Goal: Transaction & Acquisition: Book appointment/travel/reservation

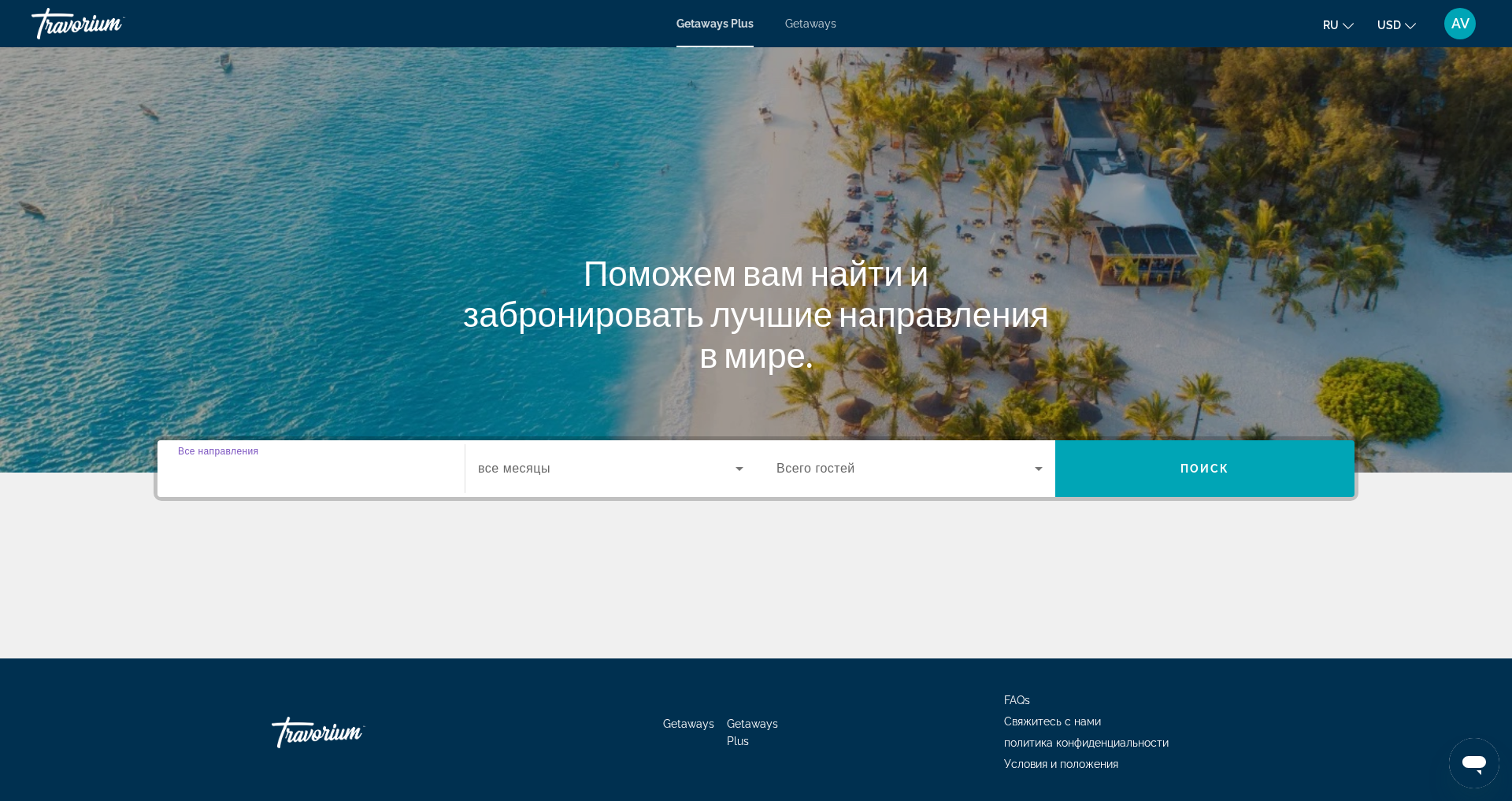
click at [345, 479] on input "Destination Все направления" at bounding box center [312, 470] width 267 height 19
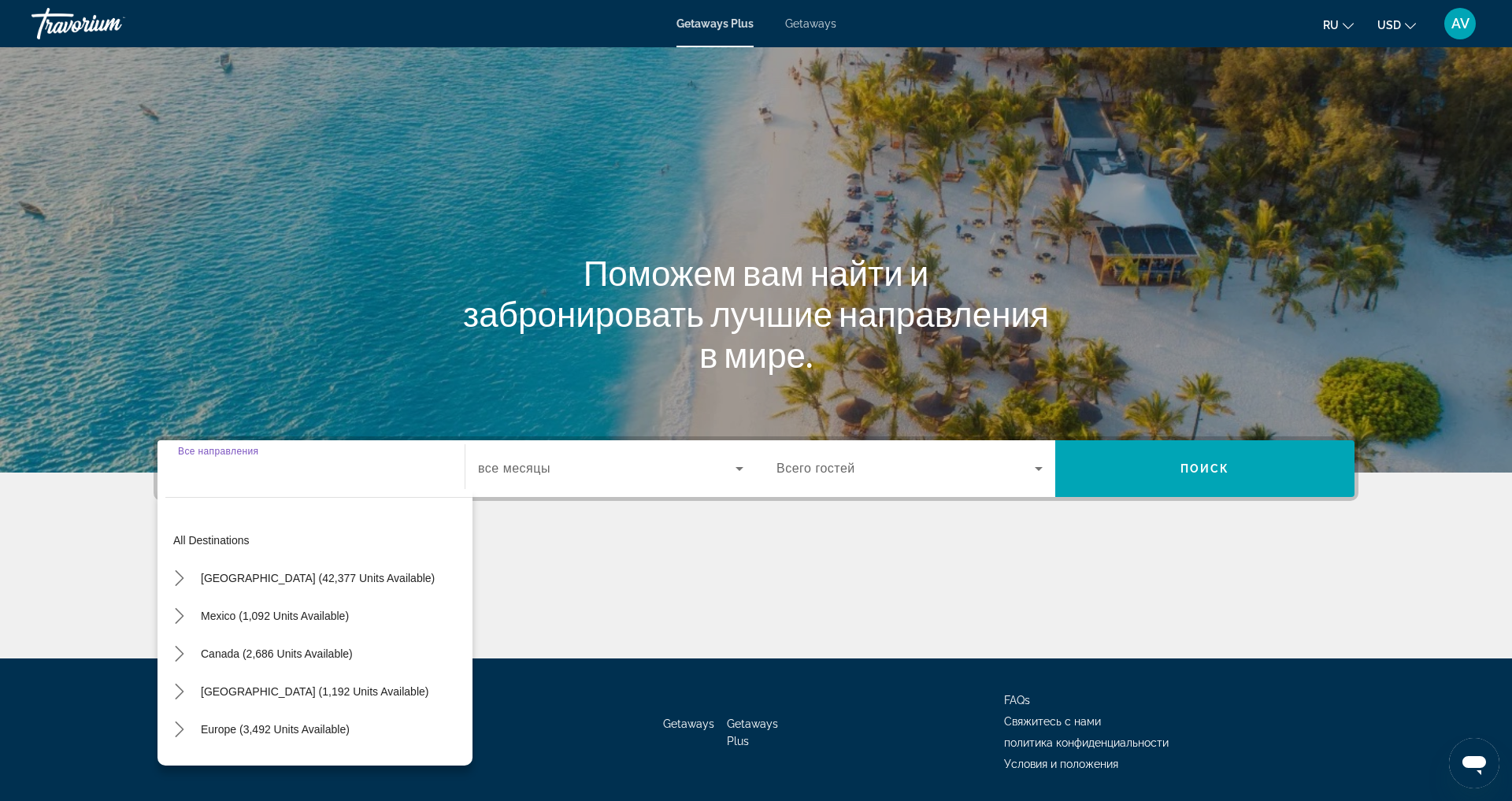
scroll to position [134, 0]
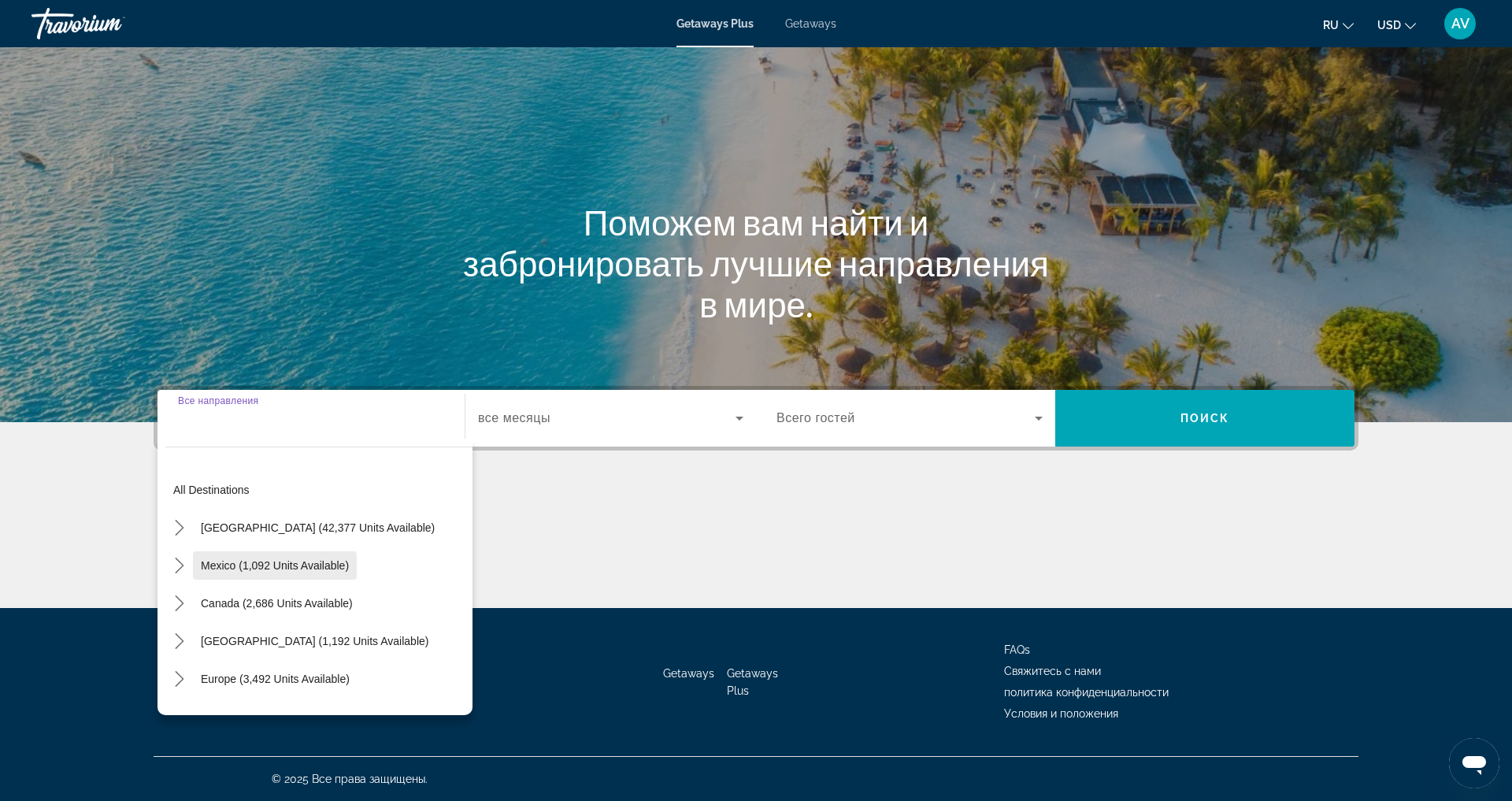
click at [236, 560] on span "Mexico (1,092 units available)" at bounding box center [275, 566] width 148 height 13
type input "**********"
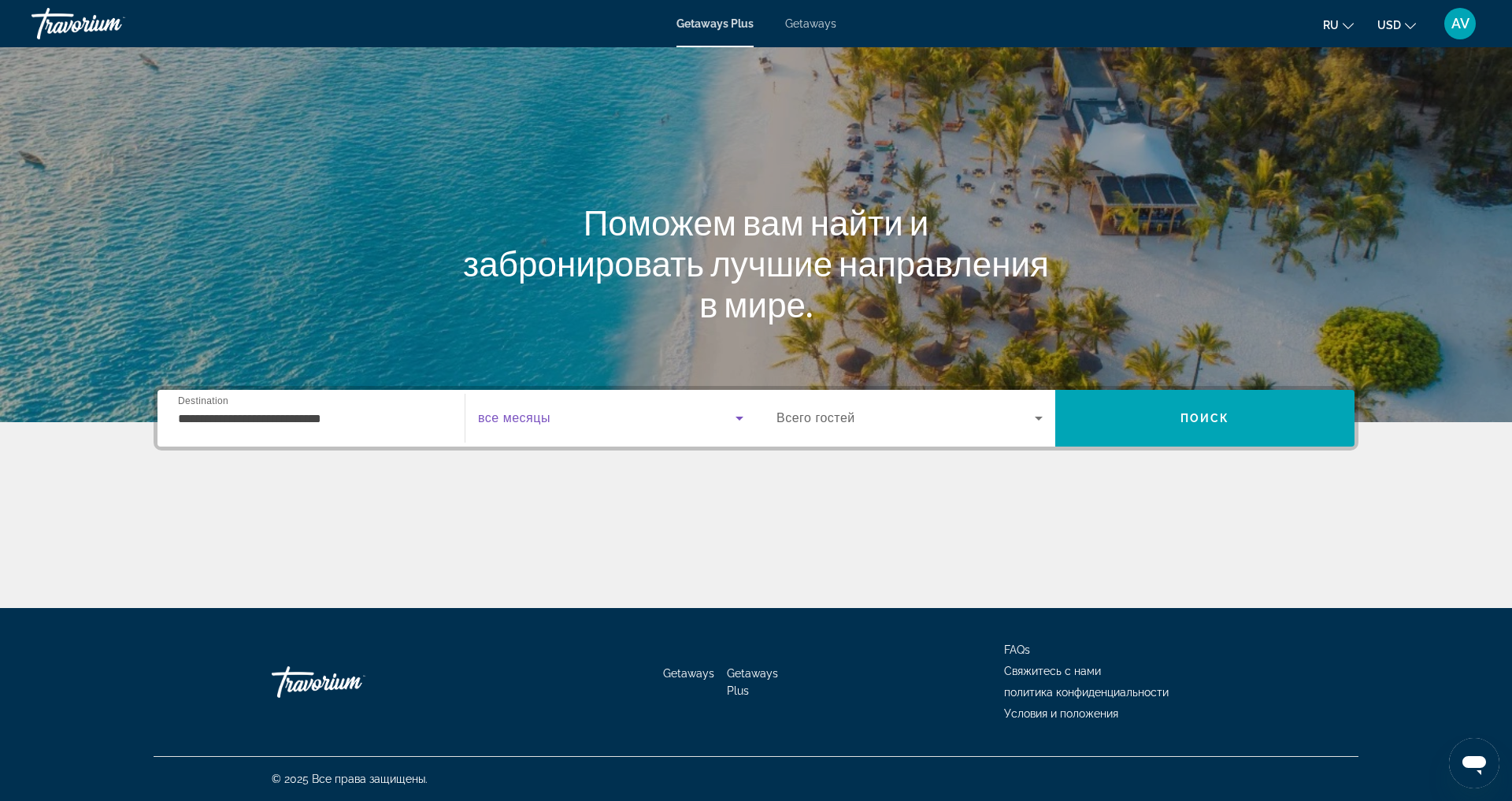
click at [744, 409] on icon "Search widget" at bounding box center [739, 418] width 19 height 19
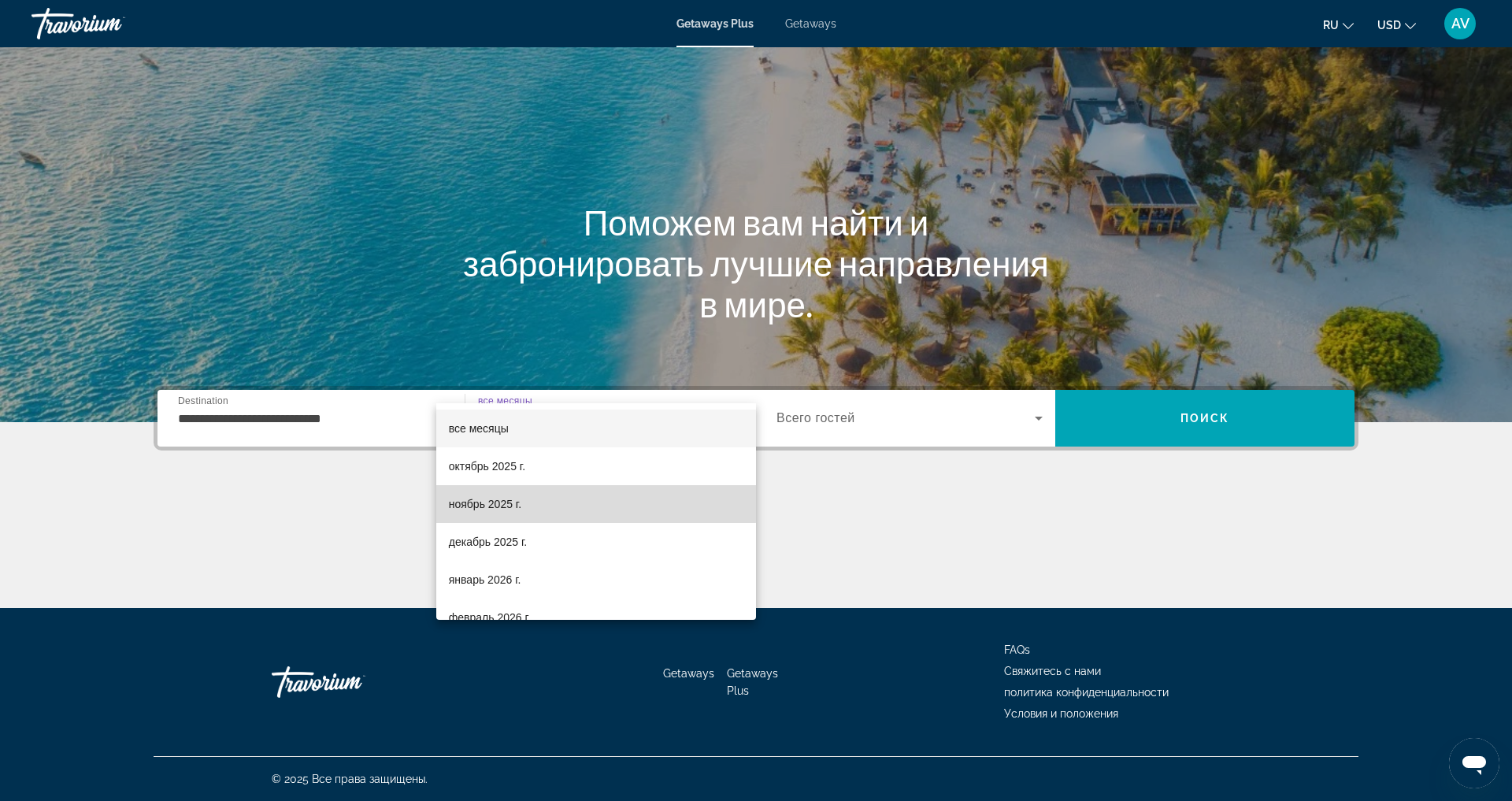
click at [536, 504] on mat-option "ноябрь 2025 г." at bounding box center [596, 504] width 320 height 38
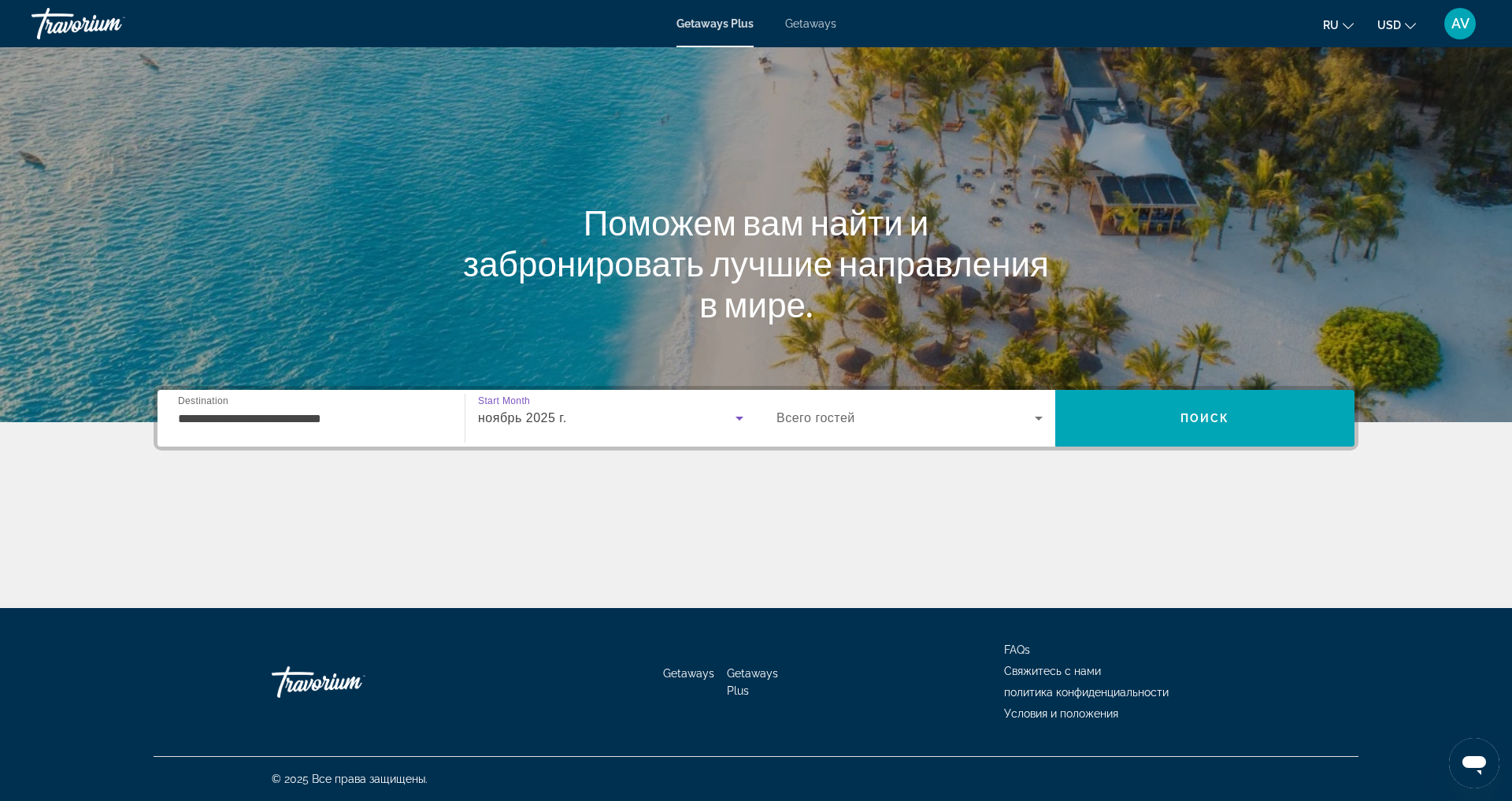
click at [1043, 398] on div "Search widget" at bounding box center [910, 419] width 267 height 44
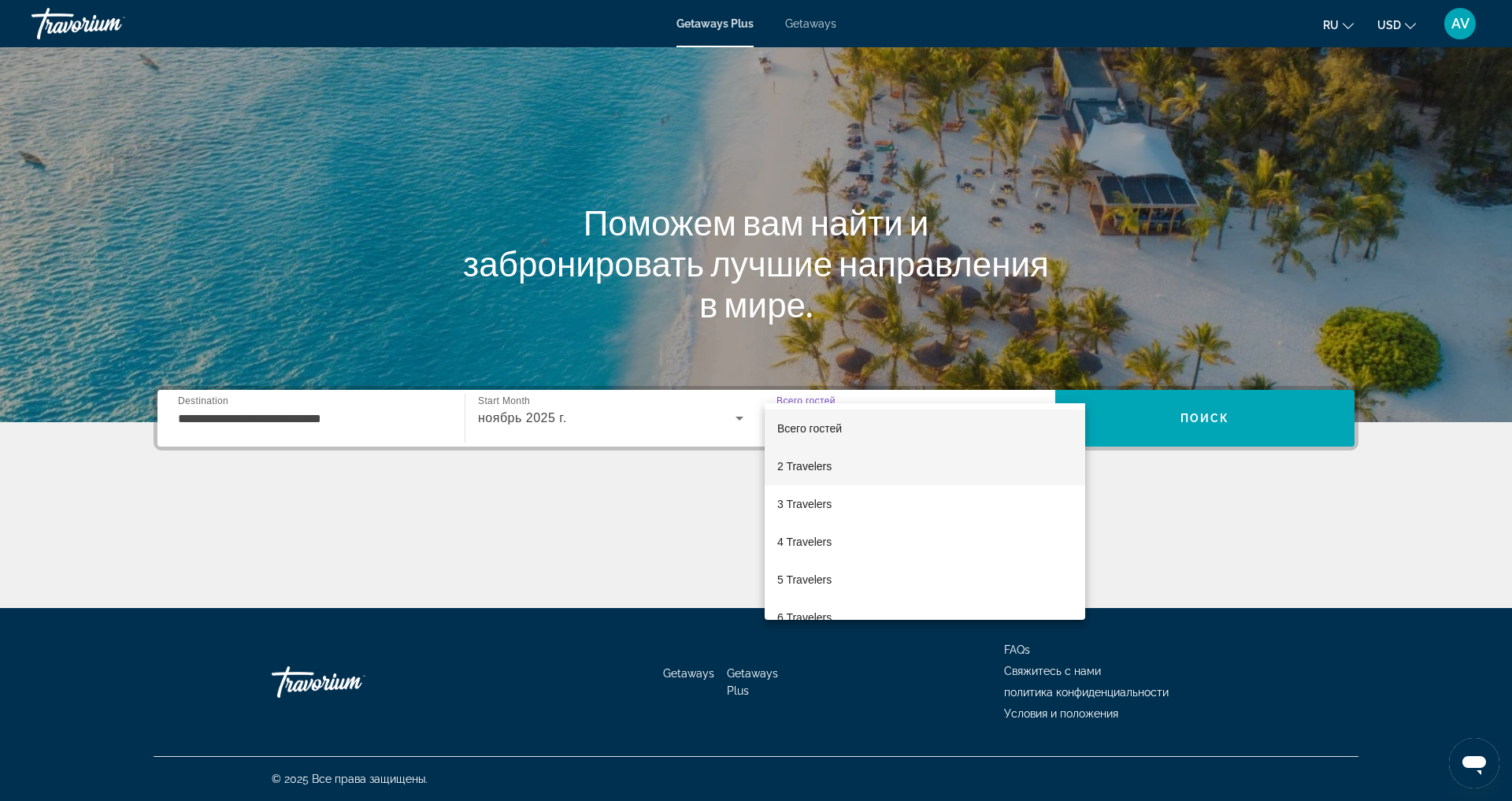
click at [983, 465] on mat-option "2 Travelers" at bounding box center [925, 466] width 321 height 38
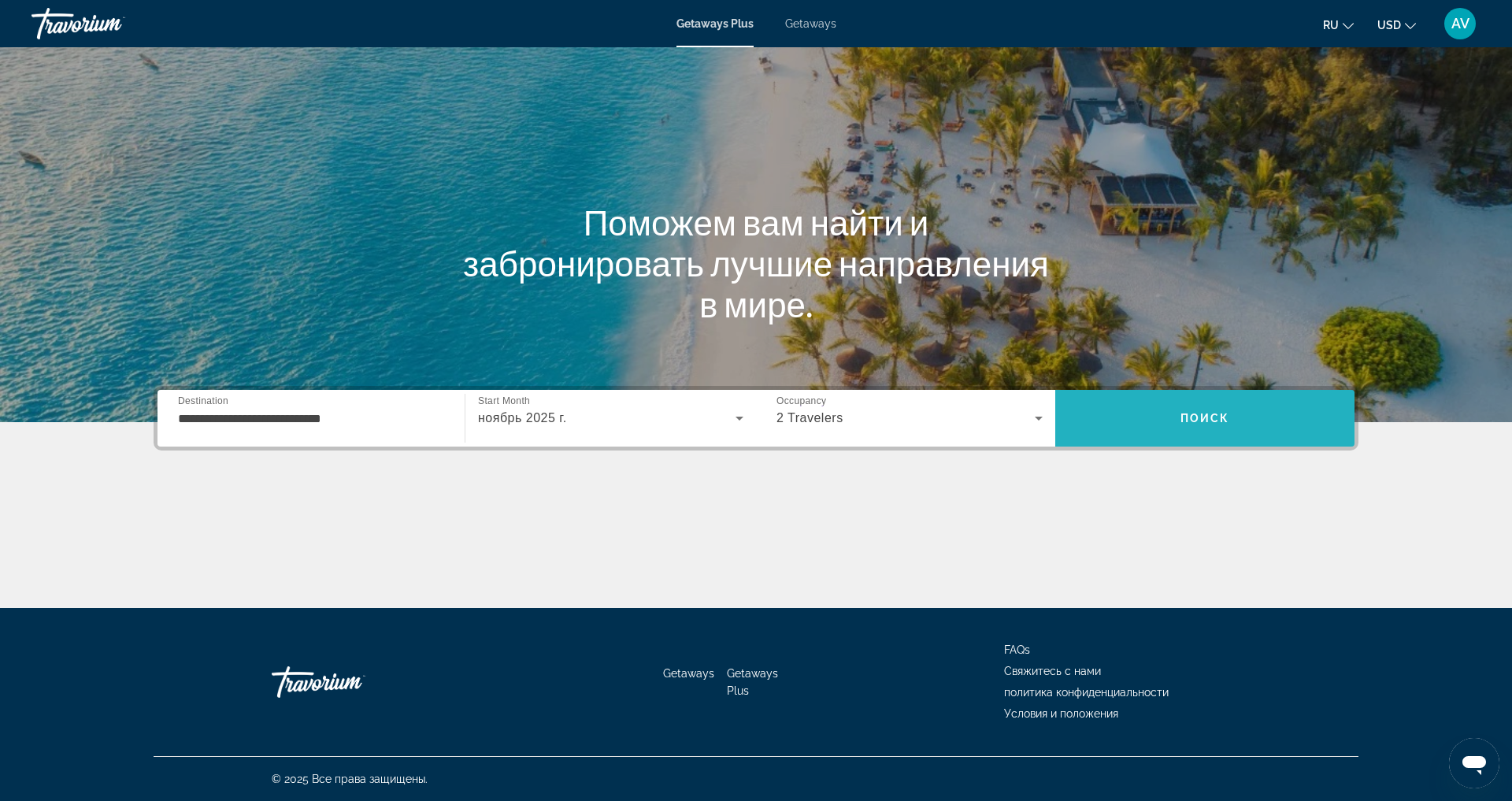
click at [1215, 399] on span "Search" at bounding box center [1205, 418] width 300 height 38
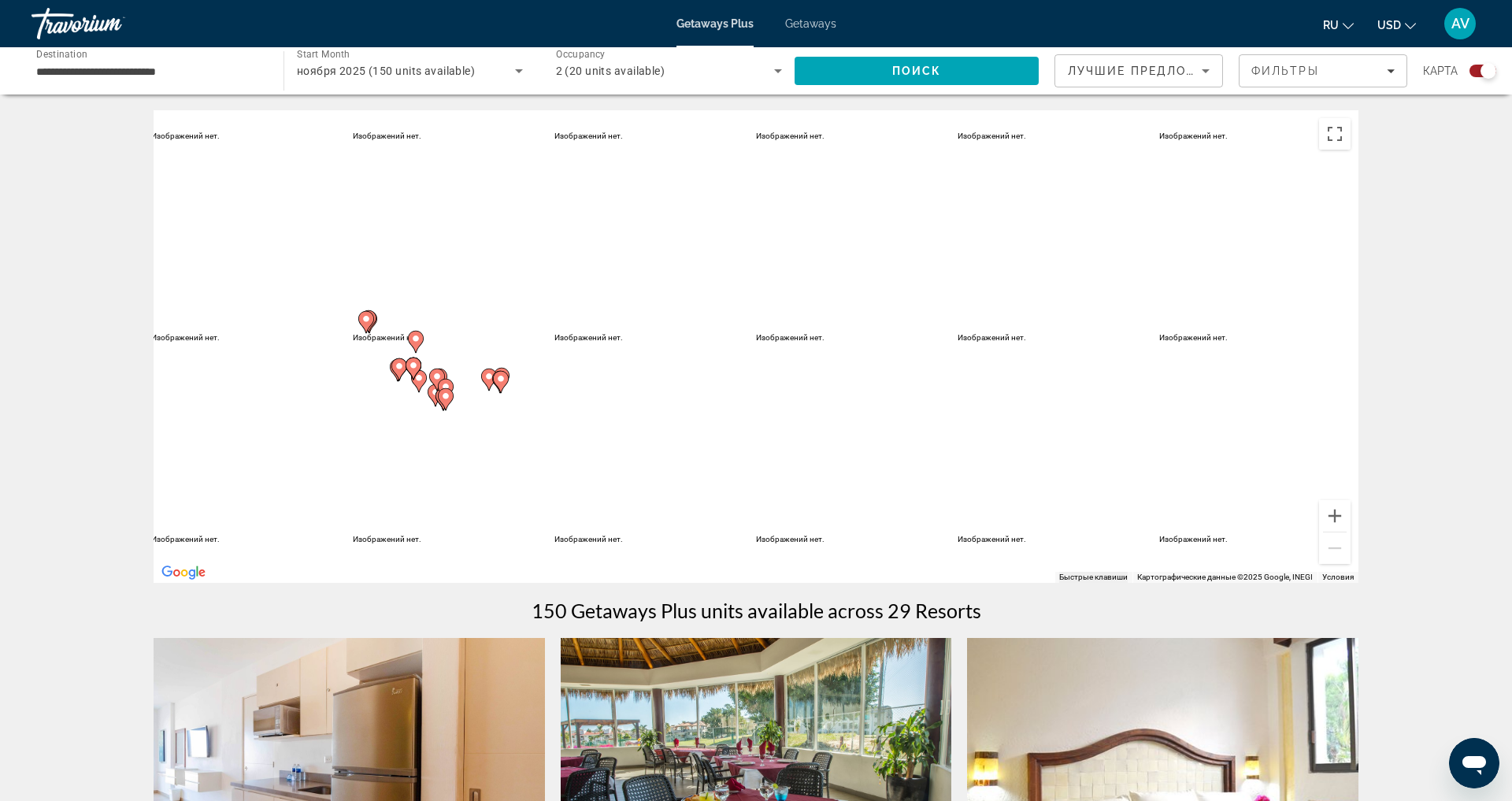
scroll to position [31, 0]
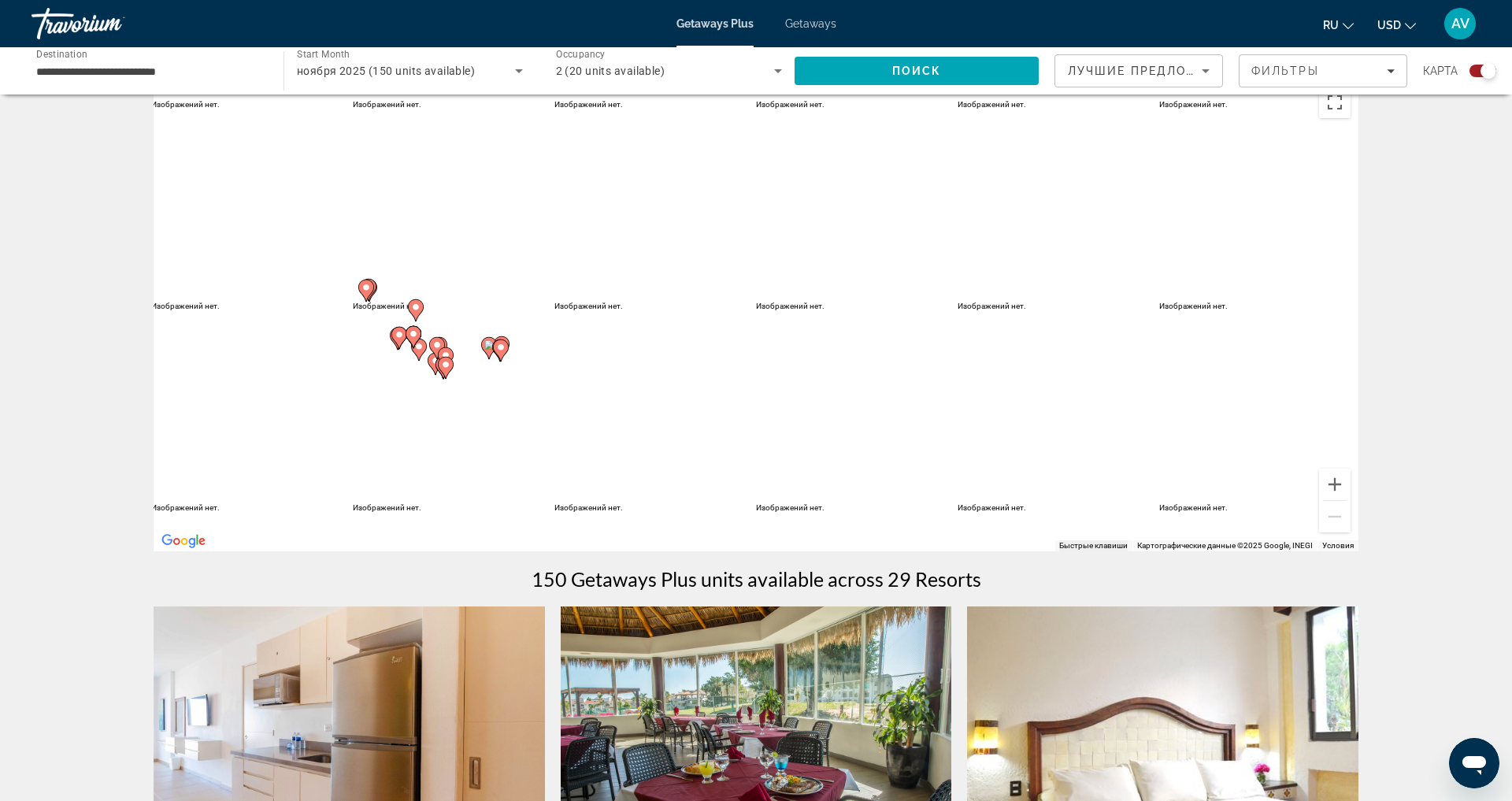
click at [1404, 79] on div "Лучшие предложения Фильтры карта" at bounding box center [1275, 71] width 441 height 33
click at [1387, 75] on icon "Filters" at bounding box center [1391, 71] width 8 height 8
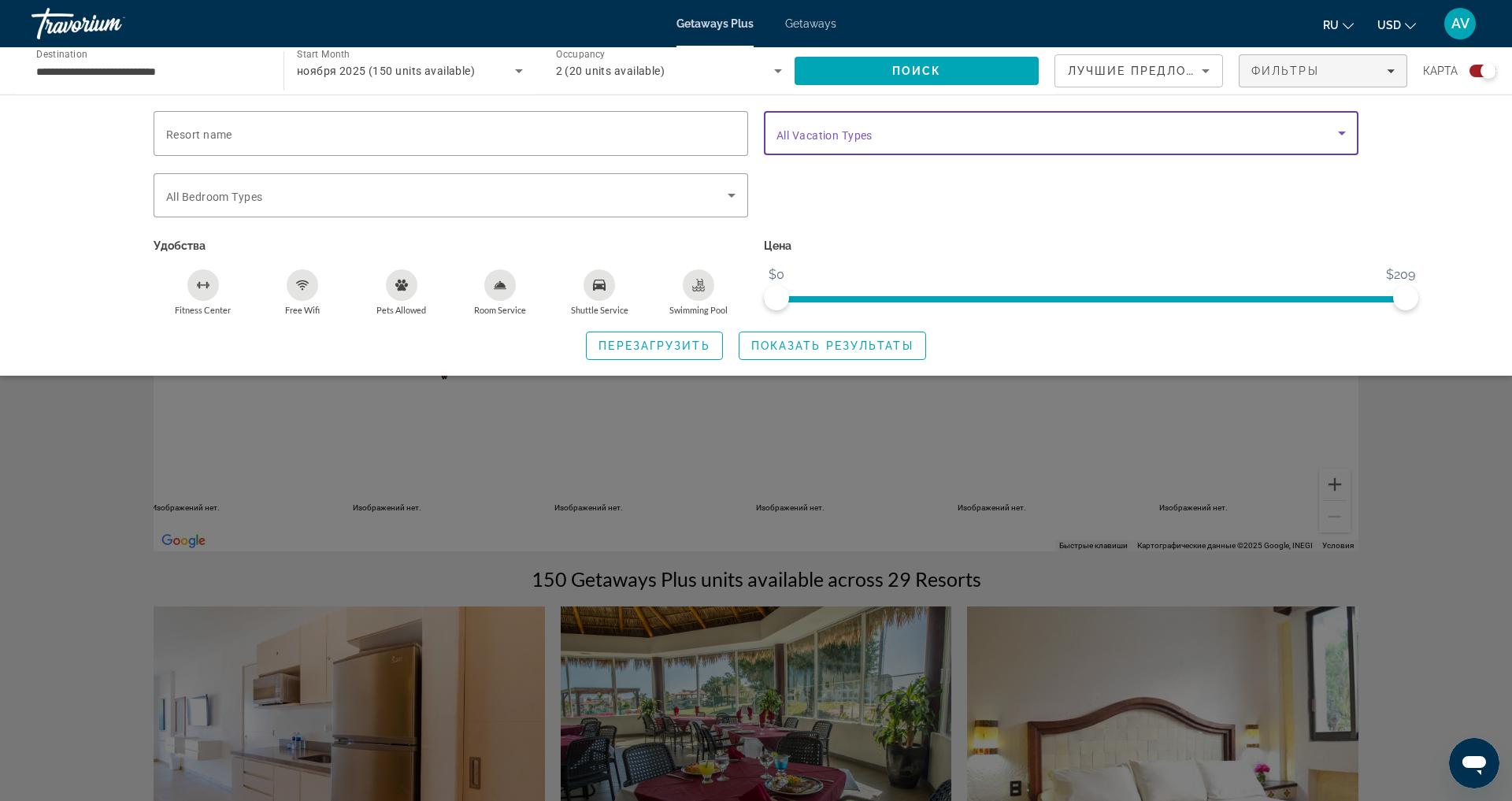
click at [1352, 143] on icon "Search widget" at bounding box center [1342, 133] width 19 height 19
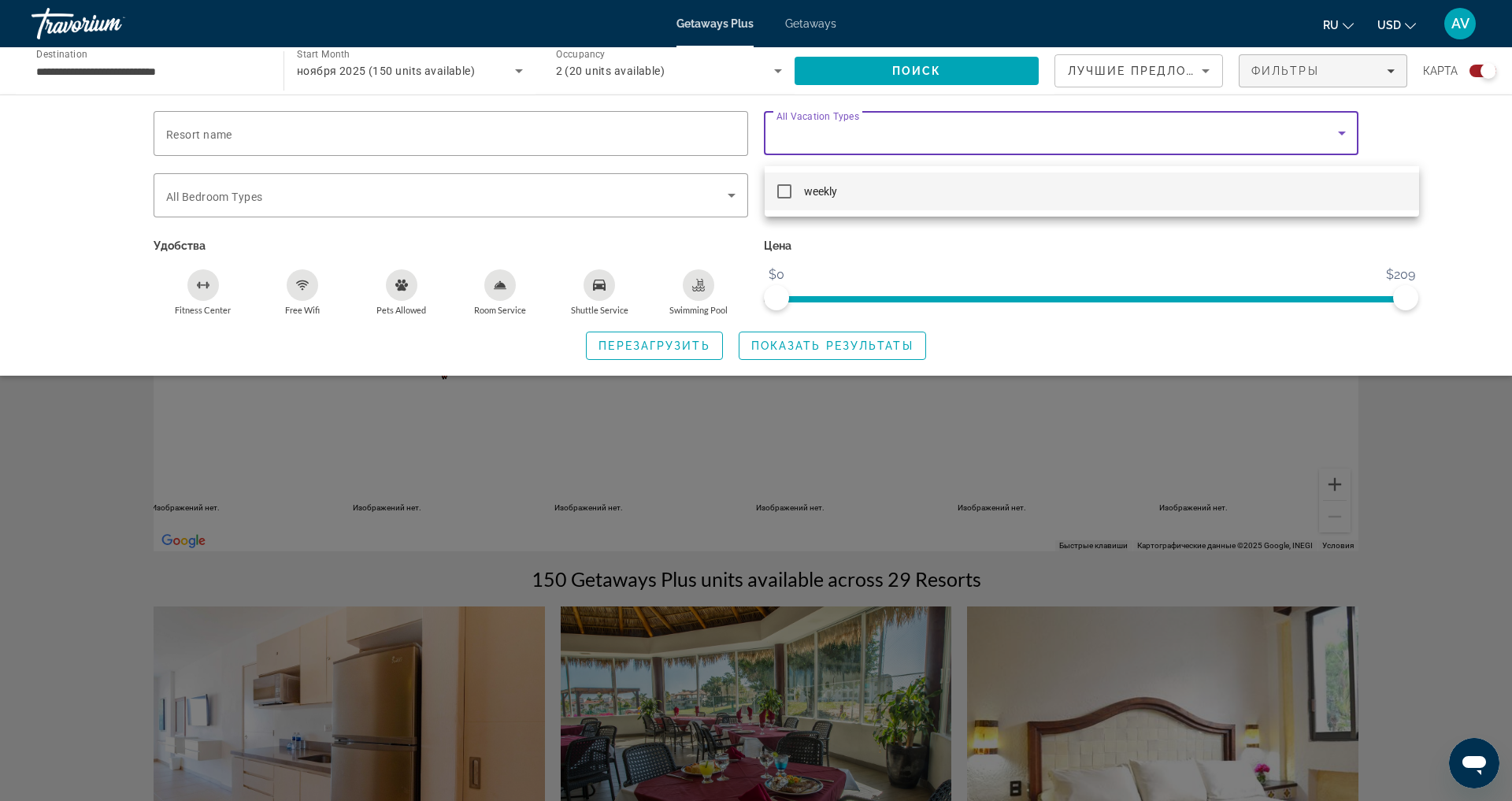
click at [1370, 200] on mat-option "weekly" at bounding box center [1092, 191] width 655 height 38
click at [1309, 280] on div at bounding box center [756, 400] width 1512 height 801
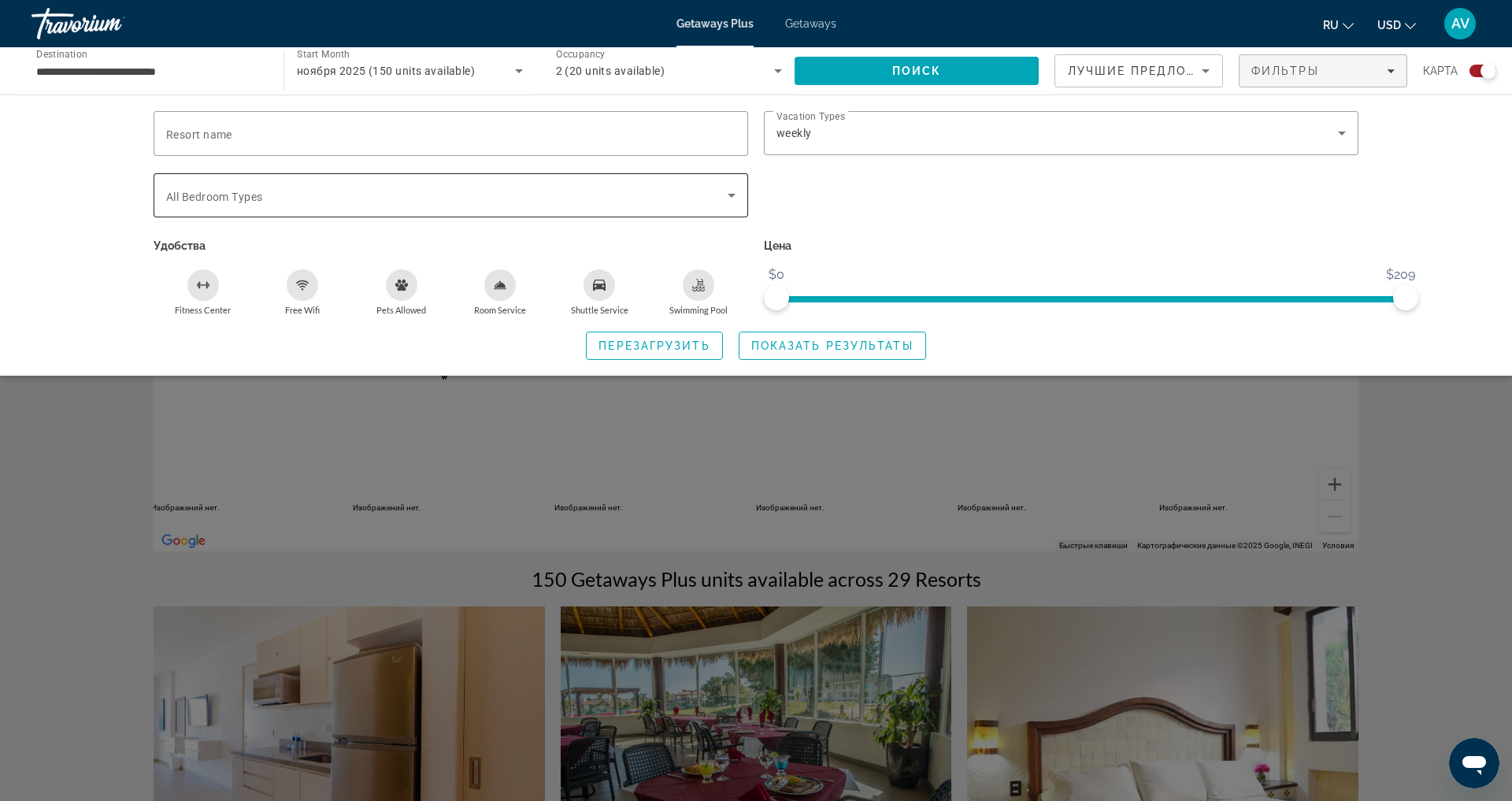
click at [739, 217] on div "Bedroom Types All Bedroom Types" at bounding box center [451, 195] width 594 height 44
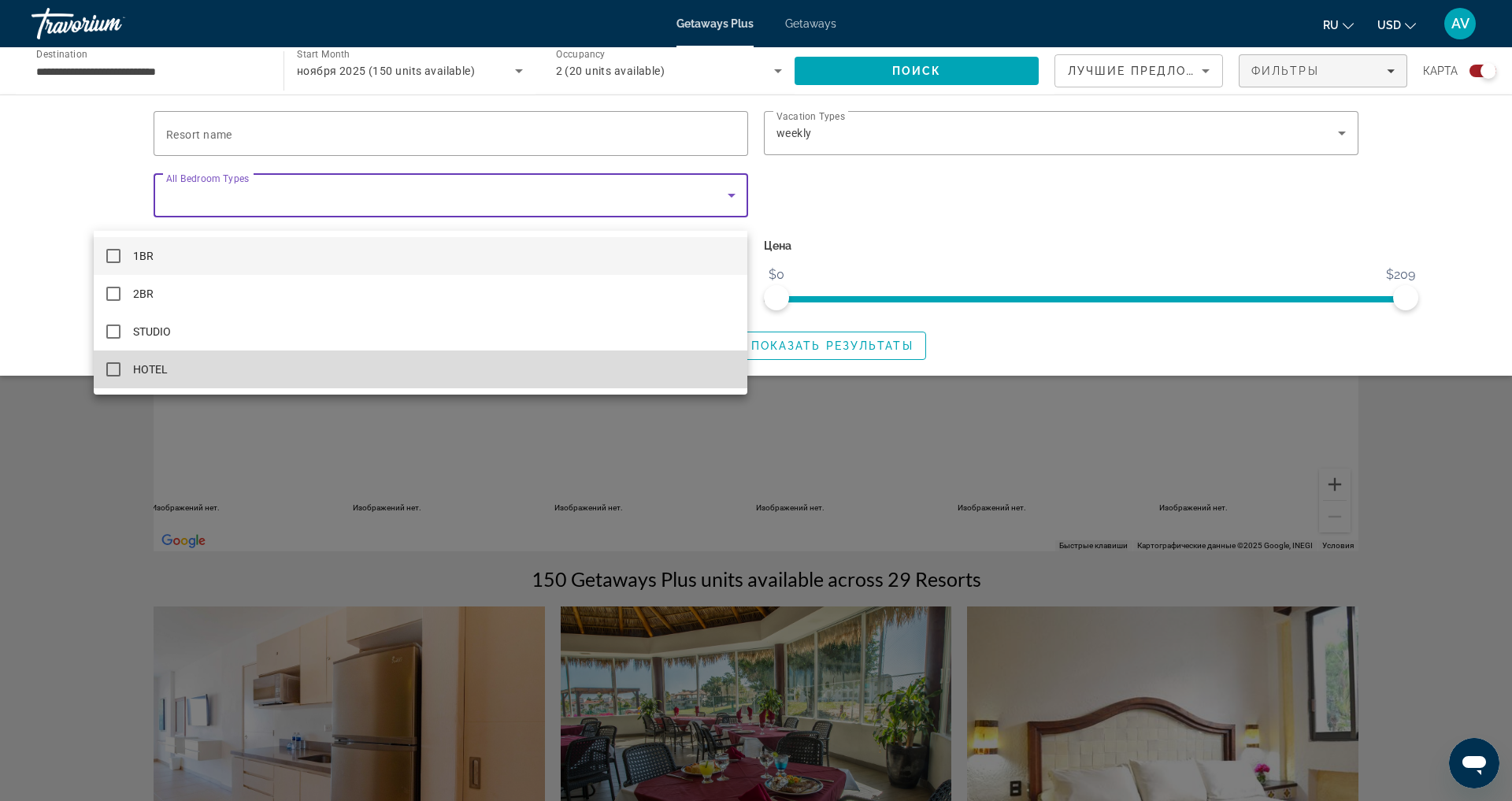
click at [195, 373] on mat-option "HOTEL" at bounding box center [420, 369] width 655 height 38
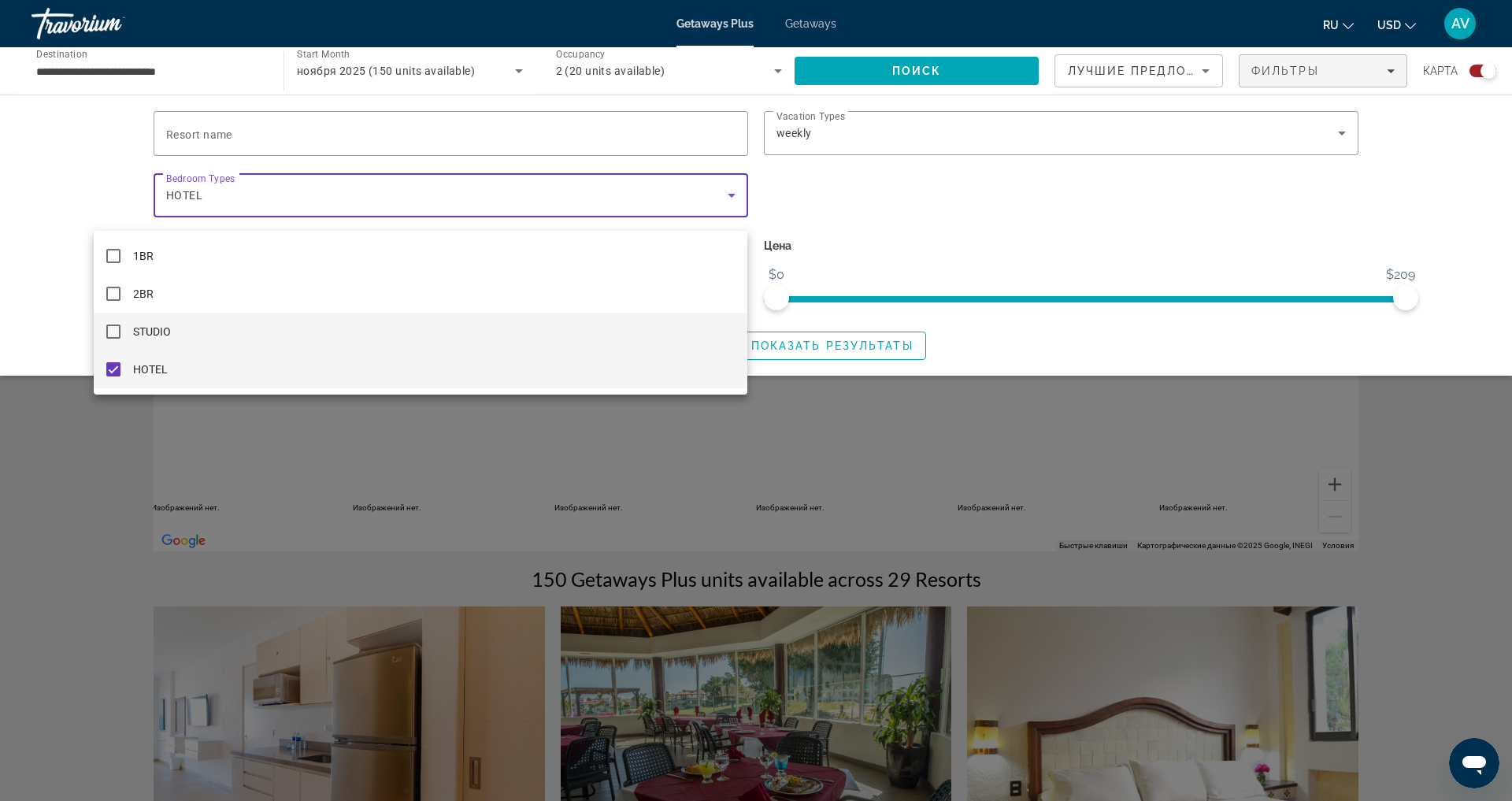
click at [132, 333] on mat-option "STUDIO" at bounding box center [420, 331] width 655 height 38
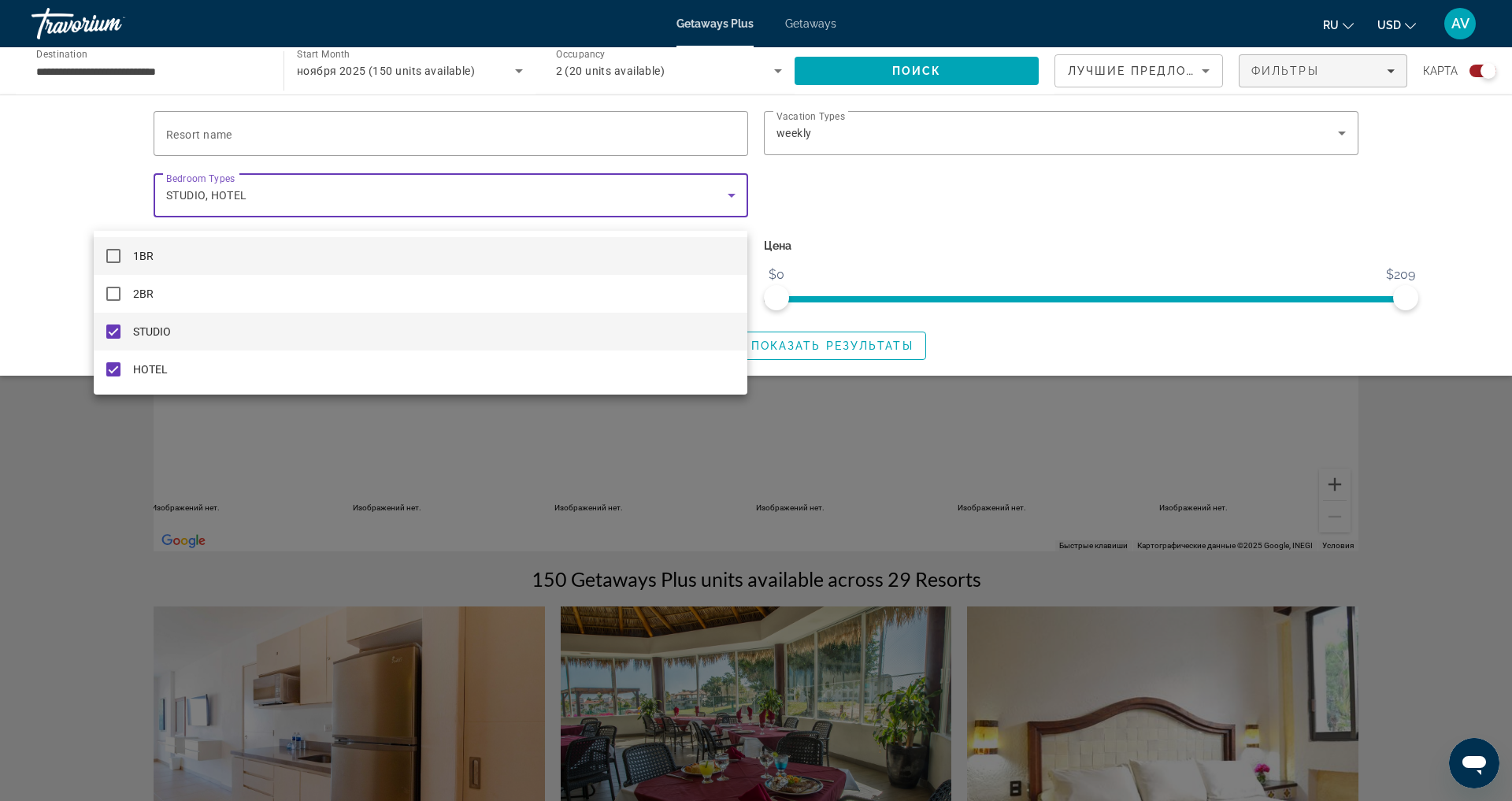
click at [115, 257] on mat-pseudo-checkbox at bounding box center [113, 256] width 14 height 14
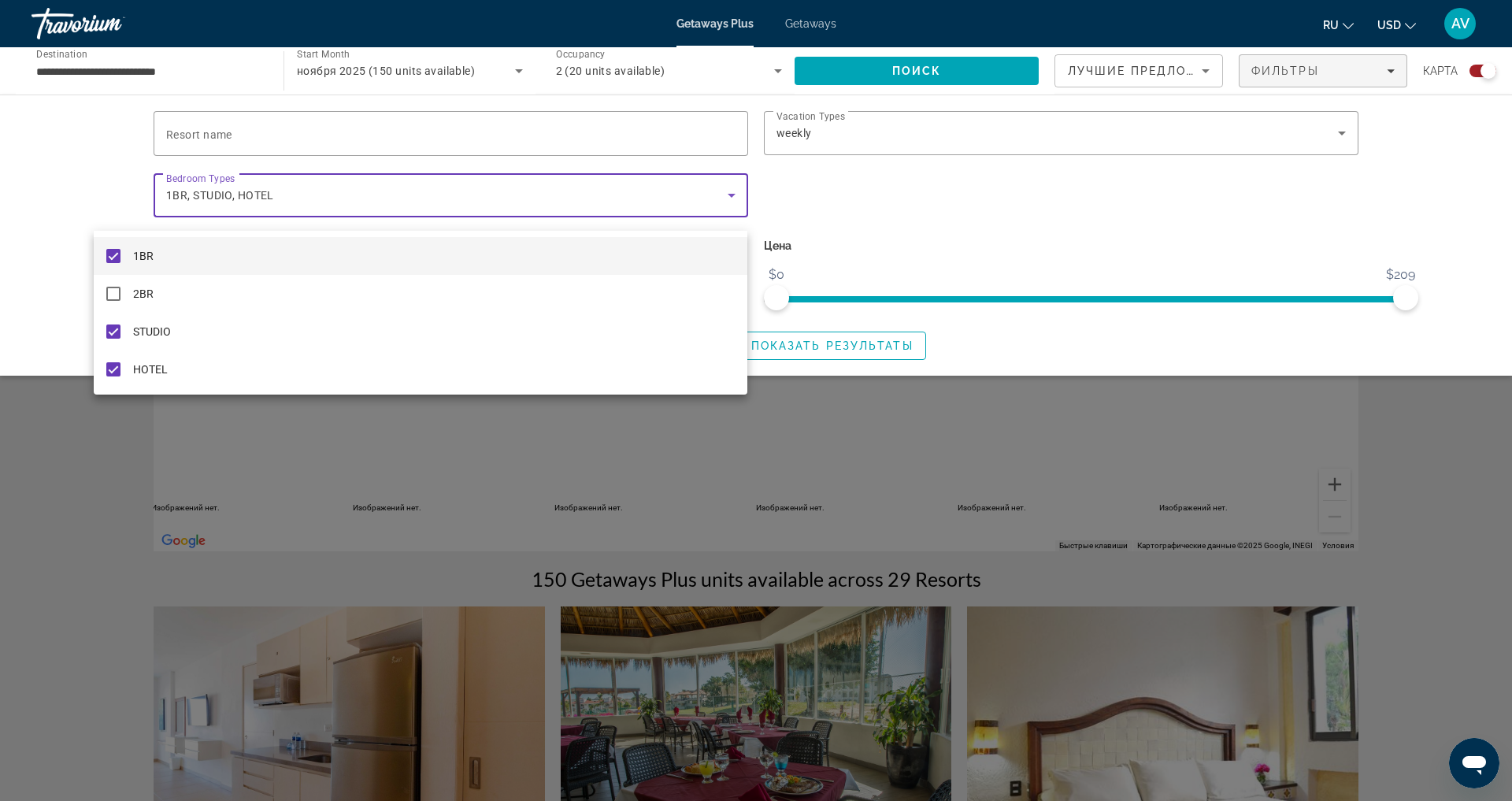
click at [857, 375] on div at bounding box center [756, 400] width 1512 height 801
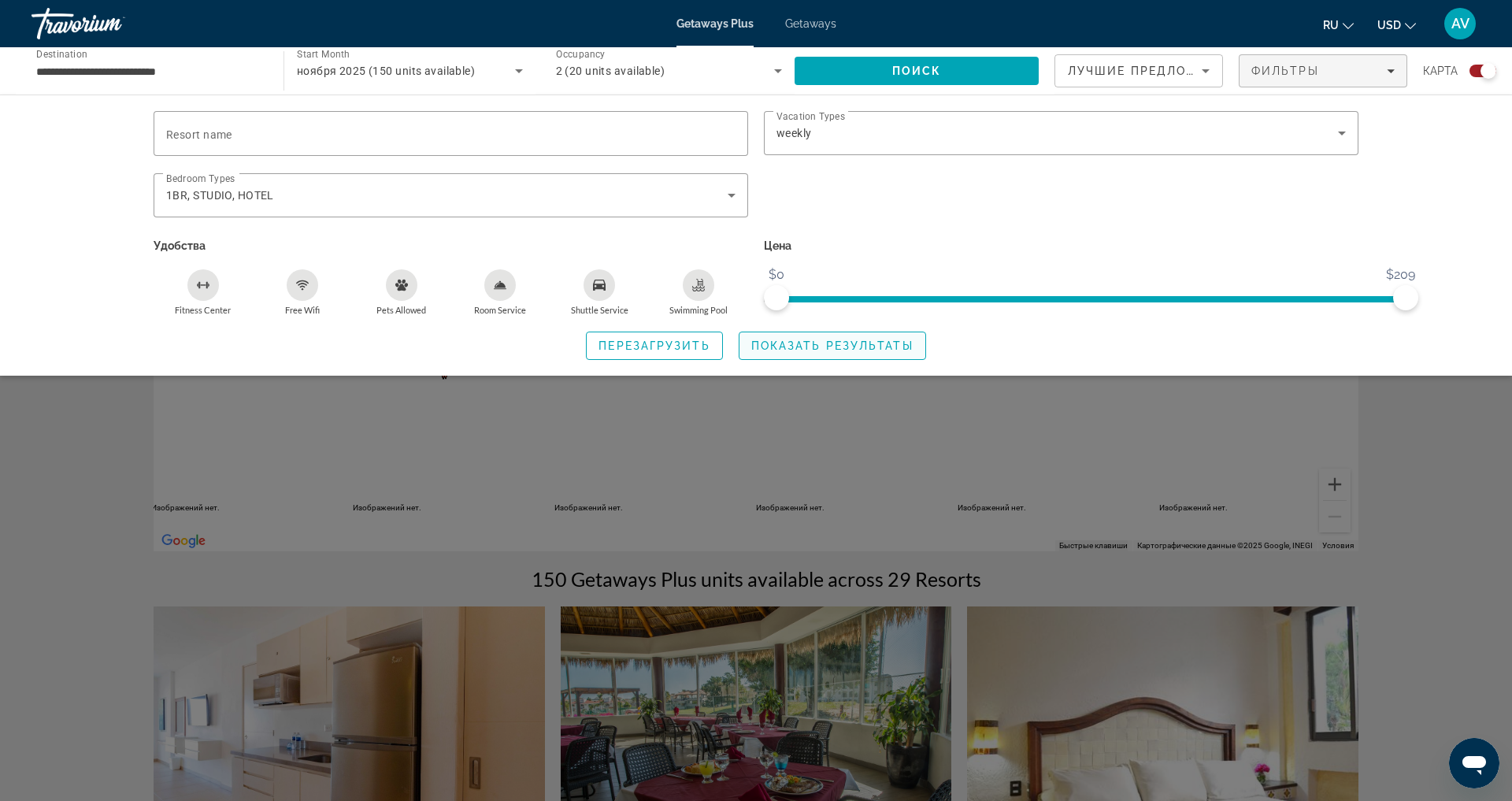
click at [794, 353] on span "Показать результаты" at bounding box center [832, 346] width 162 height 13
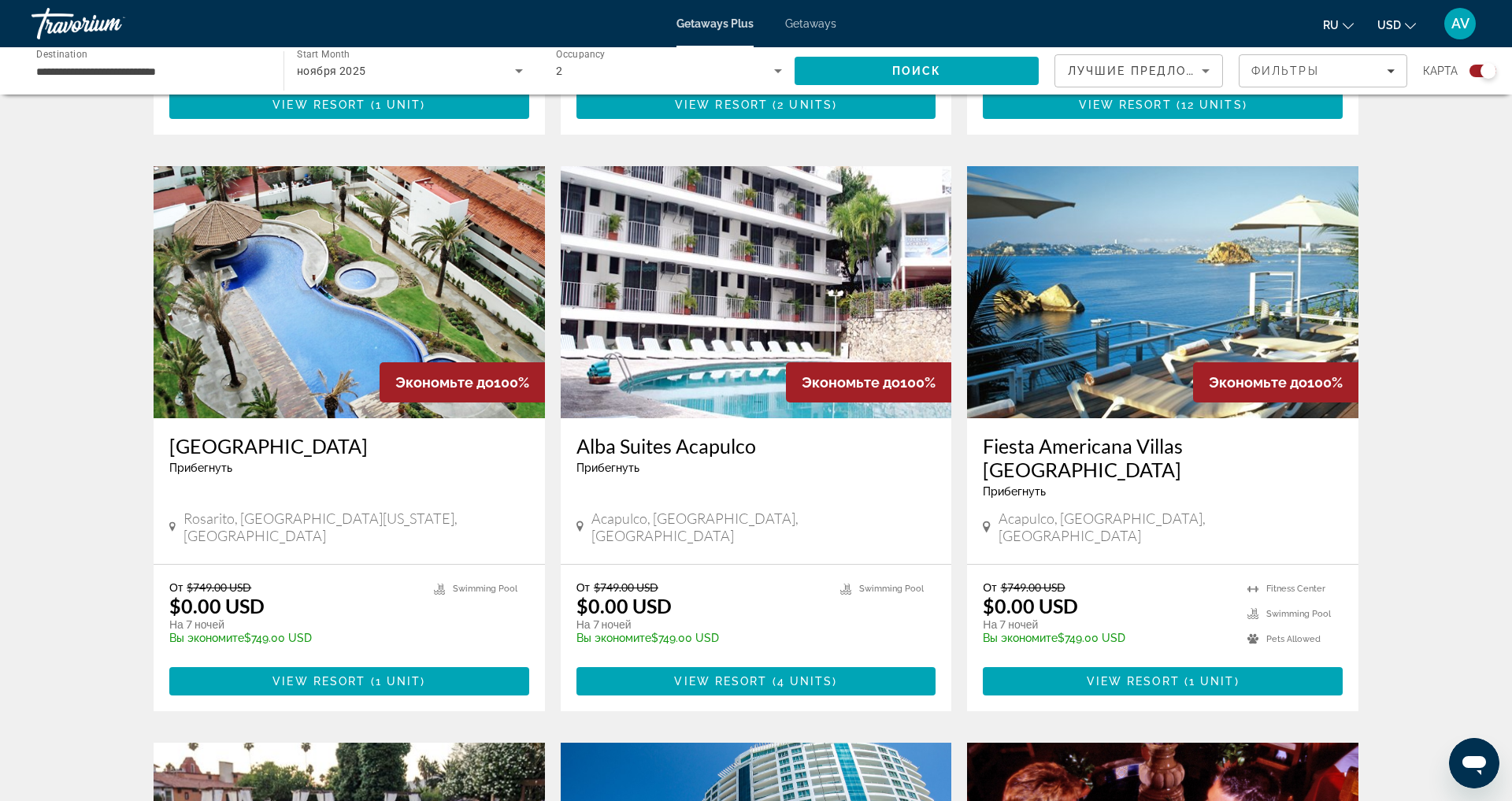
scroll to position [1072, 0]
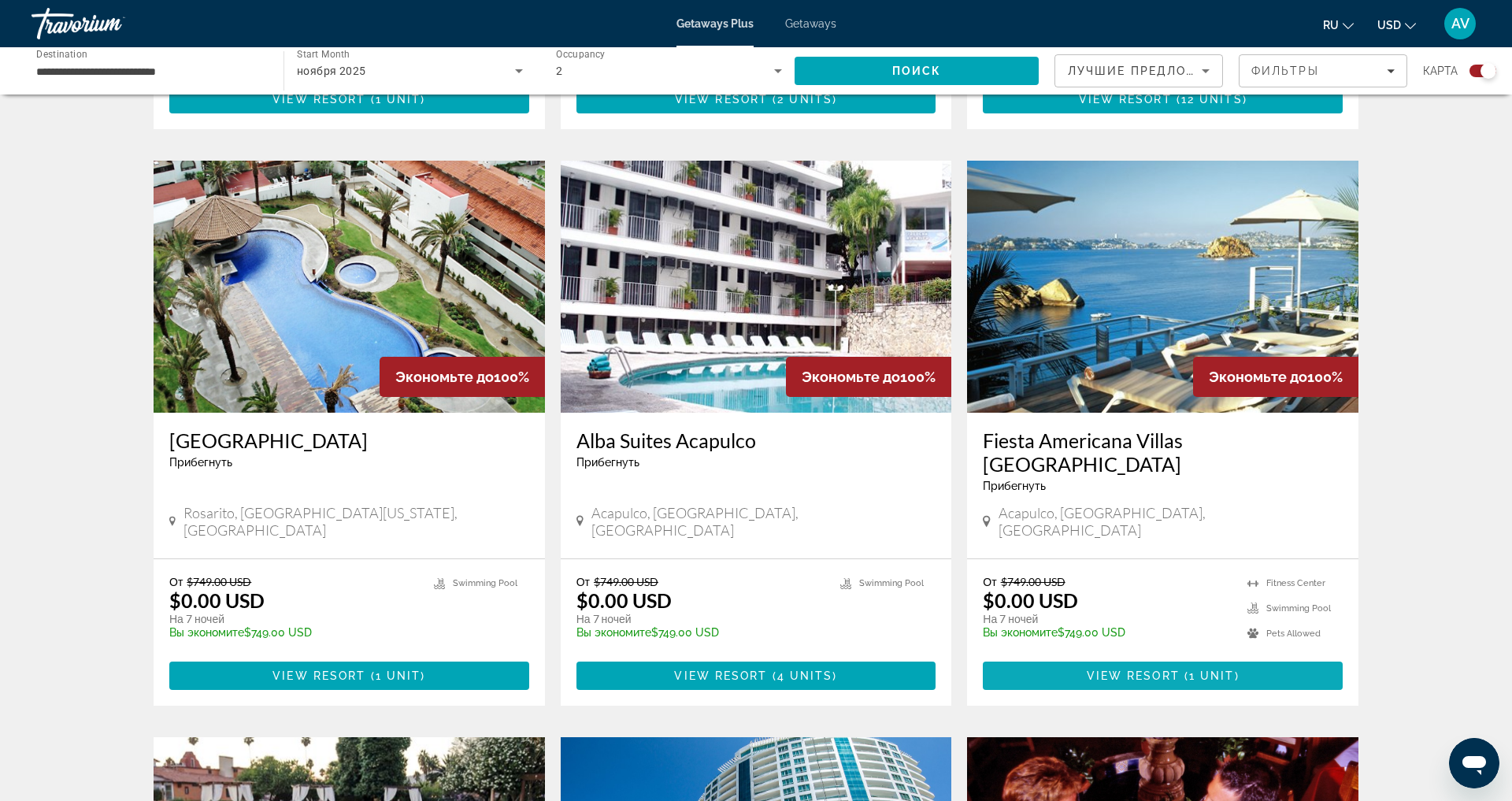
click at [1180, 682] on span "View Resort" at bounding box center [1133, 676] width 93 height 13
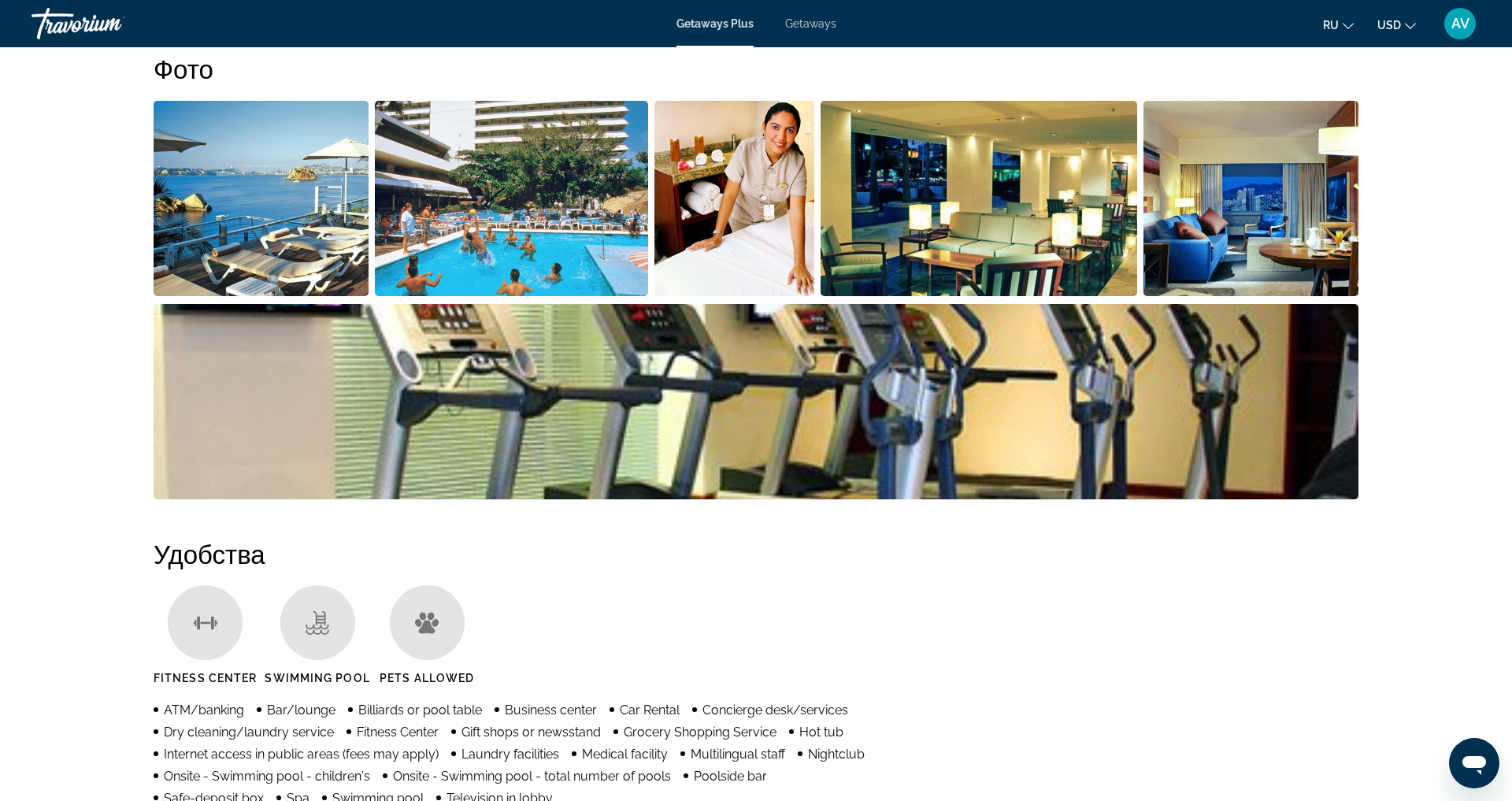
scroll to position [725, 0]
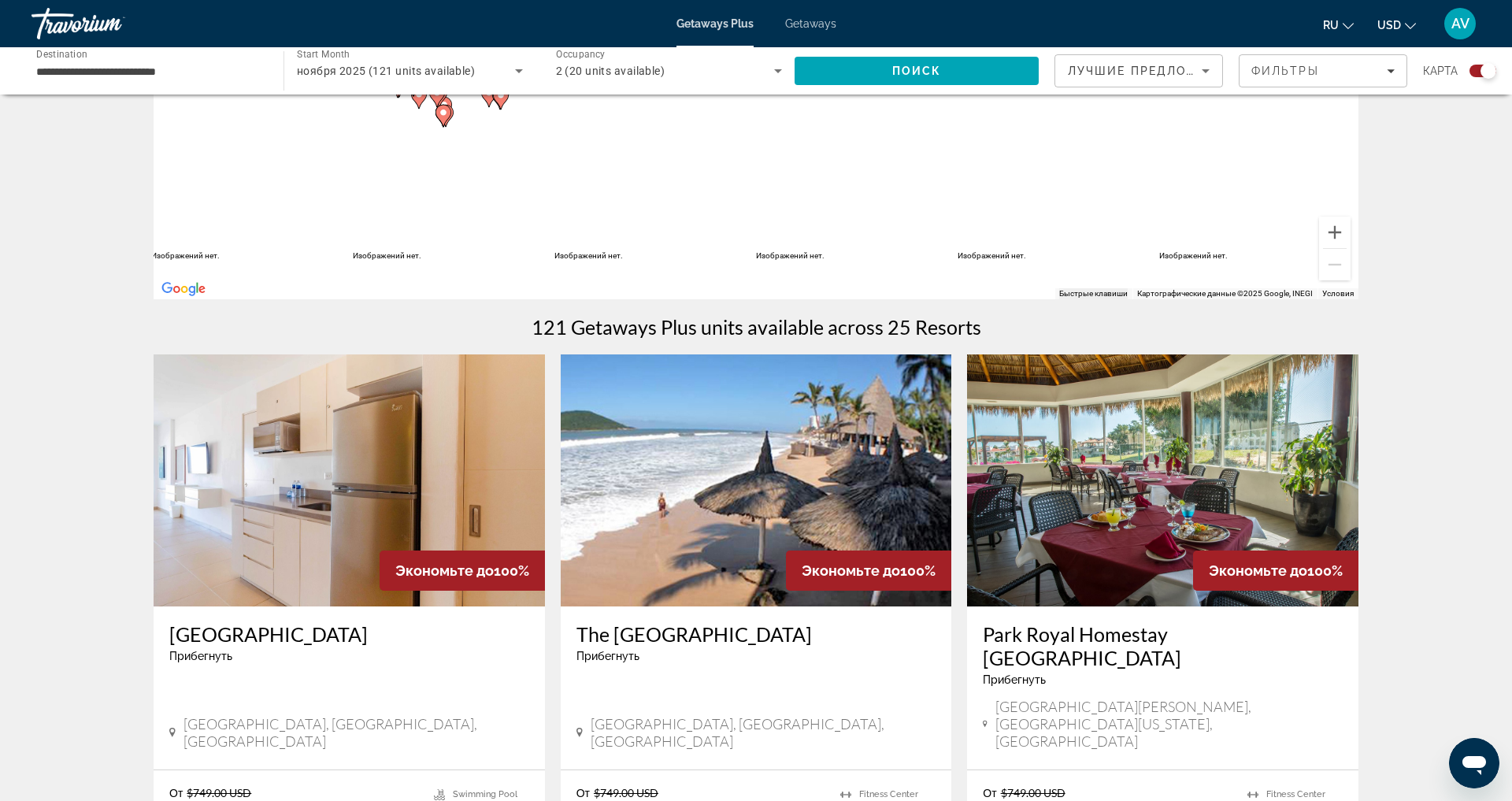
scroll to position [315, 0]
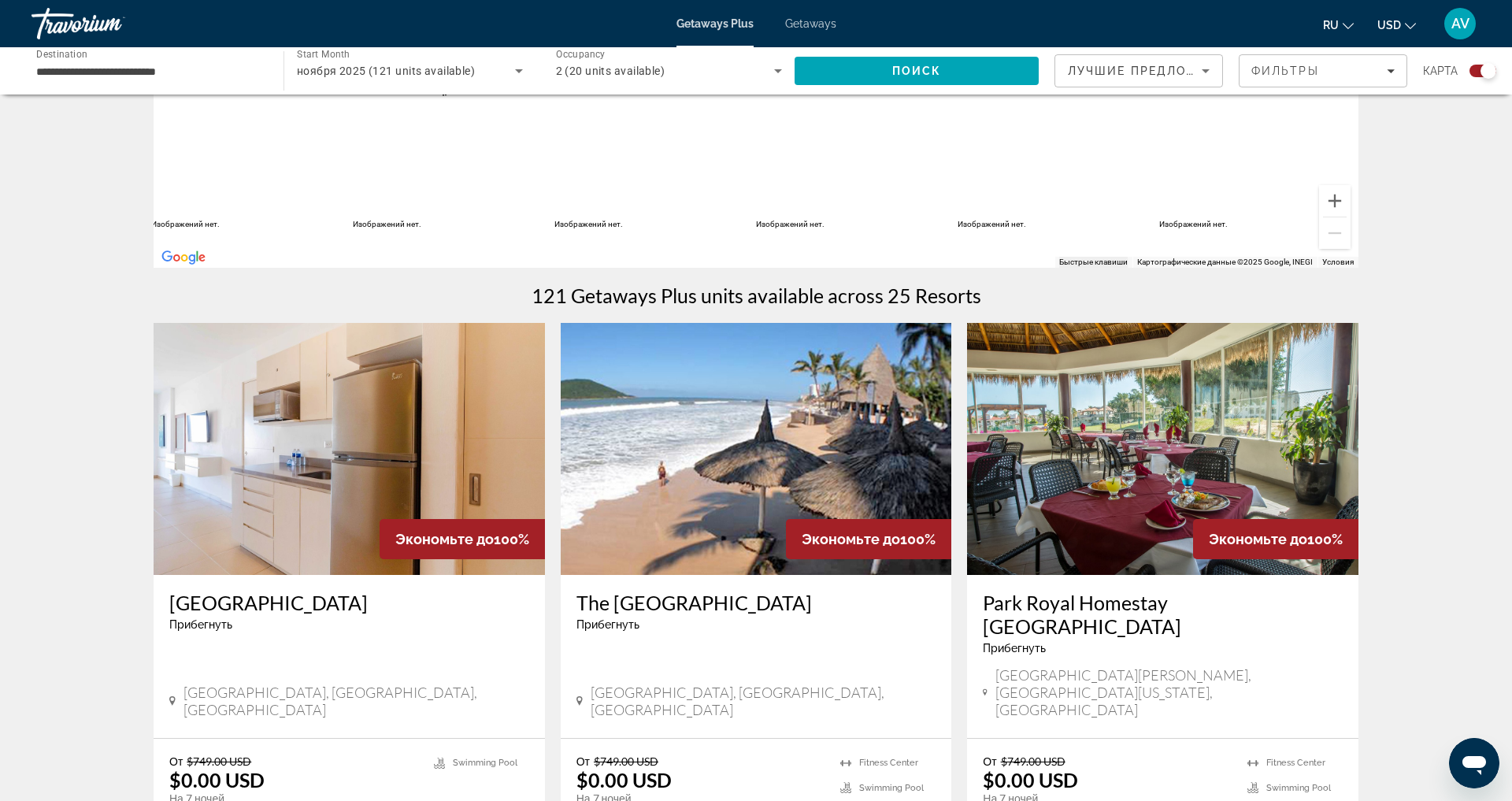
click at [758, 465] on img "Main content" at bounding box center [756, 448] width 391 height 252
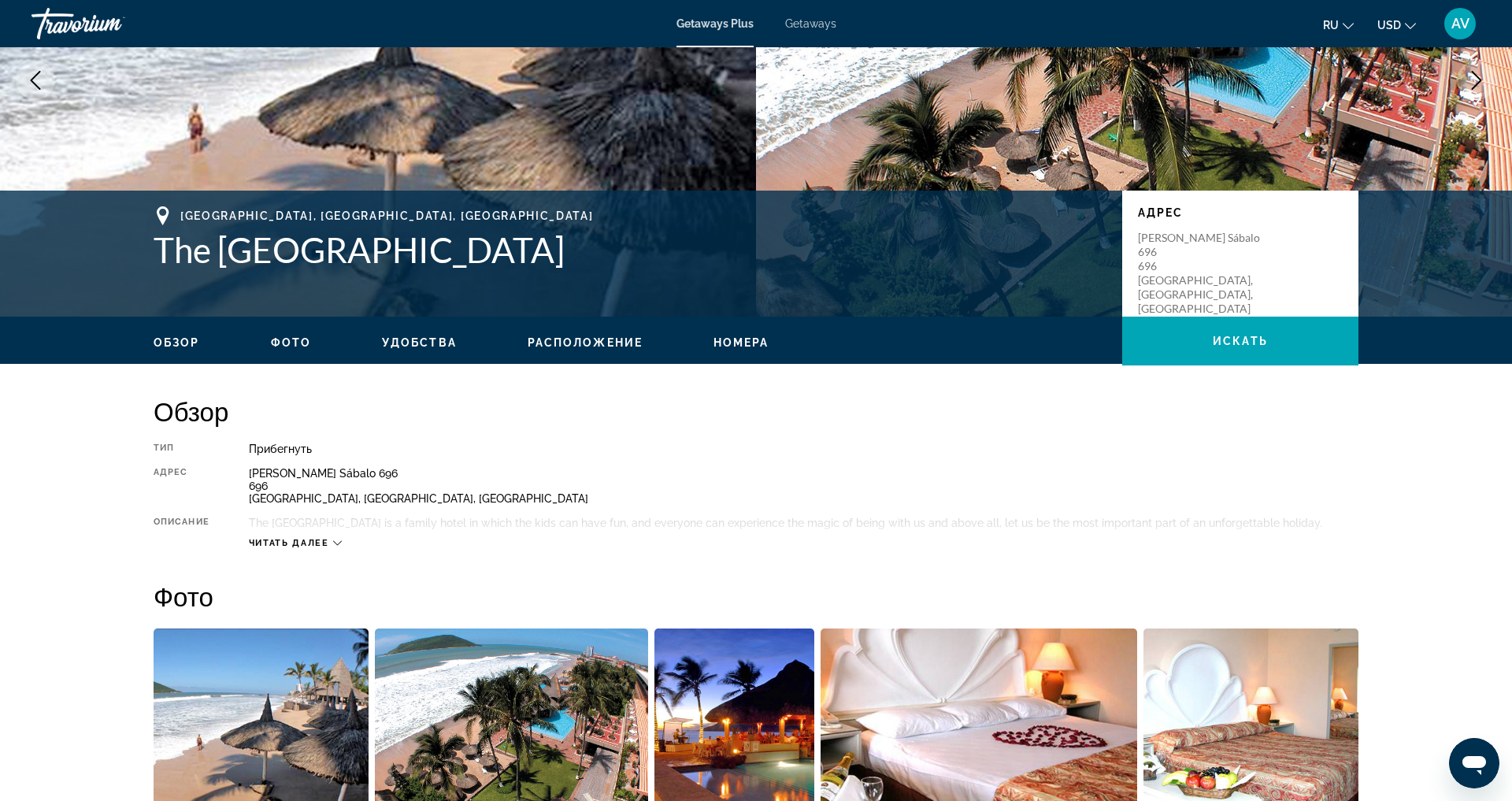
scroll to position [172, 0]
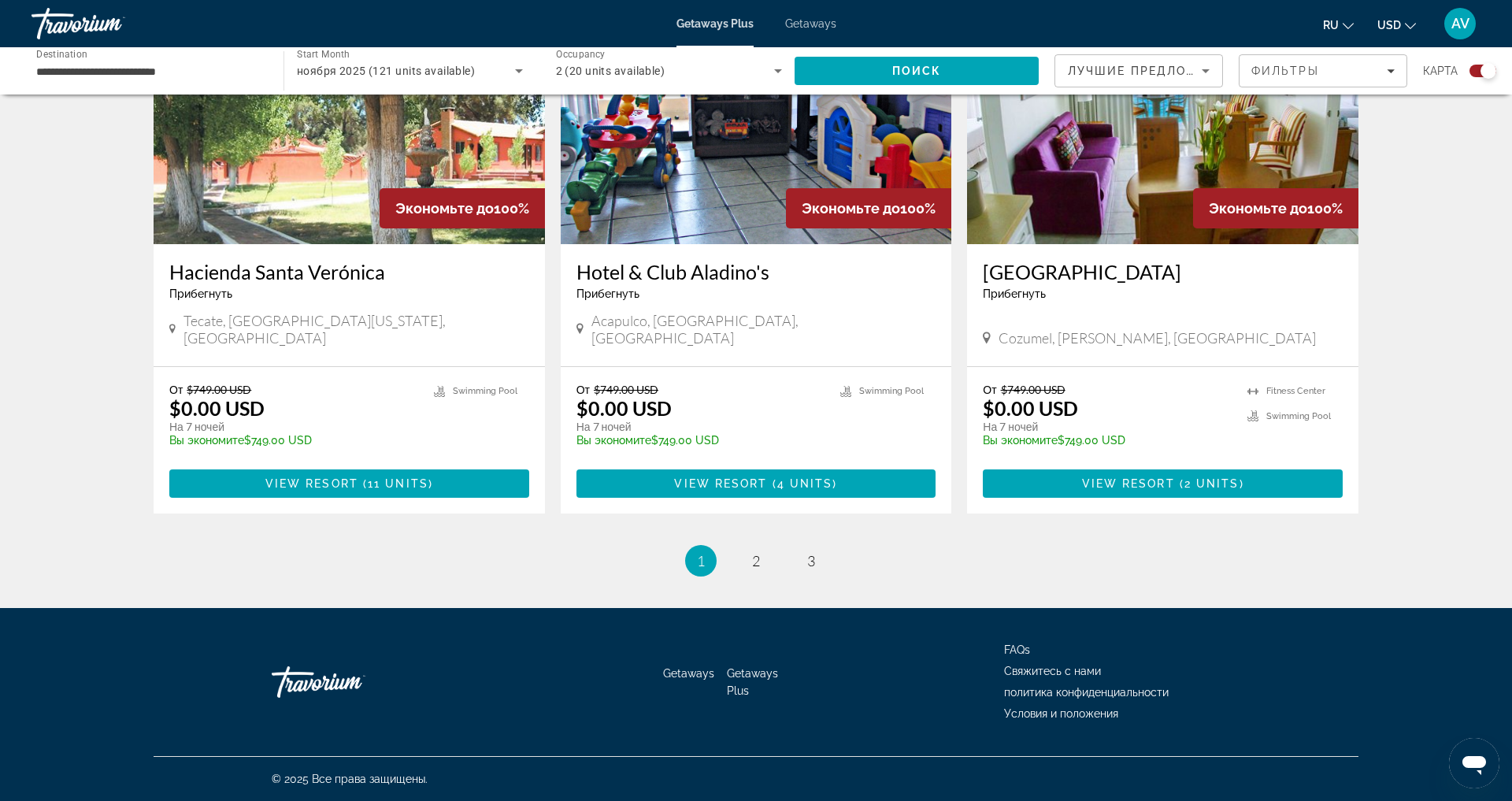
scroll to position [2496, 0]
click at [757, 552] on span "2" at bounding box center [756, 561] width 8 height 17
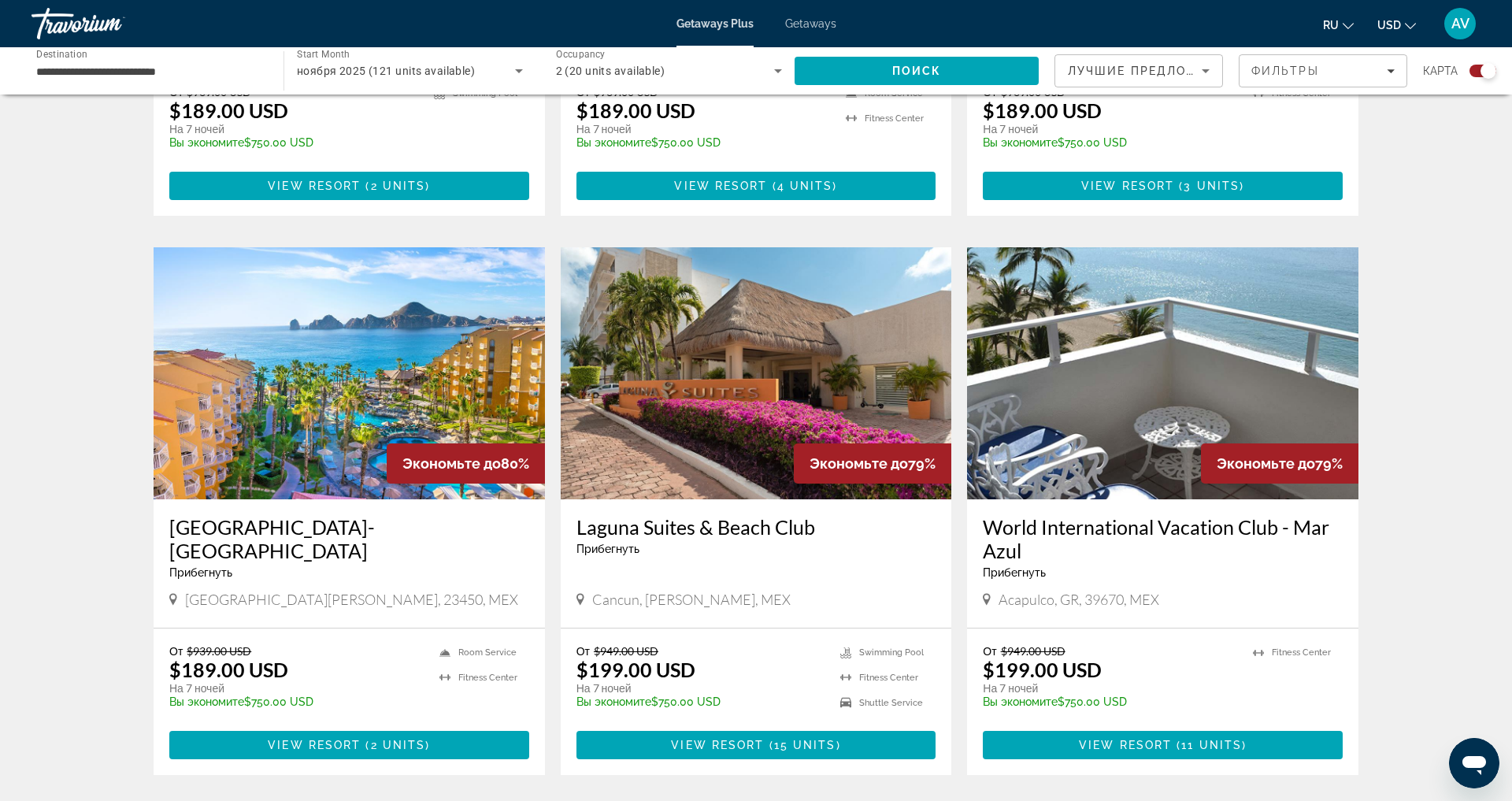
scroll to position [1576, 0]
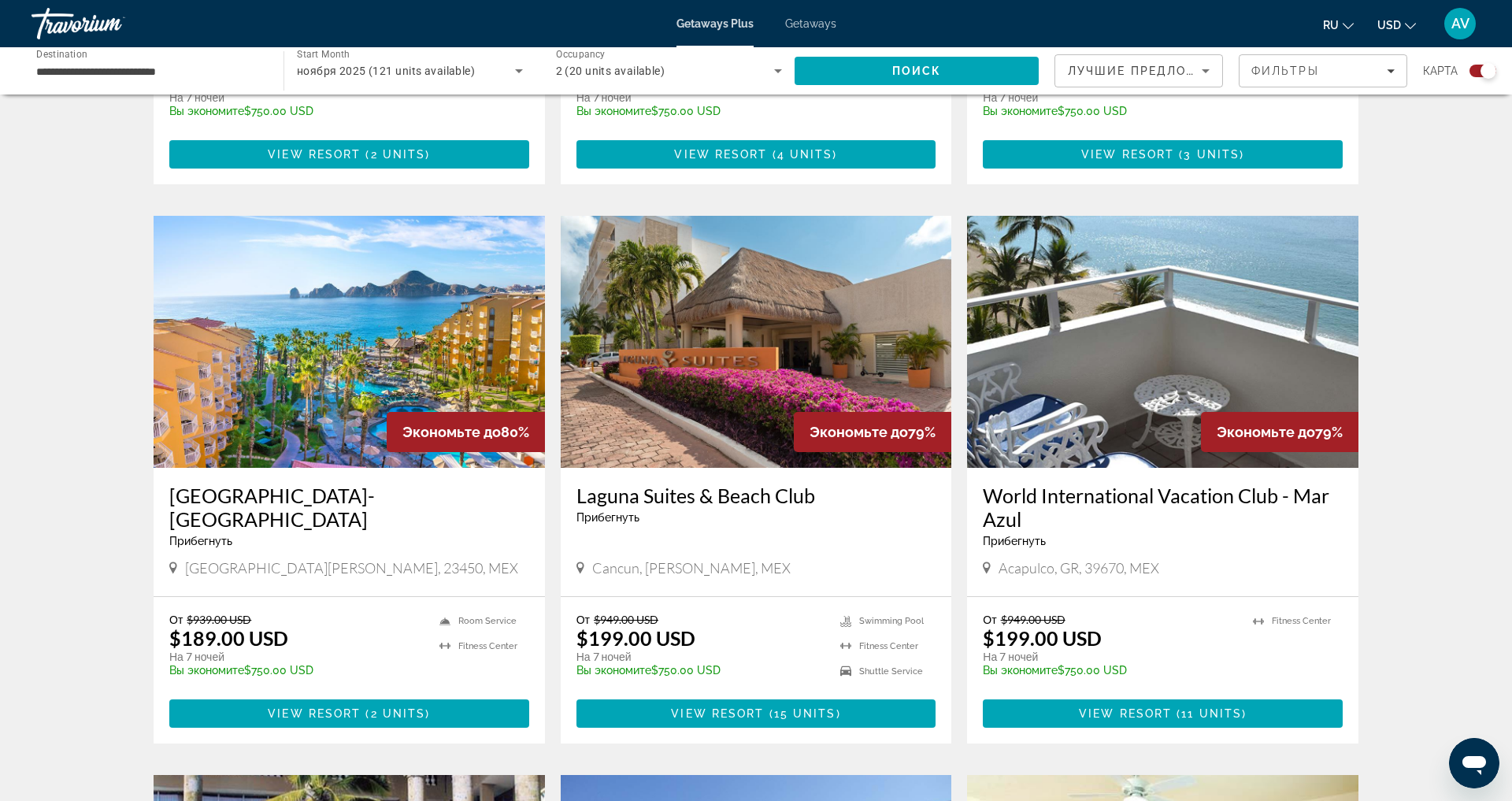
click at [1190, 381] on img "Main content" at bounding box center [1162, 341] width 391 height 252
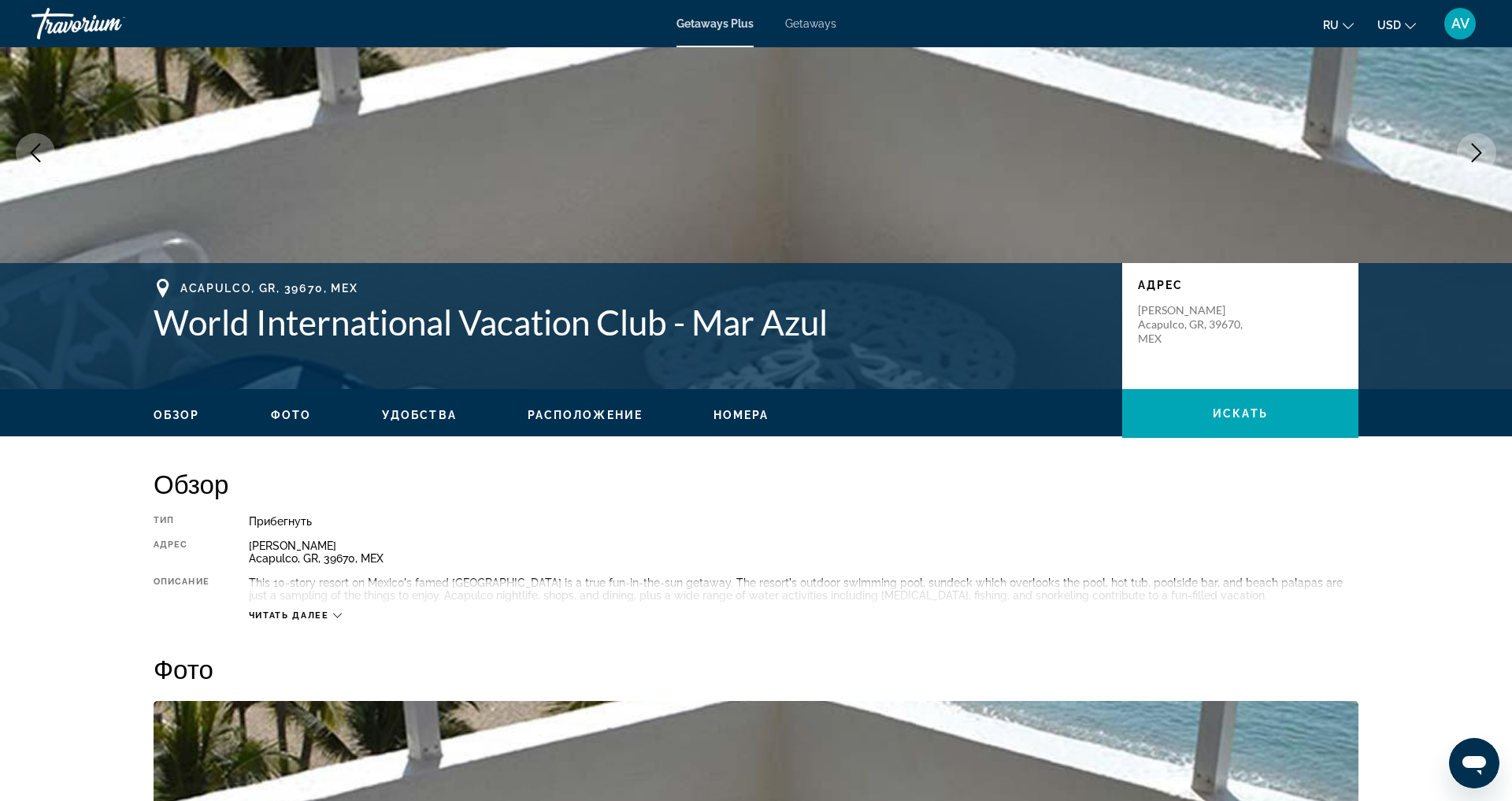
scroll to position [99, 0]
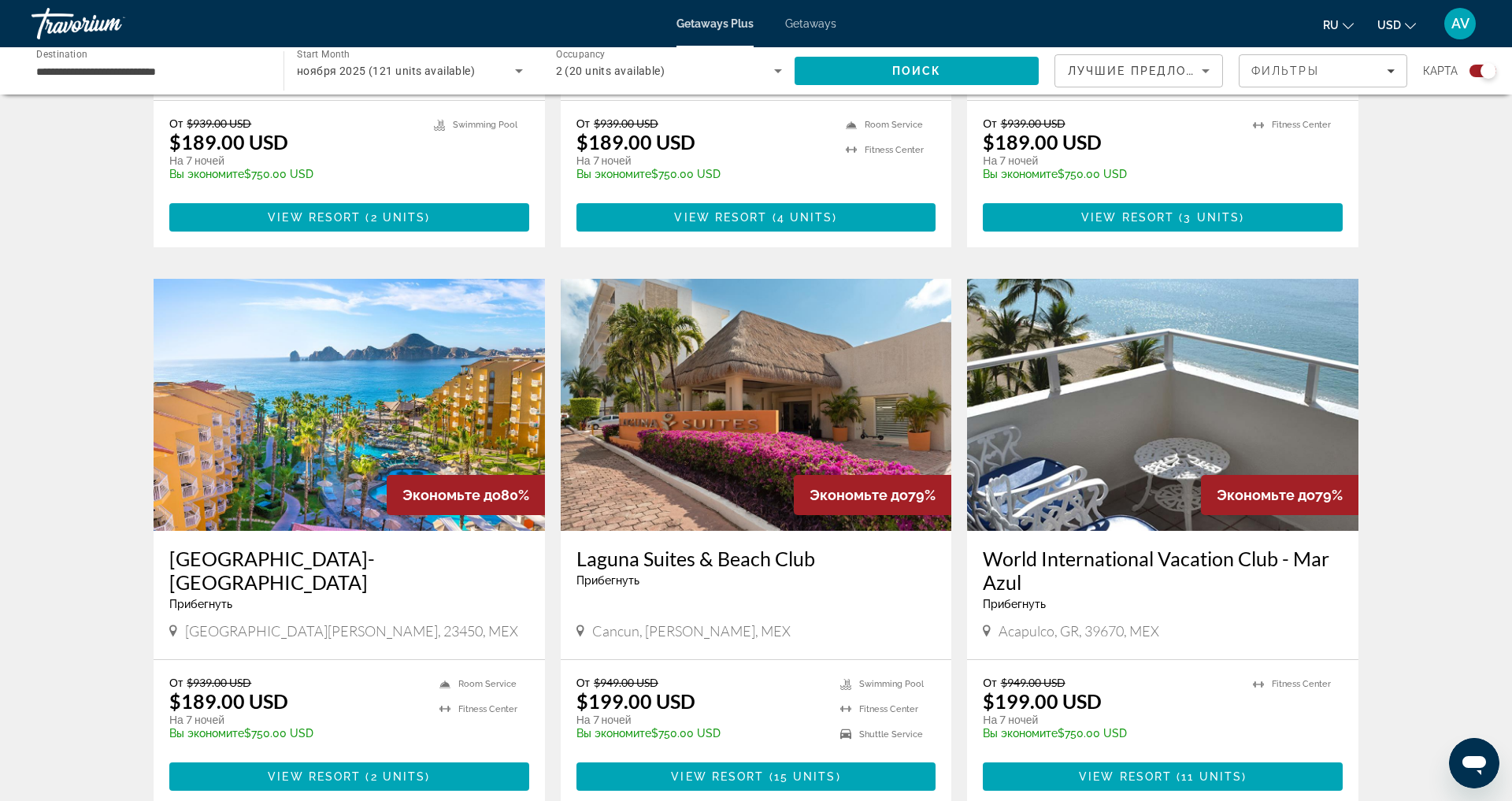
scroll to position [1544, 0]
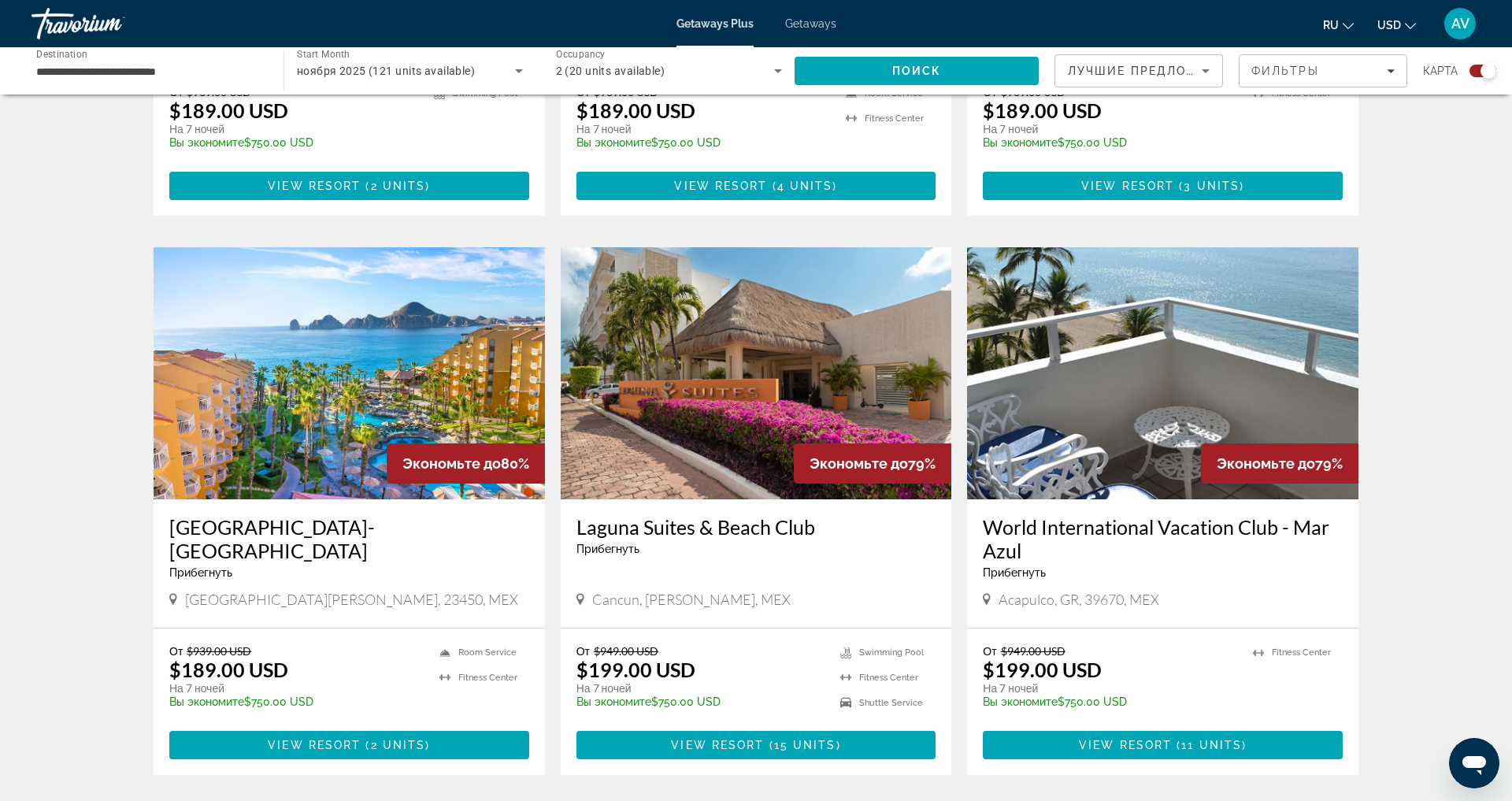
click at [360, 378] on img "Main content" at bounding box center [349, 373] width 391 height 252
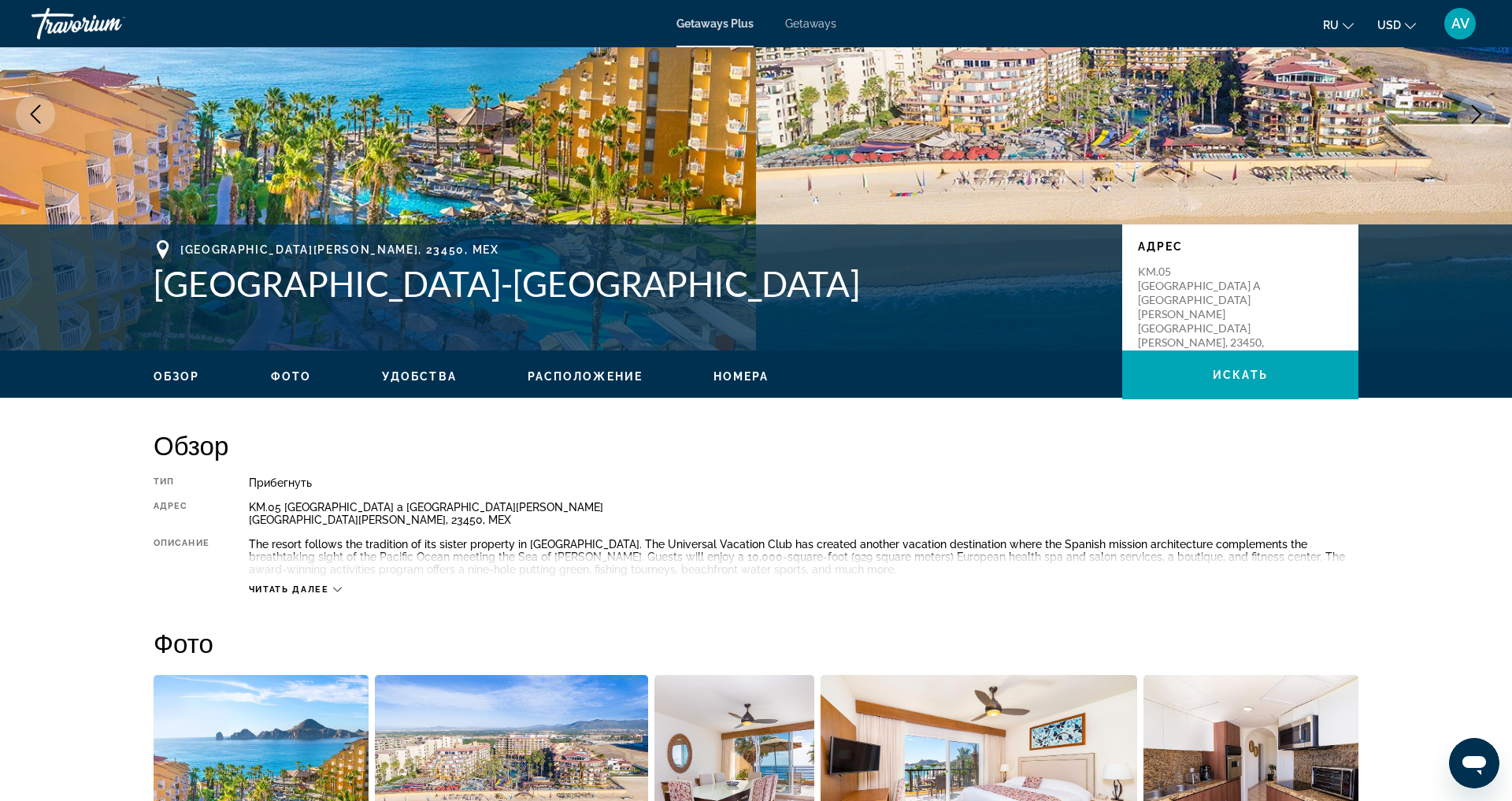
scroll to position [161, 0]
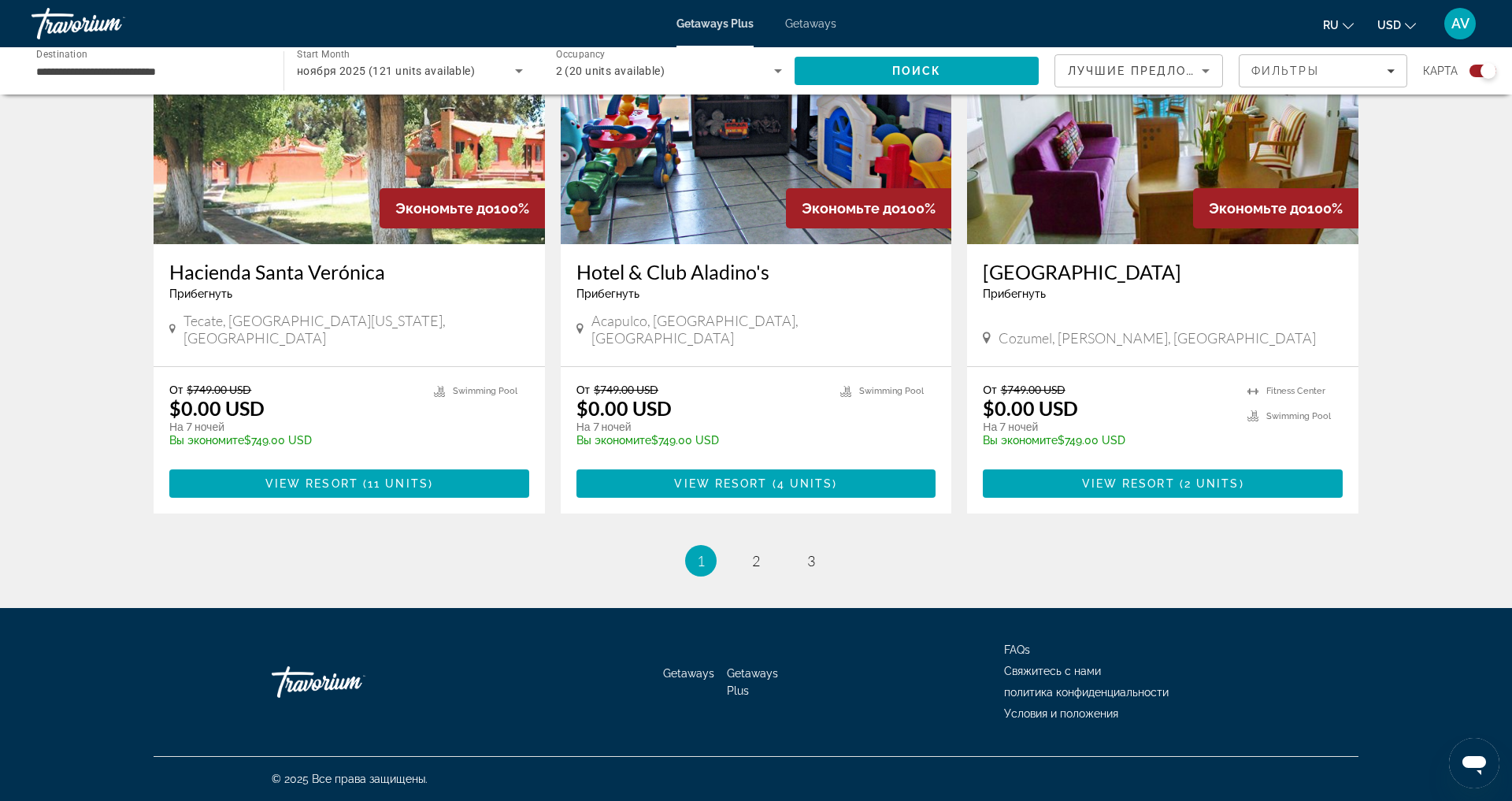
scroll to position [2496, 0]
click at [756, 552] on span "2" at bounding box center [756, 561] width 8 height 17
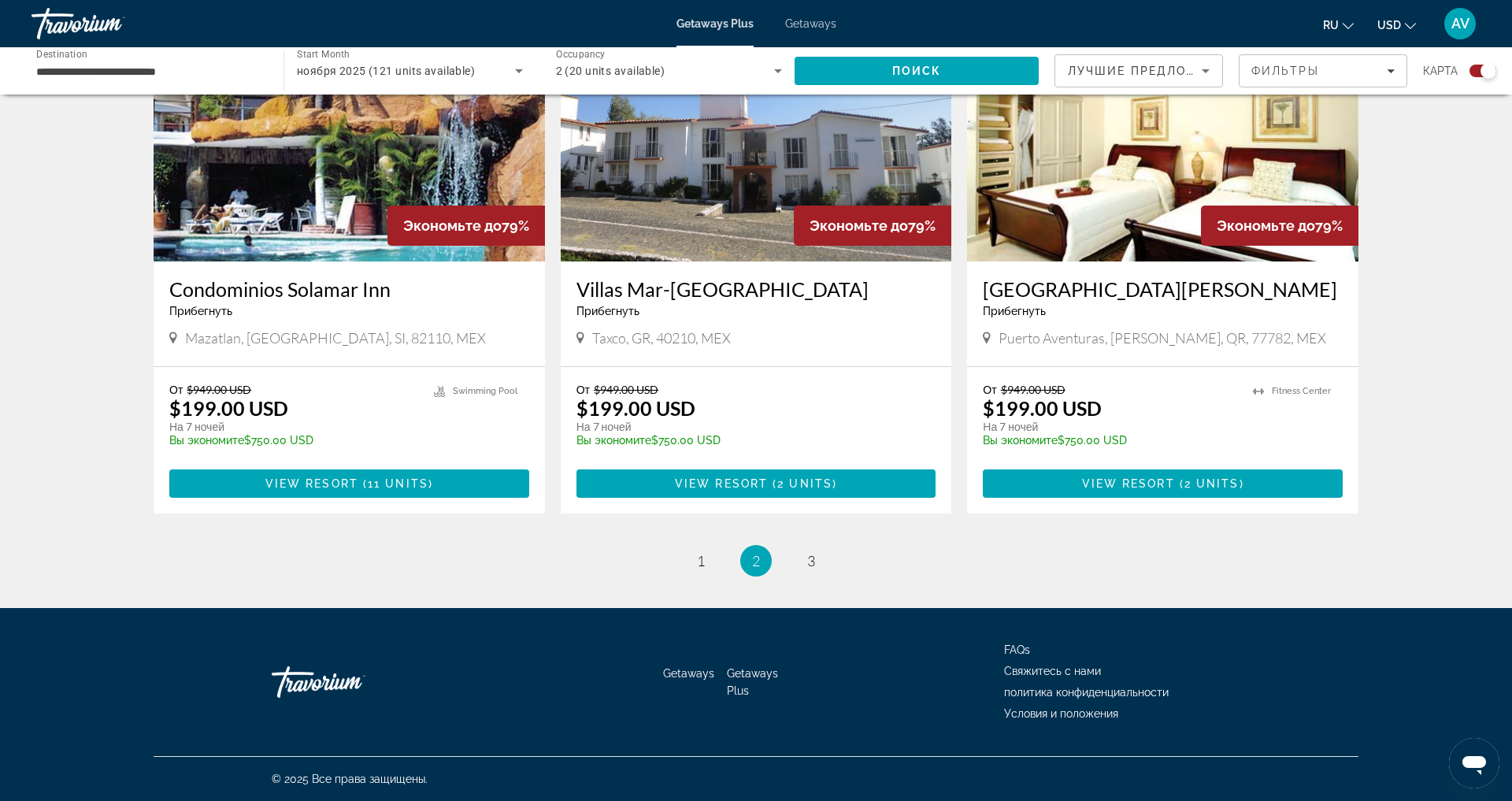
scroll to position [2470, 0]
click at [815, 552] on span "3" at bounding box center [811, 561] width 8 height 17
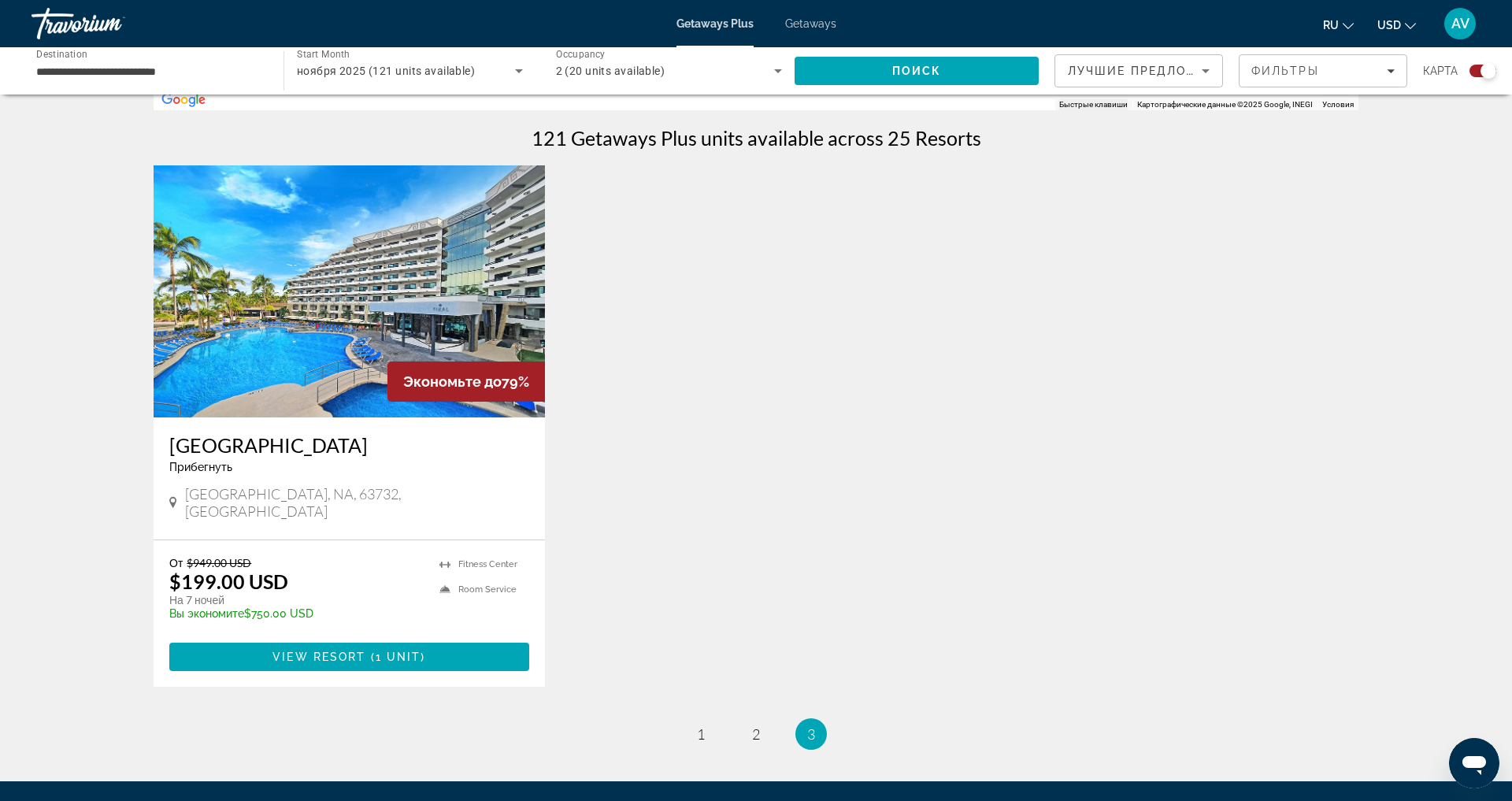
scroll to position [505, 0]
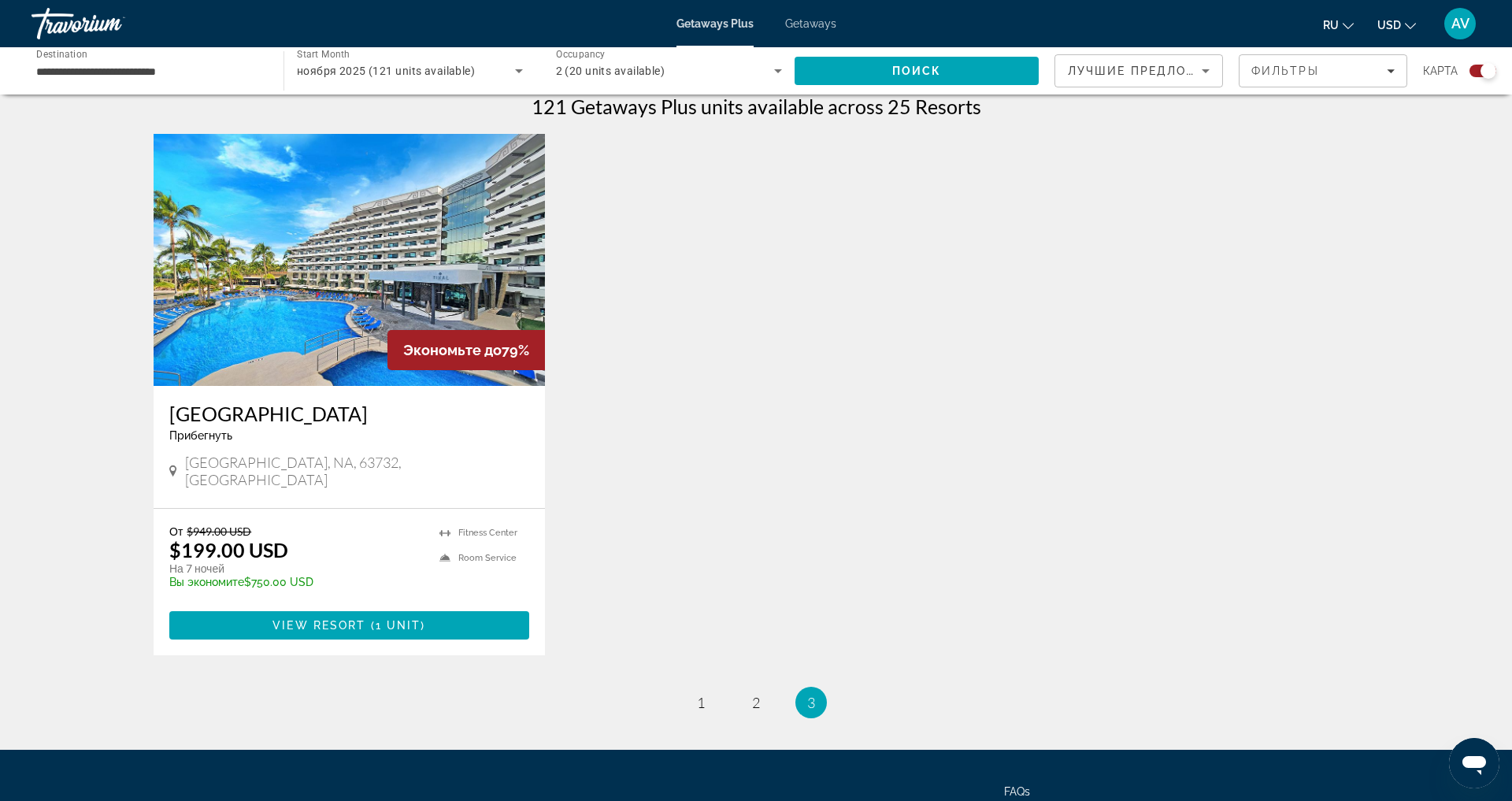
click at [294, 328] on img "Main content" at bounding box center [349, 260] width 391 height 252
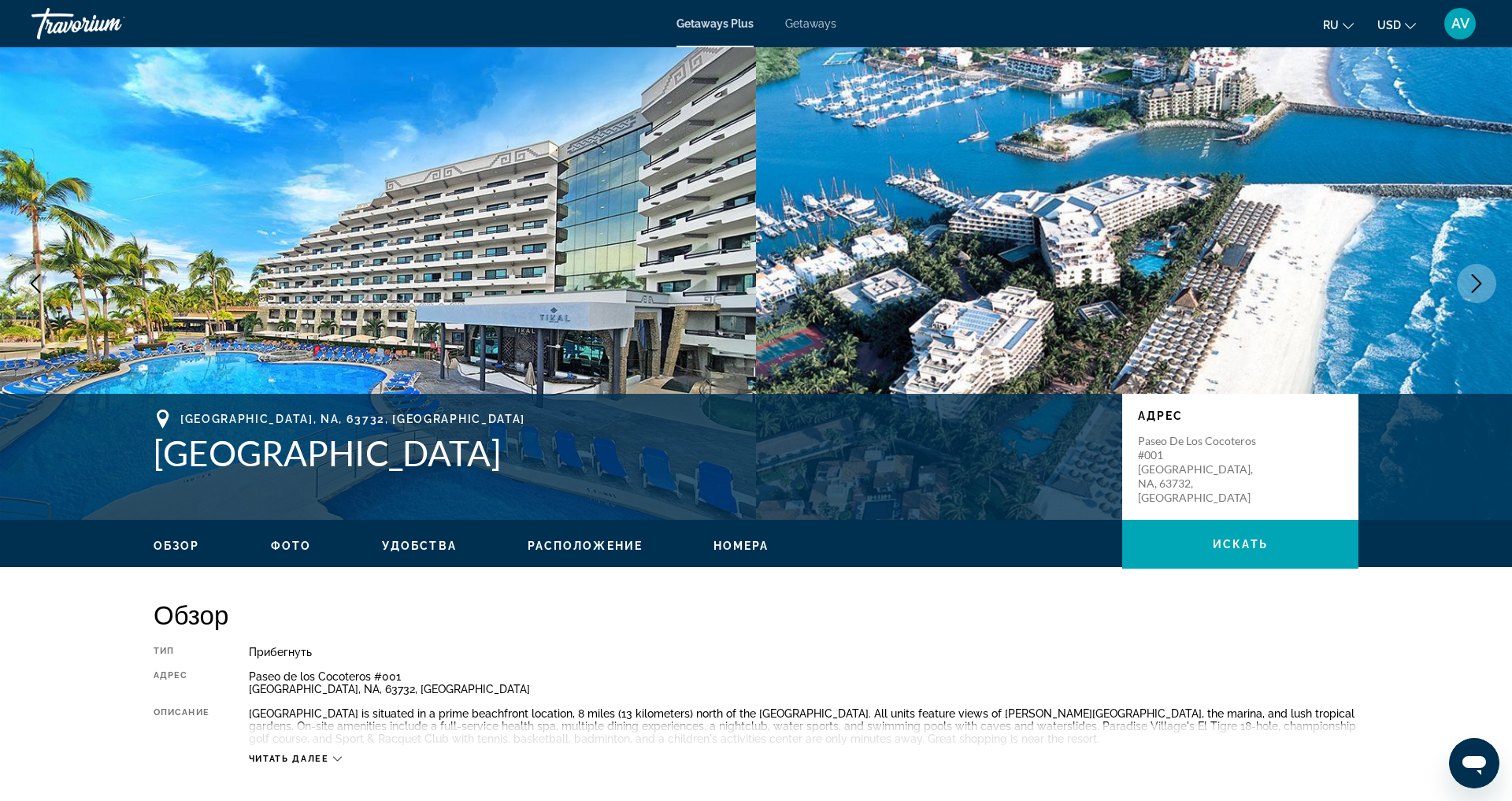
click at [1470, 293] on icon "Next image" at bounding box center [1476, 284] width 19 height 19
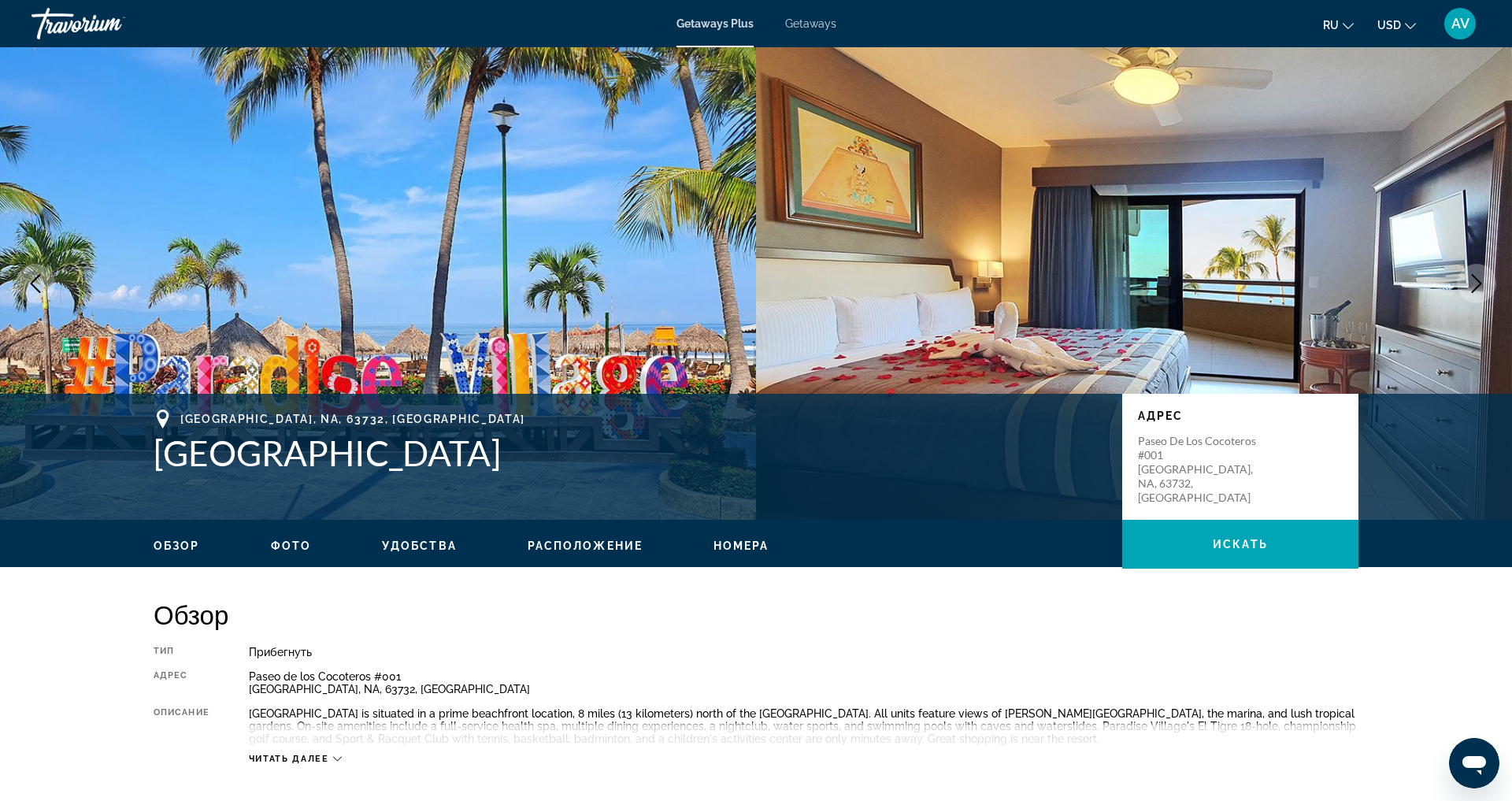
click at [1467, 293] on icon "Next image" at bounding box center [1476, 284] width 19 height 19
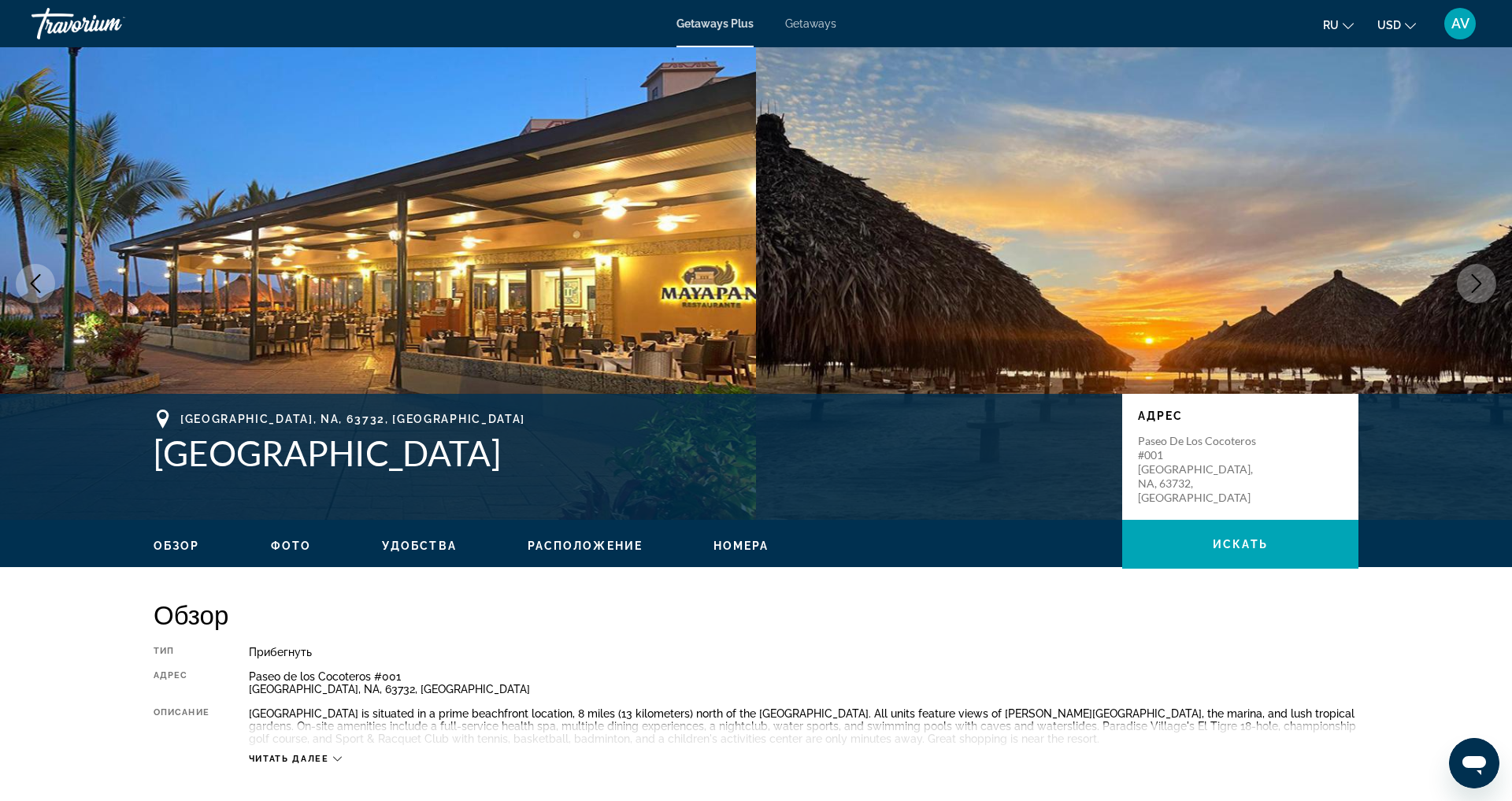
click at [1467, 293] on icon "Next image" at bounding box center [1476, 284] width 19 height 19
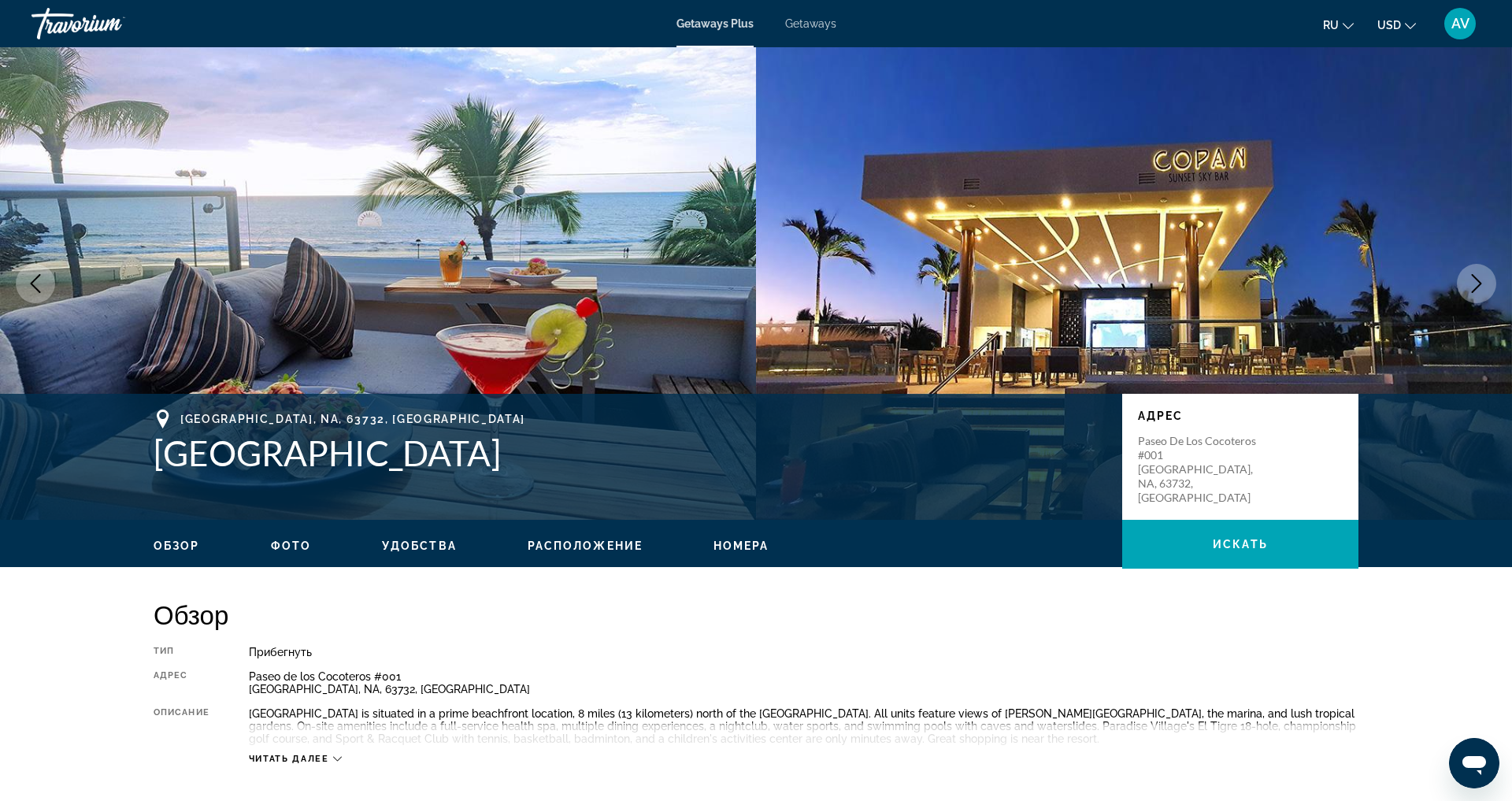
click at [1467, 293] on icon "Next image" at bounding box center [1476, 284] width 19 height 19
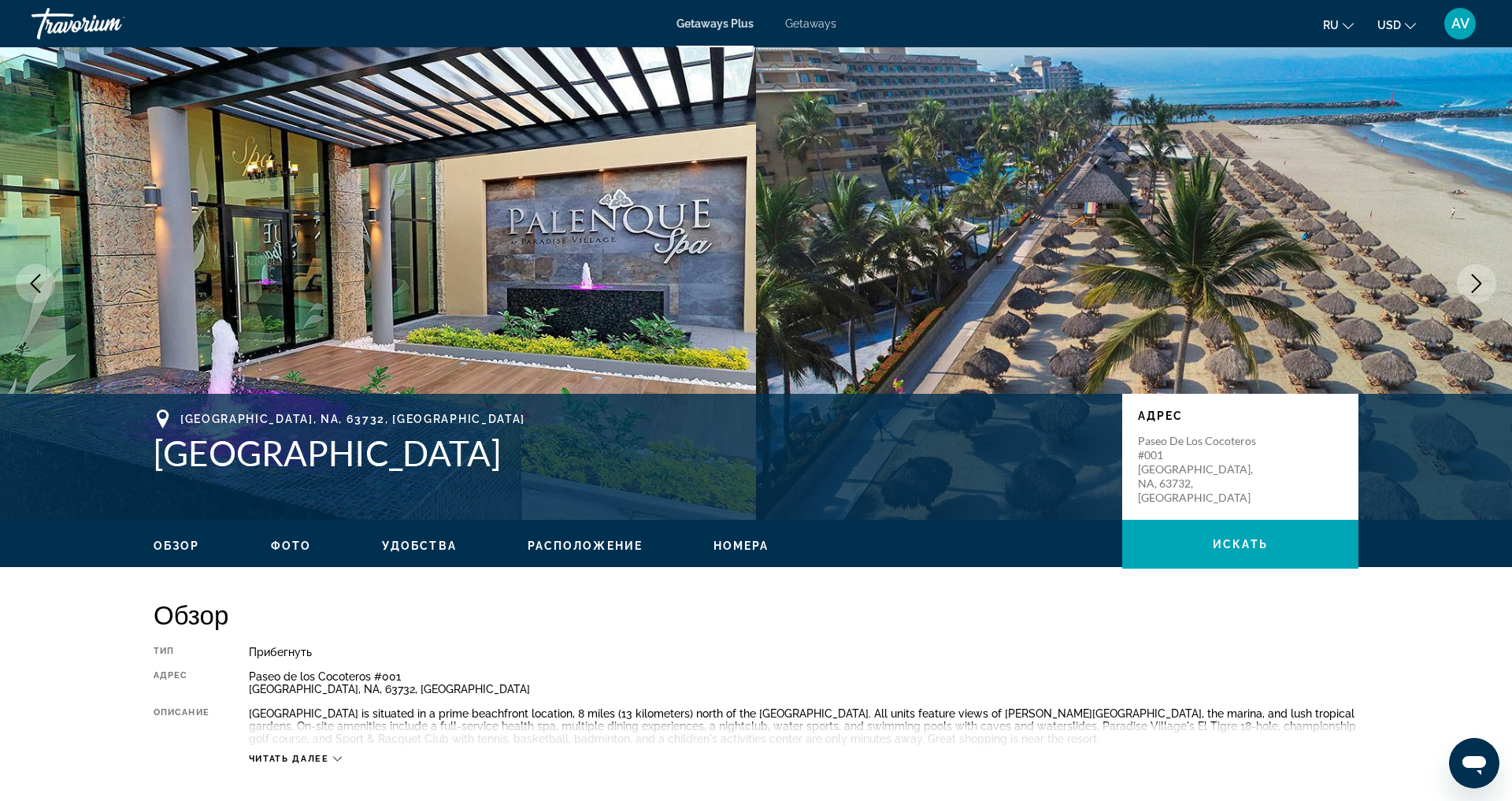
click at [1472, 293] on icon "Next image" at bounding box center [1476, 284] width 19 height 19
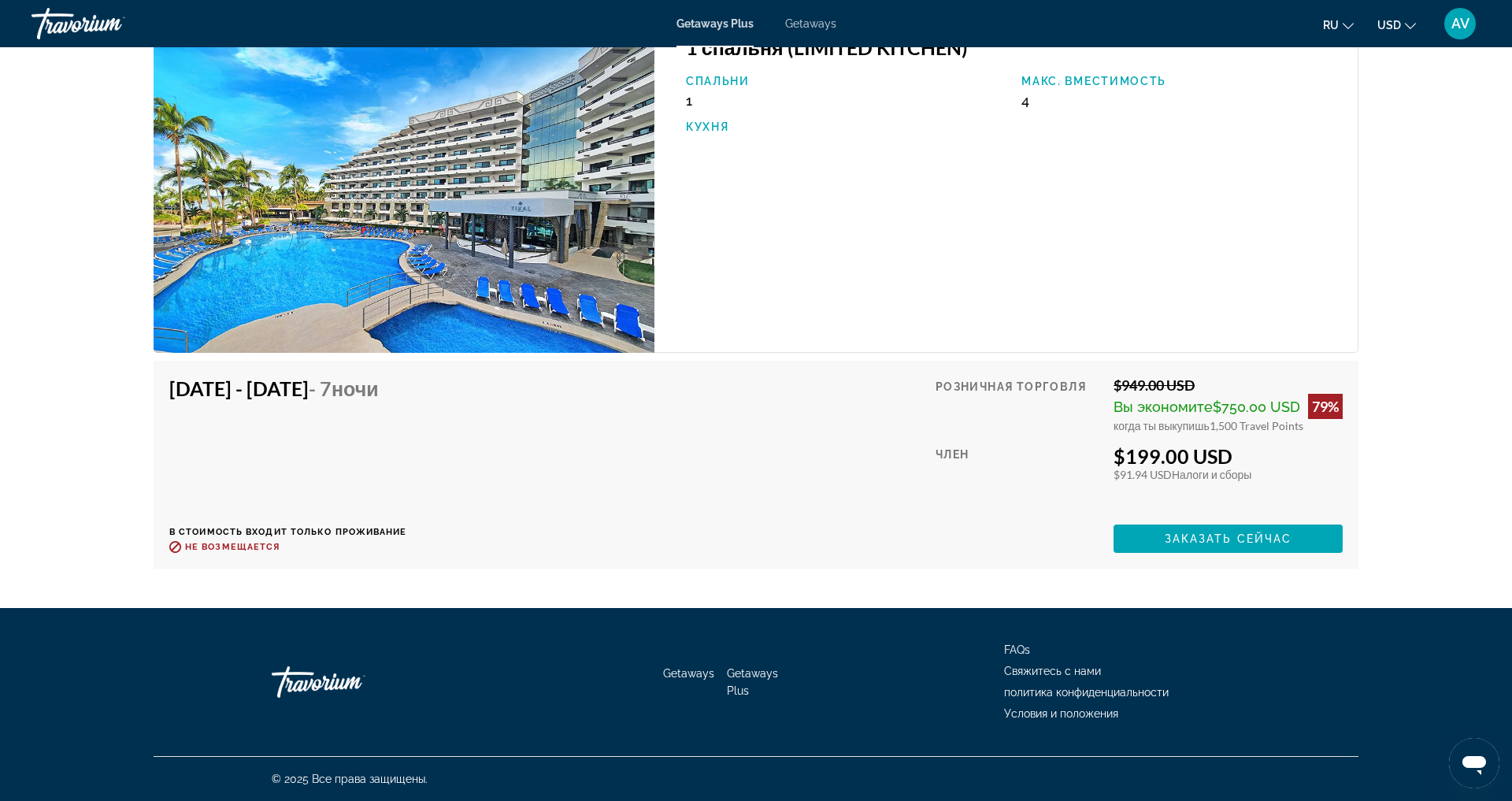
scroll to position [2805, 0]
click at [1393, 31] on button "USD USD ($) MXN (Mex$) CAD (Can$) GBP (£) EUR (€) AUD (A$) NZD (NZ$) CNY (CN¥)" at bounding box center [1396, 25] width 38 height 23
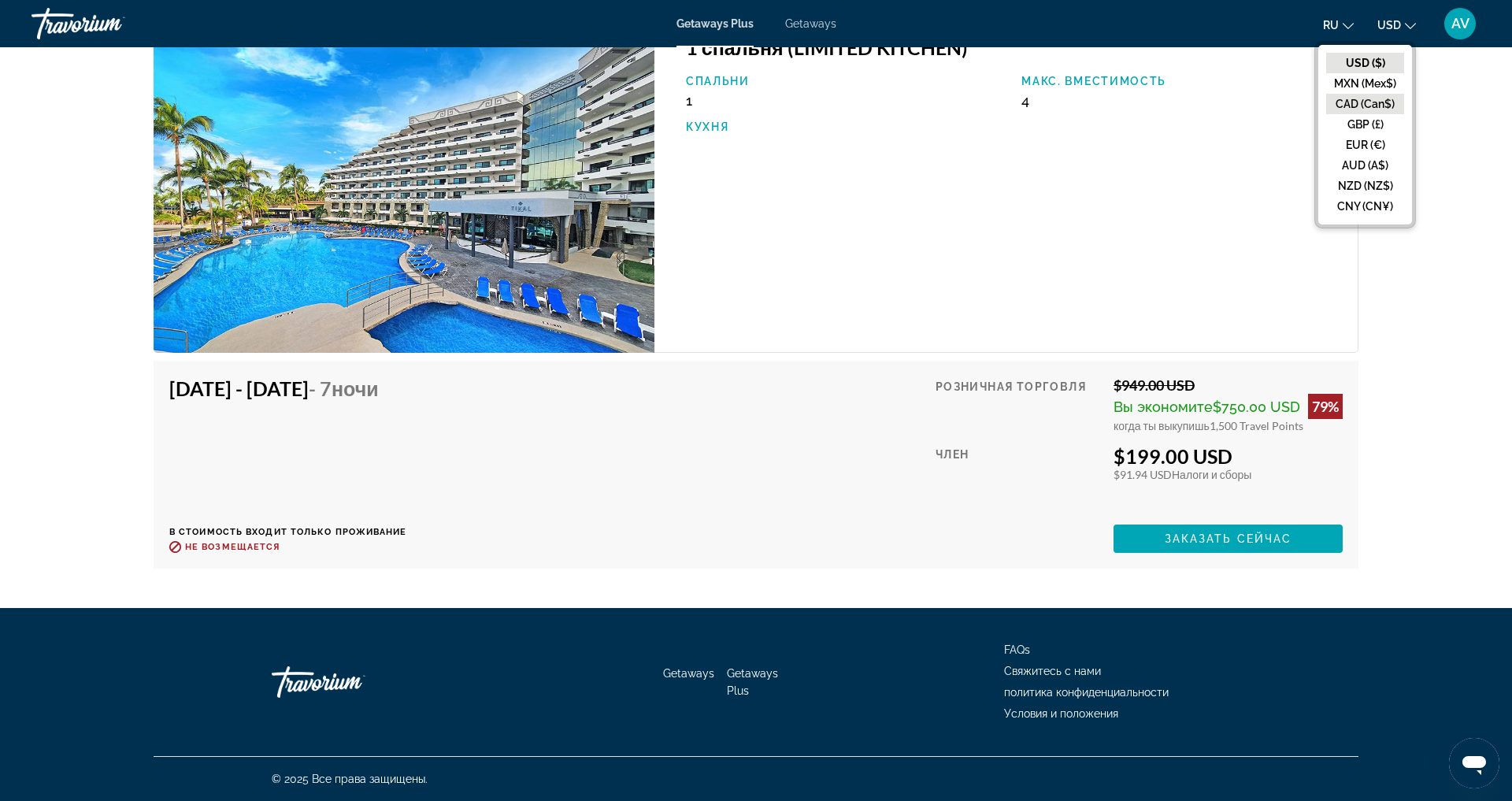
click at [1363, 115] on button "CAD (Can$)" at bounding box center [1365, 104] width 78 height 20
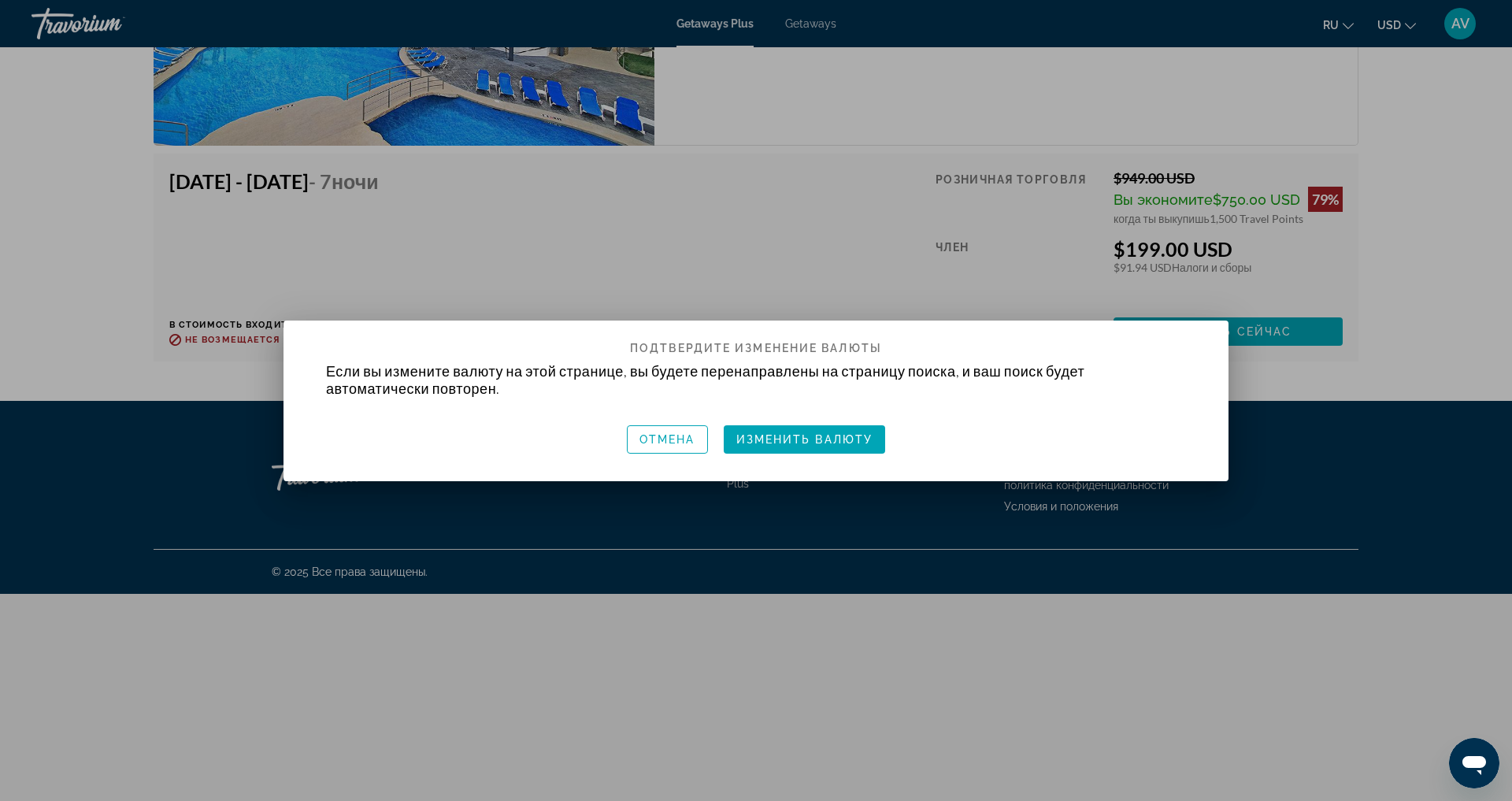
scroll to position [0, 0]
click at [847, 433] on span "Изменить валюту" at bounding box center [804, 439] width 137 height 13
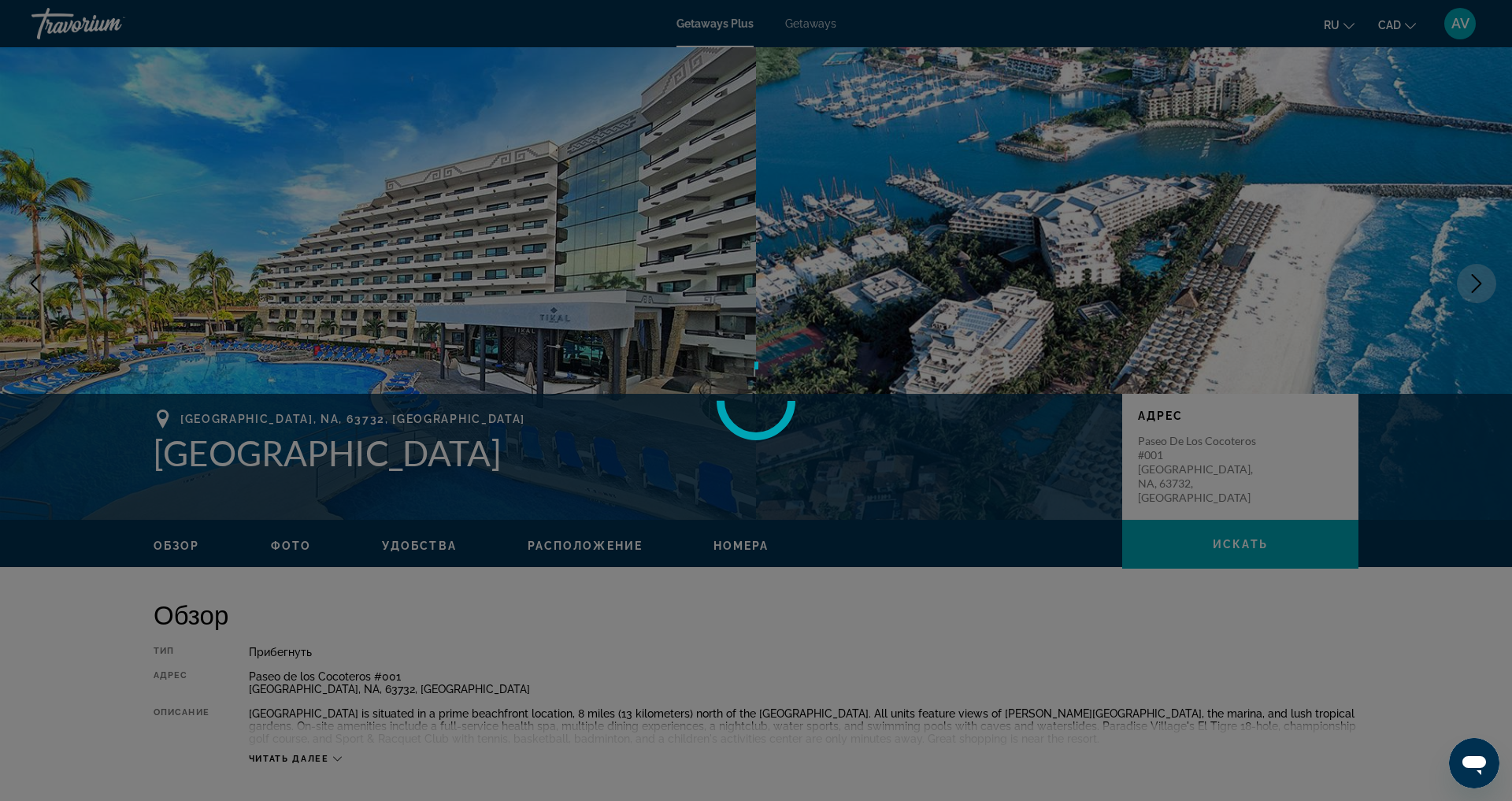
scroll to position [2805, 0]
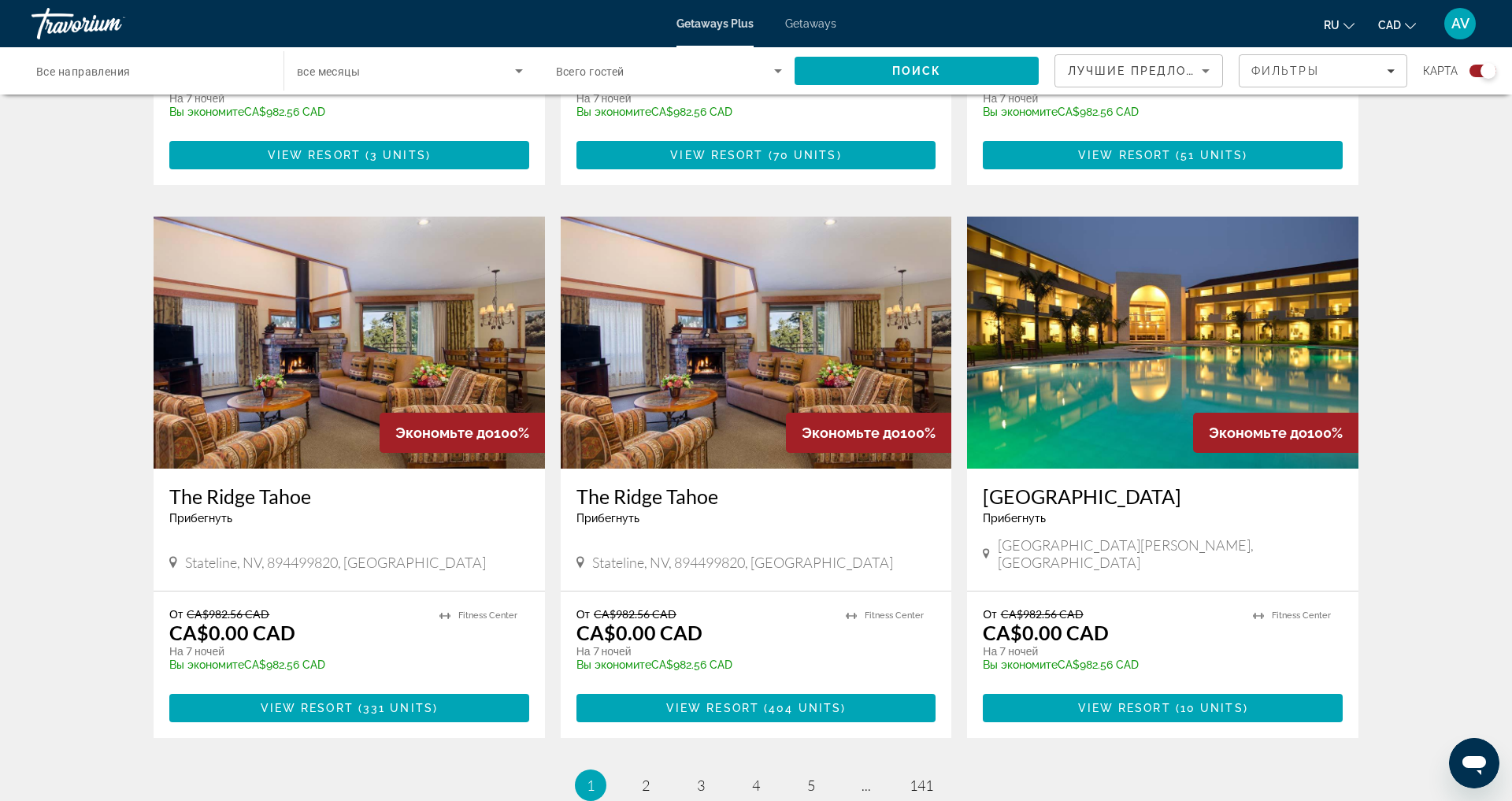
scroll to position [2080, 0]
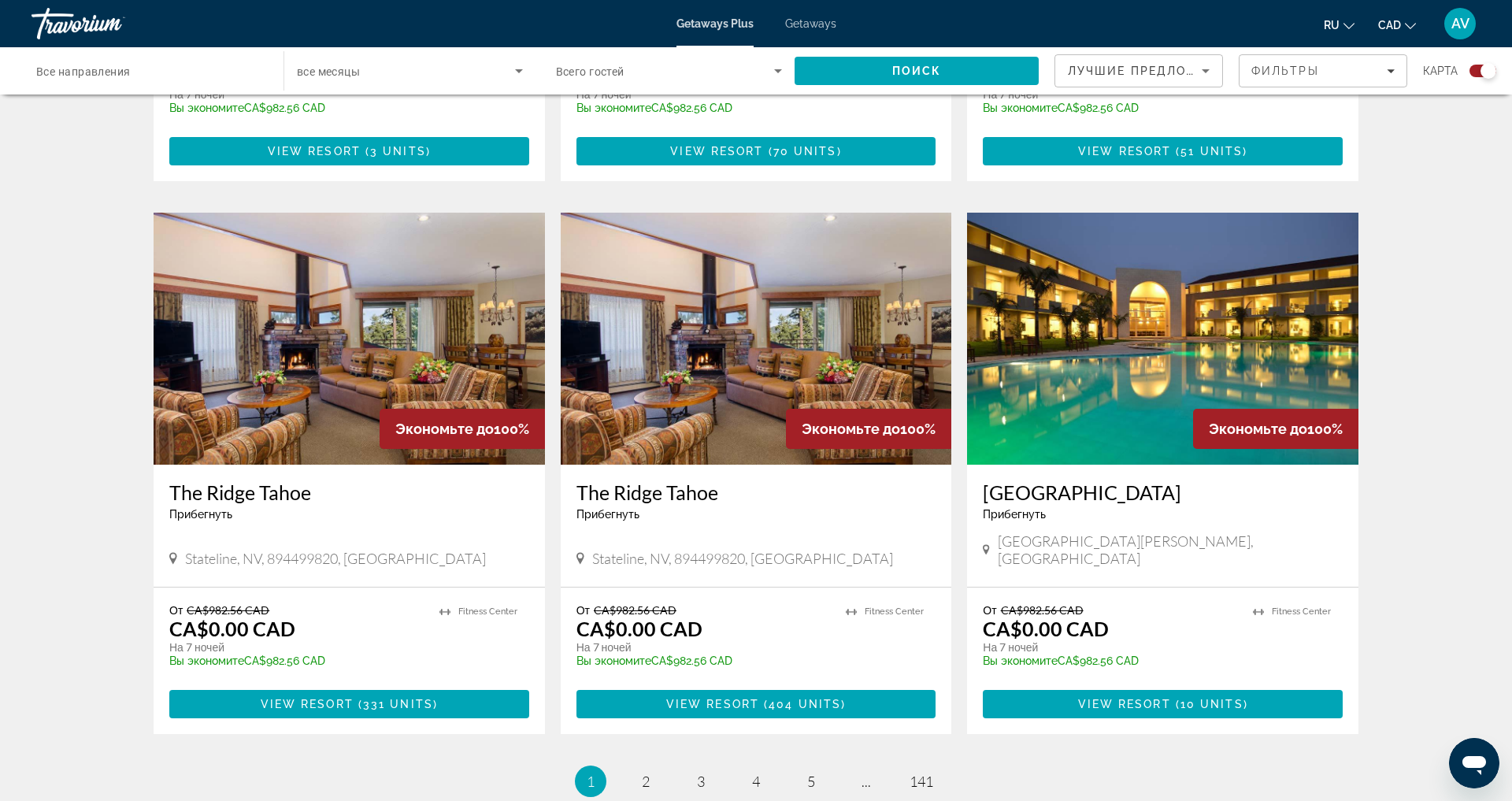
click at [163, 80] on input "Destination Все направления" at bounding box center [149, 71] width 227 height 19
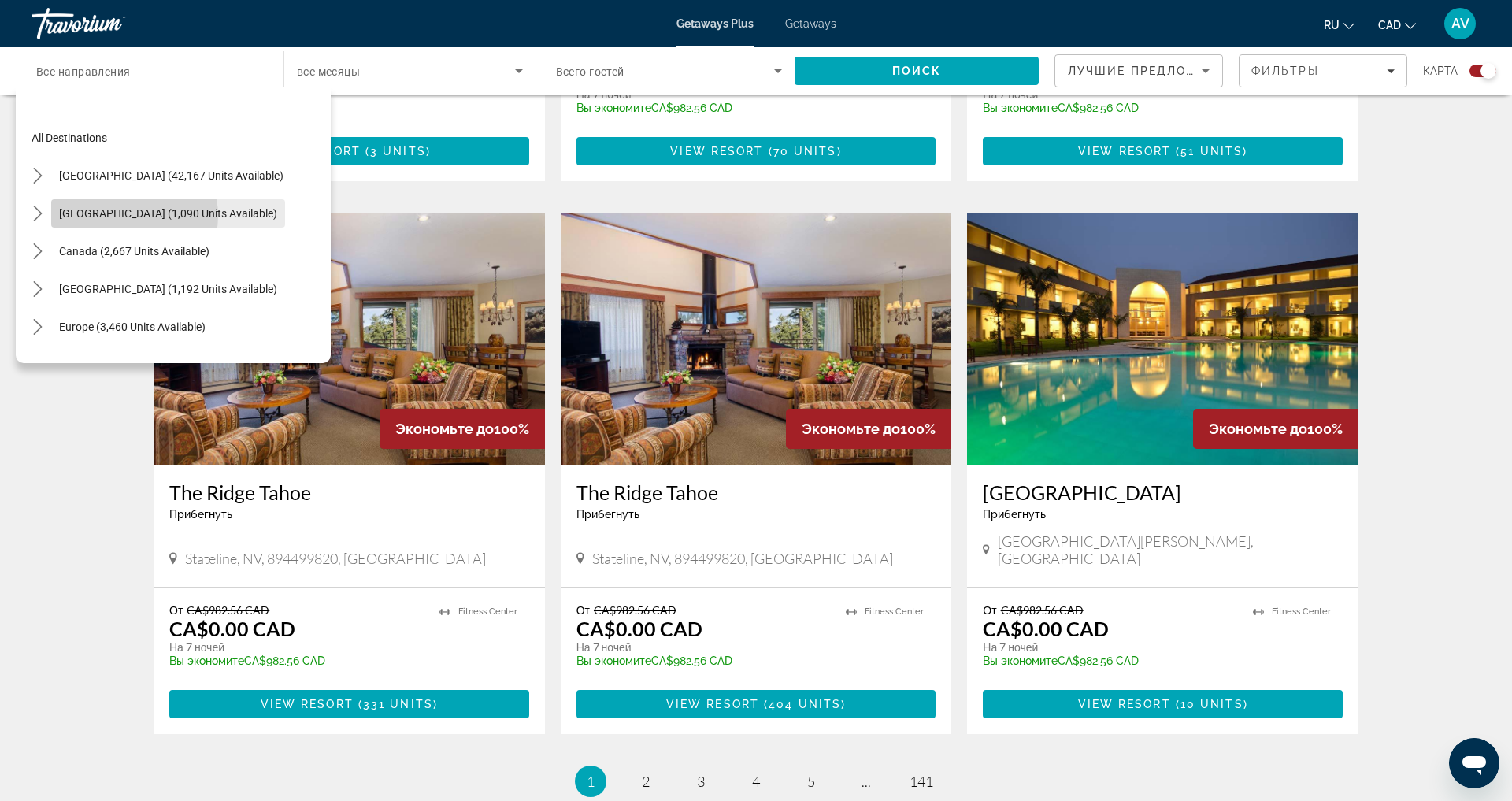
click at [135, 220] on span "[GEOGRAPHIC_DATA] (1,090 units available)" at bounding box center [168, 213] width 218 height 13
type input "**********"
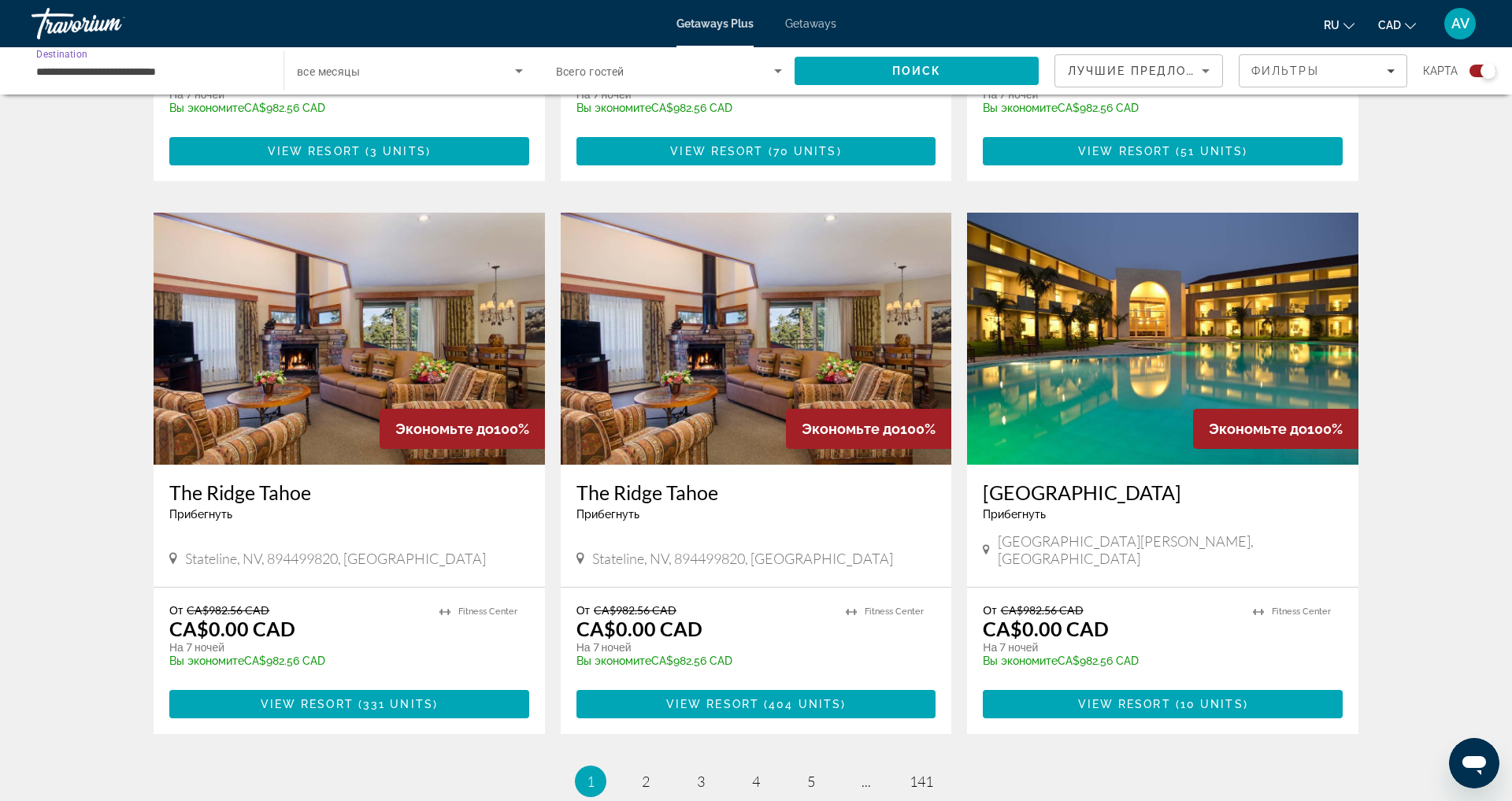
click at [509, 81] on icon "Search widget" at bounding box center [519, 71] width 19 height 19
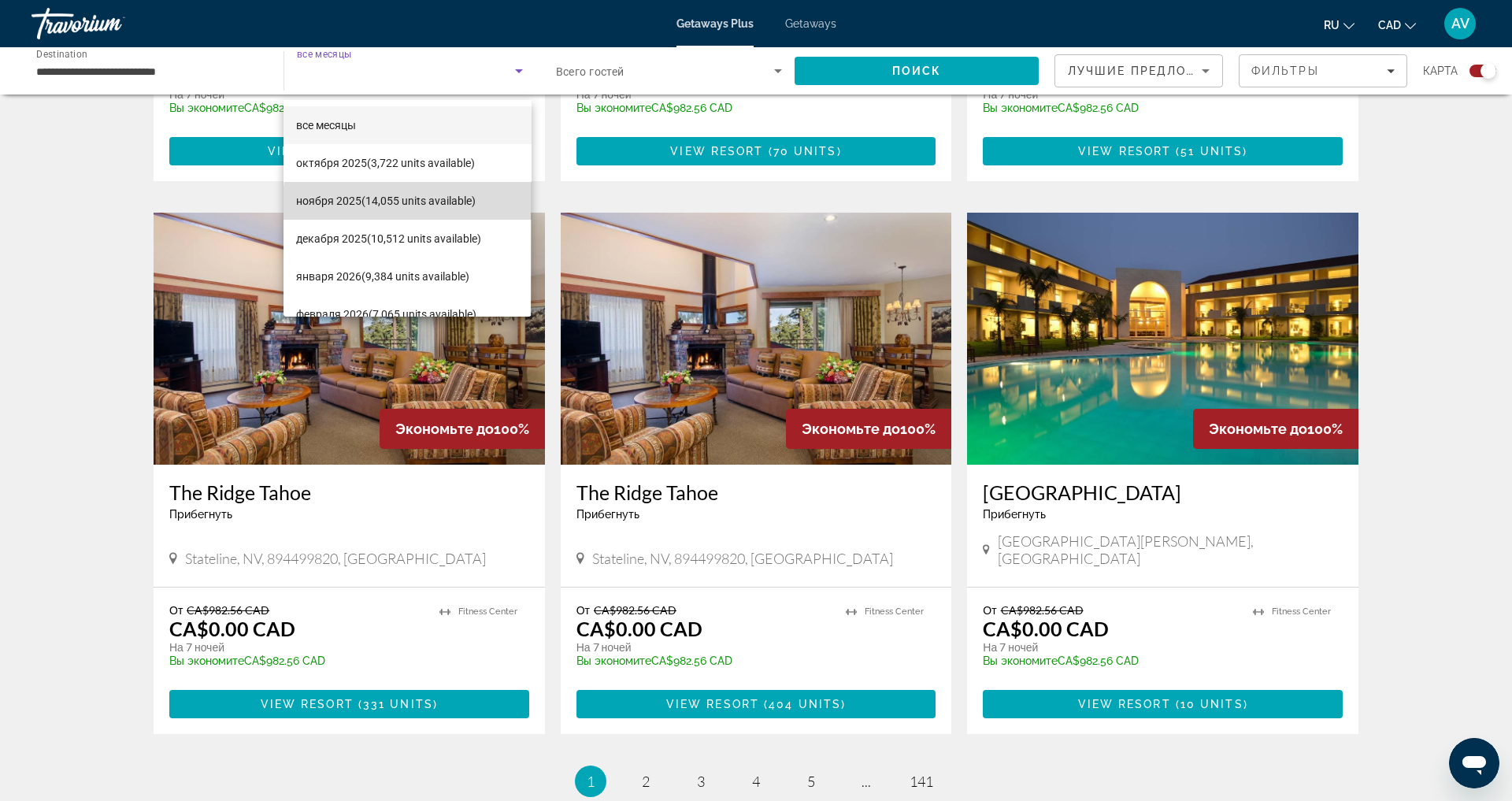
click at [446, 210] on span "[DATE] (14,055 units available)" at bounding box center [386, 200] width 180 height 19
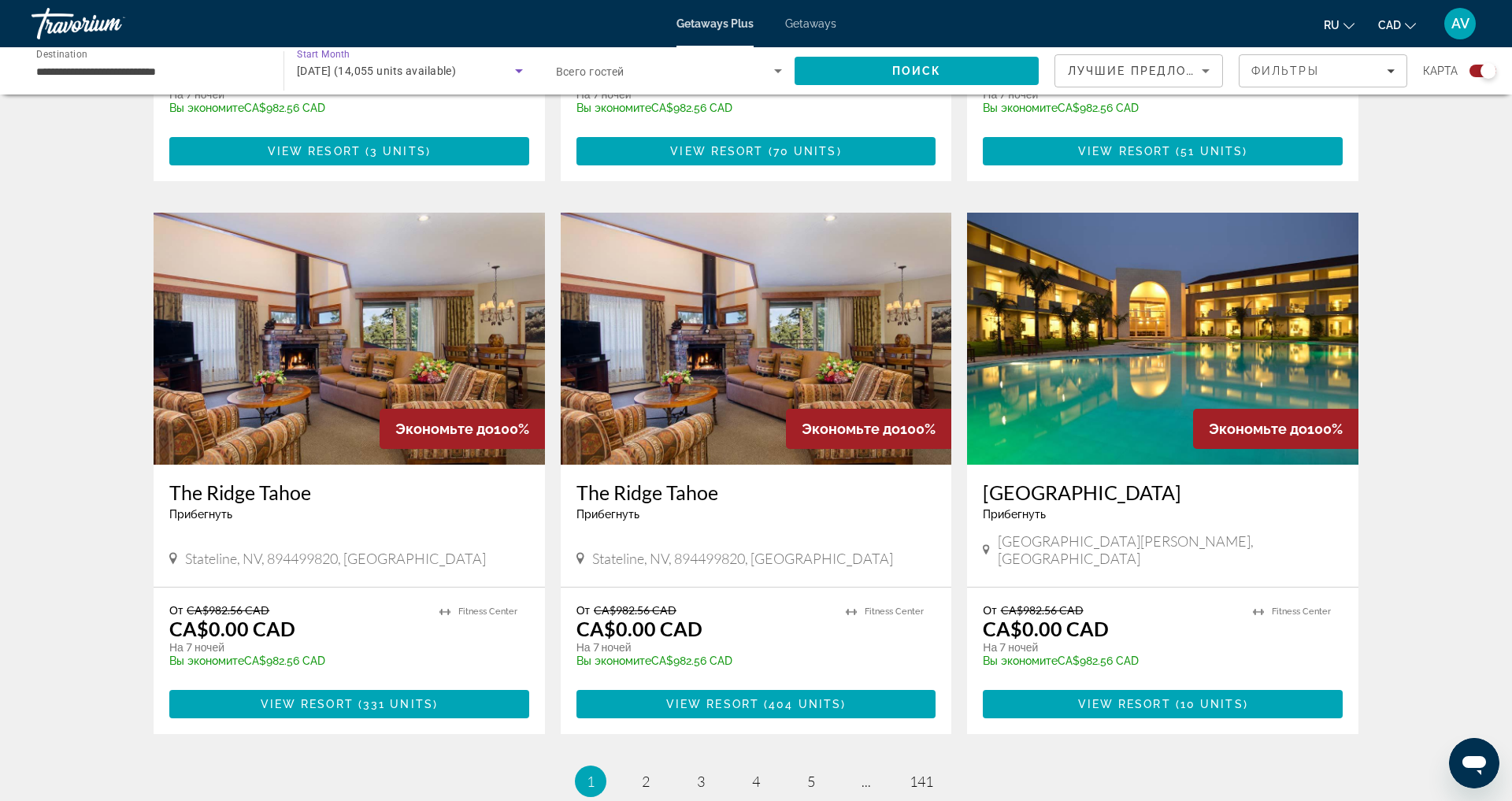
click at [770, 76] on icon "Search widget" at bounding box center [778, 71] width 19 height 19
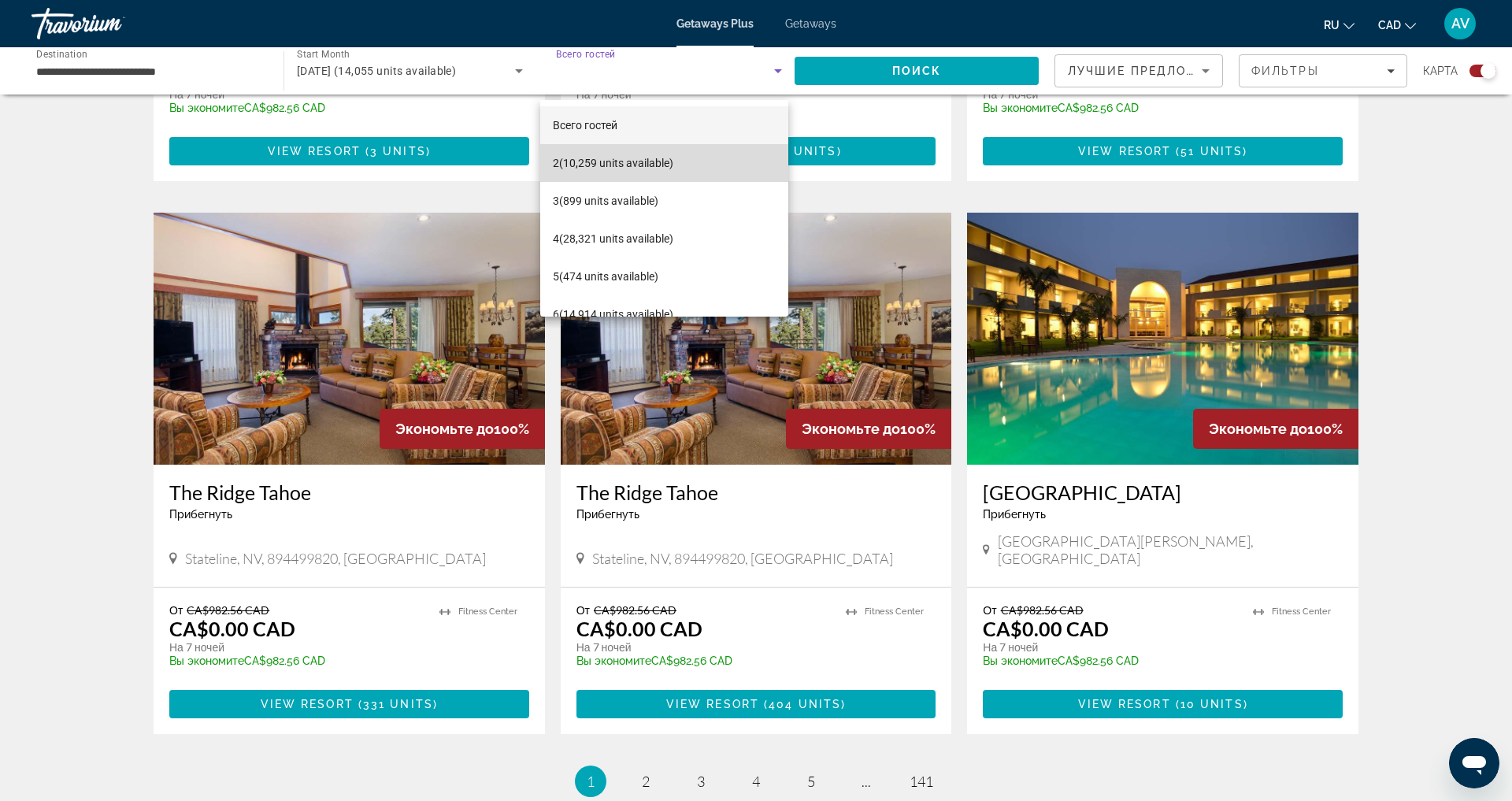
click at [694, 172] on mat-option "2 (10,259 units available)" at bounding box center [664, 163] width 248 height 38
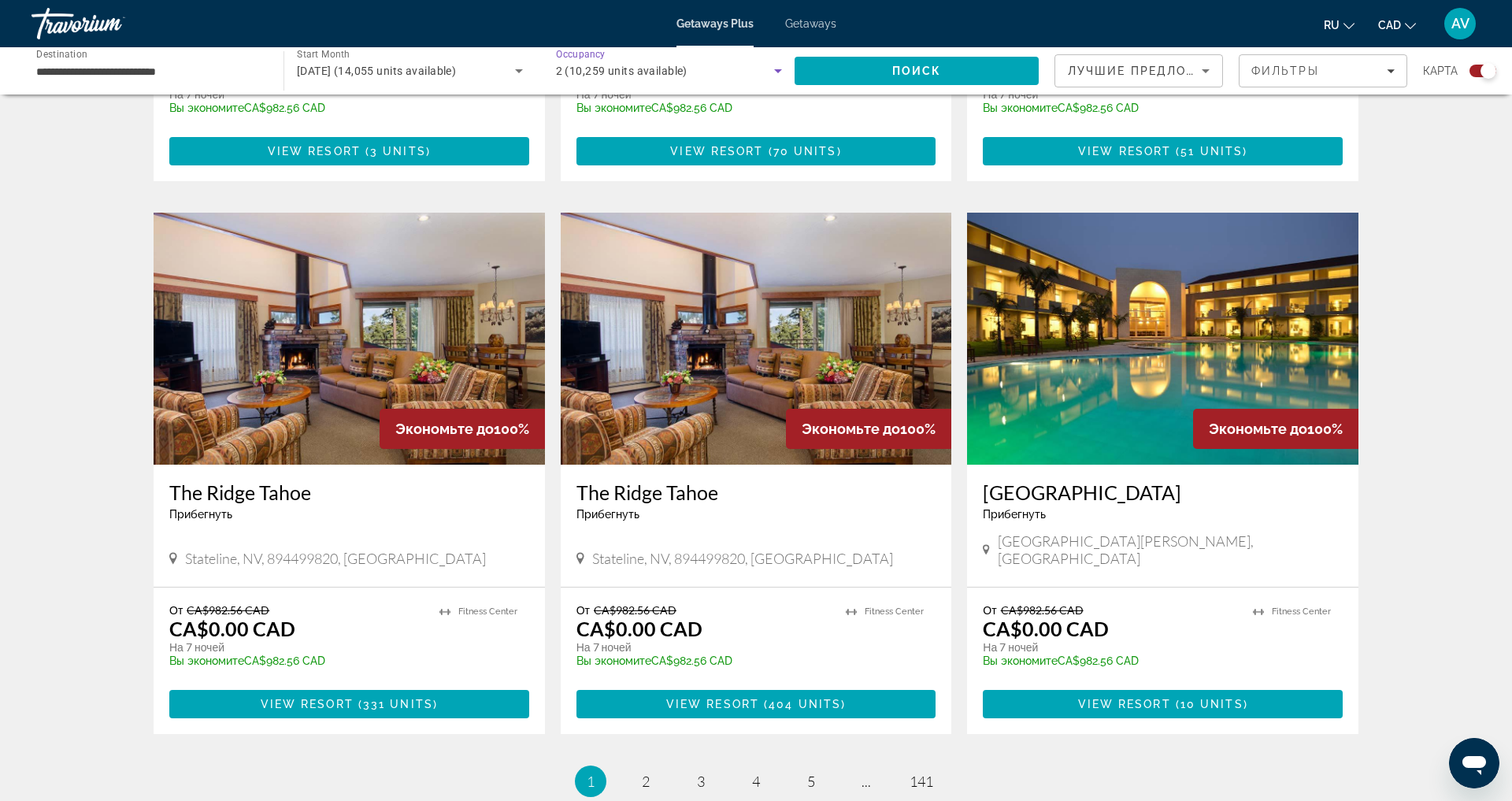
click at [1179, 79] on div "Лучшие предложения" at bounding box center [1135, 71] width 134 height 19
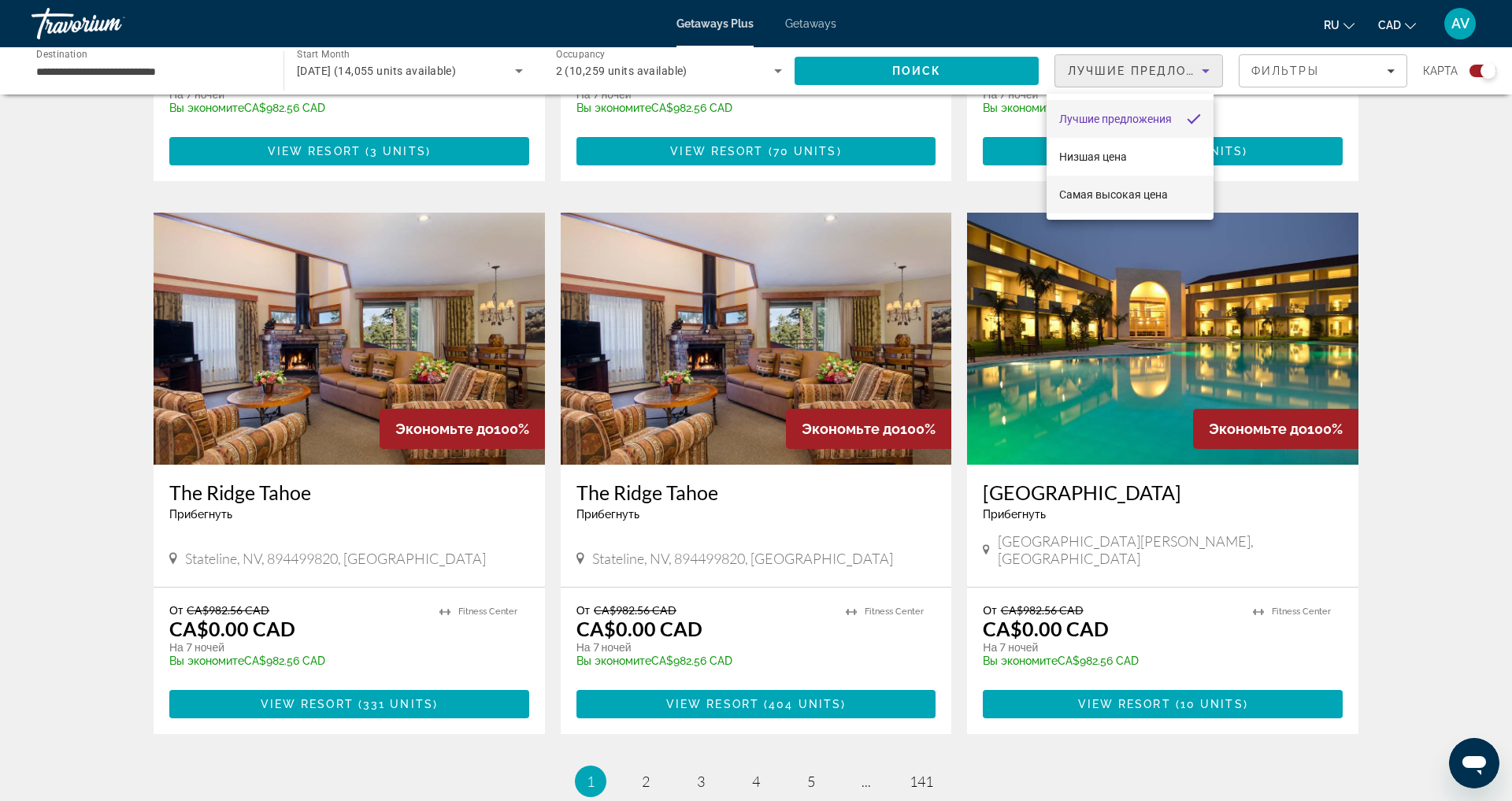
click at [1122, 208] on mat-option "Самая высокая цена" at bounding box center [1130, 195] width 167 height 38
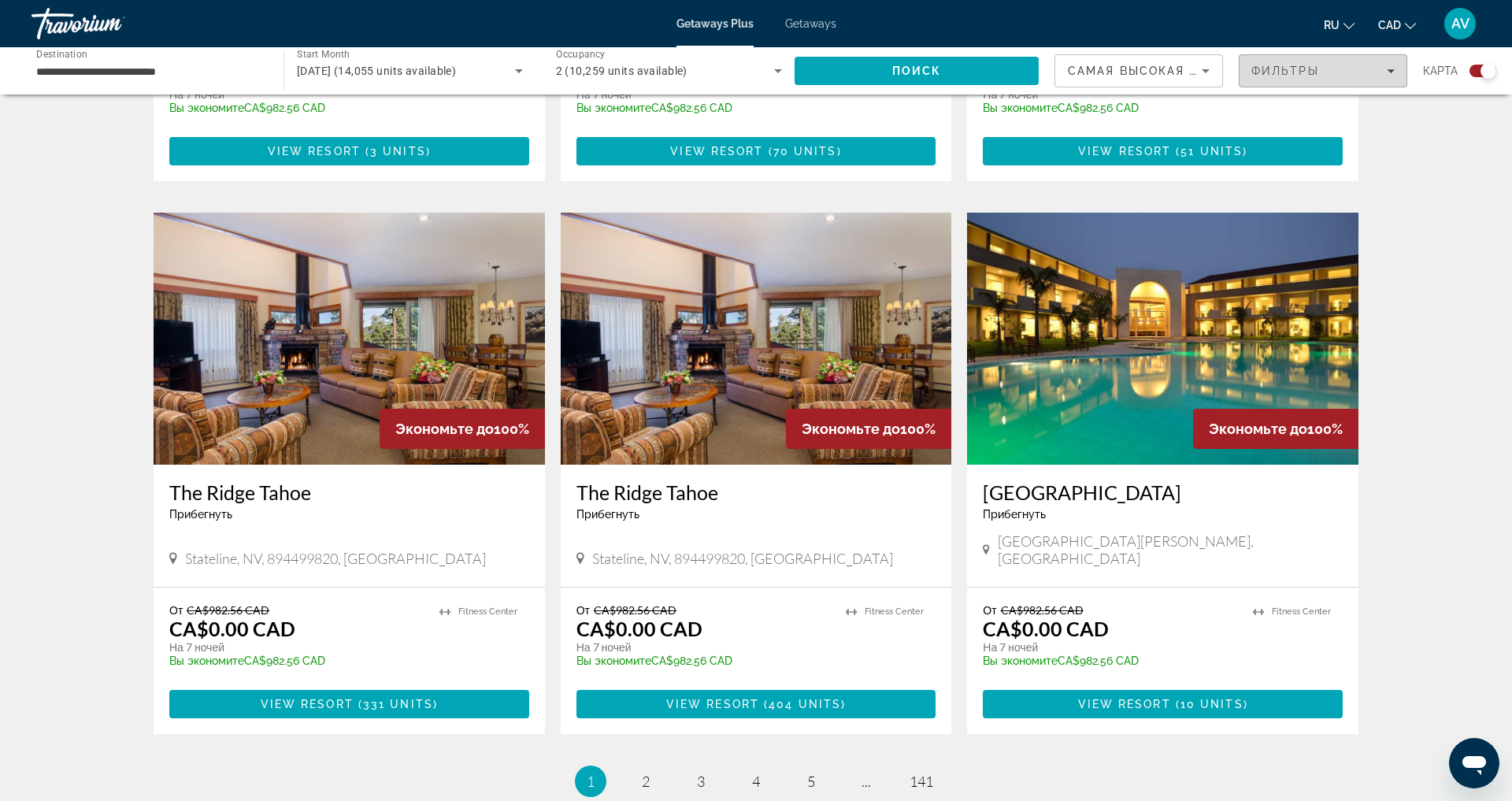
click at [1387, 75] on icon "Filters" at bounding box center [1391, 71] width 8 height 8
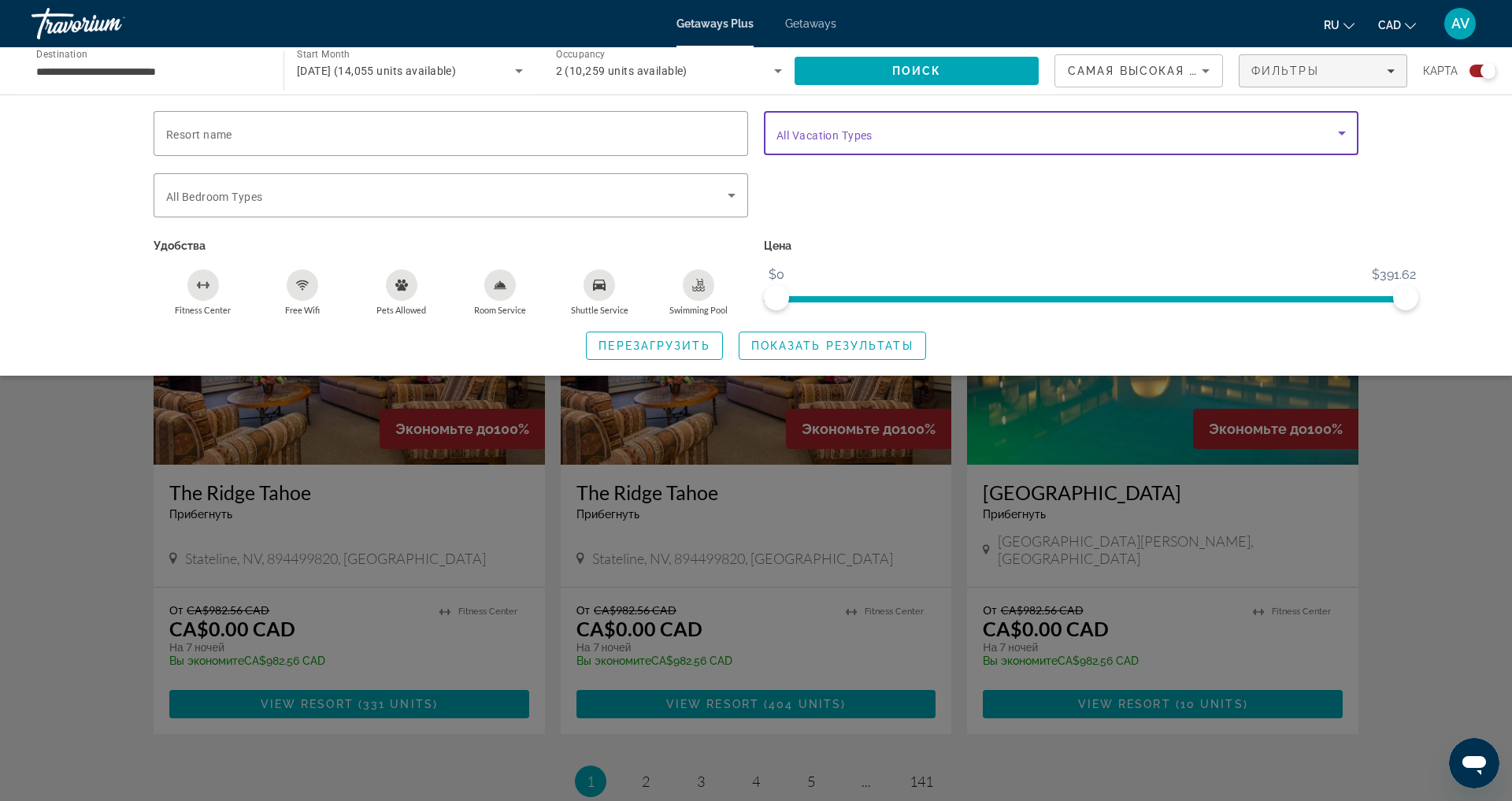
click at [1352, 143] on icon "Search widget" at bounding box center [1342, 133] width 19 height 19
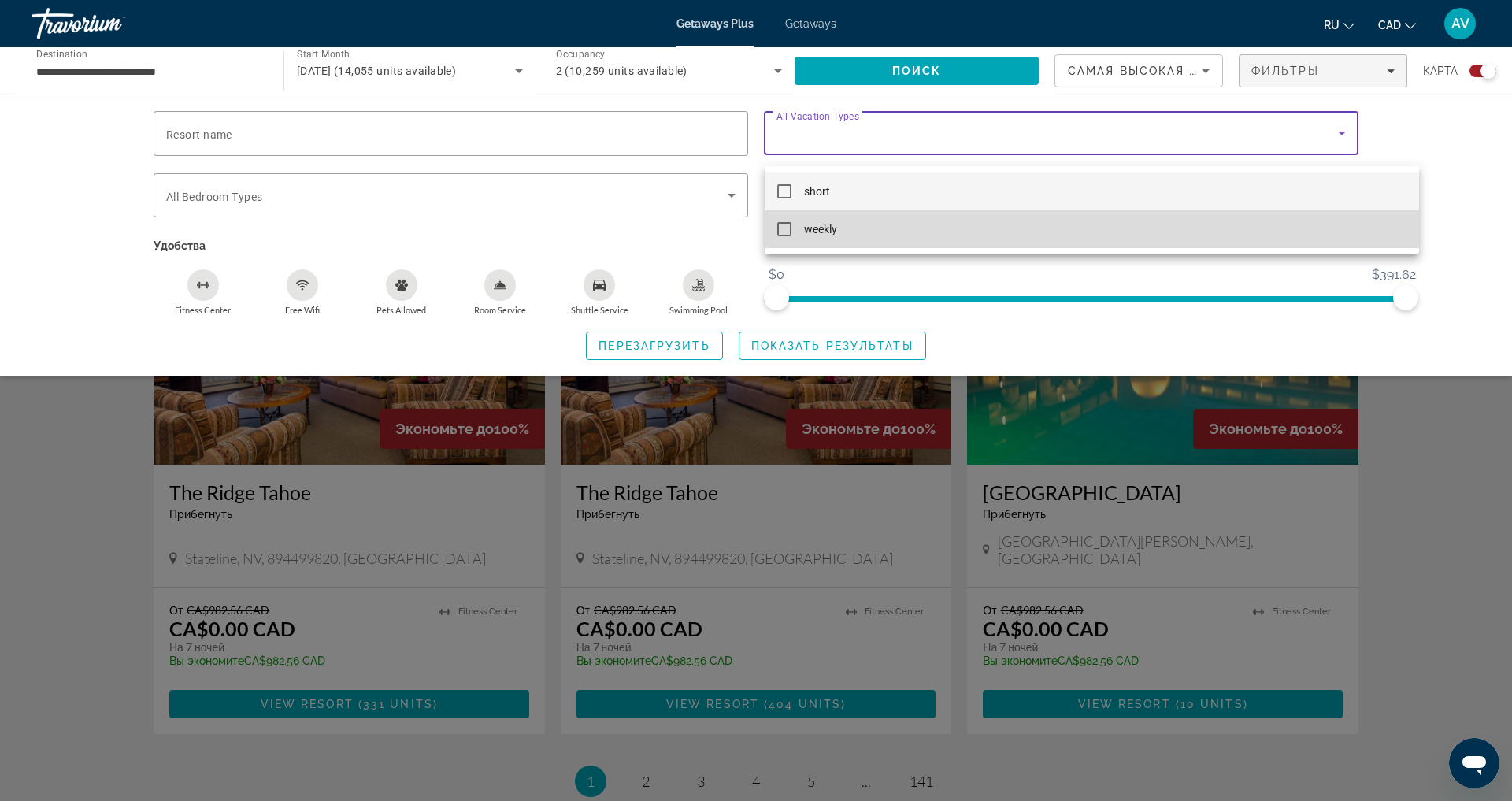
click at [1127, 247] on mat-option "weekly" at bounding box center [1092, 229] width 655 height 38
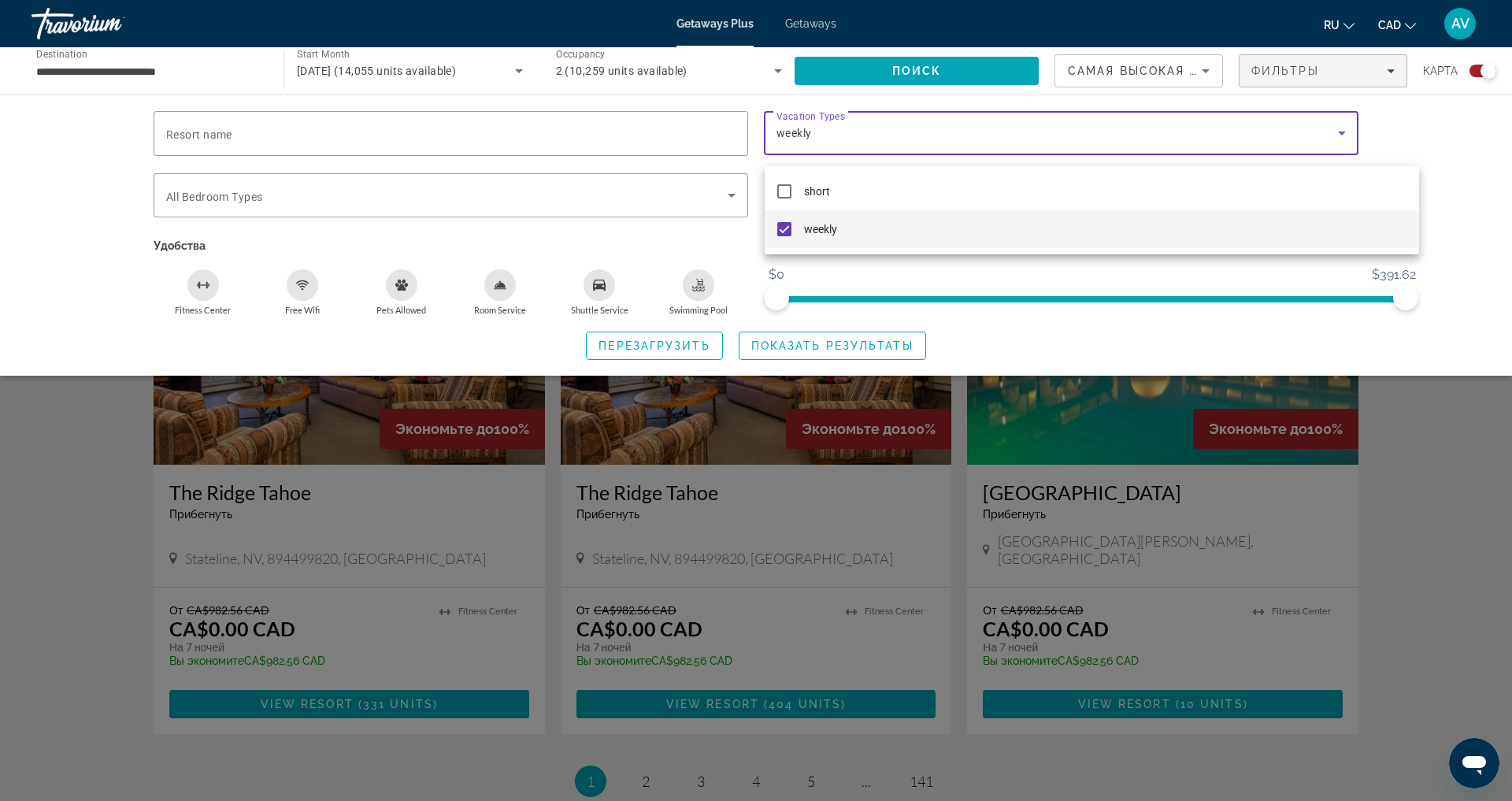
click at [728, 206] on div at bounding box center [756, 400] width 1512 height 801
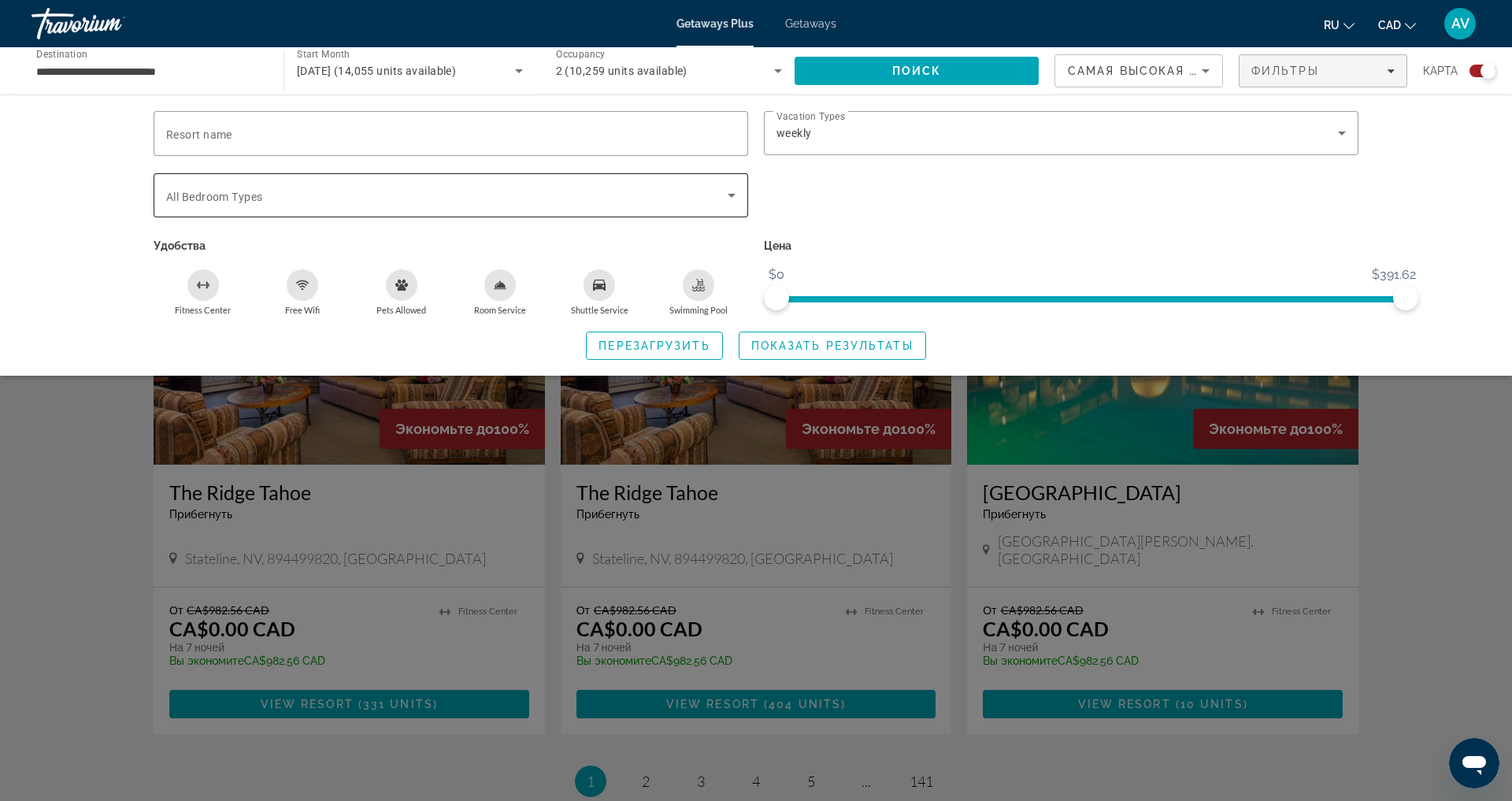
click at [729, 198] on icon "Search widget" at bounding box center [731, 195] width 8 height 4
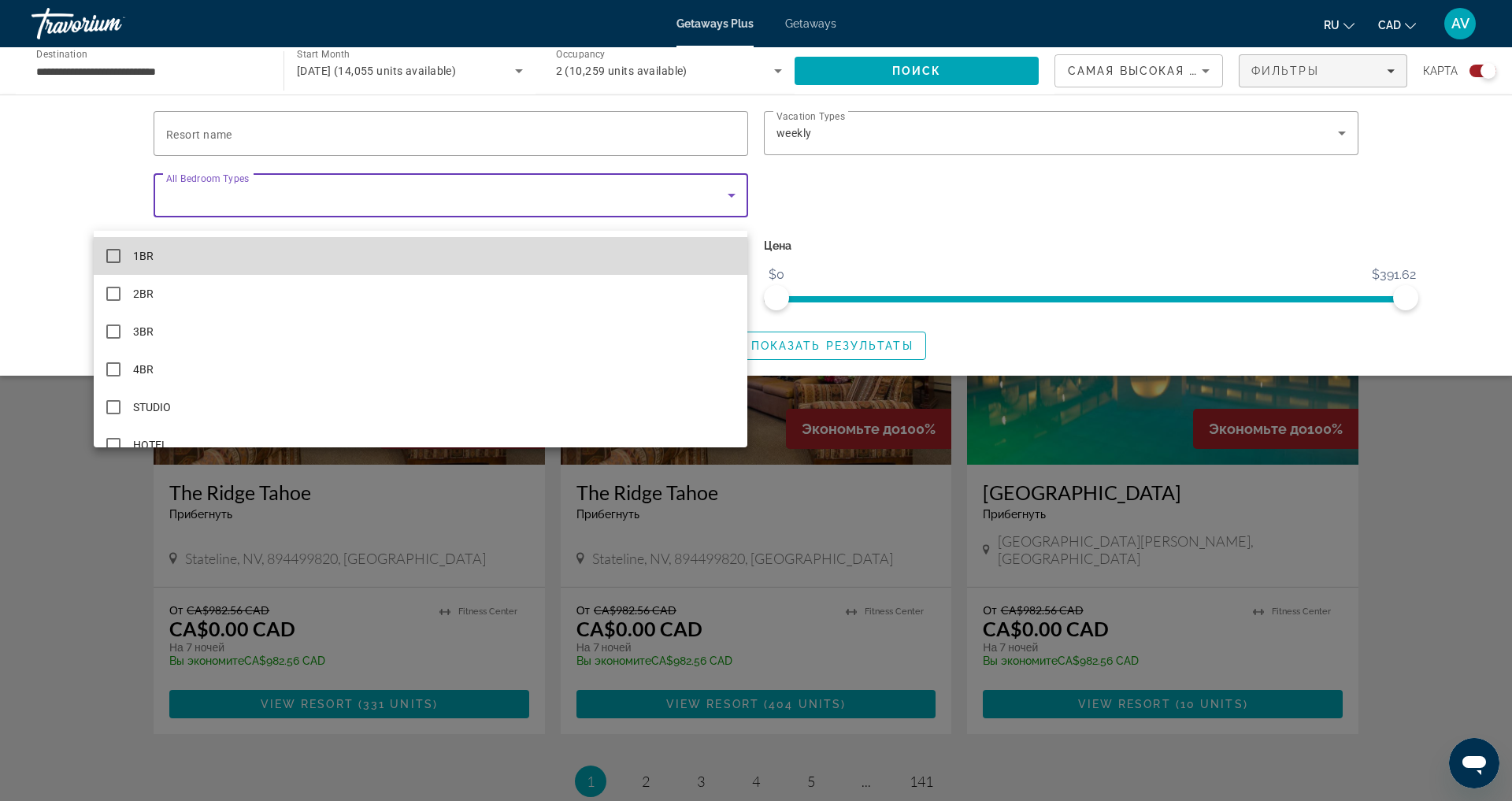
click at [654, 246] on mat-option "1BR" at bounding box center [420, 256] width 655 height 38
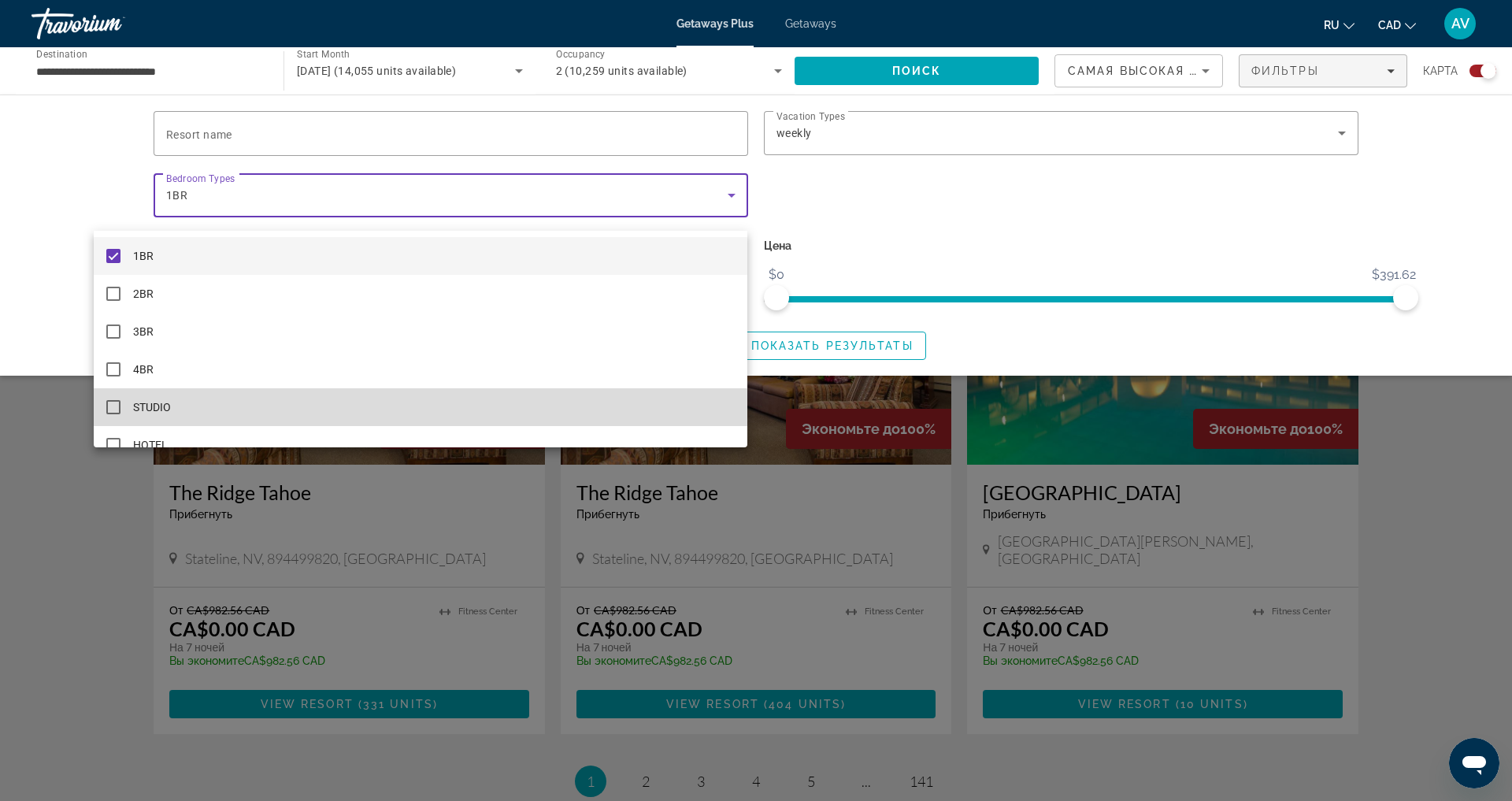
click at [515, 396] on mat-option "STUDIO" at bounding box center [420, 407] width 655 height 38
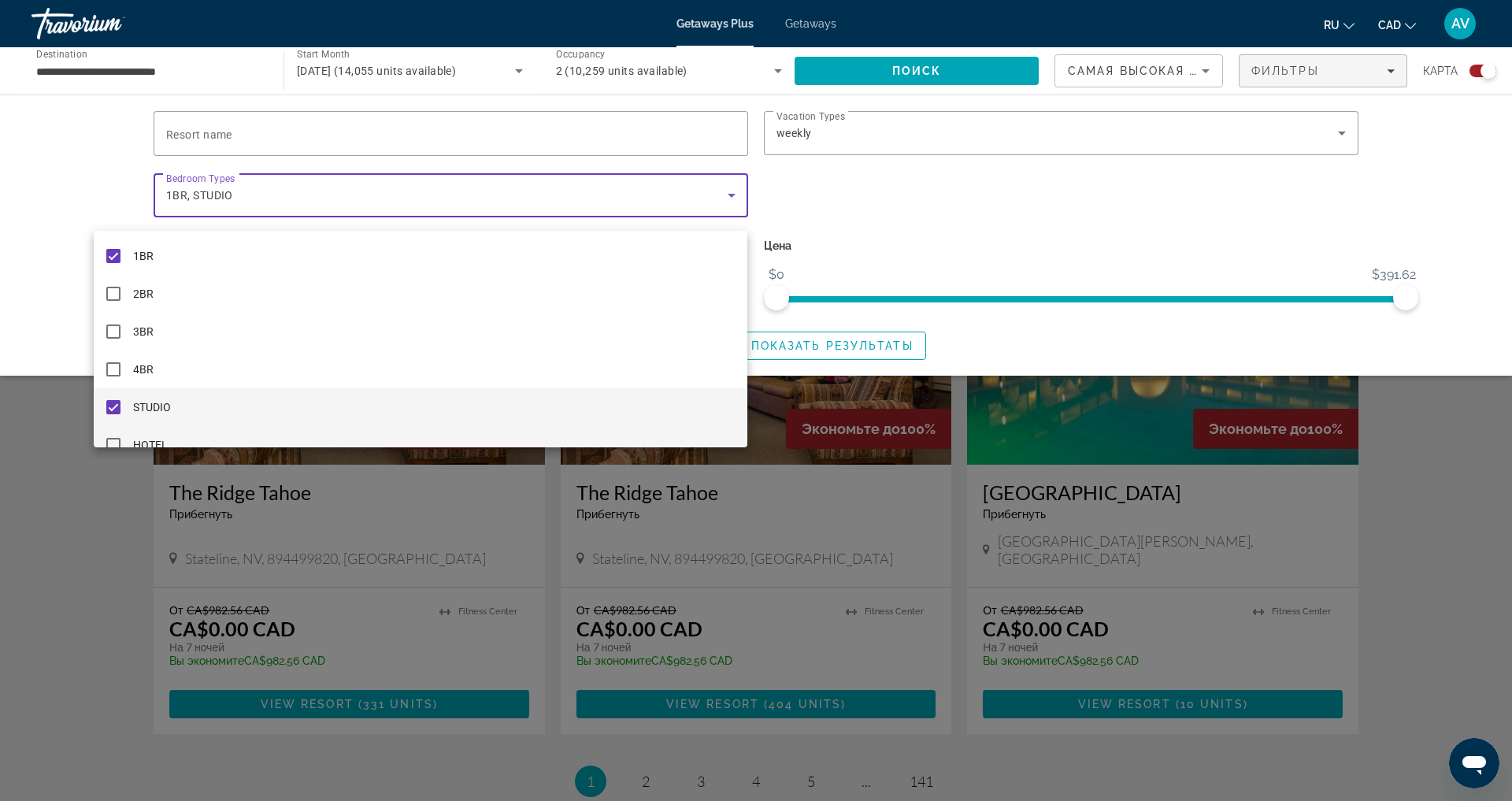
click at [473, 440] on mat-option "HOTEL" at bounding box center [420, 445] width 655 height 38
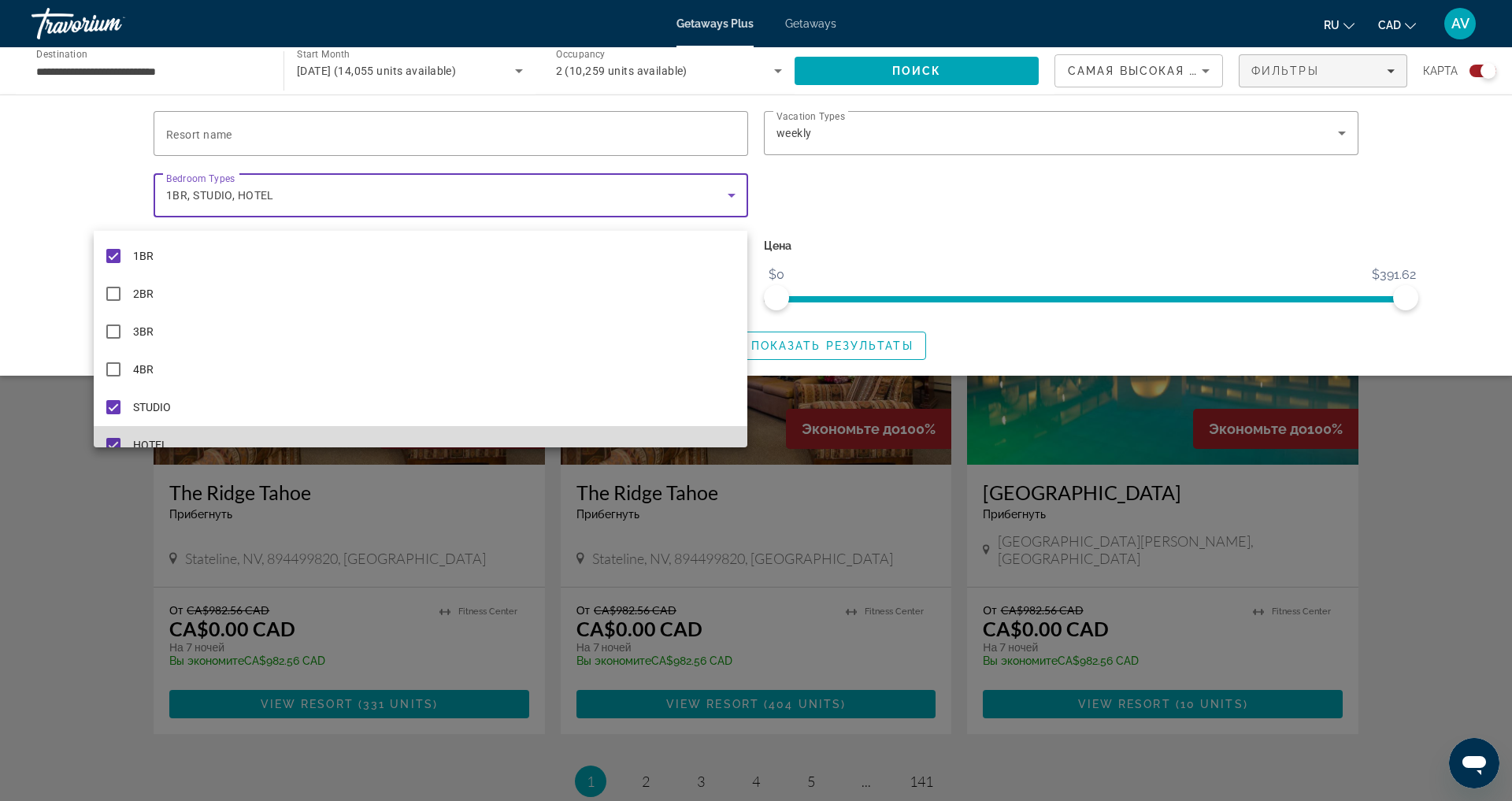
scroll to position [16, 0]
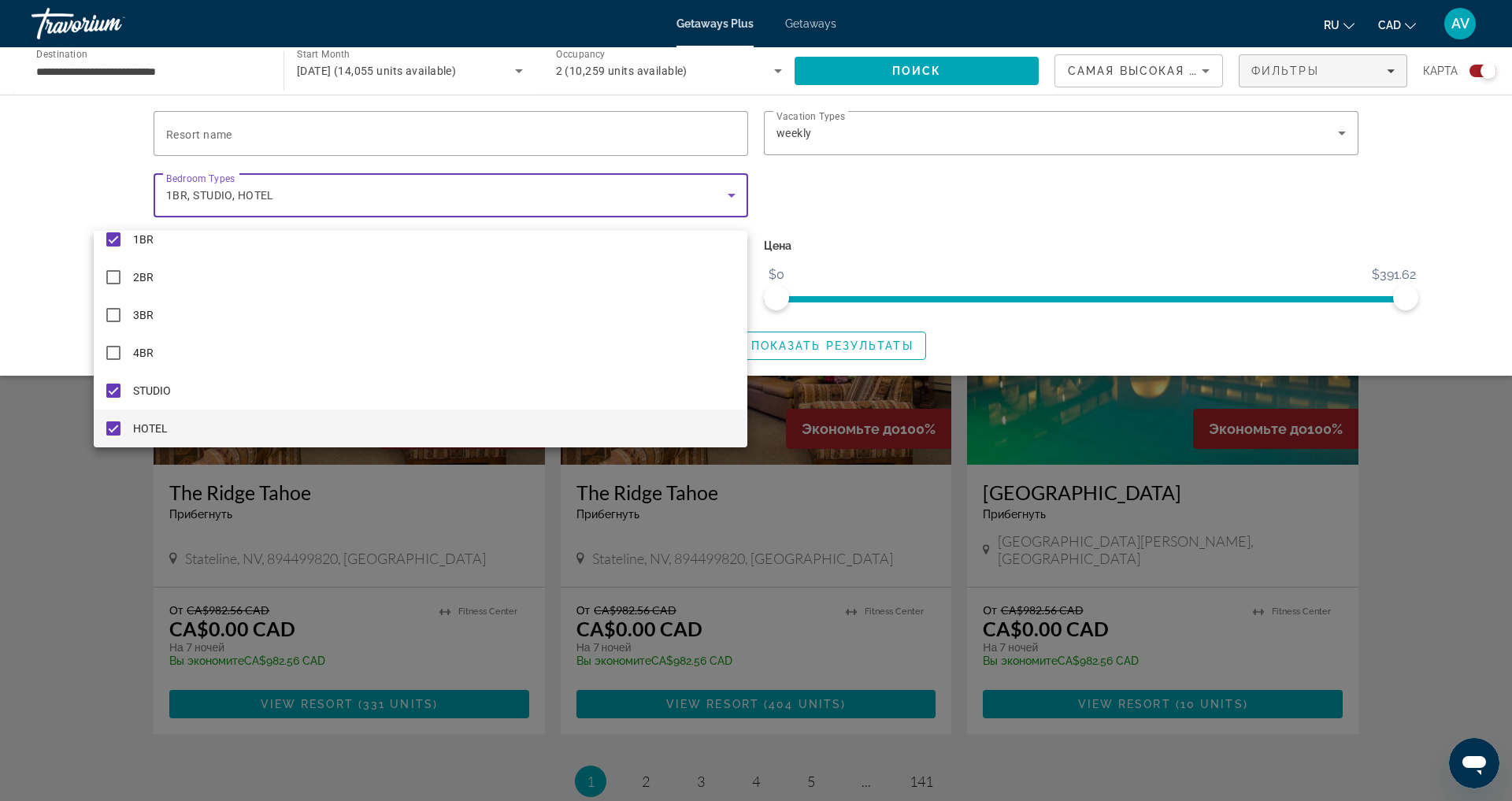
click at [830, 378] on div at bounding box center [756, 400] width 1512 height 801
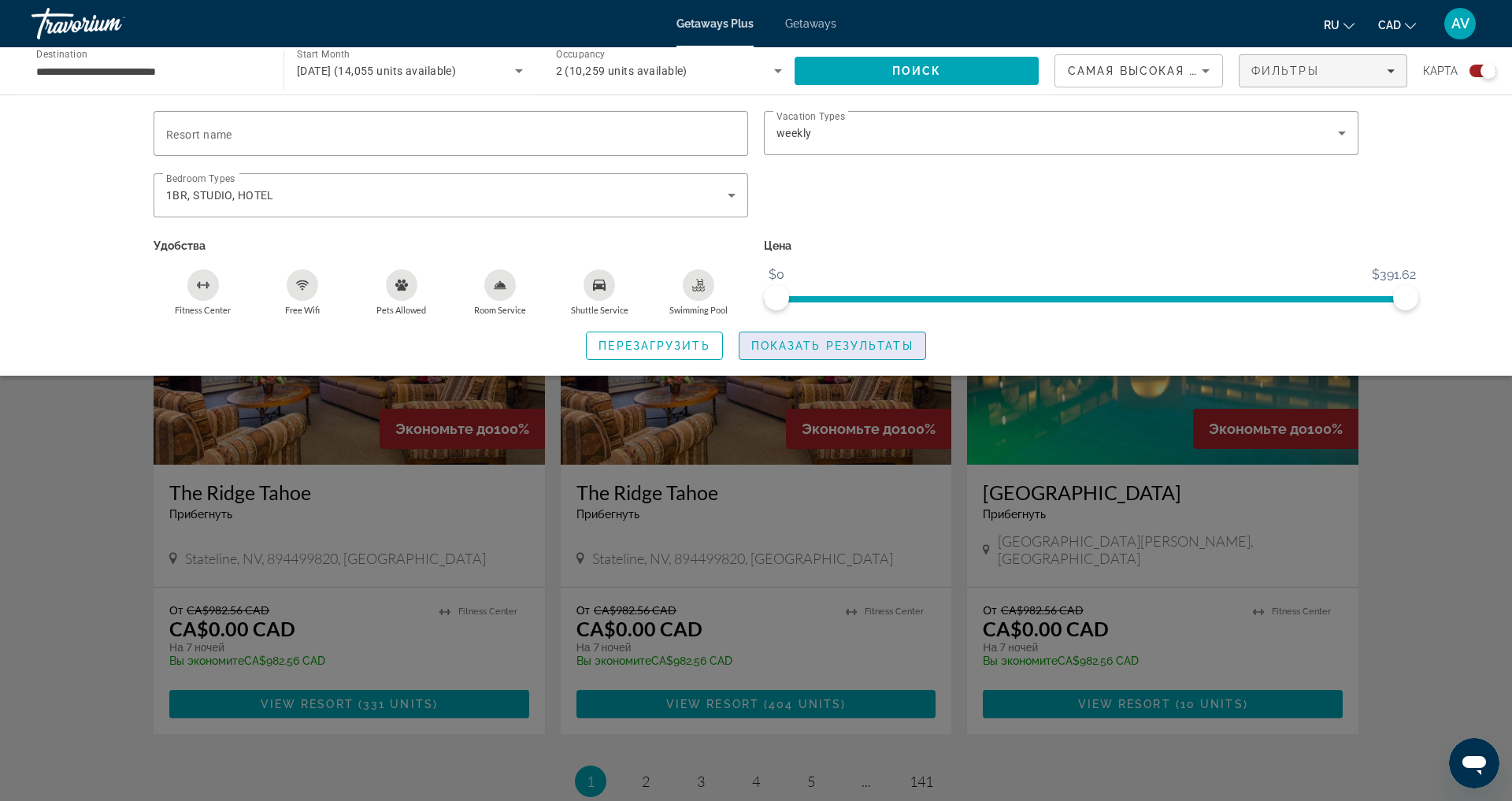
click at [846, 353] on span "Показать результаты" at bounding box center [832, 346] width 162 height 13
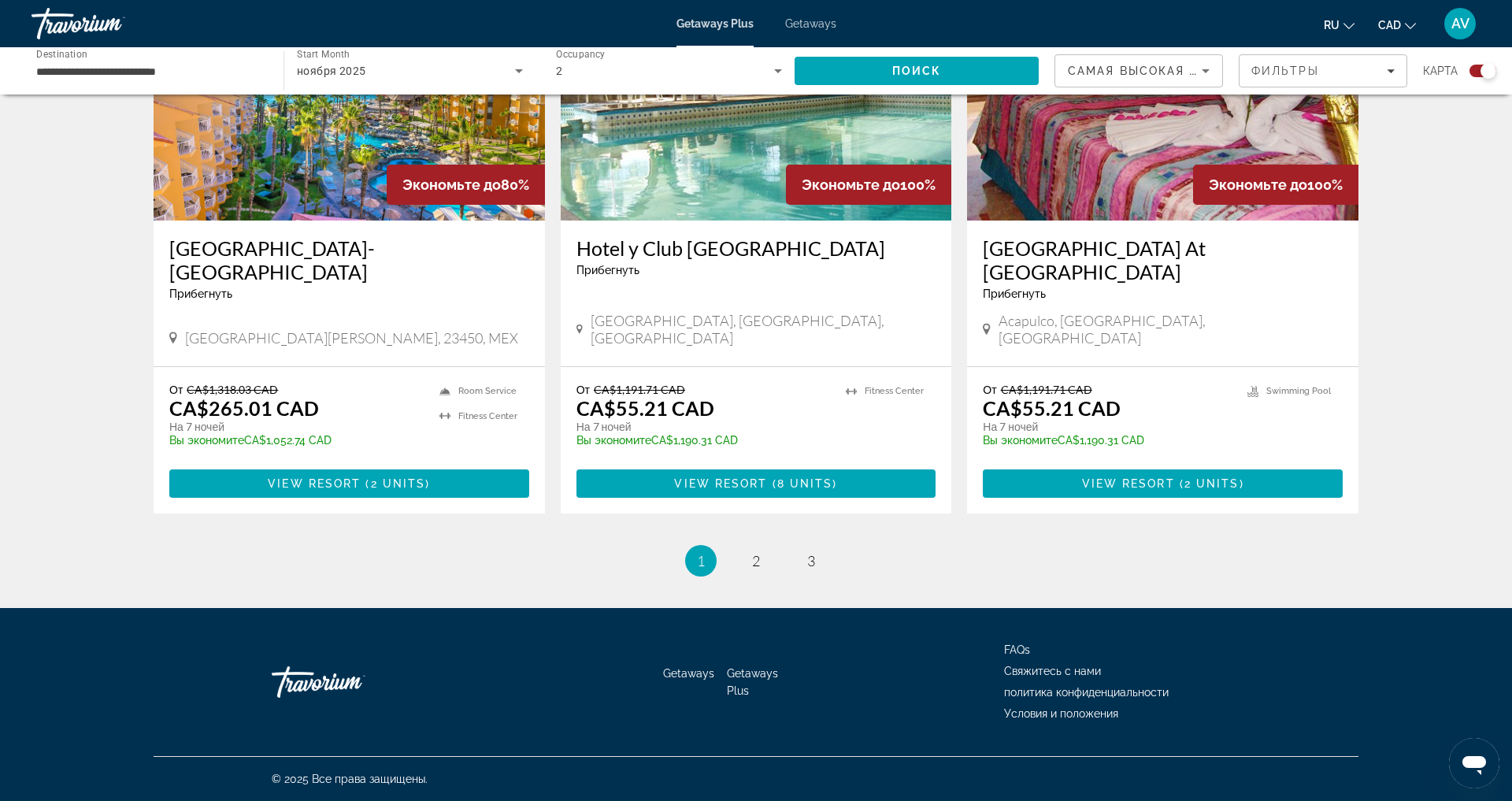
scroll to position [2427, 0]
click at [753, 570] on span "2" at bounding box center [756, 561] width 8 height 17
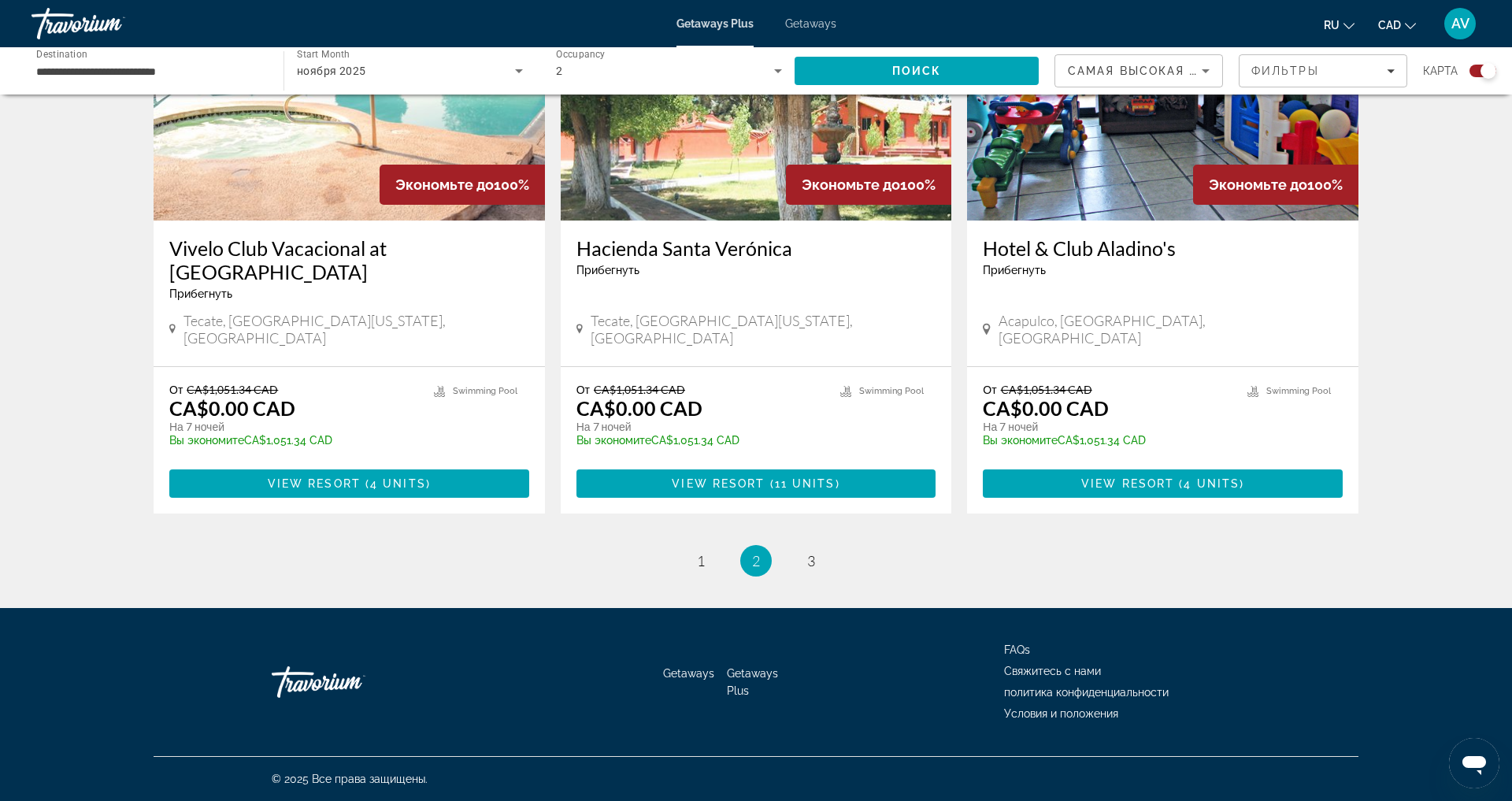
scroll to position [2458, 0]
click at [815, 570] on span "3" at bounding box center [811, 561] width 8 height 17
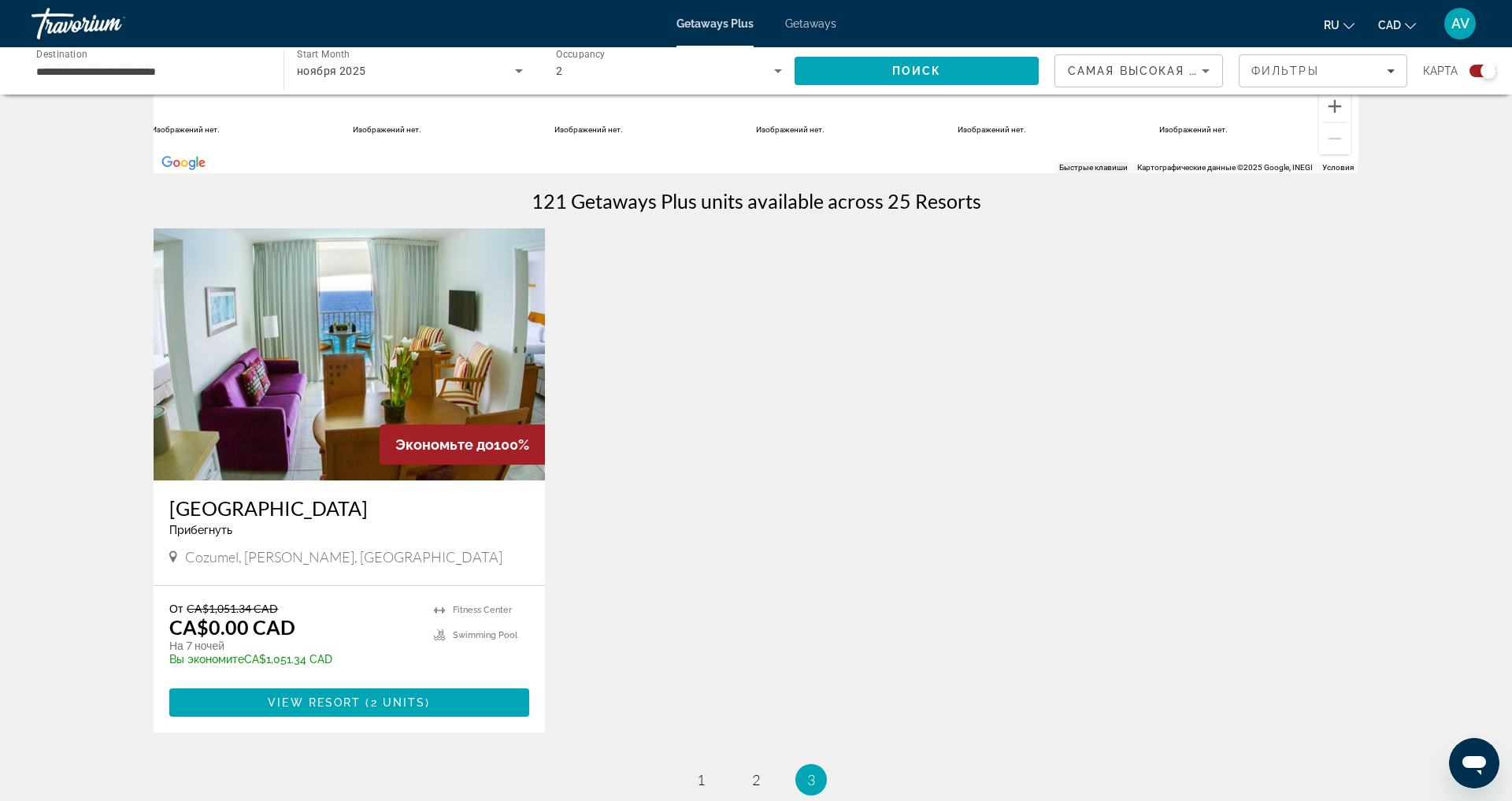
scroll to position [441, 0]
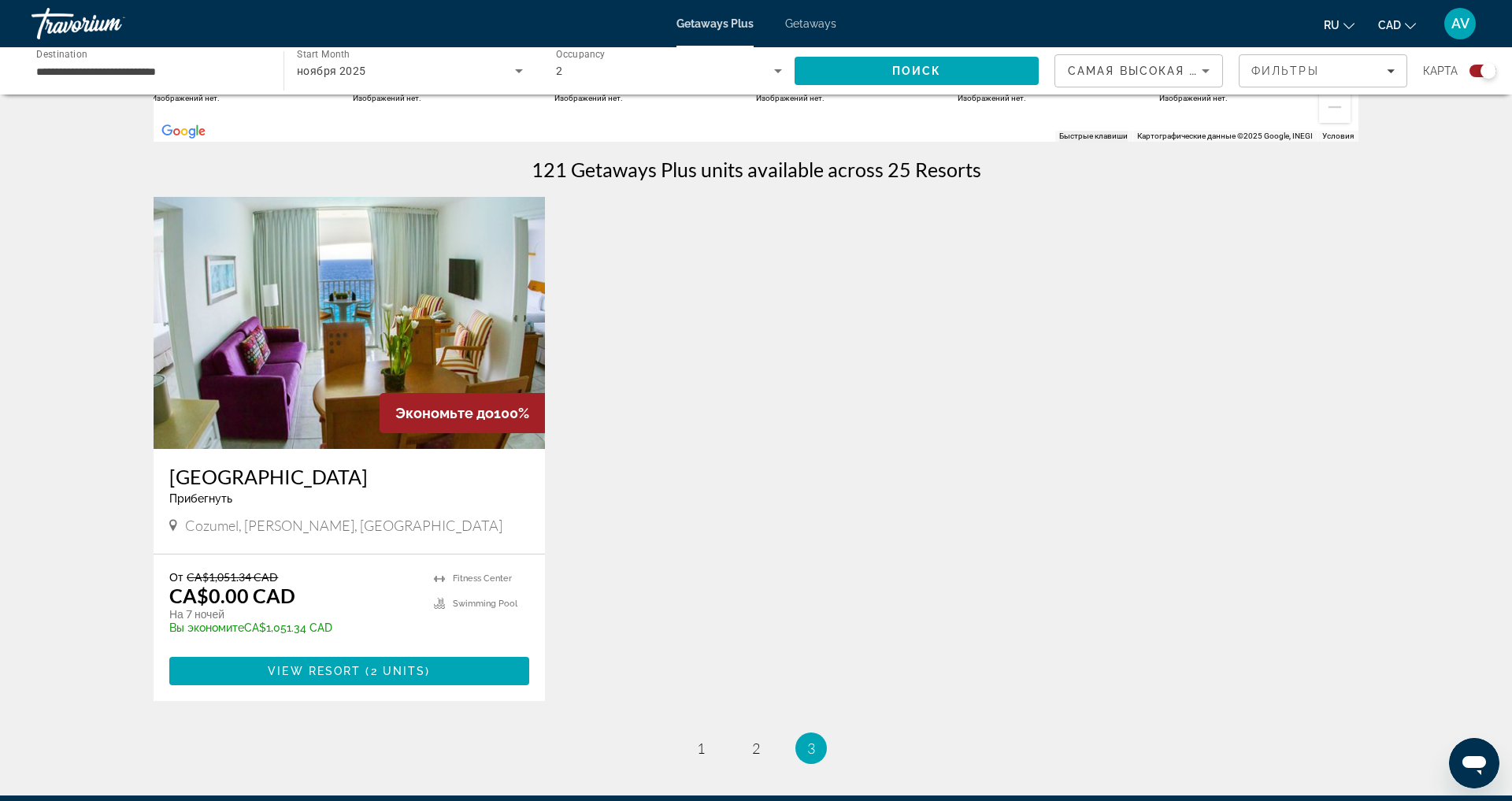
click at [317, 371] on img "Main content" at bounding box center [349, 323] width 391 height 252
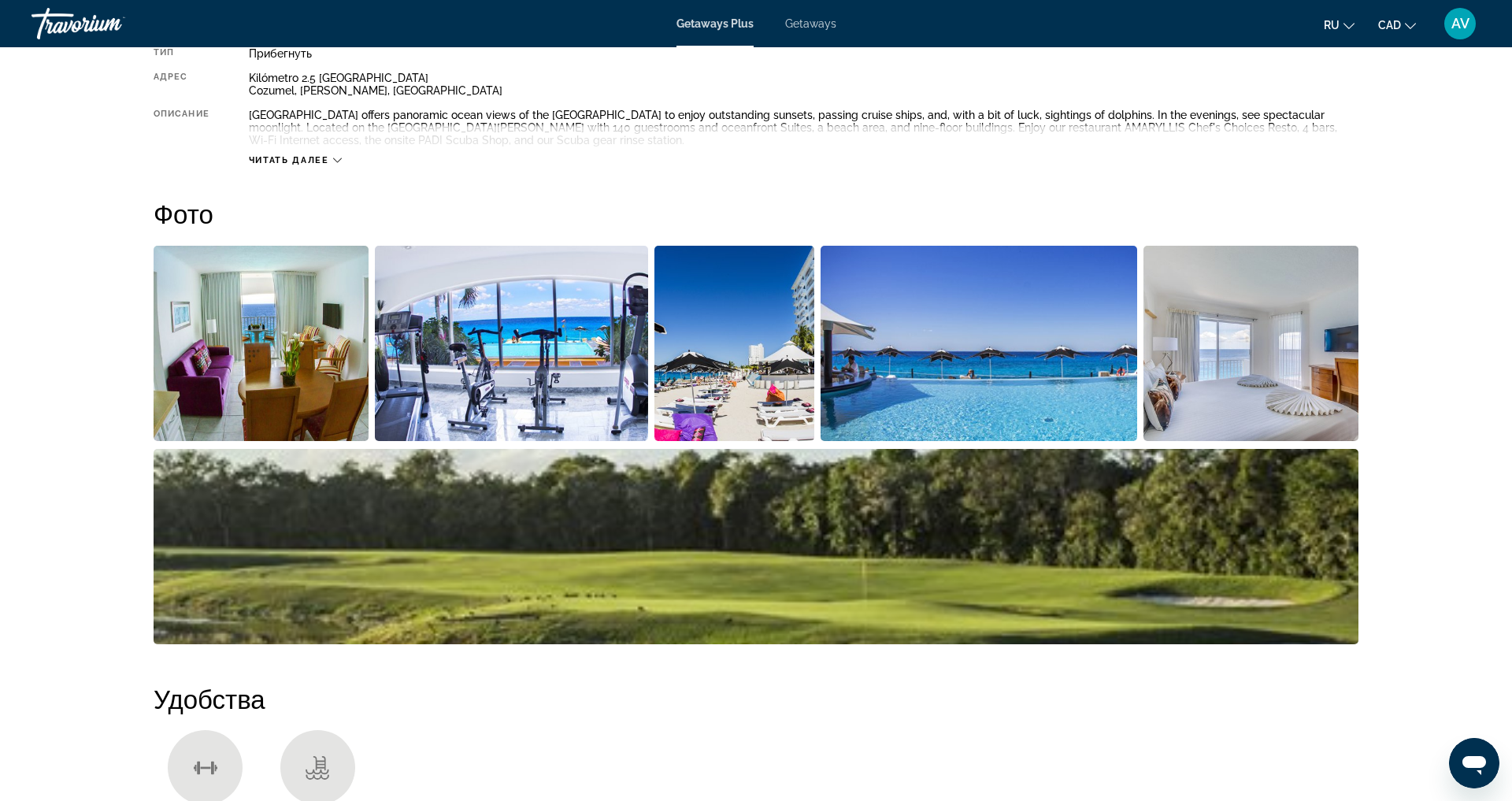
scroll to position [630, 0]
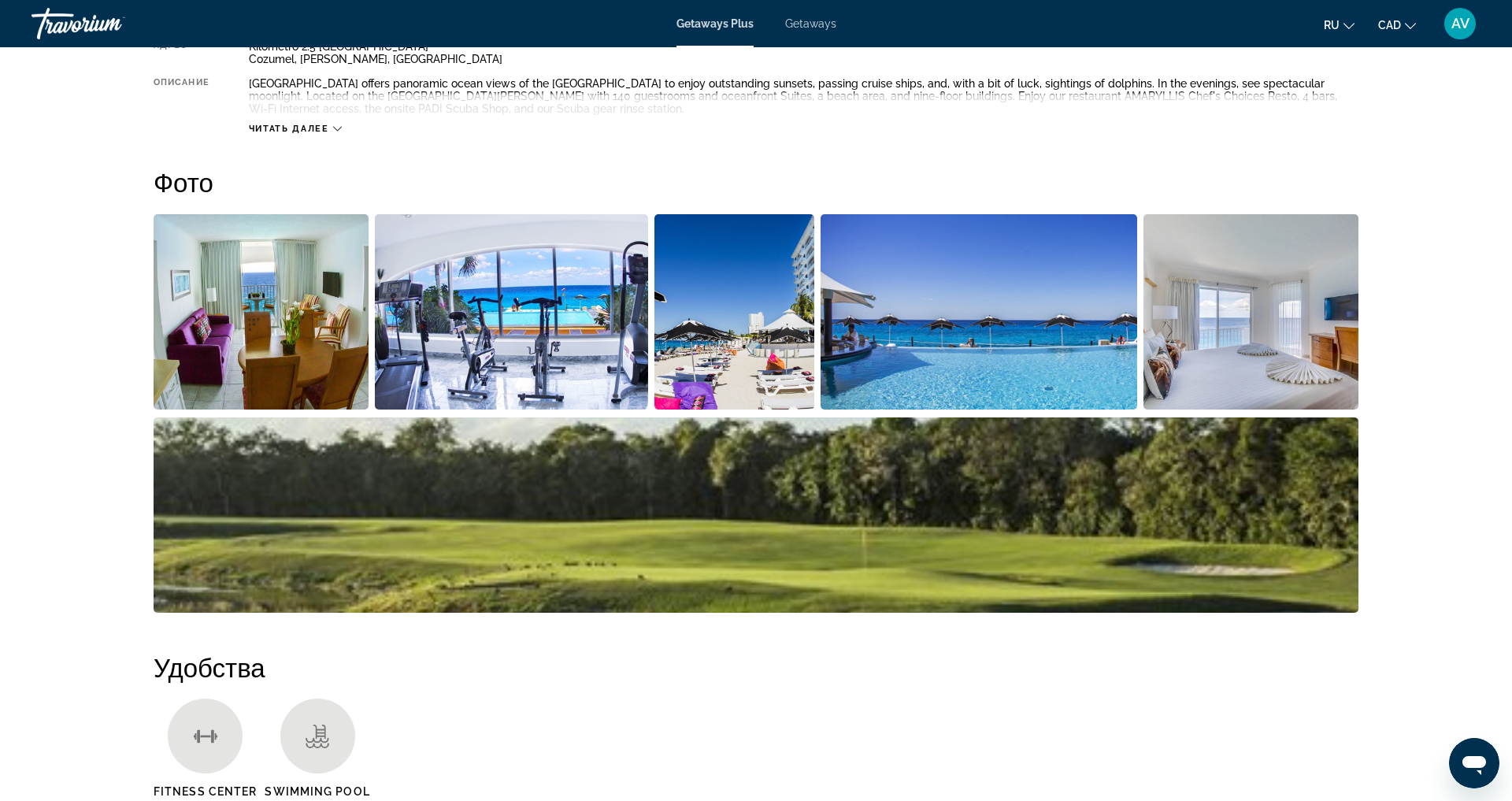
click at [716, 409] on img "Open full-screen image slider" at bounding box center [734, 312] width 160 height 195
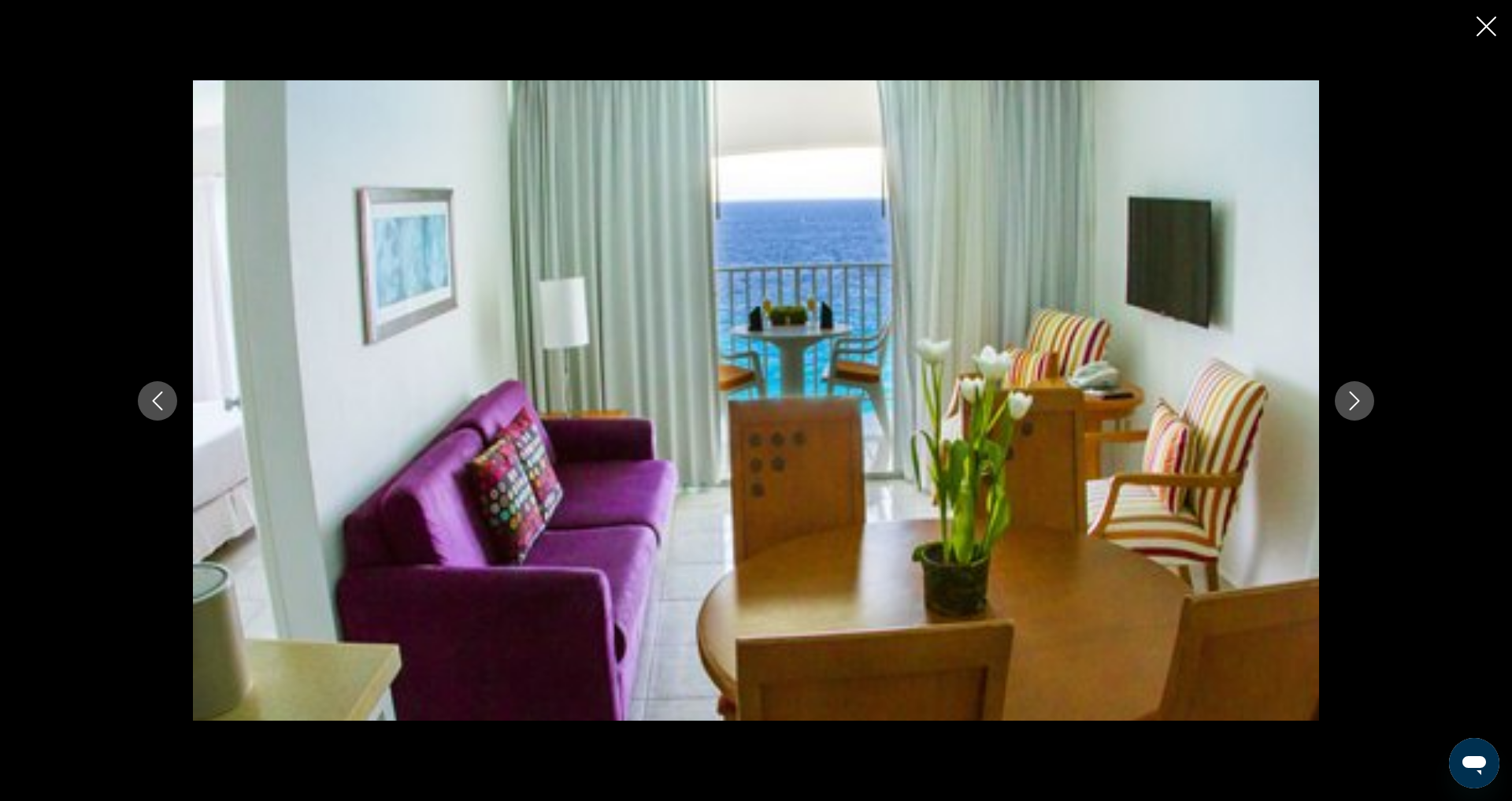
click at [1364, 401] on icon "Next image" at bounding box center [1354, 401] width 19 height 19
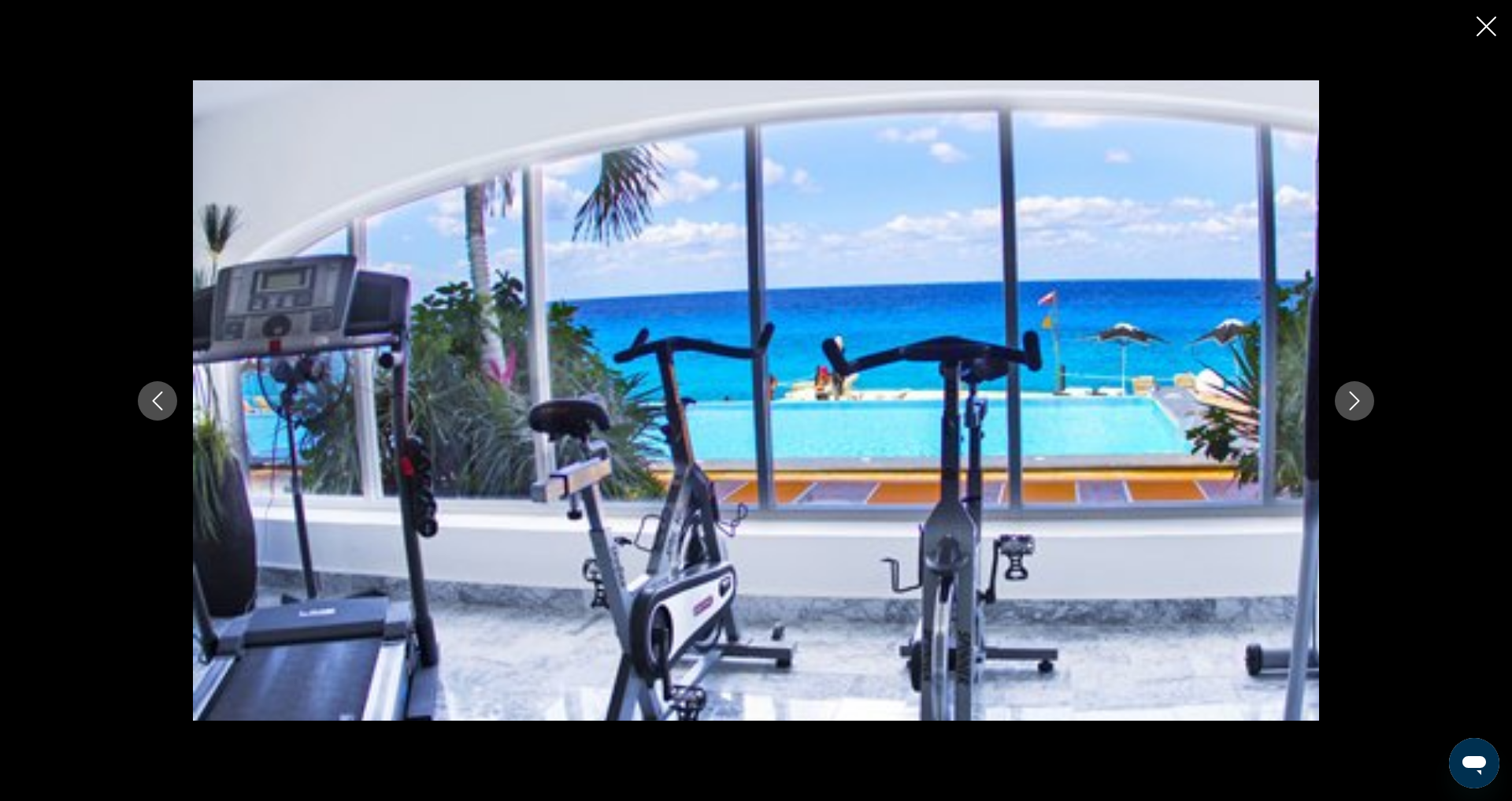
click at [1364, 403] on icon "Next image" at bounding box center [1354, 401] width 19 height 19
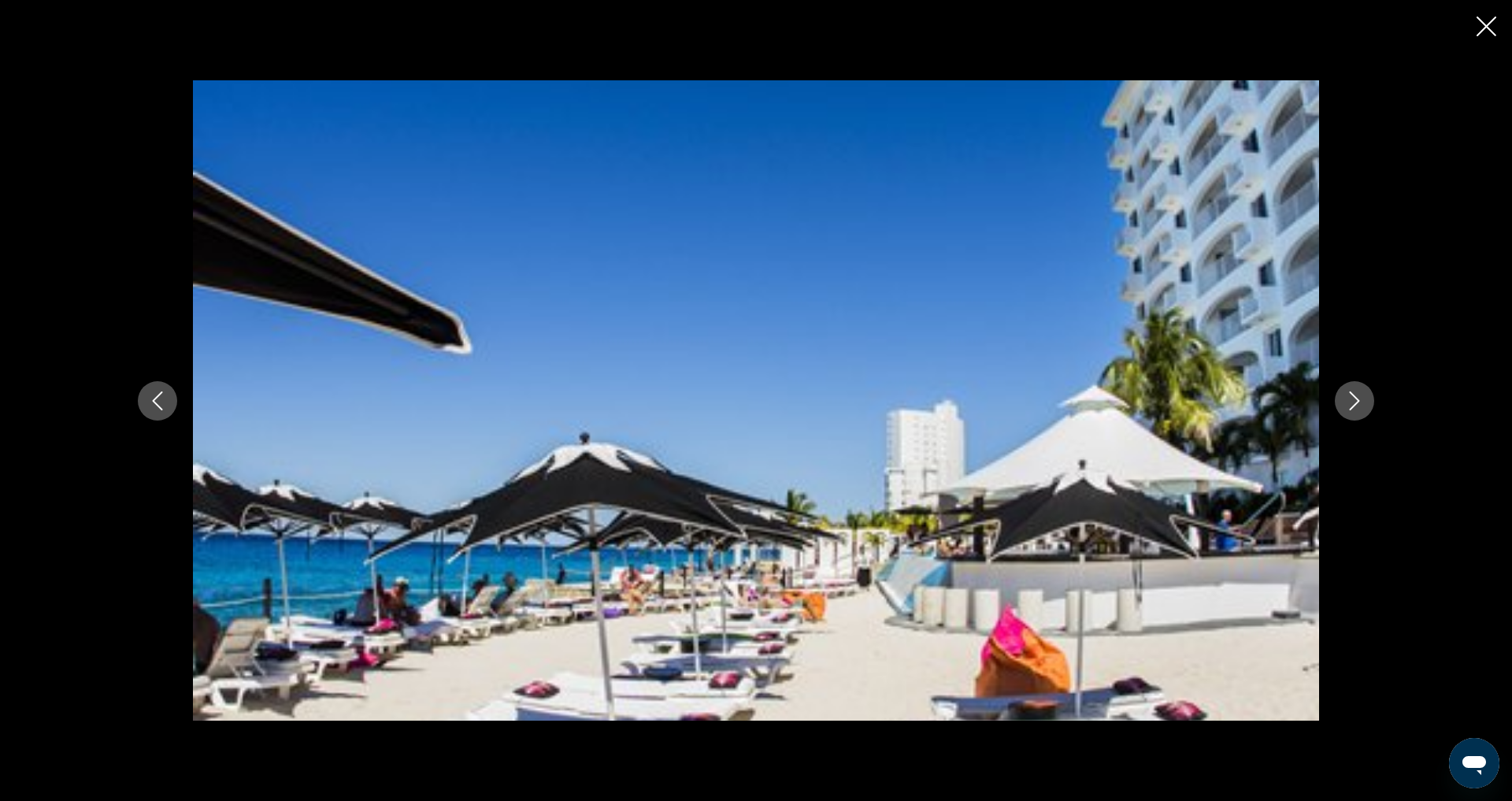
click at [1364, 404] on icon "Next image" at bounding box center [1354, 401] width 19 height 19
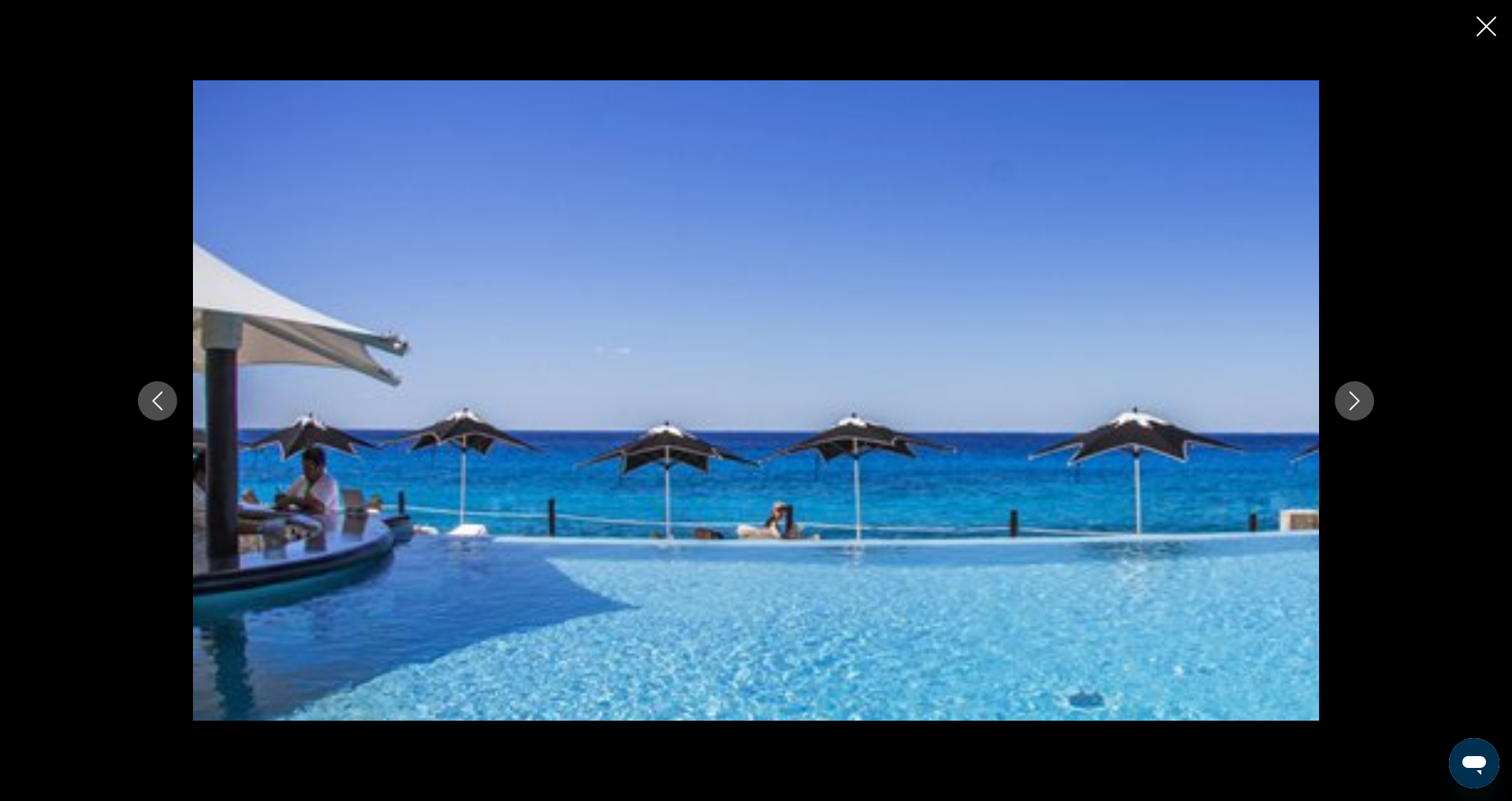
click at [1364, 404] on icon "Next image" at bounding box center [1354, 401] width 19 height 19
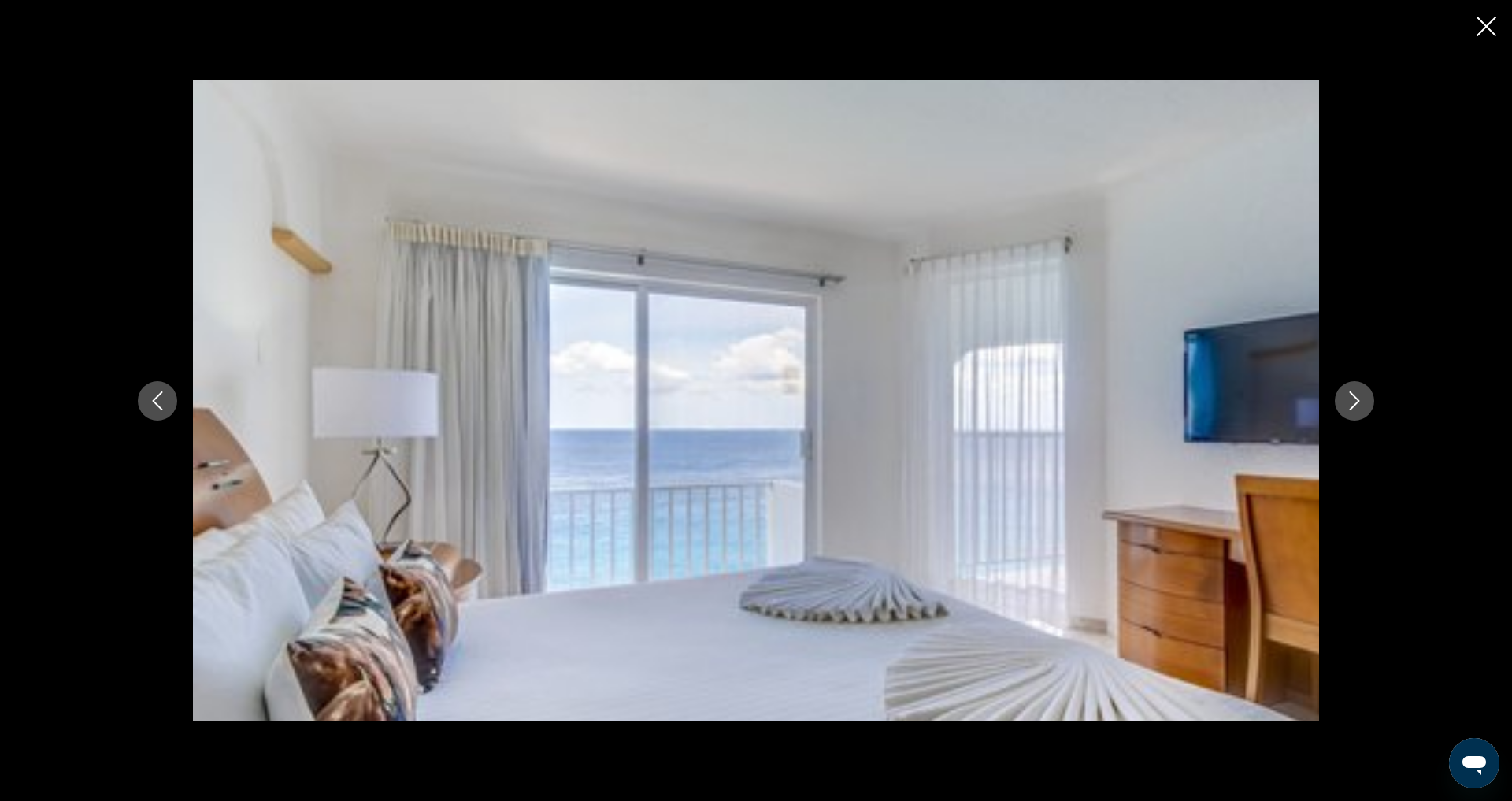
click at [1364, 404] on icon "Next image" at bounding box center [1354, 401] width 19 height 19
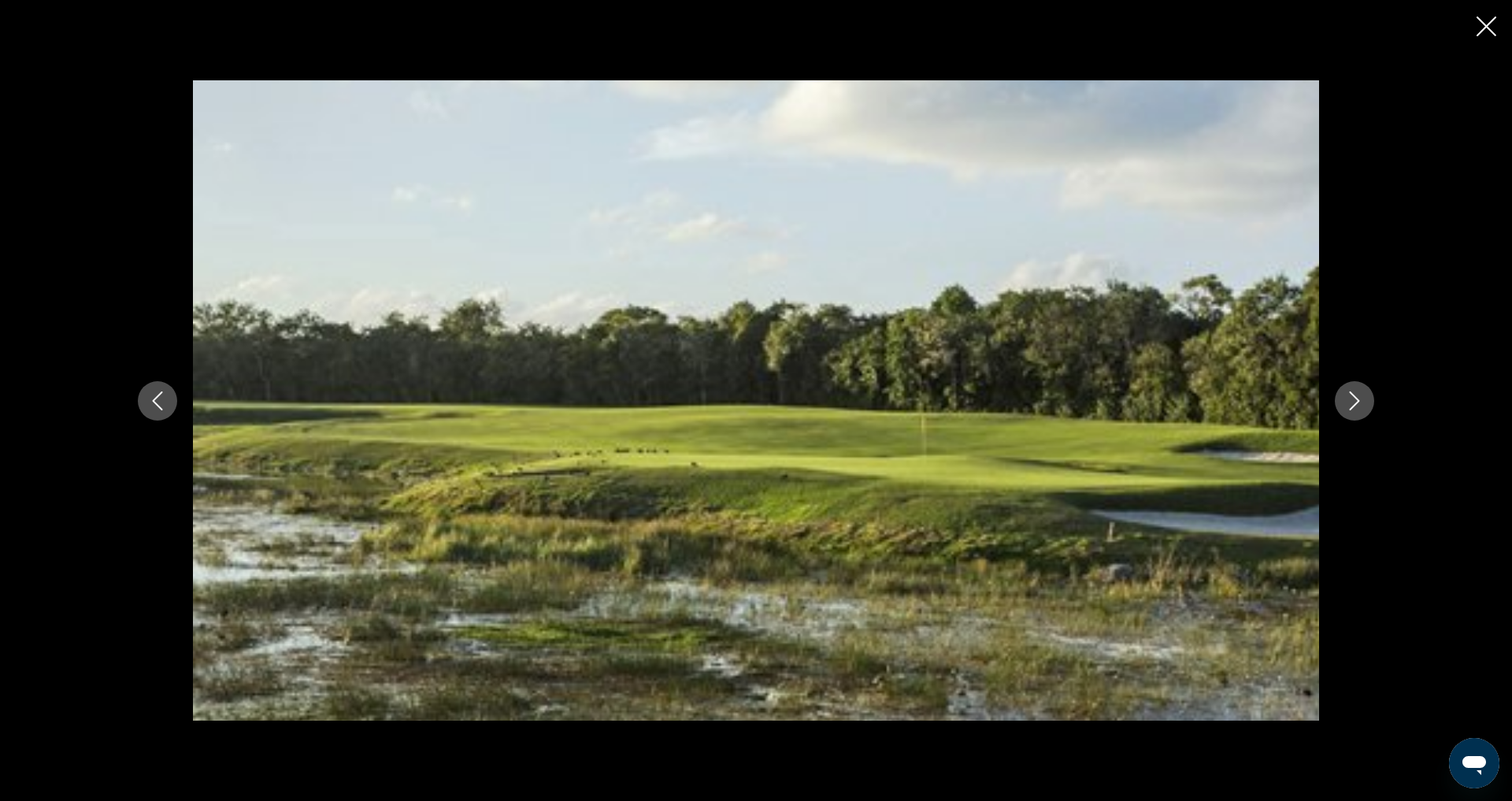
click at [1364, 404] on icon "Next image" at bounding box center [1354, 401] width 19 height 19
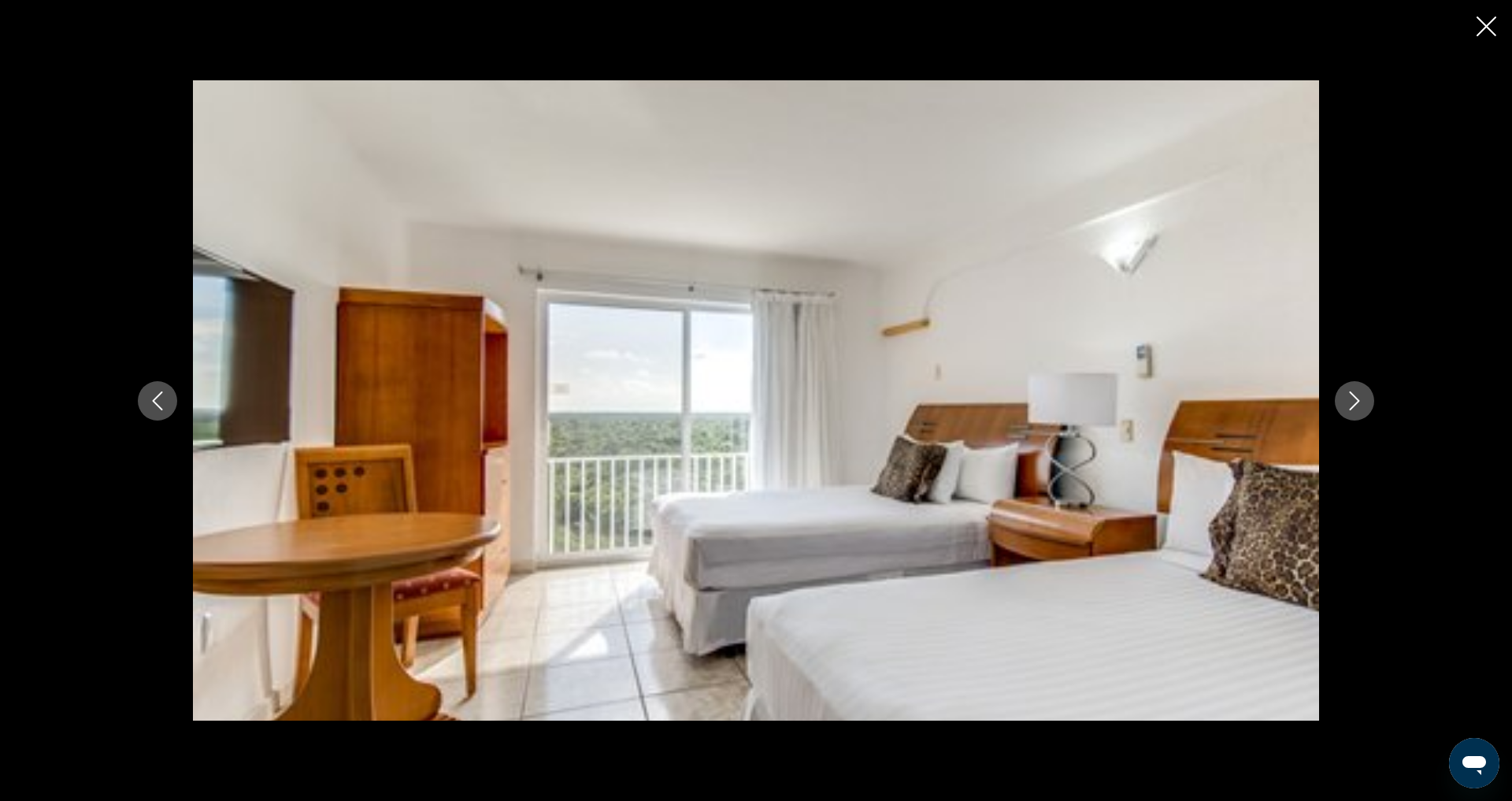
click at [1364, 404] on icon "Next image" at bounding box center [1354, 401] width 19 height 19
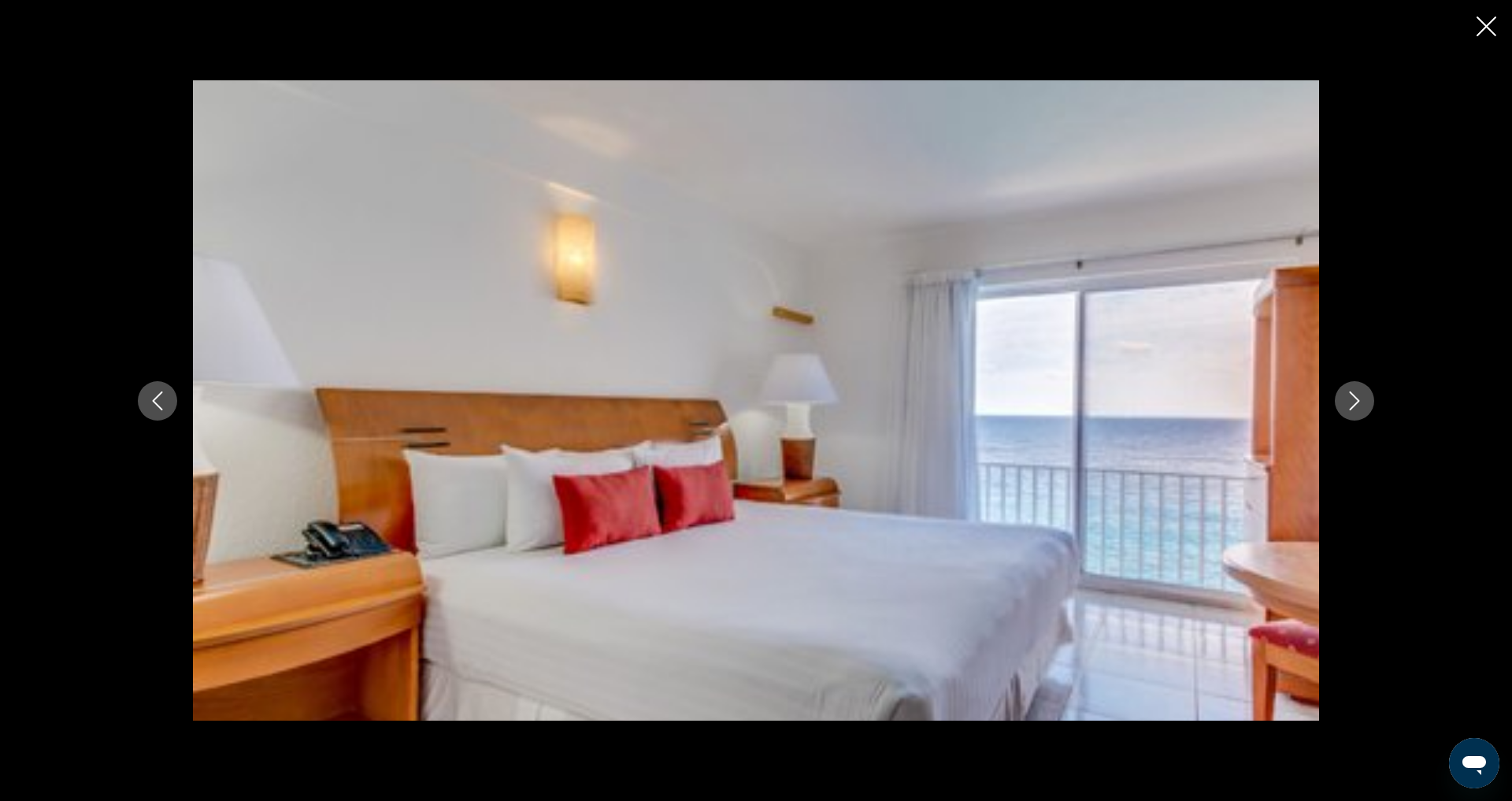
click at [1364, 404] on icon "Next image" at bounding box center [1354, 401] width 19 height 19
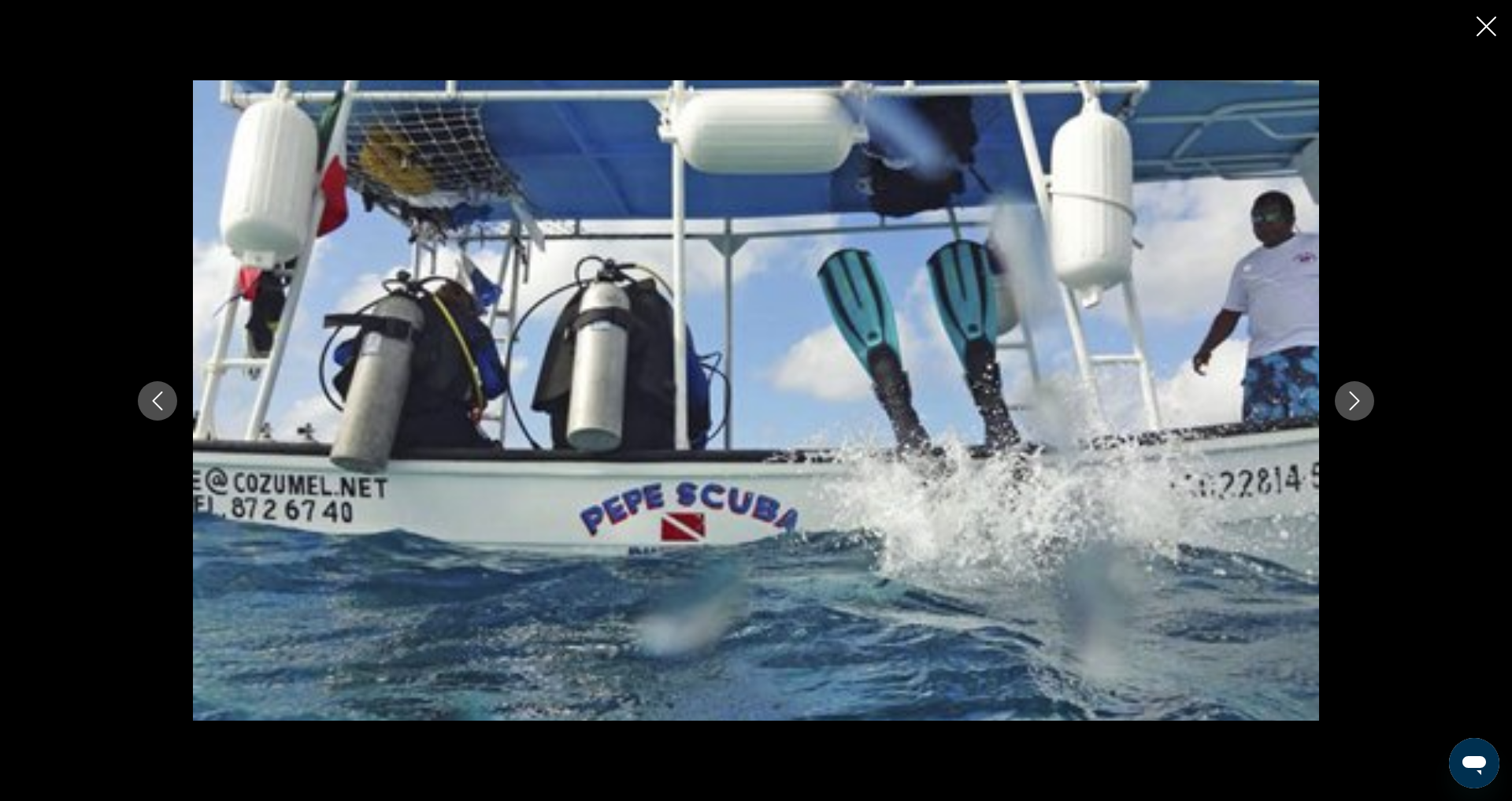
click at [1364, 404] on icon "Next image" at bounding box center [1354, 401] width 19 height 19
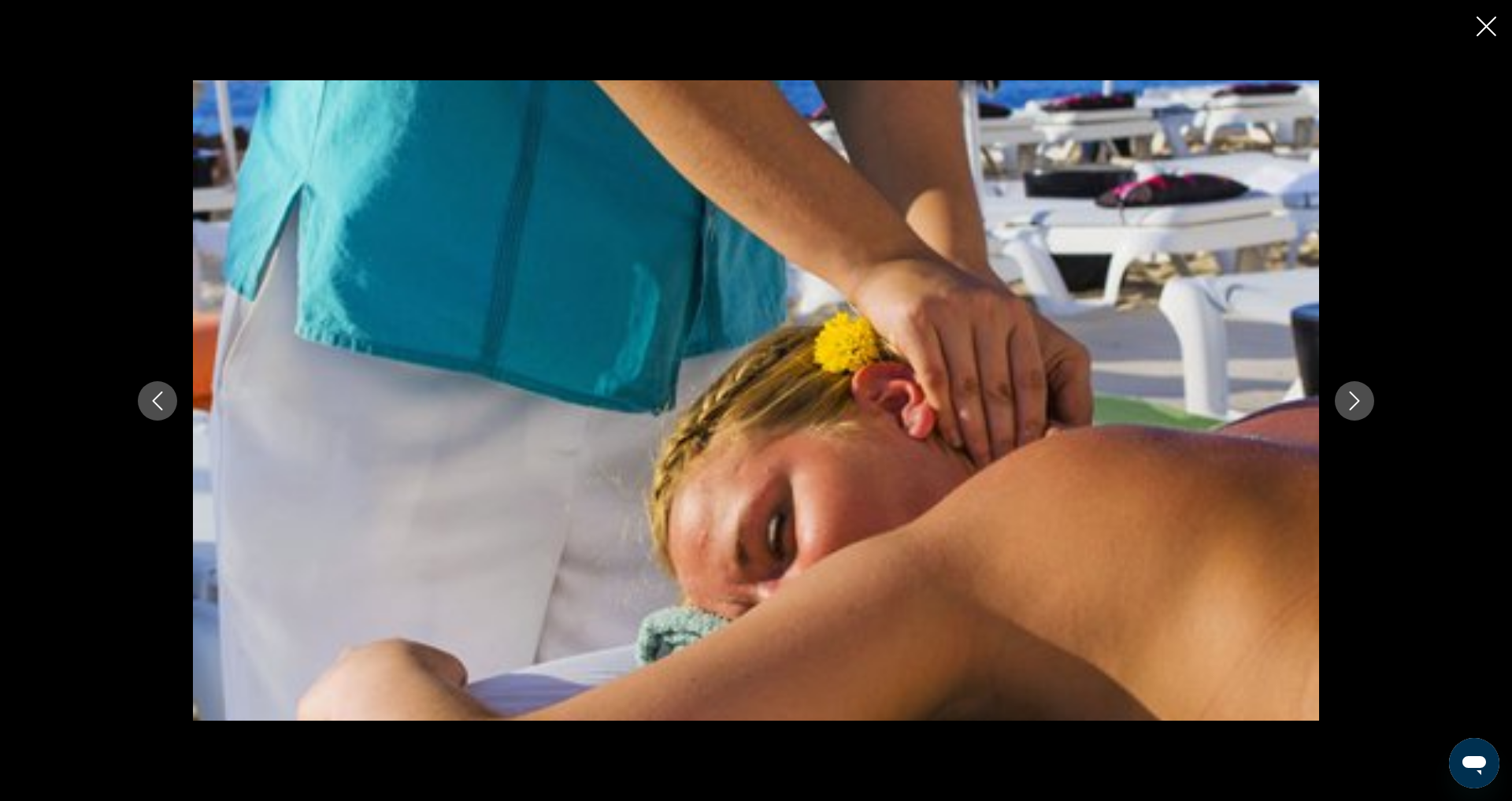
click at [1364, 404] on icon "Next image" at bounding box center [1354, 401] width 19 height 19
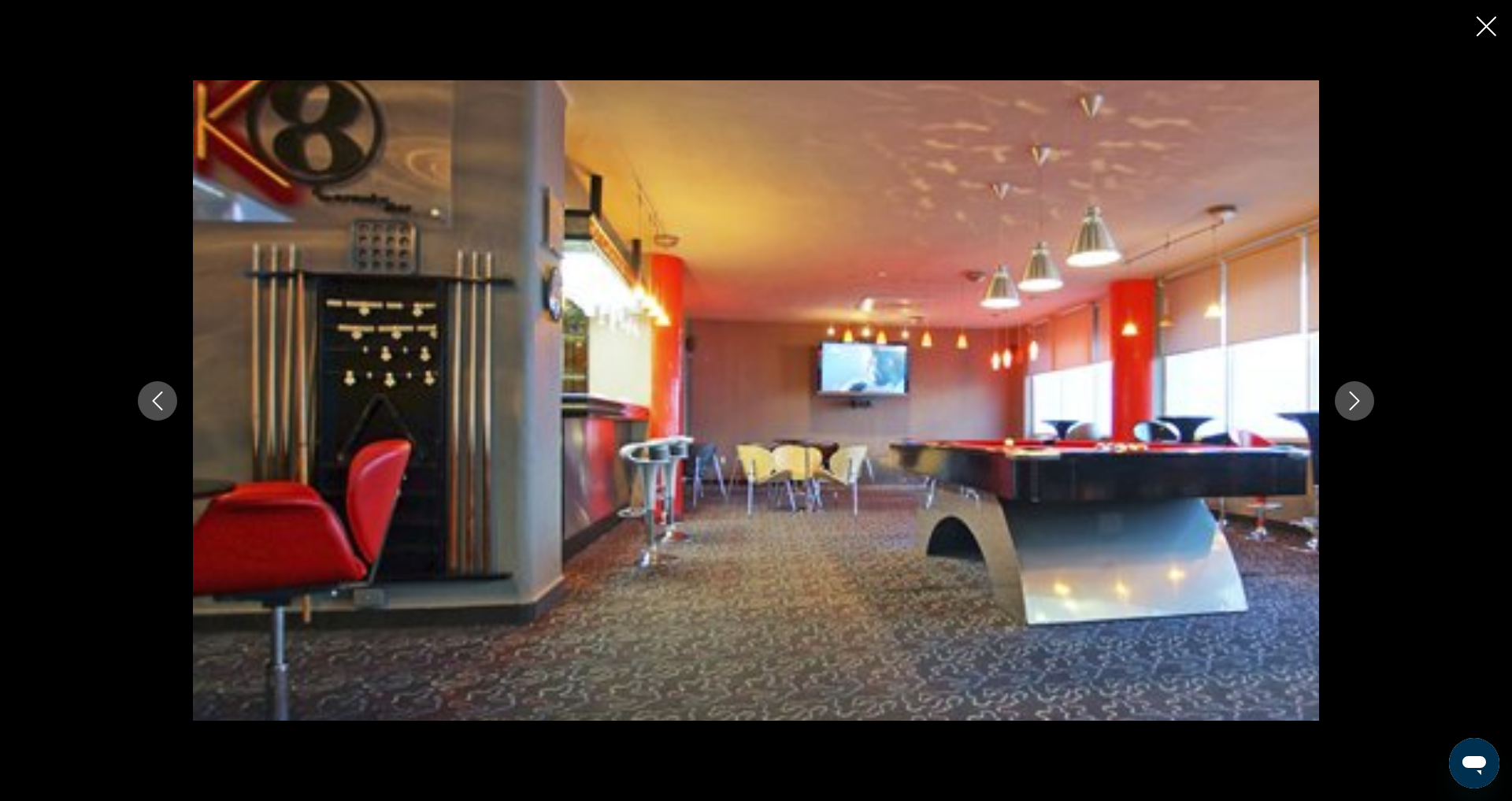
click at [1364, 404] on icon "Next image" at bounding box center [1354, 401] width 19 height 19
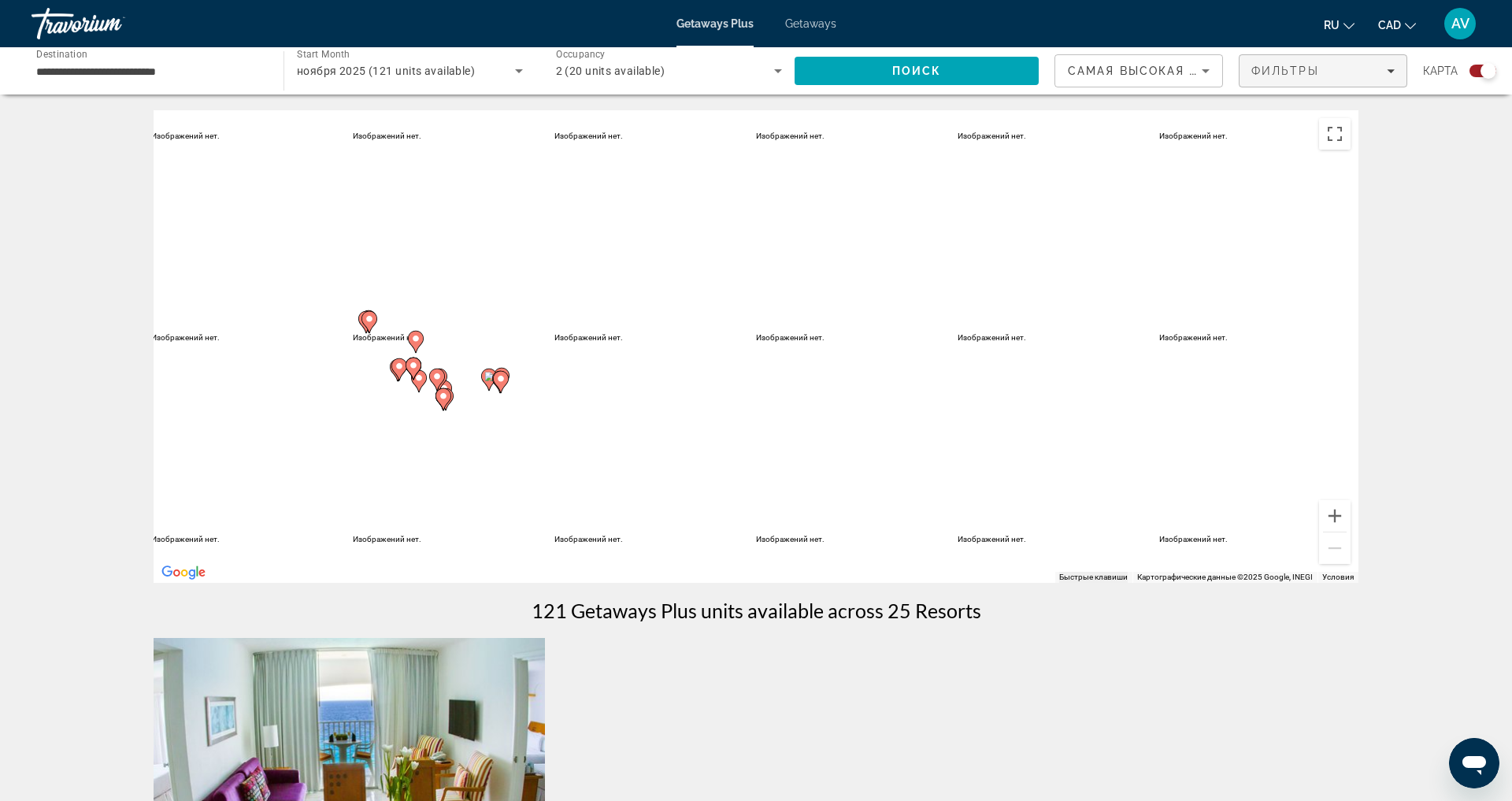
click at [1342, 77] on div "Фильтры" at bounding box center [1323, 71] width 143 height 13
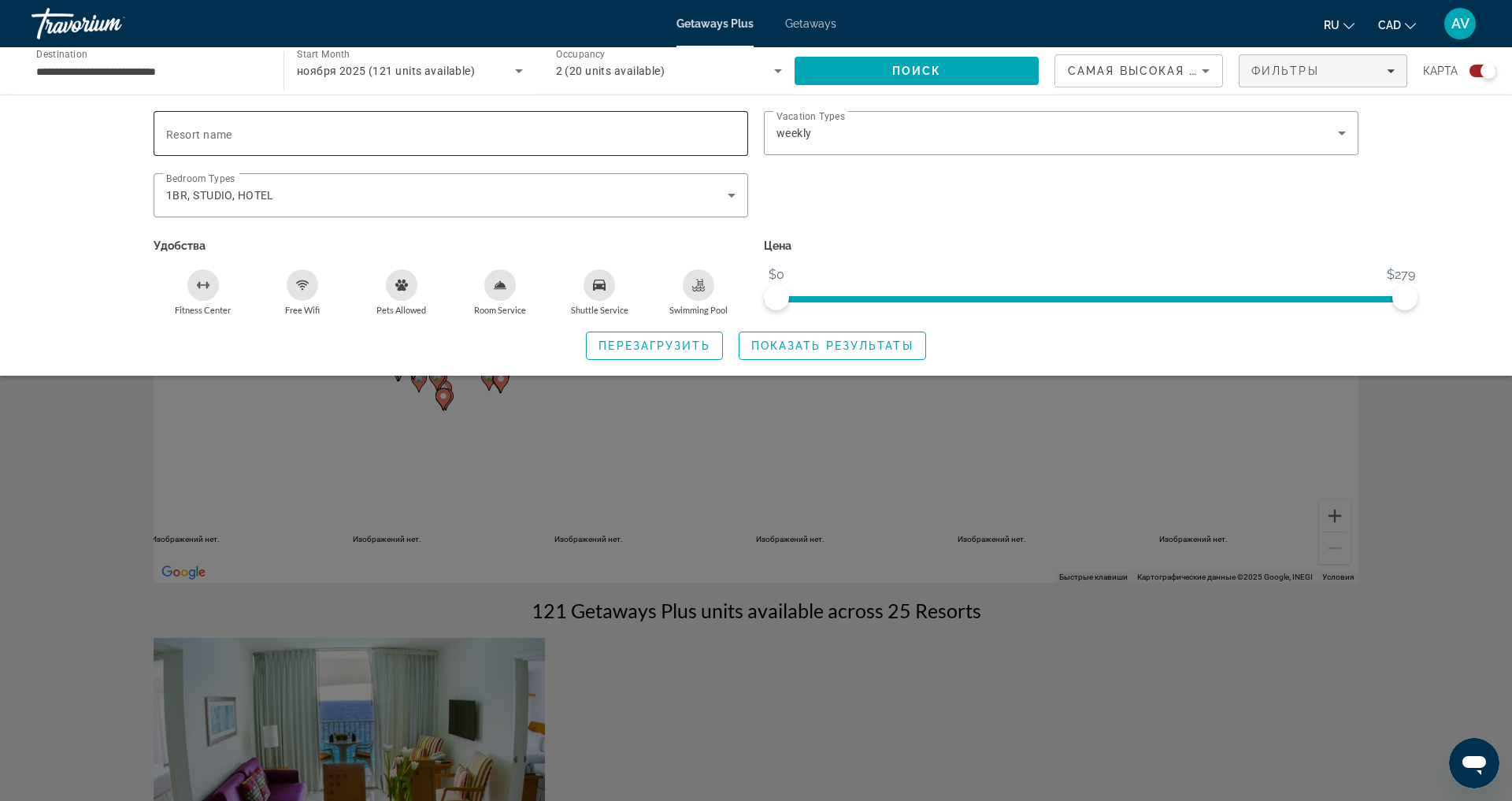
click at [672, 144] on input "Resort name" at bounding box center [451, 134] width 570 height 19
type input "*"
type input "******"
click at [1094, 71] on span "Самая высокая цена" at bounding box center [1147, 71] width 158 height 13
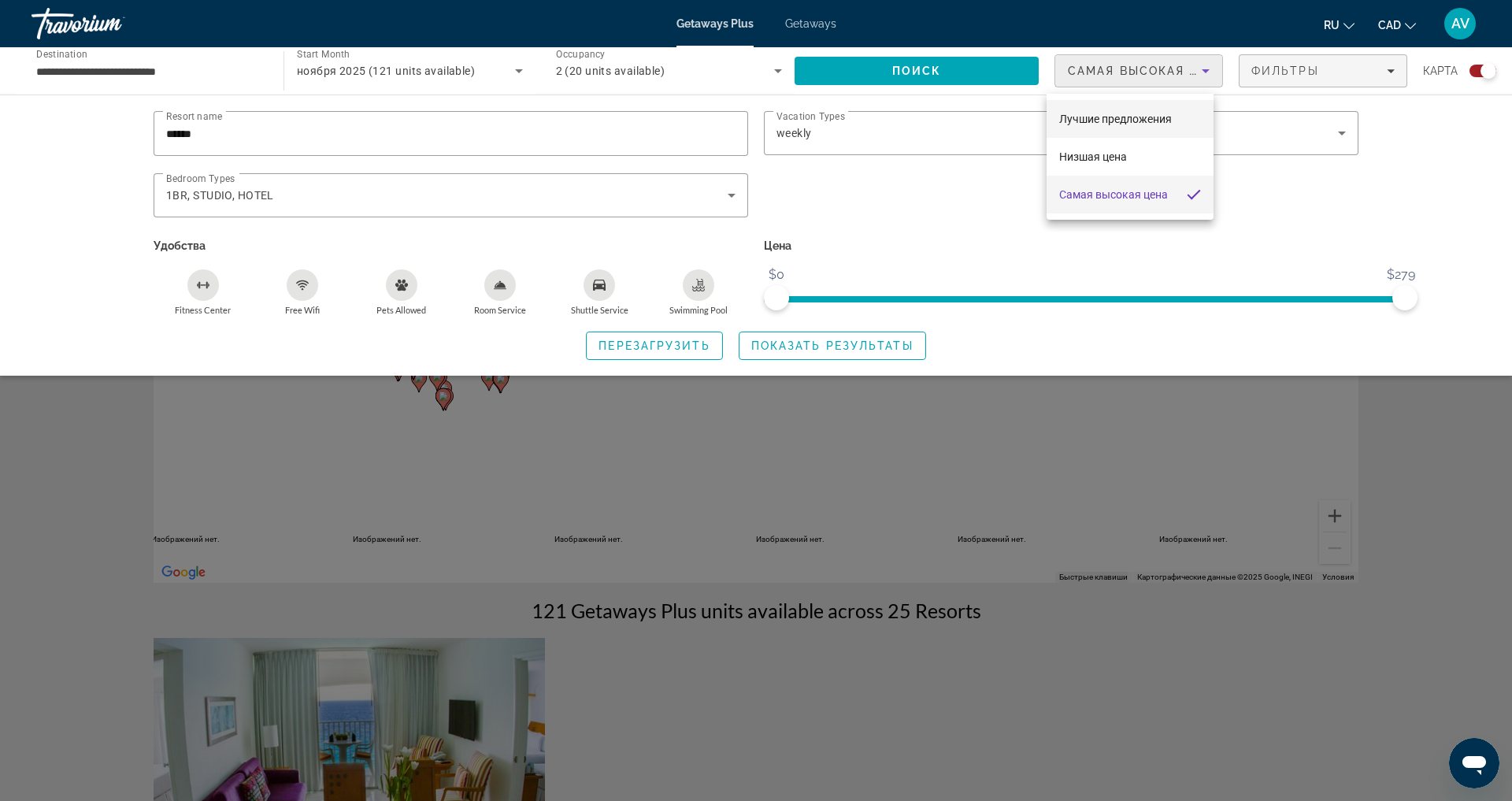
click at [1148, 125] on span "Лучшие предложения" at bounding box center [1116, 119] width 113 height 13
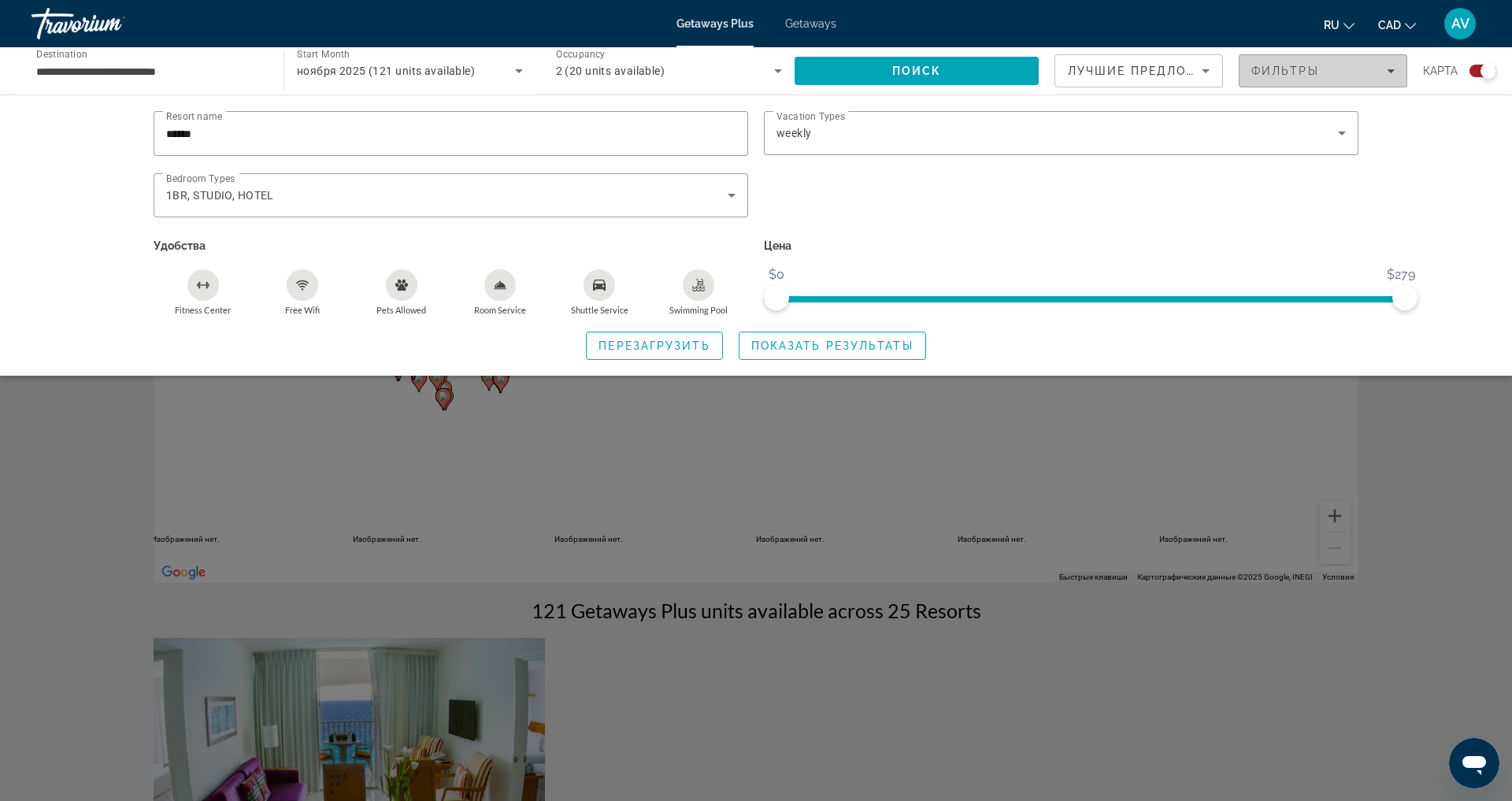
click at [1377, 77] on div "Фильтры" at bounding box center [1323, 71] width 143 height 13
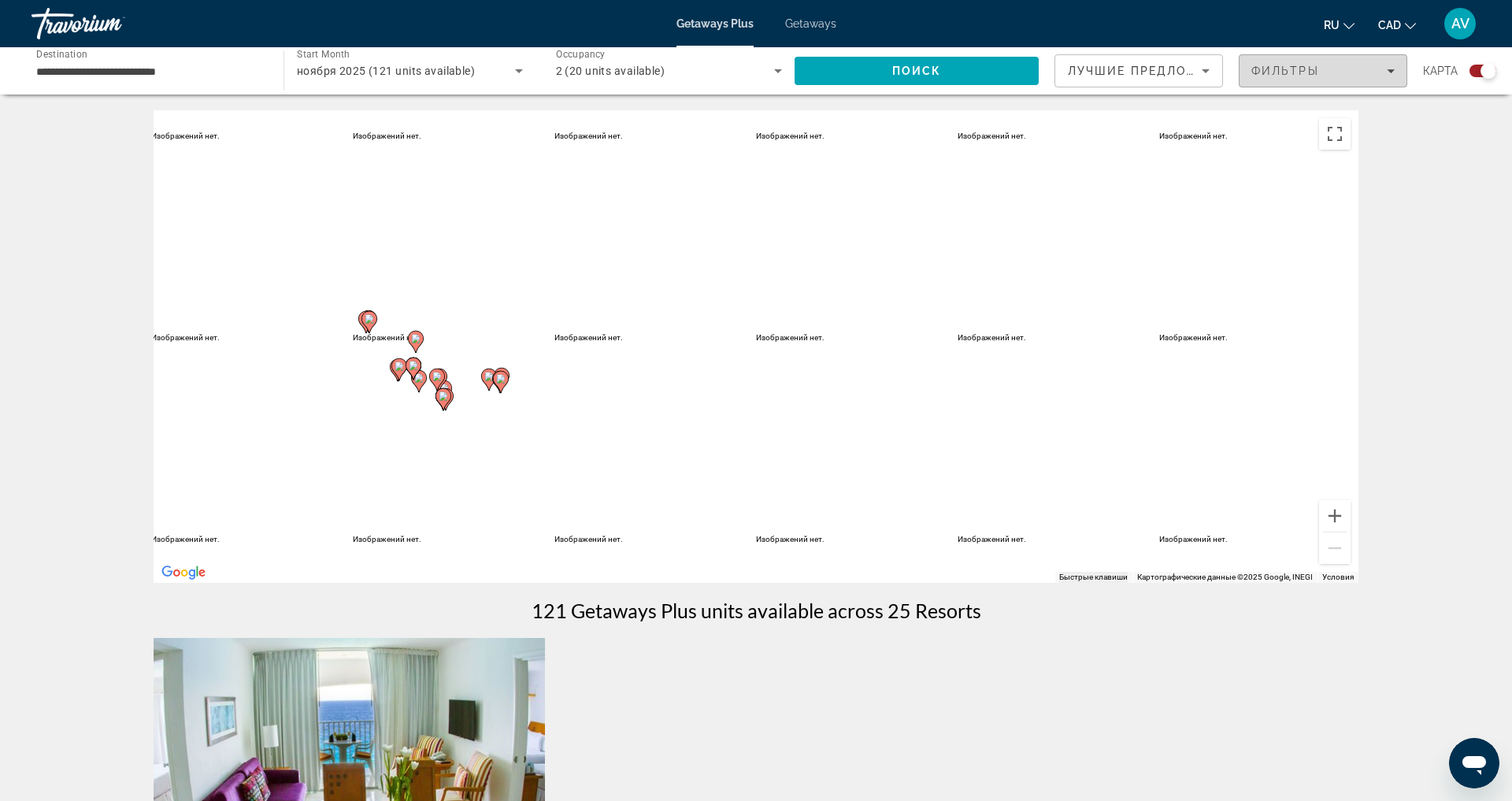
click at [1387, 73] on icon "Filters" at bounding box center [1391, 71] width 8 height 4
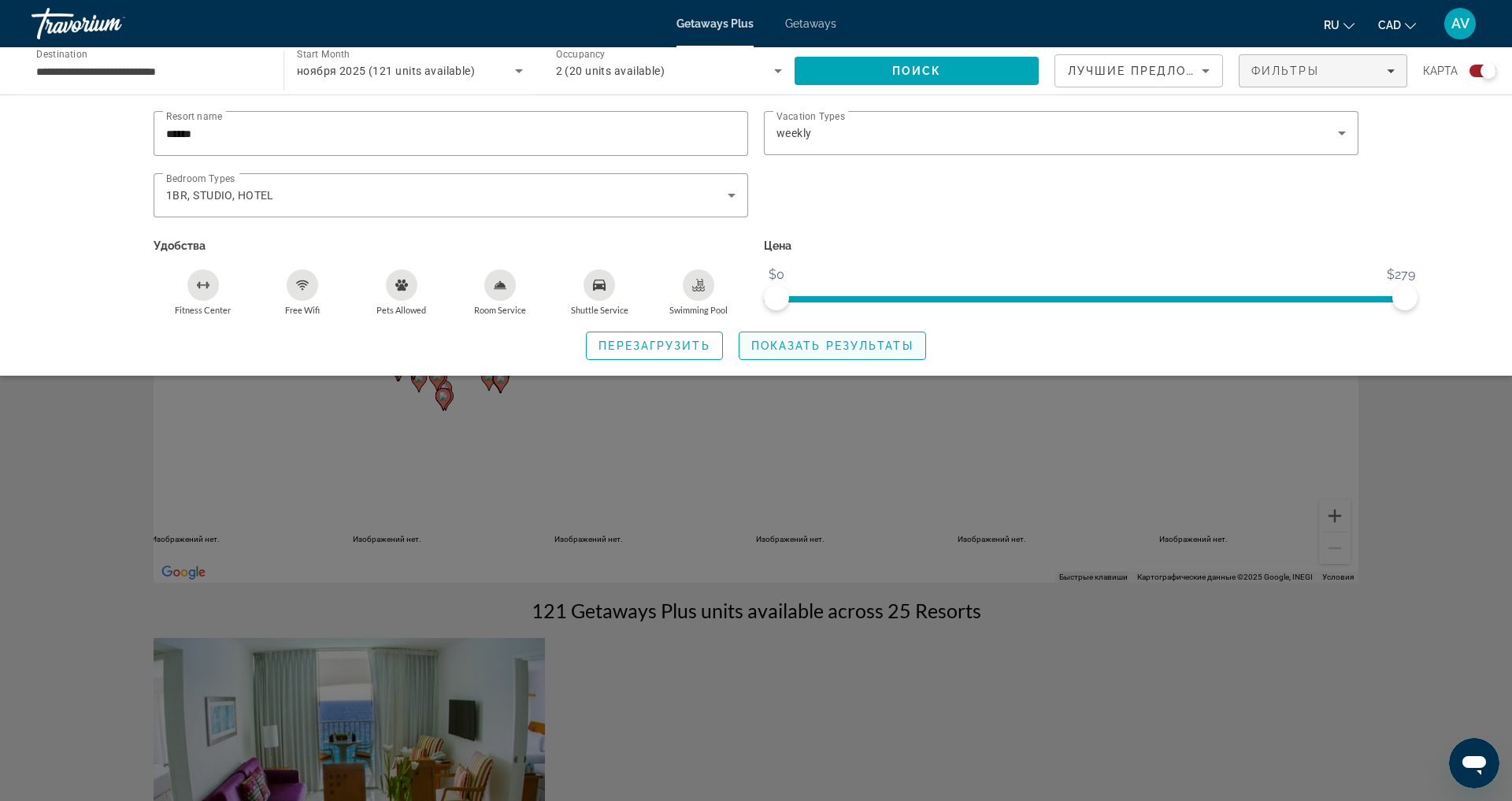
click at [876, 353] on span "Показать результаты" at bounding box center [832, 346] width 162 height 13
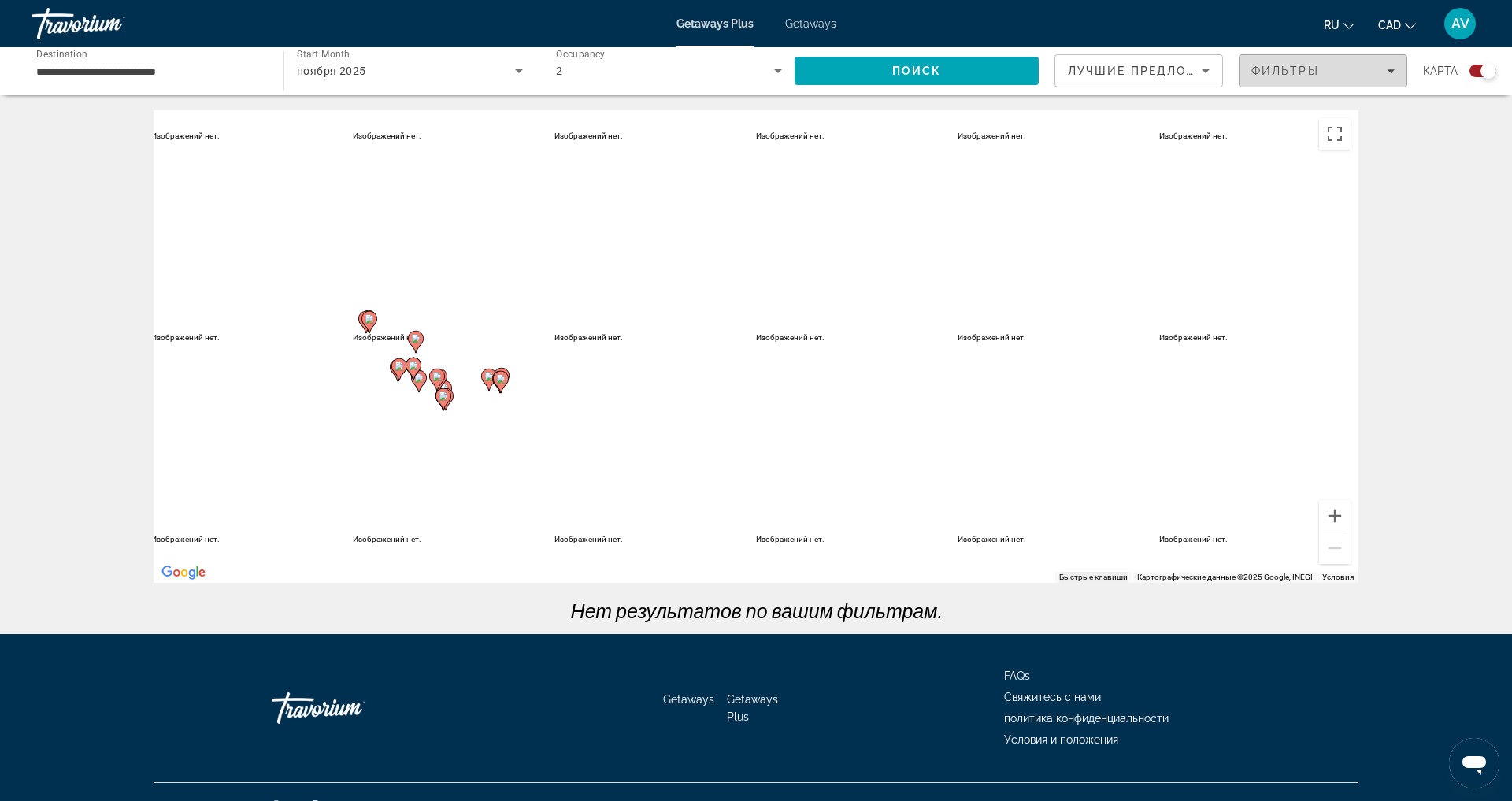
click at [1276, 76] on span "Фильтры" at bounding box center [1285, 71] width 68 height 13
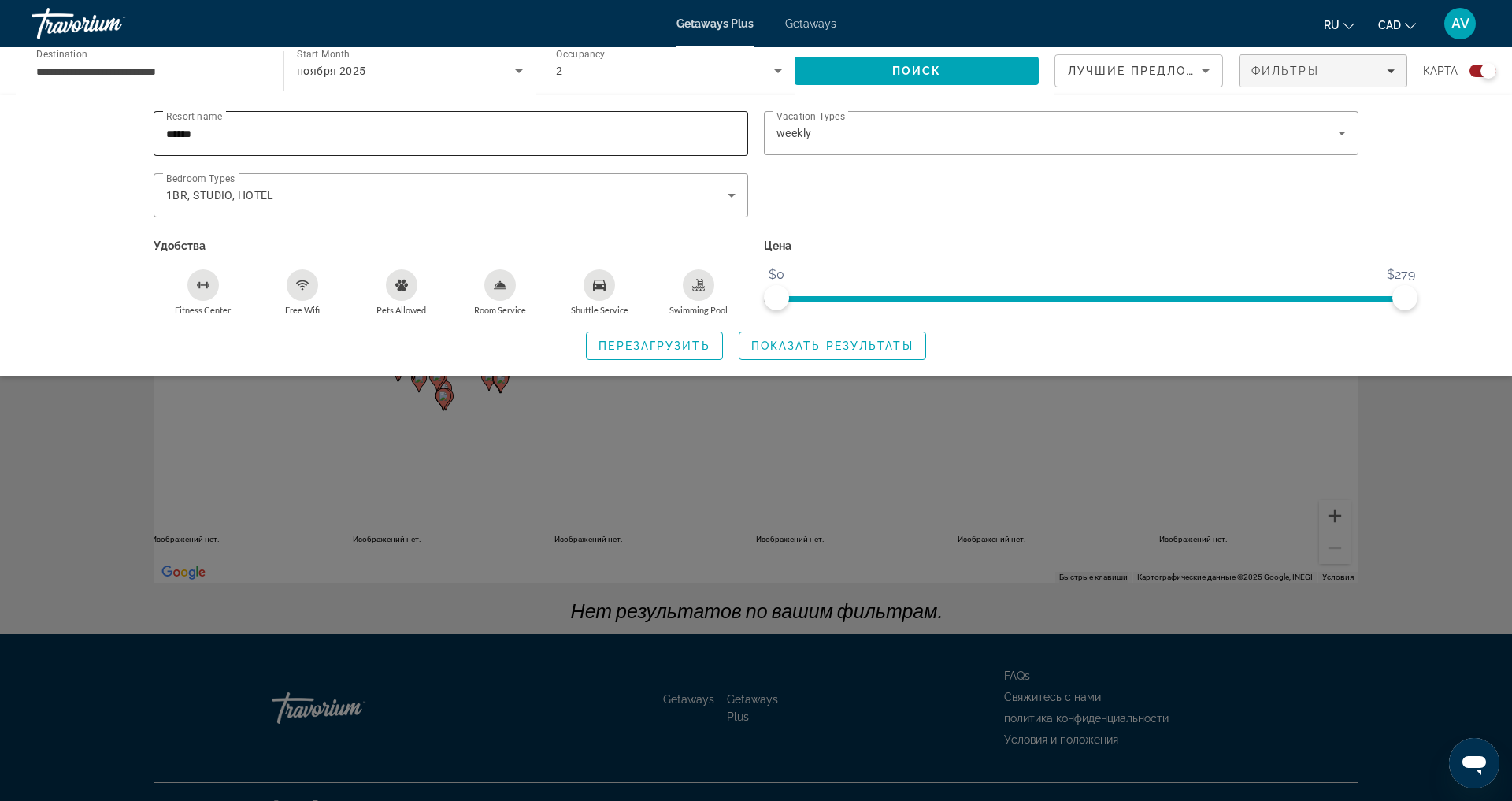
click at [361, 144] on input "******" at bounding box center [451, 134] width 570 height 19
type input "*"
type input "**********"
click at [801, 353] on span "Показать результаты" at bounding box center [832, 346] width 162 height 13
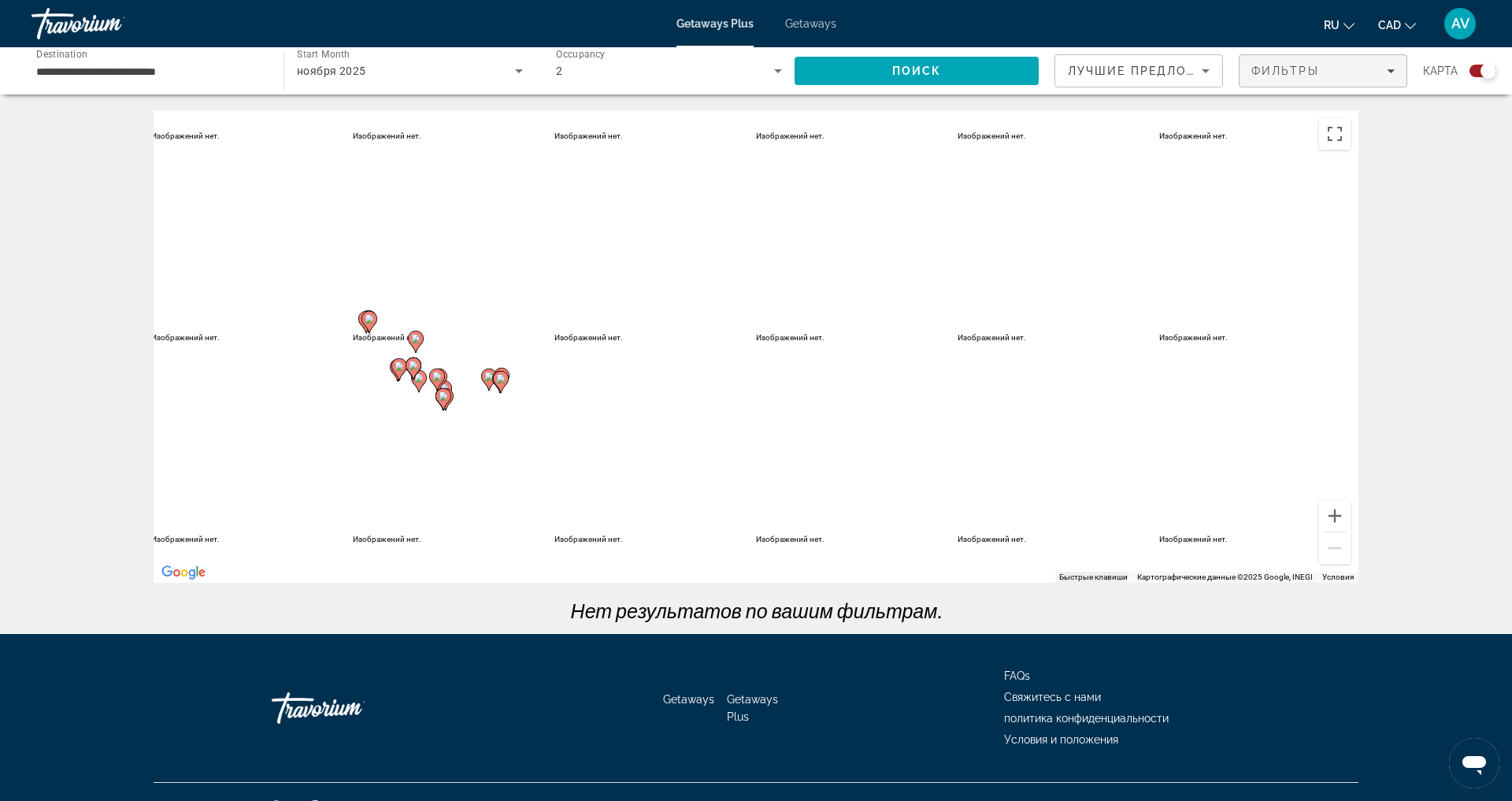
click at [1291, 77] on span "Фильтры" at bounding box center [1285, 71] width 68 height 13
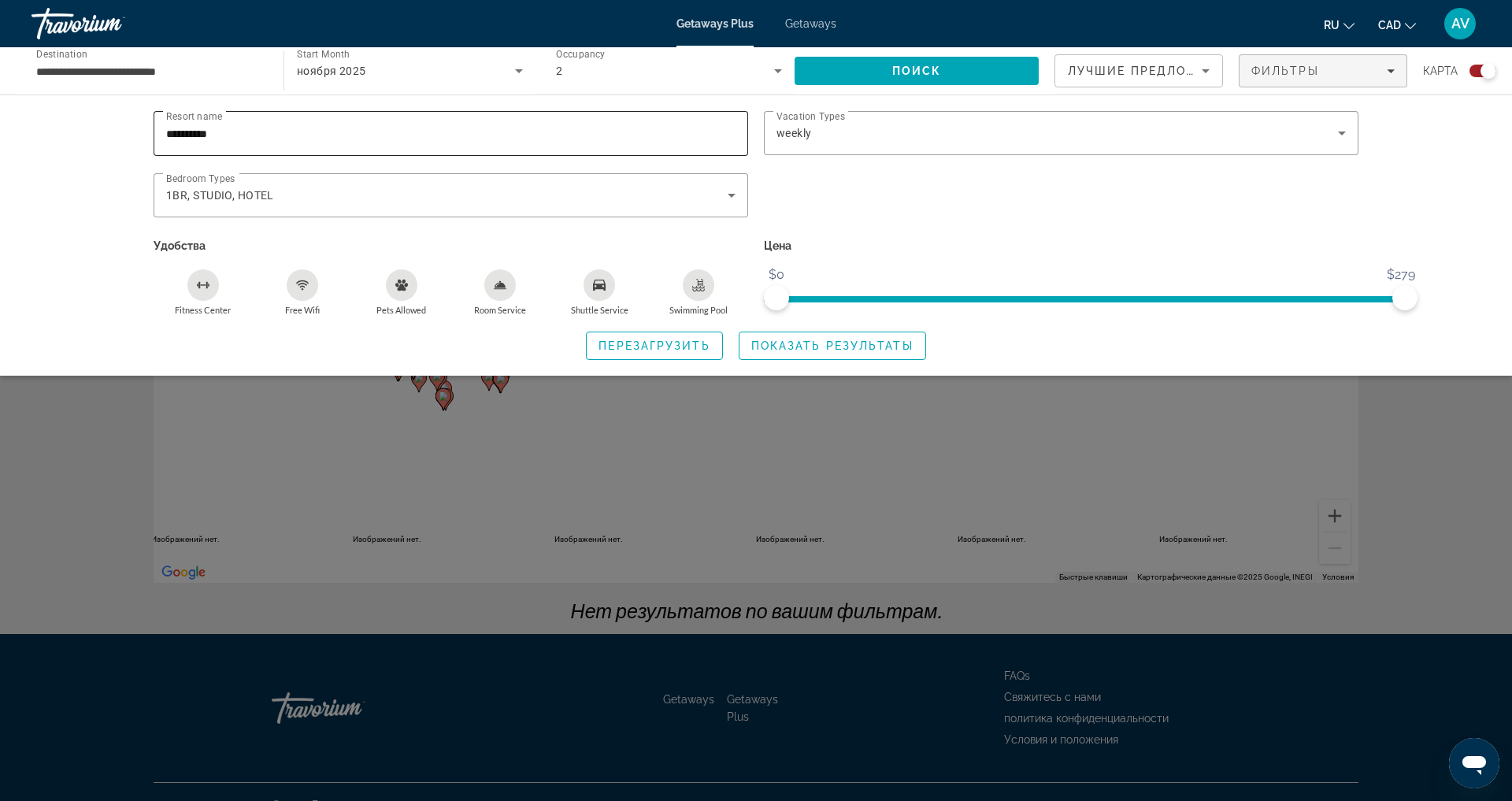
click at [208, 144] on input "**********" at bounding box center [451, 134] width 570 height 19
type input "*"
type input "**********"
click at [871, 353] on span "Показать результаты" at bounding box center [832, 346] width 162 height 13
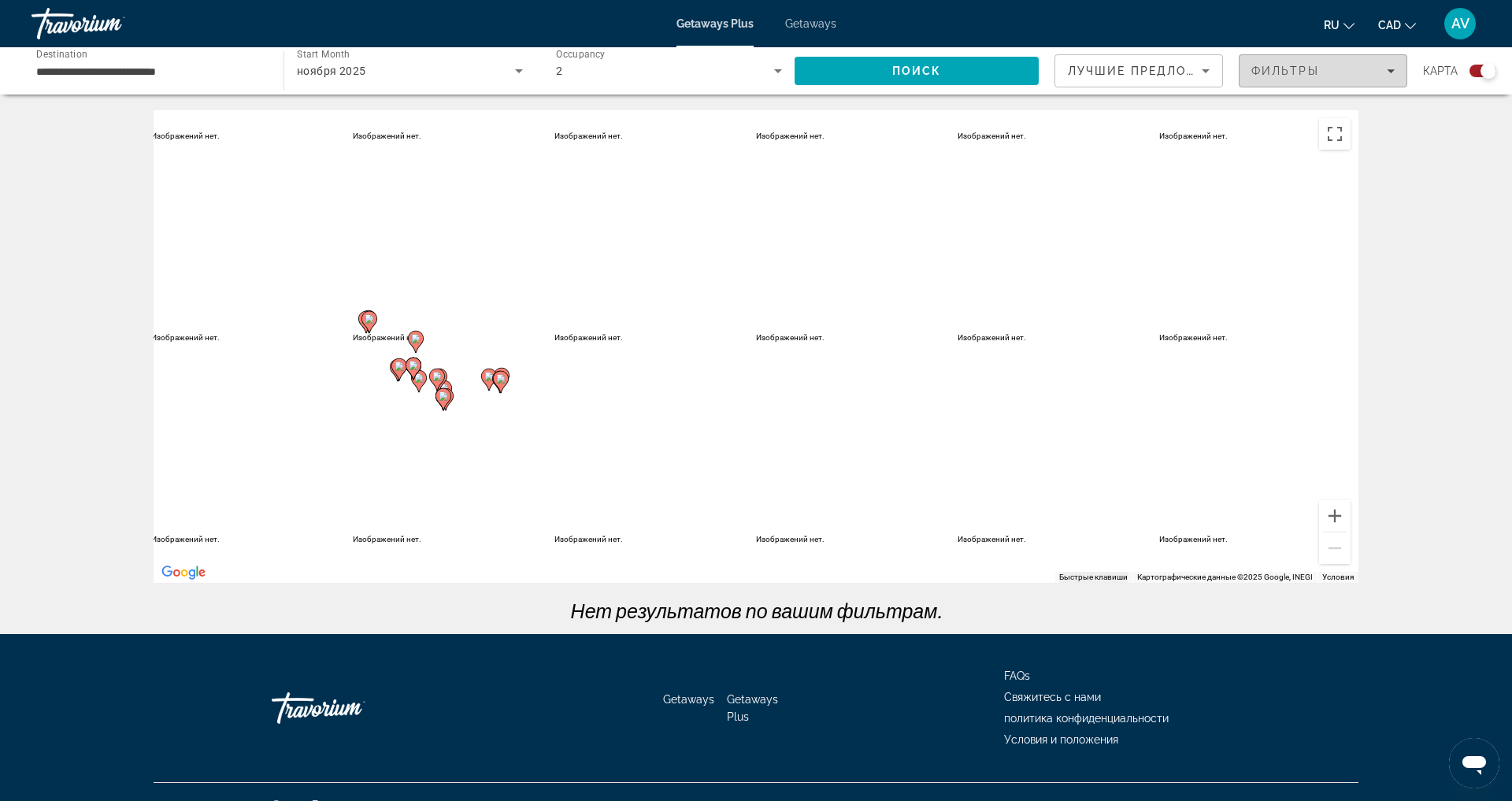
click at [1257, 77] on span "Фильтры" at bounding box center [1285, 71] width 68 height 13
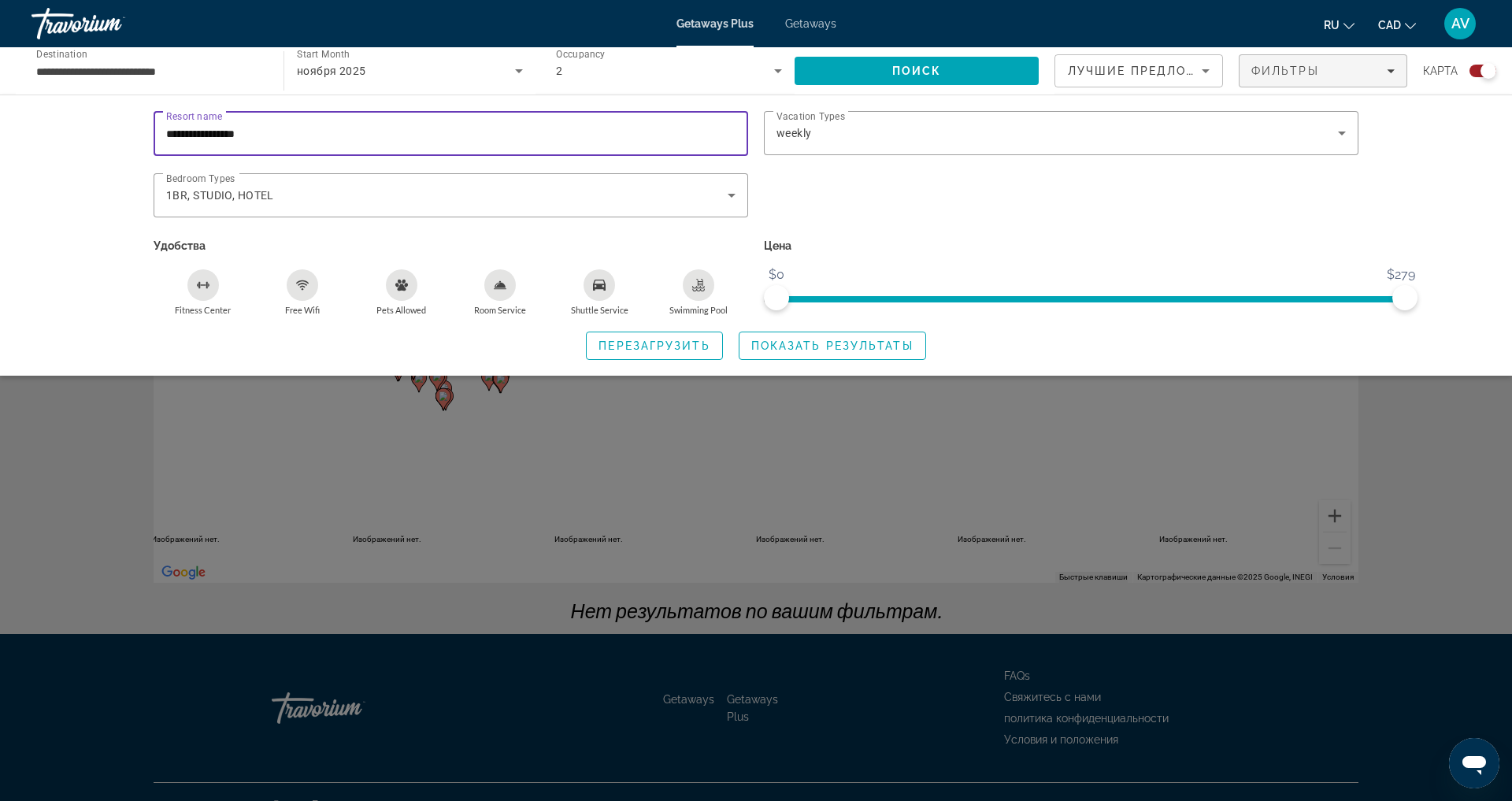
click at [327, 144] on input "**********" at bounding box center [451, 134] width 570 height 19
type input "*"
type input "**********"
click at [804, 353] on span "Показать результаты" at bounding box center [832, 346] width 162 height 13
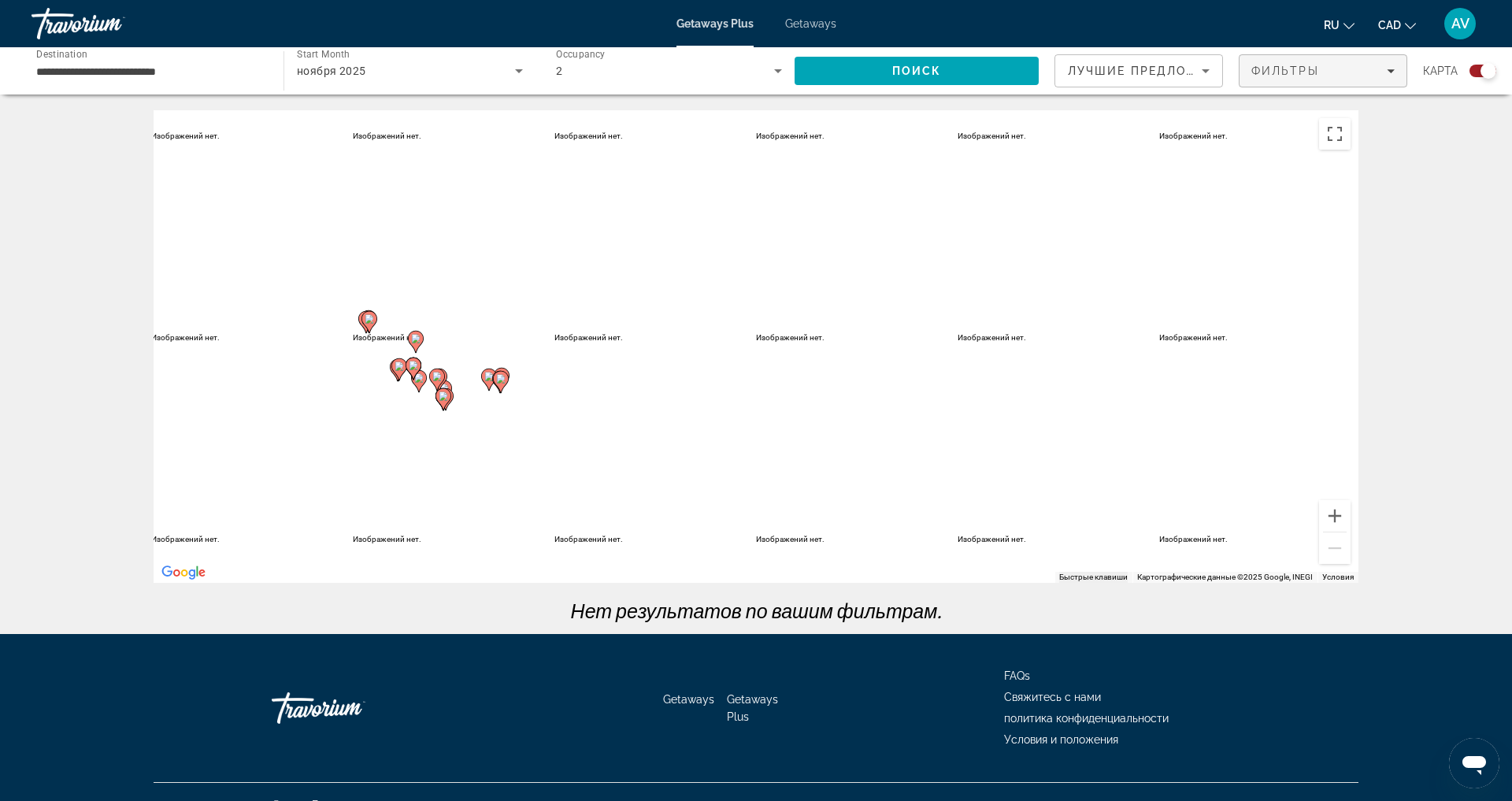
click at [1279, 77] on span "Фильтры" at bounding box center [1285, 71] width 68 height 13
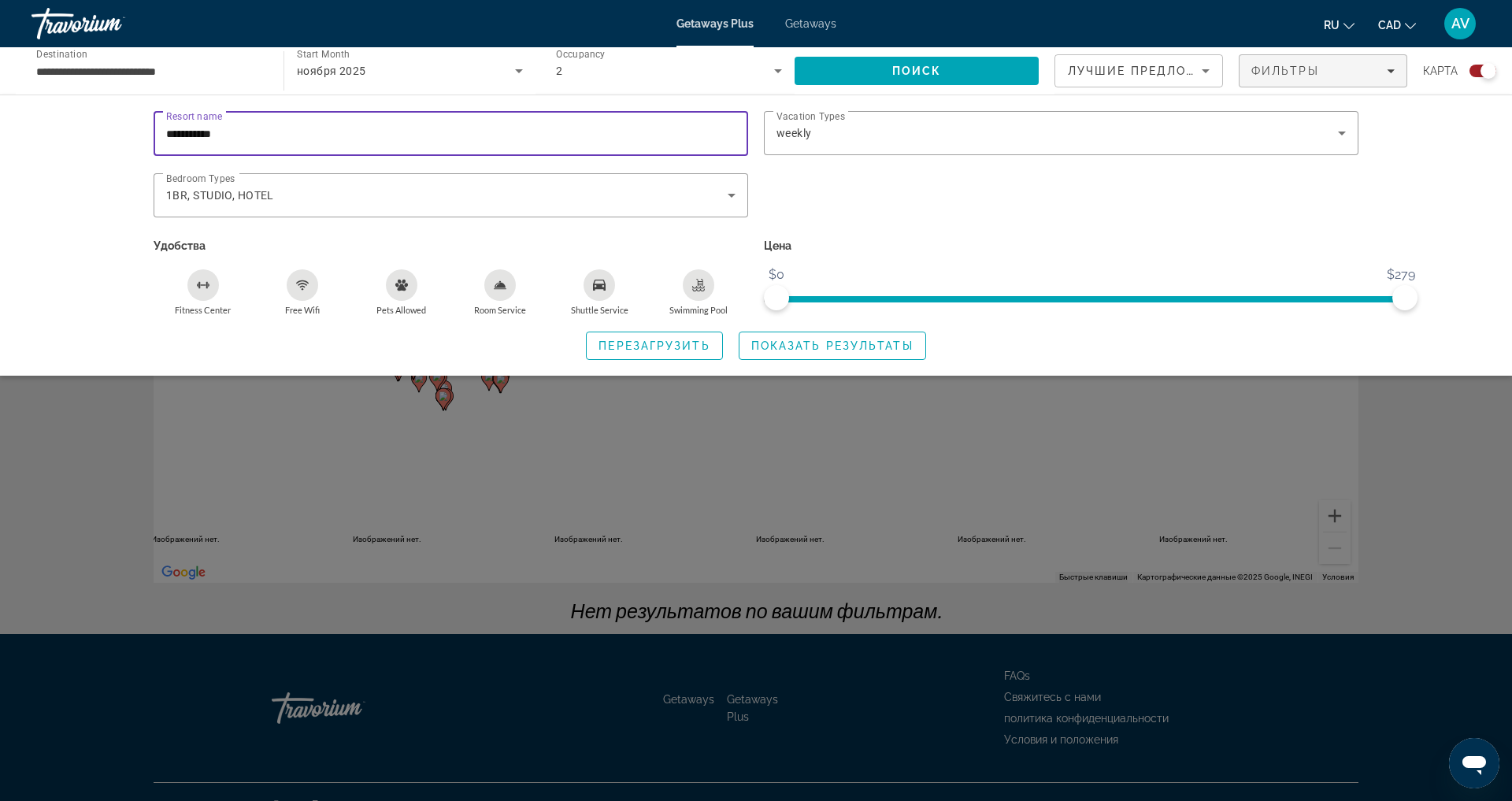
click at [166, 143] on input "**********" at bounding box center [451, 134] width 570 height 19
type input "******"
click at [730, 217] on div "1BR, STUDIO, HOTEL" at bounding box center [451, 195] width 570 height 44
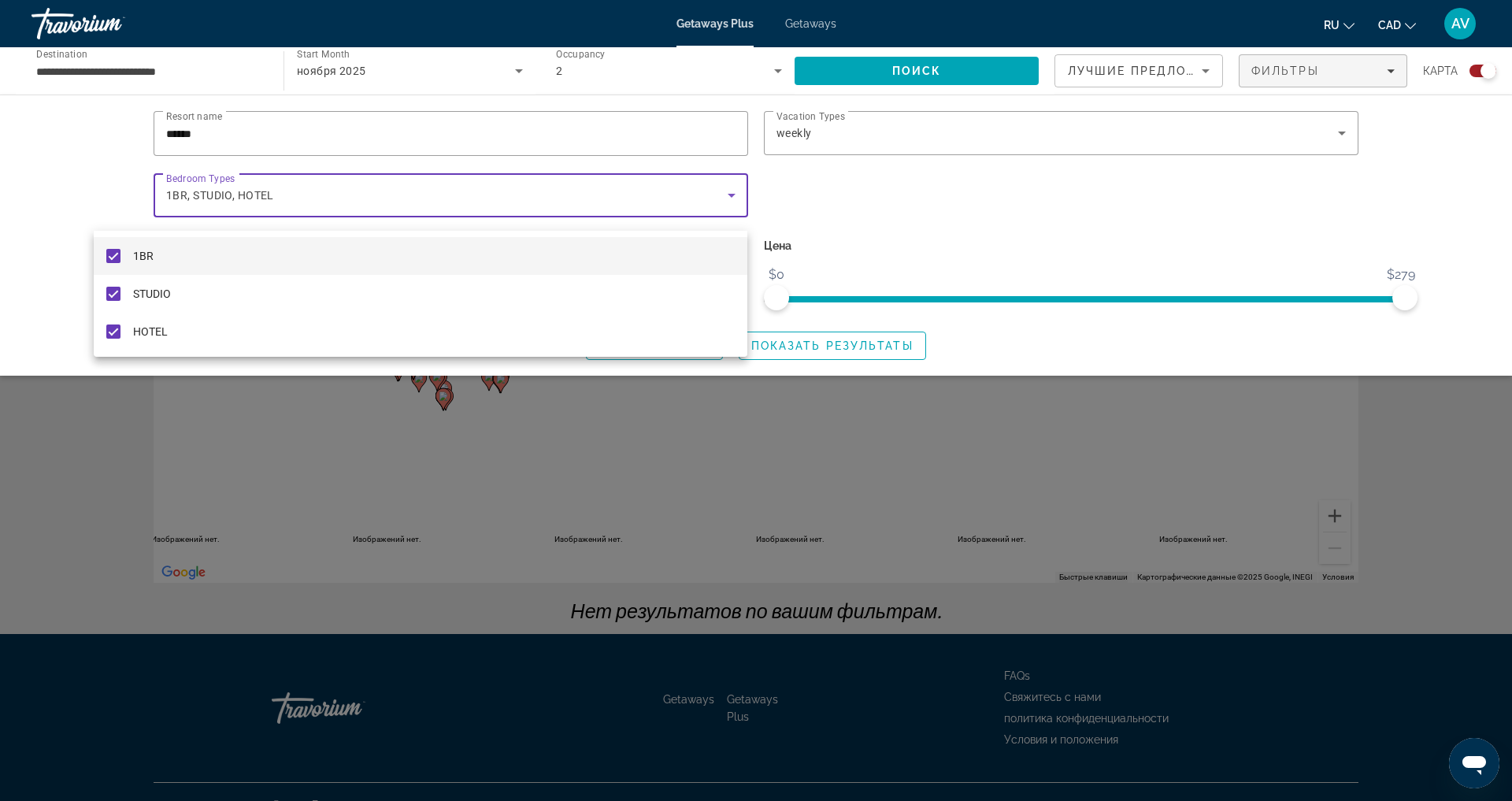
click at [815, 375] on div at bounding box center [756, 400] width 1512 height 801
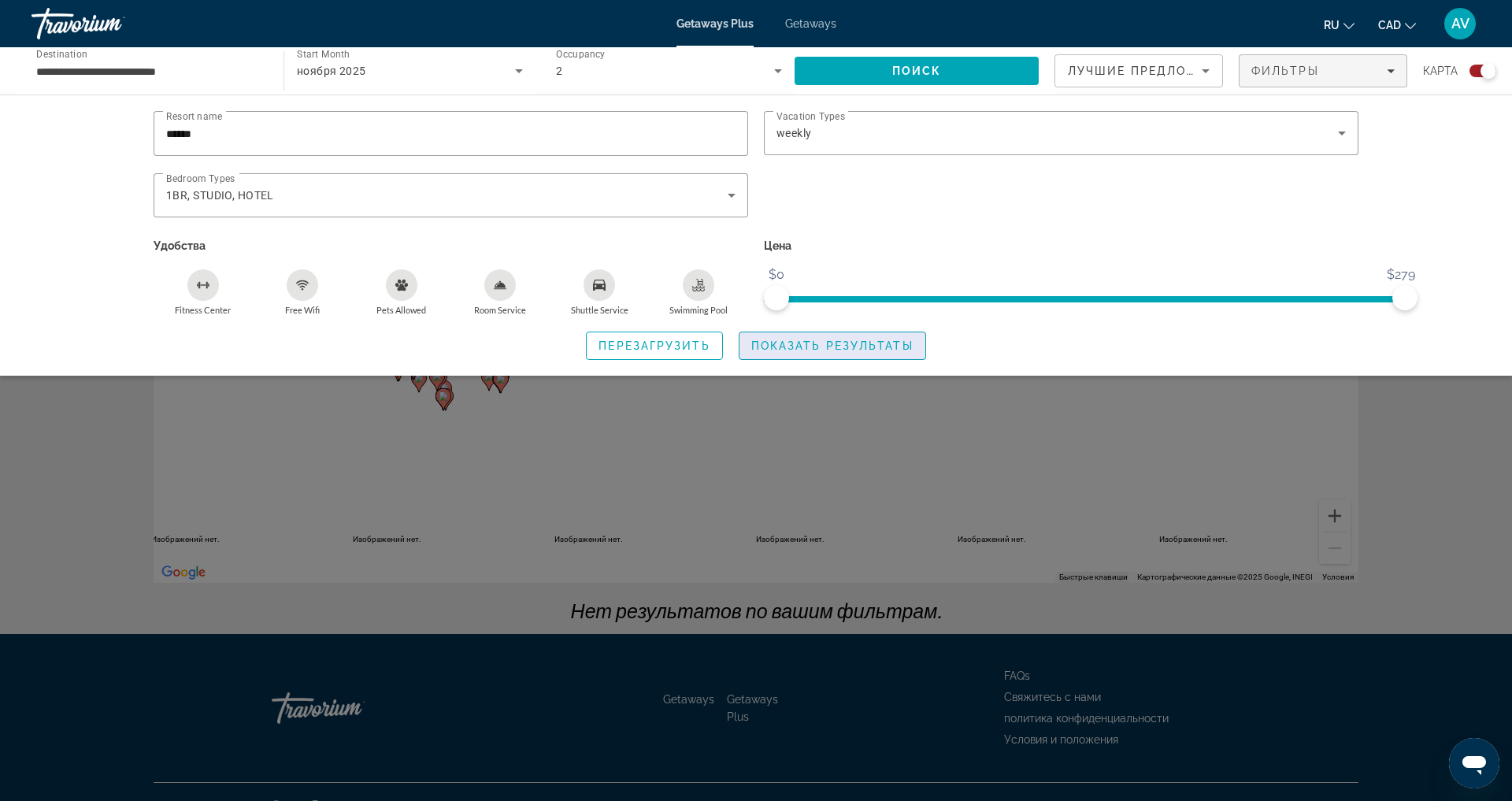
click at [815, 353] on span "Показать результаты" at bounding box center [832, 346] width 162 height 13
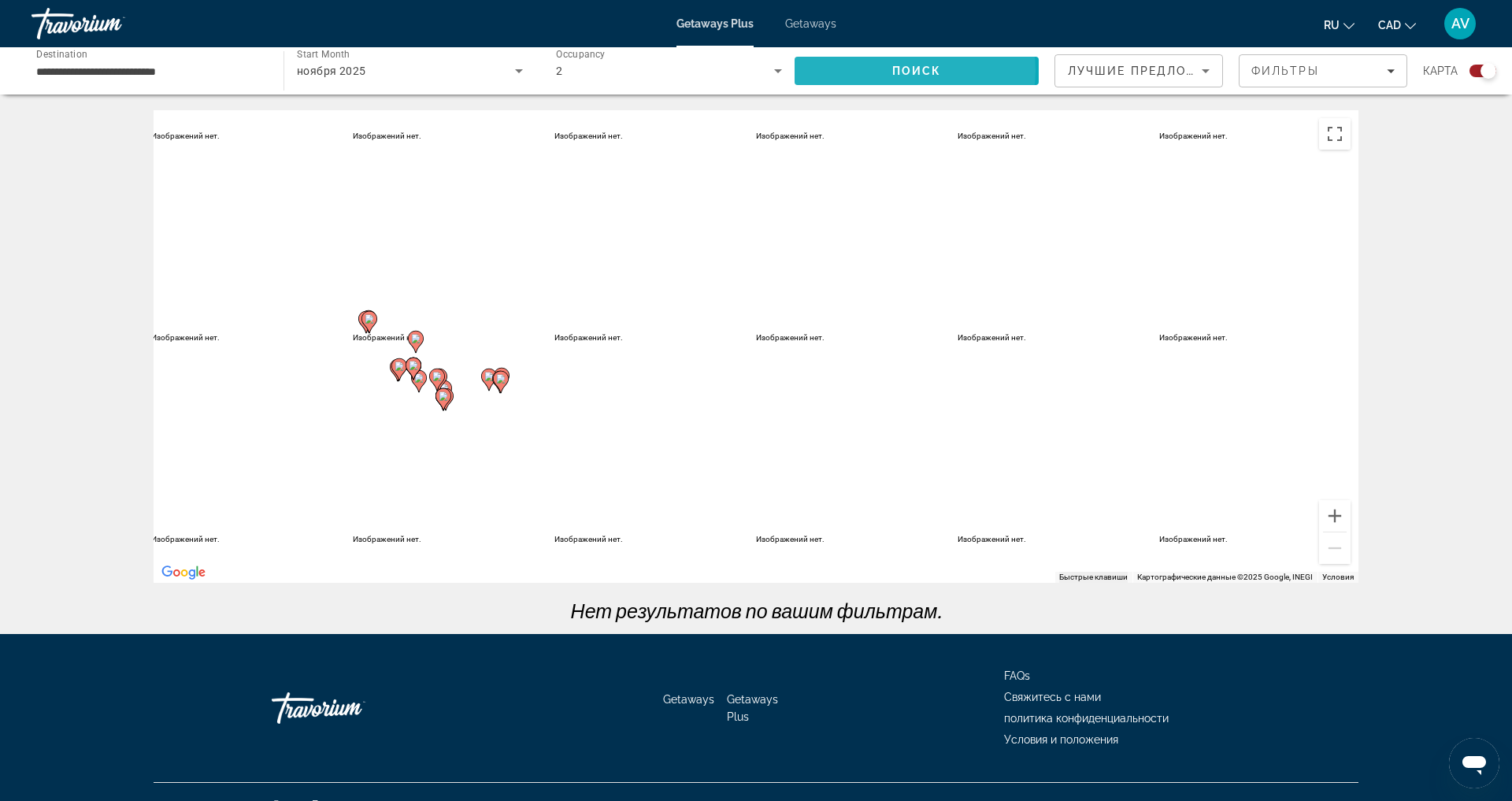
click at [905, 76] on span "Поиск" at bounding box center [917, 71] width 49 height 13
click at [185, 80] on input "**********" at bounding box center [149, 71] width 227 height 19
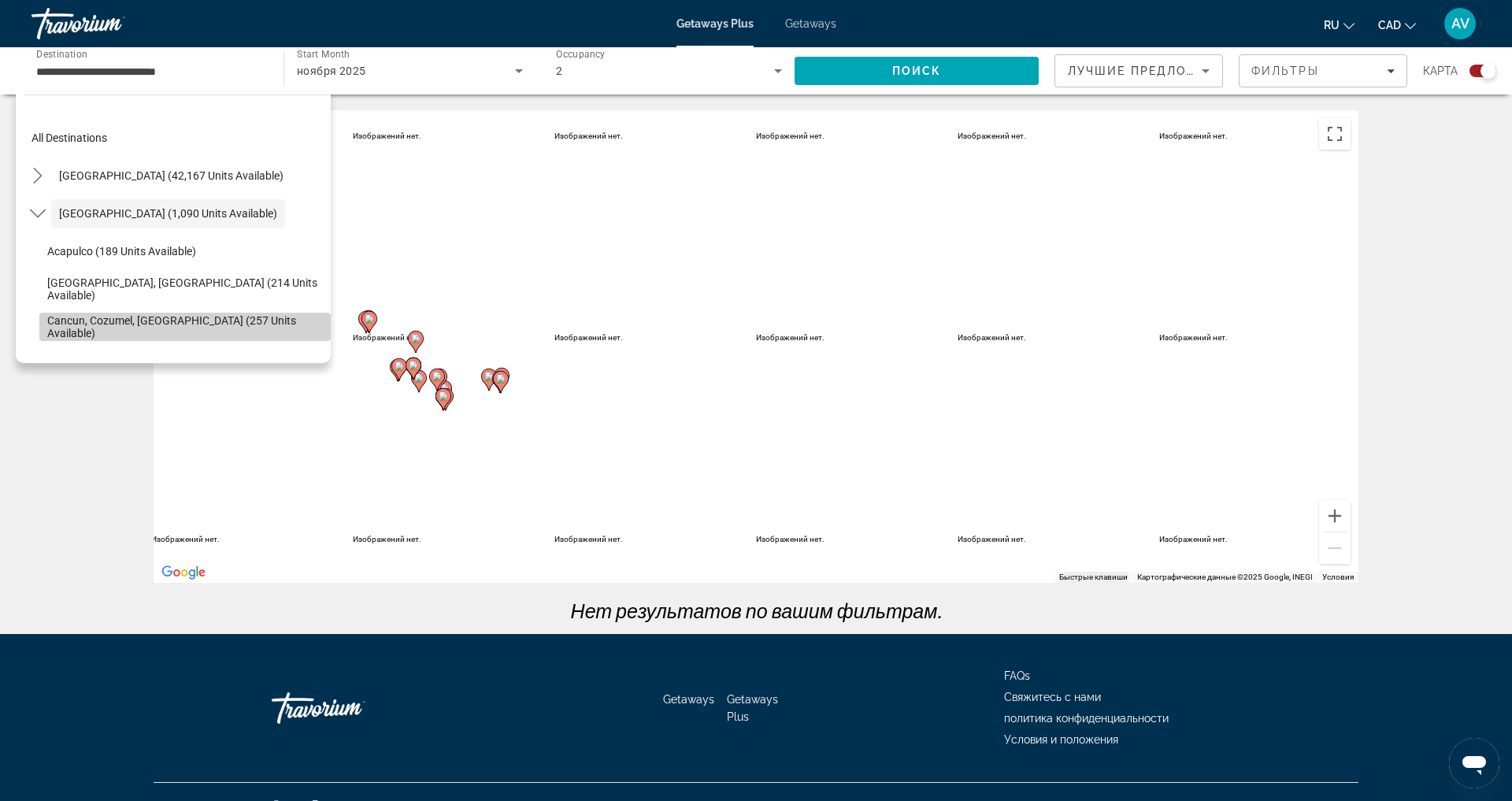
click at [200, 337] on span "Cancun, Cozumel, [GEOGRAPHIC_DATA] (257 units available)" at bounding box center [185, 327] width 276 height 25
type input "**********"
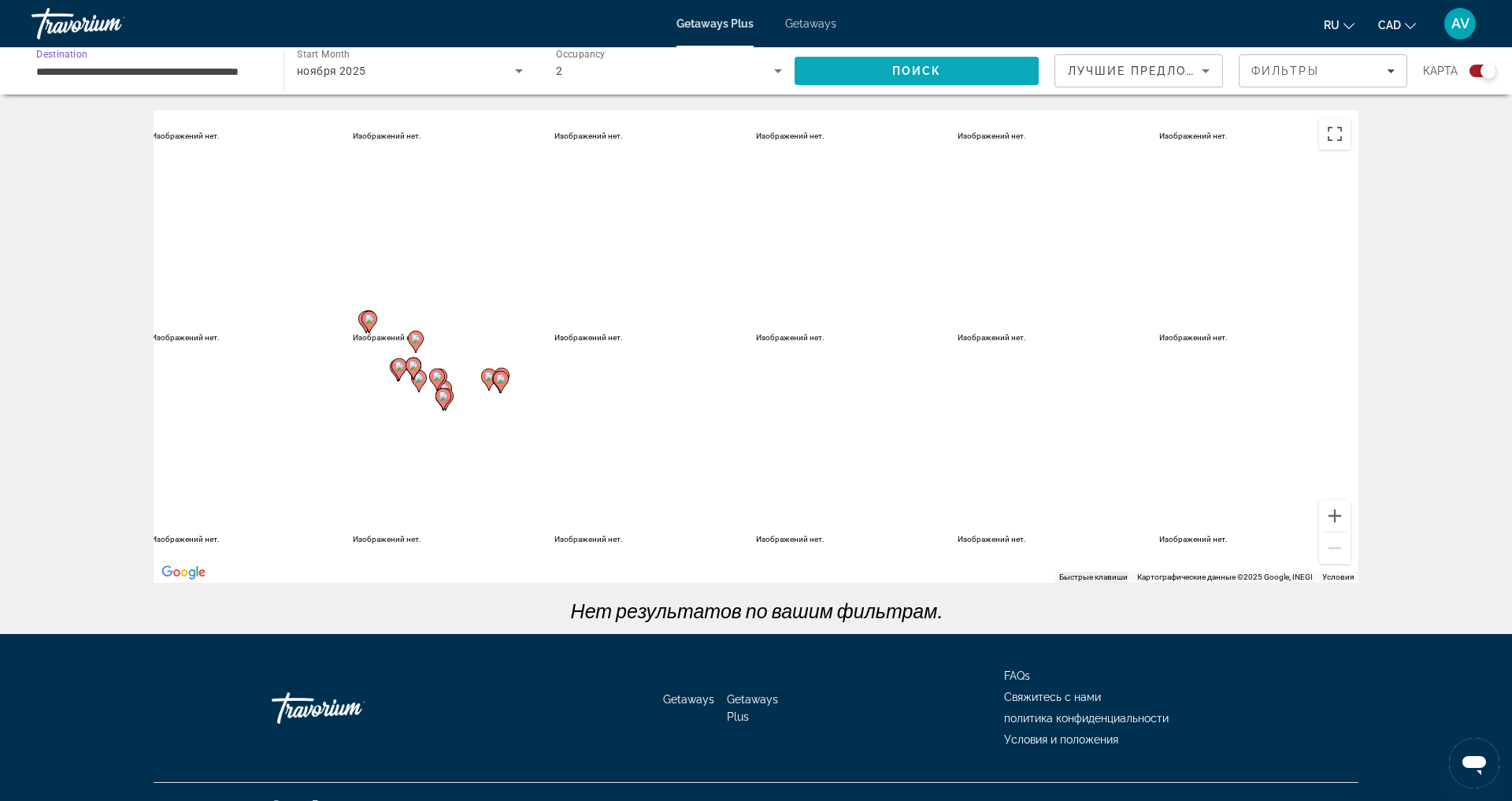
click at [990, 82] on span "Search" at bounding box center [917, 71] width 245 height 38
click at [515, 81] on icon "Search widget" at bounding box center [519, 71] width 19 height 19
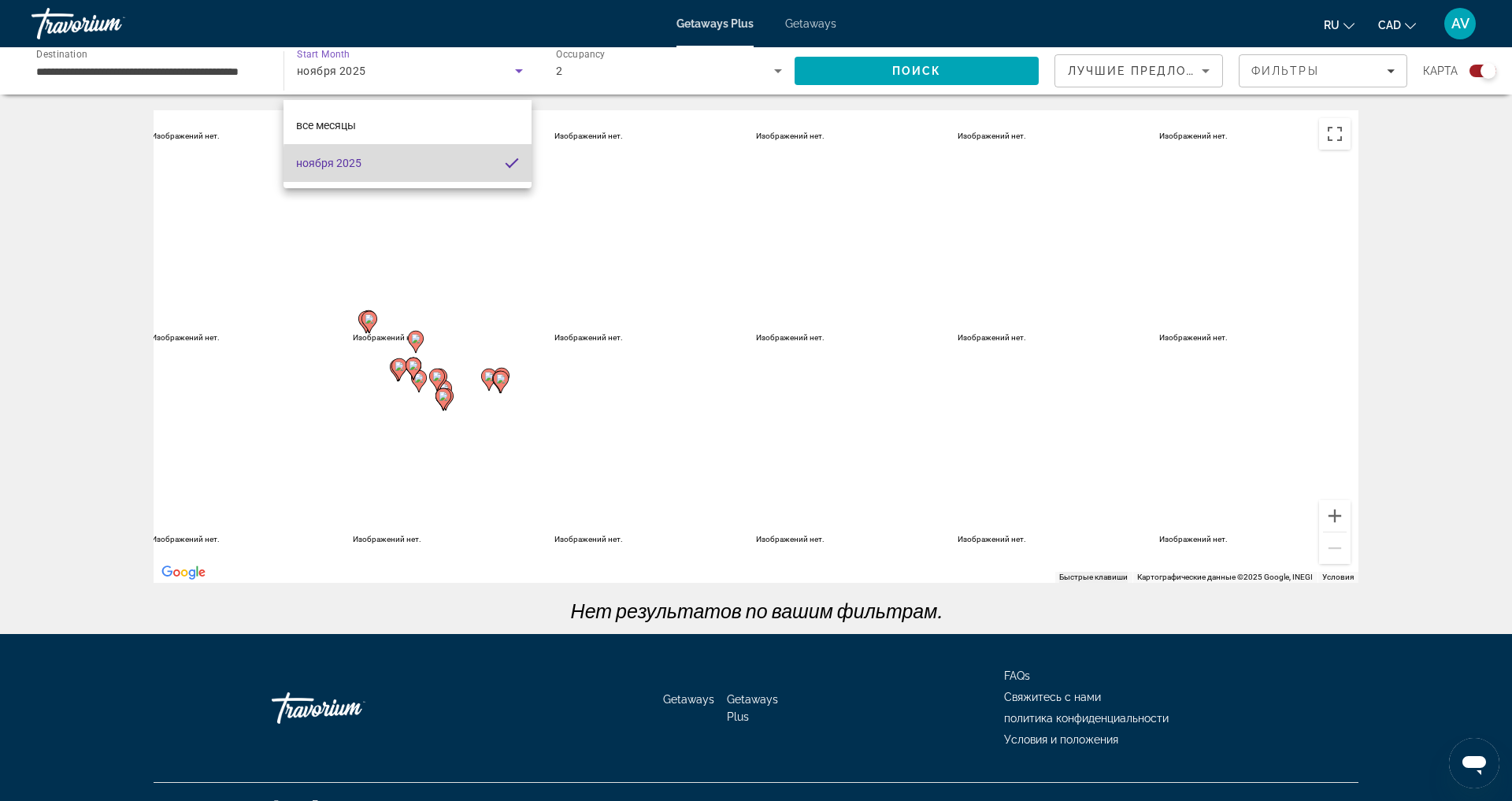
click at [505, 168] on mat-pseudo-checkbox at bounding box center [512, 163] width 14 height 14
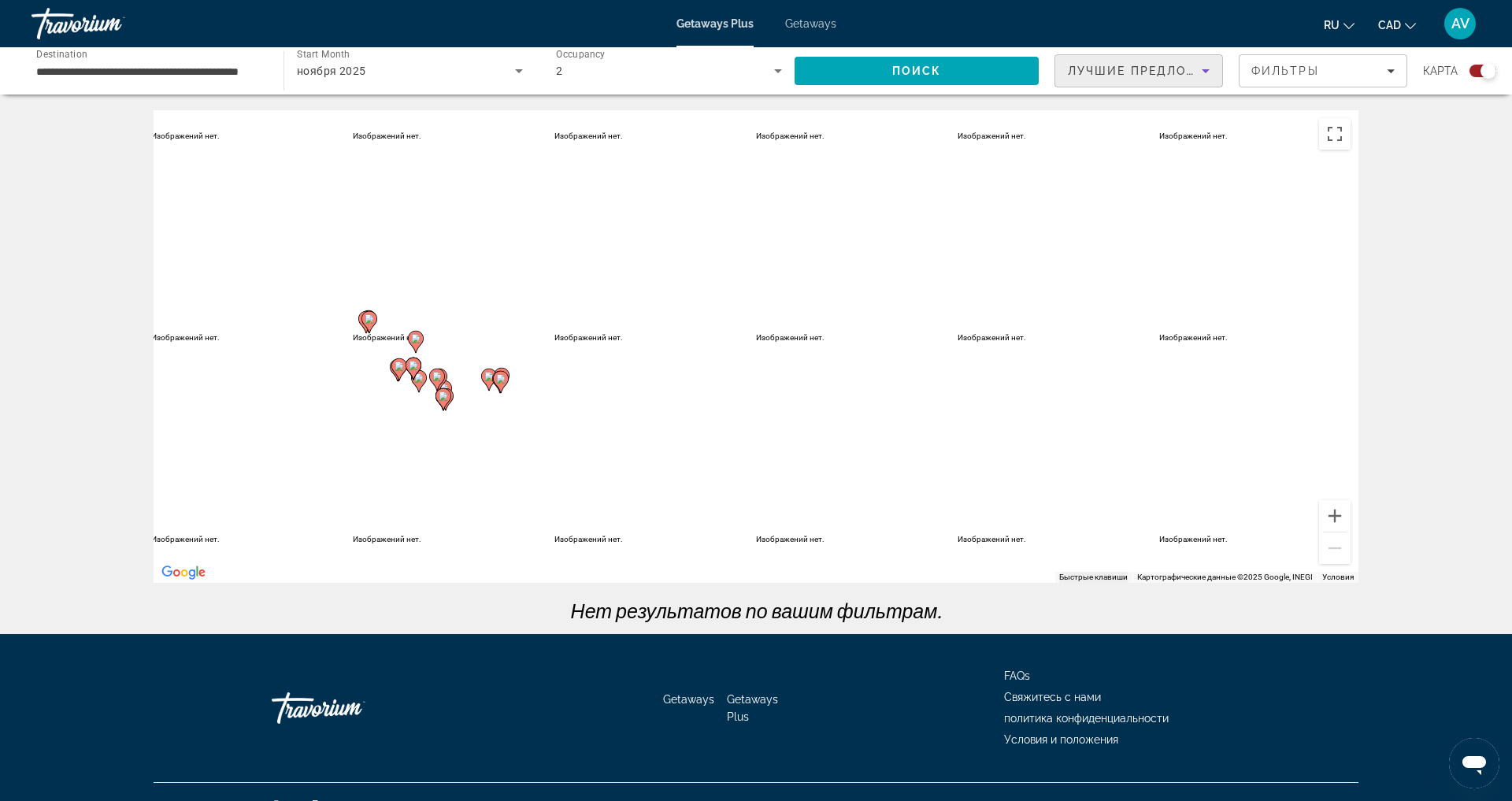
click at [1196, 81] on icon "Sort by" at bounding box center [1206, 71] width 19 height 19
click at [1367, 80] on div at bounding box center [756, 400] width 1512 height 801
click at [1386, 71] on div "Фильтры" at bounding box center [1323, 71] width 143 height 13
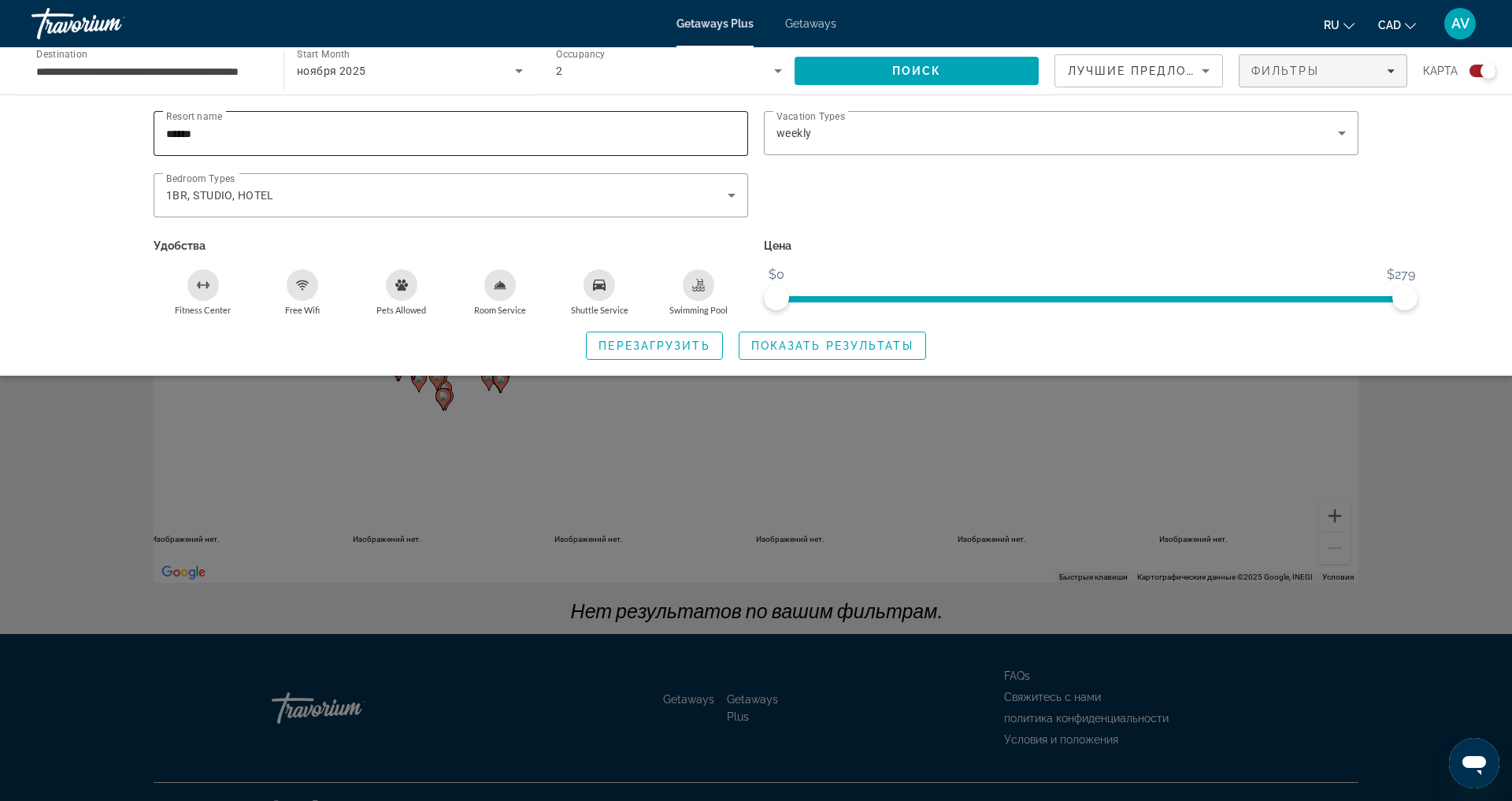
click at [232, 139] on input "******" at bounding box center [451, 134] width 570 height 19
type input "*"
click at [804, 353] on span "Показать результаты" at bounding box center [832, 346] width 162 height 13
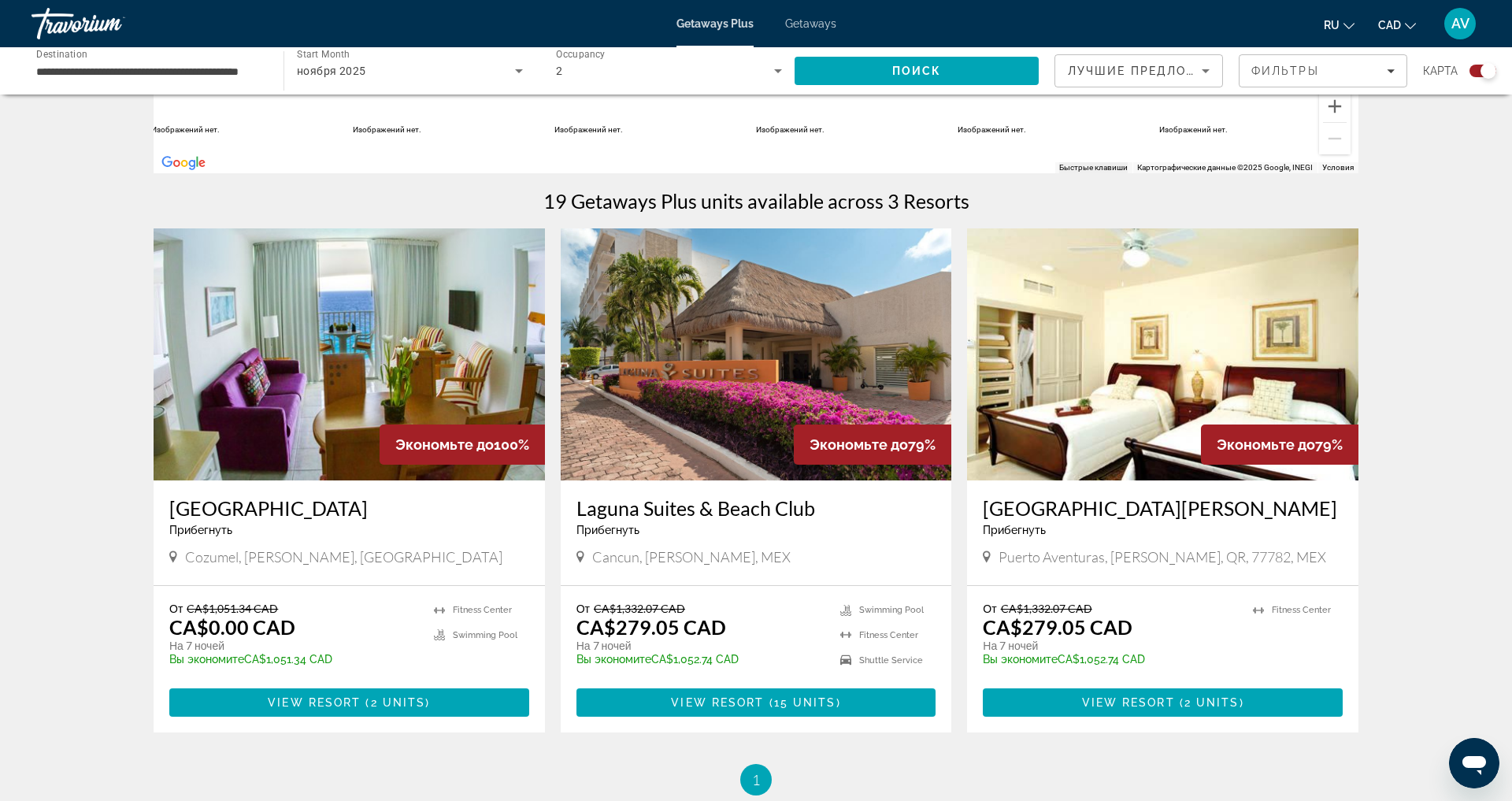
scroll to position [378, 0]
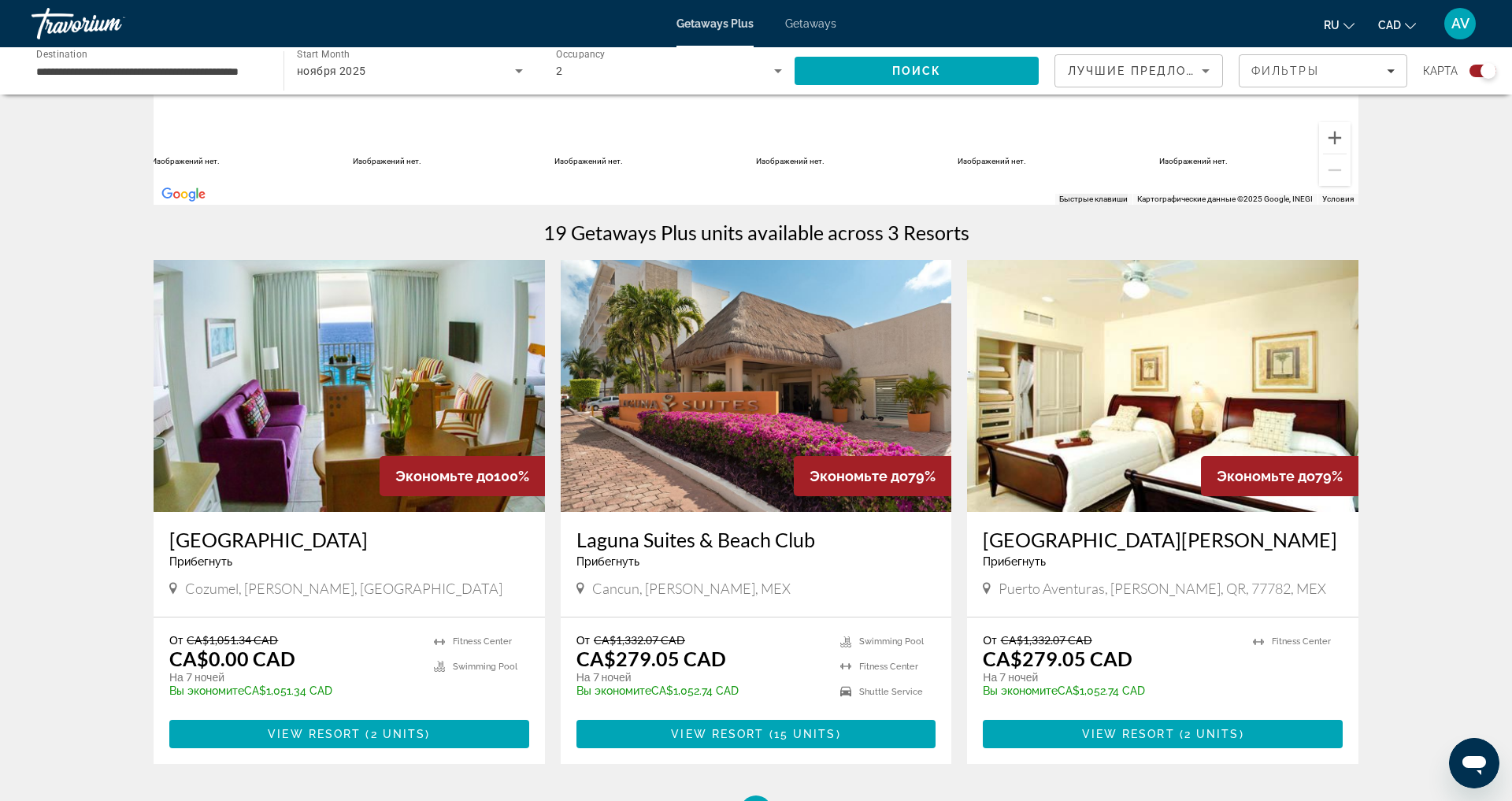
click at [731, 460] on img "Main content" at bounding box center [756, 386] width 391 height 252
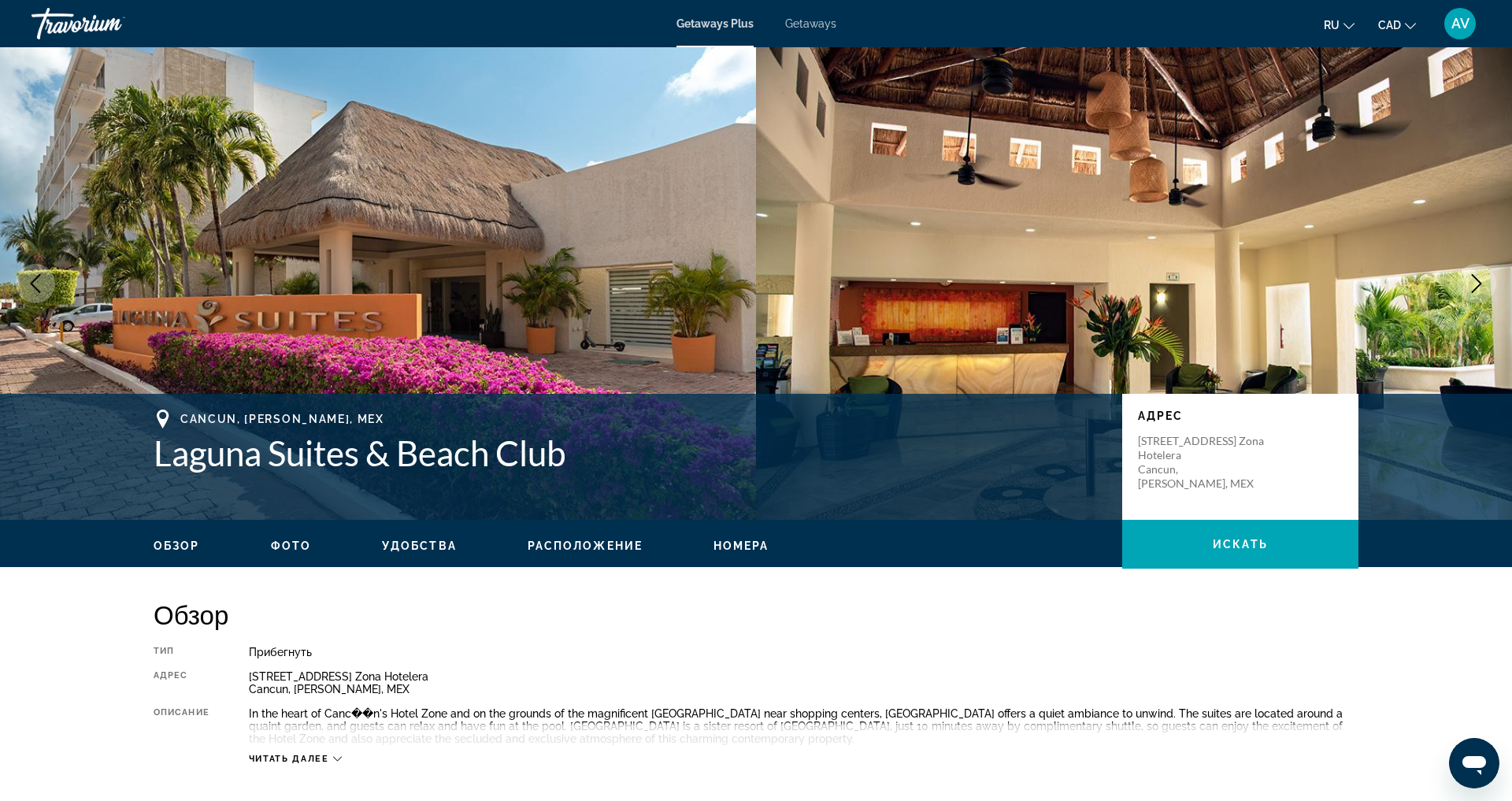
click at [804, 25] on span "Getaways" at bounding box center [811, 23] width 51 height 13
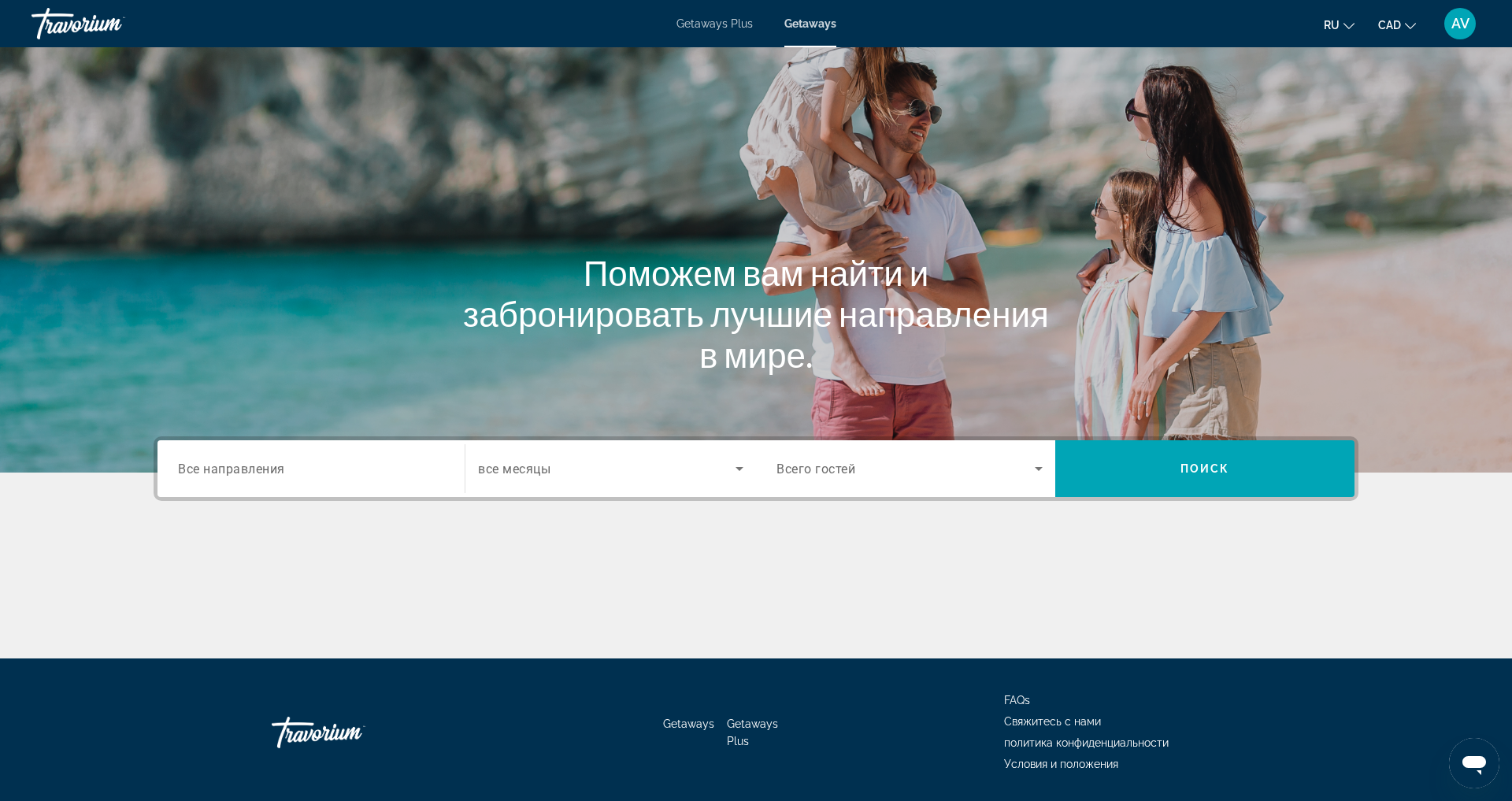
click at [734, 478] on icon "Search widget" at bounding box center [739, 469] width 19 height 19
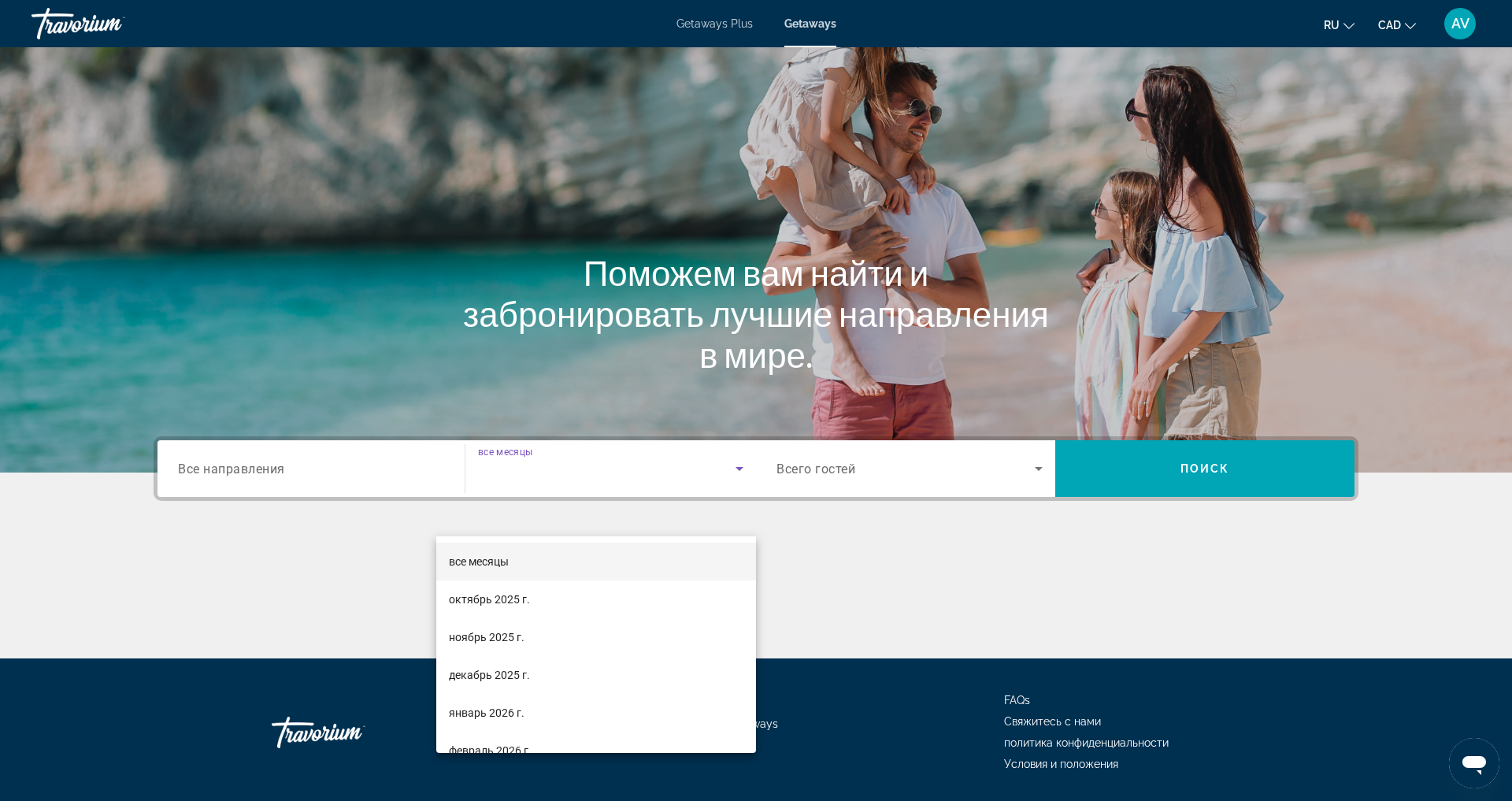
scroll to position [134, 0]
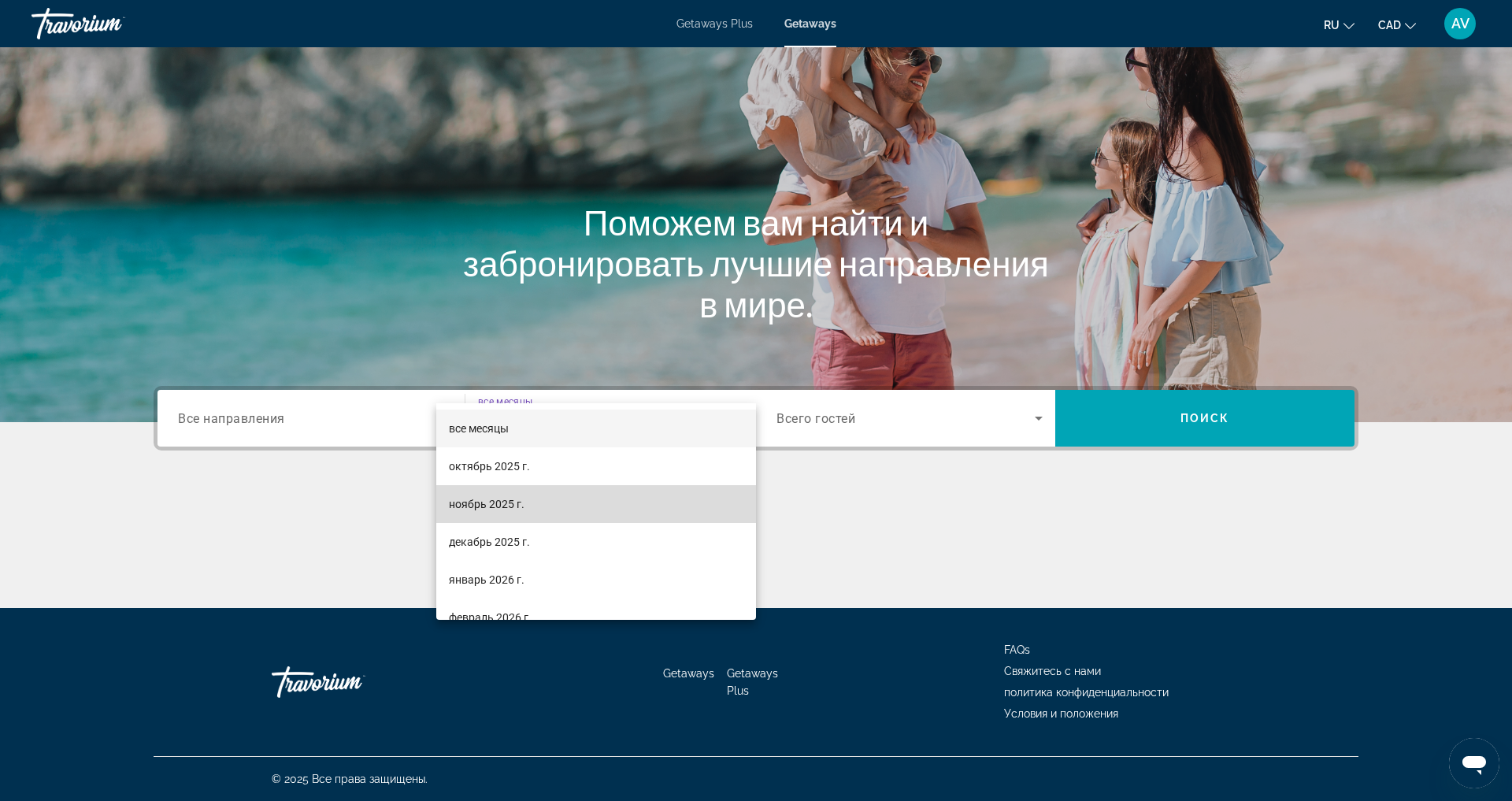
click at [662, 507] on mat-option "ноябрь 2025 г." at bounding box center [596, 504] width 320 height 38
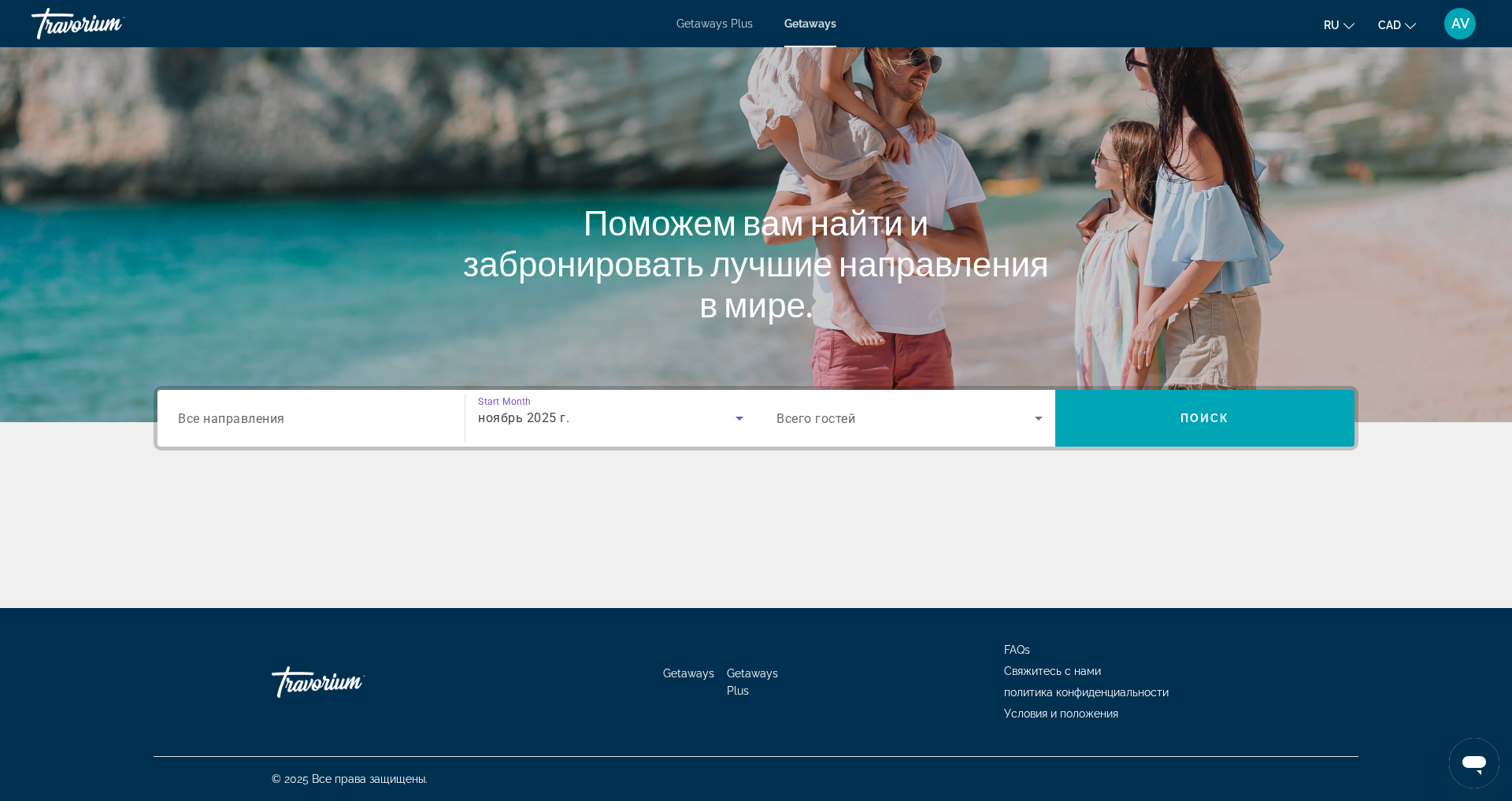
click at [1043, 401] on div "Search widget" at bounding box center [910, 419] width 267 height 44
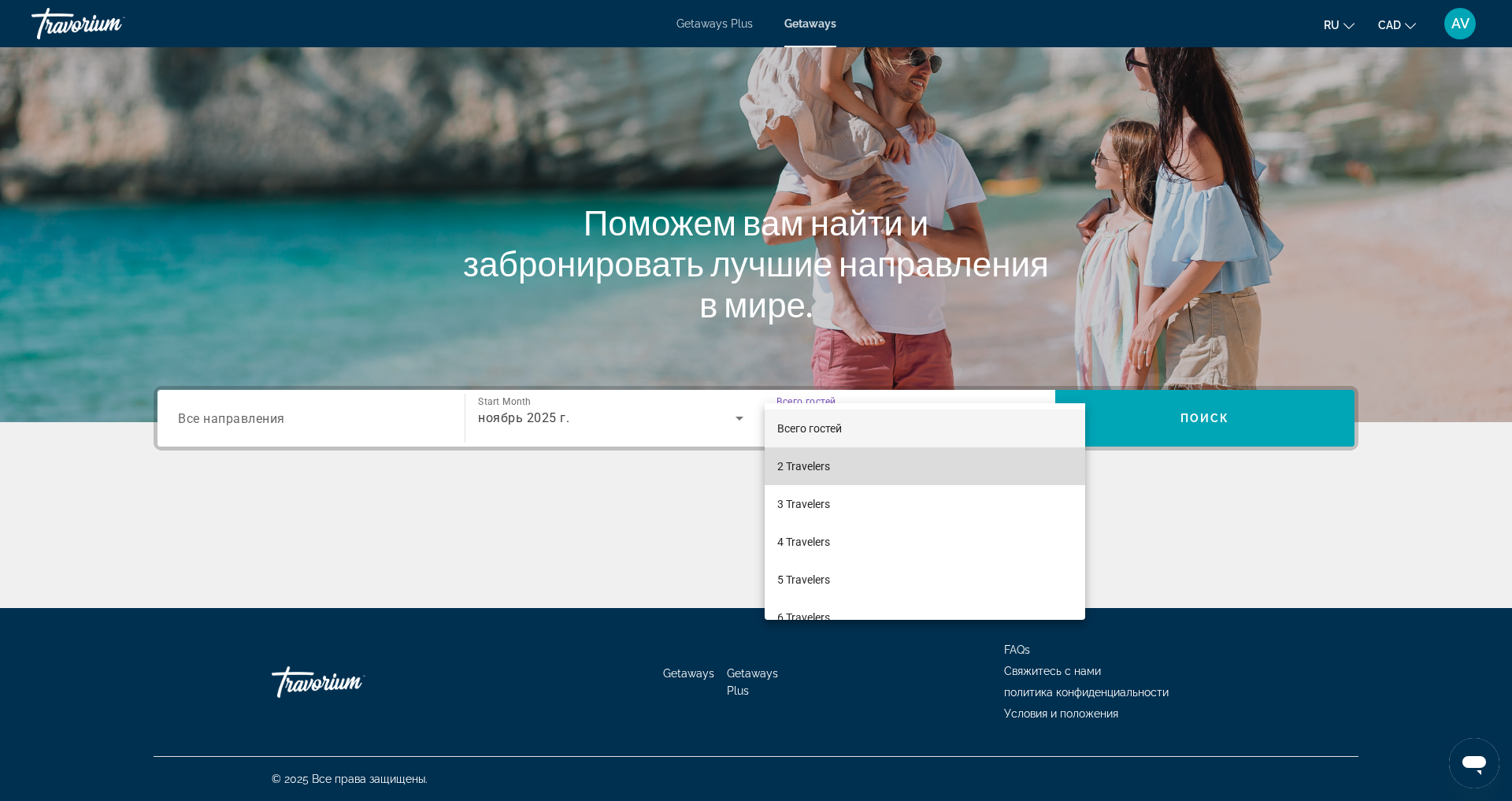
click at [964, 470] on mat-option "2 Travelers" at bounding box center [925, 466] width 321 height 38
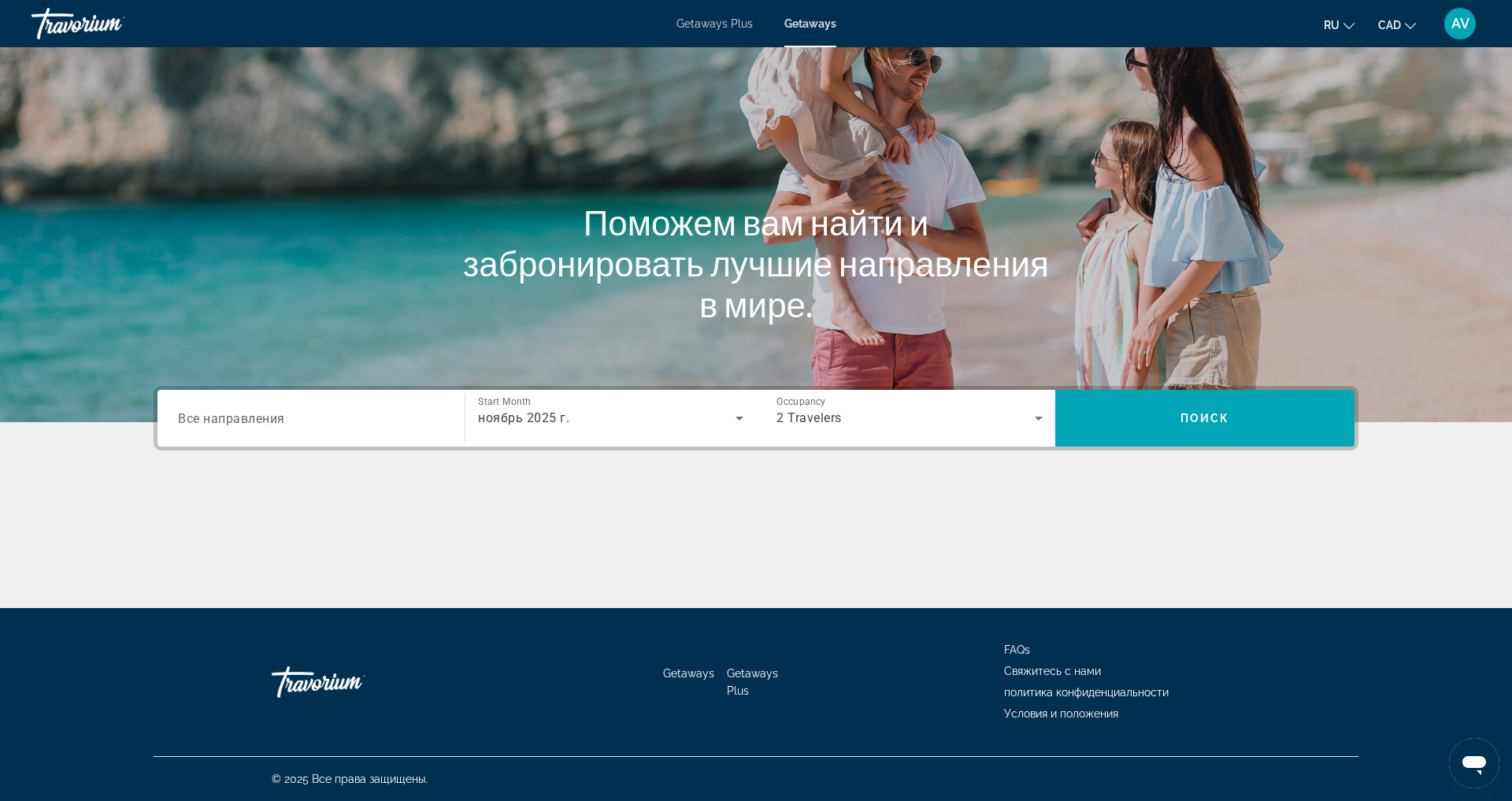
click at [361, 397] on div "Search widget" at bounding box center [312, 419] width 267 height 45
click at [222, 397] on div "Search widget" at bounding box center [312, 419] width 267 height 45
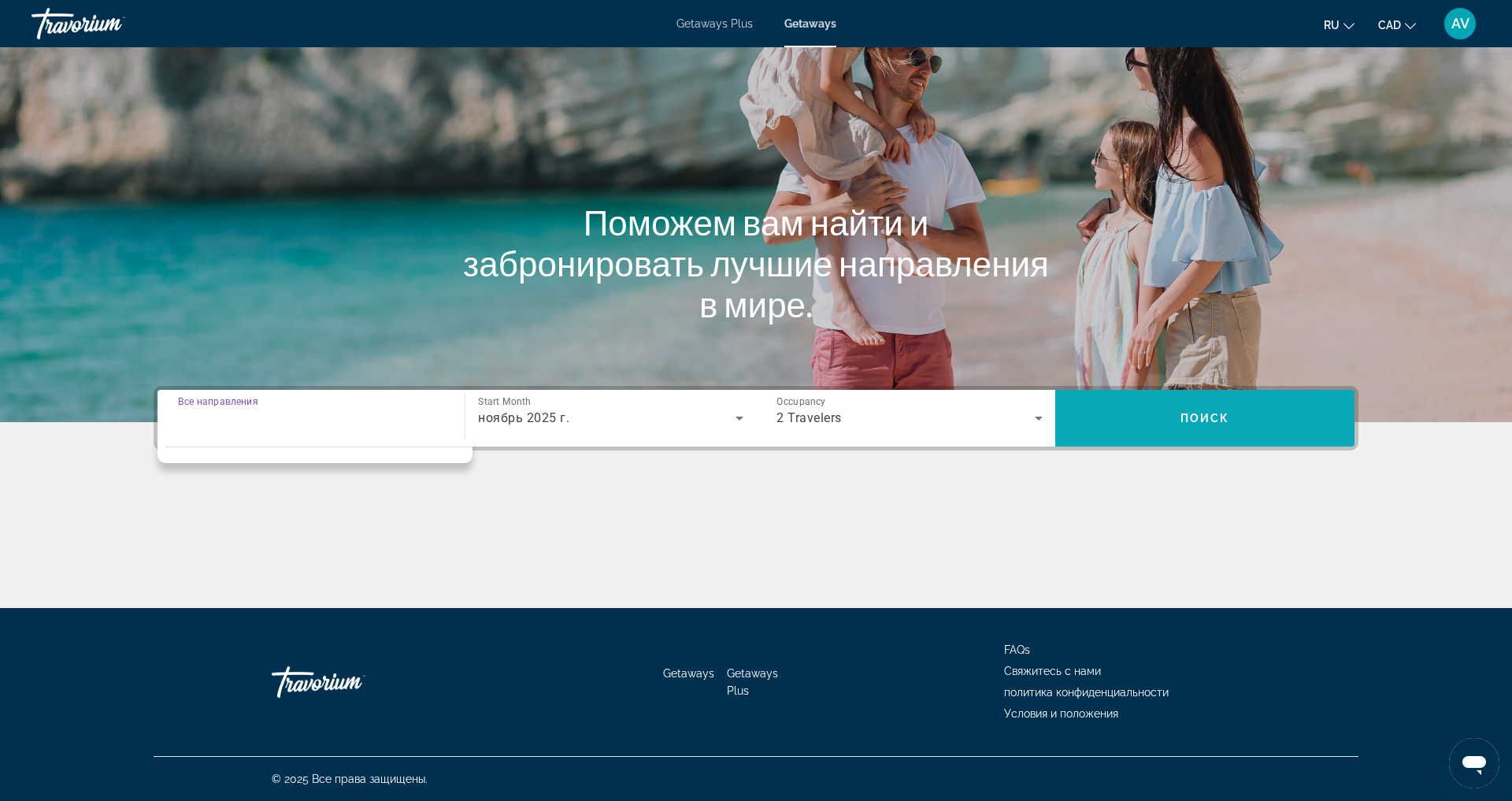
click at [1189, 399] on span "Search" at bounding box center [1205, 418] width 300 height 38
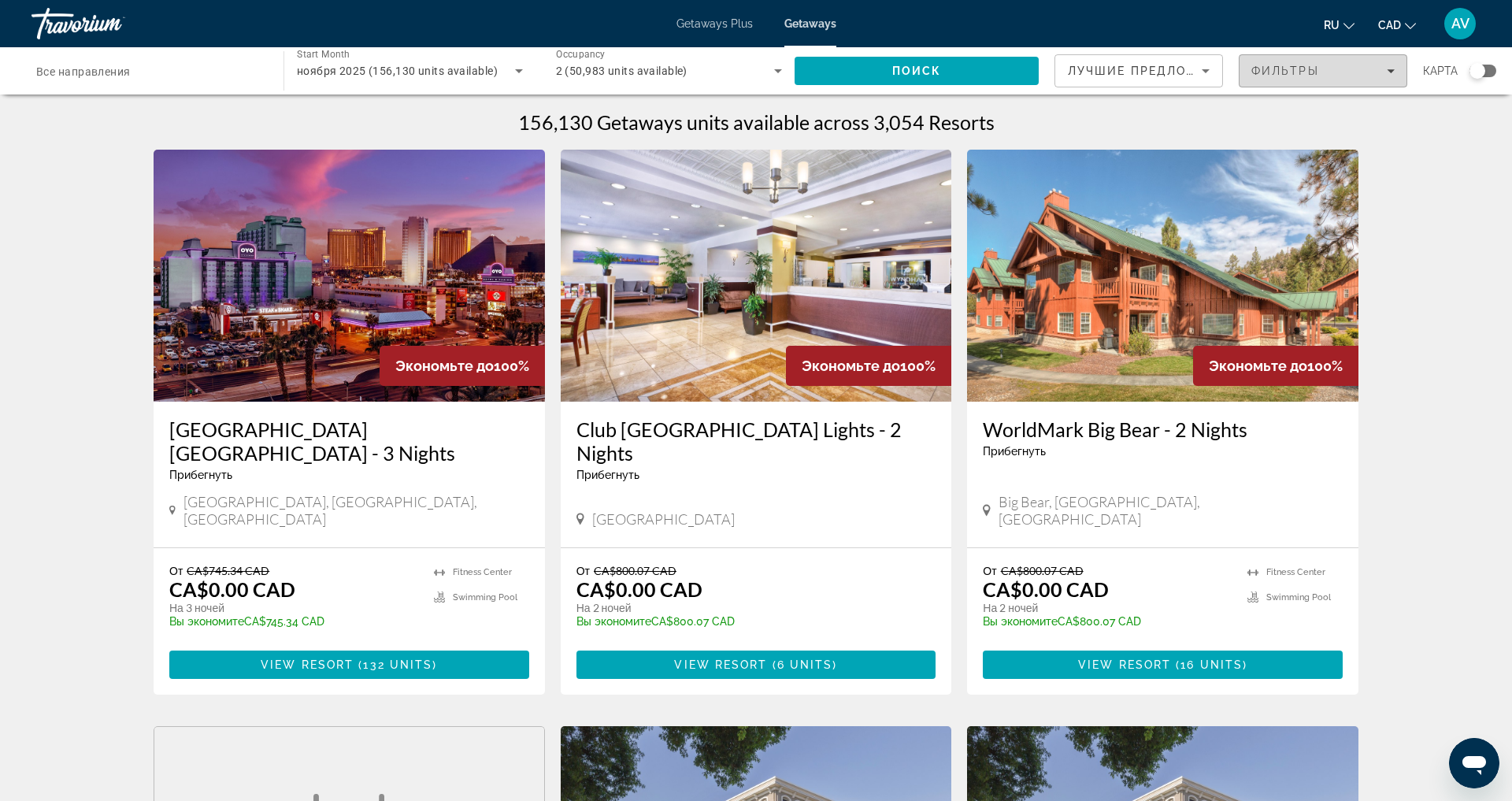
click at [1369, 77] on div "Фильтры" at bounding box center [1323, 71] width 143 height 13
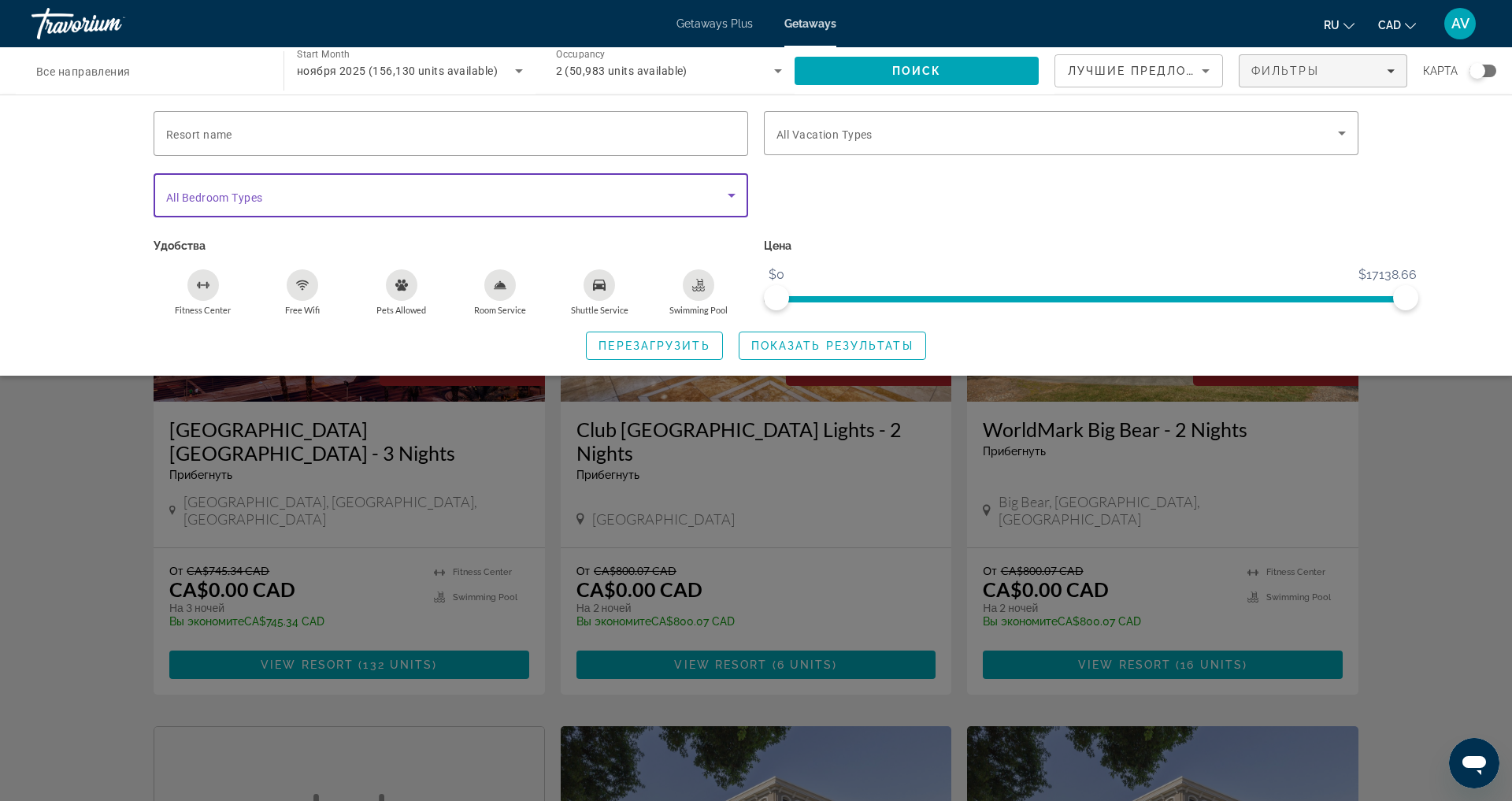
click at [730, 205] on icon "Search widget" at bounding box center [732, 195] width 19 height 19
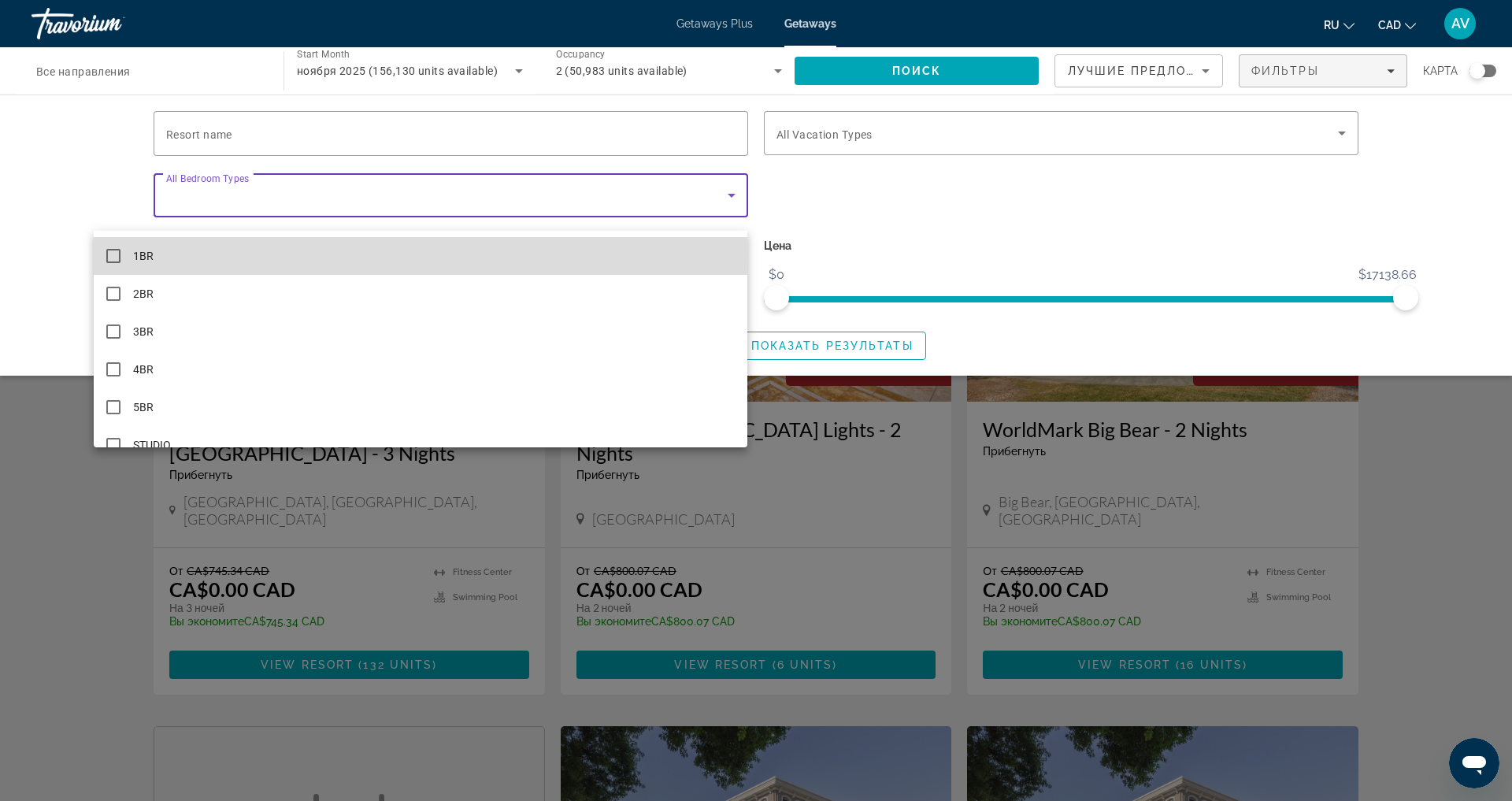
click at [121, 256] on mat-option "1BR" at bounding box center [420, 256] width 655 height 38
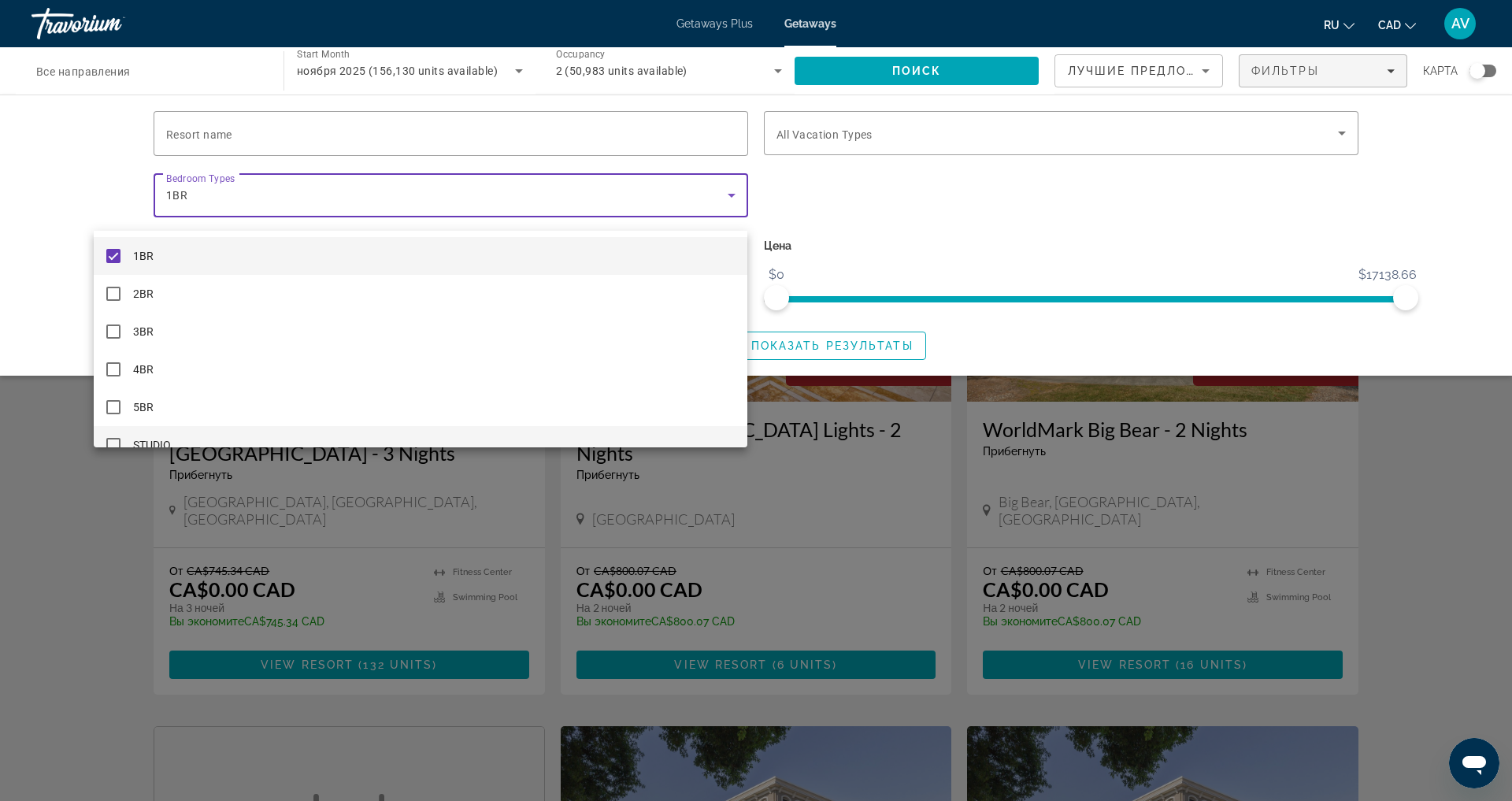
click at [114, 441] on mat-pseudo-checkbox at bounding box center [113, 445] width 14 height 14
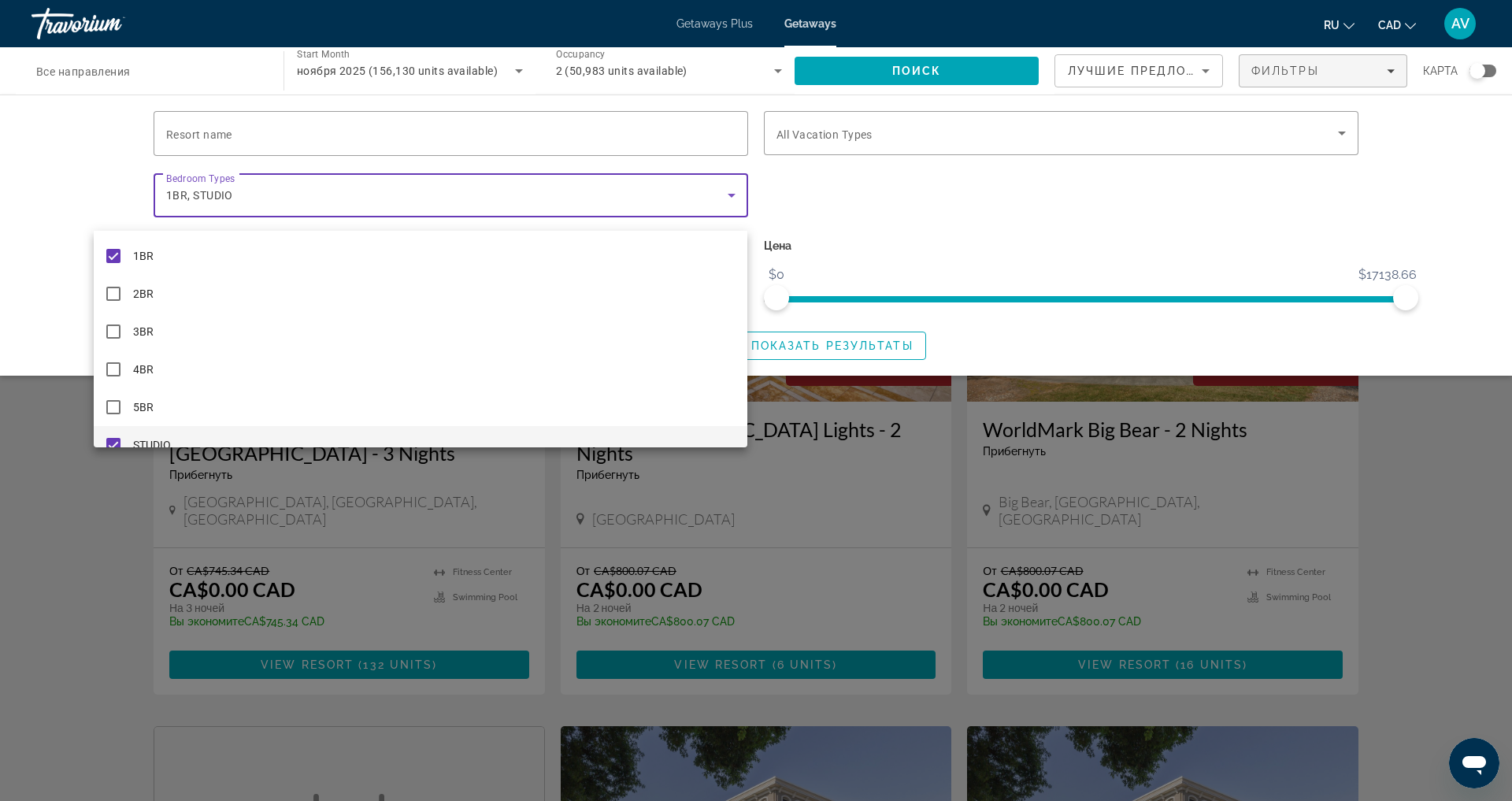
scroll to position [16, 0]
drag, startPoint x: 742, startPoint y: 360, endPoint x: 742, endPoint y: 412, distance: 52.0
click at [742, 412] on div "1BR 2BR 3BR 4BR [GEOGRAPHIC_DATA]" at bounding box center [420, 339] width 655 height 217
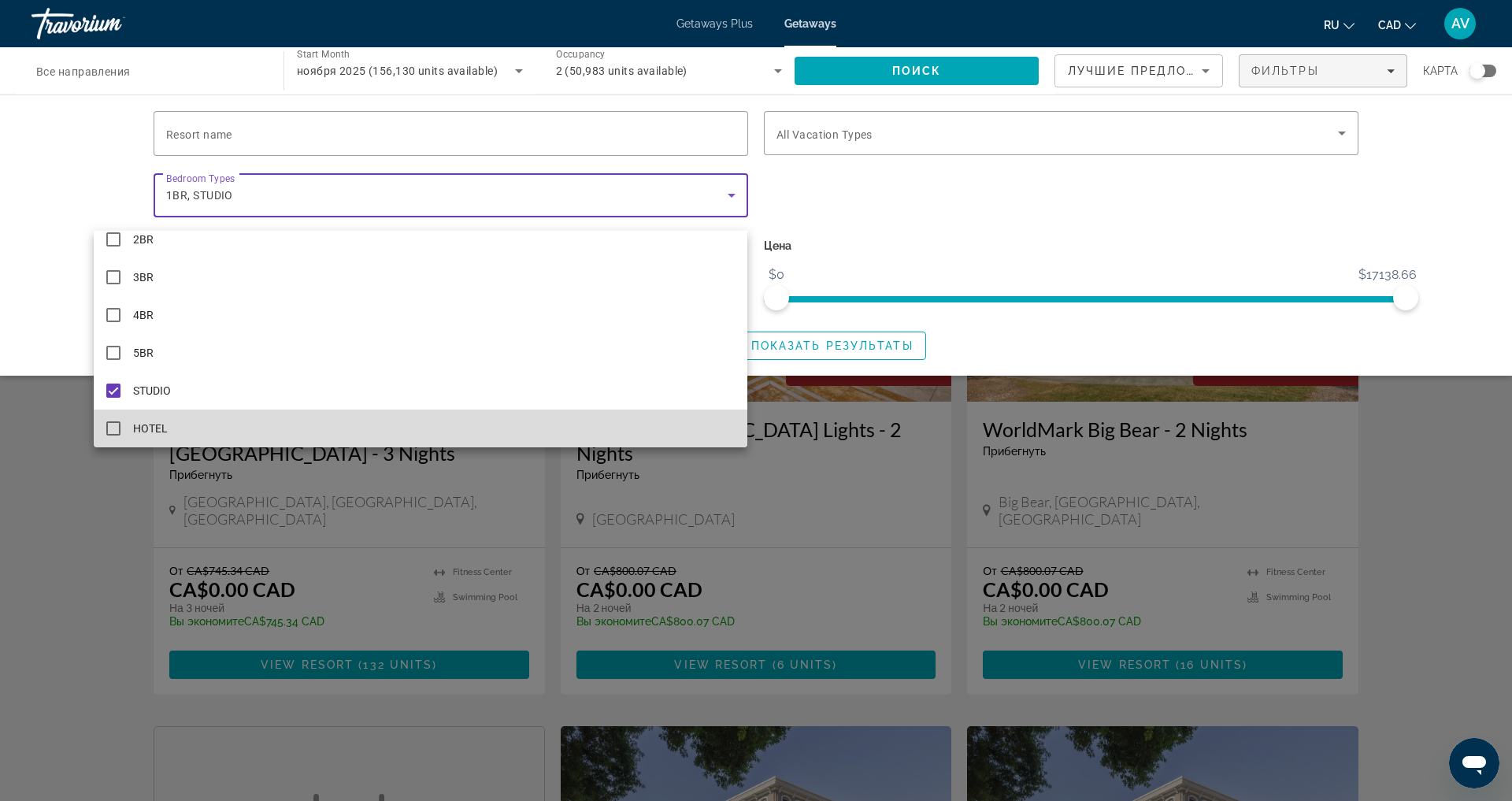
click at [115, 433] on mat-pseudo-checkbox at bounding box center [113, 428] width 14 height 14
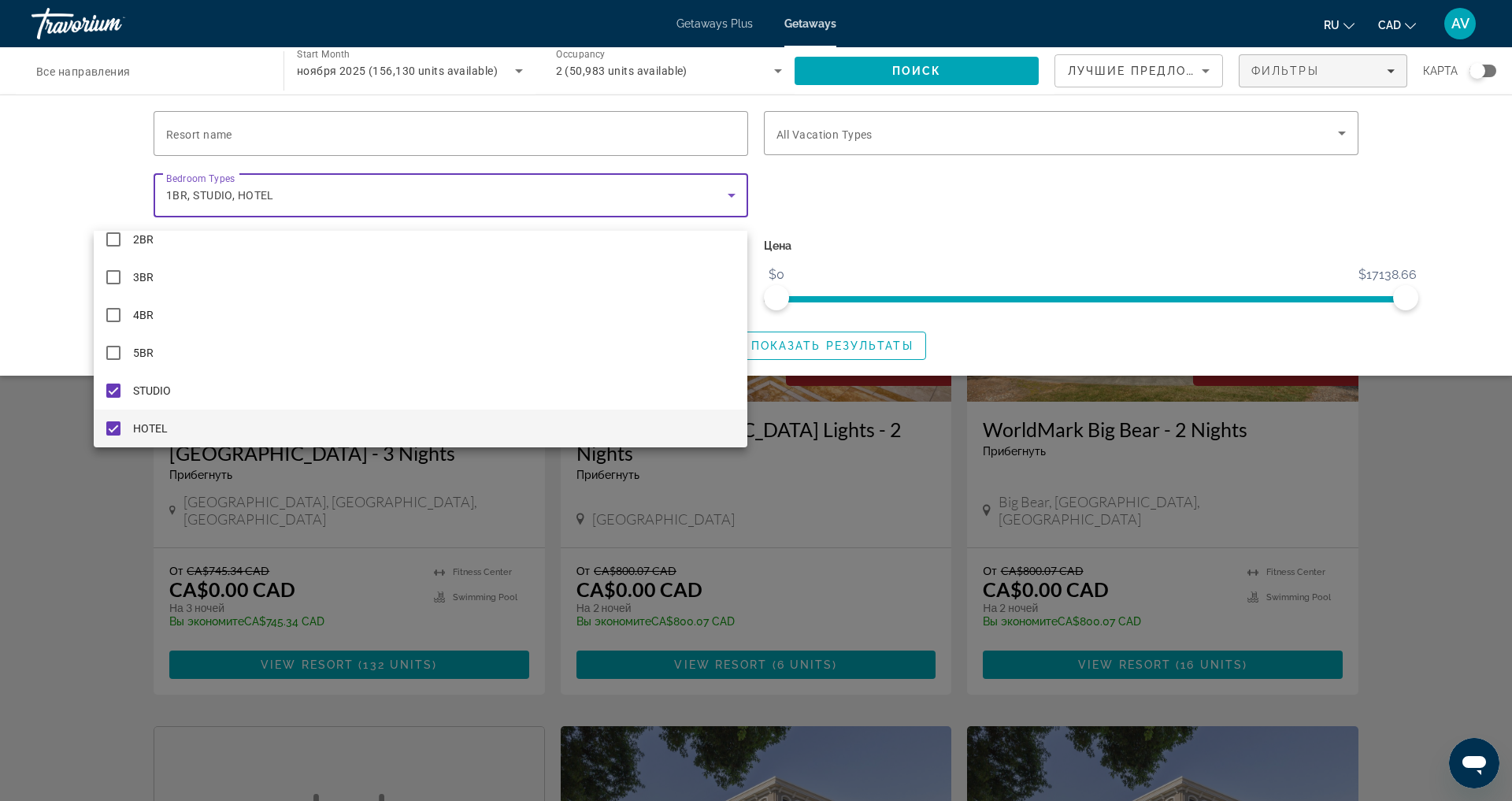
click at [1397, 144] on div at bounding box center [756, 400] width 1512 height 801
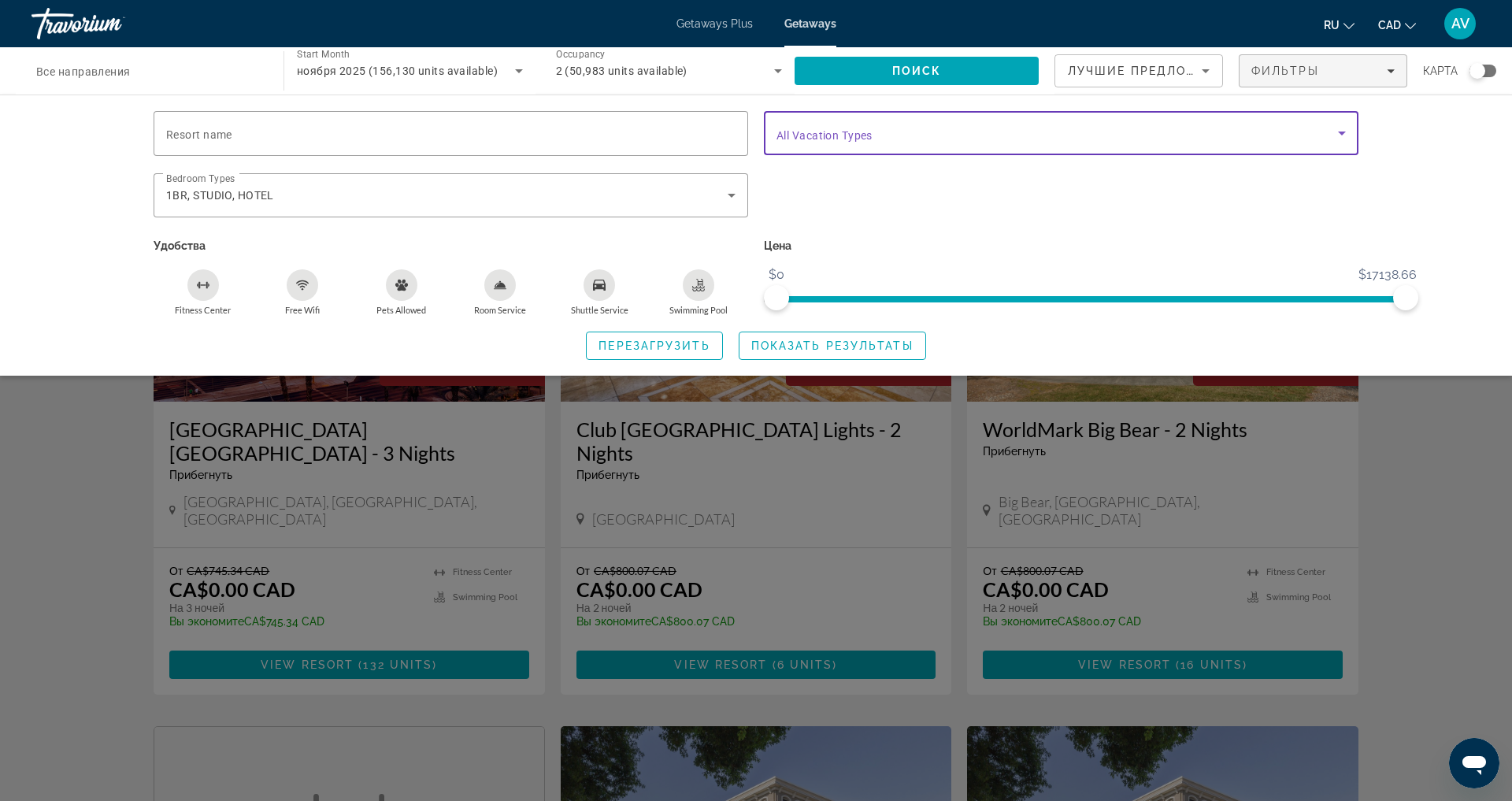
click at [1352, 143] on icon "Search widget" at bounding box center [1342, 133] width 19 height 19
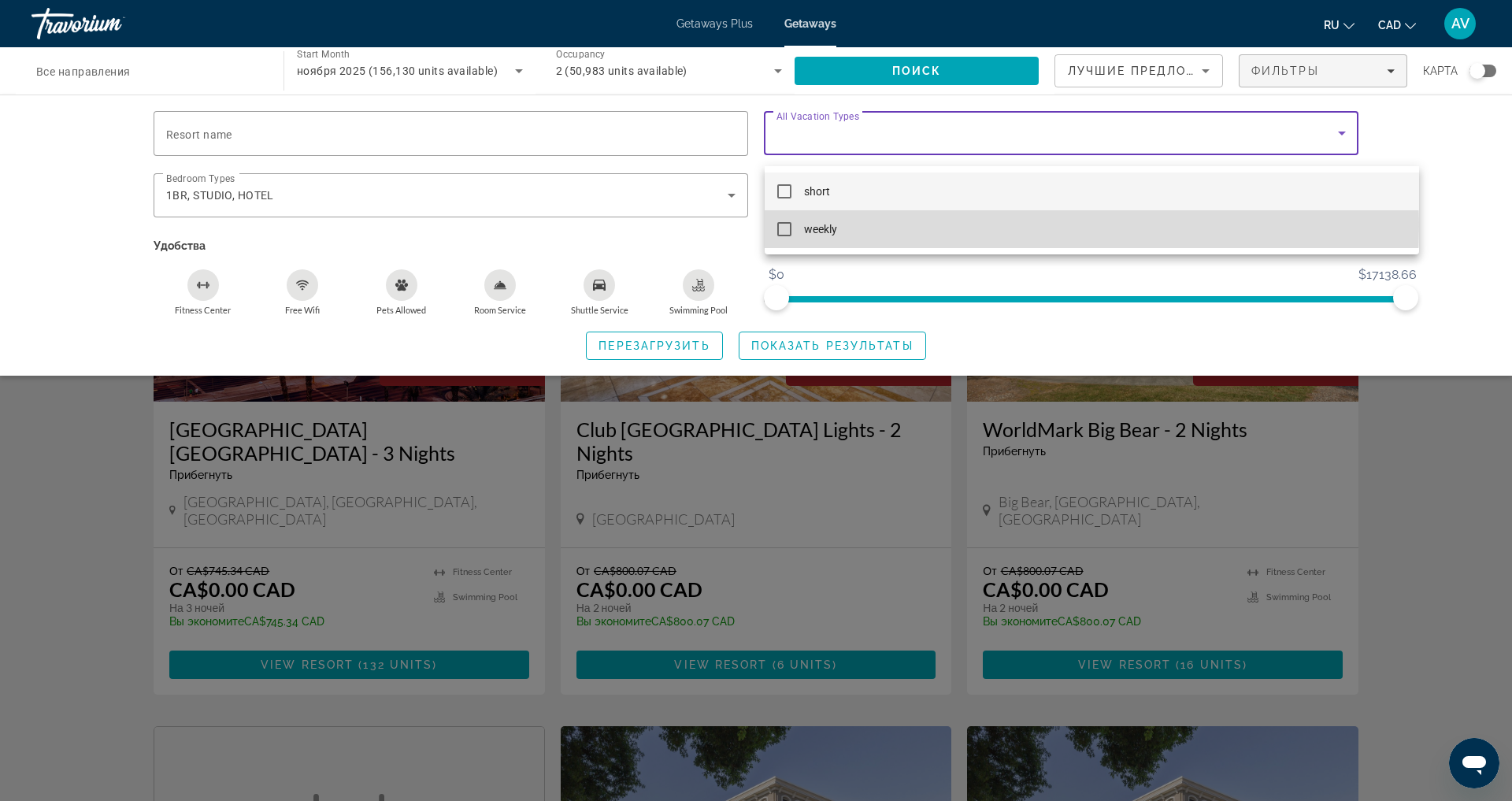
click at [1013, 226] on mat-option "weekly" at bounding box center [1092, 229] width 655 height 38
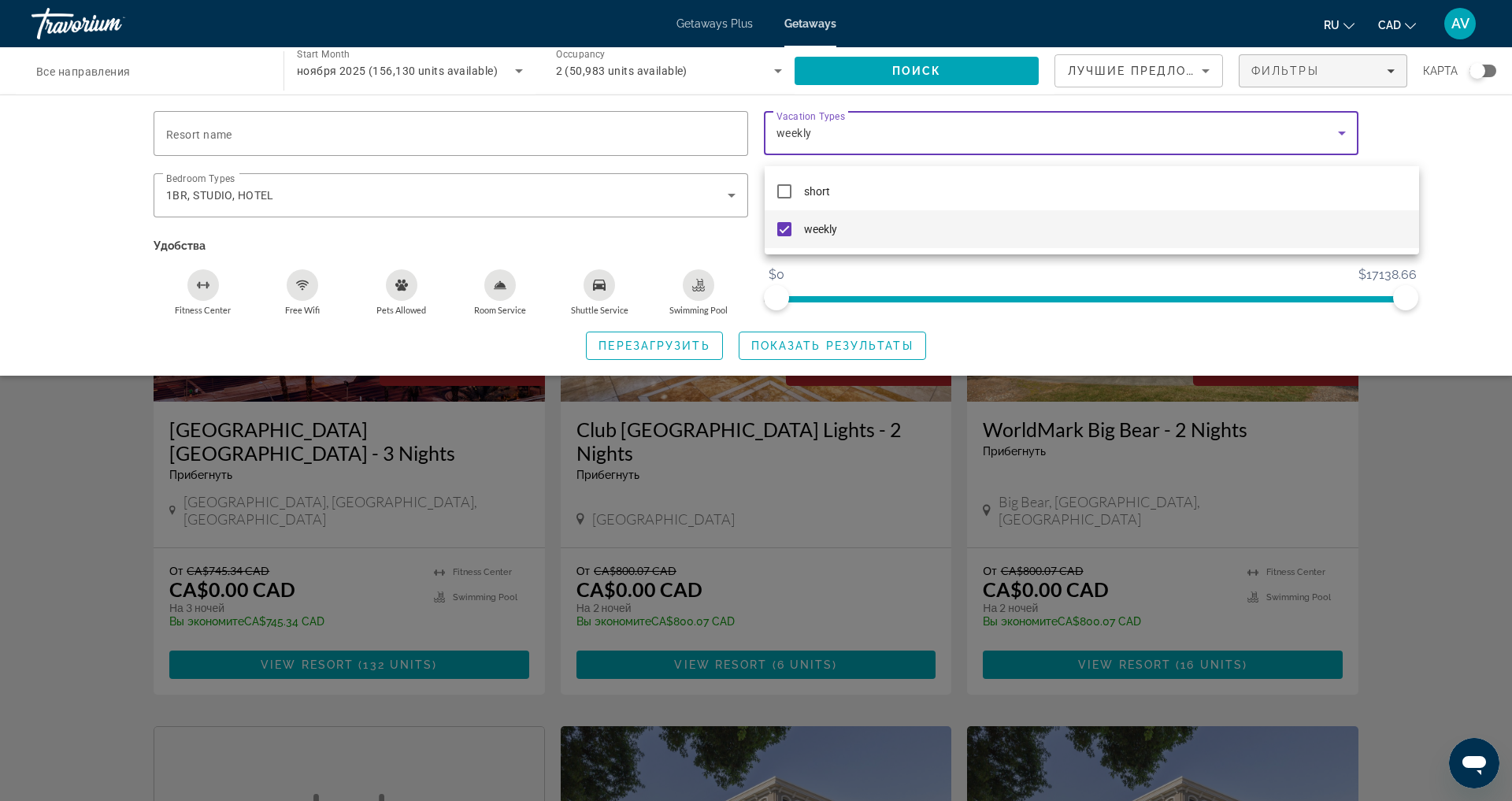
click at [969, 294] on div at bounding box center [756, 400] width 1512 height 801
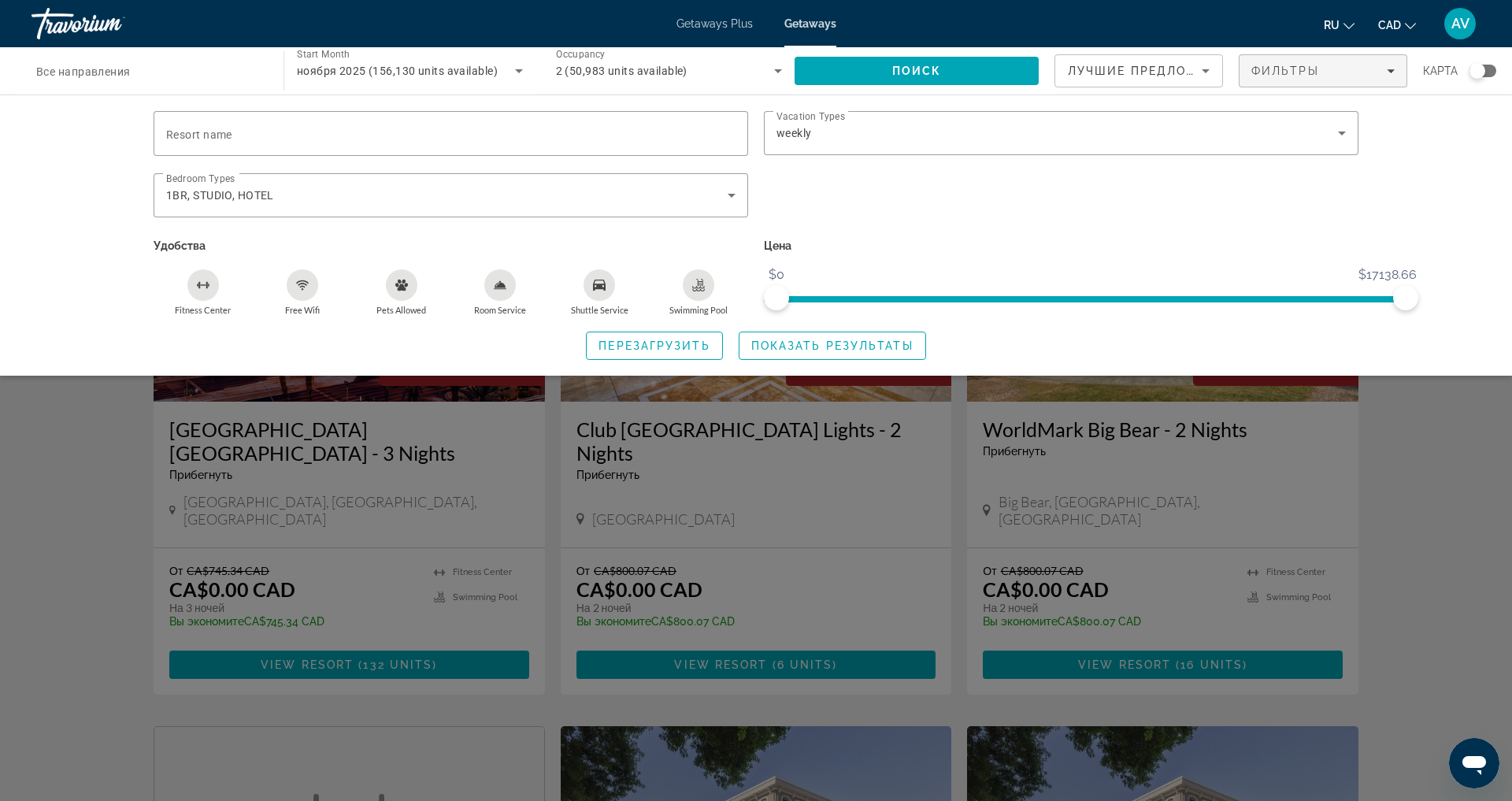
click at [114, 78] on span "Все направления" at bounding box center [83, 71] width 94 height 13
click at [114, 82] on input "Destination Все направления" at bounding box center [149, 71] width 227 height 19
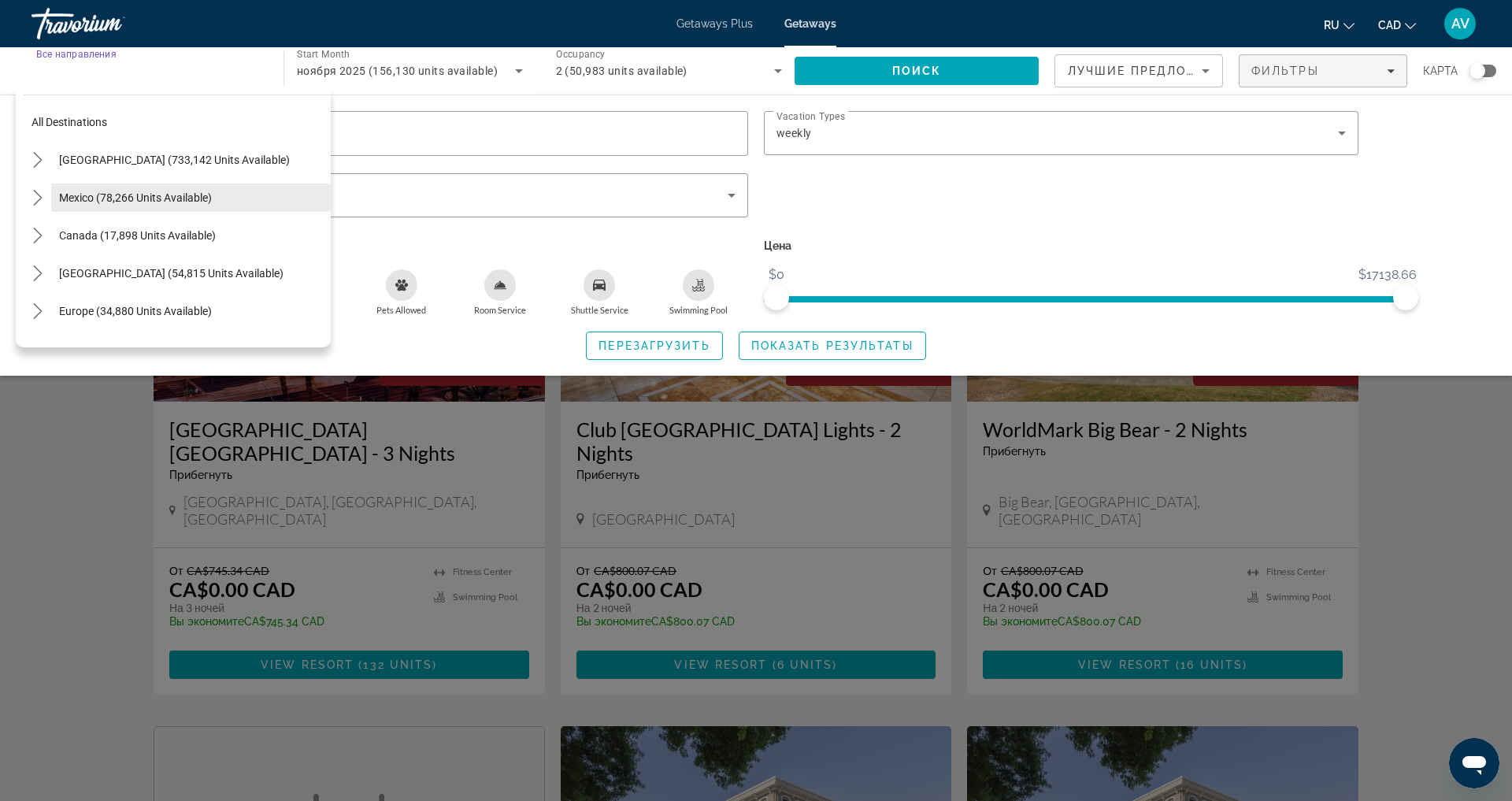
click at [111, 216] on span "Select destination: Mexico (78,266 units available)" at bounding box center [190, 198] width 279 height 38
type input "**********"
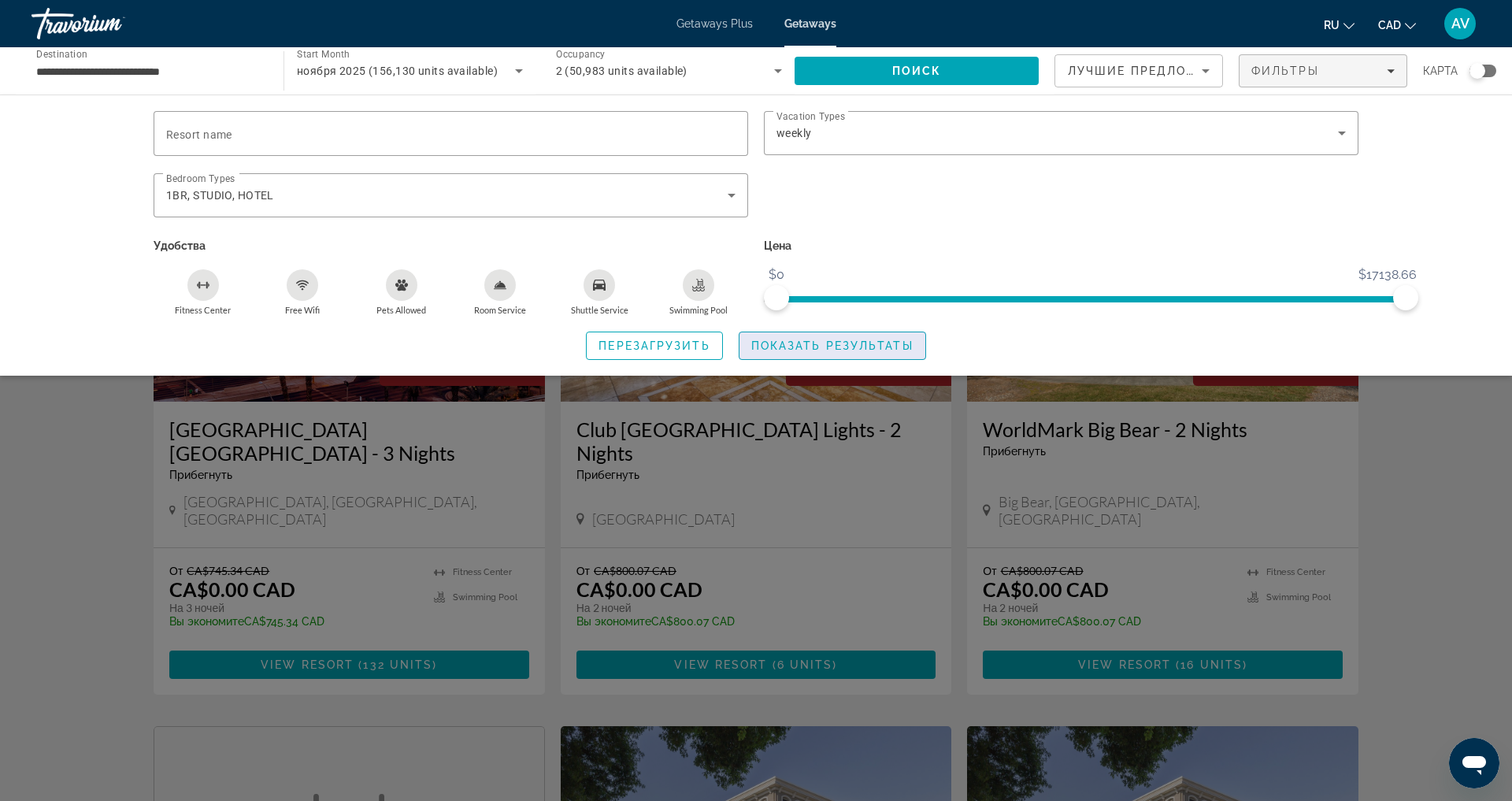
click at [838, 353] on span "Показать результаты" at bounding box center [832, 346] width 162 height 13
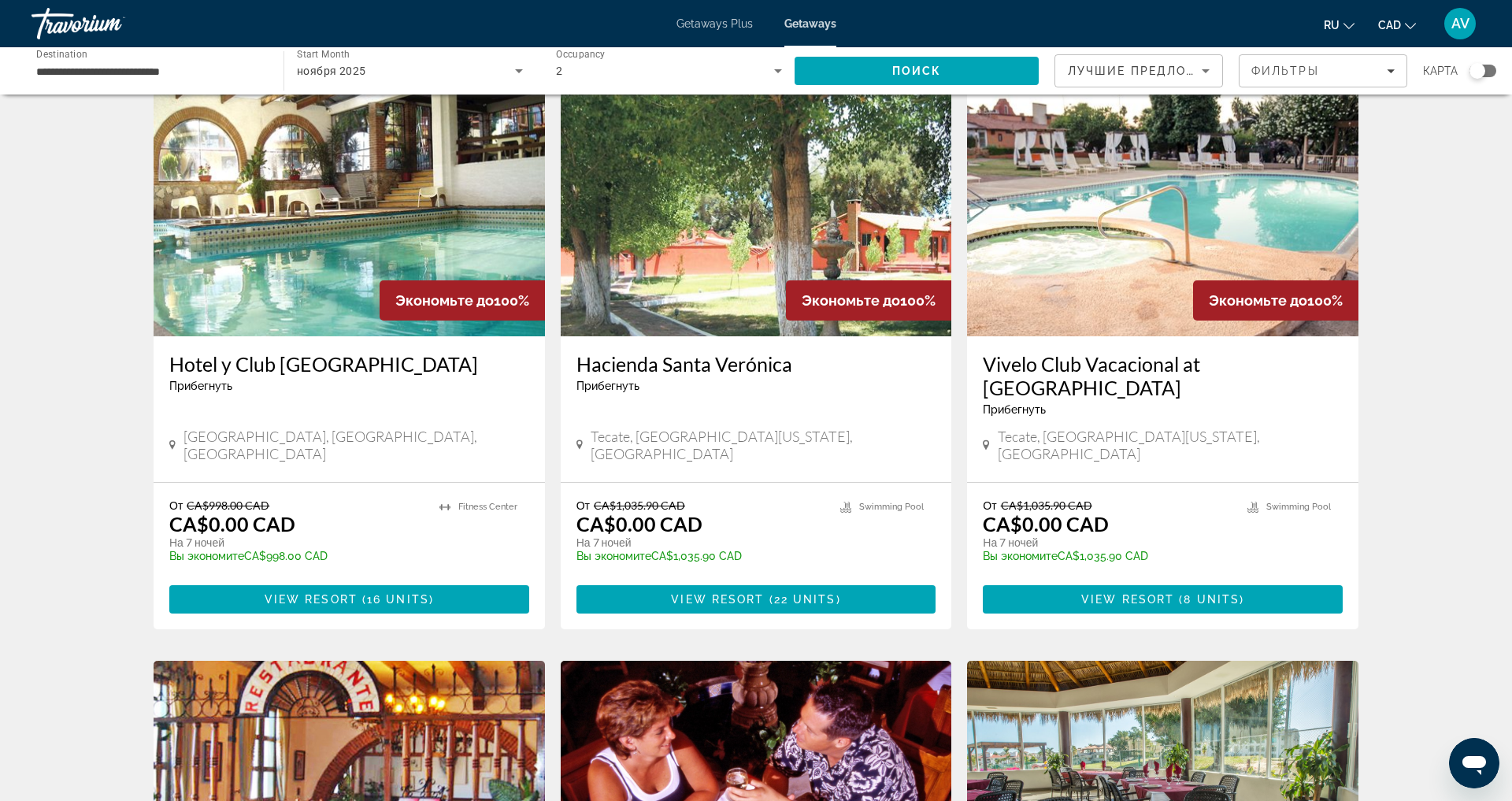
scroll to position [94, 0]
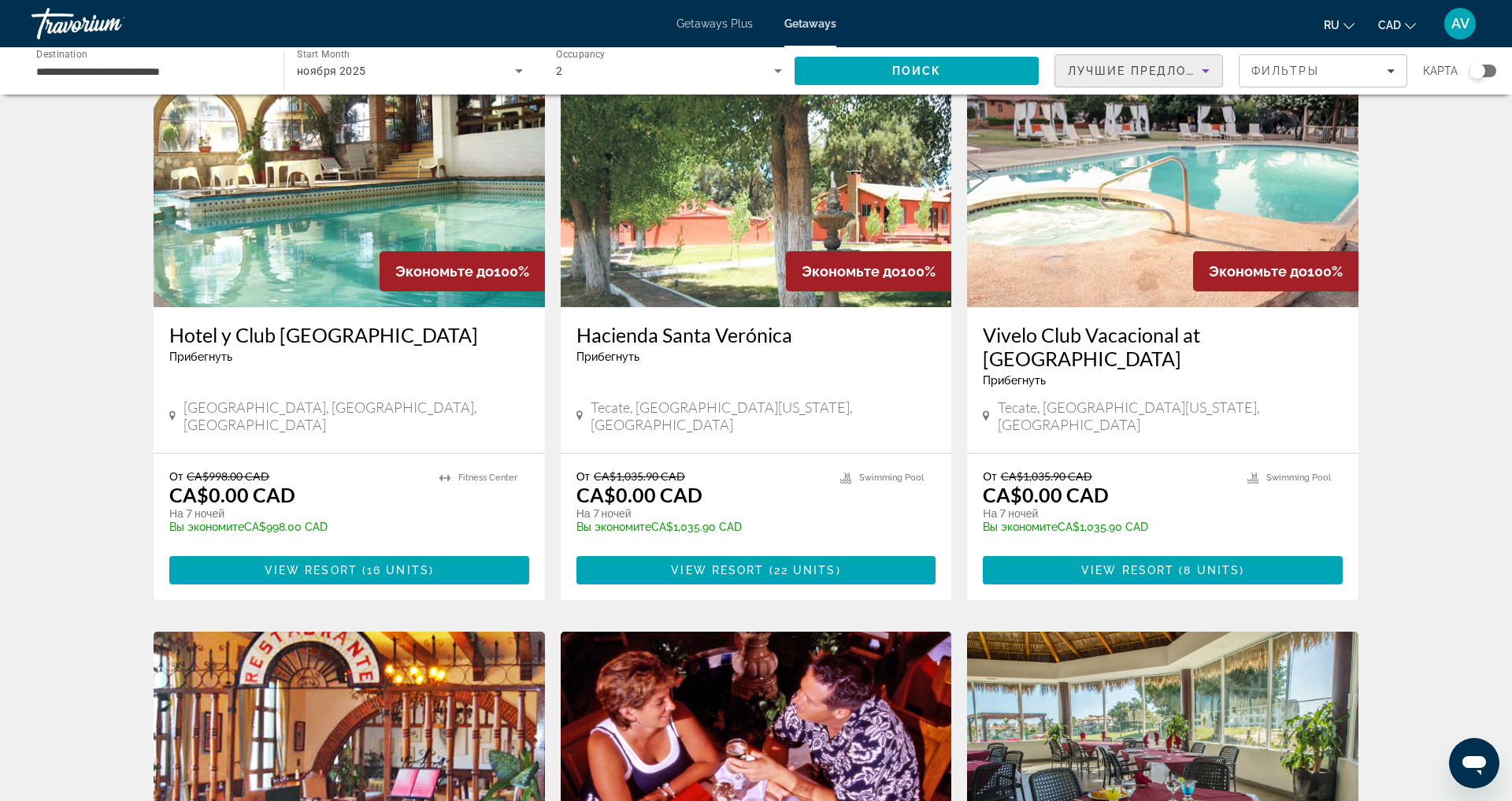
click at [1202, 73] on icon "Sort by" at bounding box center [1206, 71] width 8 height 4
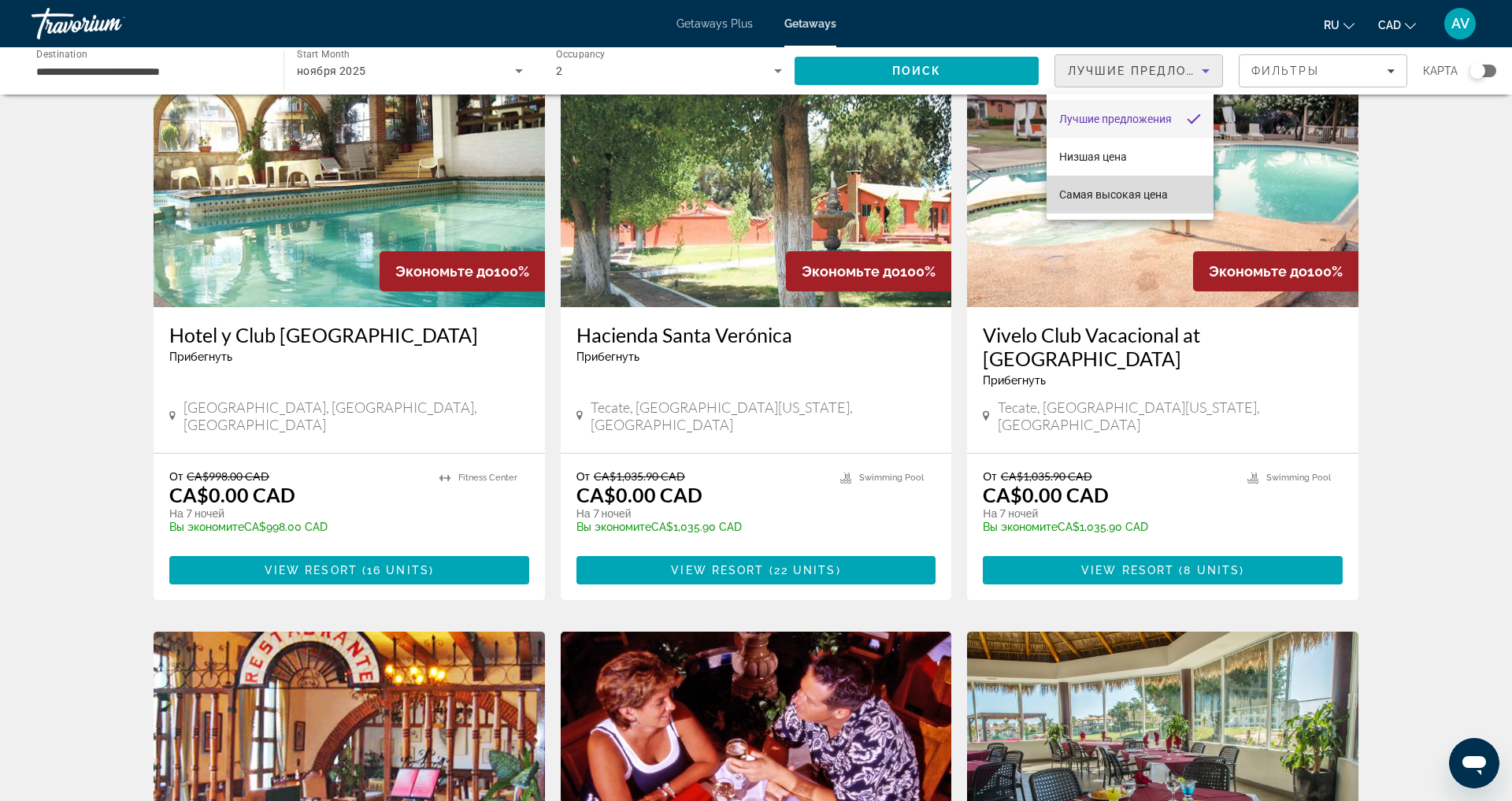
click at [1150, 203] on span "Самая высокая цена" at bounding box center [1114, 195] width 109 height 19
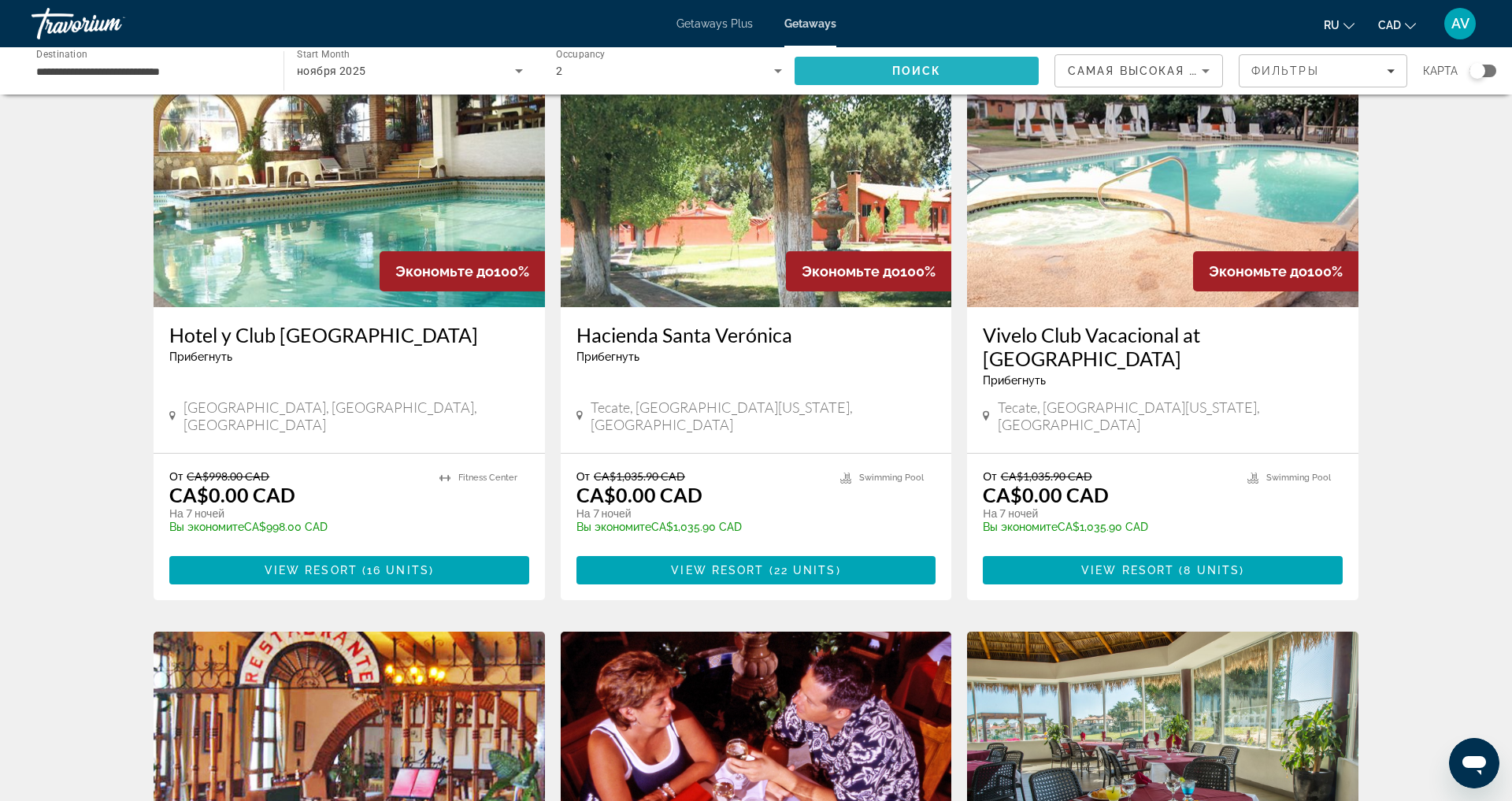
click at [984, 82] on span "Search" at bounding box center [917, 71] width 245 height 38
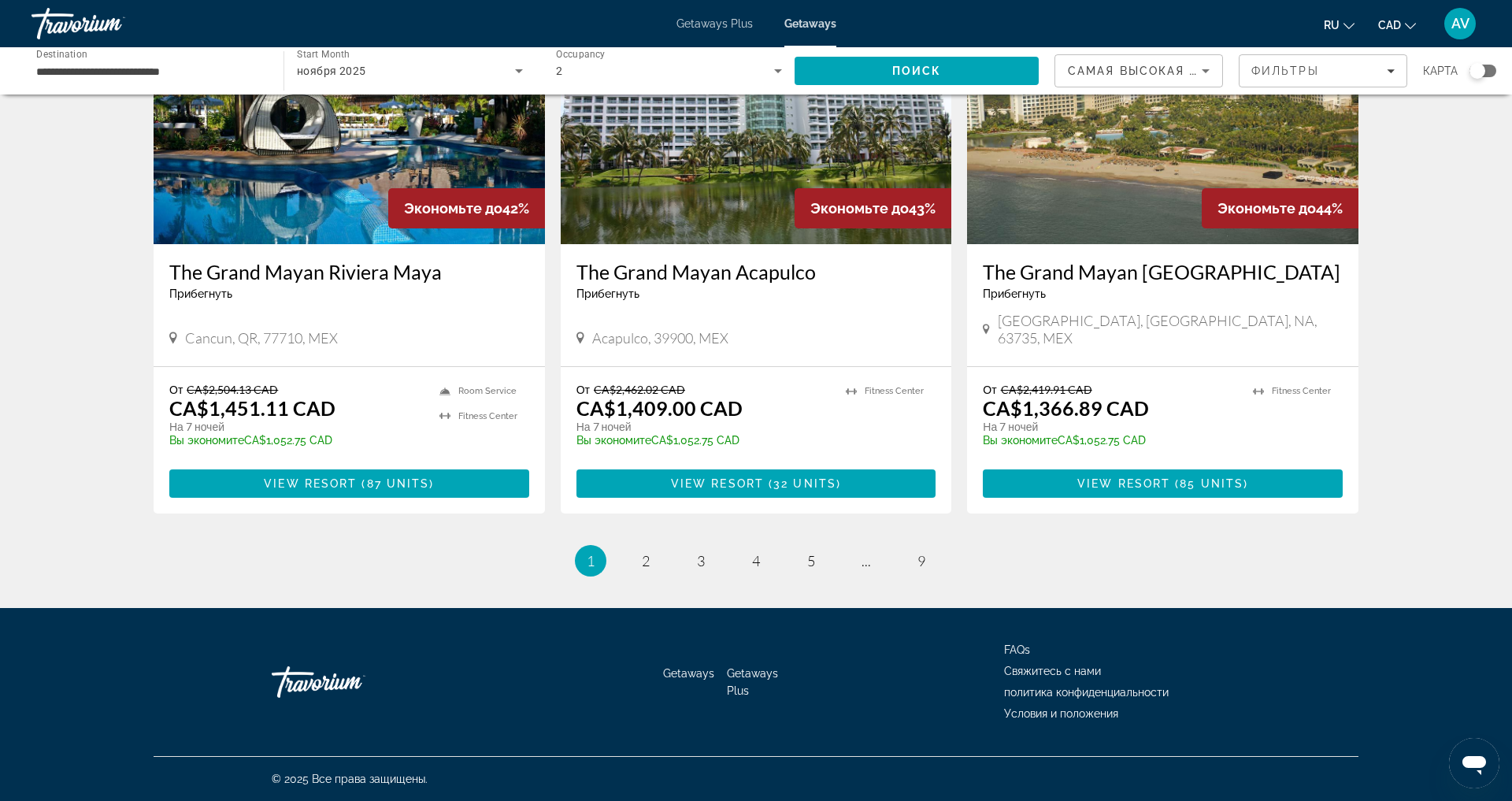
scroll to position [2007, 0]
click at [518, 81] on icon "Search widget" at bounding box center [519, 71] width 19 height 19
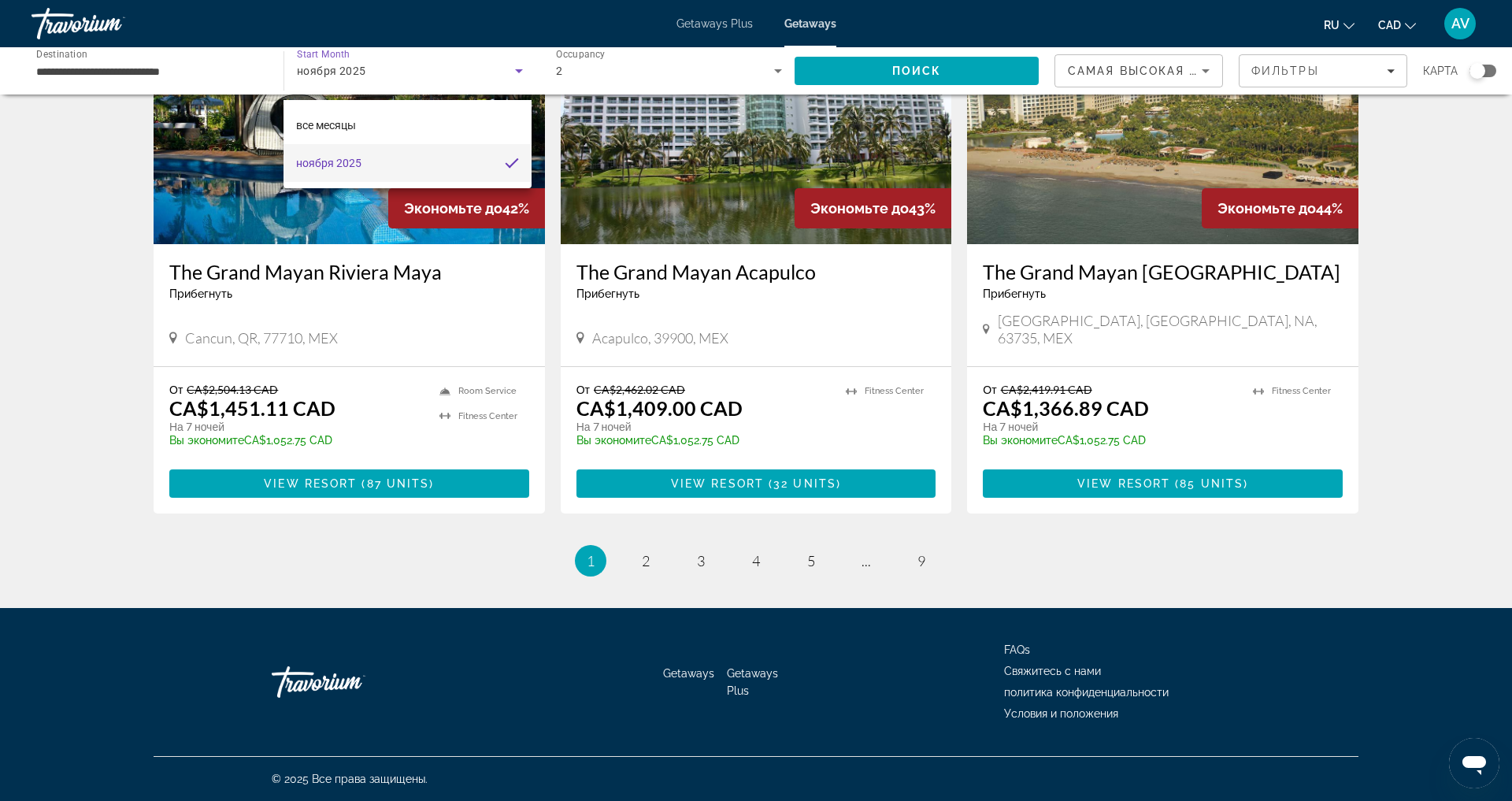
click at [1192, 78] on div at bounding box center [756, 400] width 1512 height 801
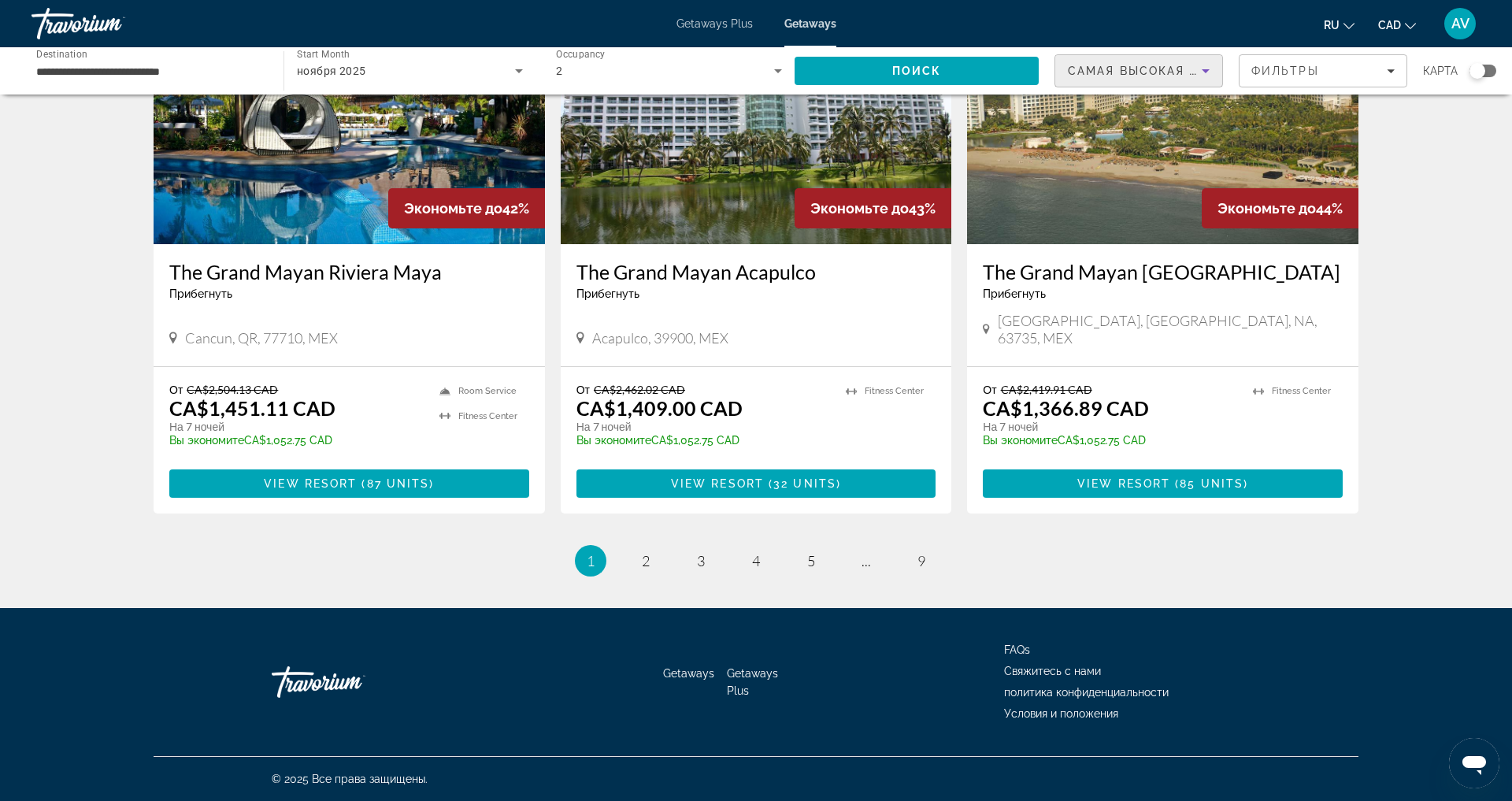
click at [1196, 76] on icon "Sort by" at bounding box center [1206, 71] width 19 height 19
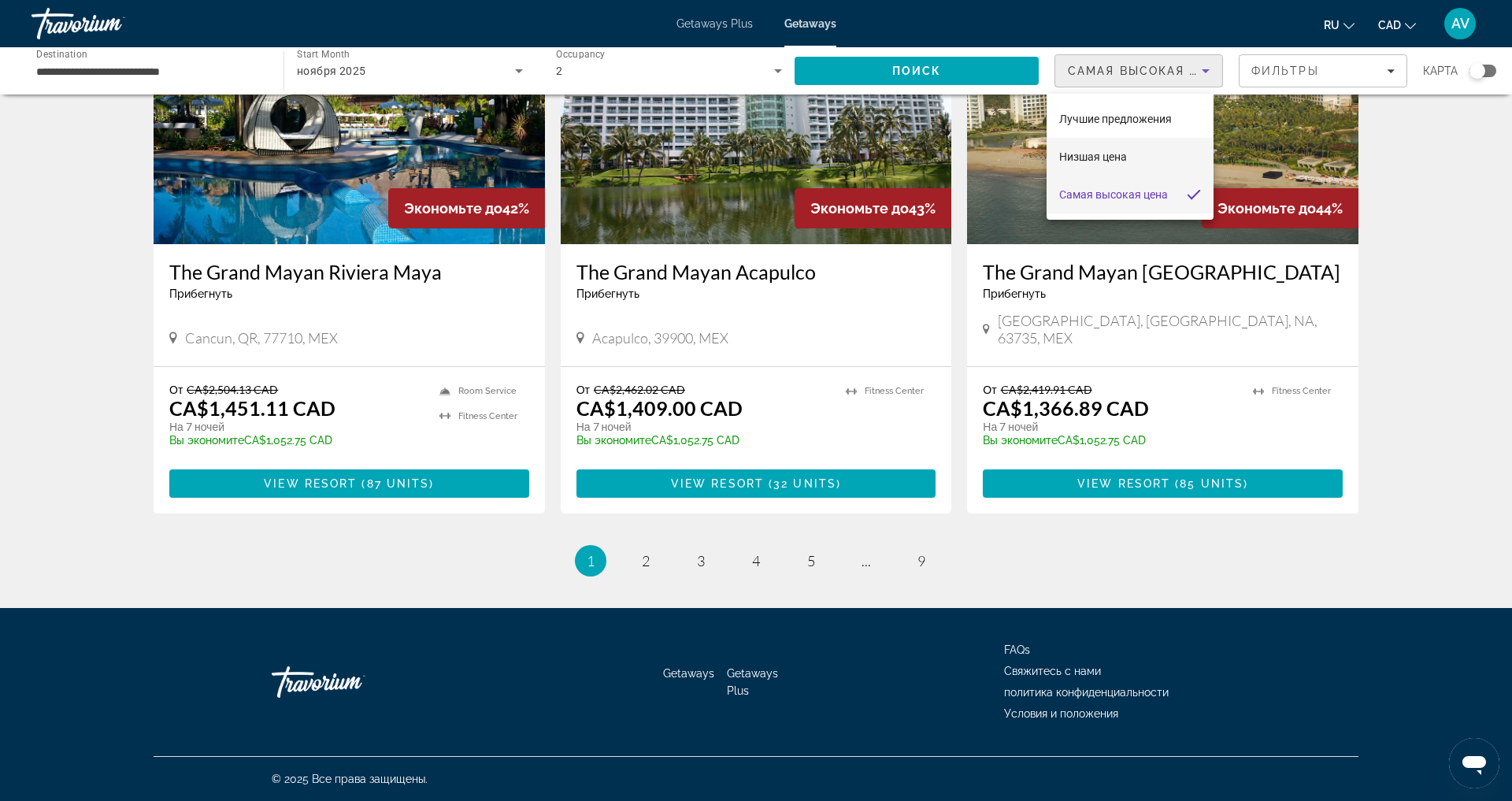
click at [1138, 162] on mat-option "Низшая цена" at bounding box center [1130, 156] width 167 height 38
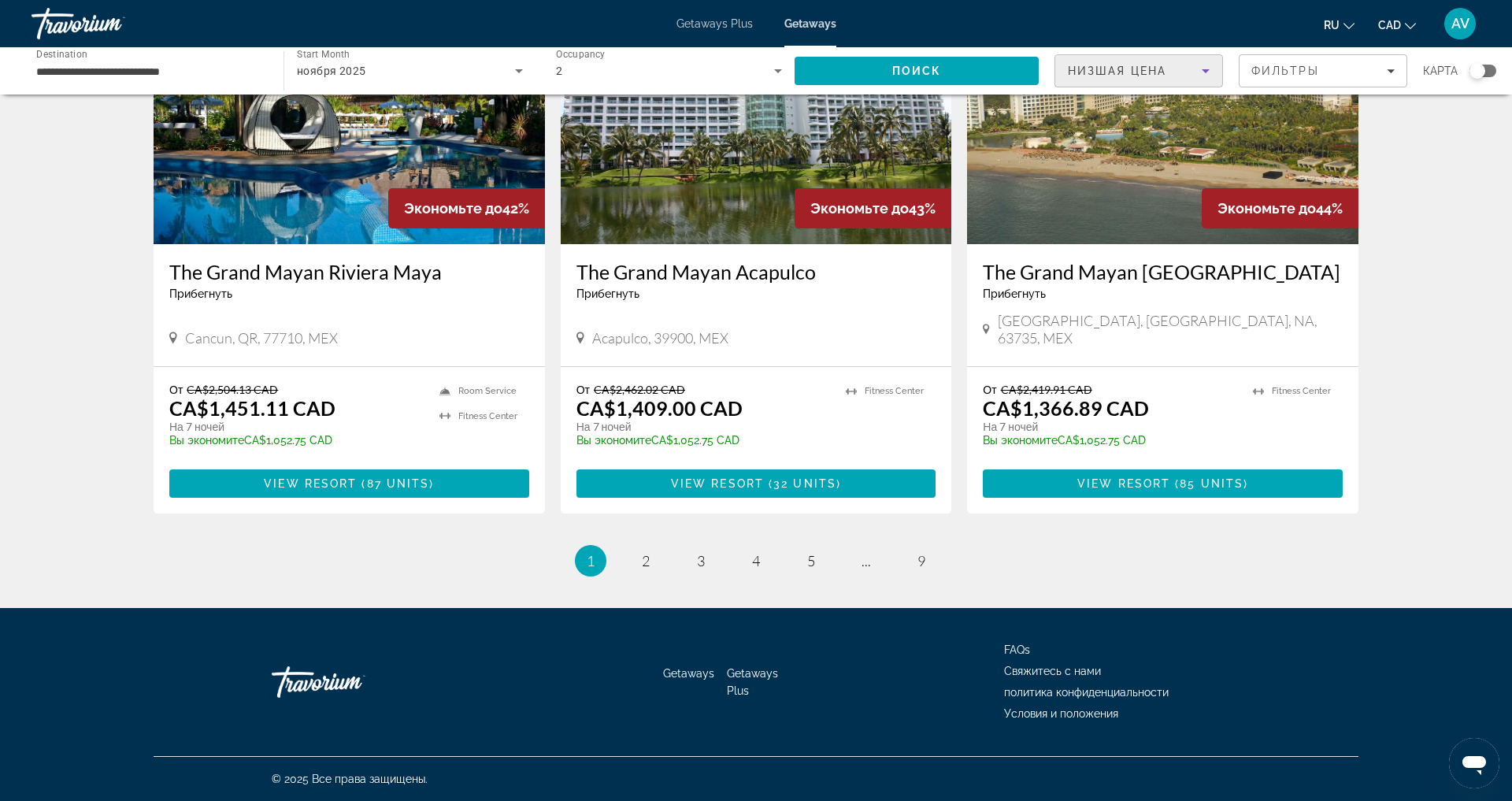
click at [1202, 73] on icon "Sort by" at bounding box center [1206, 71] width 8 height 4
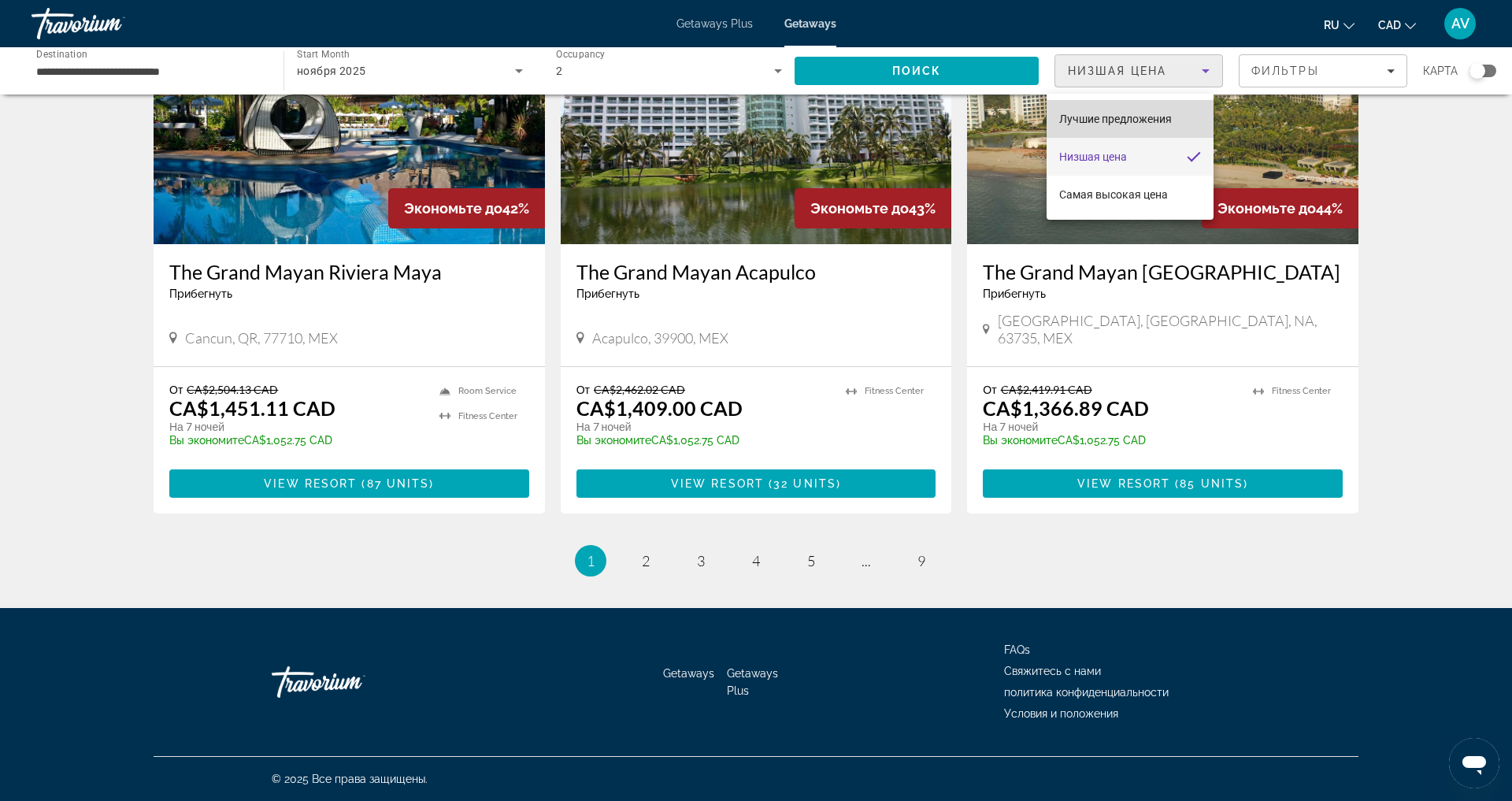
click at [1146, 125] on span "Лучшие предложения" at bounding box center [1116, 119] width 113 height 19
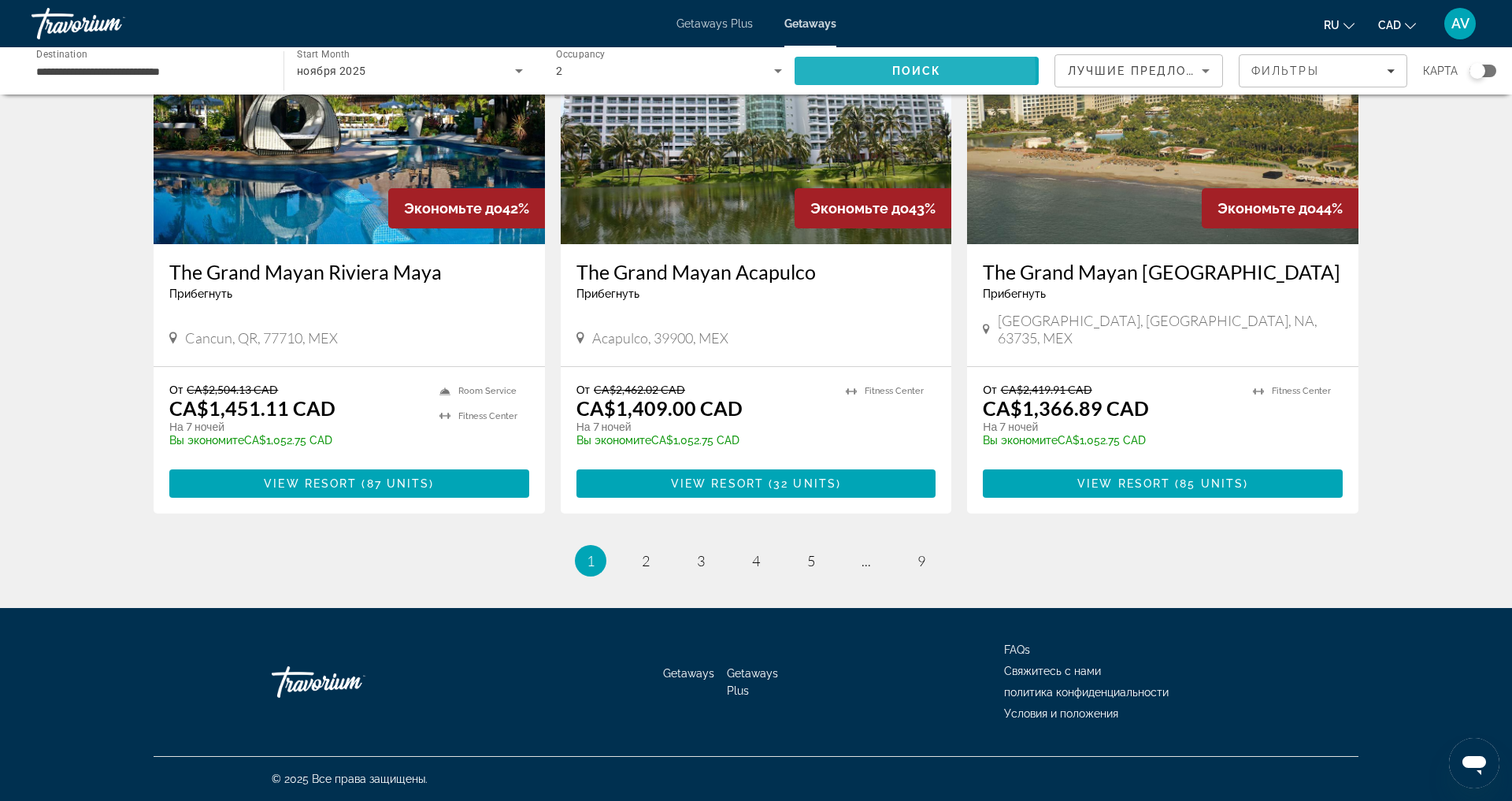
click at [856, 79] on span "Search" at bounding box center [917, 71] width 245 height 38
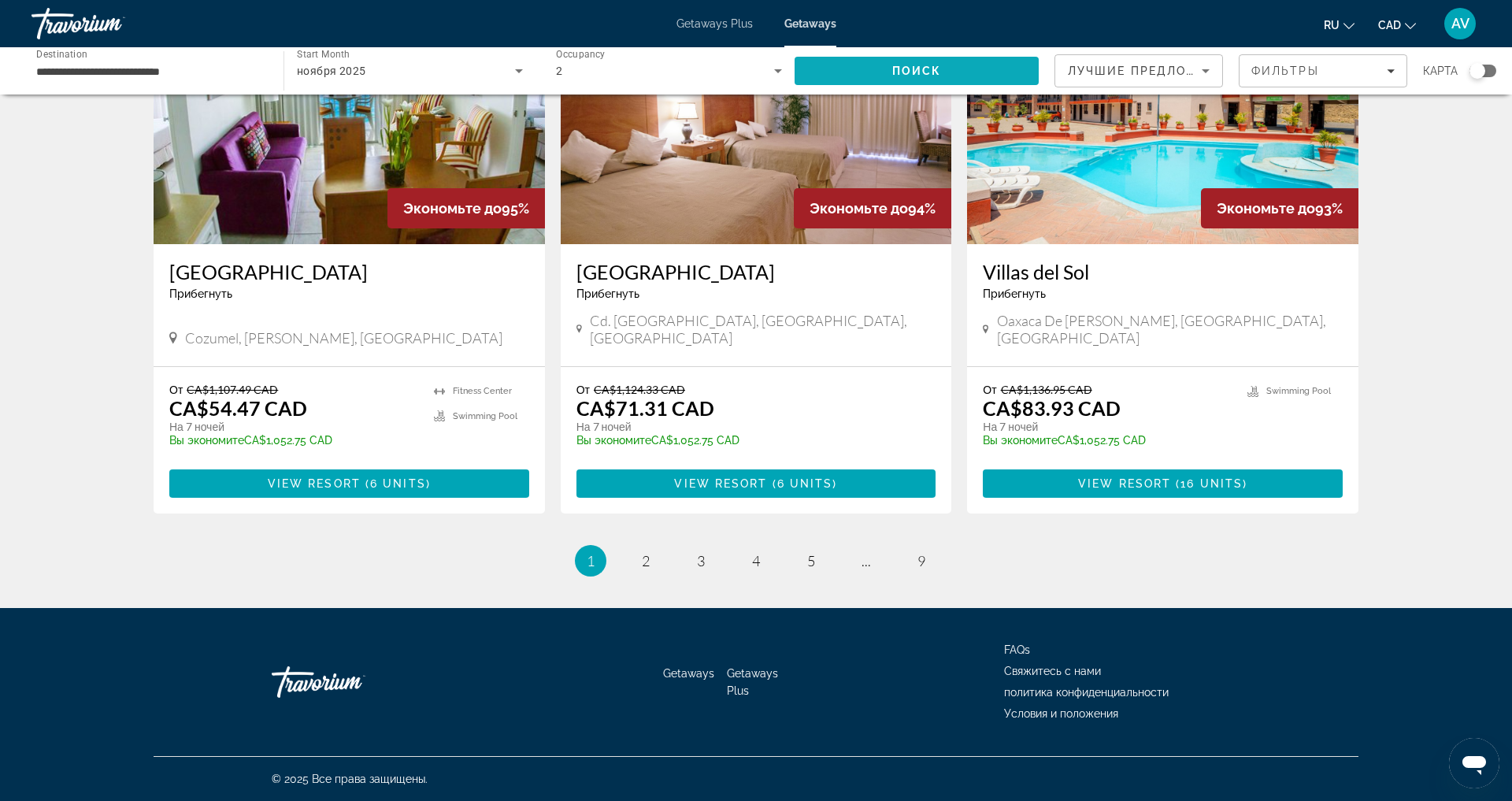
scroll to position [1986, 0]
click at [644, 558] on link "page 2" at bounding box center [646, 561] width 27 height 27
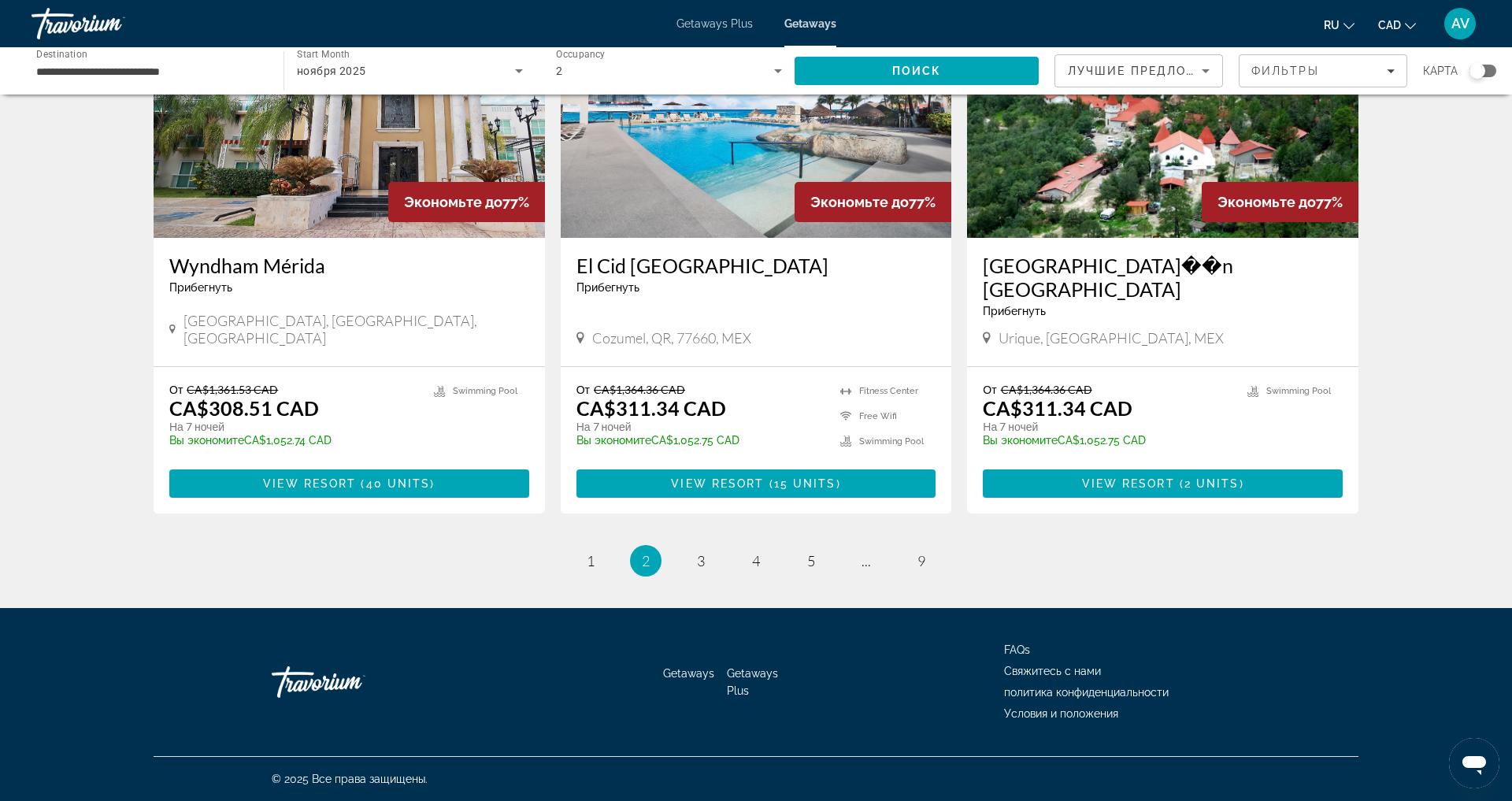
scroll to position [1980, 0]
click at [697, 552] on span "3" at bounding box center [700, 561] width 8 height 17
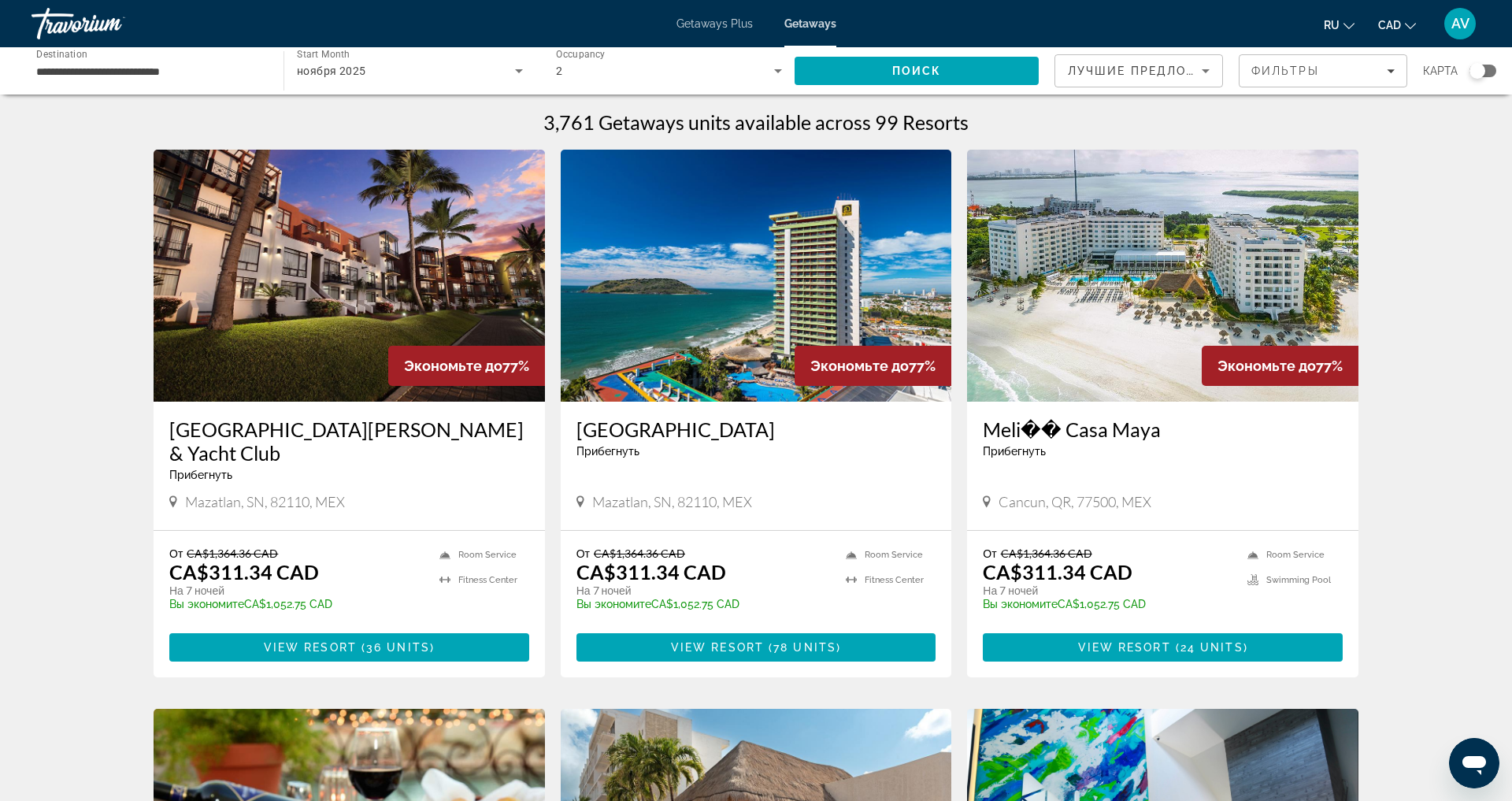
scroll to position [31, 0]
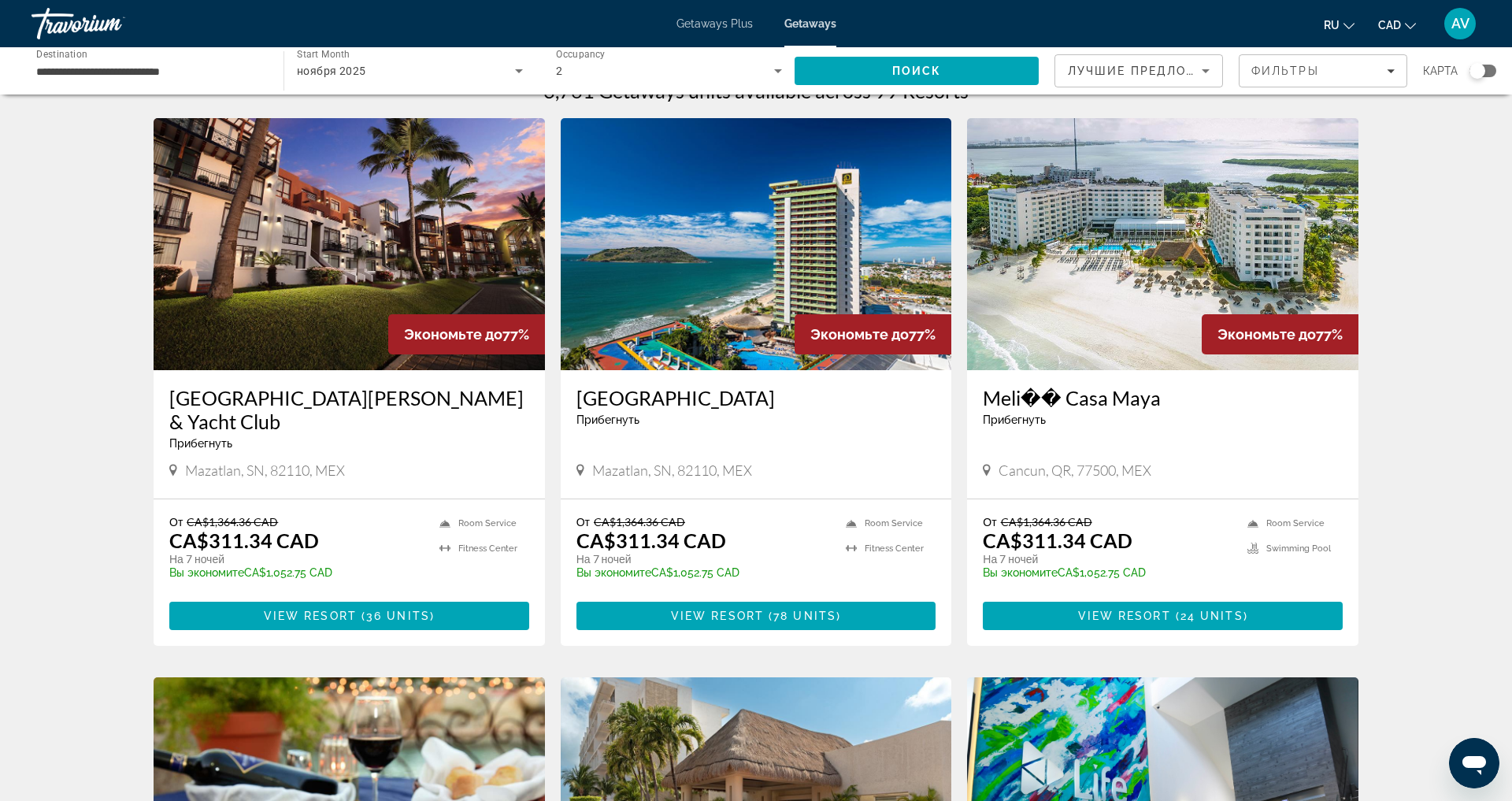
click at [1221, 335] on img "Main content" at bounding box center [1162, 244] width 391 height 252
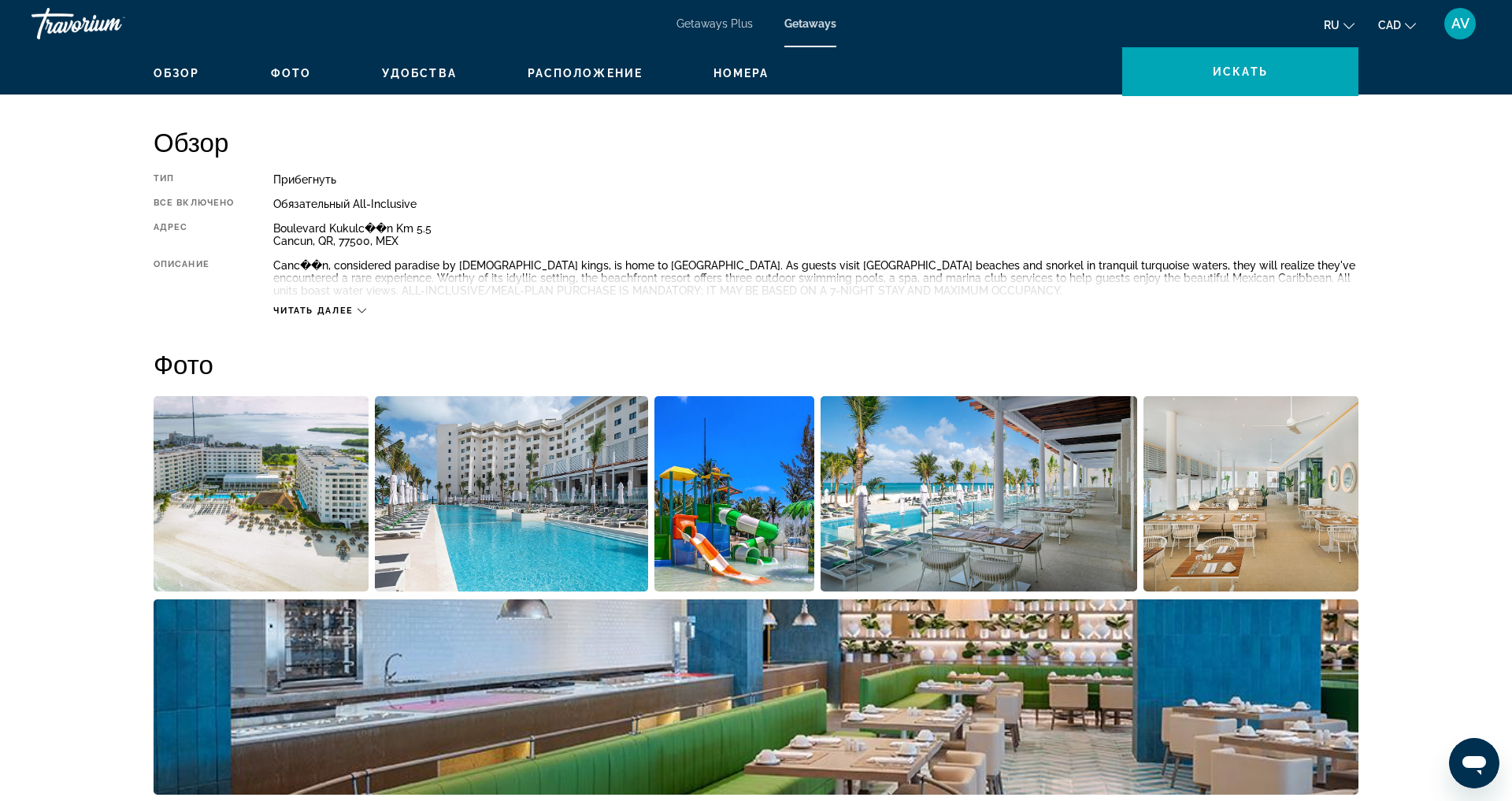
scroll to position [536, 0]
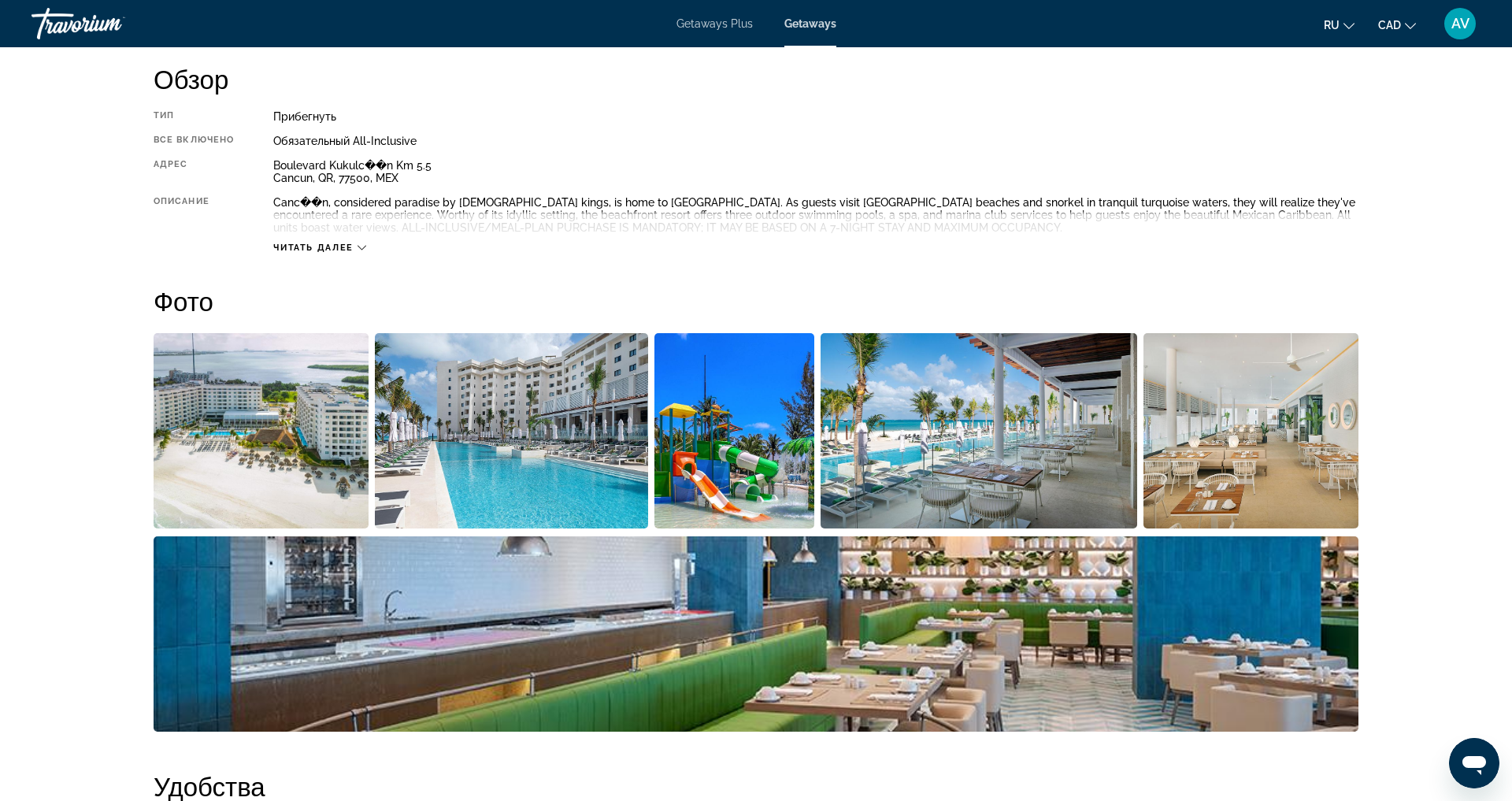
click at [233, 528] on img "Open full-screen image slider" at bounding box center [261, 431] width 215 height 195
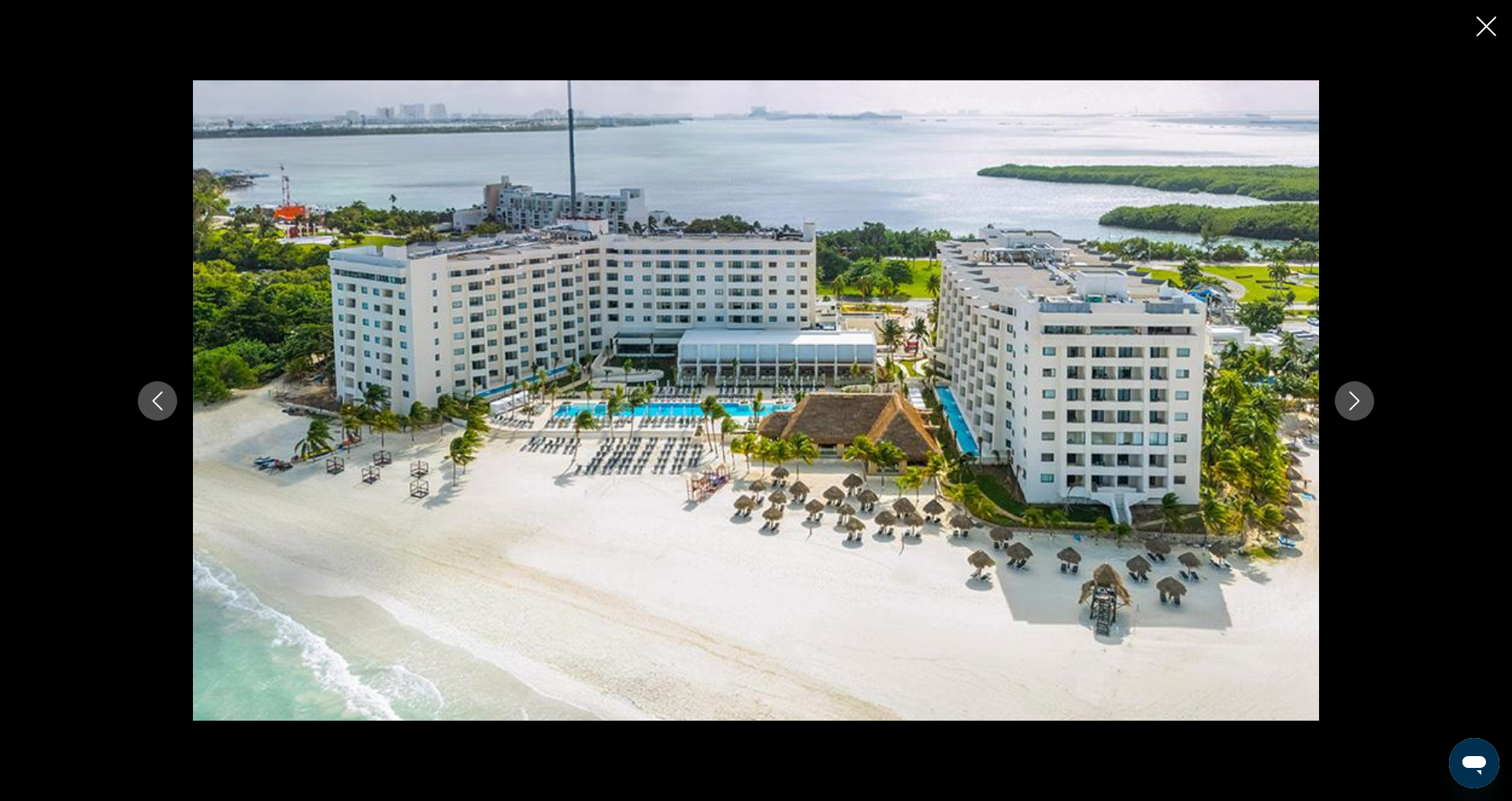
click at [1374, 403] on button "Next image" at bounding box center [1354, 401] width 39 height 39
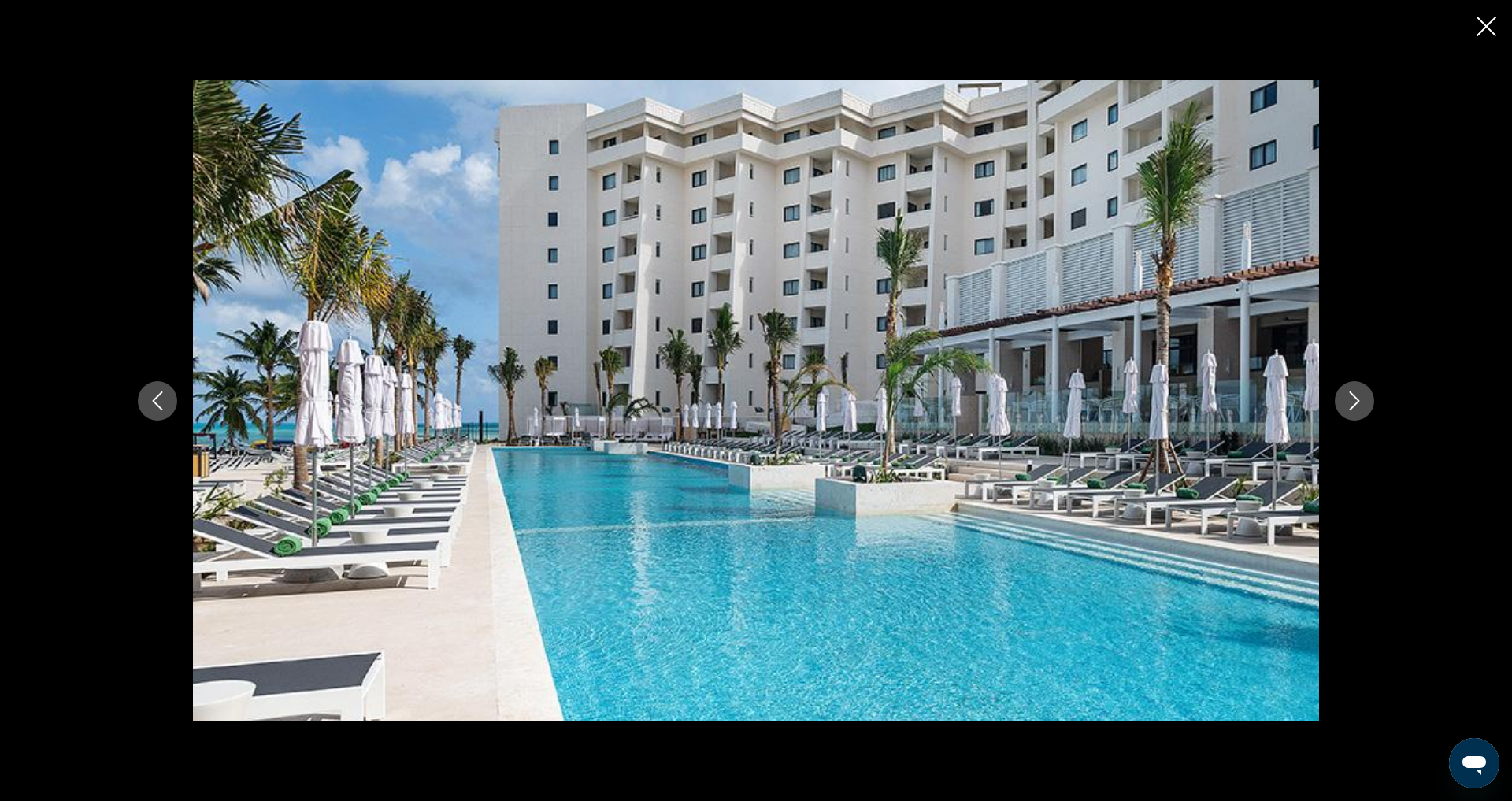
click at [1360, 398] on icon "Next image" at bounding box center [1355, 401] width 10 height 19
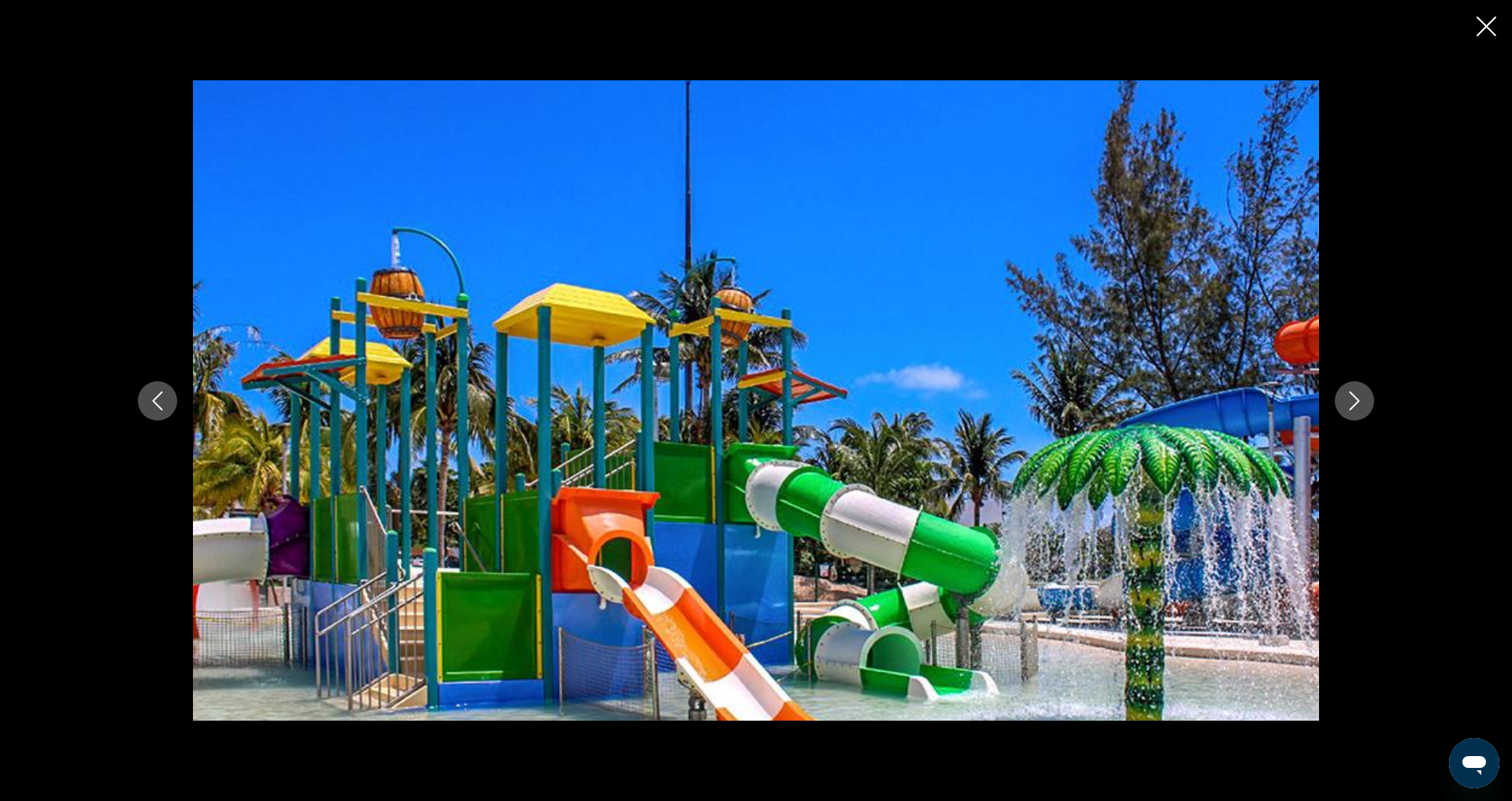
click at [1364, 397] on icon "Next image" at bounding box center [1354, 401] width 19 height 19
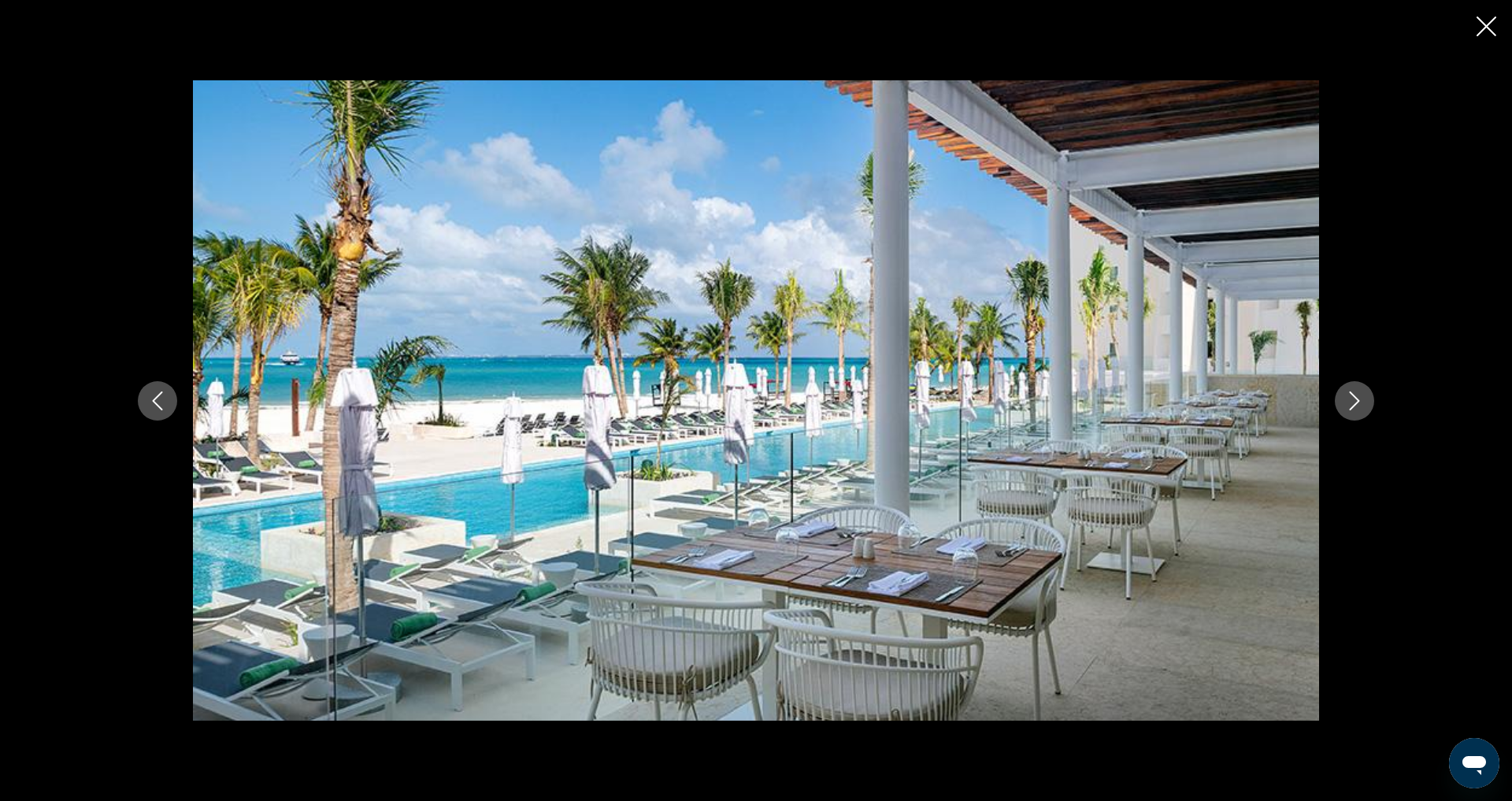
click at [1364, 399] on icon "Next image" at bounding box center [1354, 401] width 19 height 19
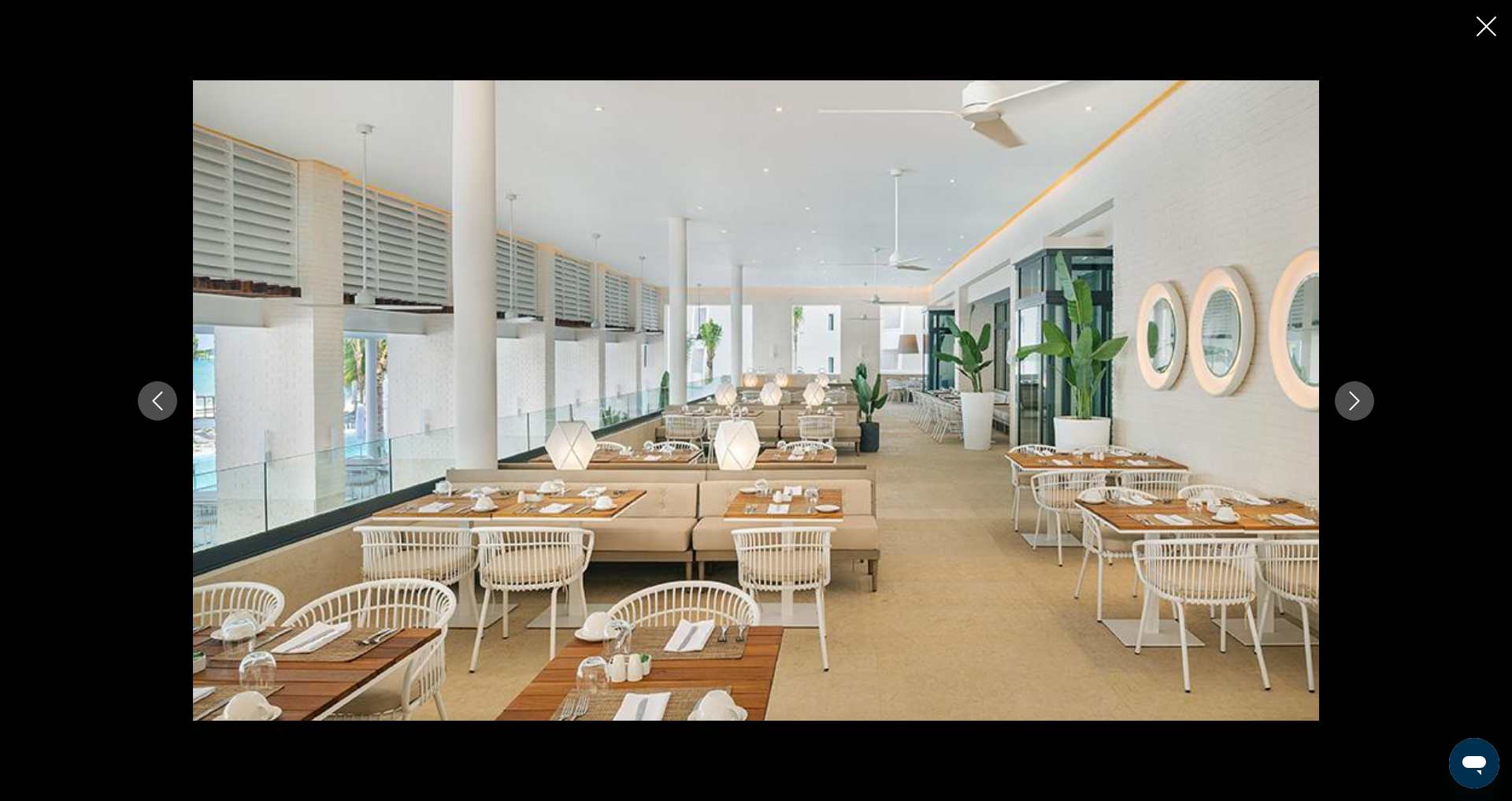
click at [1364, 399] on icon "Next image" at bounding box center [1354, 401] width 19 height 19
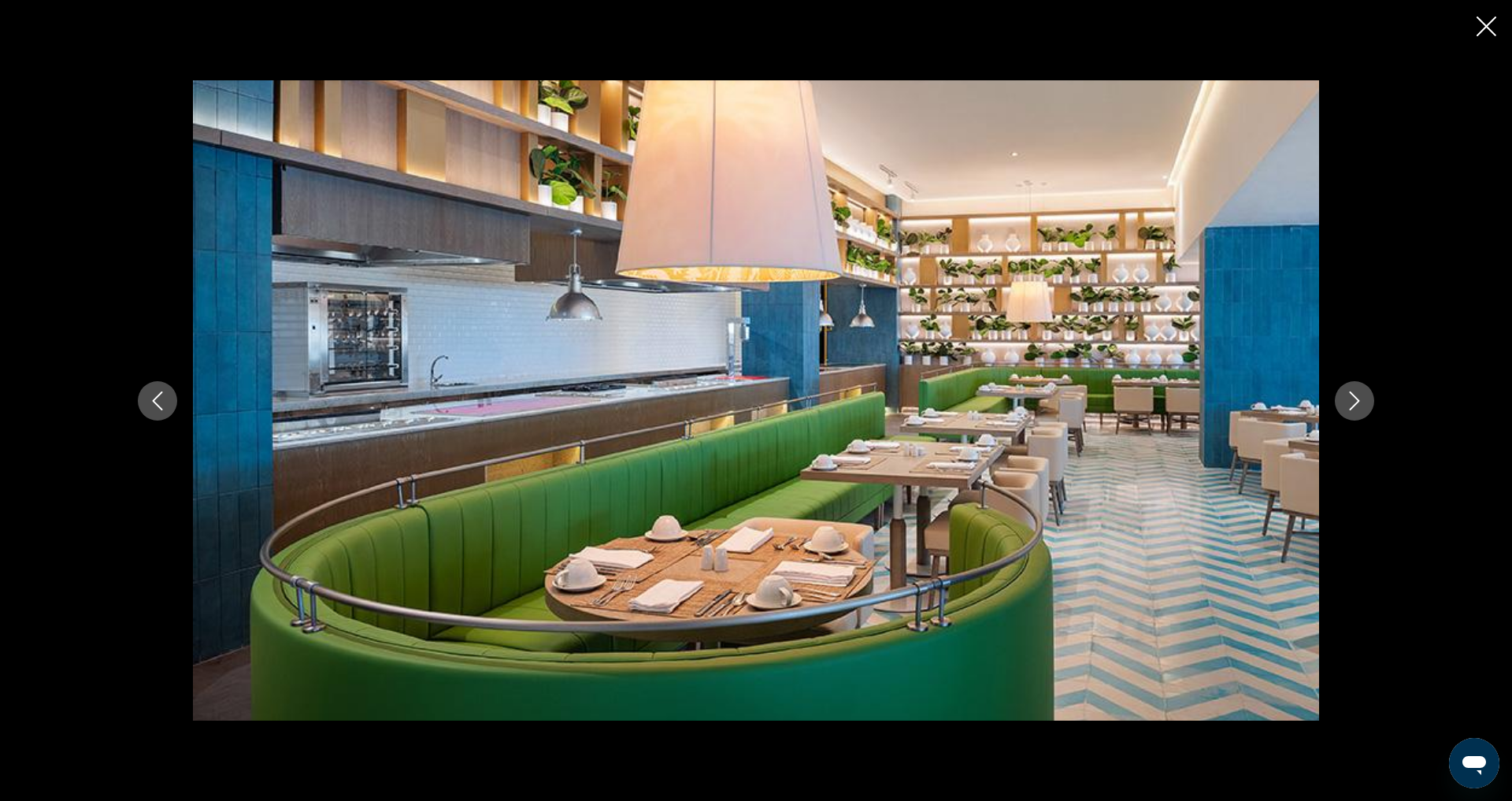
click at [1364, 399] on icon "Next image" at bounding box center [1354, 401] width 19 height 19
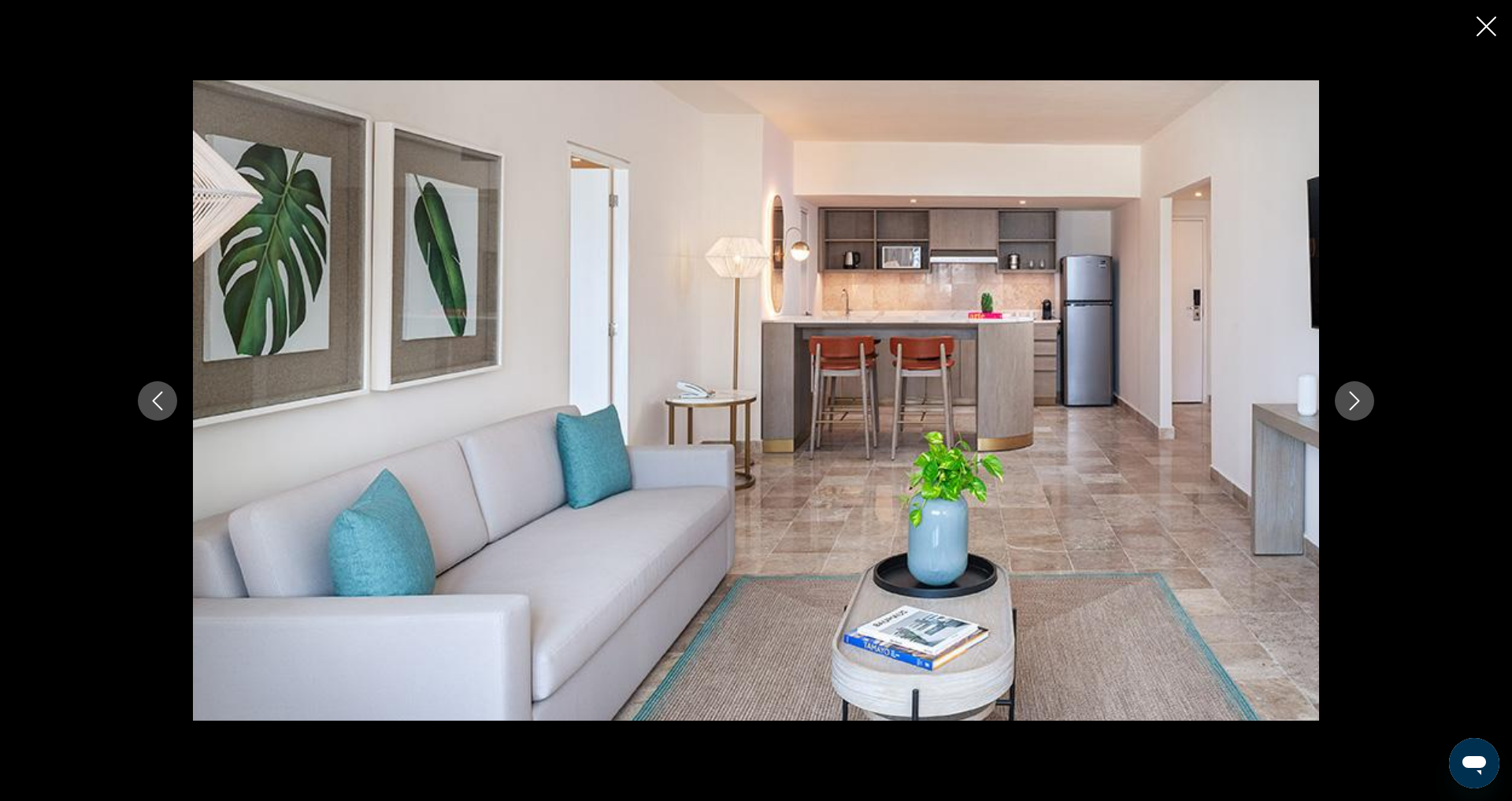
click at [1364, 398] on icon "Next image" at bounding box center [1354, 401] width 19 height 19
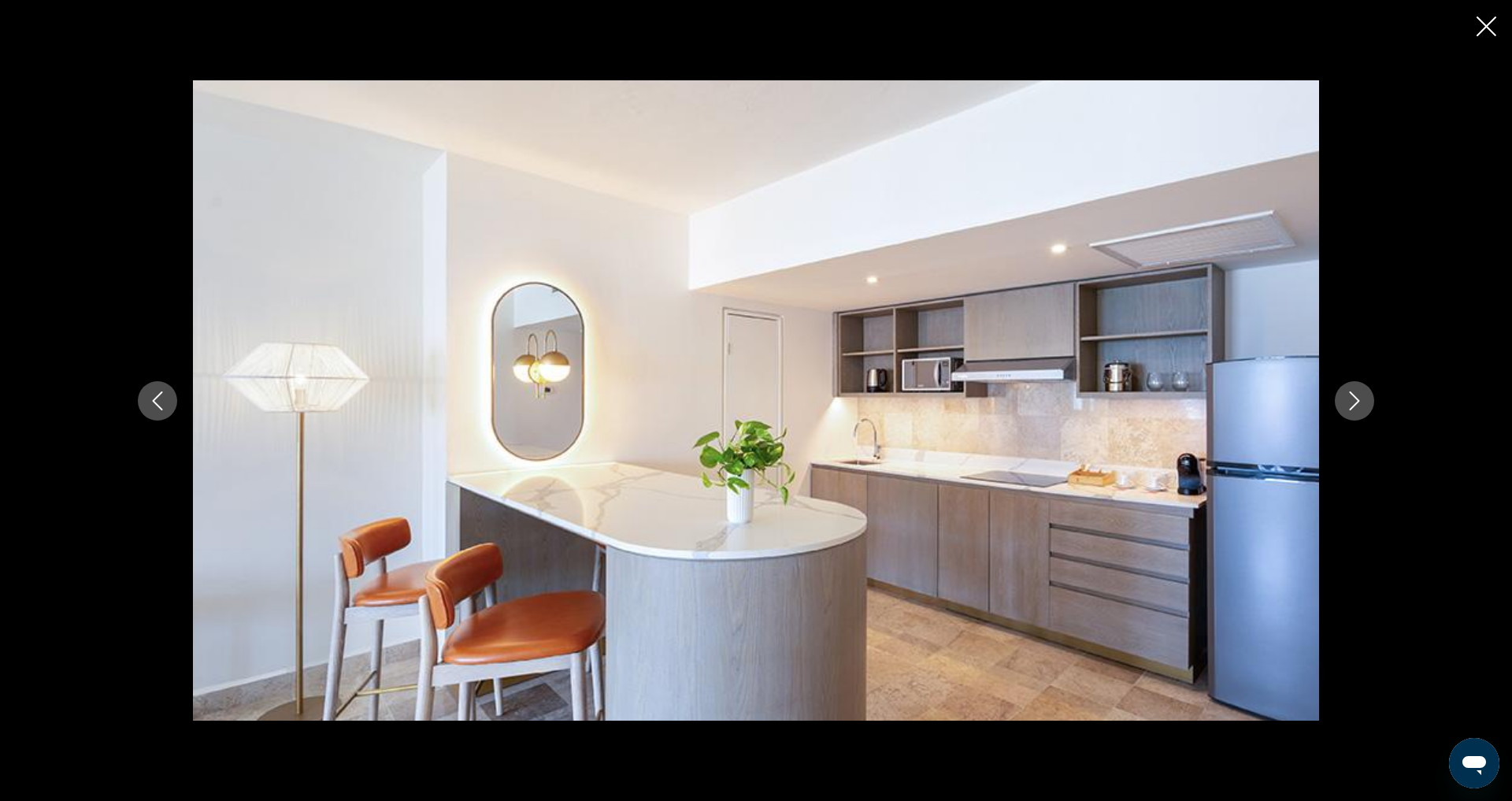
click at [1364, 398] on icon "Next image" at bounding box center [1354, 401] width 19 height 19
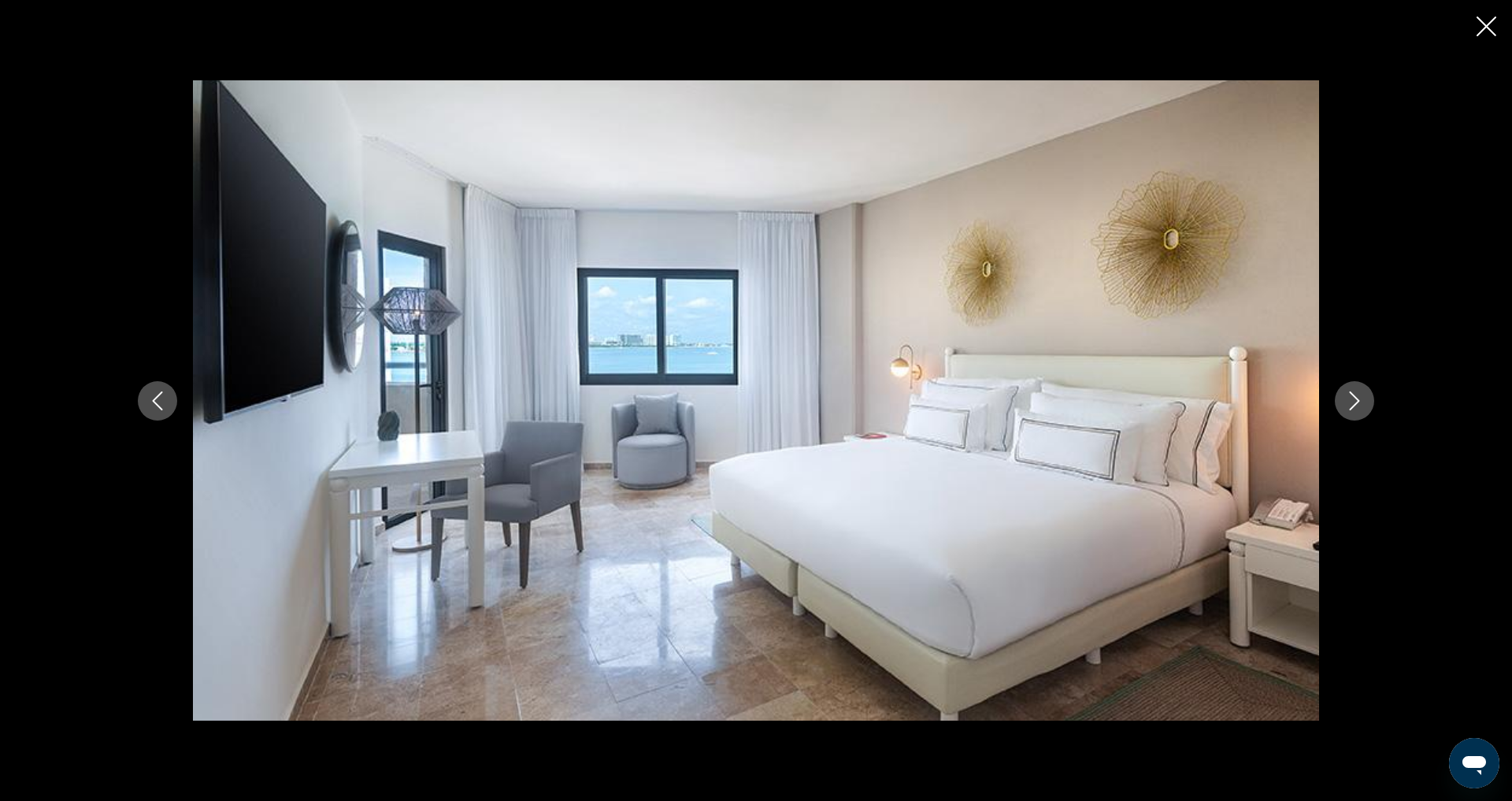
click at [138, 399] on button "Previous image" at bounding box center [157, 401] width 39 height 39
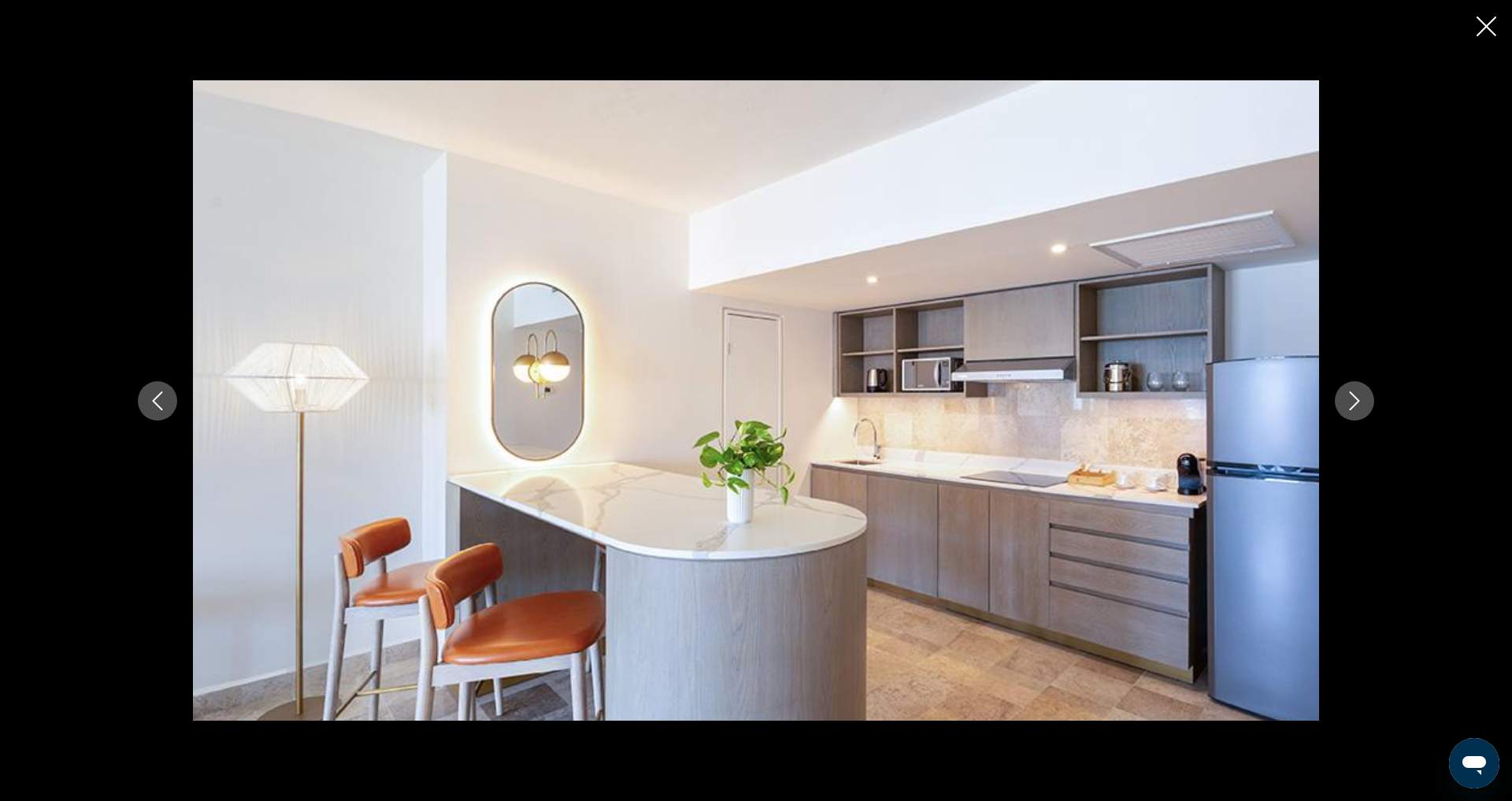
click at [1364, 403] on icon "Next image" at bounding box center [1354, 401] width 19 height 19
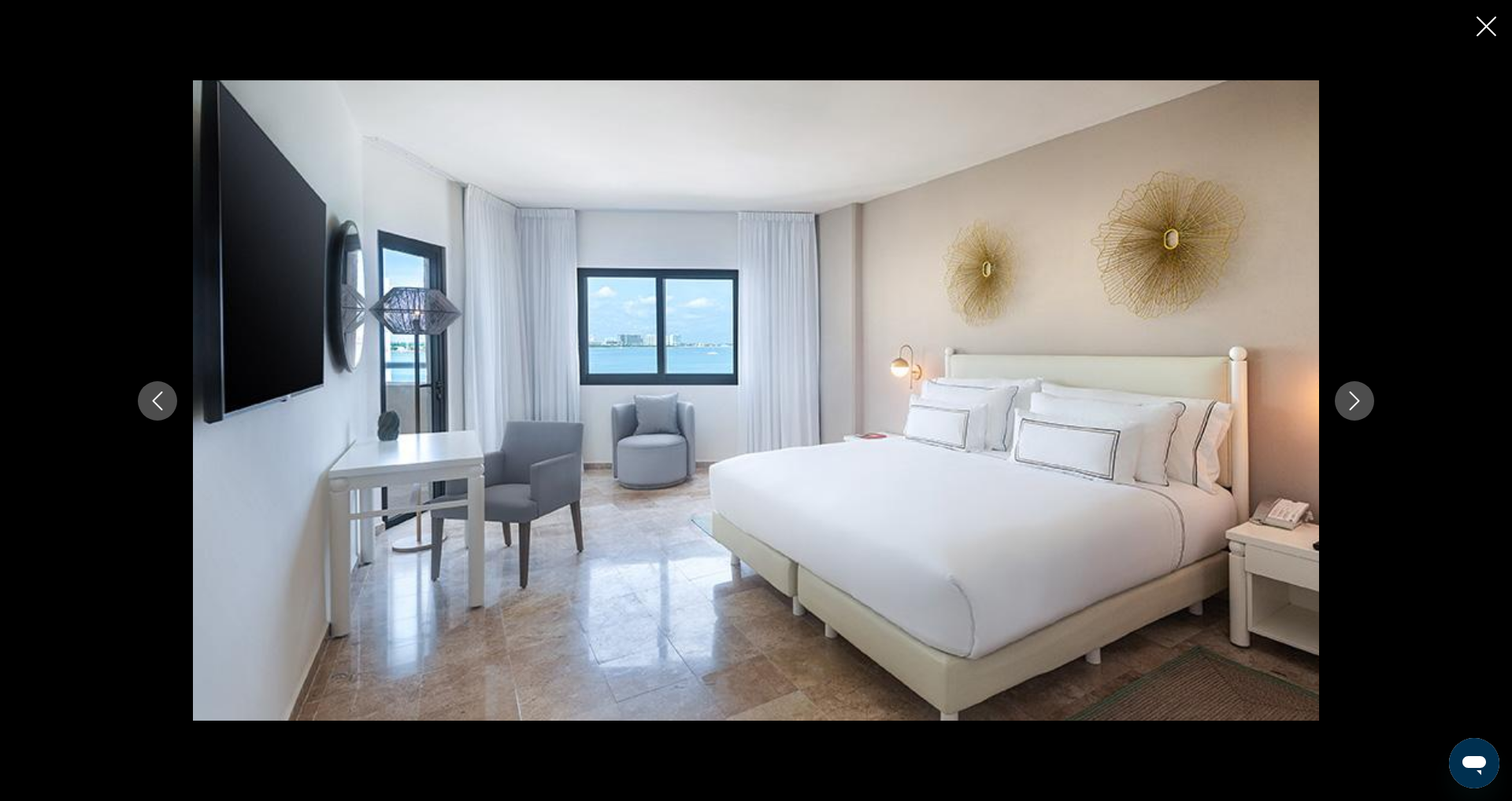
click at [1364, 403] on icon "Next image" at bounding box center [1354, 401] width 19 height 19
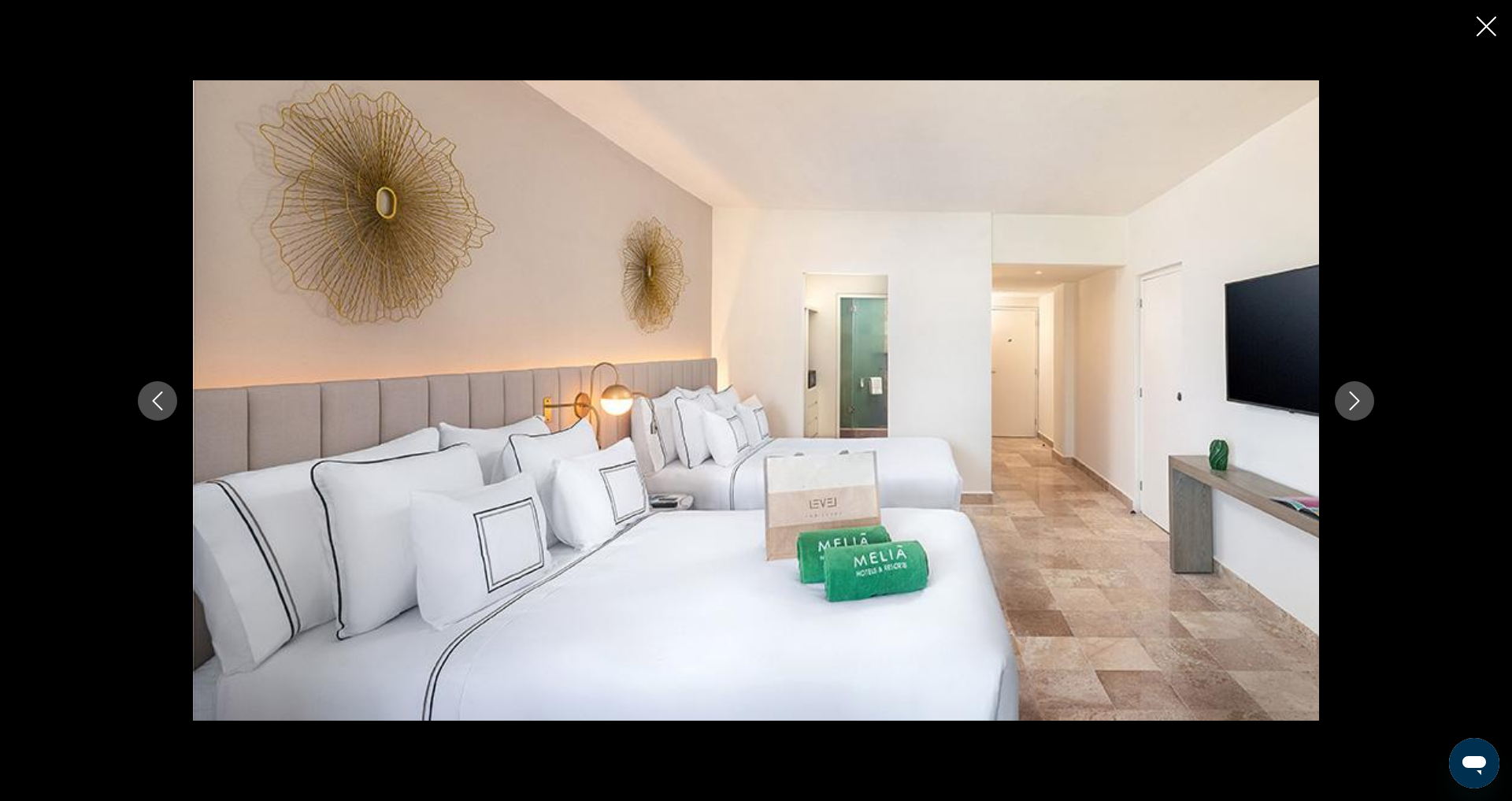
click at [1364, 403] on icon "Next image" at bounding box center [1354, 401] width 19 height 19
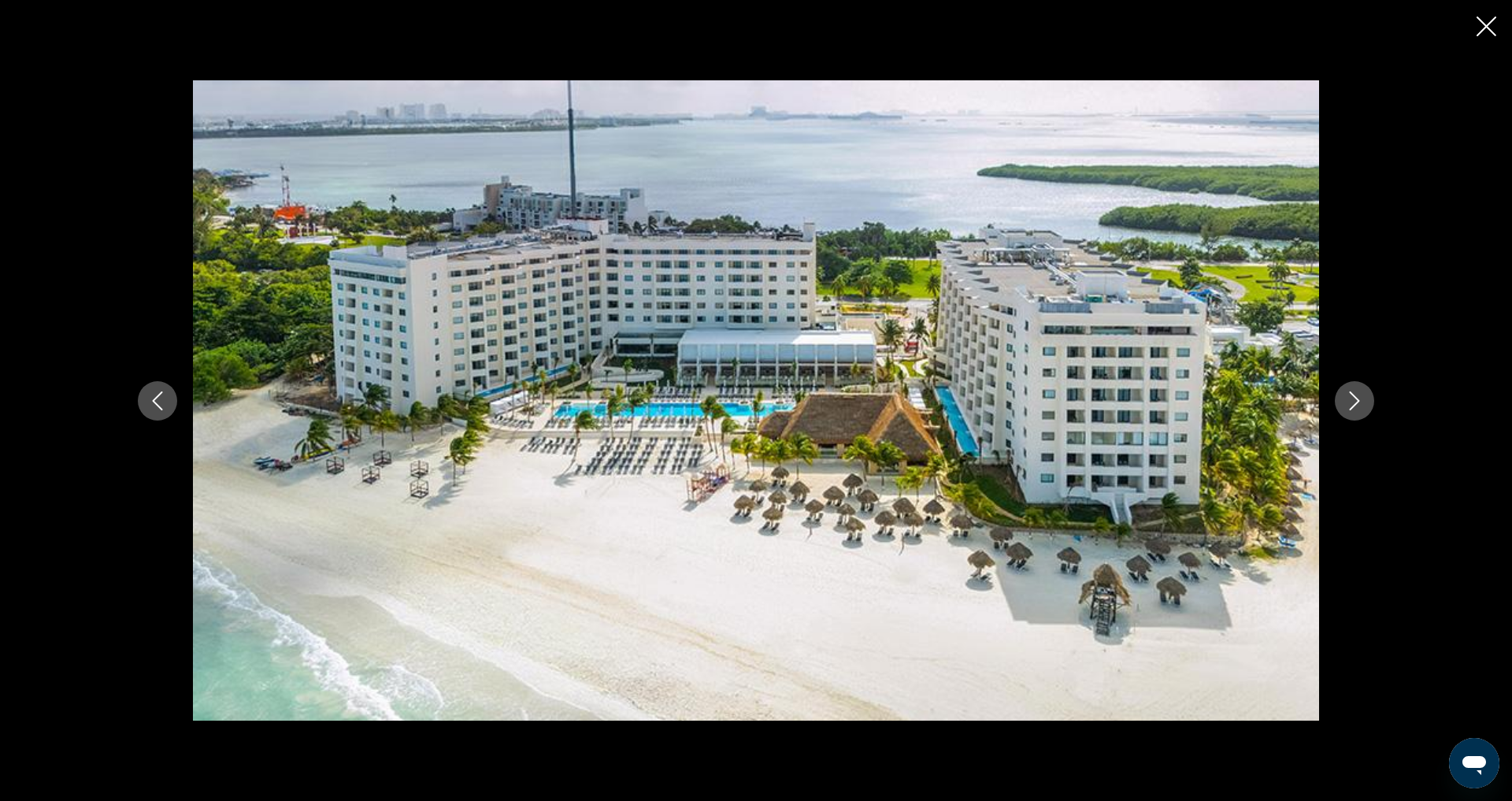
click at [1364, 403] on icon "Next image" at bounding box center [1354, 401] width 19 height 19
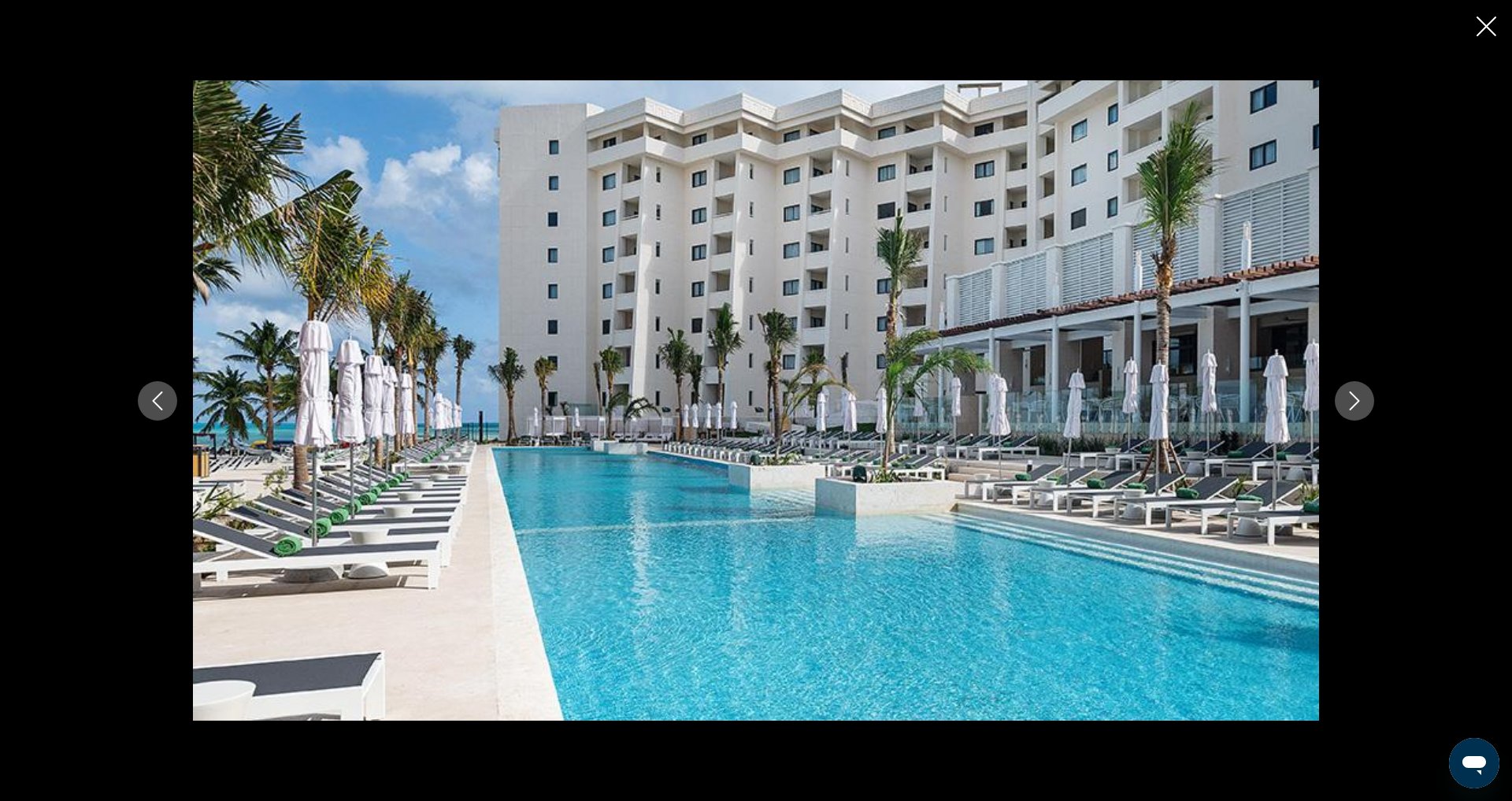
click at [1364, 402] on icon "Next image" at bounding box center [1354, 401] width 19 height 19
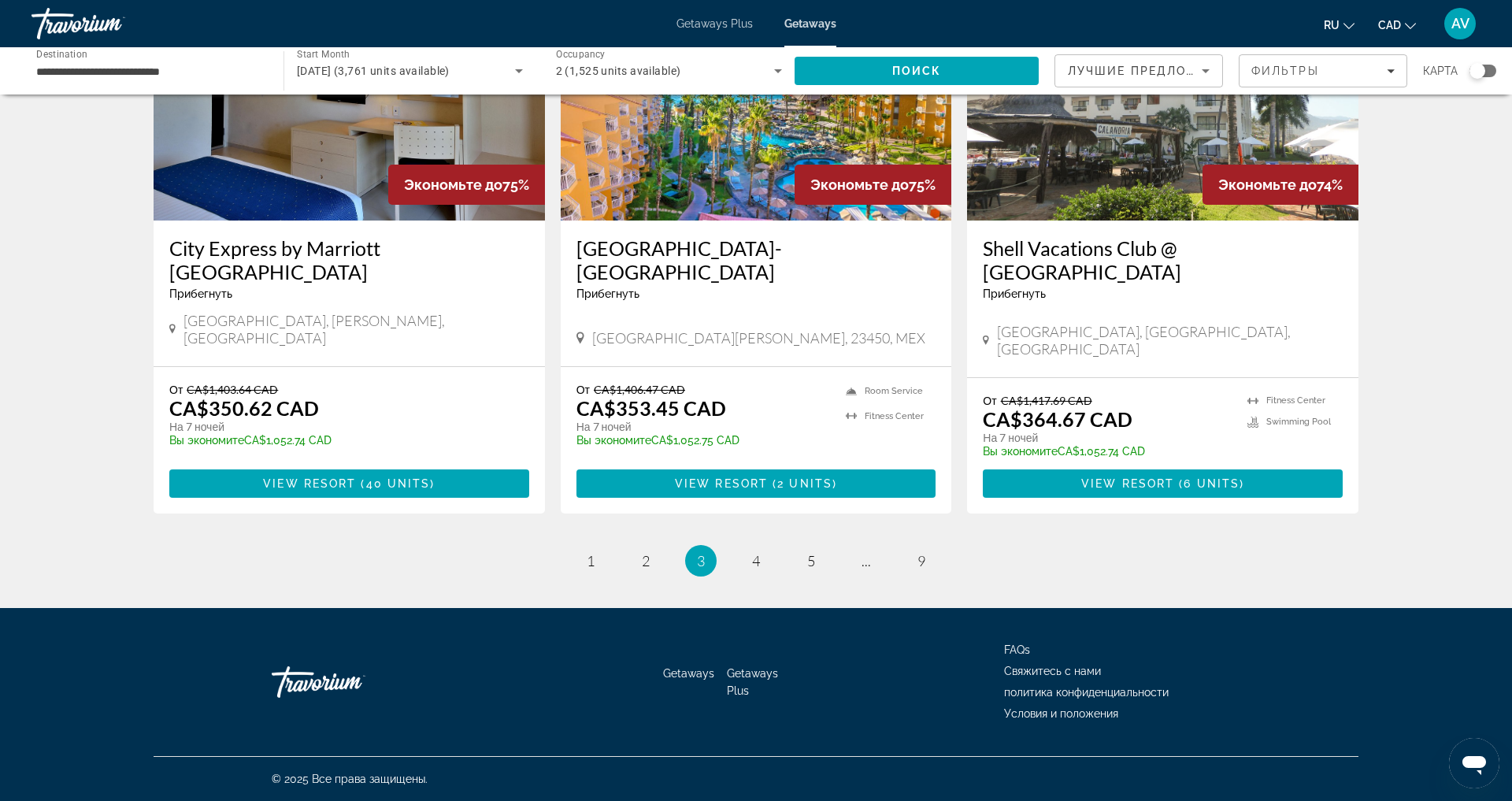
scroll to position [1952, 0]
click at [754, 570] on span "4" at bounding box center [756, 561] width 8 height 17
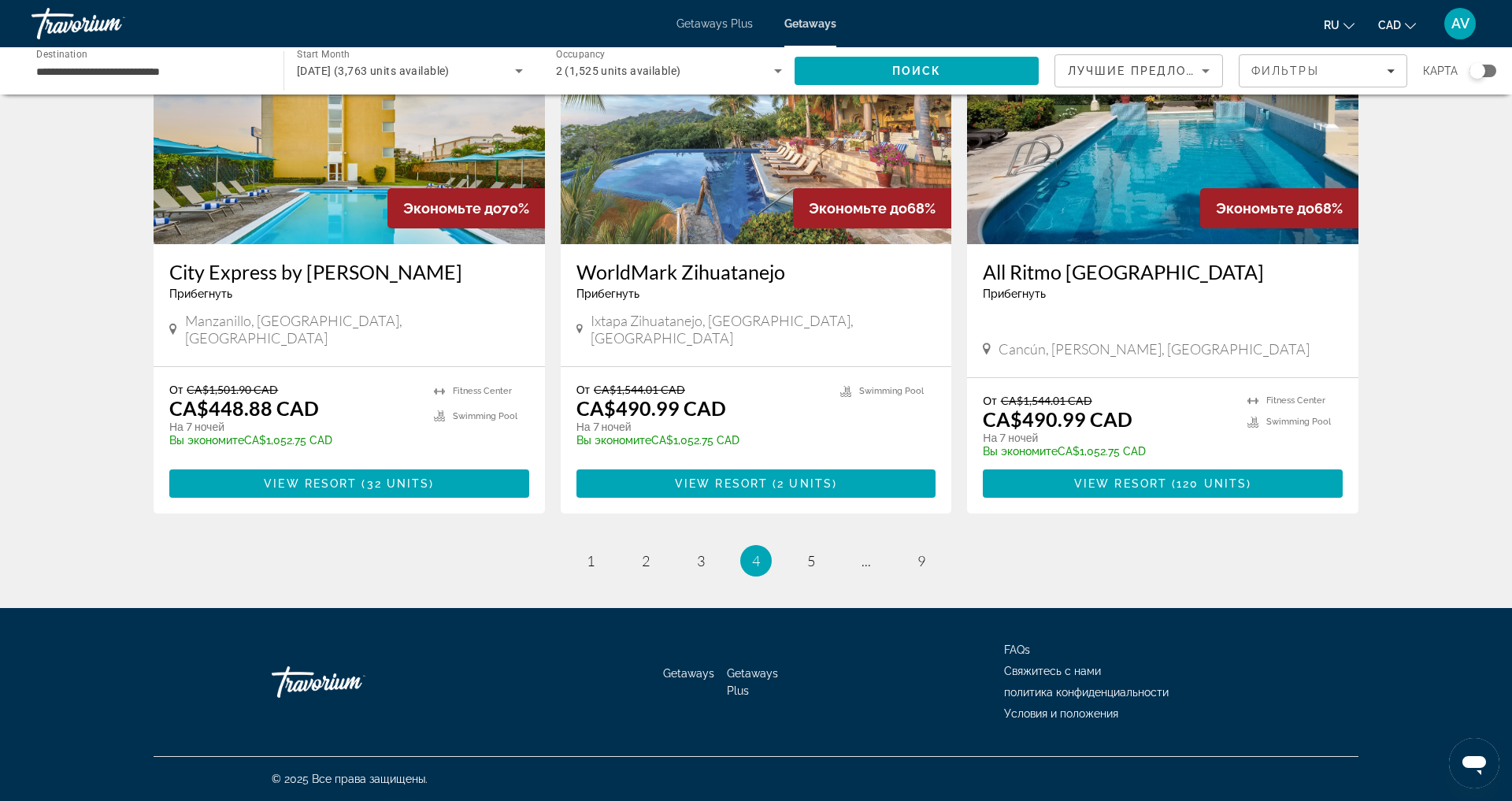
scroll to position [1986, 0]
click at [815, 566] on span "5" at bounding box center [811, 561] width 8 height 17
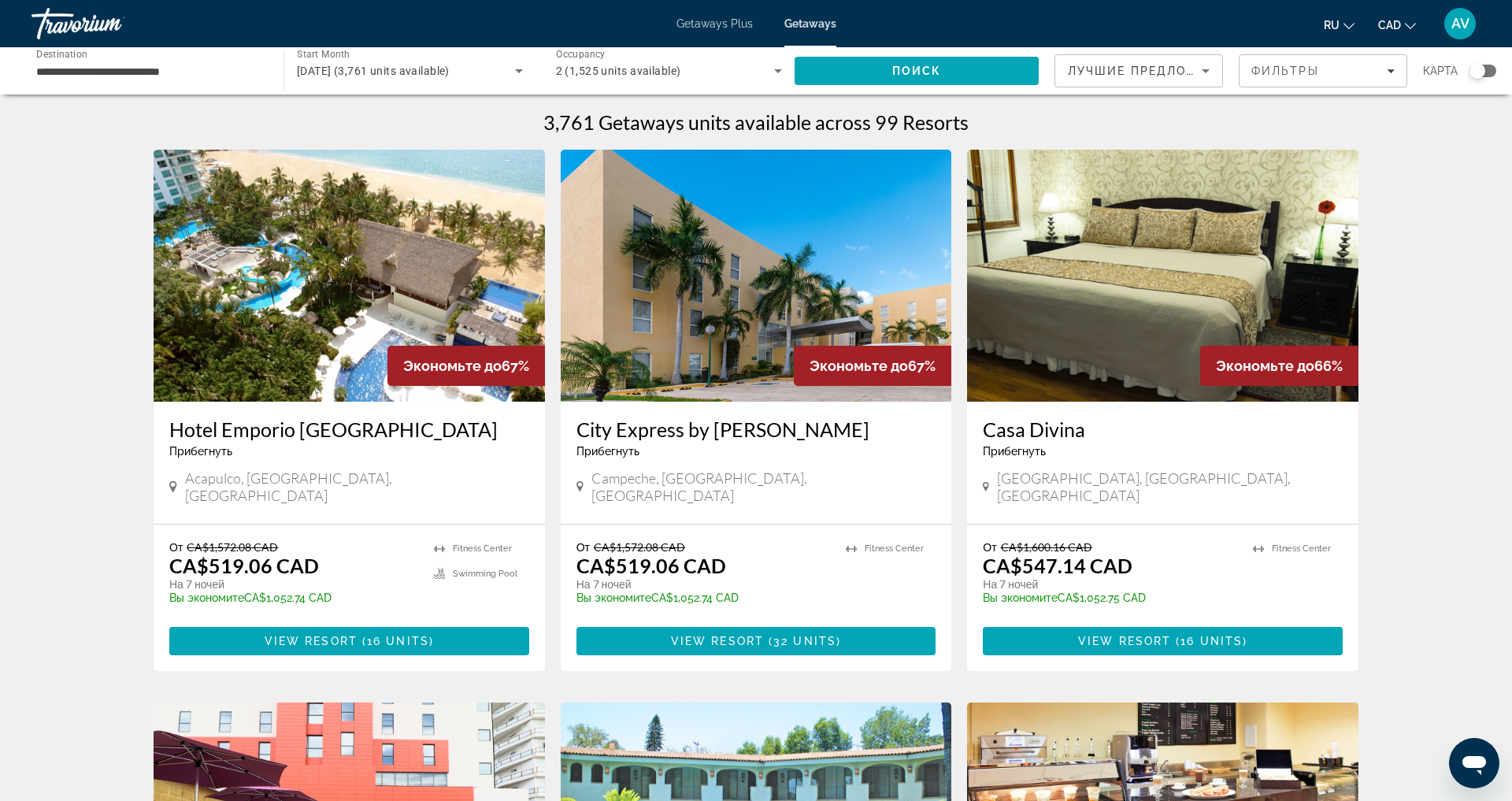
scroll to position [31, 0]
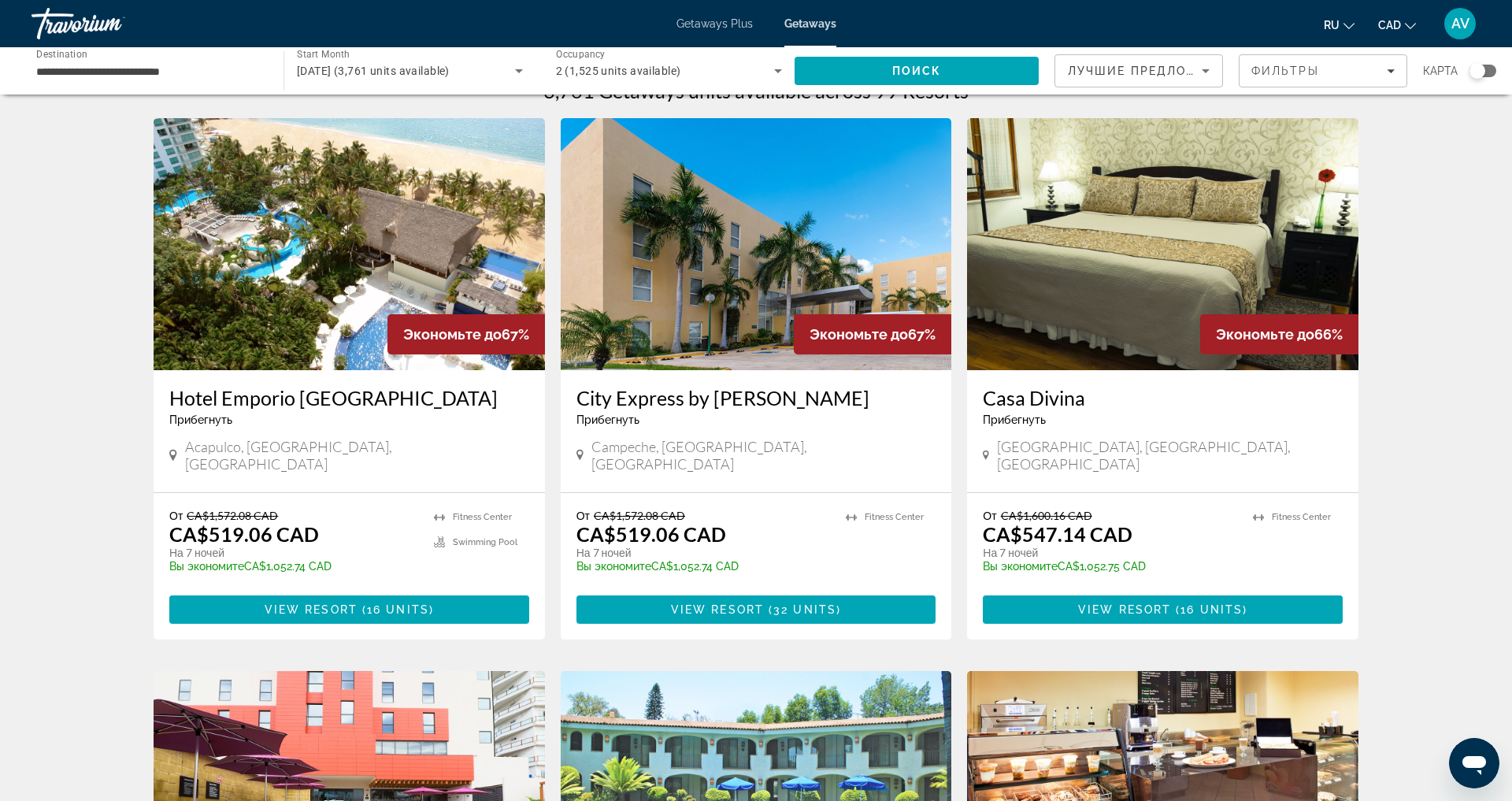
click at [260, 291] on img "Main content" at bounding box center [349, 244] width 391 height 252
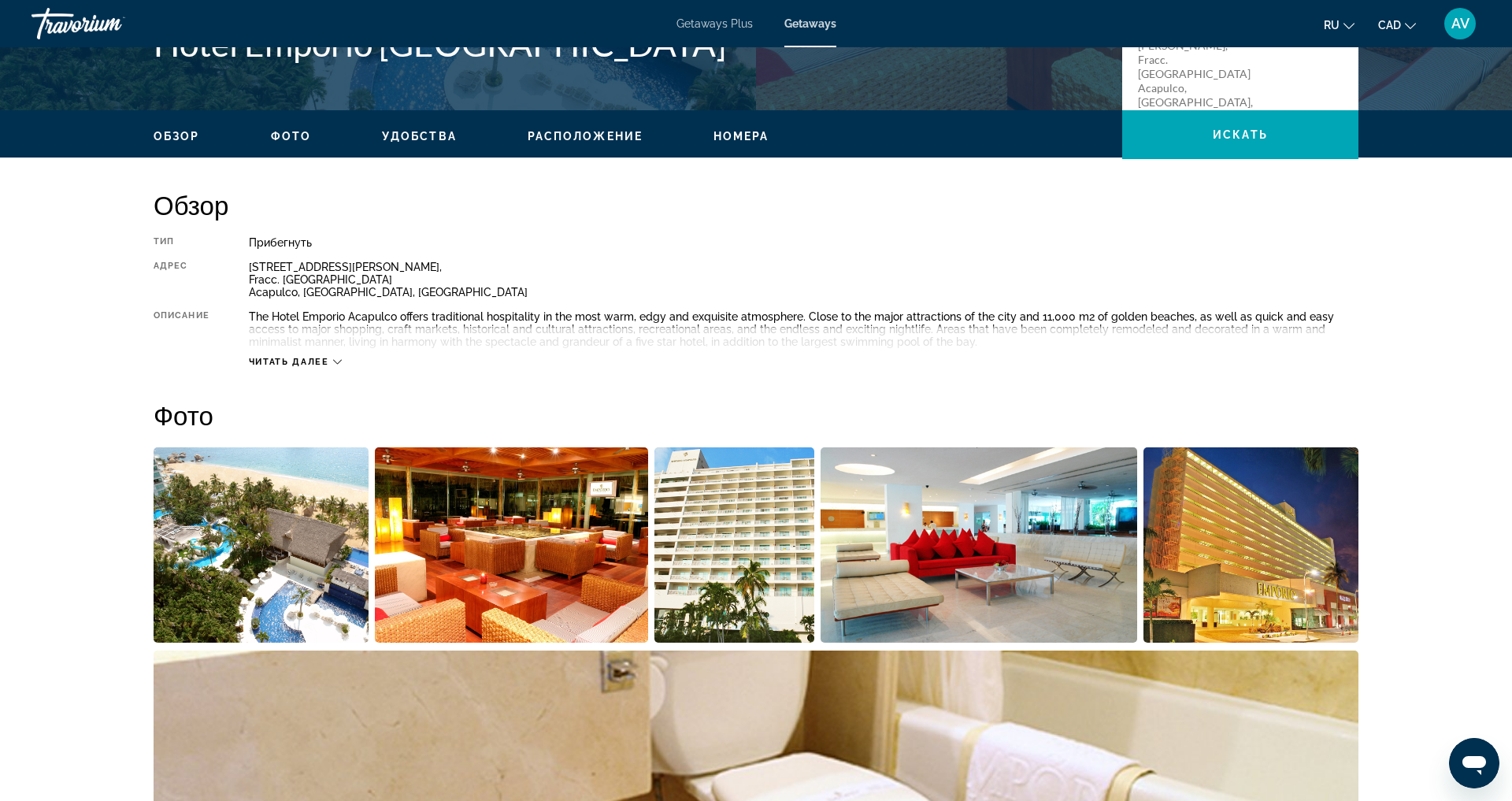
scroll to position [473, 0]
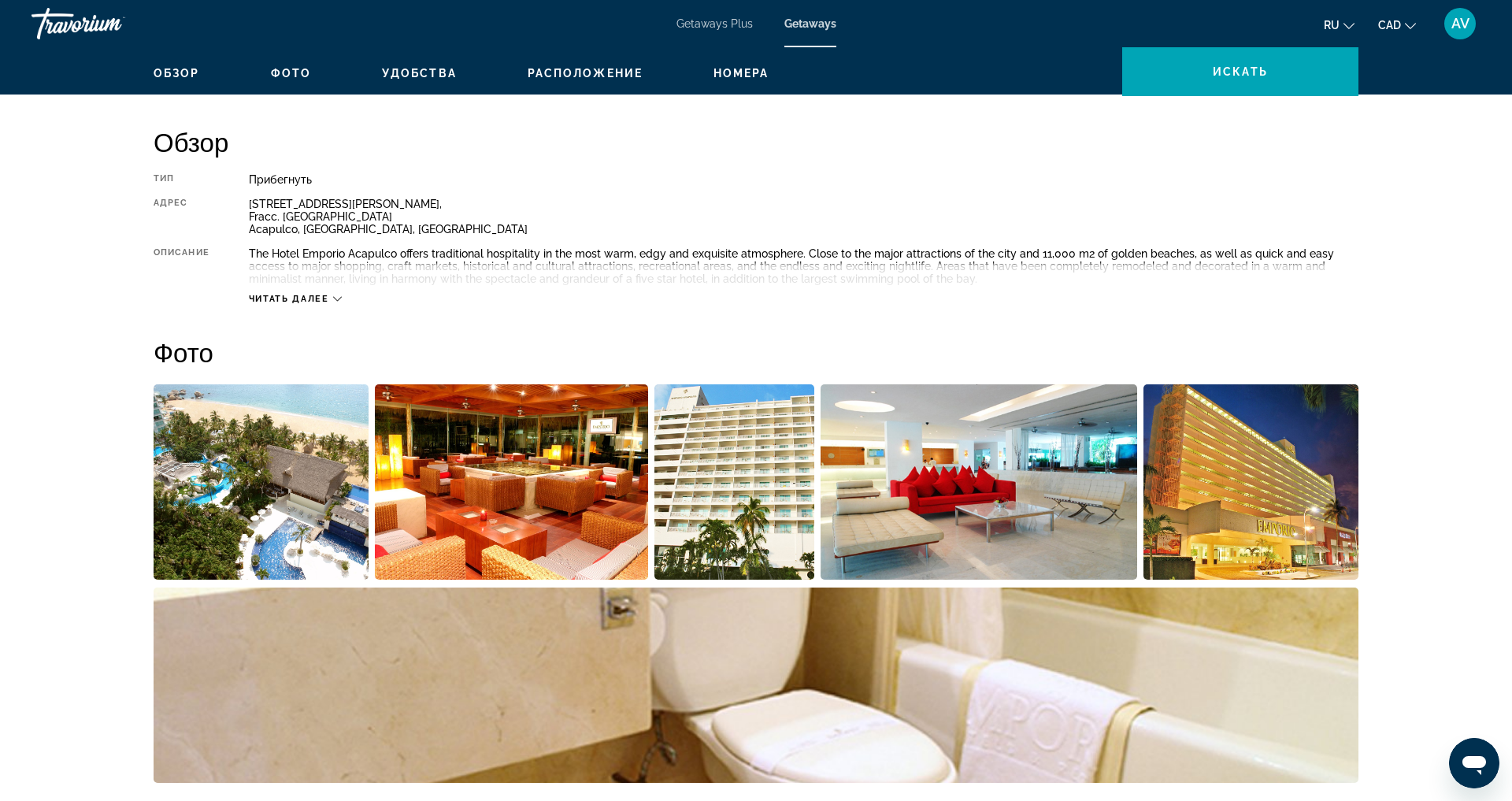
click at [188, 555] on img "Open full-screen image slider" at bounding box center [261, 482] width 215 height 195
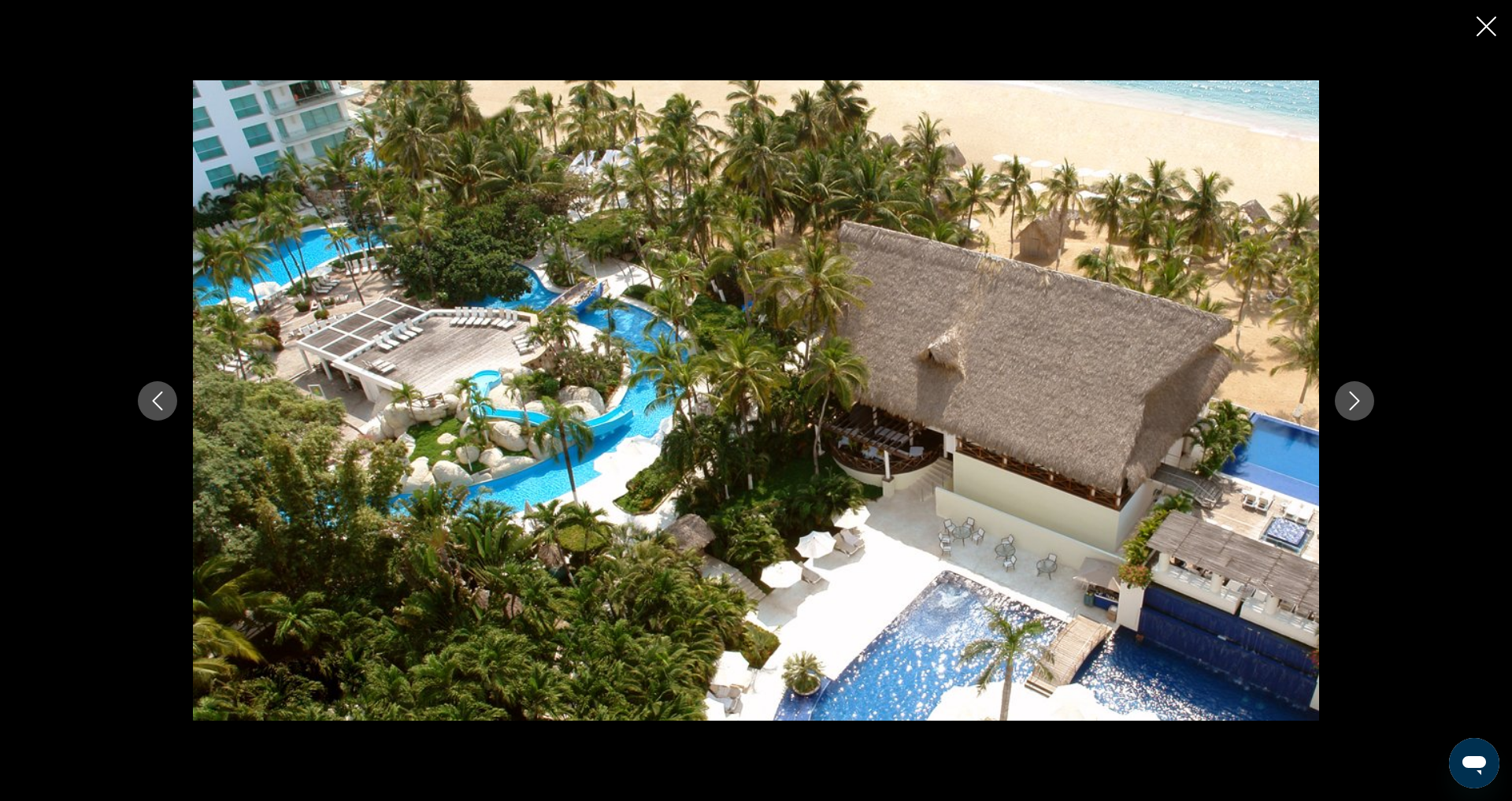
click at [1364, 402] on icon "Next image" at bounding box center [1354, 401] width 19 height 19
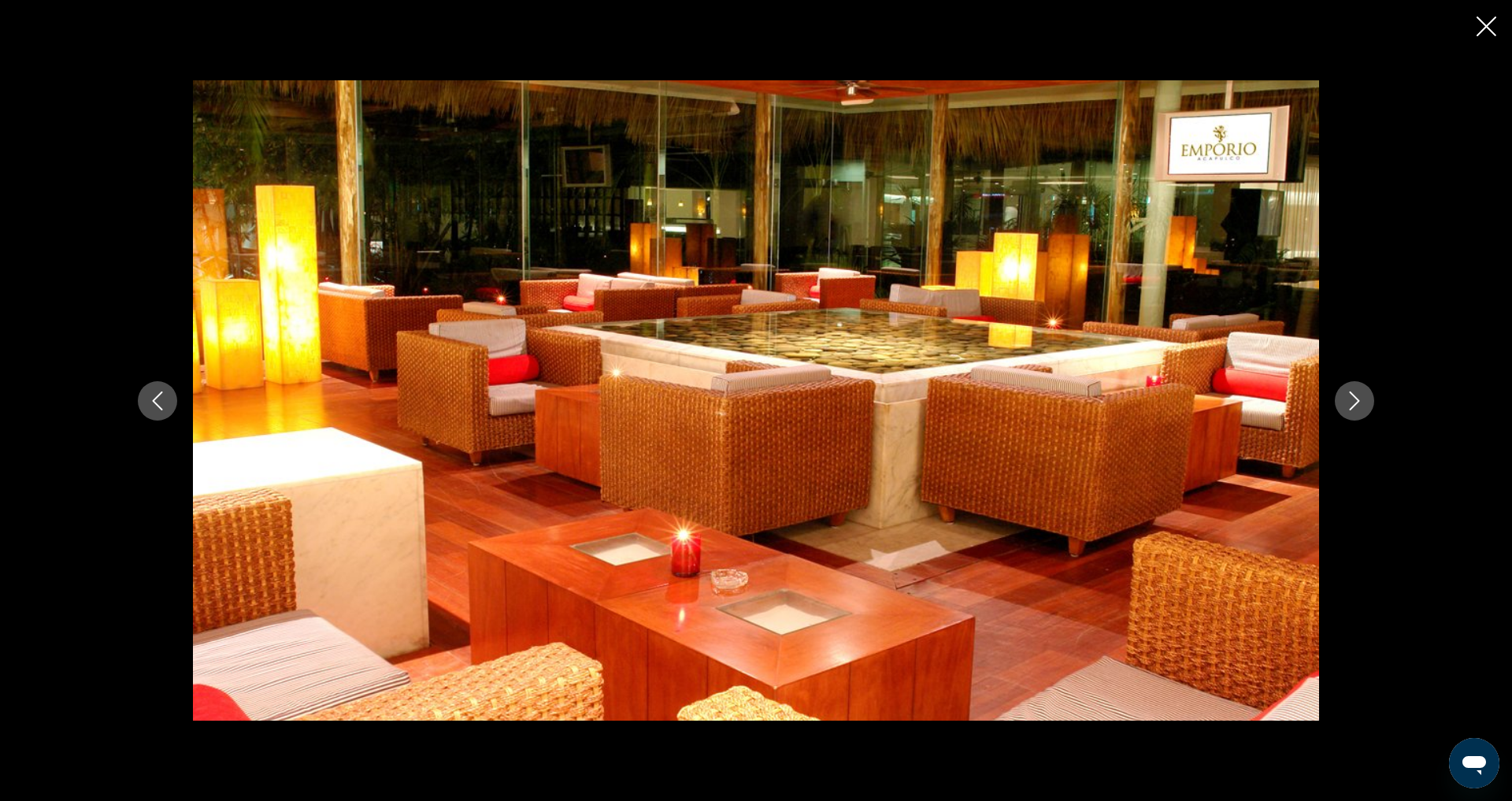
click at [1364, 402] on icon "Next image" at bounding box center [1354, 401] width 19 height 19
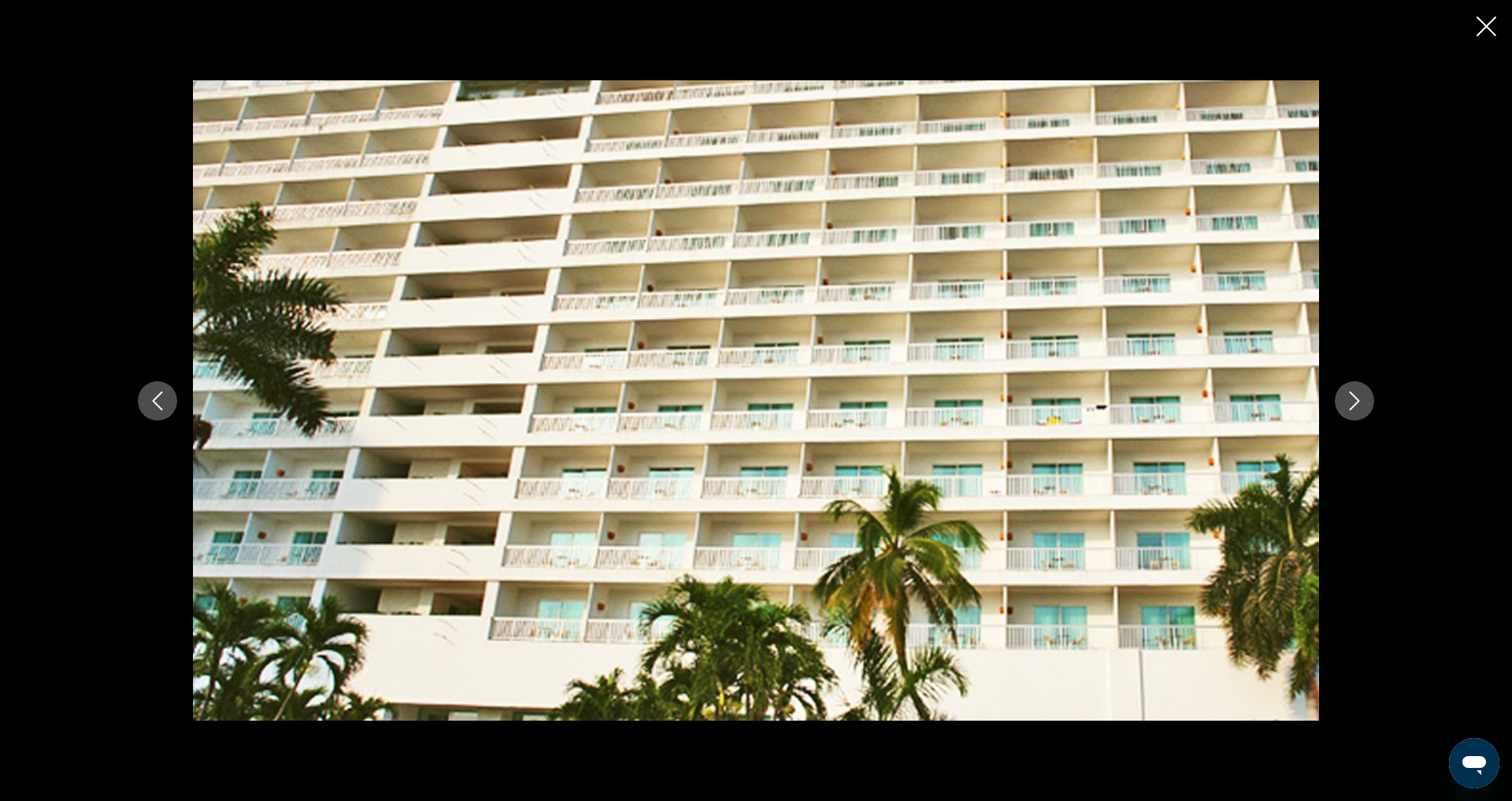
click at [1364, 402] on icon "Next image" at bounding box center [1354, 401] width 19 height 19
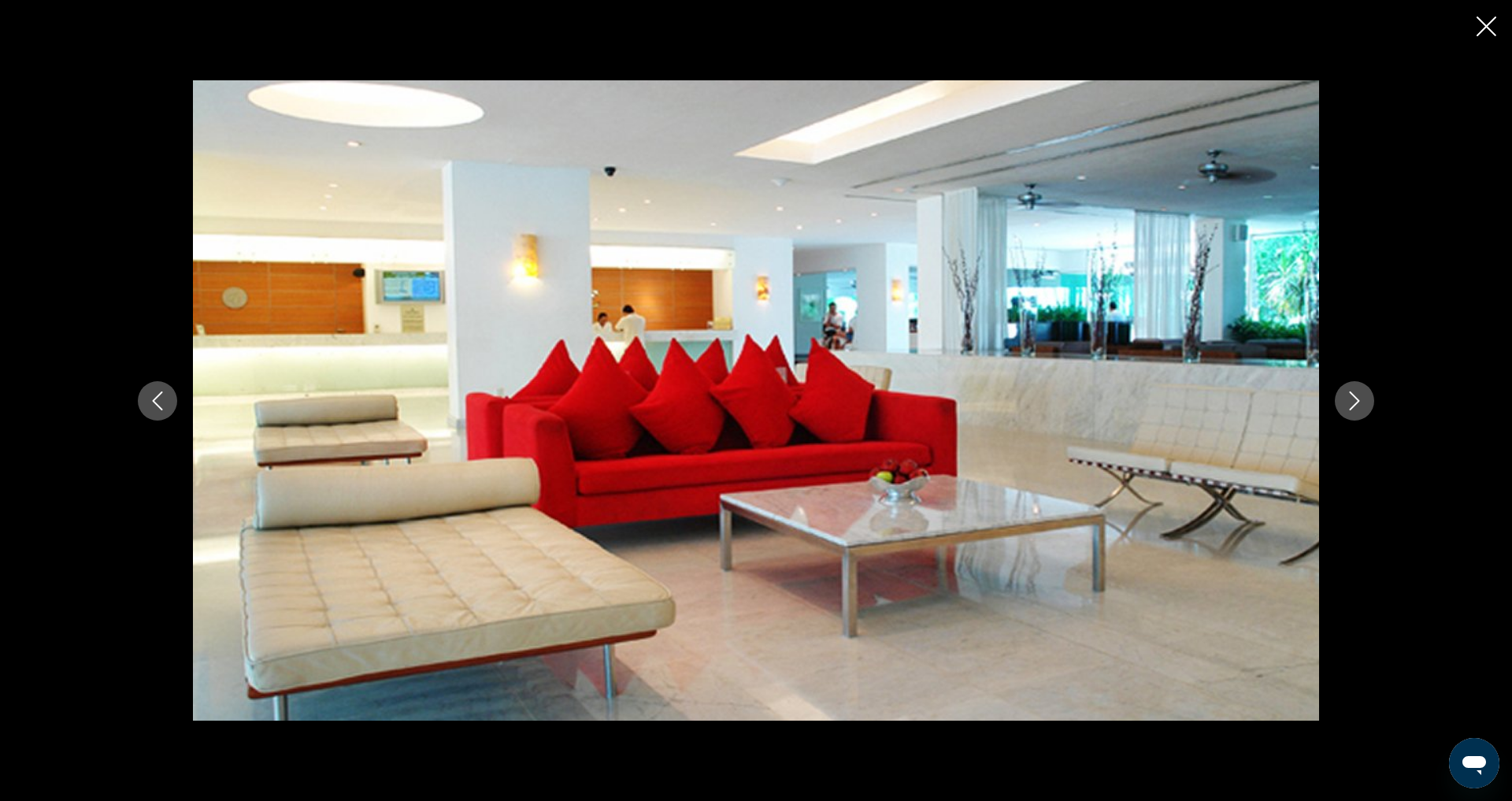
click at [1364, 402] on icon "Next image" at bounding box center [1354, 401] width 19 height 19
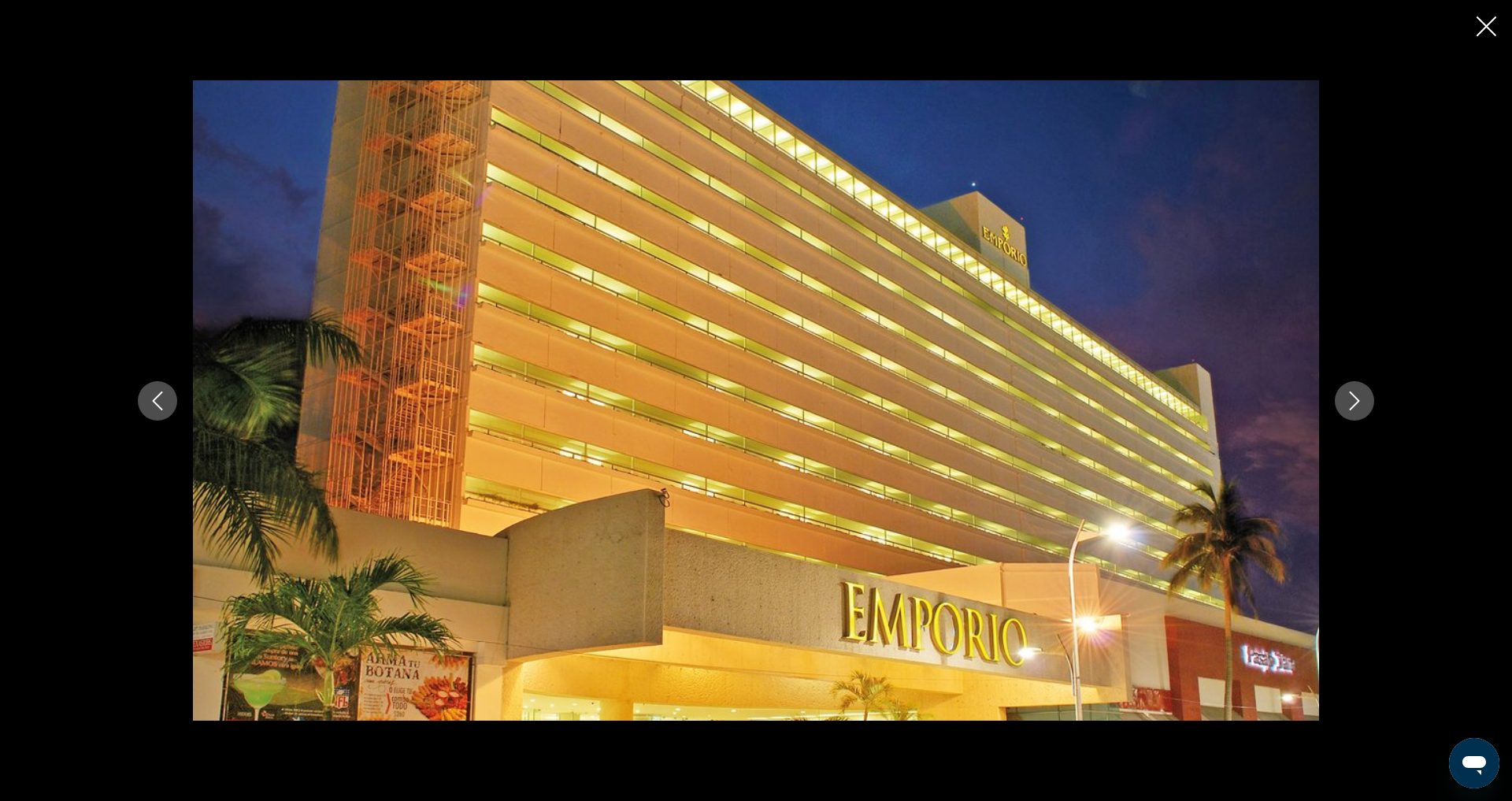
click at [1364, 402] on icon "Next image" at bounding box center [1354, 401] width 19 height 19
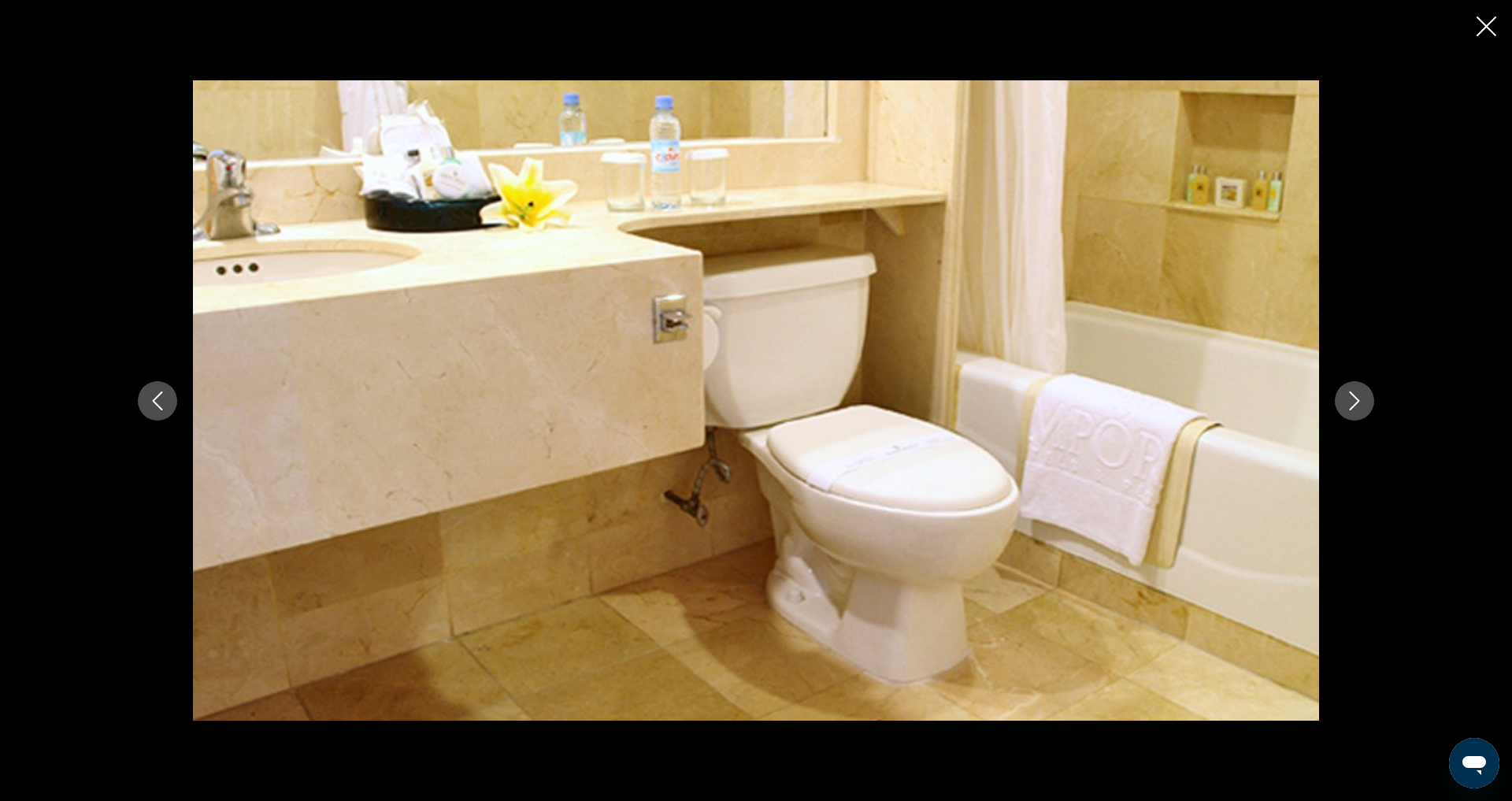
click at [1364, 402] on icon "Next image" at bounding box center [1354, 401] width 19 height 19
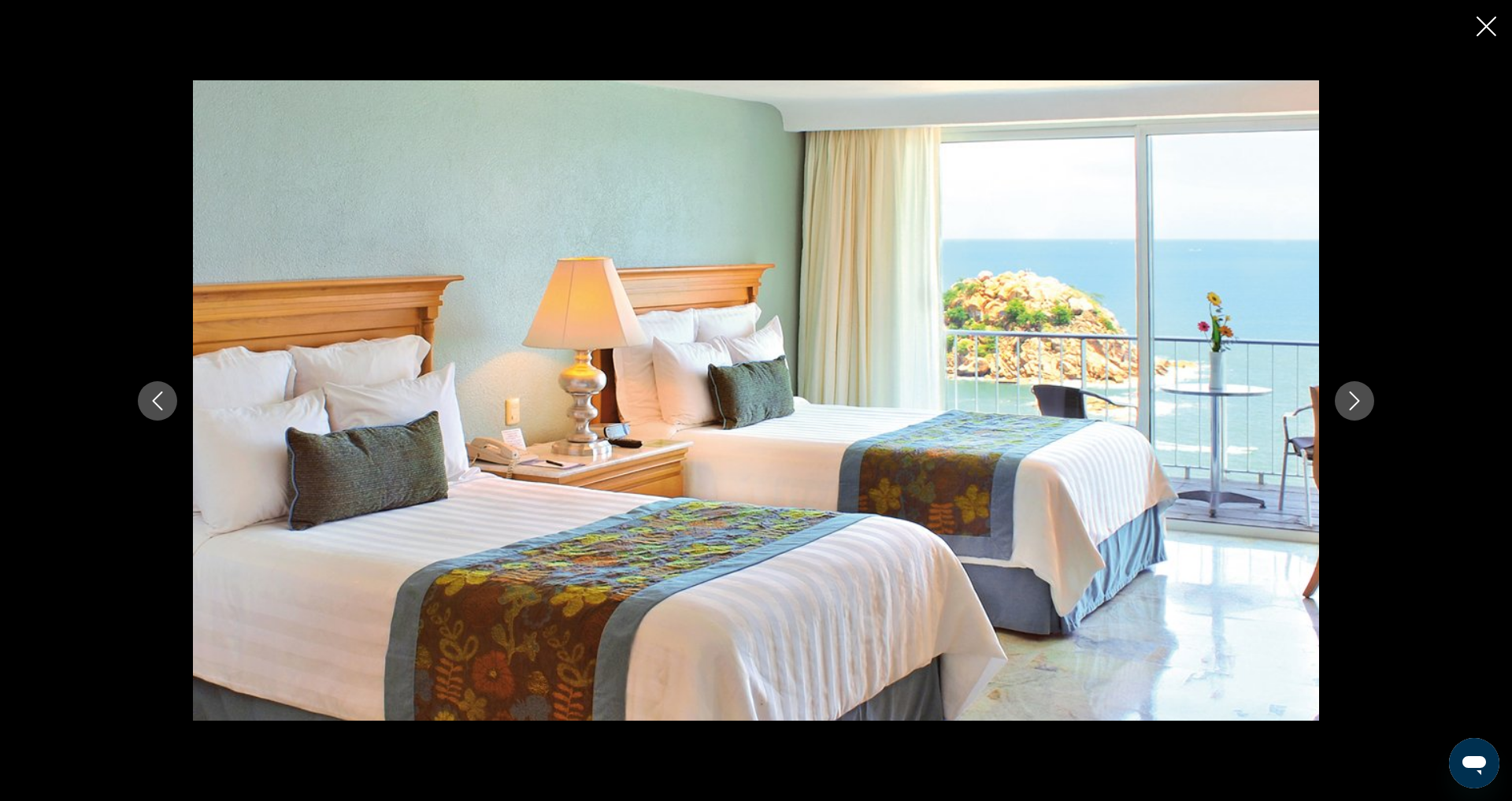
click at [1364, 401] on icon "Next image" at bounding box center [1354, 401] width 19 height 19
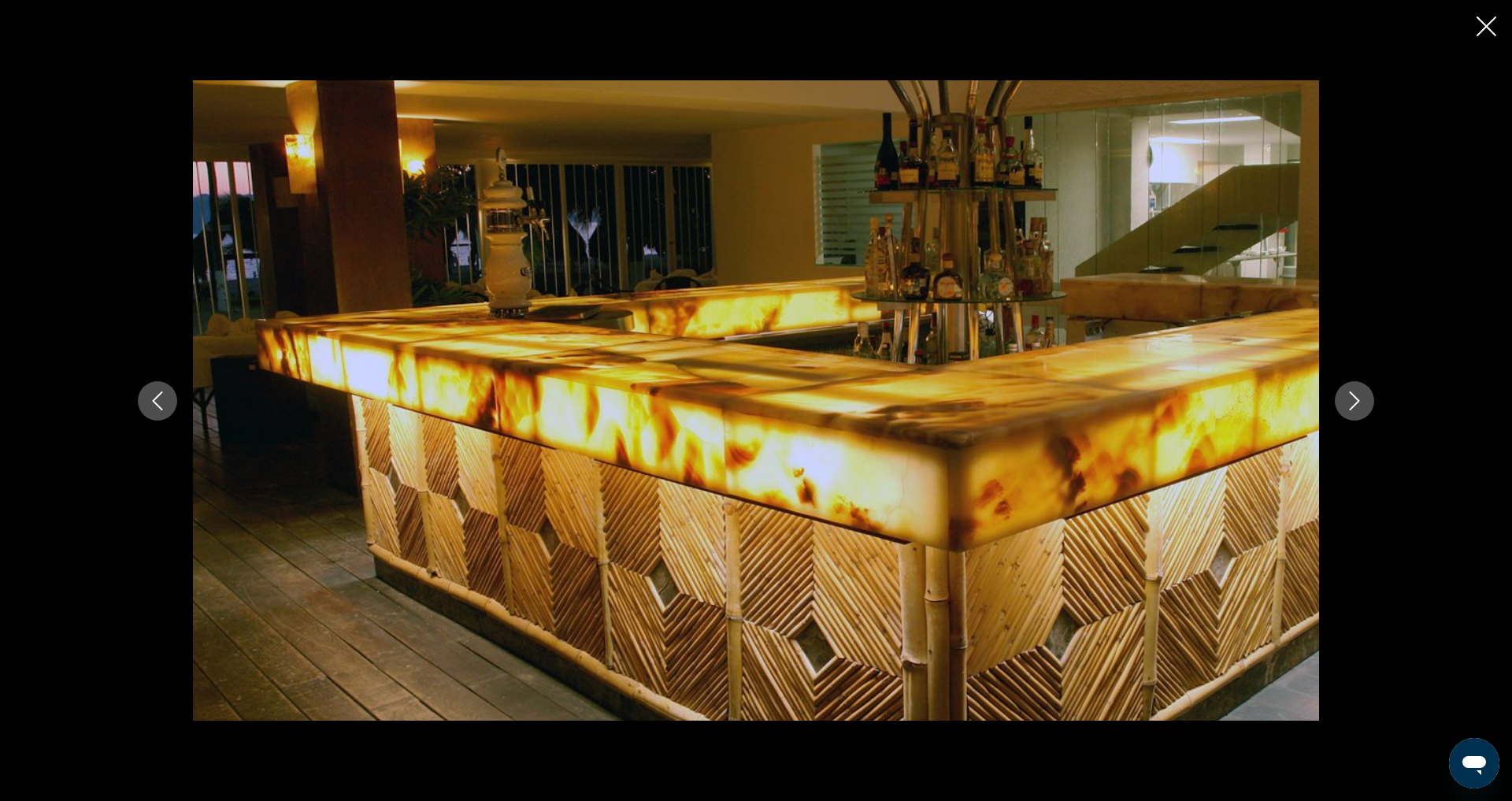
click at [1364, 401] on icon "Next image" at bounding box center [1354, 401] width 19 height 19
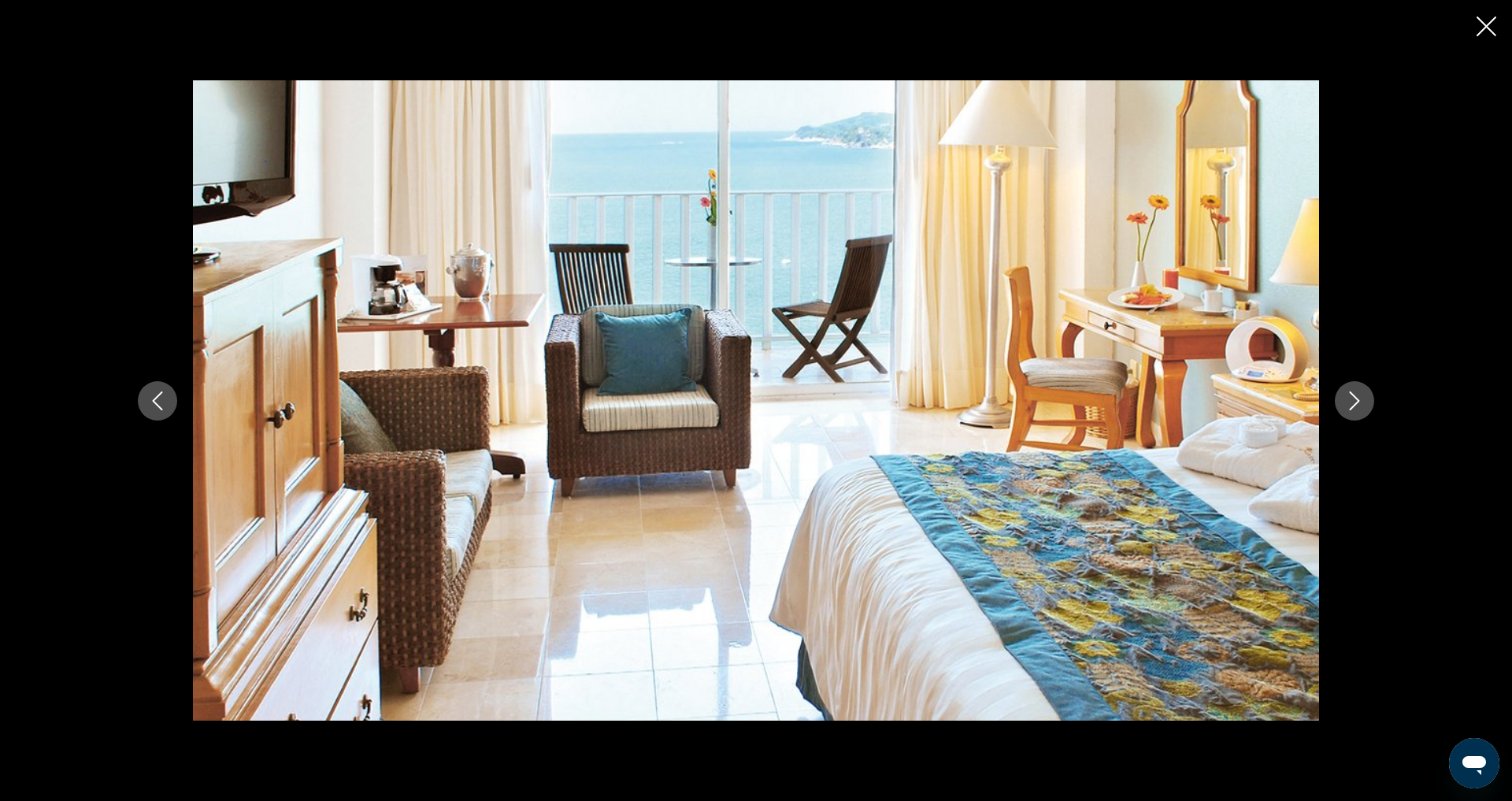
click at [1364, 401] on icon "Next image" at bounding box center [1354, 401] width 19 height 19
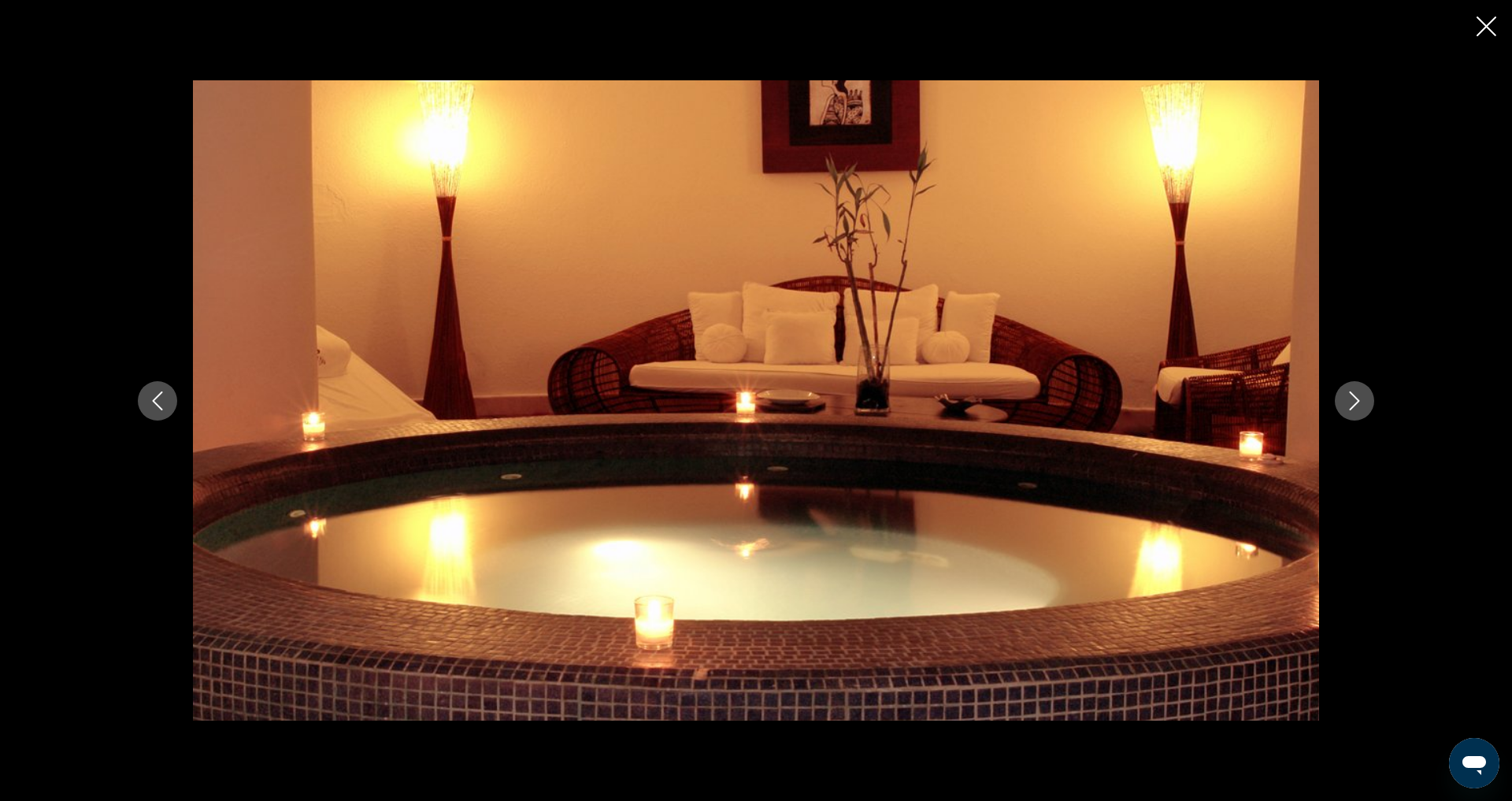
click at [1364, 401] on icon "Next image" at bounding box center [1354, 401] width 19 height 19
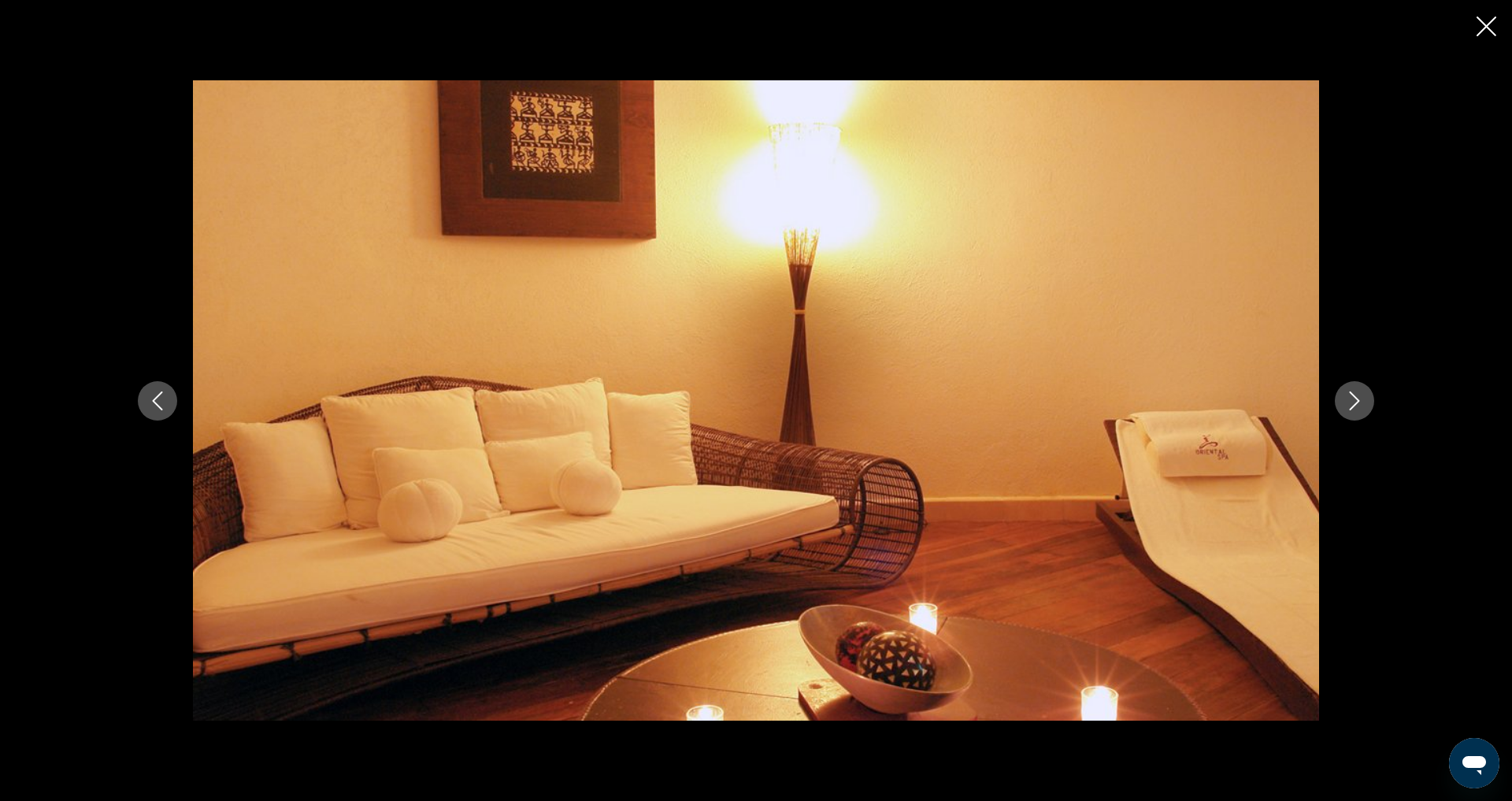
click at [1364, 401] on icon "Next image" at bounding box center [1354, 401] width 19 height 19
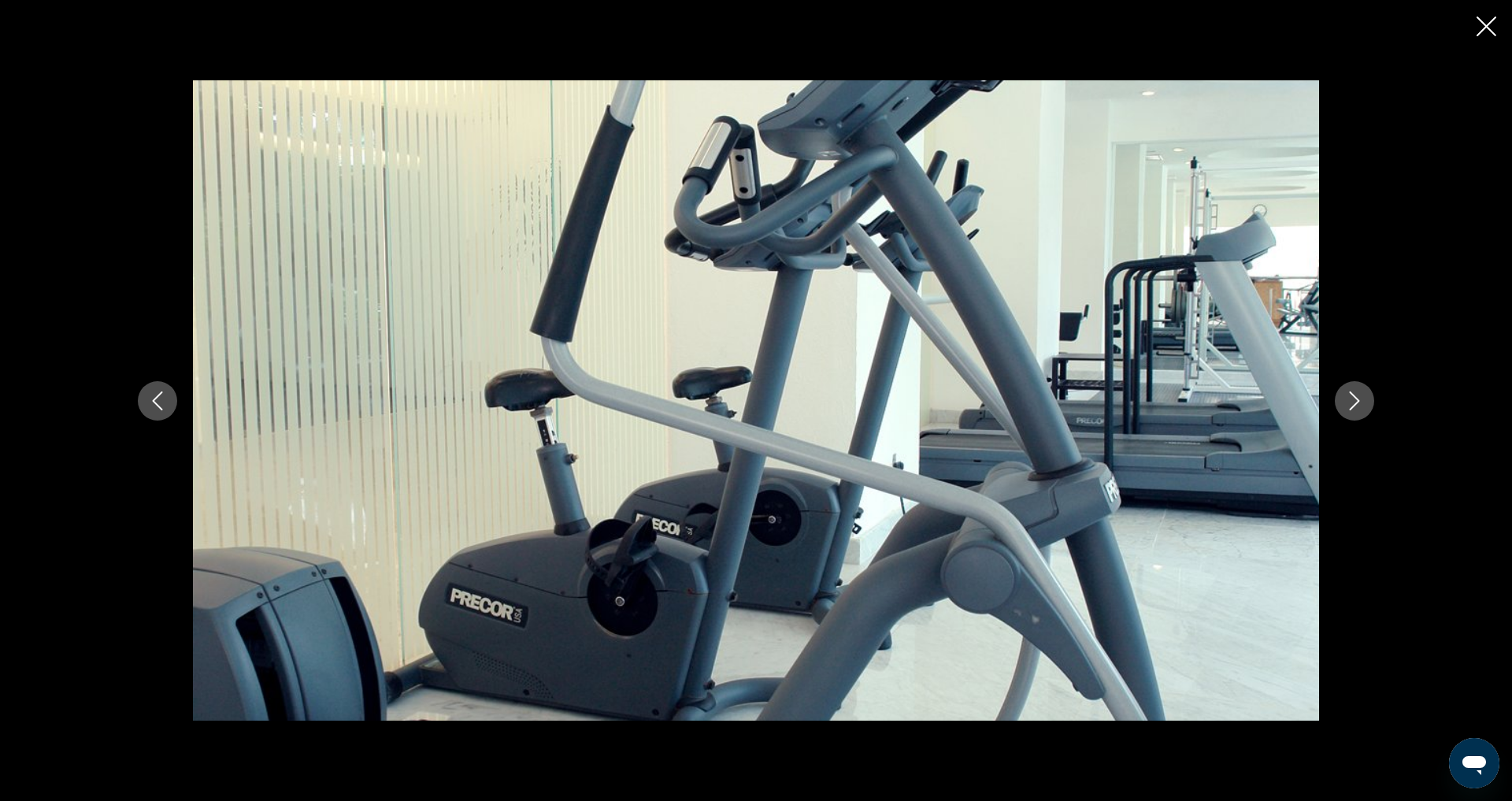
click at [1364, 401] on icon "Next image" at bounding box center [1354, 401] width 19 height 19
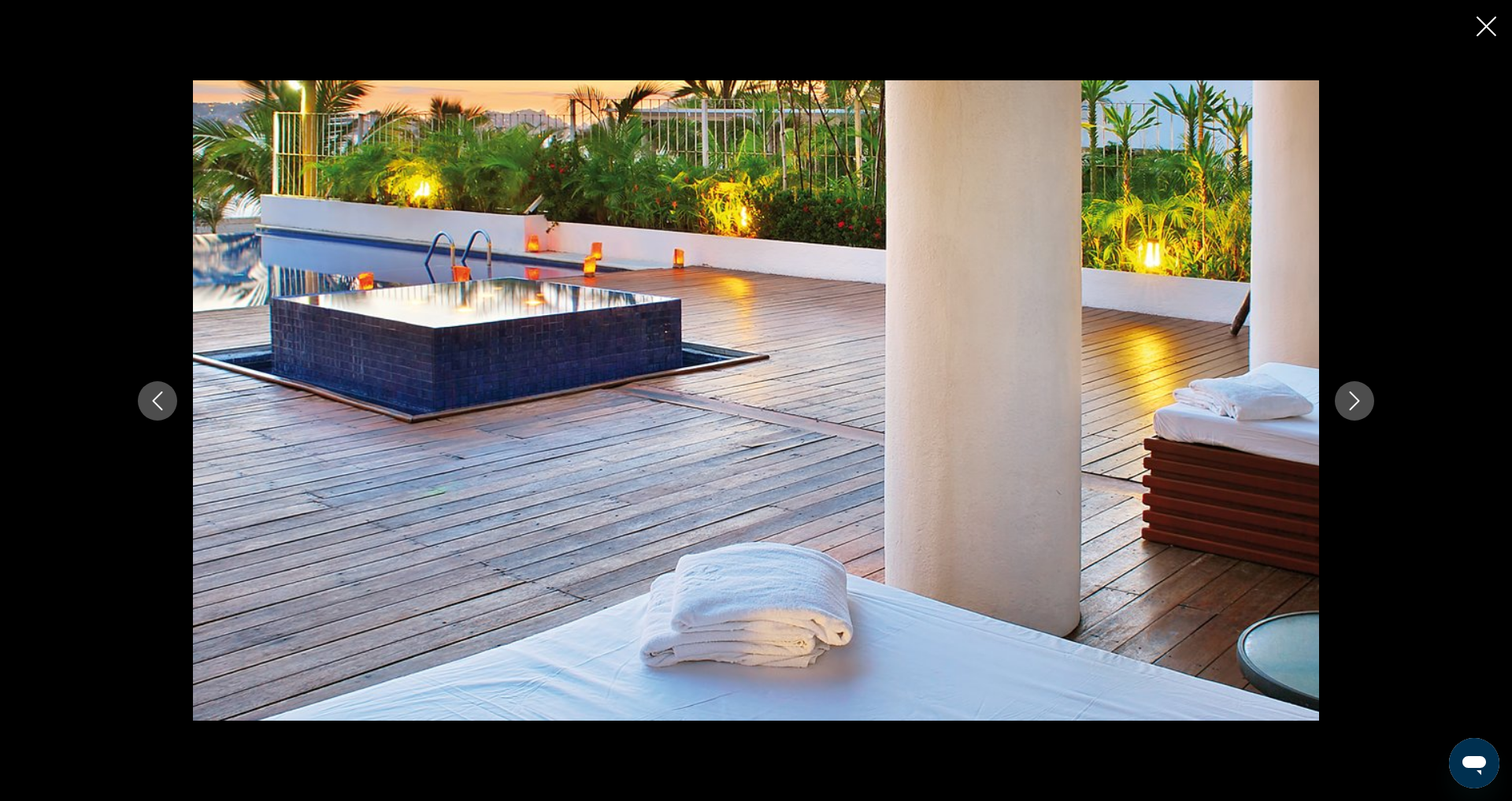
click at [1364, 401] on icon "Next image" at bounding box center [1354, 401] width 19 height 19
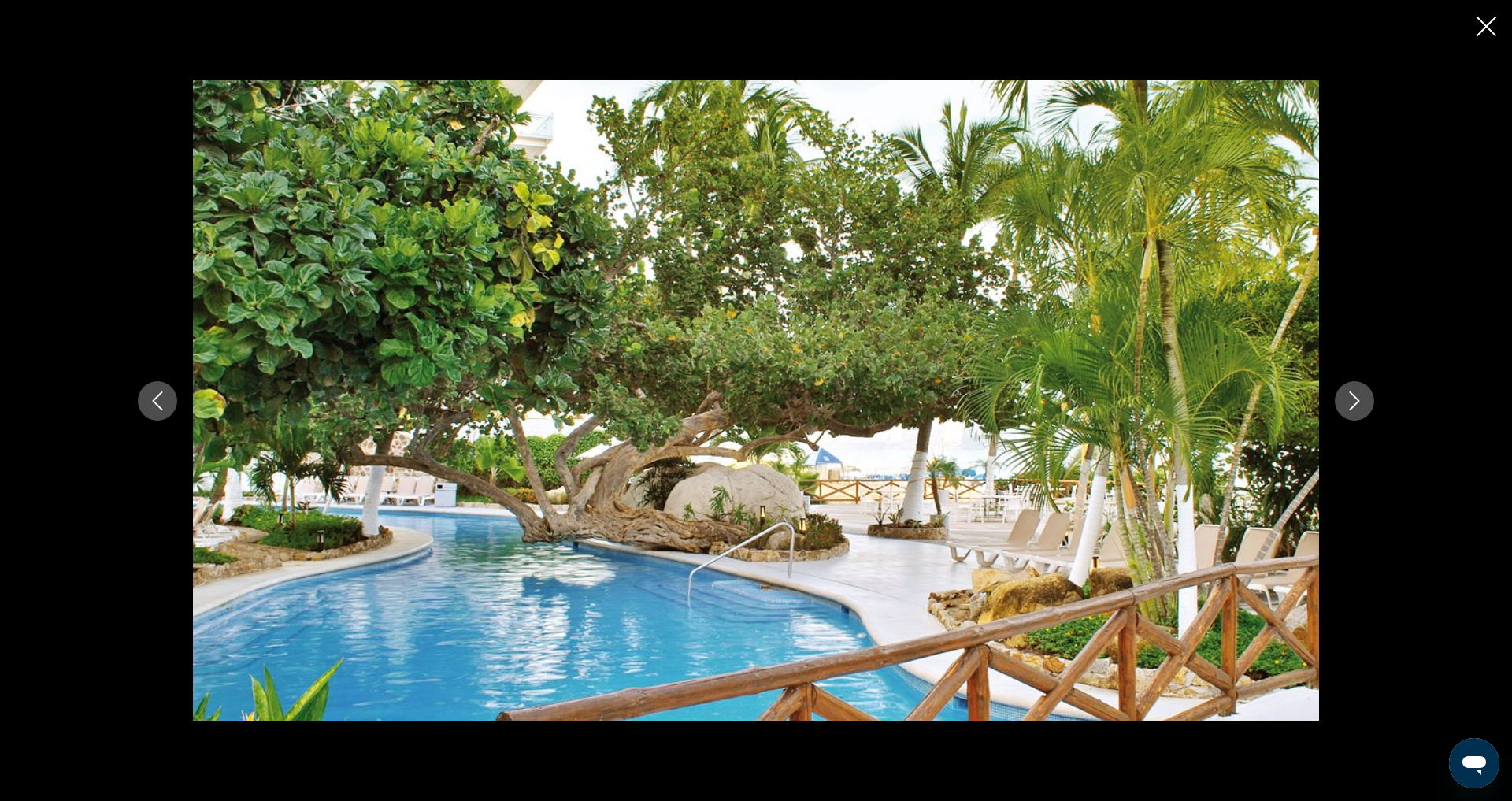
click at [1364, 401] on icon "Next image" at bounding box center [1354, 401] width 19 height 19
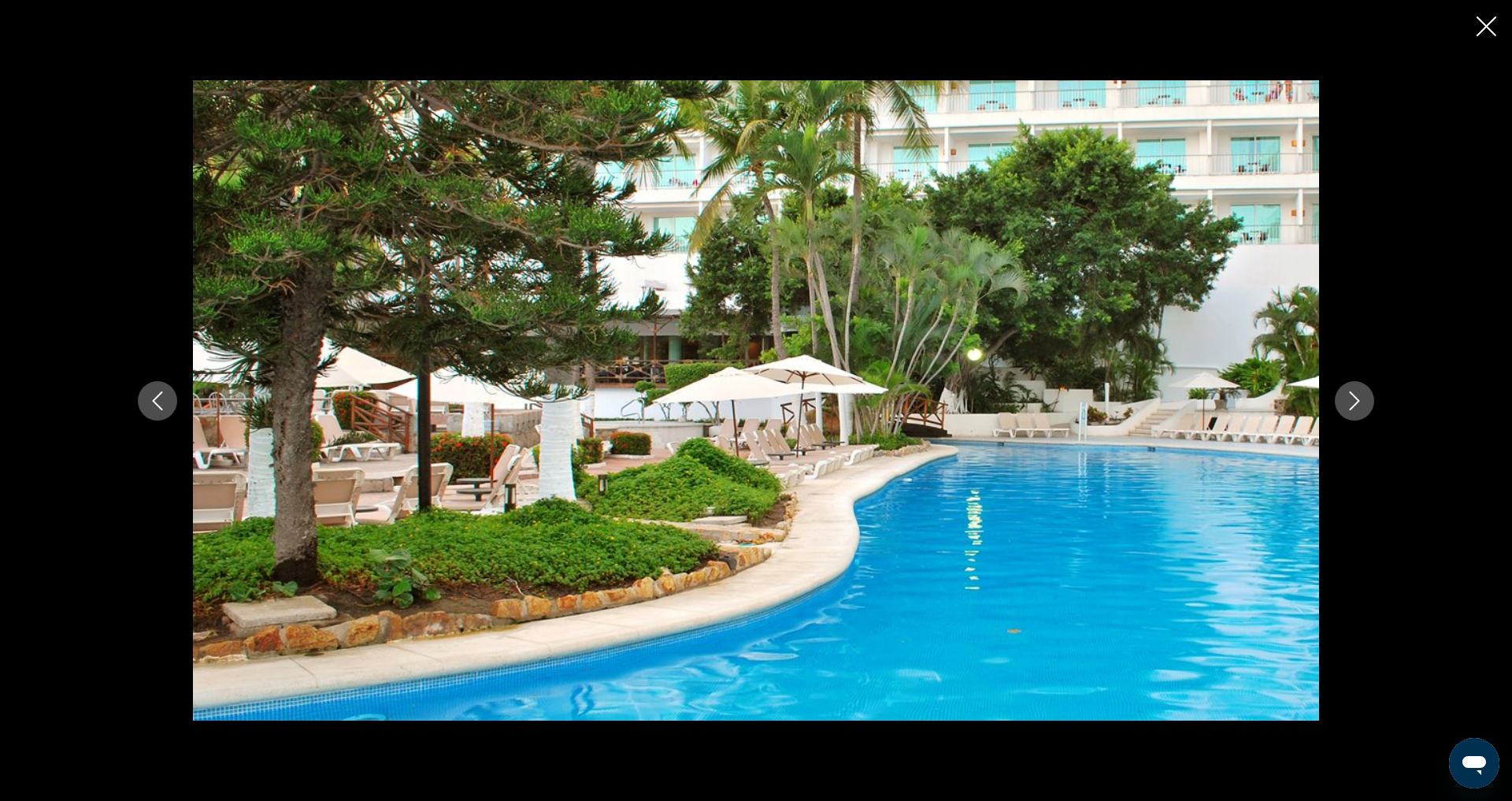
click at [1364, 401] on icon "Next image" at bounding box center [1354, 401] width 19 height 19
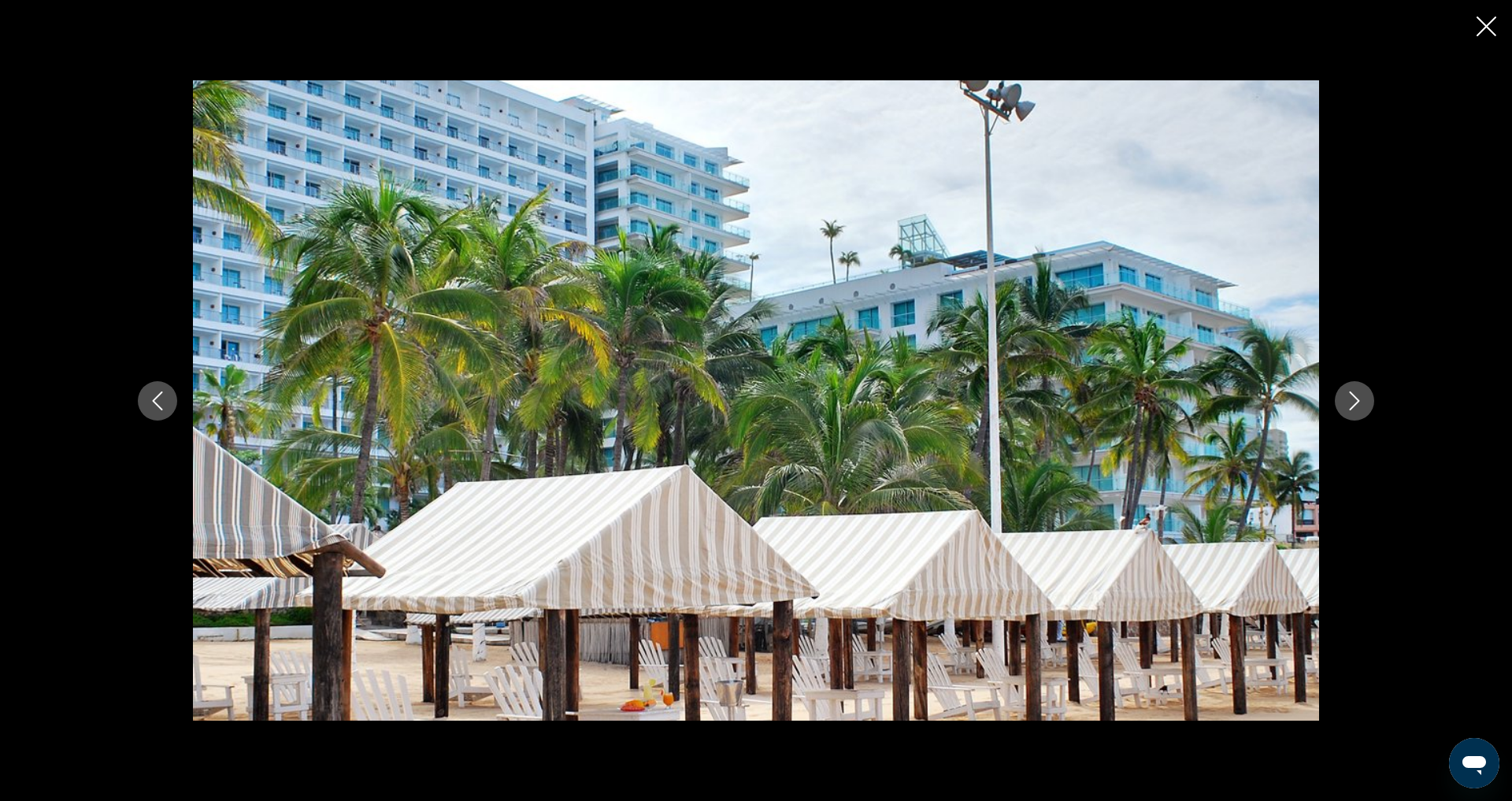
click at [1364, 401] on icon "Next image" at bounding box center [1354, 401] width 19 height 19
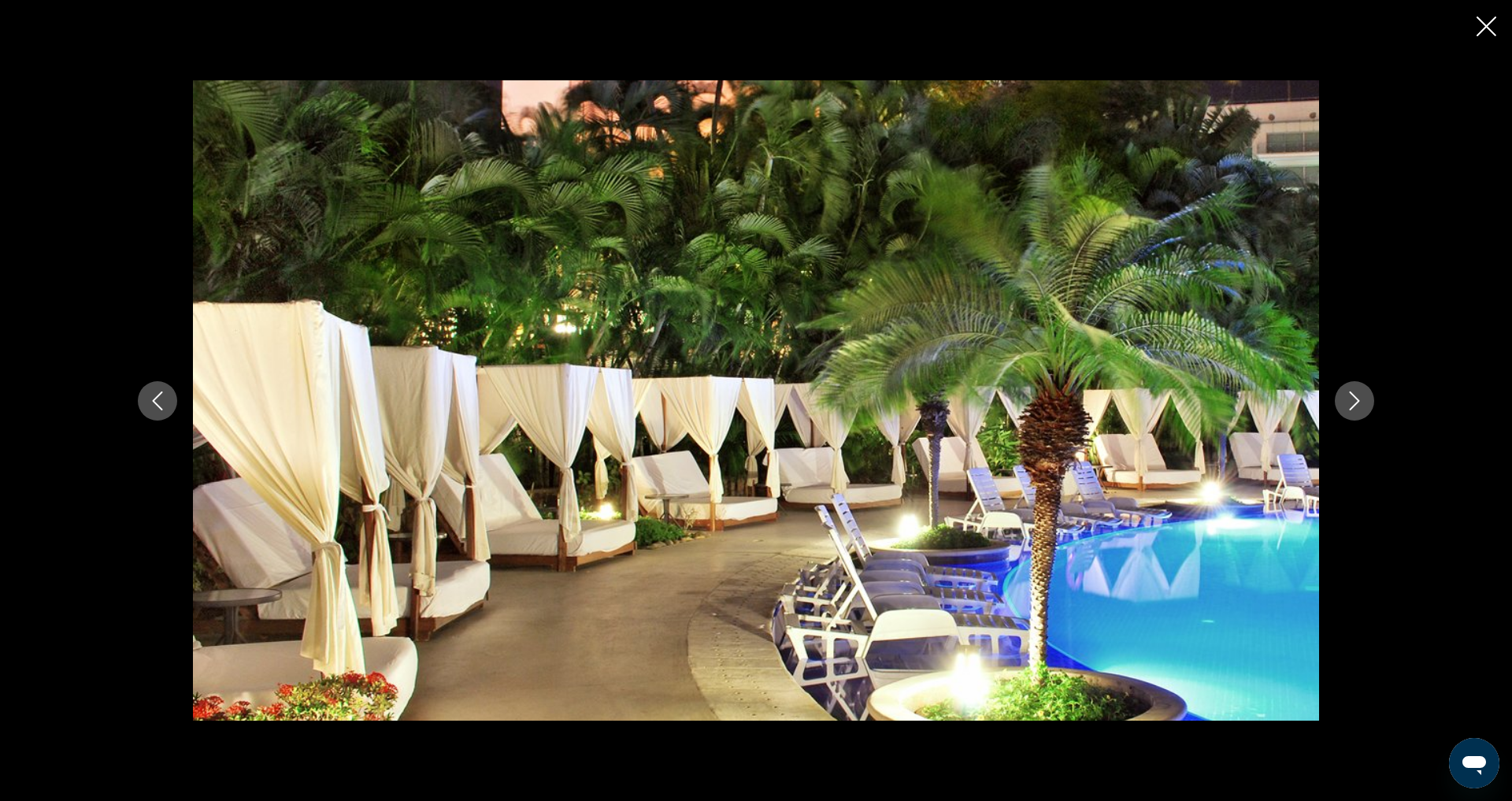
click at [1364, 401] on icon "Next image" at bounding box center [1354, 401] width 19 height 19
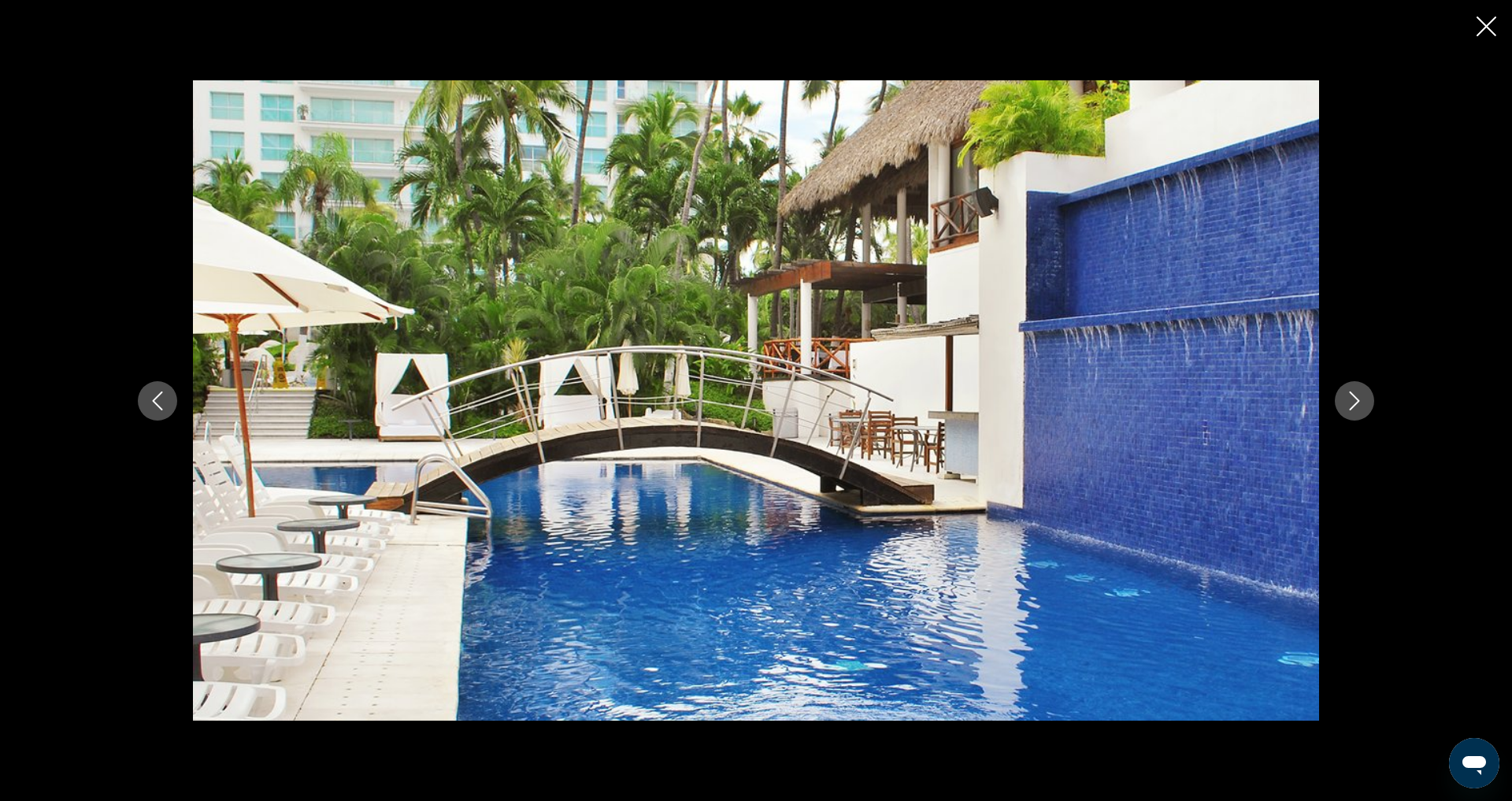
click at [1364, 409] on icon "Next image" at bounding box center [1354, 401] width 19 height 19
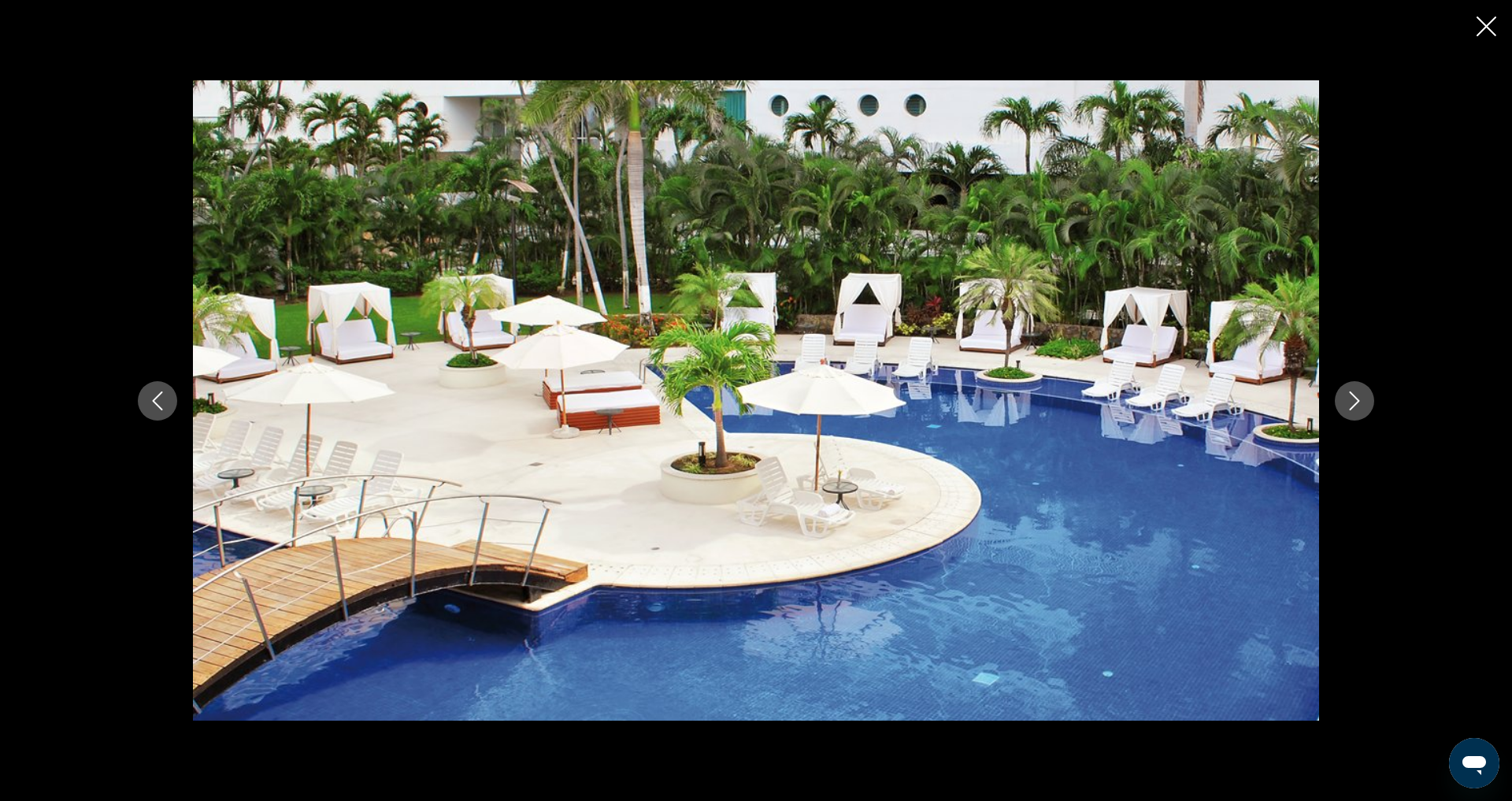
click at [1364, 409] on icon "Next image" at bounding box center [1354, 401] width 19 height 19
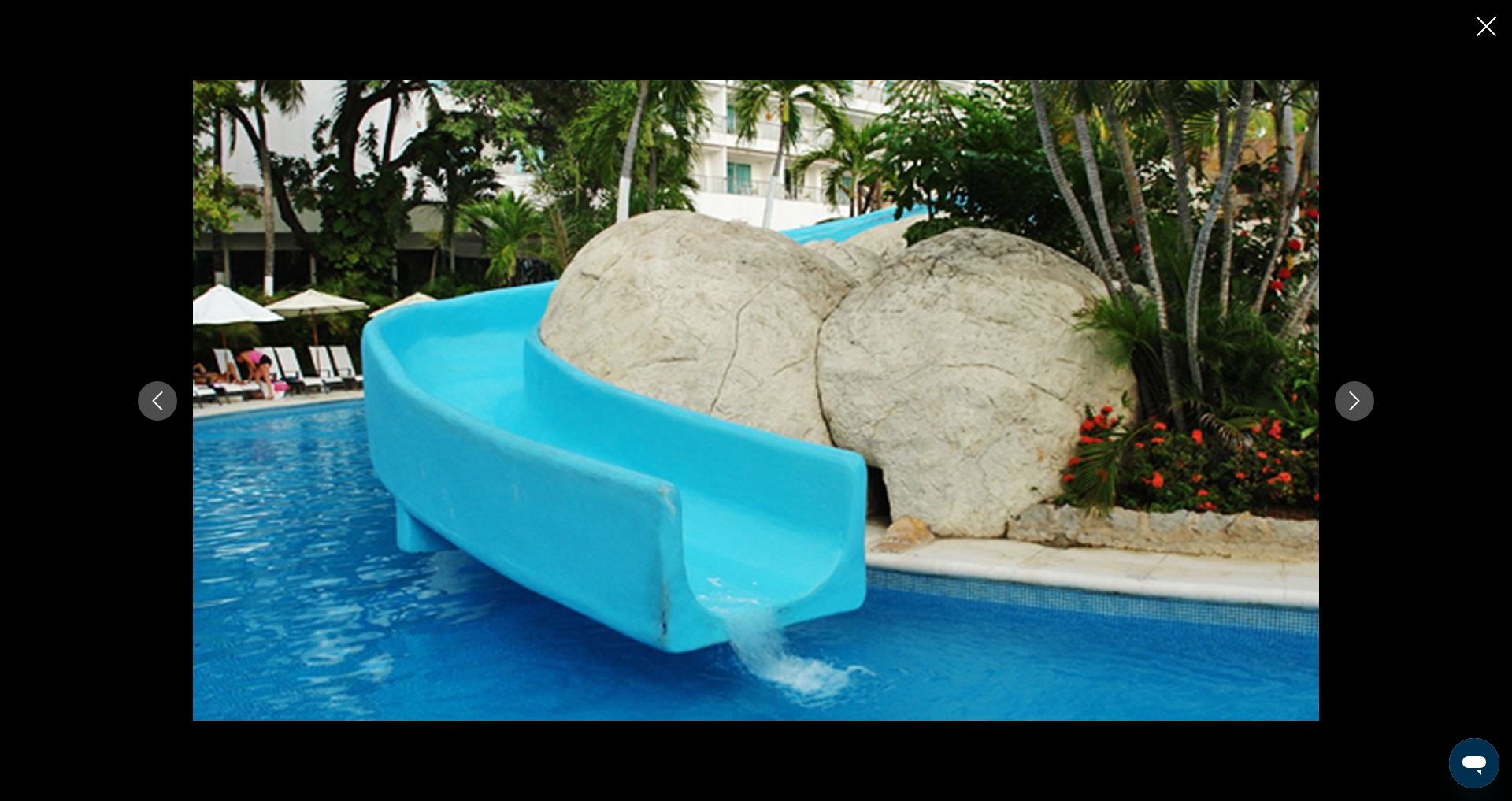
click at [1364, 409] on icon "Next image" at bounding box center [1354, 401] width 19 height 19
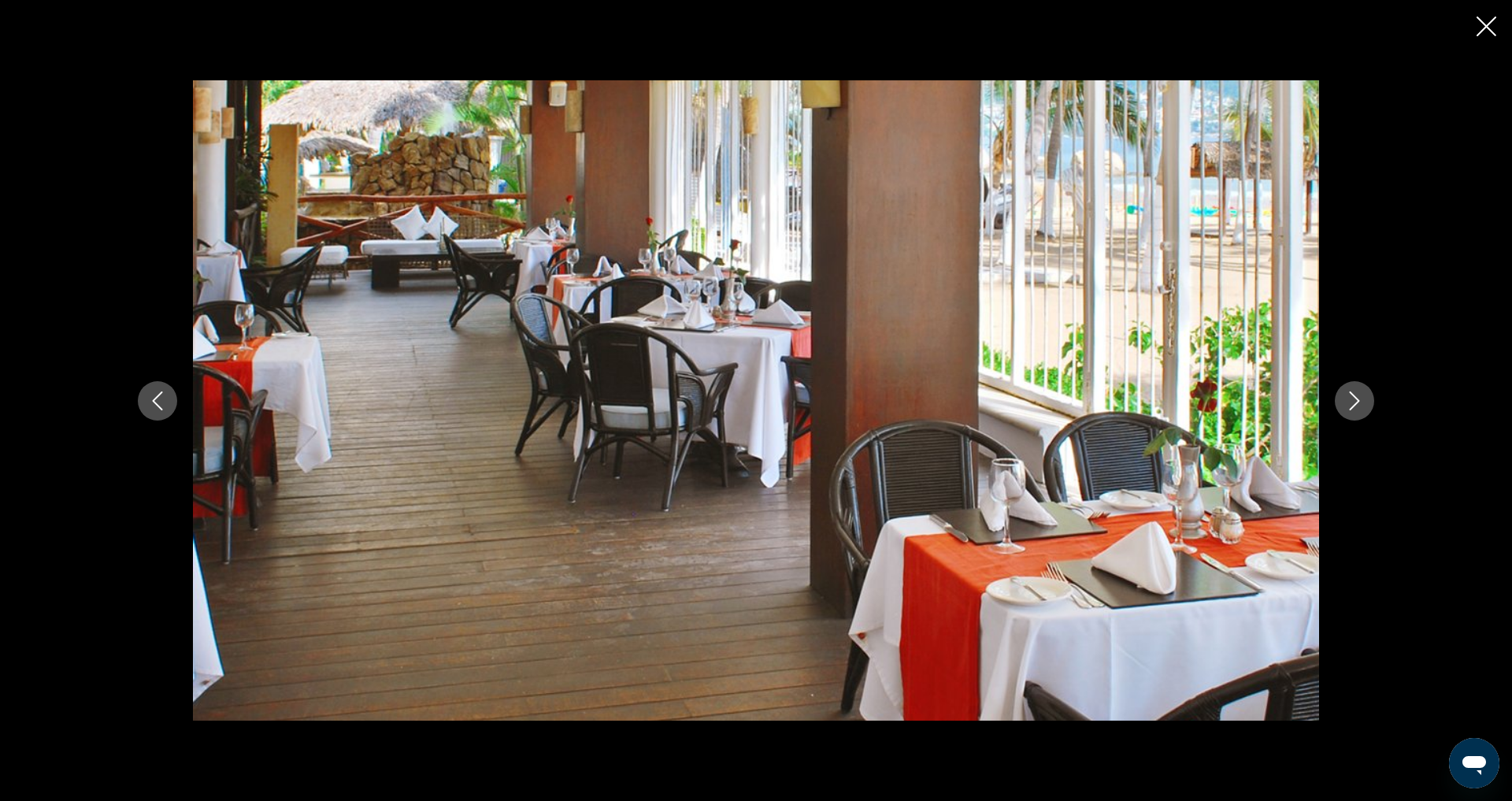
click at [1364, 409] on icon "Next image" at bounding box center [1354, 401] width 19 height 19
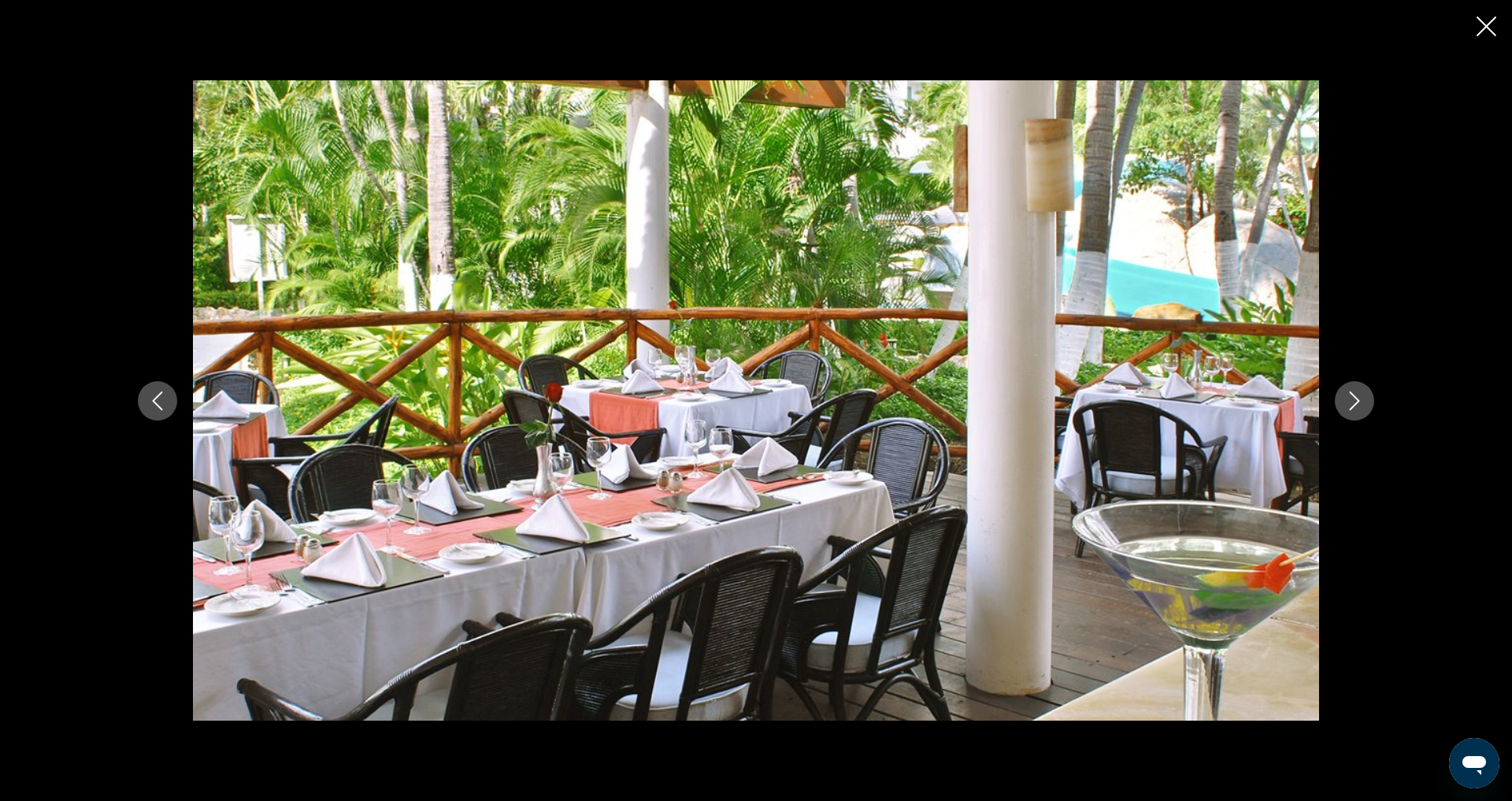
click at [1364, 409] on icon "Next image" at bounding box center [1354, 401] width 19 height 19
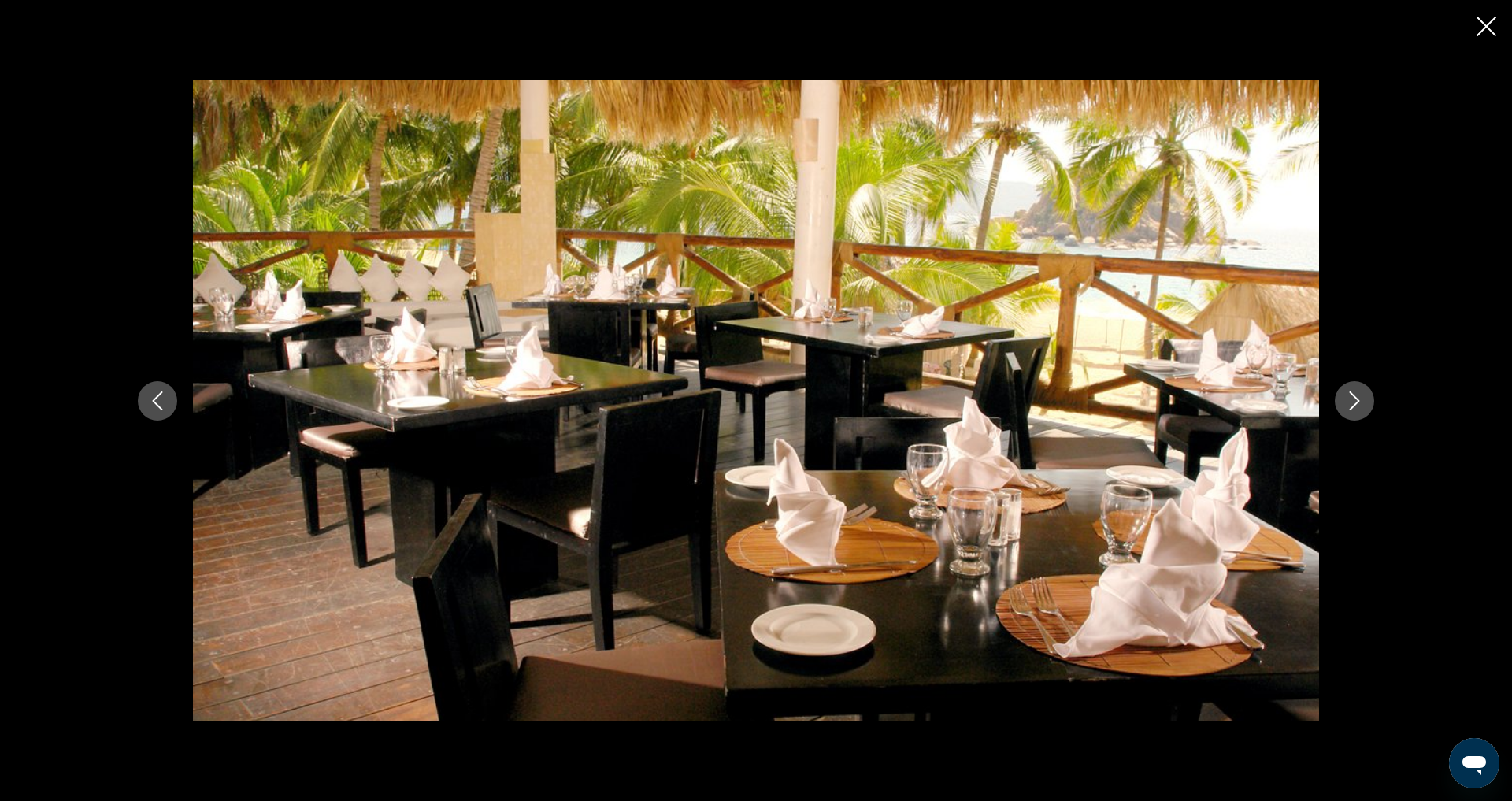
click at [1364, 409] on icon "Next image" at bounding box center [1354, 401] width 19 height 19
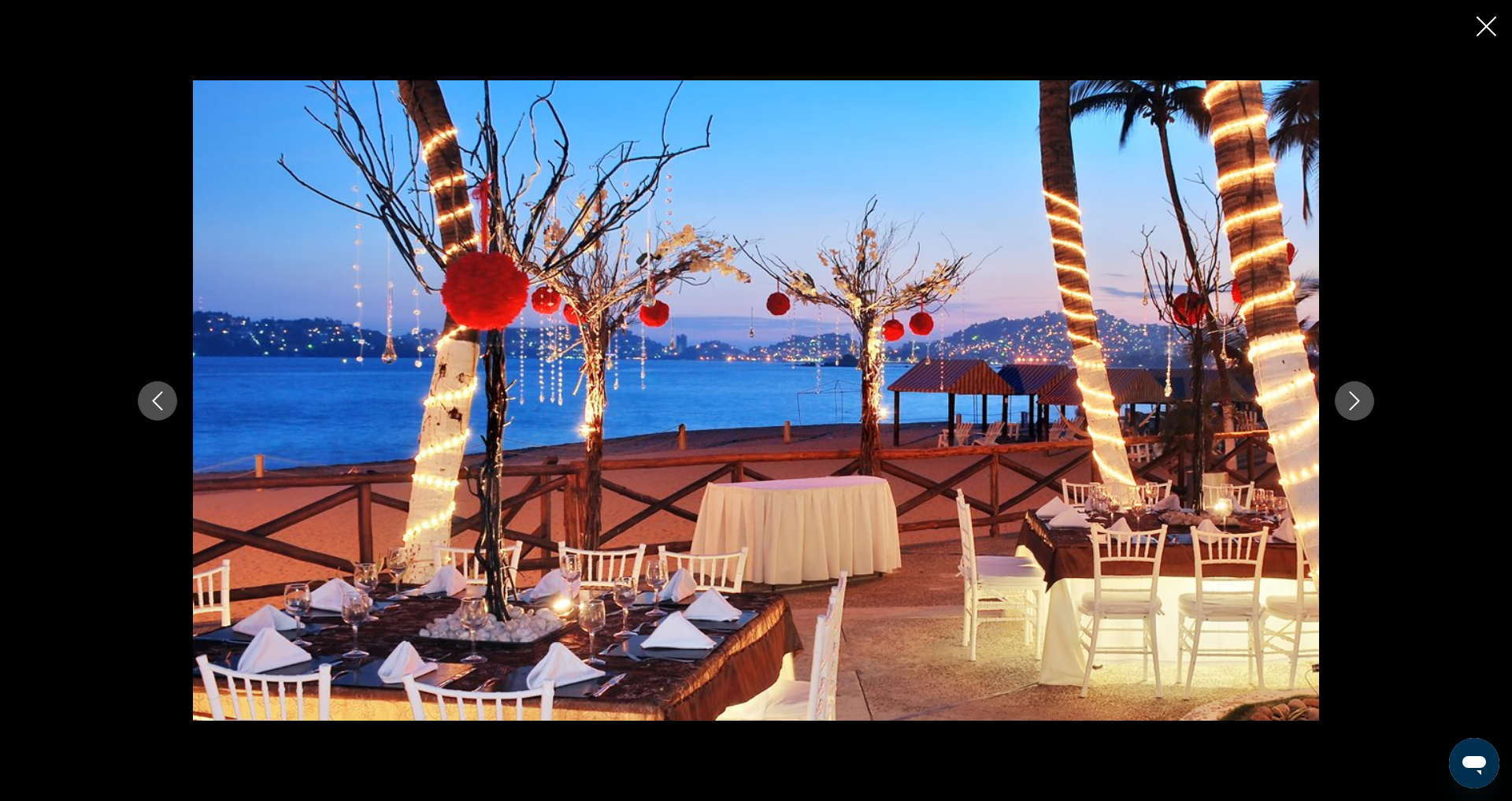
click at [1364, 409] on icon "Next image" at bounding box center [1354, 401] width 19 height 19
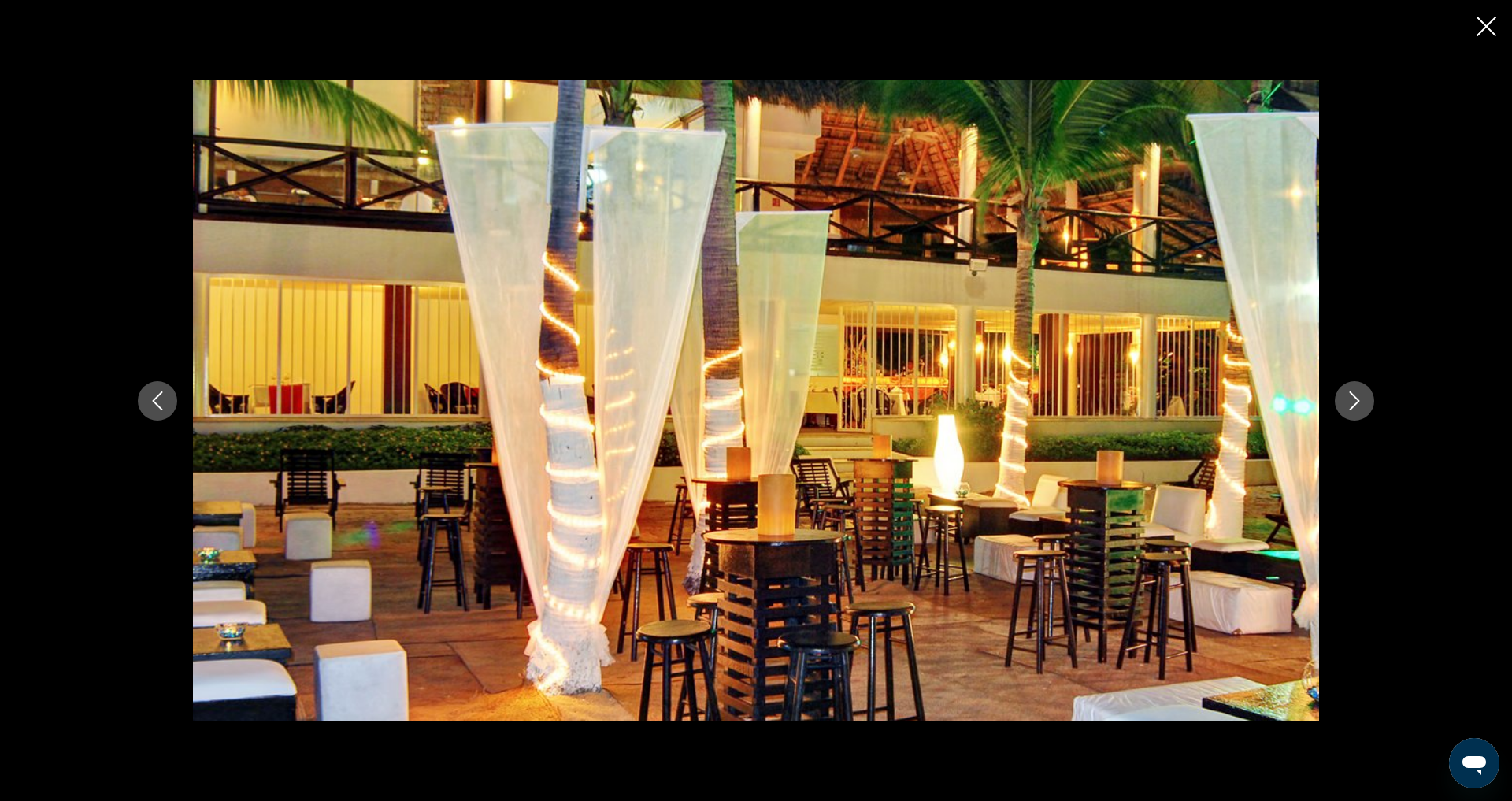
click at [1364, 409] on icon "Next image" at bounding box center [1354, 401] width 19 height 19
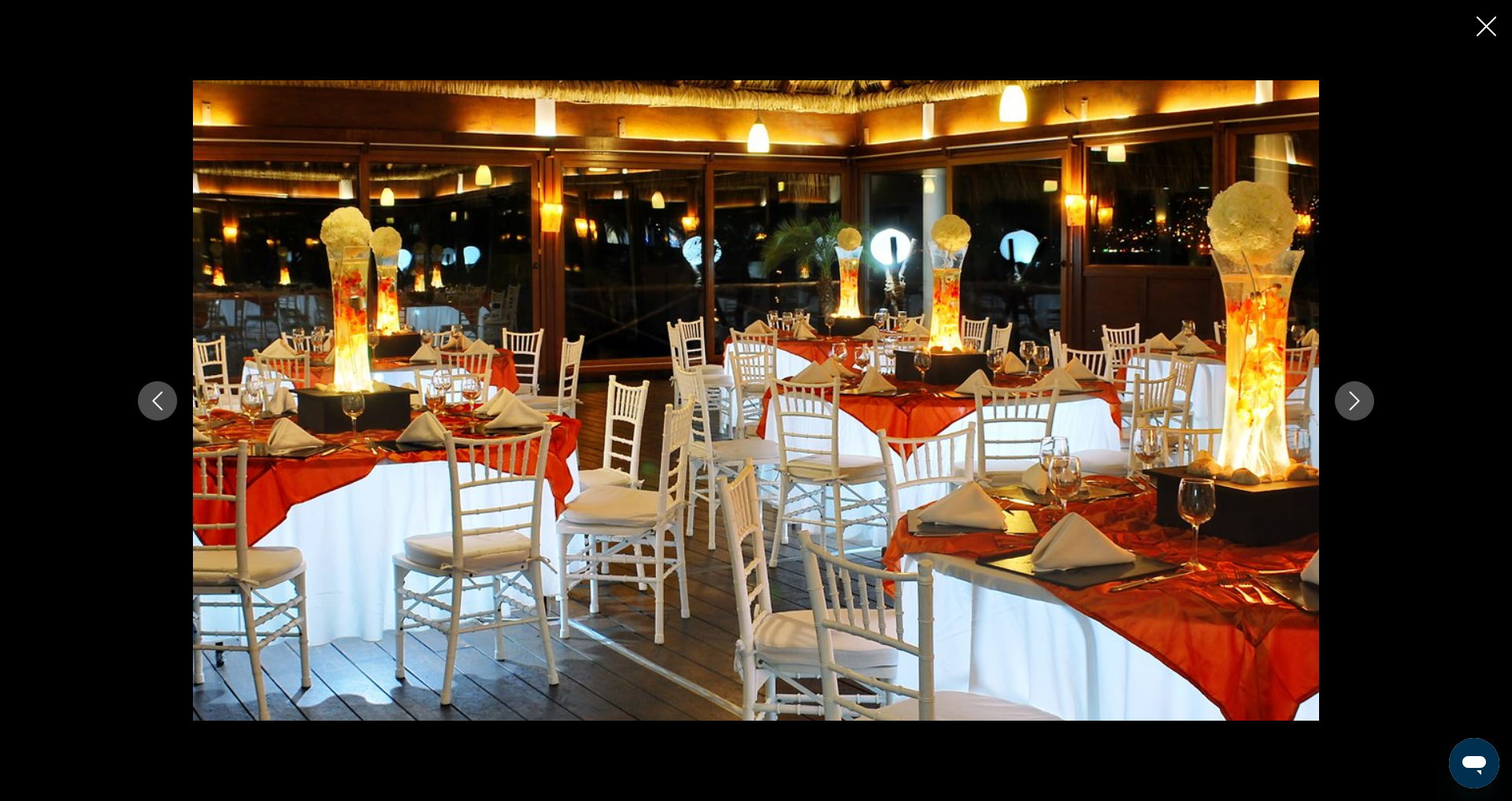
click at [1364, 409] on icon "Next image" at bounding box center [1354, 401] width 19 height 19
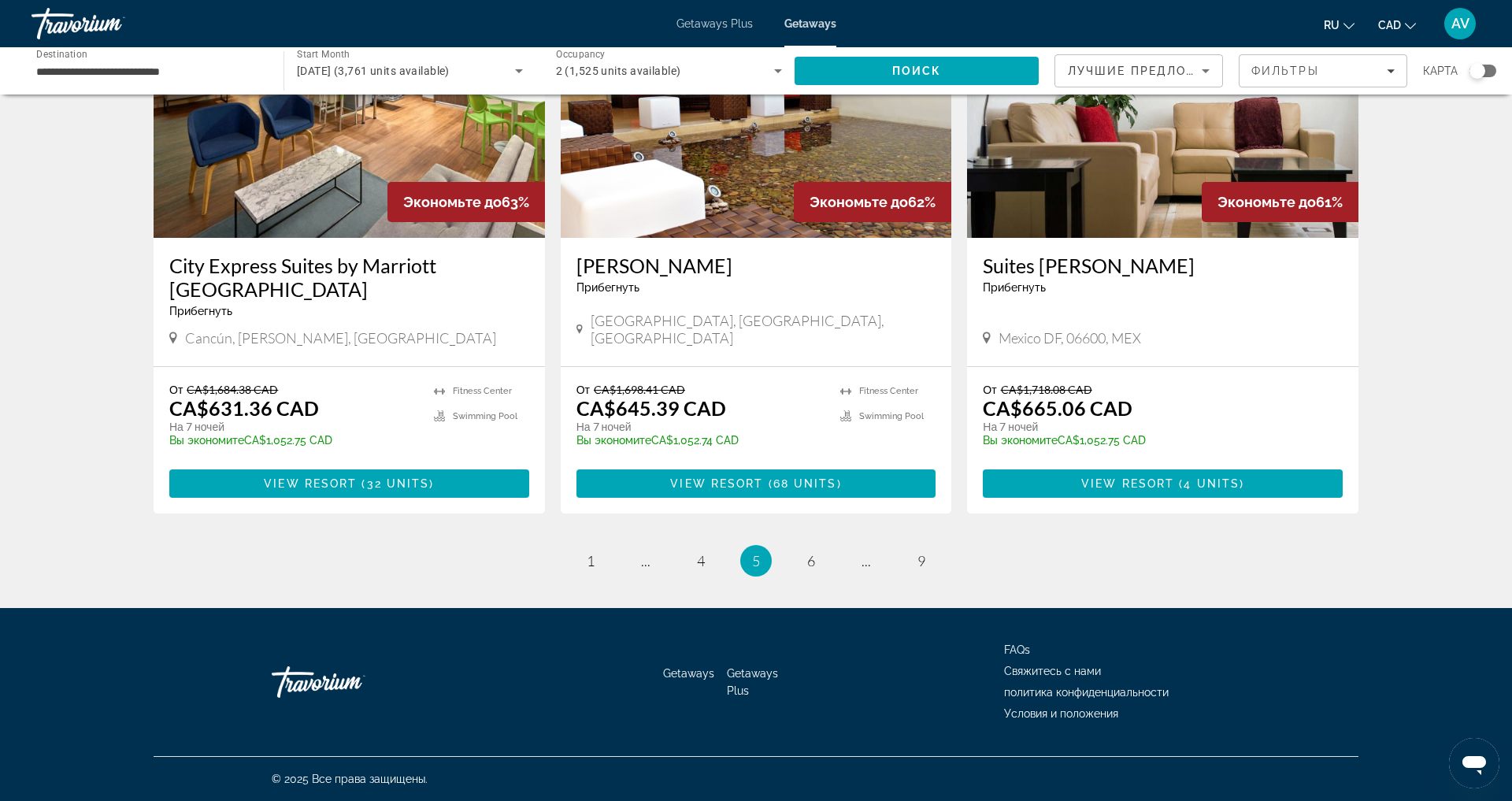
scroll to position [2017, 0]
click at [815, 556] on span "6" at bounding box center [811, 561] width 8 height 17
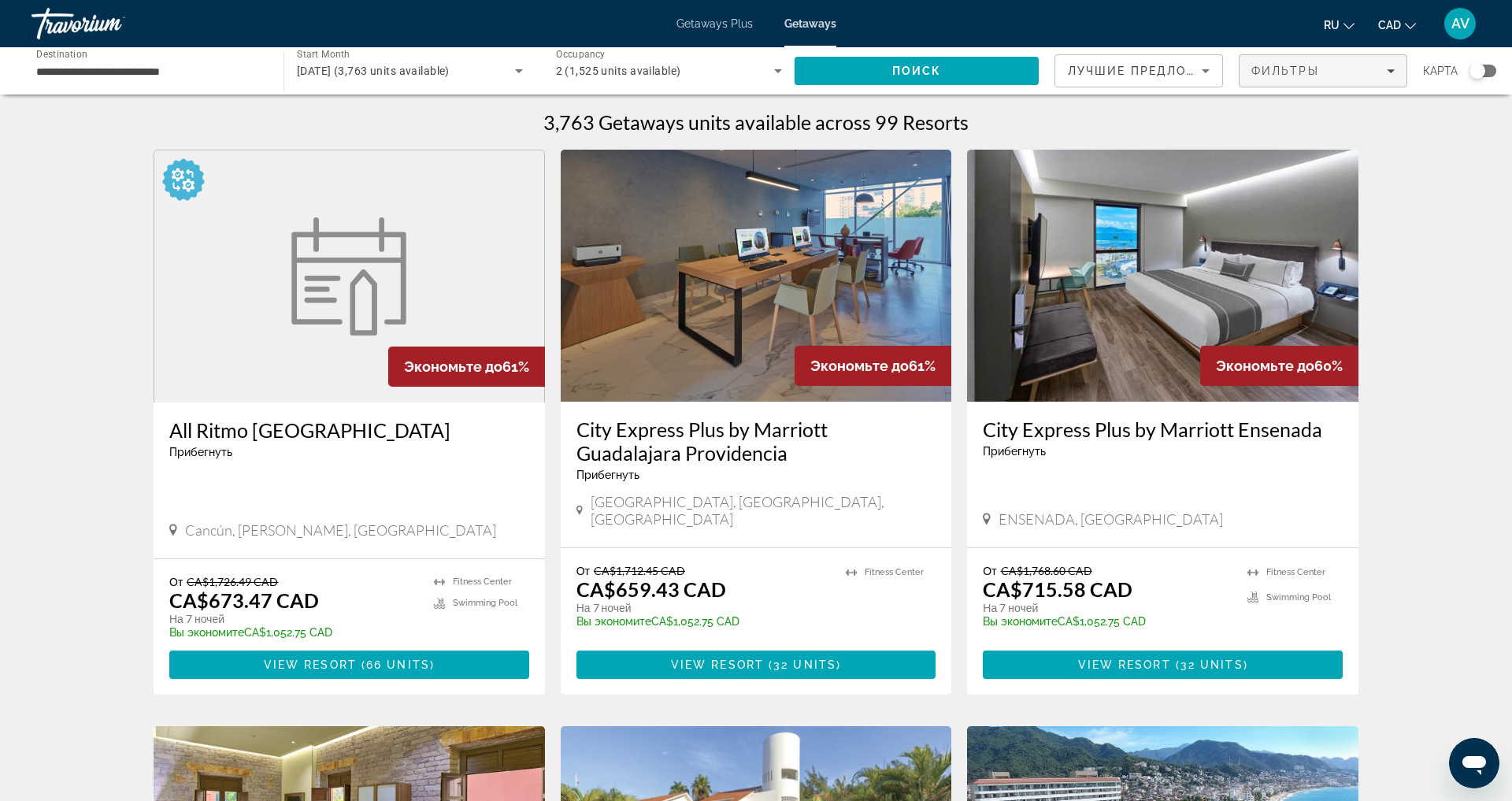
click at [1251, 77] on span "Фильтры" at bounding box center [1285, 71] width 68 height 13
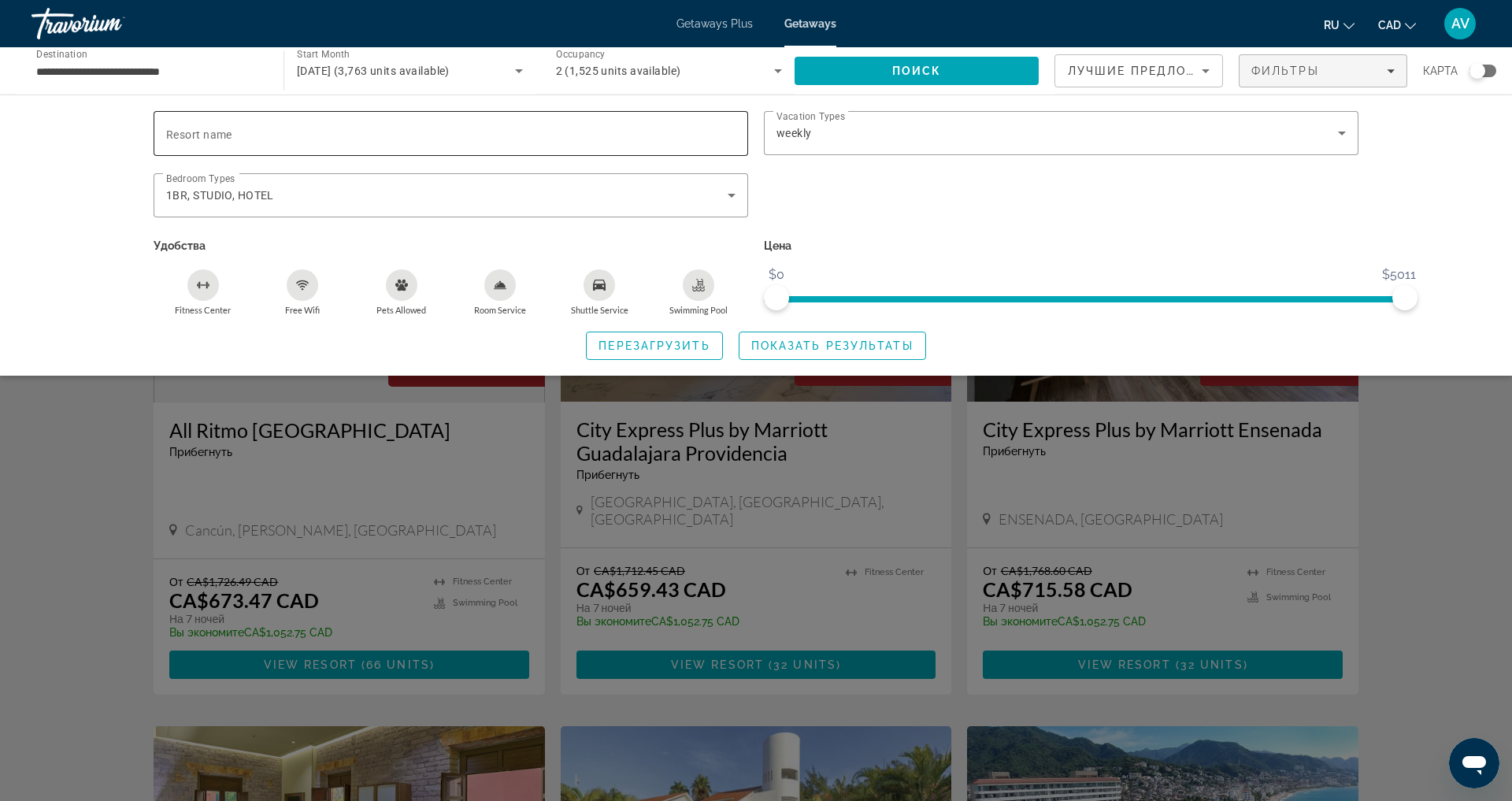
click at [379, 142] on input "Resort name" at bounding box center [451, 134] width 570 height 19
type input "**********"
click at [843, 353] on span "Показать результаты" at bounding box center [832, 346] width 162 height 13
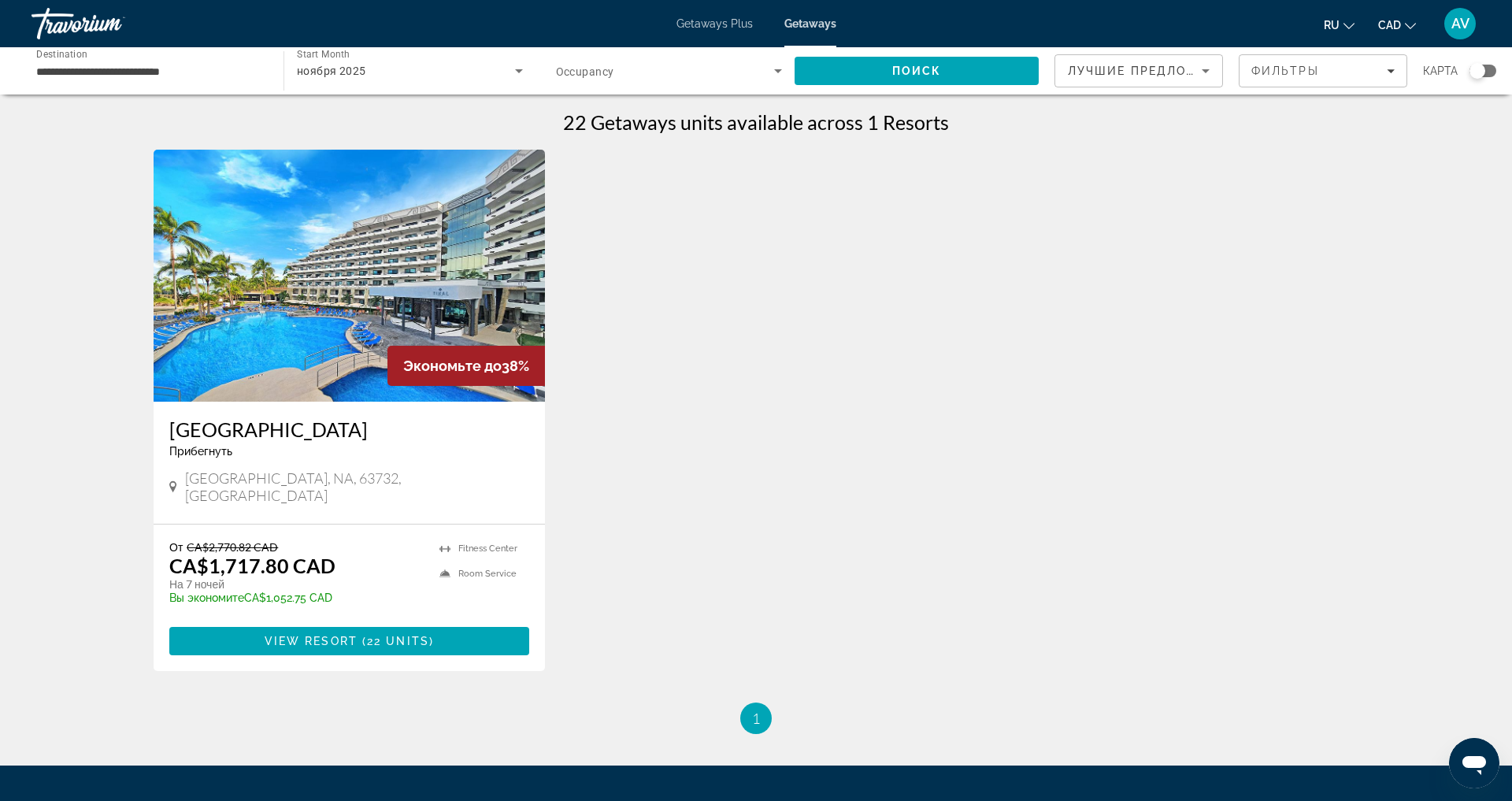
click at [725, 28] on span "Getaways Plus" at bounding box center [715, 23] width 76 height 13
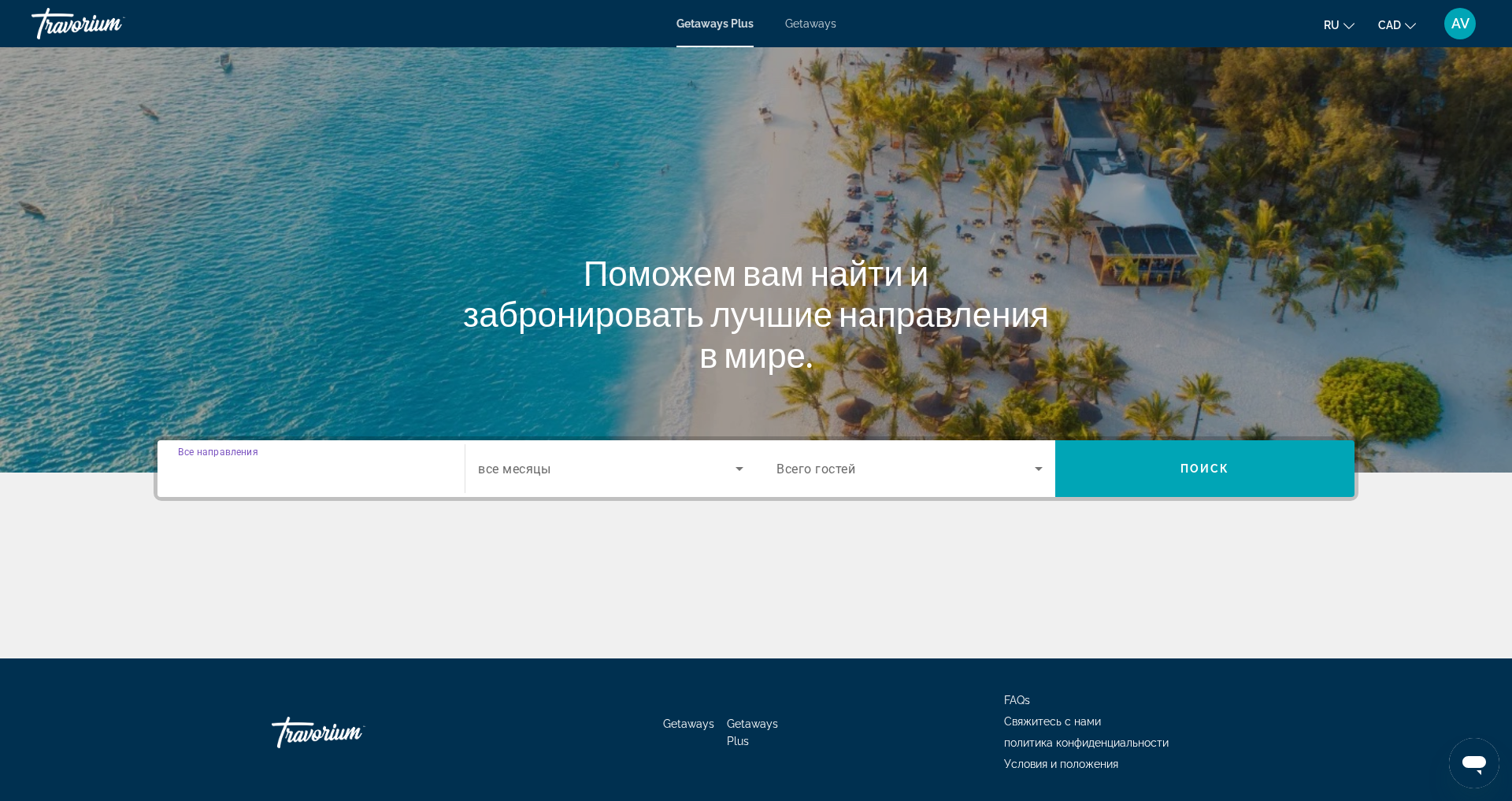
click at [367, 479] on input "Destination Все направления" at bounding box center [312, 470] width 267 height 19
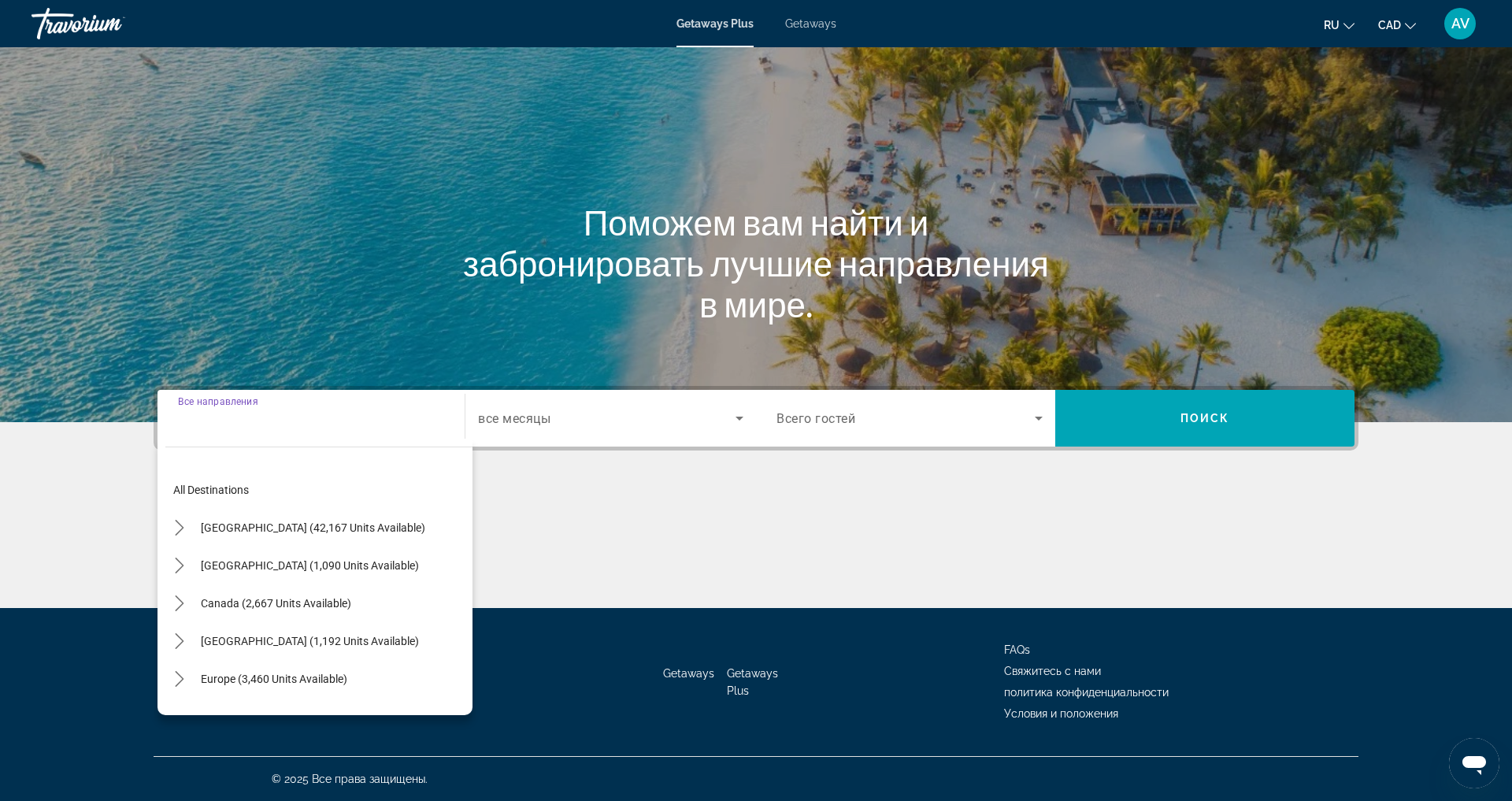
scroll to position [134, 0]
click at [282, 560] on span "[GEOGRAPHIC_DATA] (1,090 units available)" at bounding box center [310, 566] width 218 height 13
type input "**********"
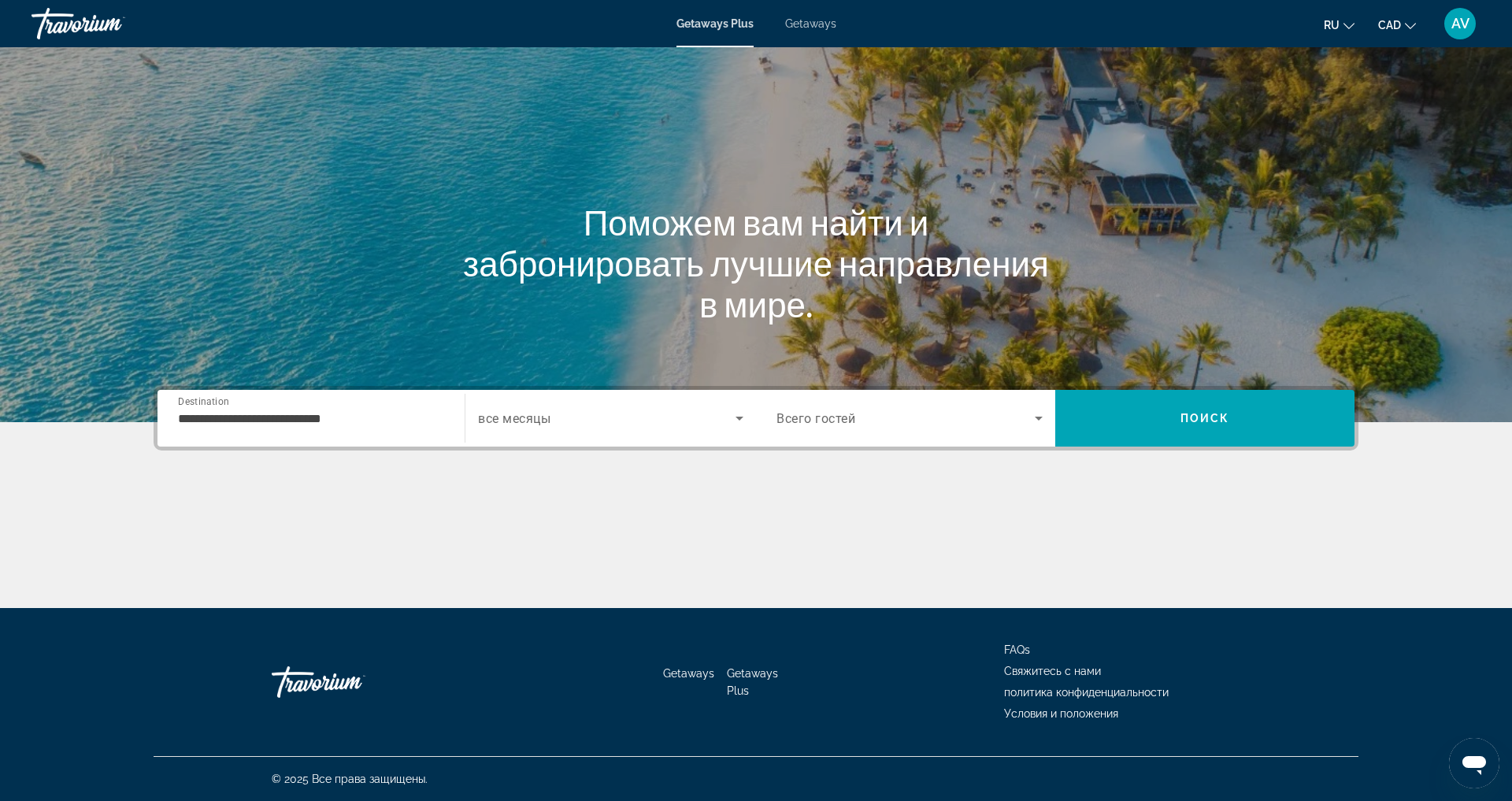
click at [503, 397] on div "Search widget" at bounding box center [610, 419] width 266 height 44
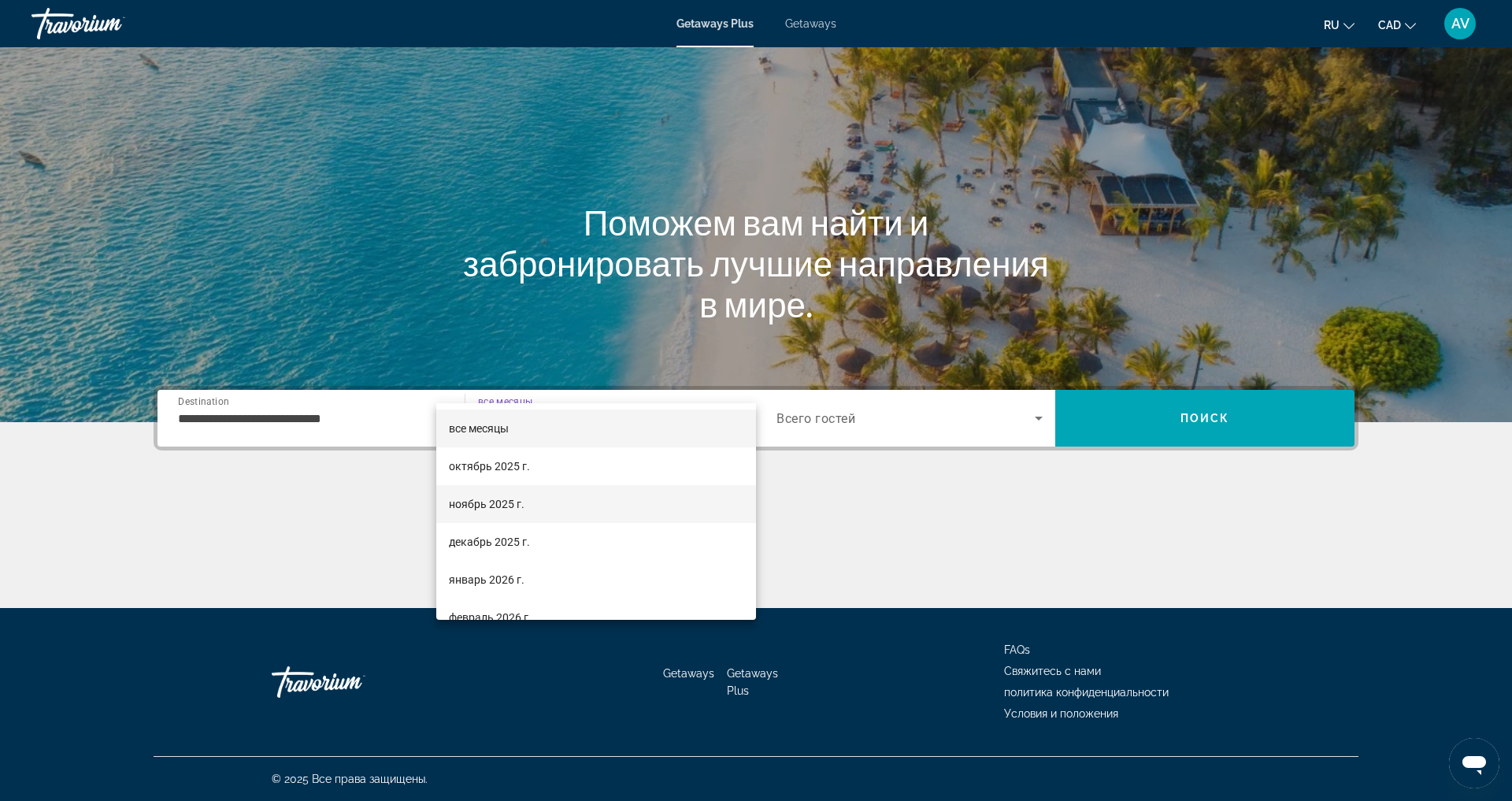
click at [507, 506] on span "ноябрь 2025 г." at bounding box center [486, 505] width 76 height 19
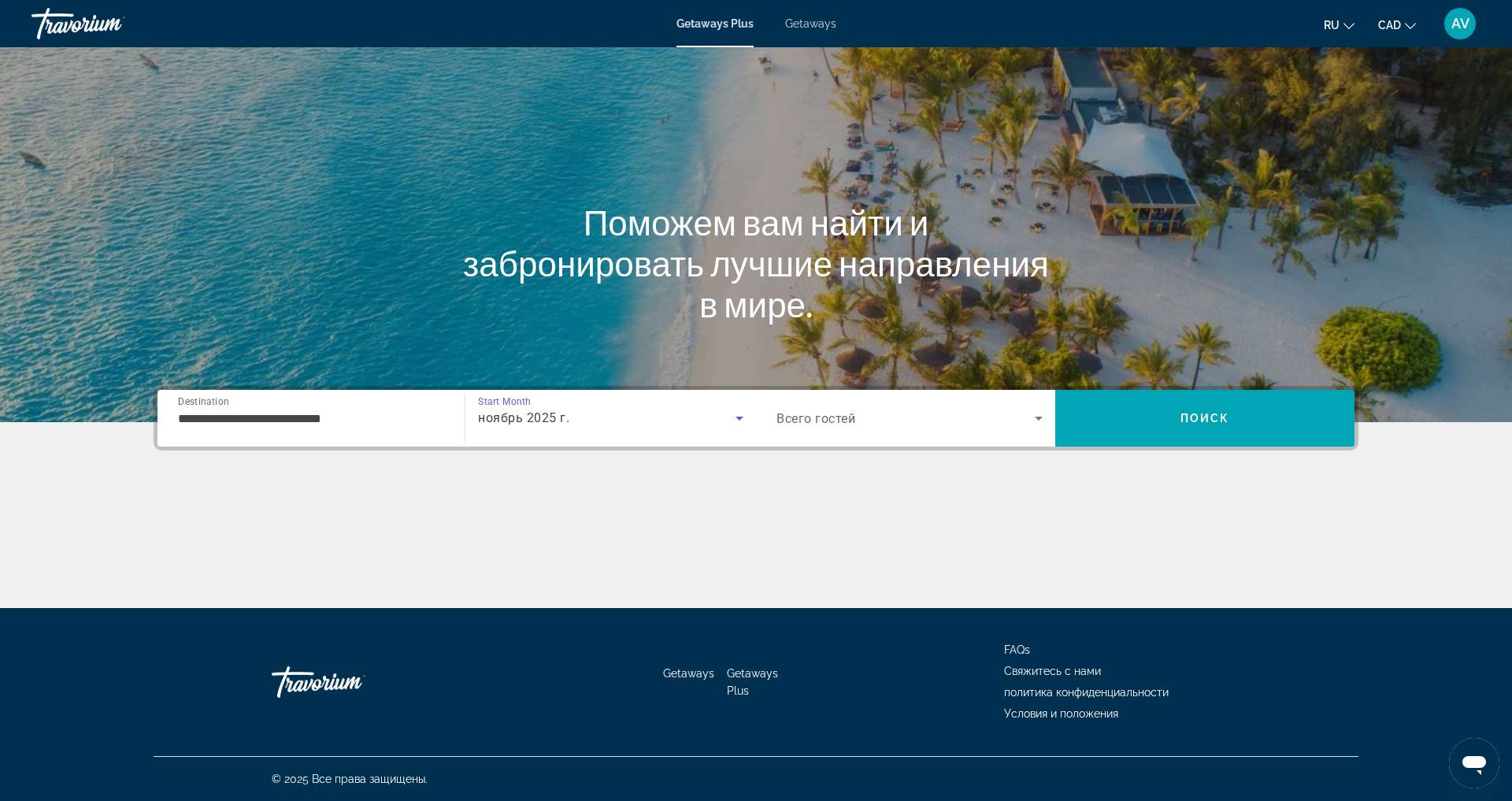
click at [1011, 409] on span "Search widget" at bounding box center [906, 418] width 258 height 19
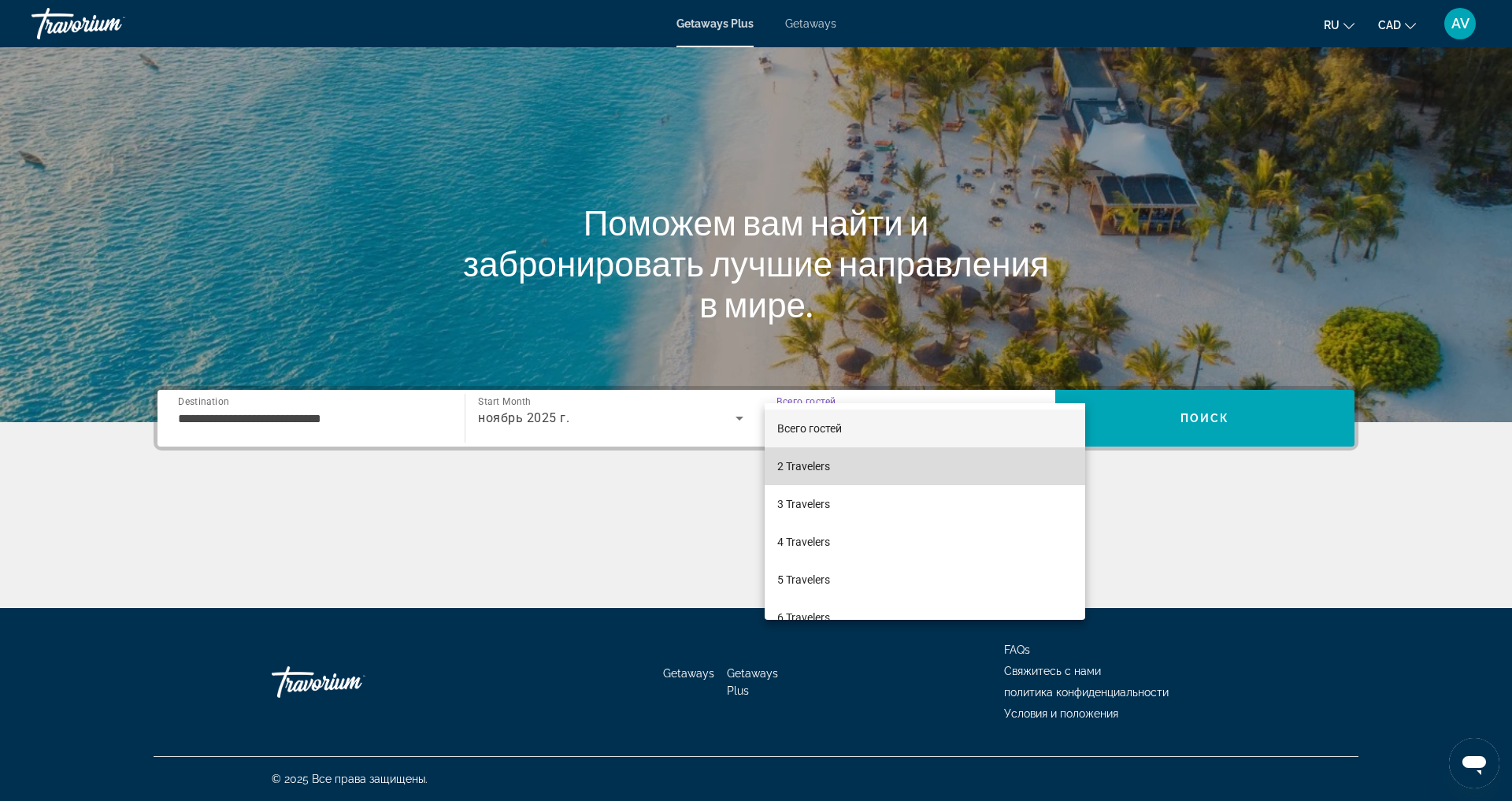
click at [920, 470] on mat-option "2 Travelers" at bounding box center [925, 466] width 321 height 38
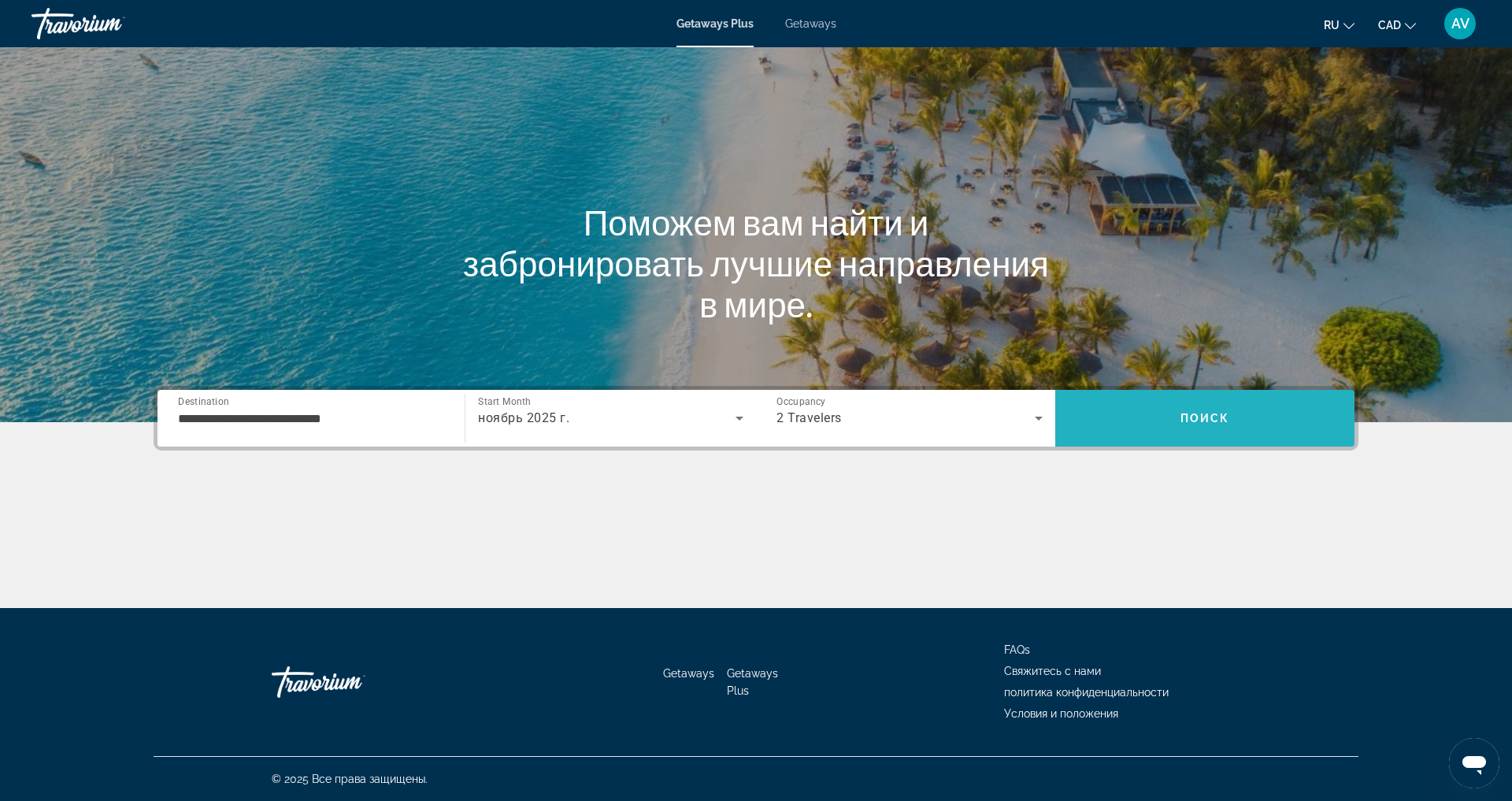
click at [1230, 412] on span "Поиск" at bounding box center [1206, 418] width 49 height 13
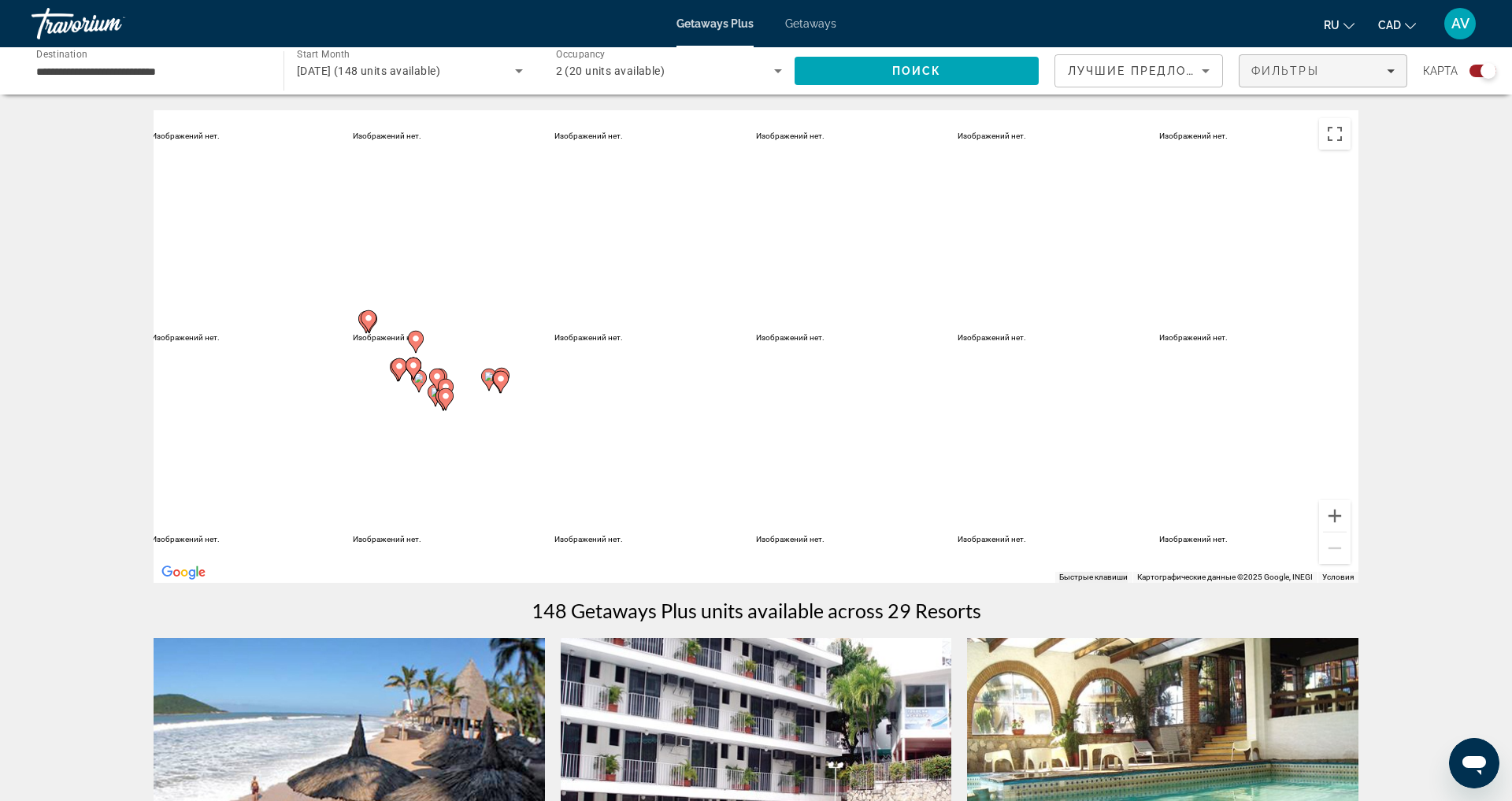
click at [1285, 77] on span "Фильтры" at bounding box center [1285, 71] width 68 height 13
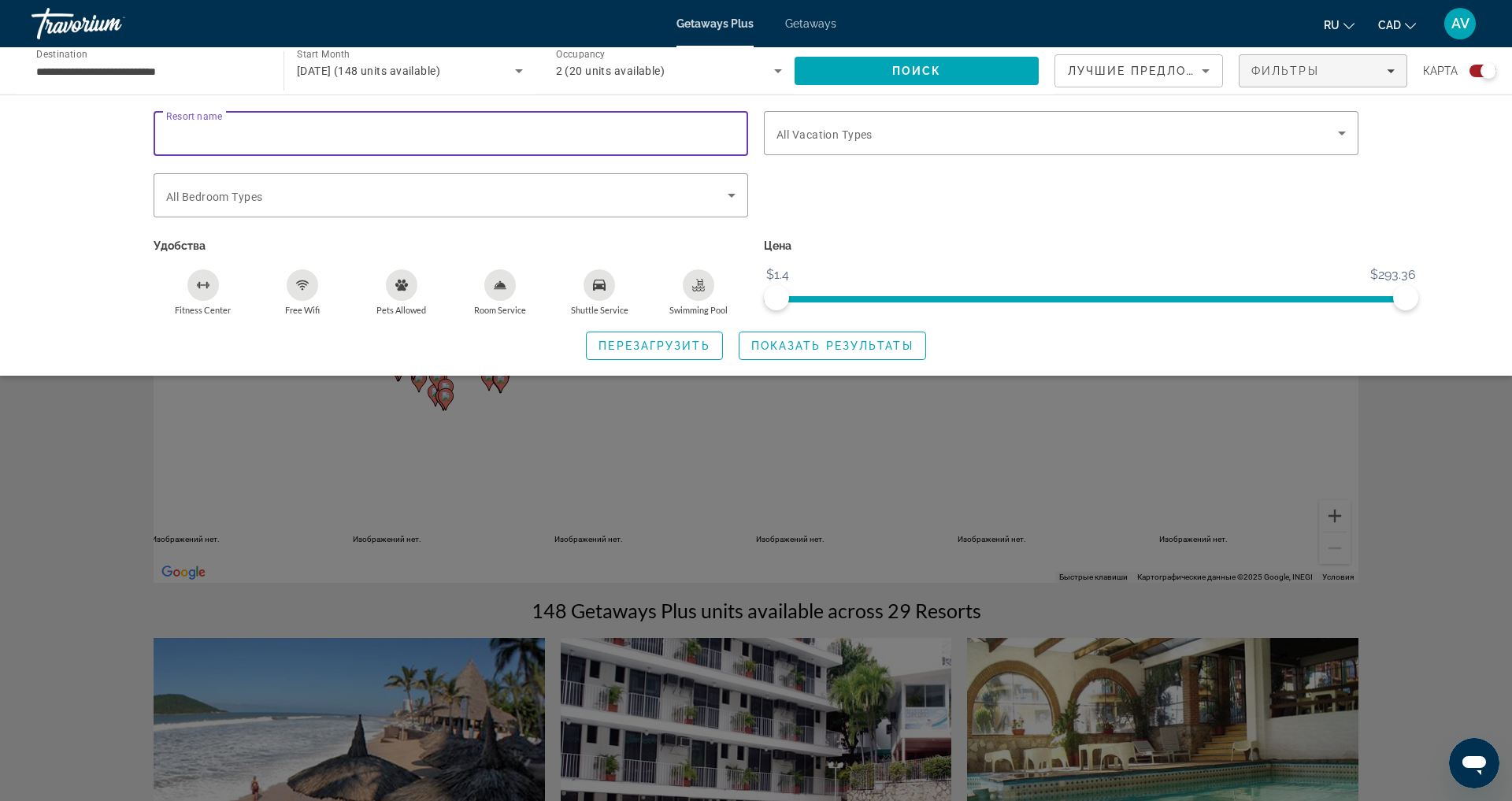
click at [201, 143] on input "Resort name" at bounding box center [451, 134] width 570 height 19
type input "**********"
click at [668, 205] on span "Search widget" at bounding box center [447, 195] width 561 height 19
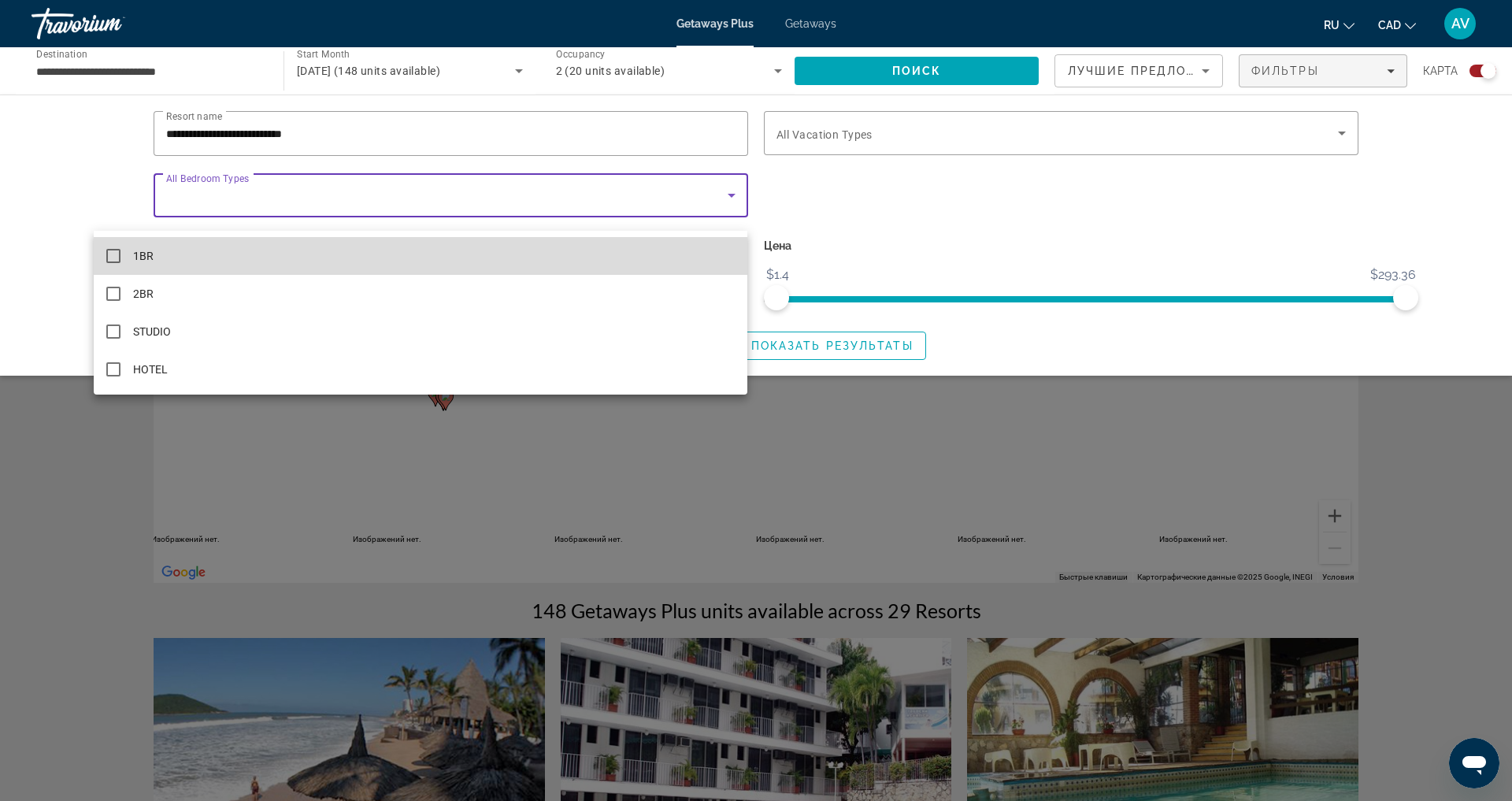
click at [279, 250] on mat-option "1BR" at bounding box center [420, 256] width 655 height 38
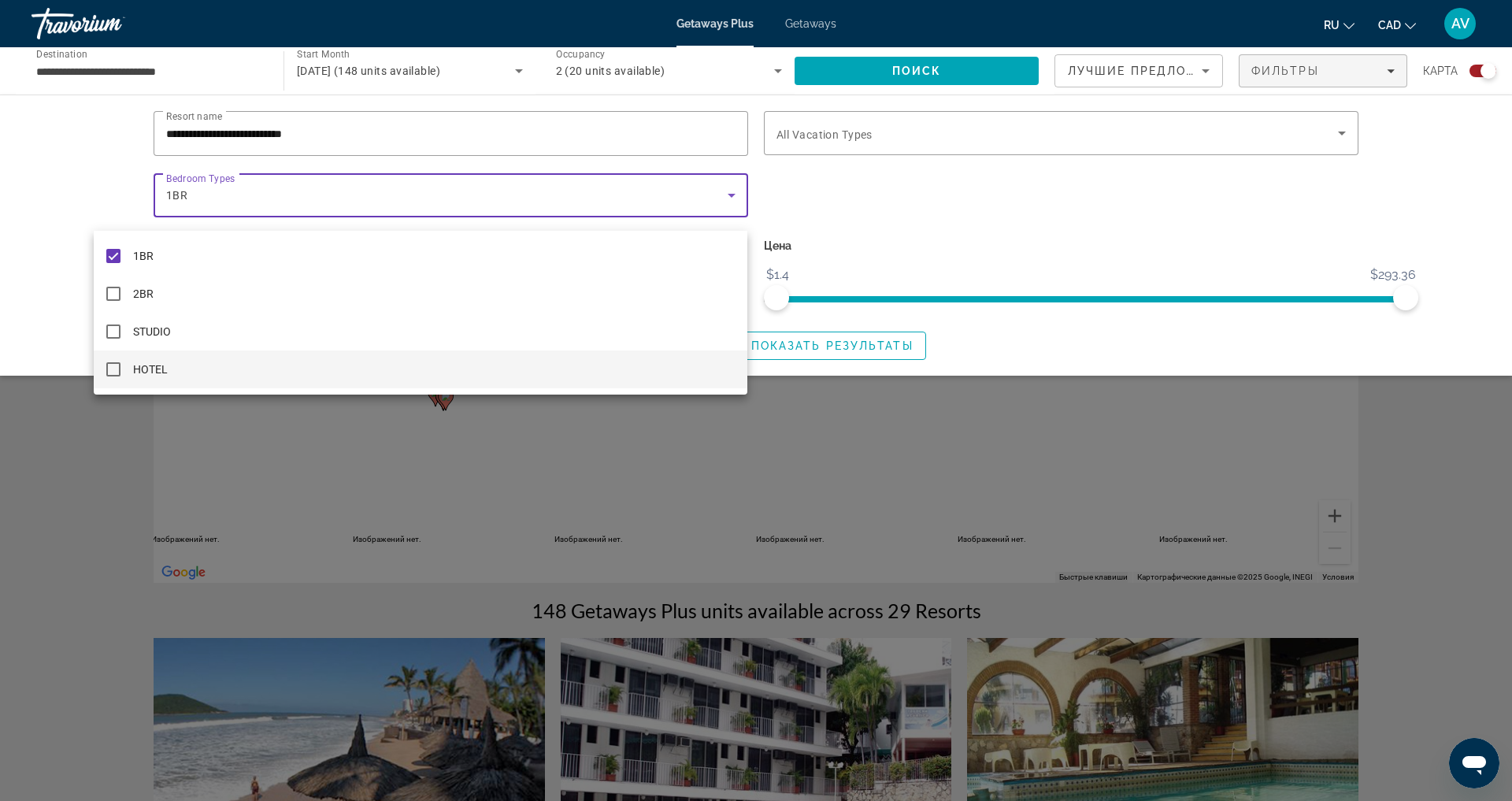
click at [113, 368] on mat-pseudo-checkbox at bounding box center [113, 369] width 14 height 14
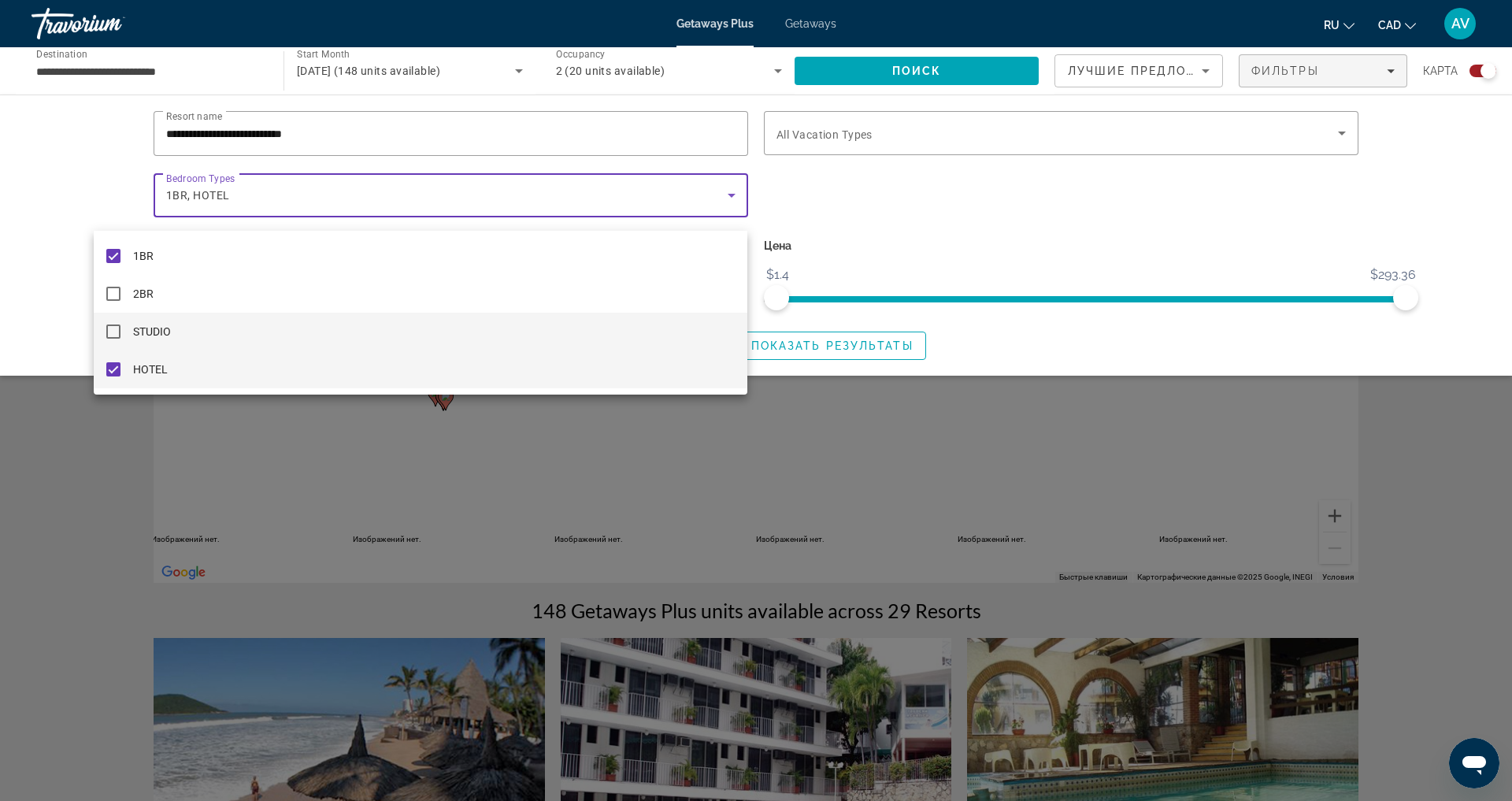
click at [115, 336] on mat-pseudo-checkbox at bounding box center [113, 331] width 14 height 14
click at [848, 372] on div at bounding box center [756, 400] width 1512 height 801
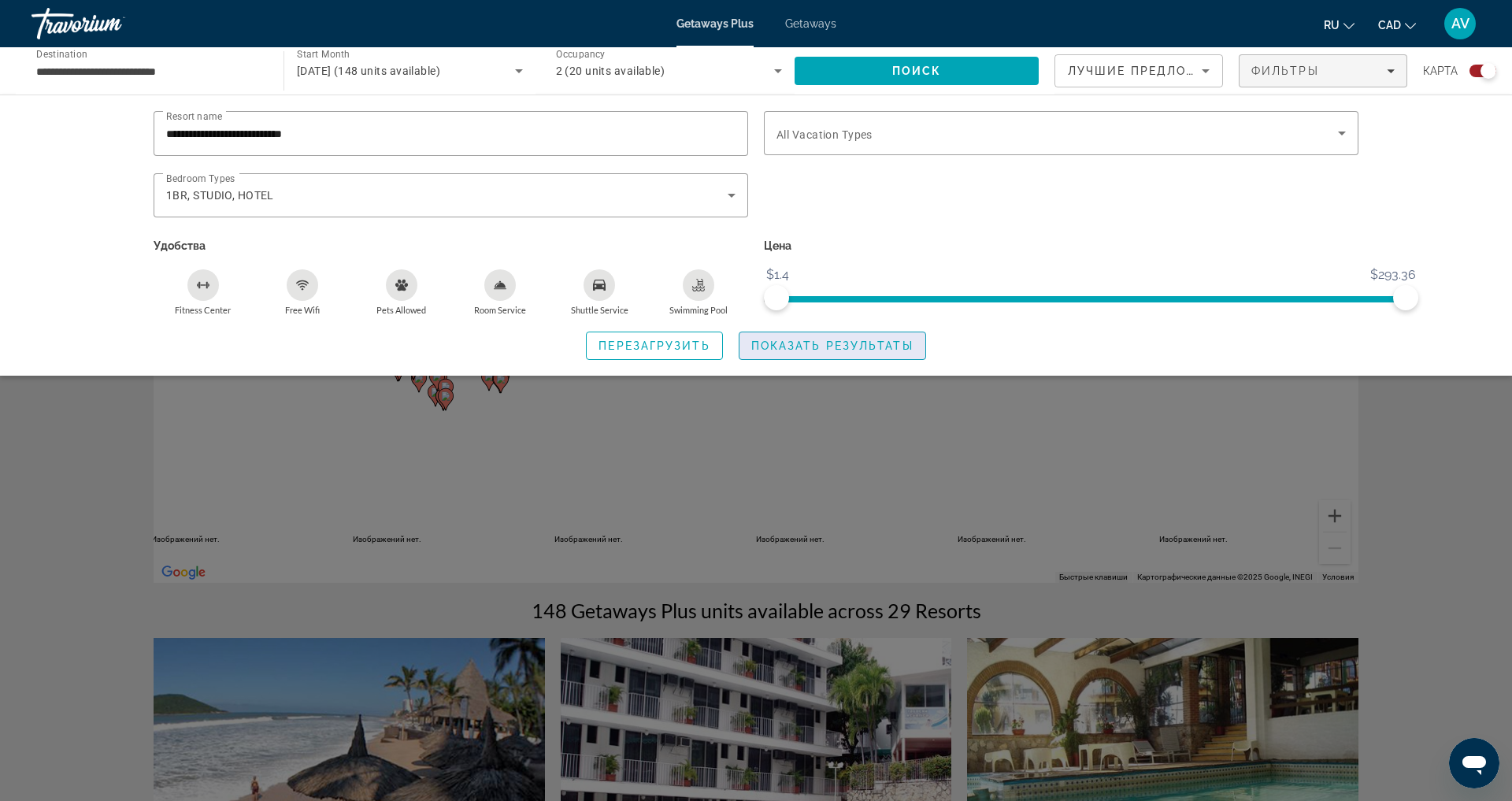
click at [846, 353] on span "Показать результаты" at bounding box center [832, 346] width 162 height 13
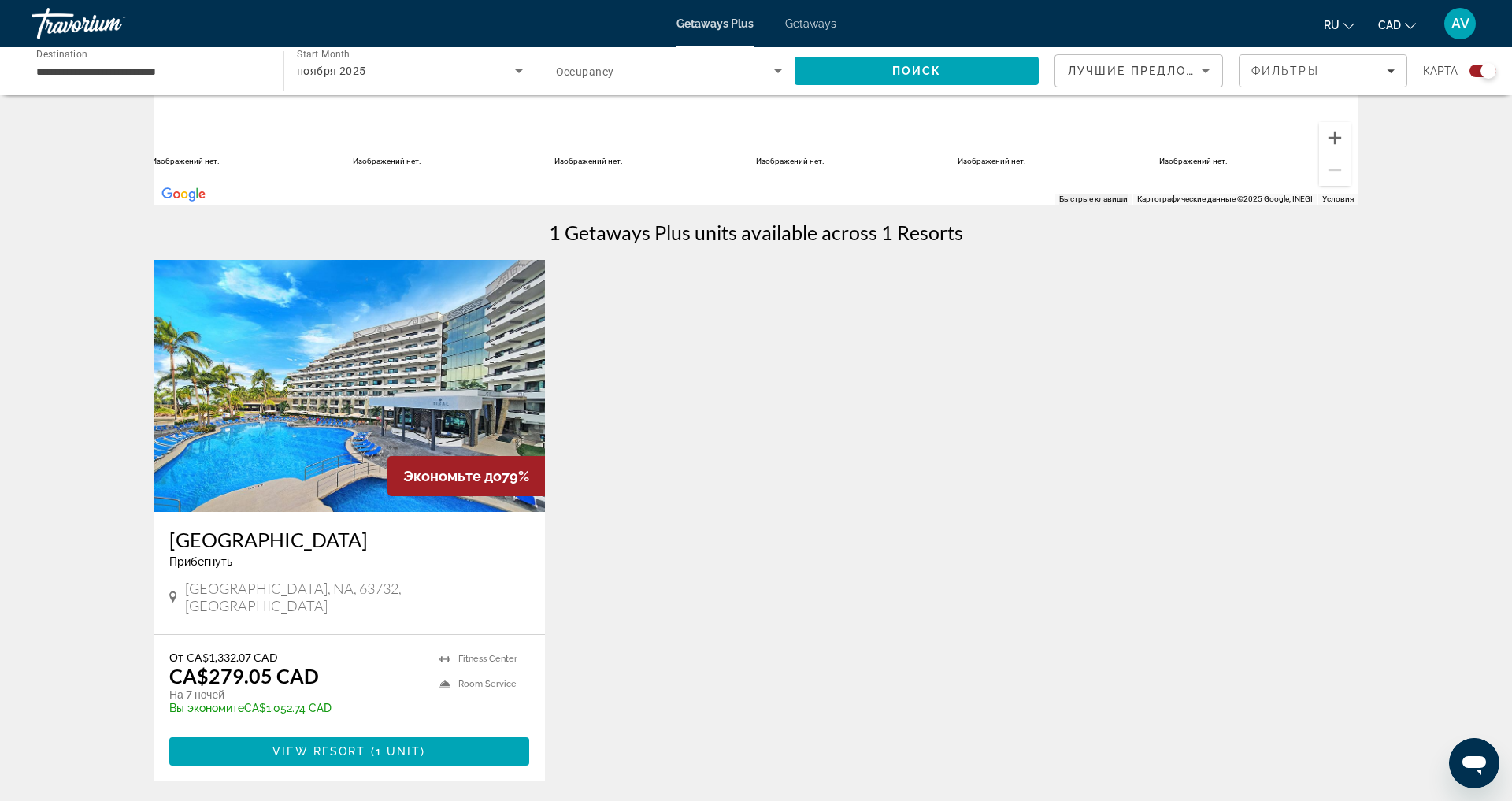
scroll to position [409, 0]
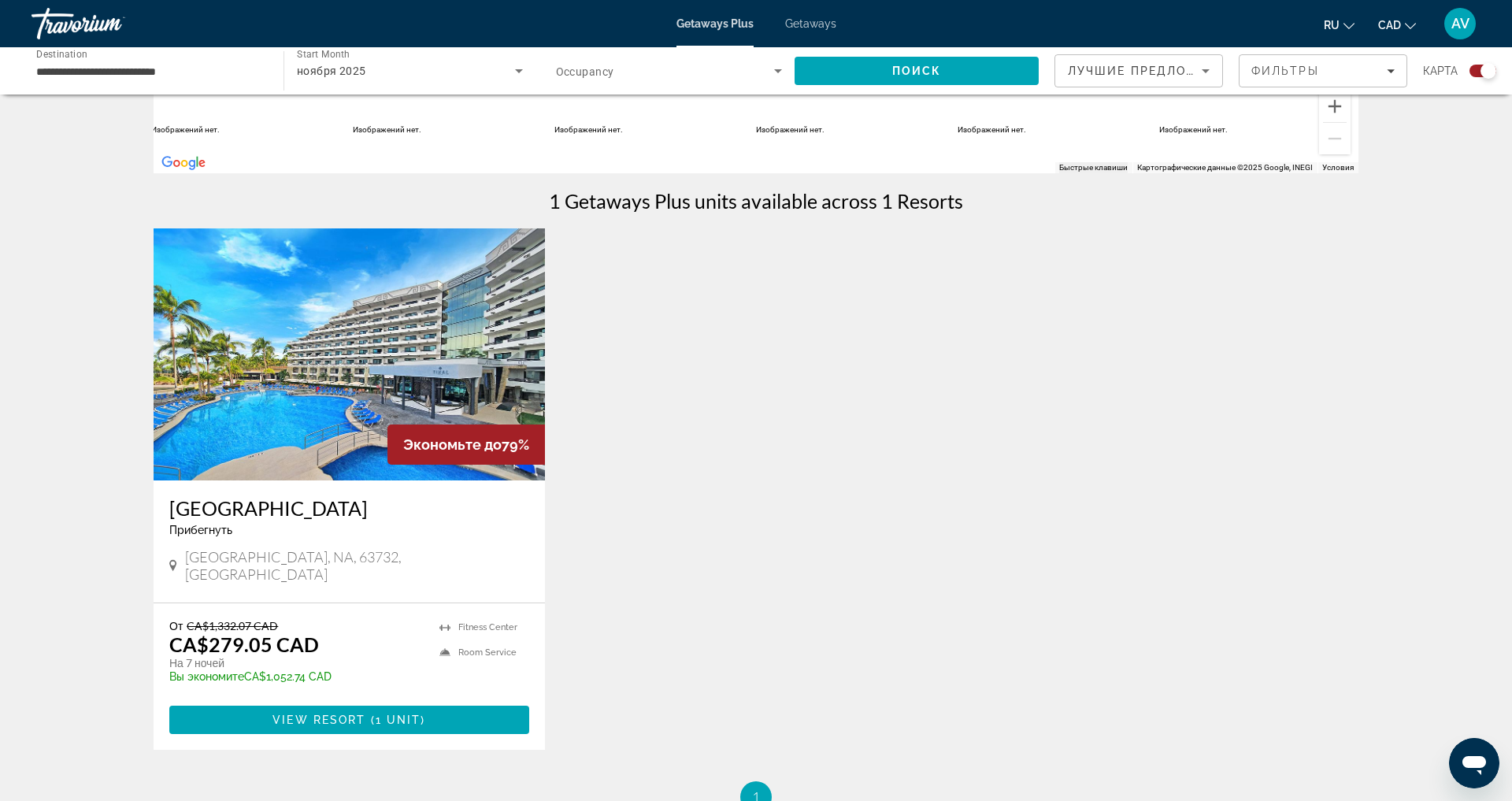
click at [362, 409] on img "Main content" at bounding box center [349, 354] width 391 height 252
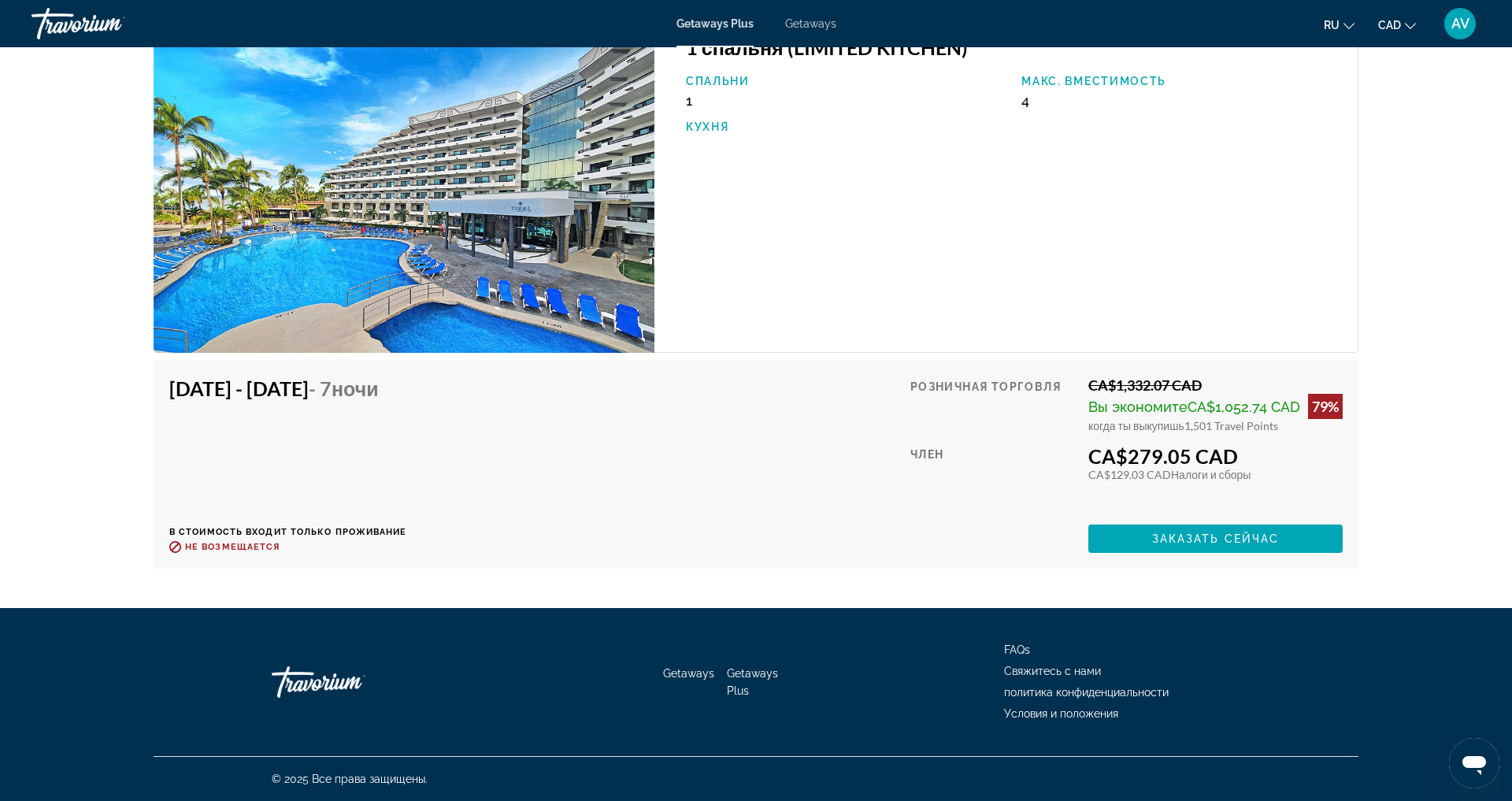
scroll to position [2710, 0]
drag, startPoint x: 404, startPoint y: 285, endPoint x: 404, endPoint y: 274, distance: 11.0
click at [404, 284] on img "Main content" at bounding box center [404, 185] width 501 height 334
click at [328, 353] on img "Main content" at bounding box center [404, 185] width 501 height 334
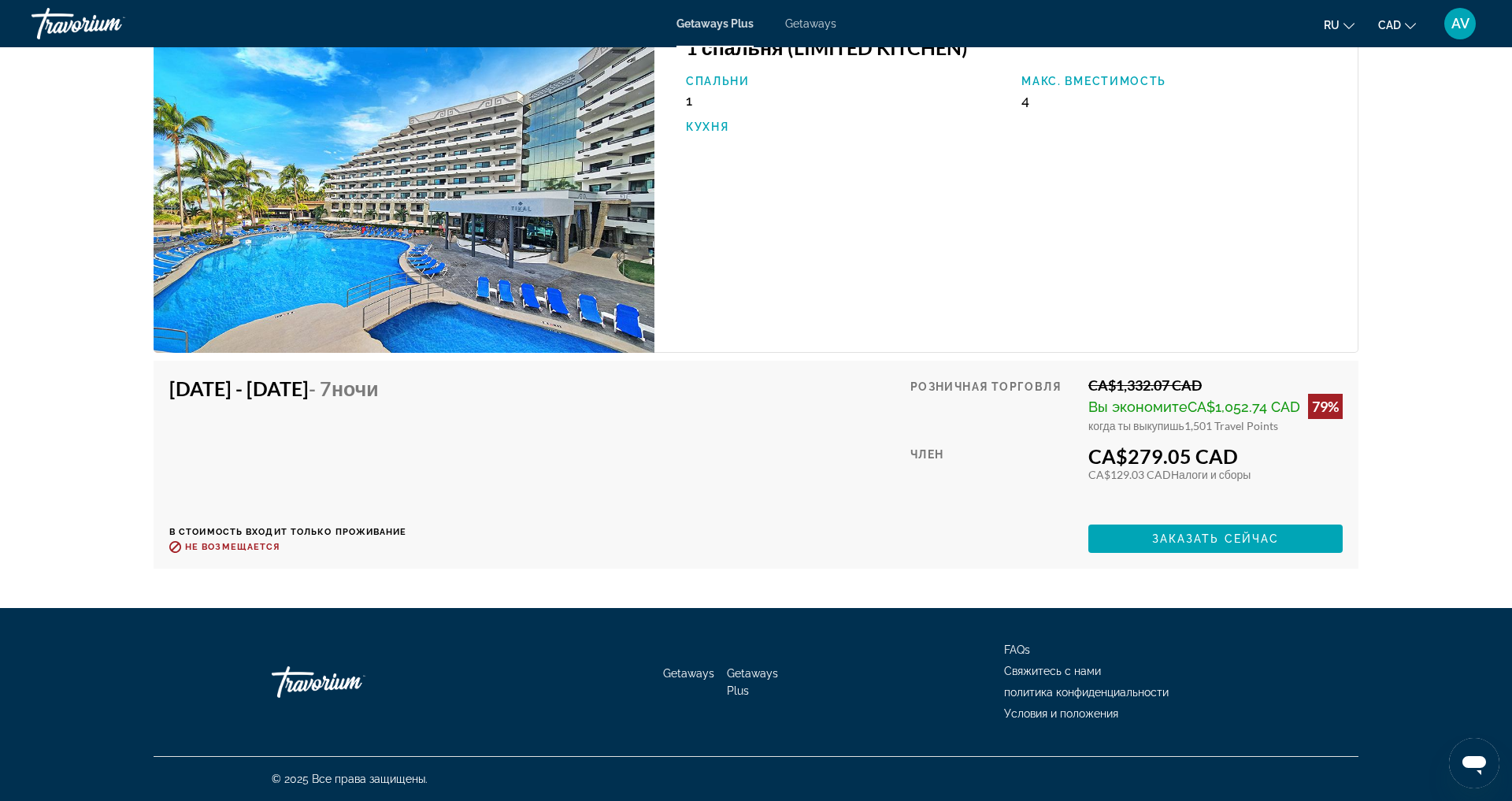
scroll to position [2689, 0]
click at [463, 353] on img "Main content" at bounding box center [404, 185] width 501 height 334
click at [808, 23] on span "Getaways" at bounding box center [811, 23] width 51 height 13
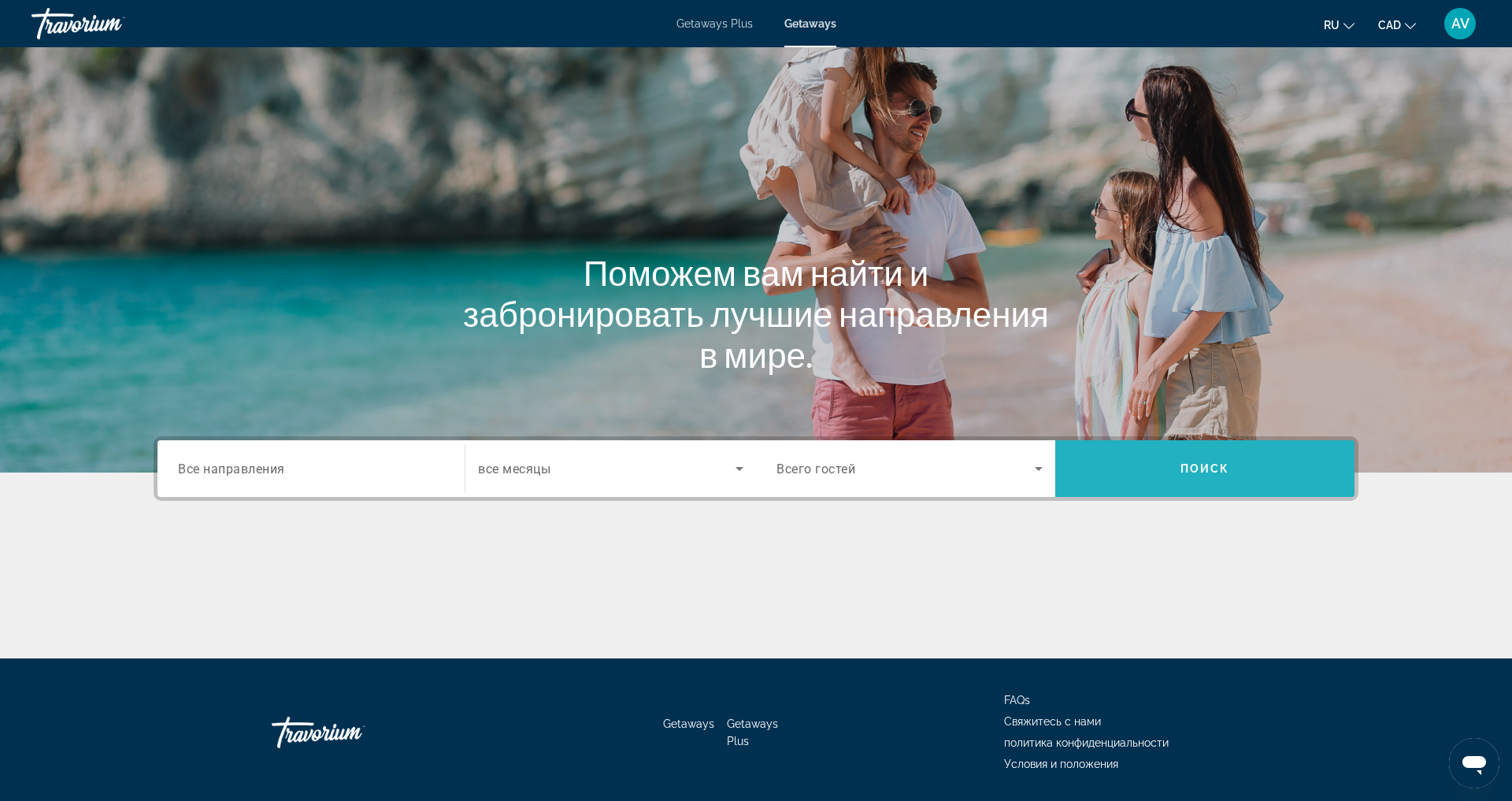
click at [1194, 488] on span "Search" at bounding box center [1205, 469] width 300 height 38
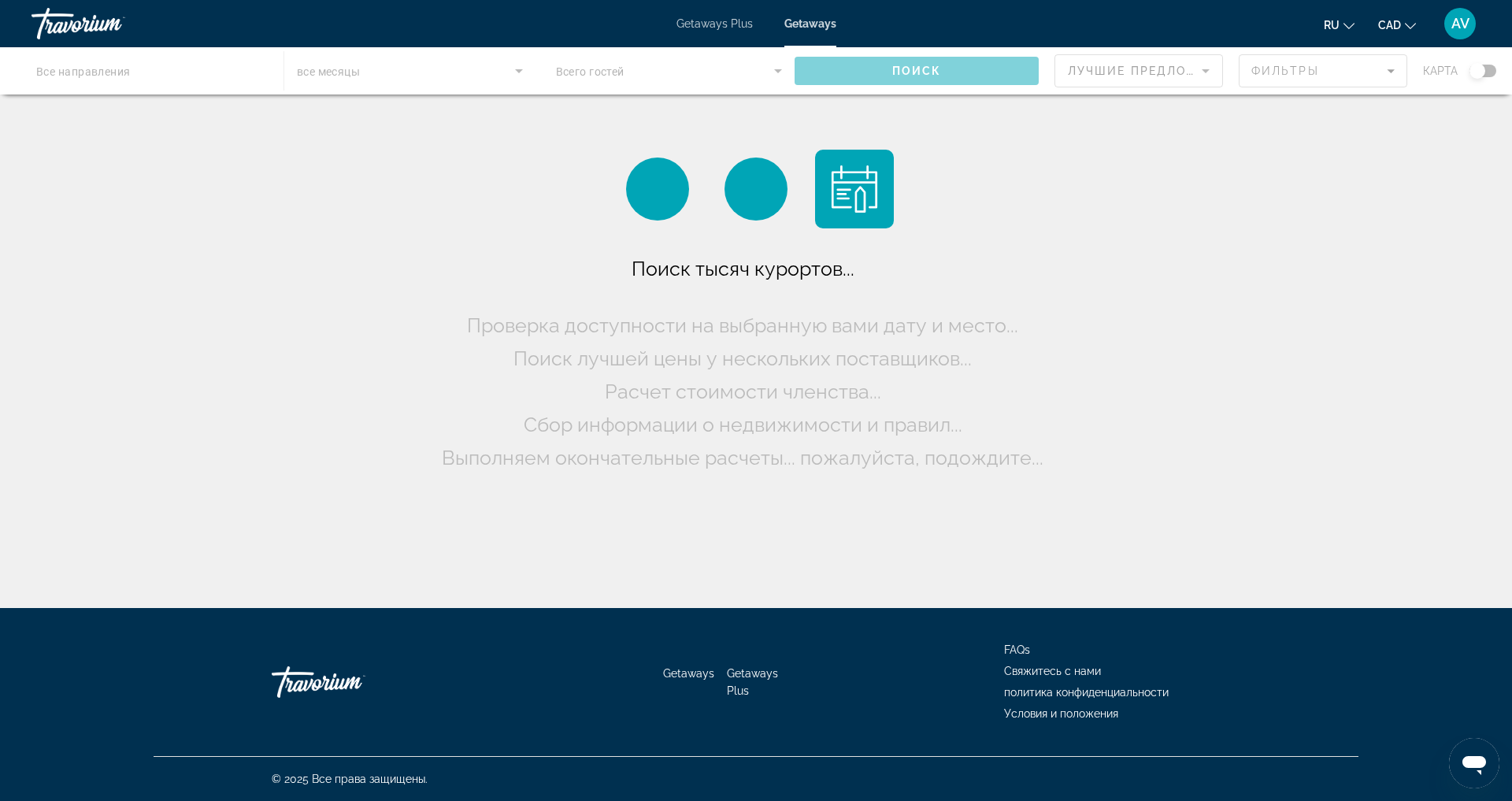
click at [1268, 82] on div "Main content" at bounding box center [756, 71] width 1512 height 48
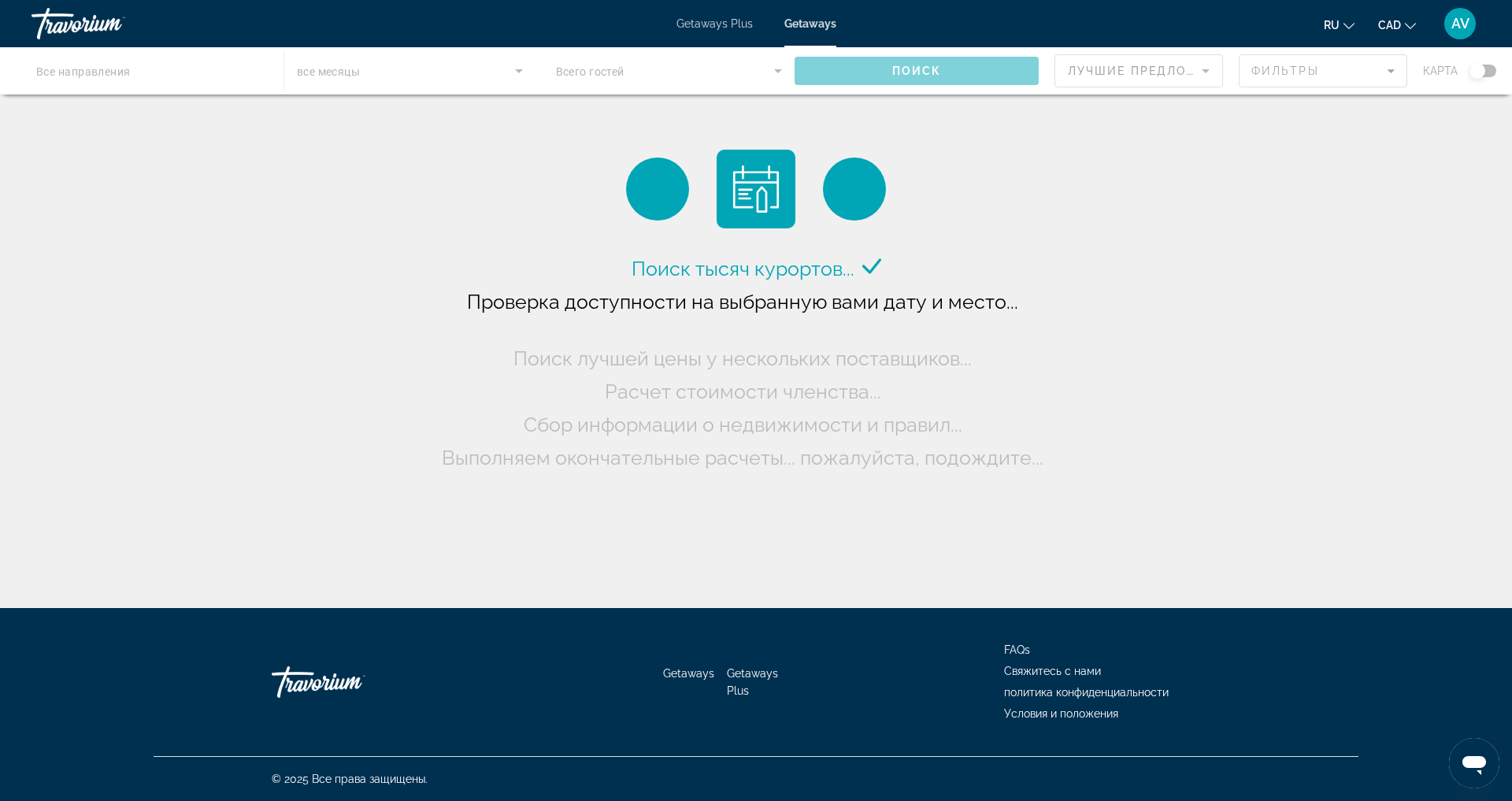
click at [1288, 76] on div "Main content" at bounding box center [756, 71] width 1512 height 48
click at [1354, 79] on div "Main content" at bounding box center [756, 71] width 1512 height 48
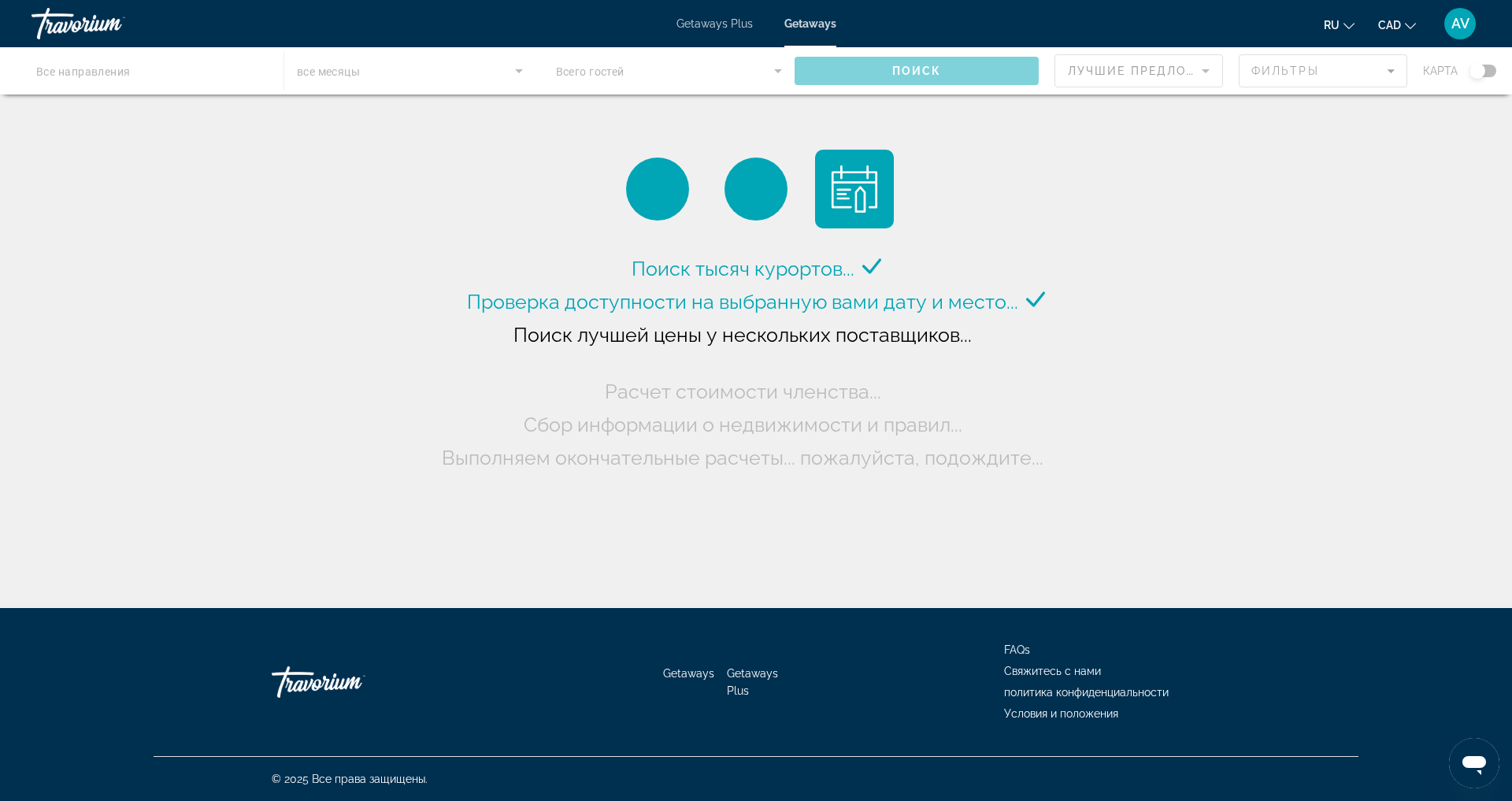
click at [502, 82] on div "Main content" at bounding box center [756, 71] width 1512 height 48
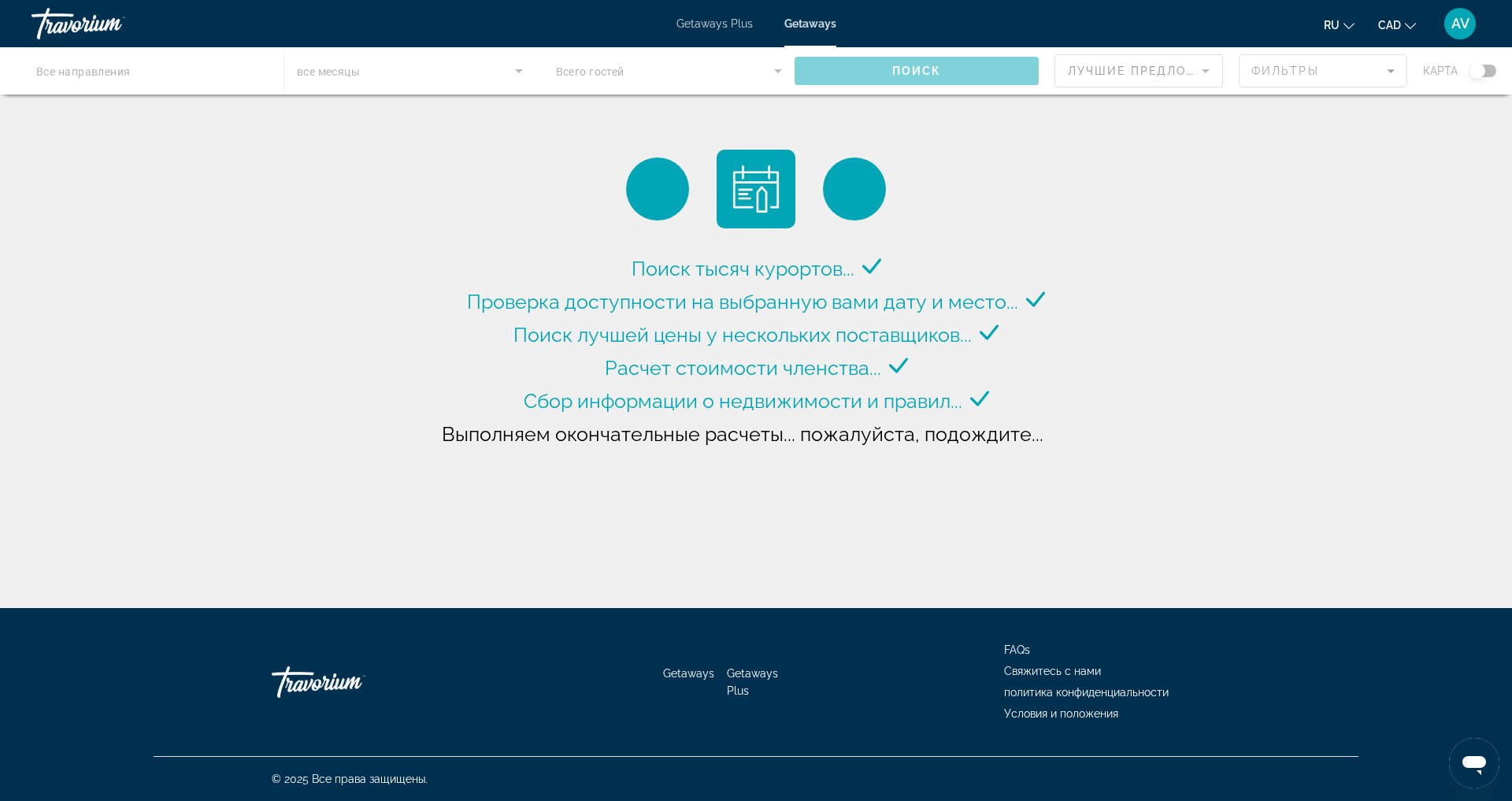
click at [513, 76] on div "Main content" at bounding box center [756, 71] width 1512 height 48
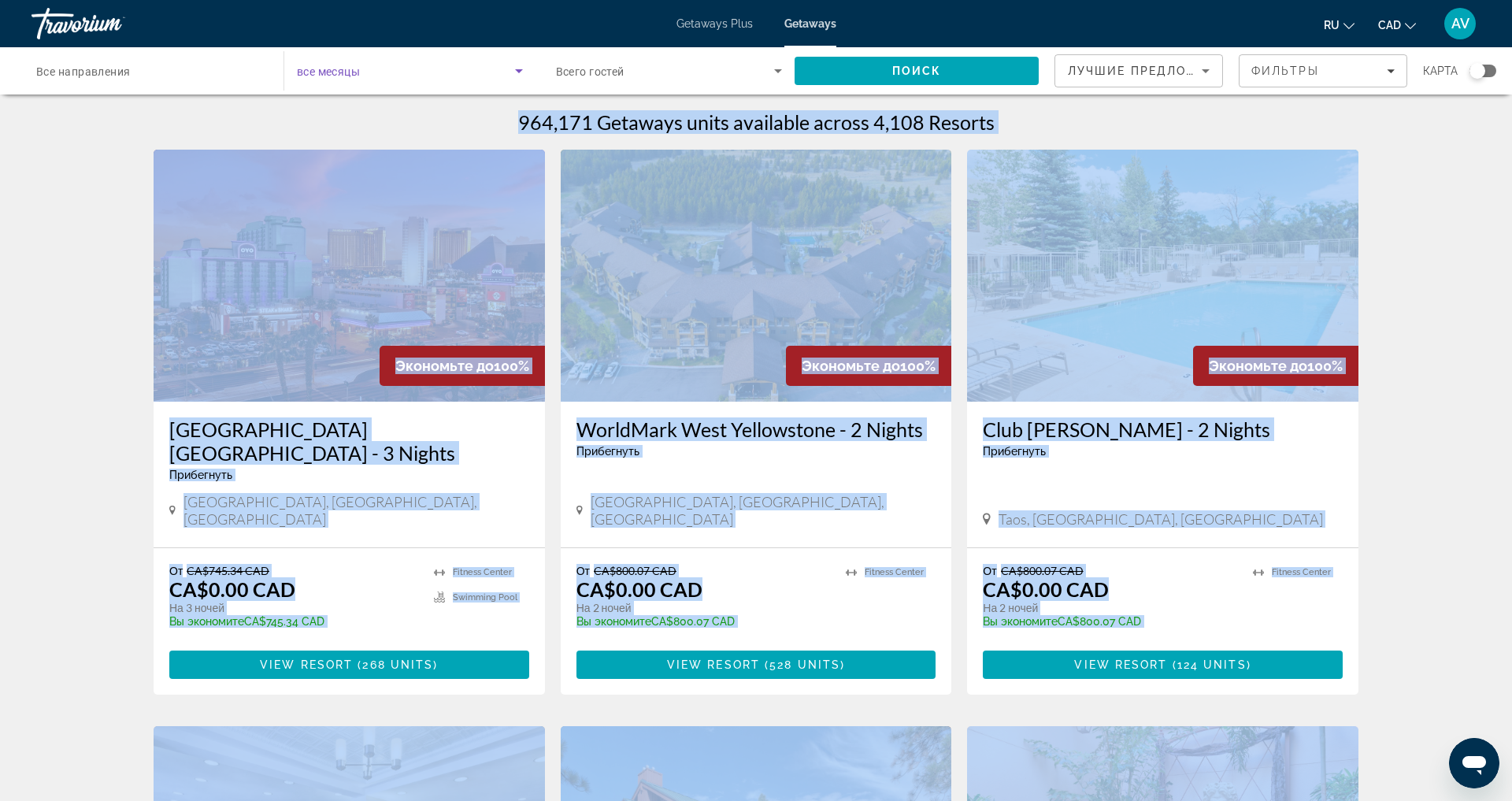
click at [460, 75] on span "Search widget" at bounding box center [406, 71] width 218 height 19
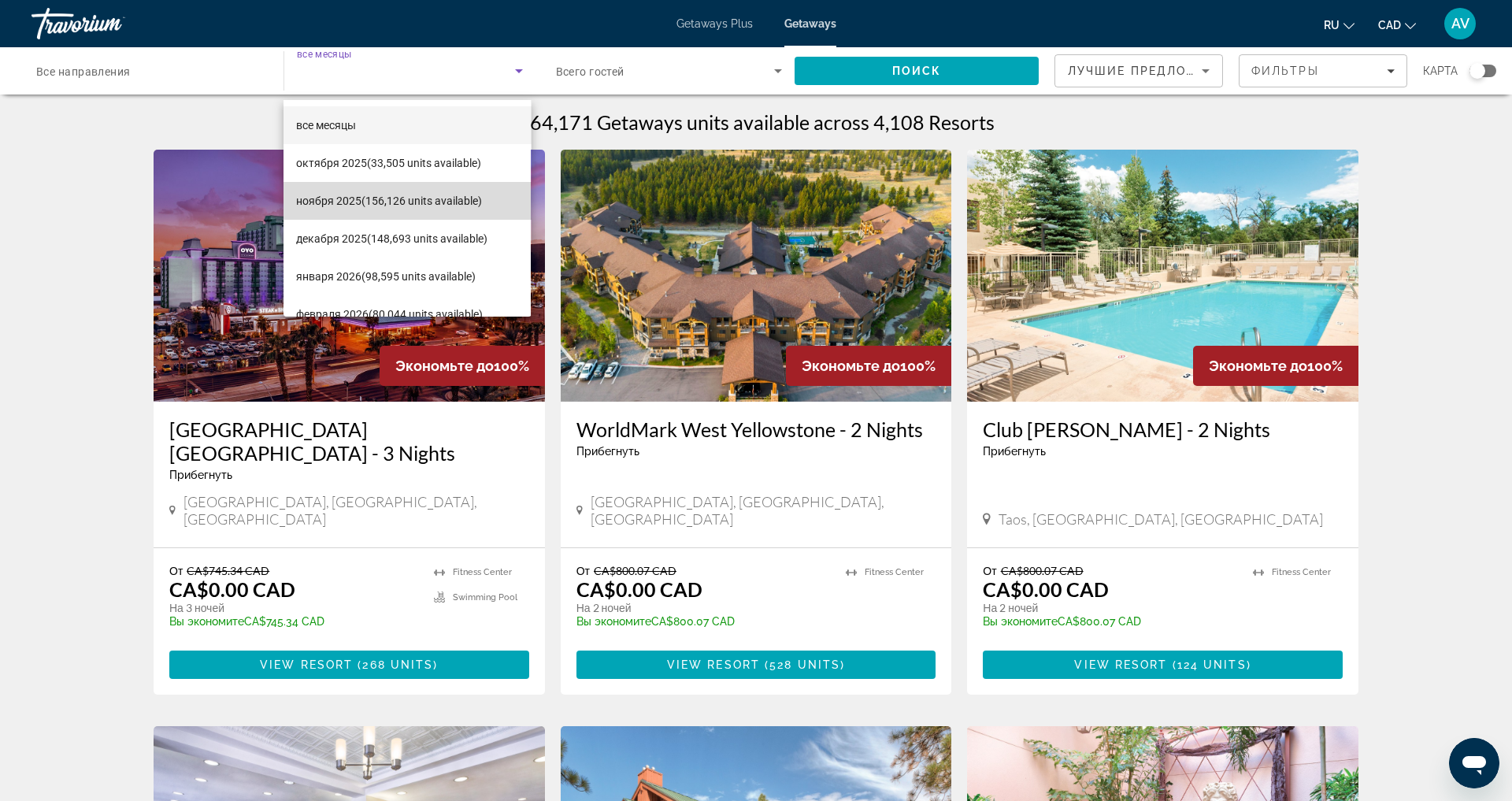
click at [398, 201] on span "[DATE] (156,126 units available)" at bounding box center [389, 200] width 186 height 19
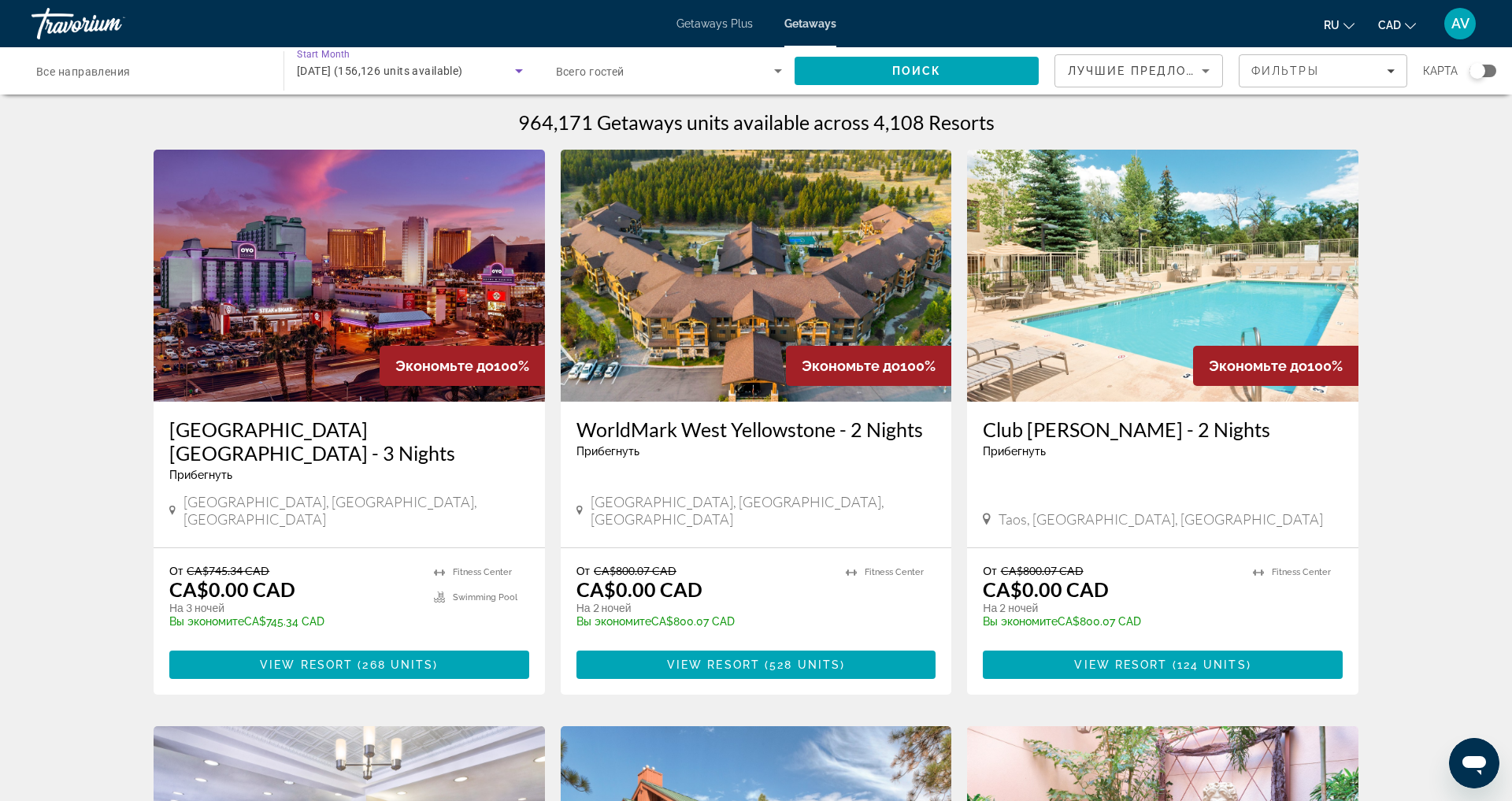
click at [768, 81] on icon "Search widget" at bounding box center [778, 71] width 19 height 19
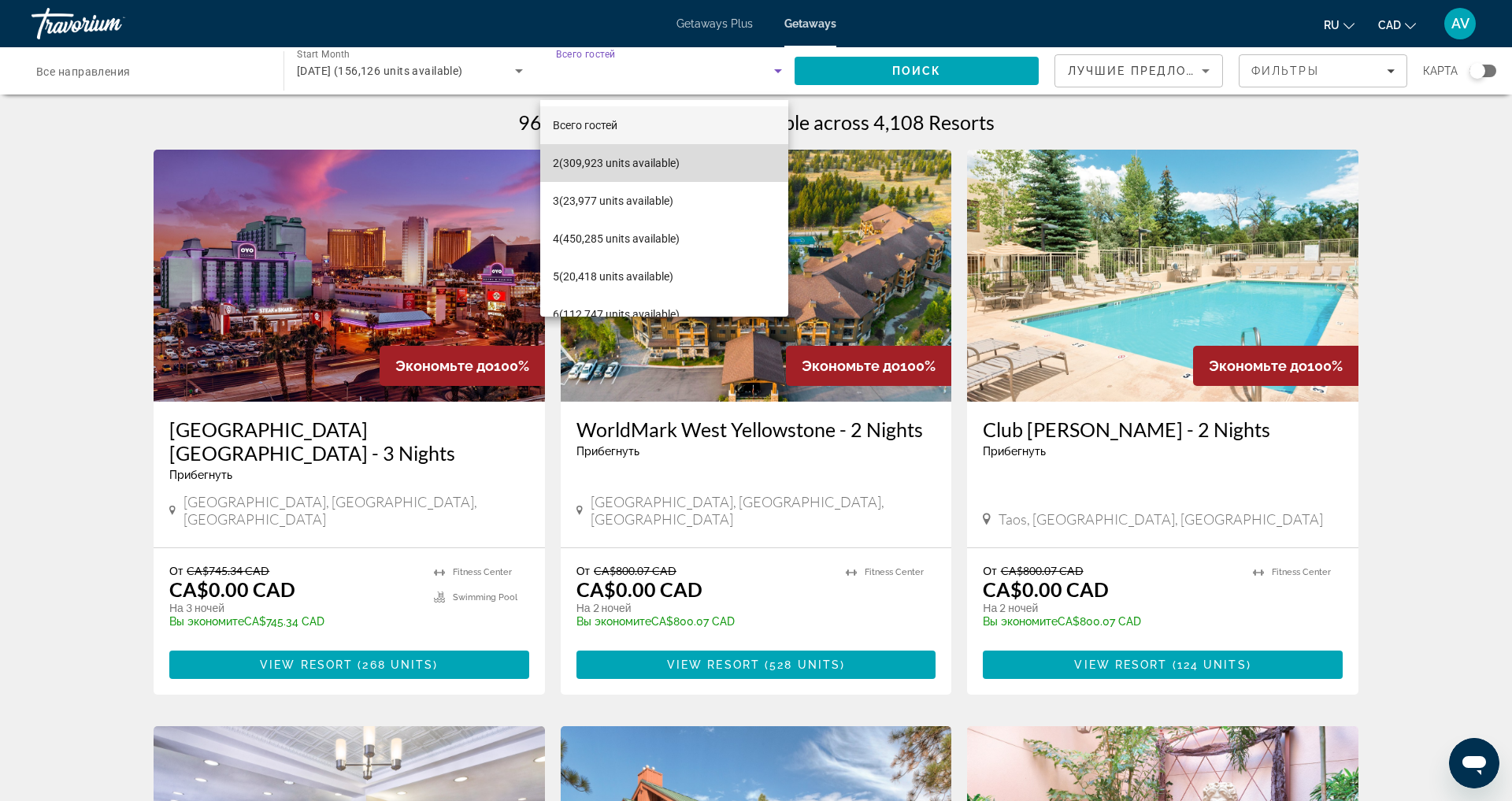
click at [694, 166] on mat-option "2 (309,923 units available)" at bounding box center [664, 163] width 248 height 38
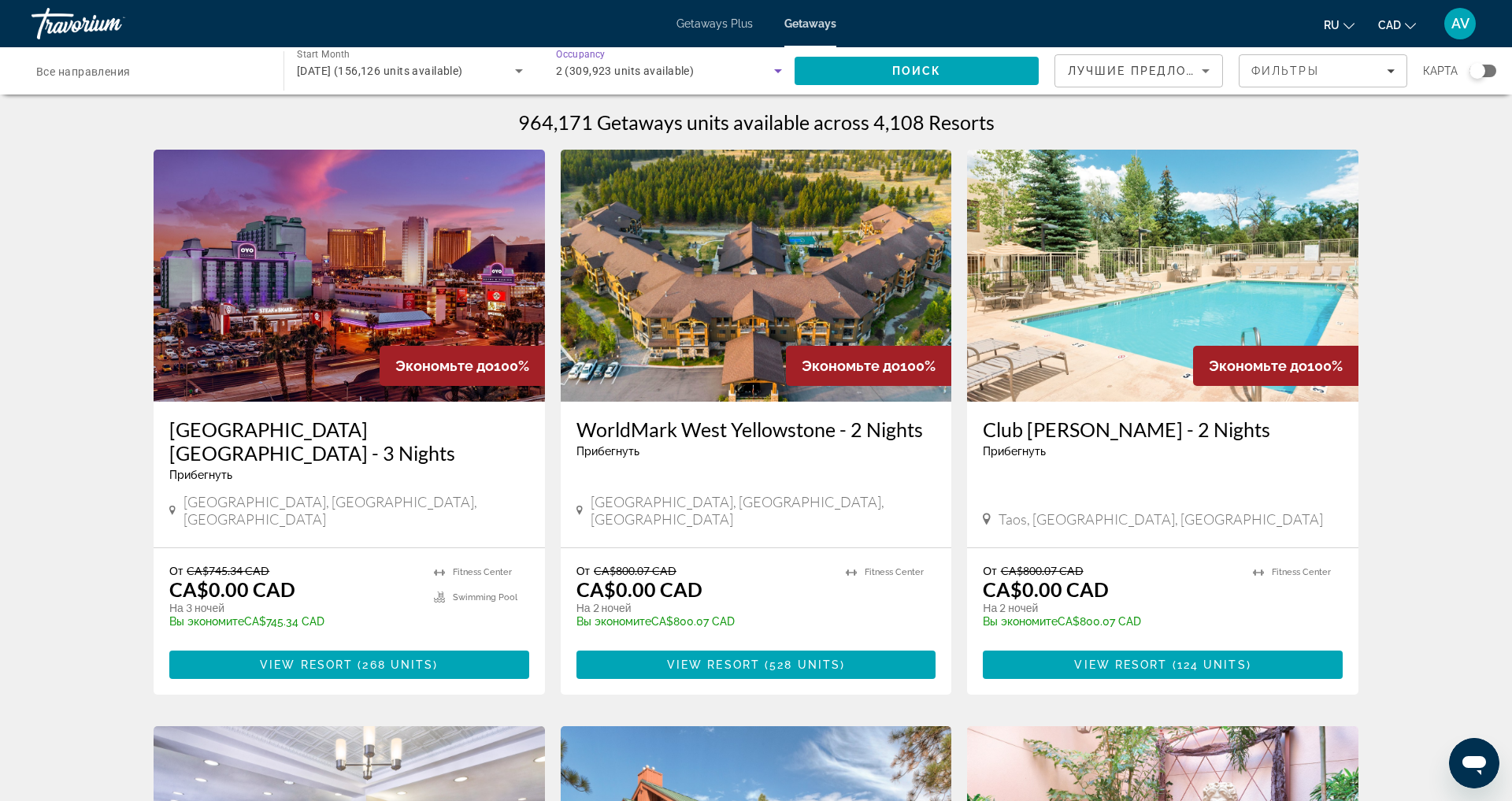
click at [1144, 75] on span "Лучшие предложения" at bounding box center [1152, 71] width 168 height 13
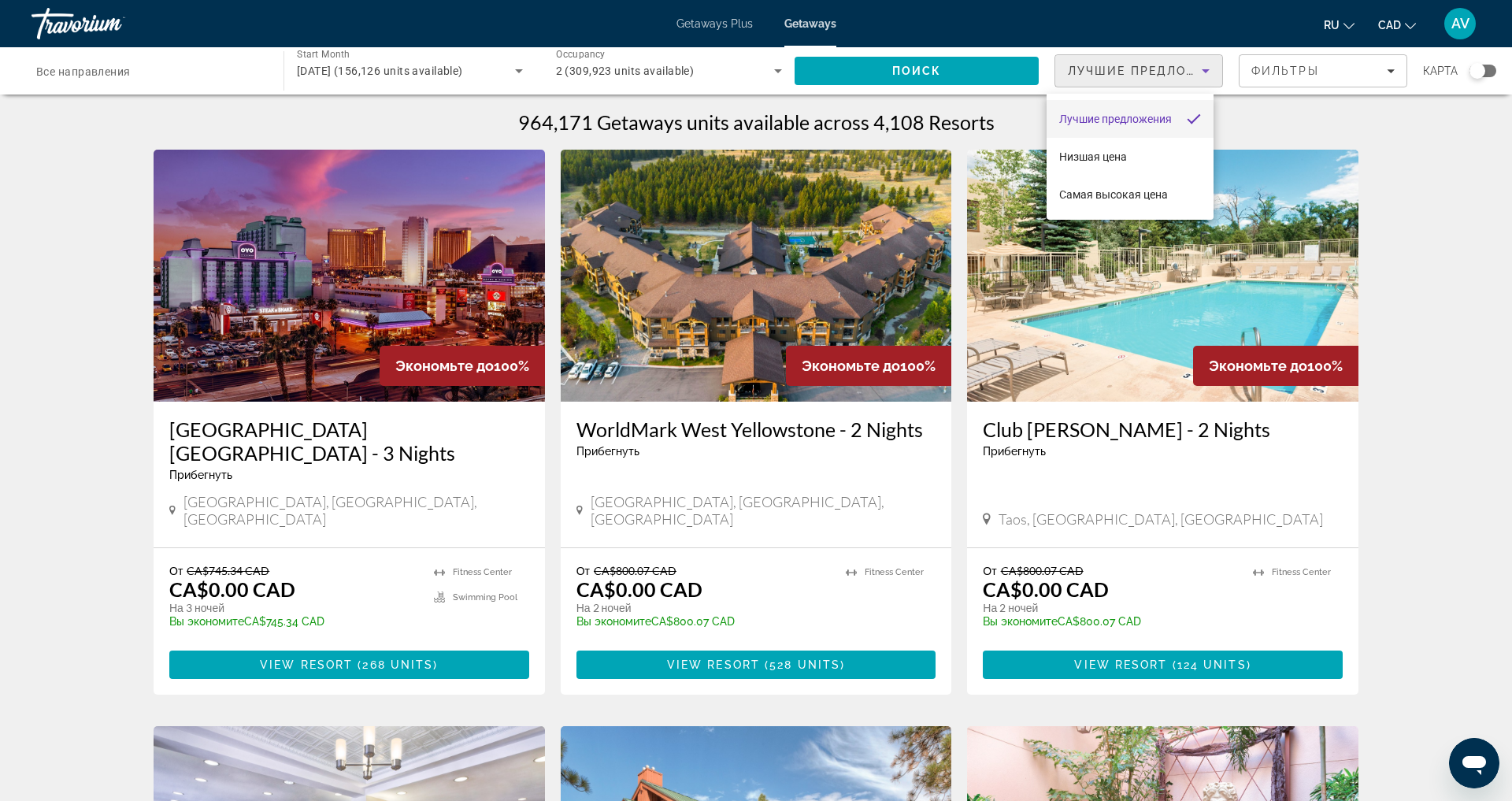
click at [1296, 81] on div at bounding box center [756, 400] width 1512 height 801
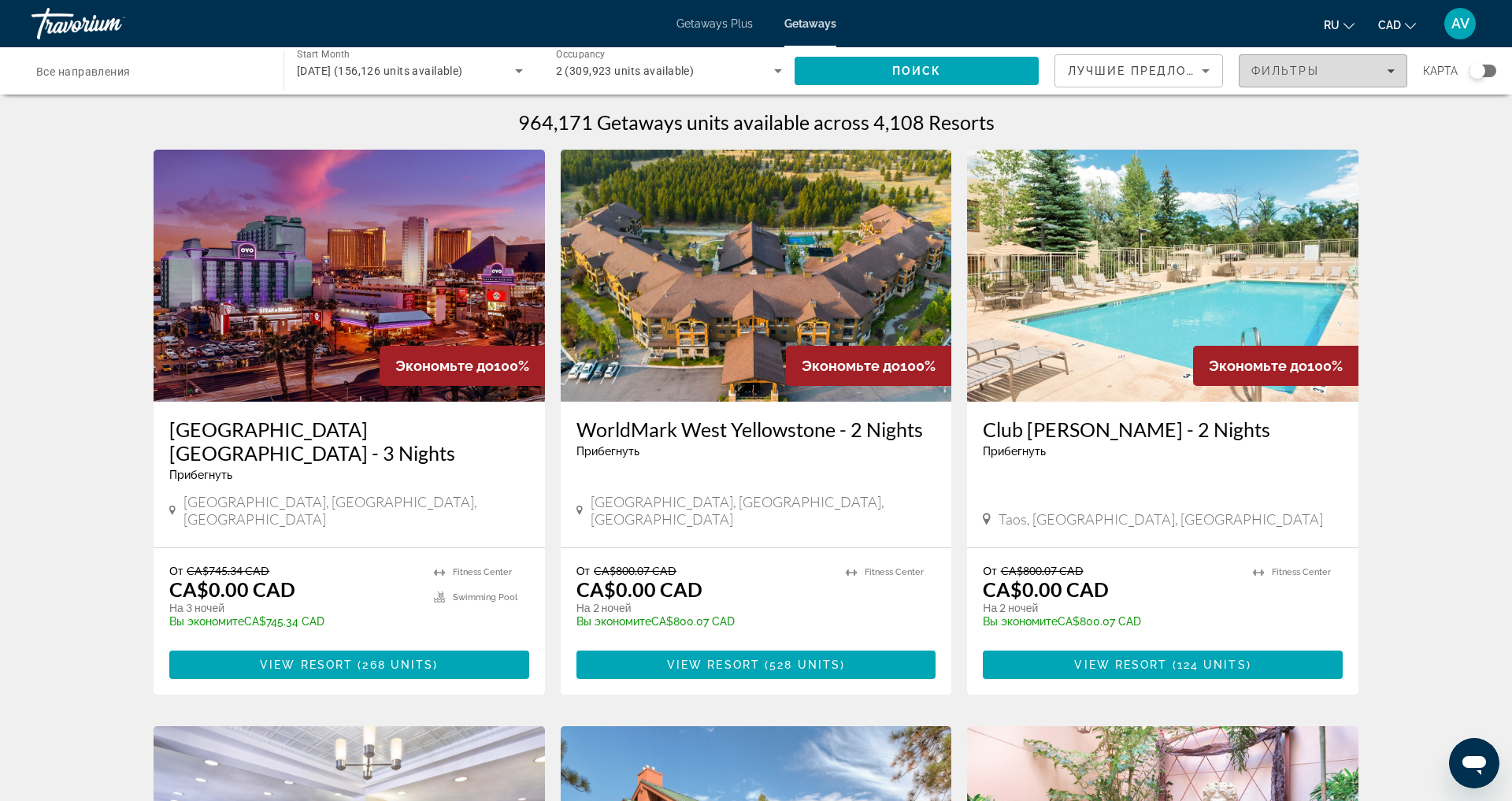
click at [1296, 77] on span "Фильтры" at bounding box center [1285, 71] width 68 height 13
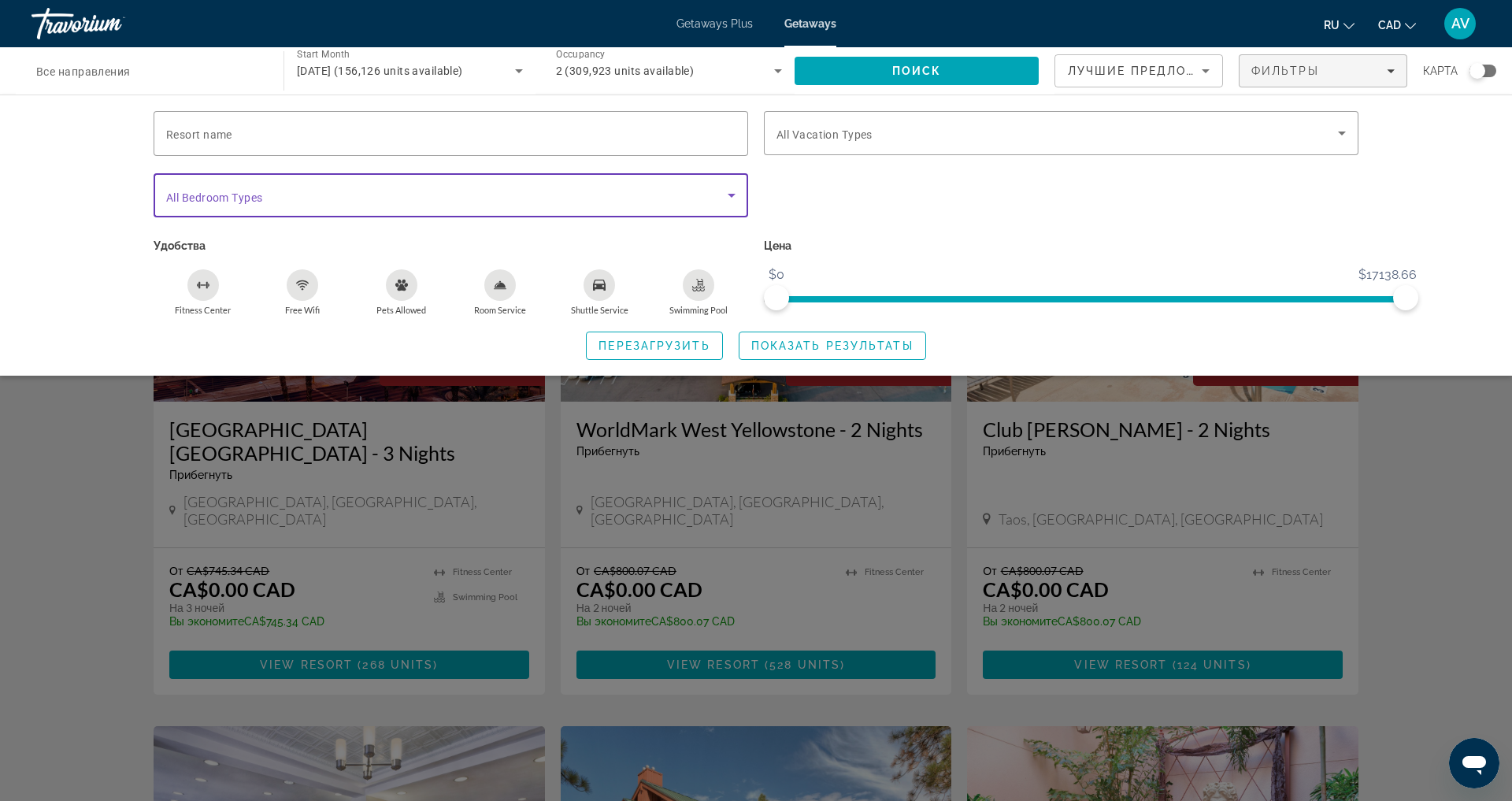
click at [733, 205] on icon "Search widget" at bounding box center [732, 195] width 19 height 19
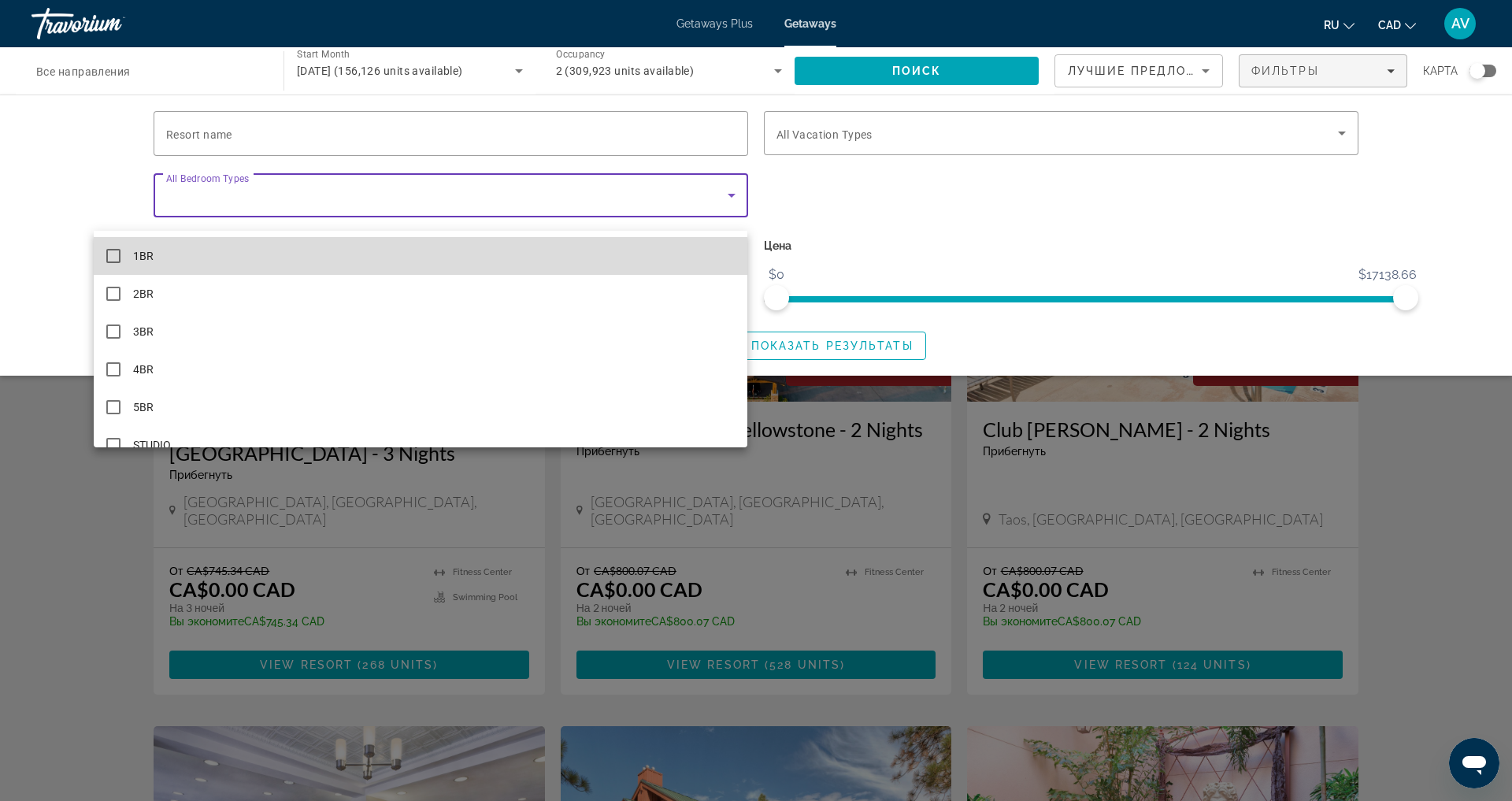
click at [230, 266] on mat-option "1BR" at bounding box center [420, 256] width 655 height 38
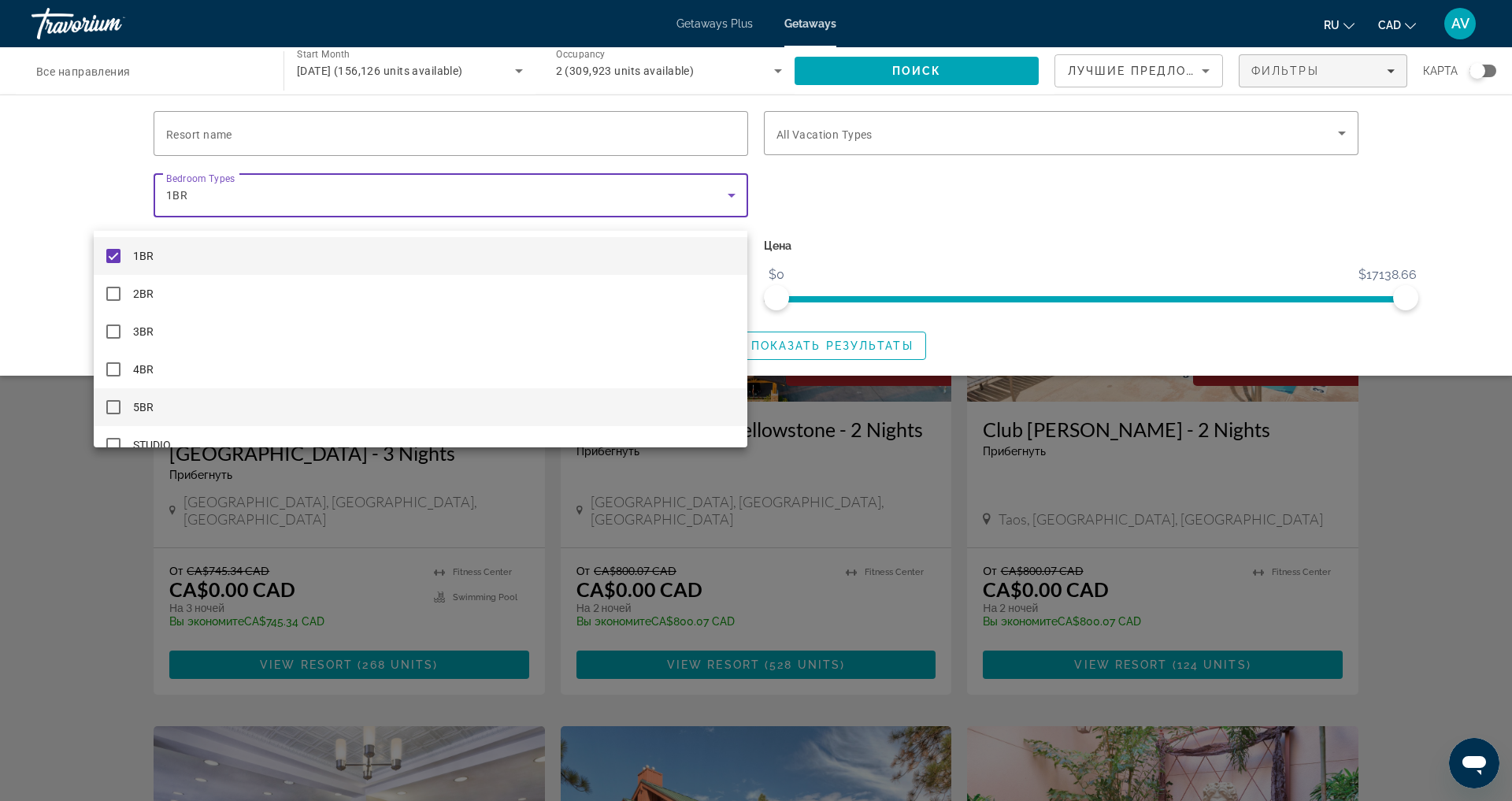
scroll to position [16, 0]
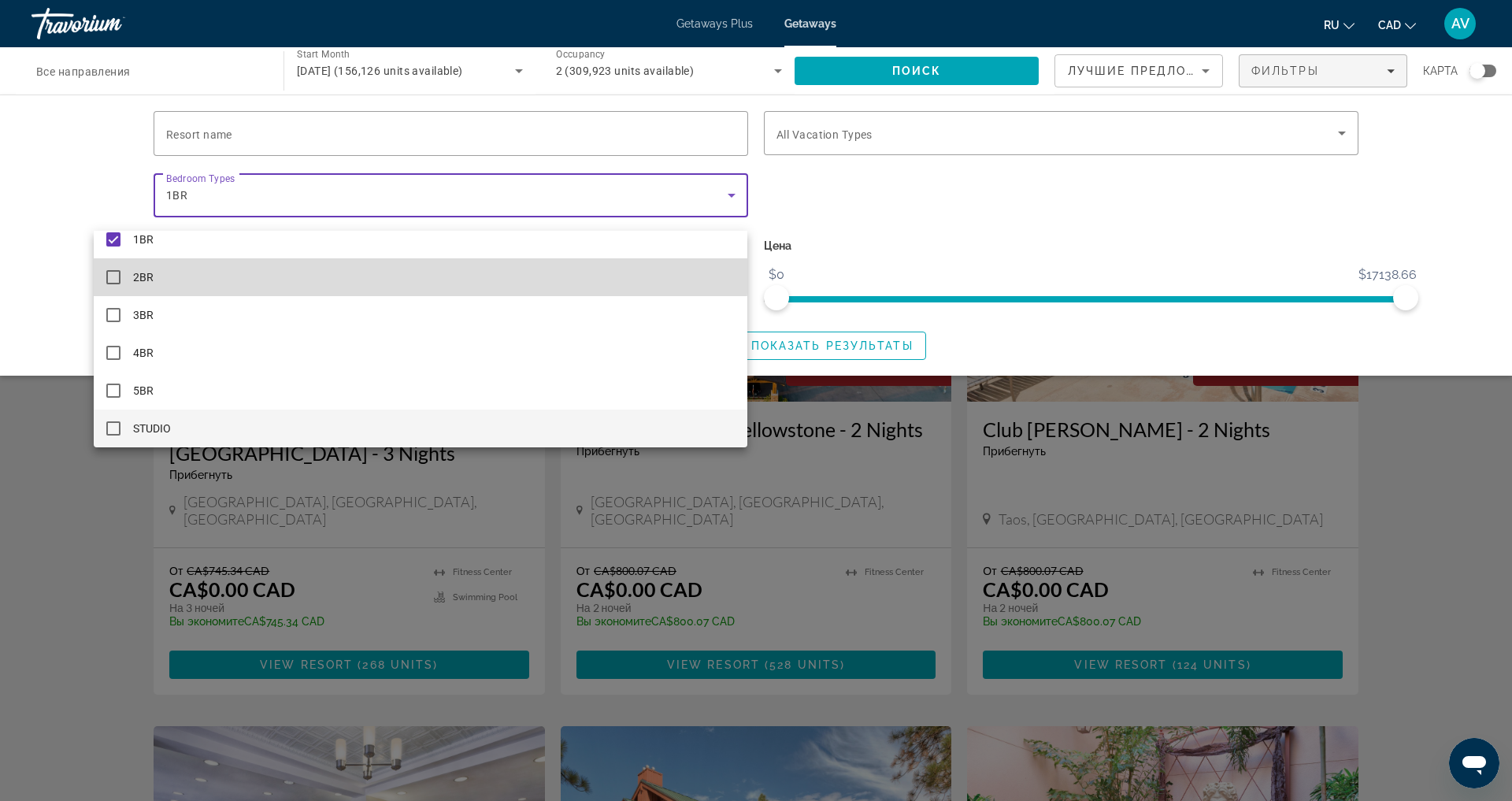
click at [230, 266] on mat-option "2BR" at bounding box center [420, 277] width 655 height 38
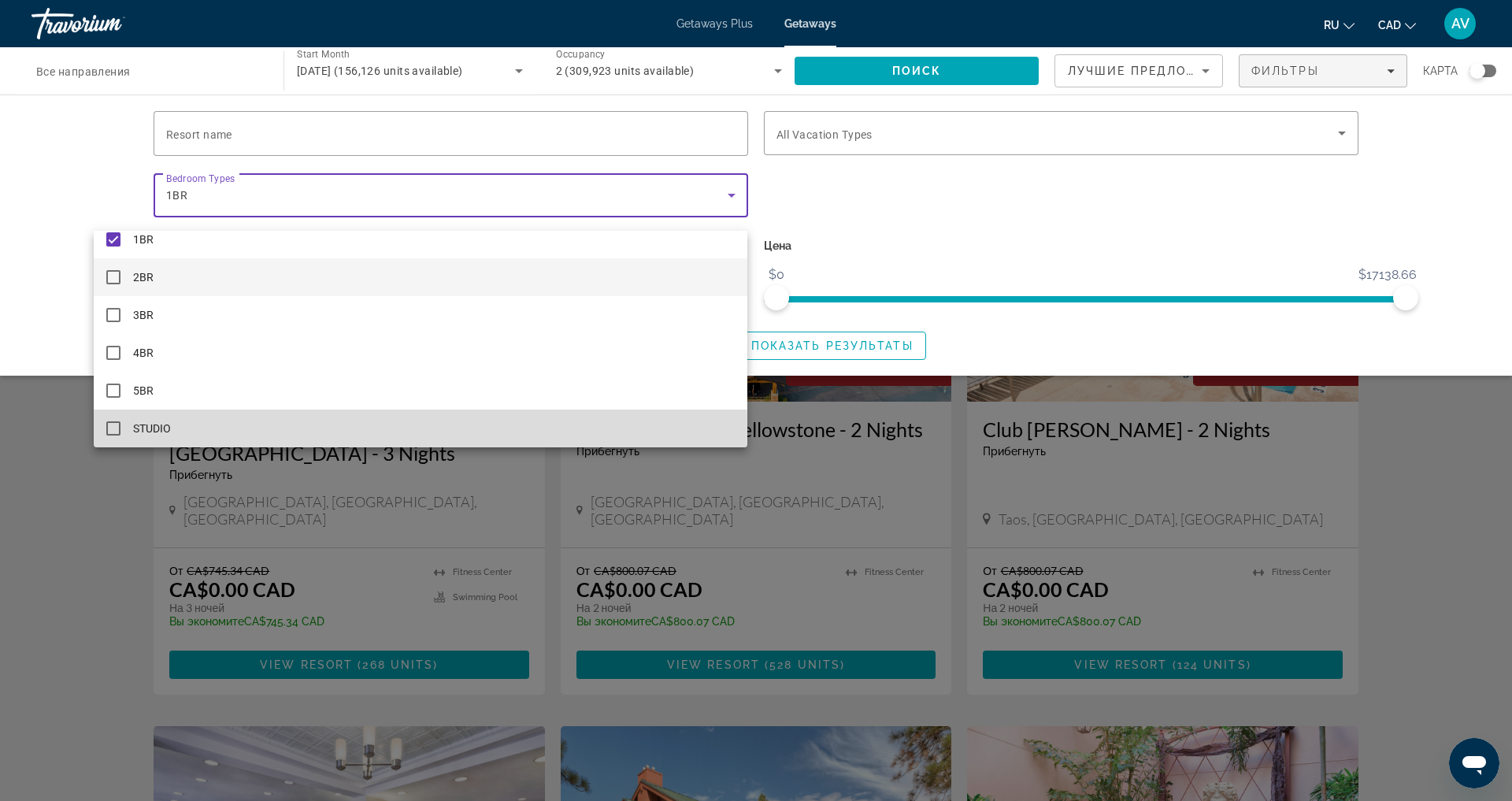
click at [111, 431] on mat-pseudo-checkbox at bounding box center [113, 428] width 14 height 14
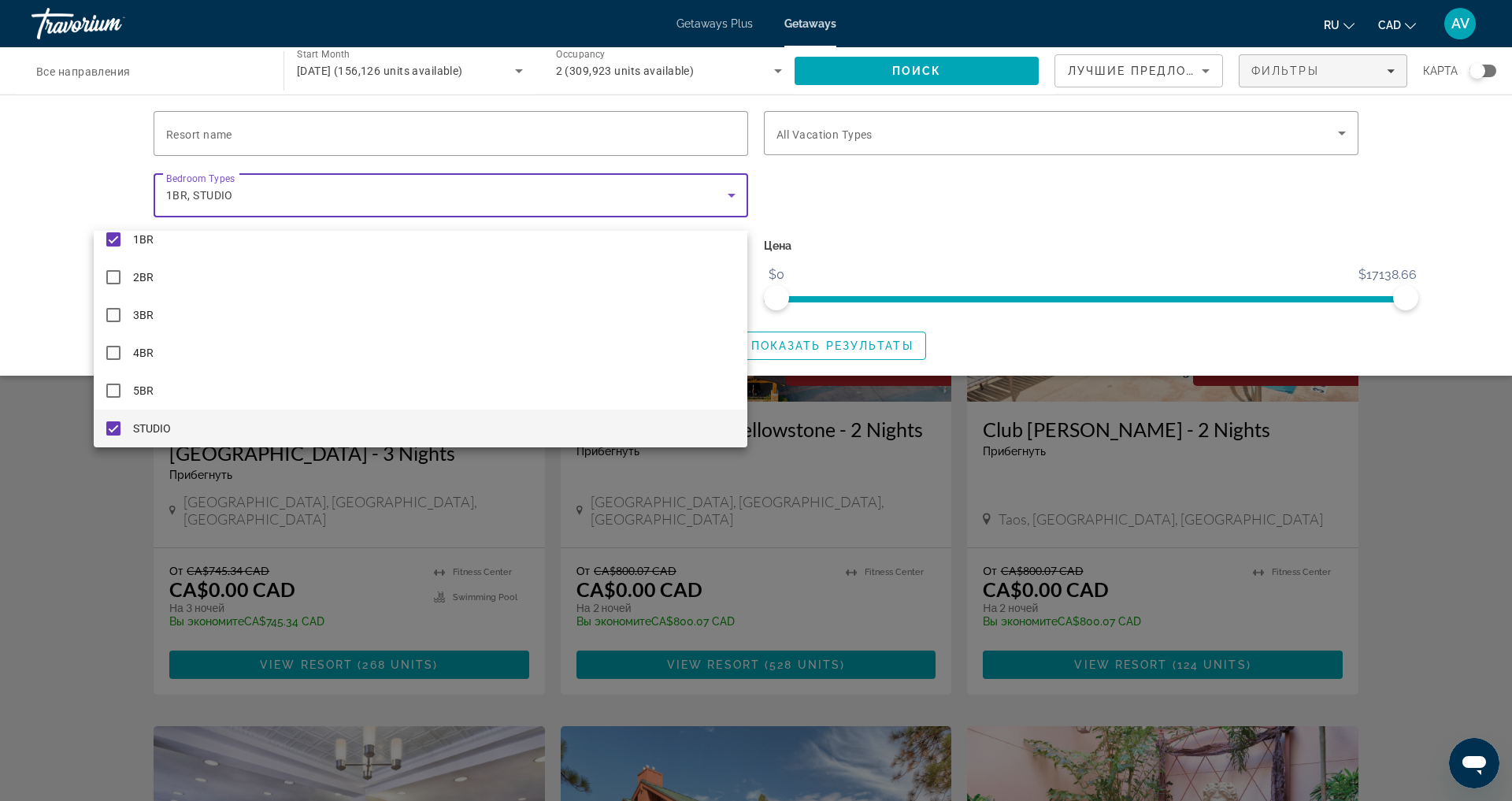
scroll to position [54, 0]
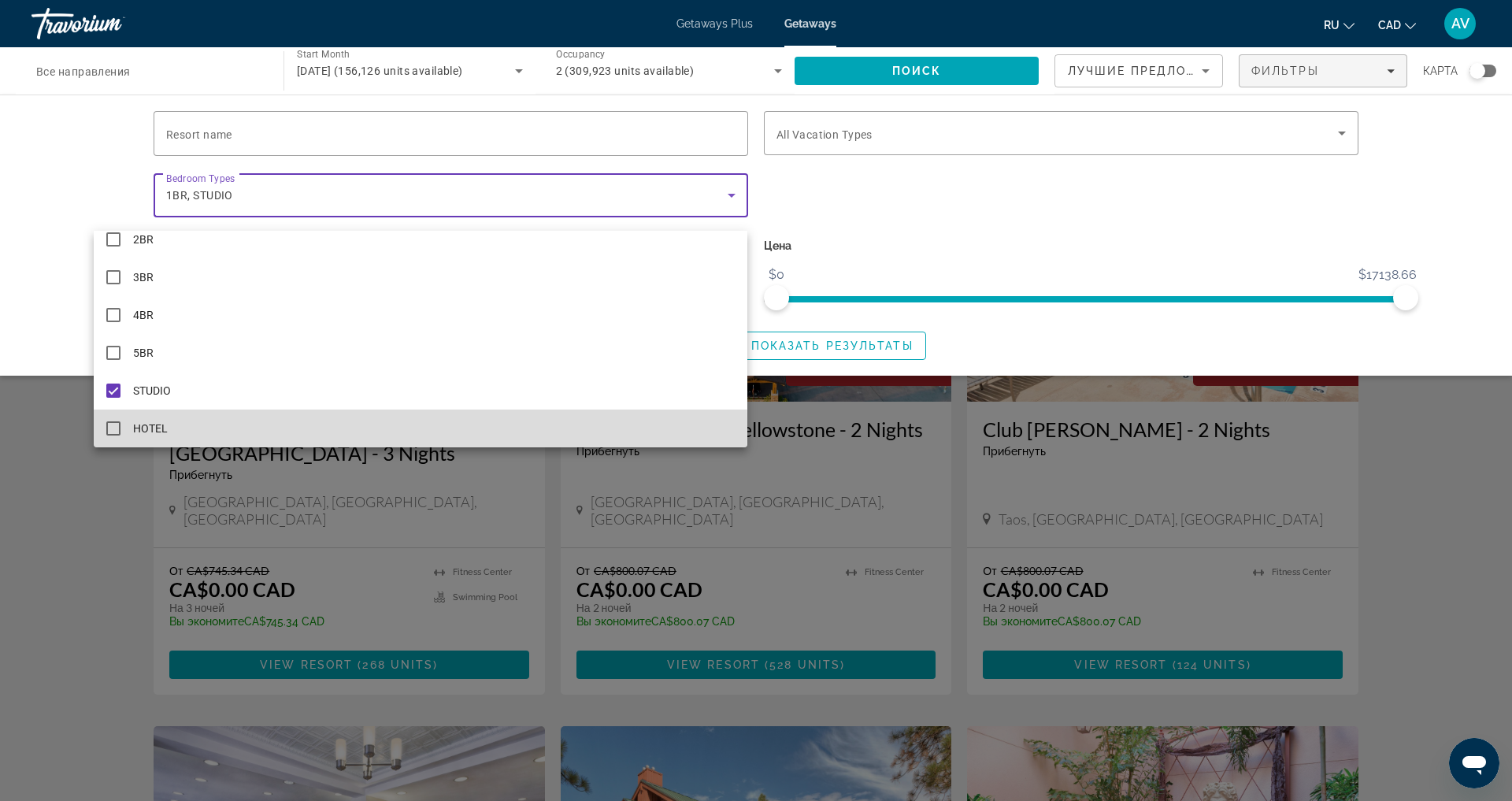
click at [118, 427] on mat-pseudo-checkbox at bounding box center [113, 428] width 14 height 14
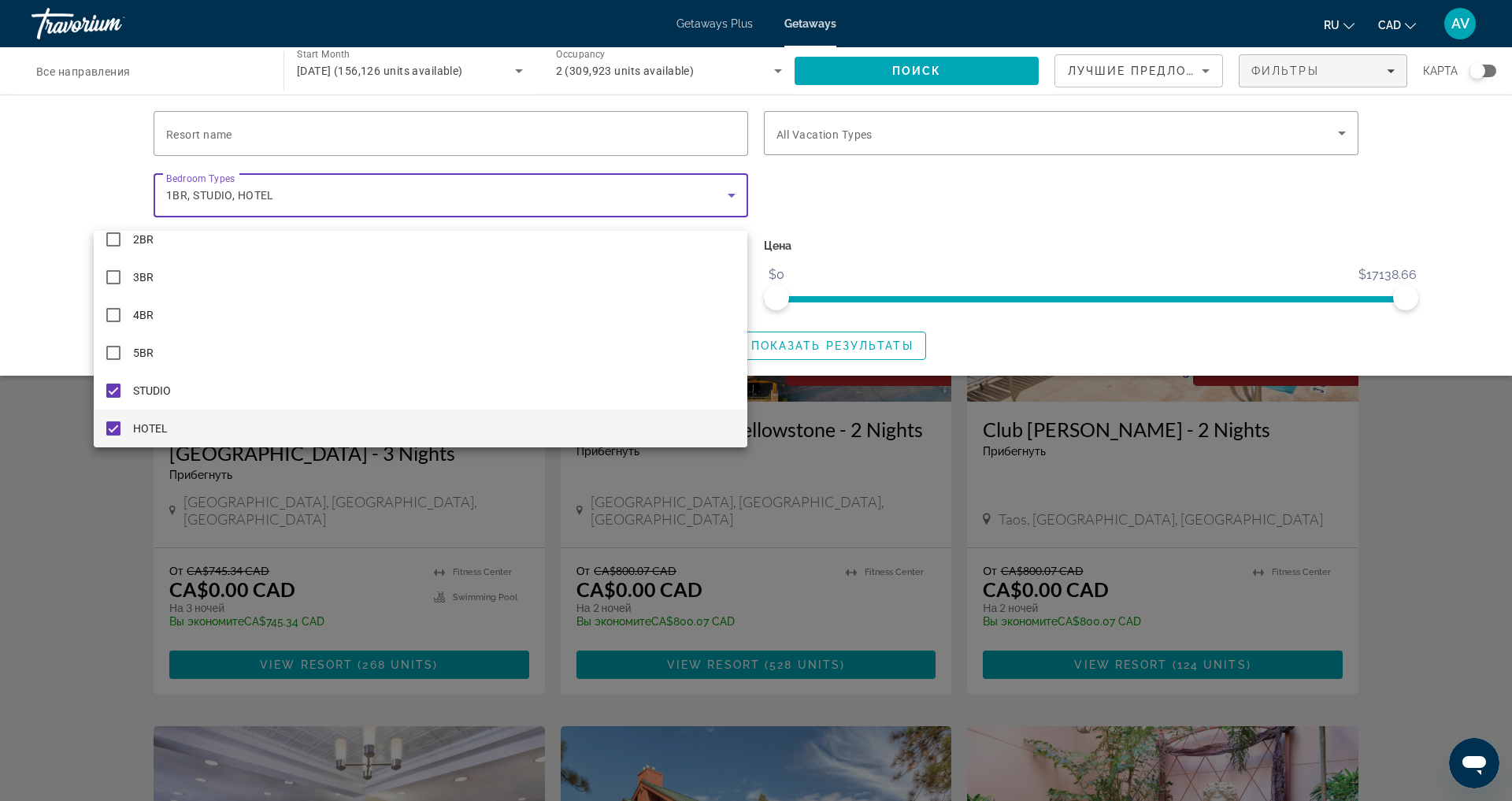
click at [248, 71] on div at bounding box center [756, 400] width 1512 height 801
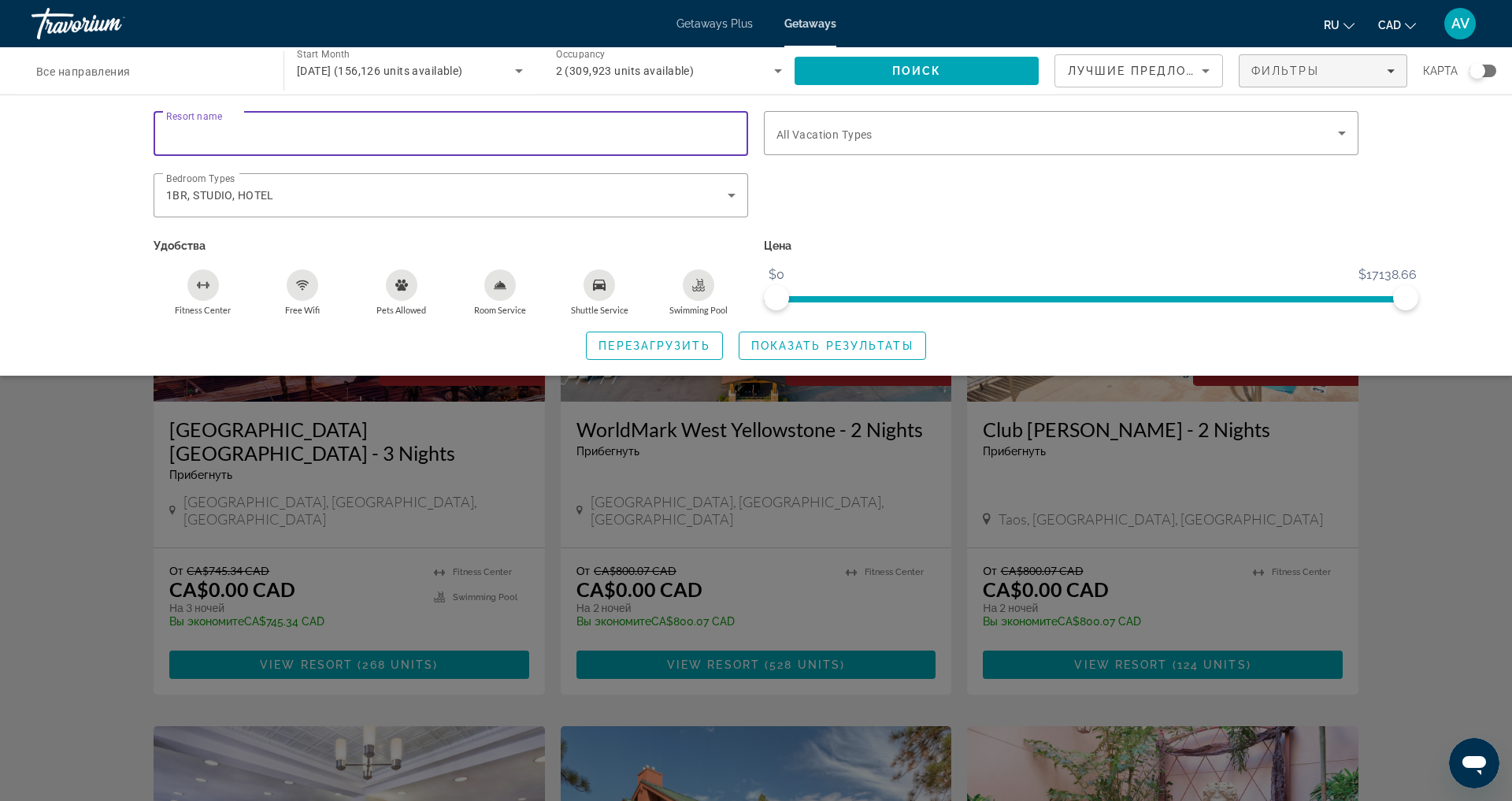
click at [574, 140] on input "Resort name" at bounding box center [451, 134] width 570 height 19
type input "**********"
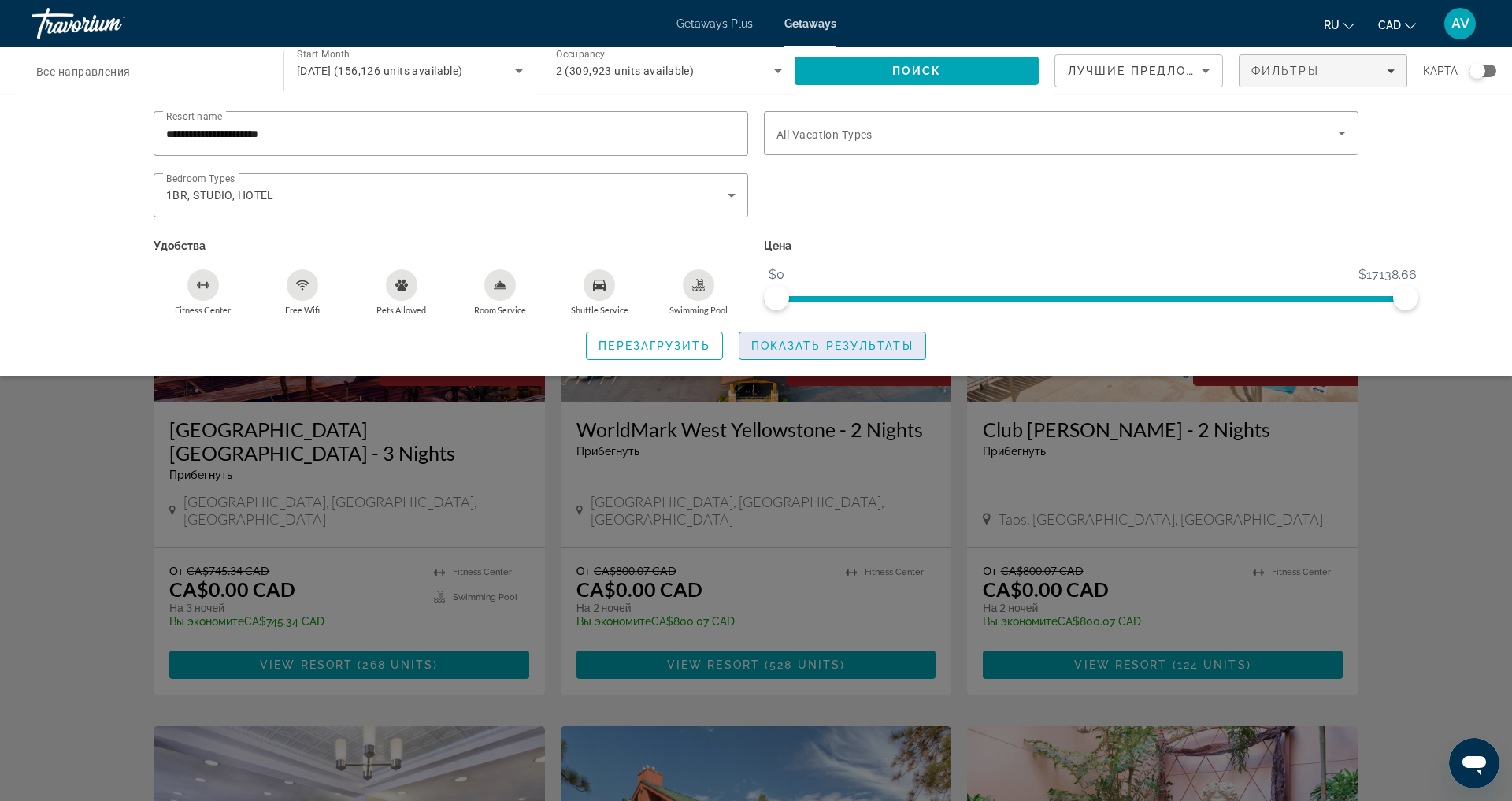
click at [835, 353] on span "Показать результаты" at bounding box center [832, 346] width 162 height 13
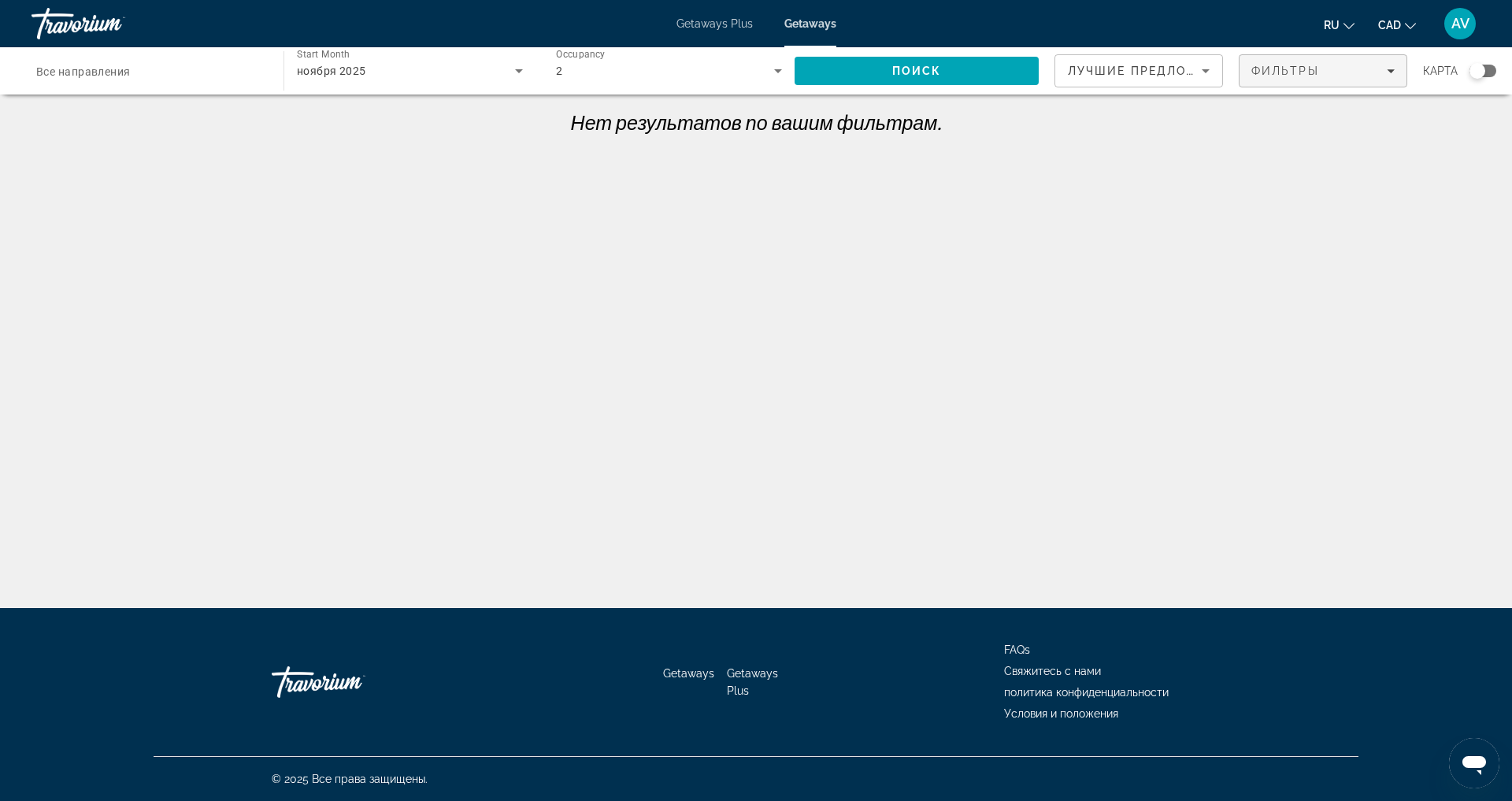
click at [1282, 75] on span "Фильтры" at bounding box center [1285, 71] width 68 height 13
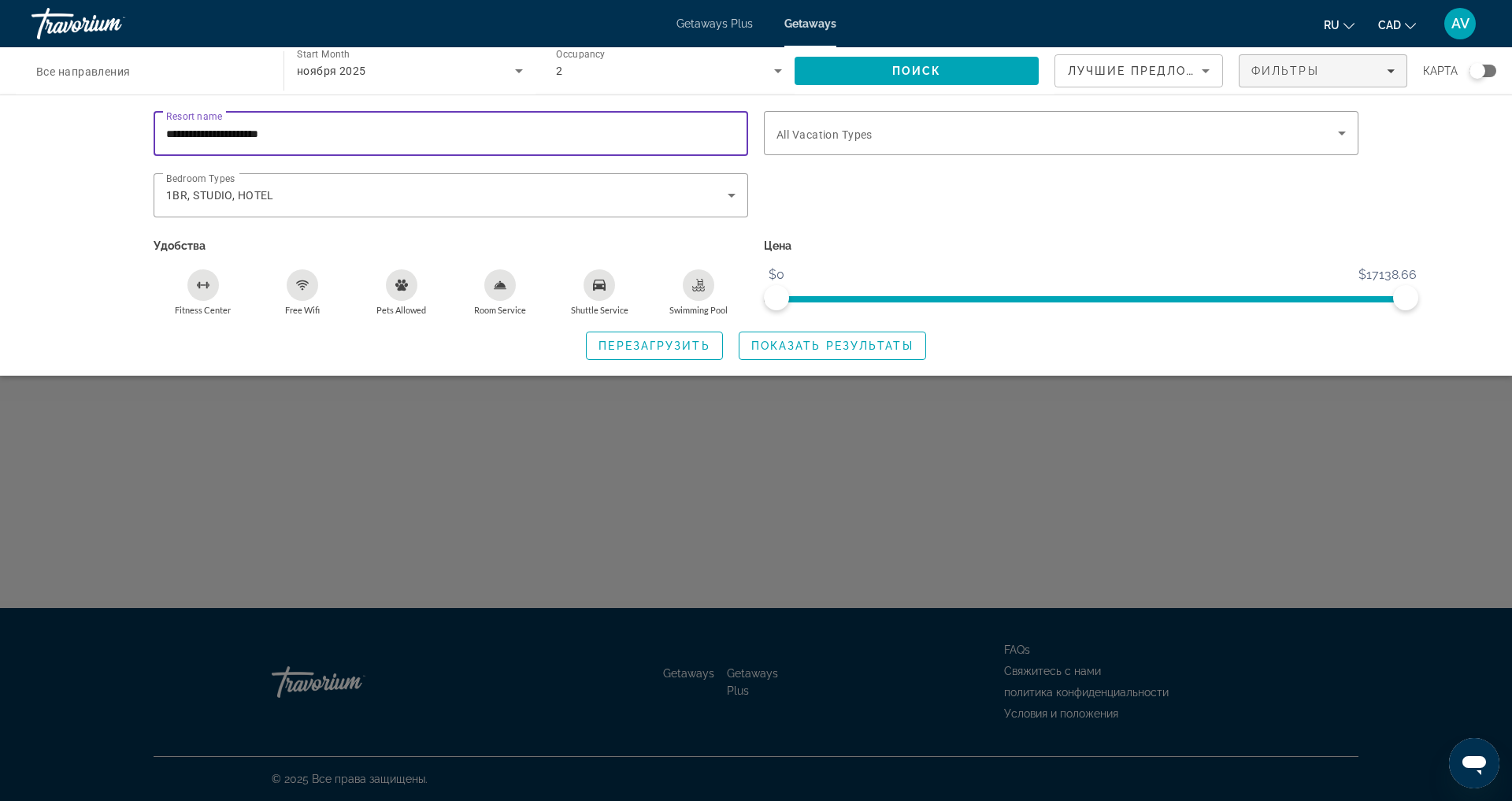
click at [190, 143] on input "**********" at bounding box center [451, 134] width 570 height 19
type input "**********"
click at [852, 353] on span "Показать результаты" at bounding box center [832, 346] width 162 height 13
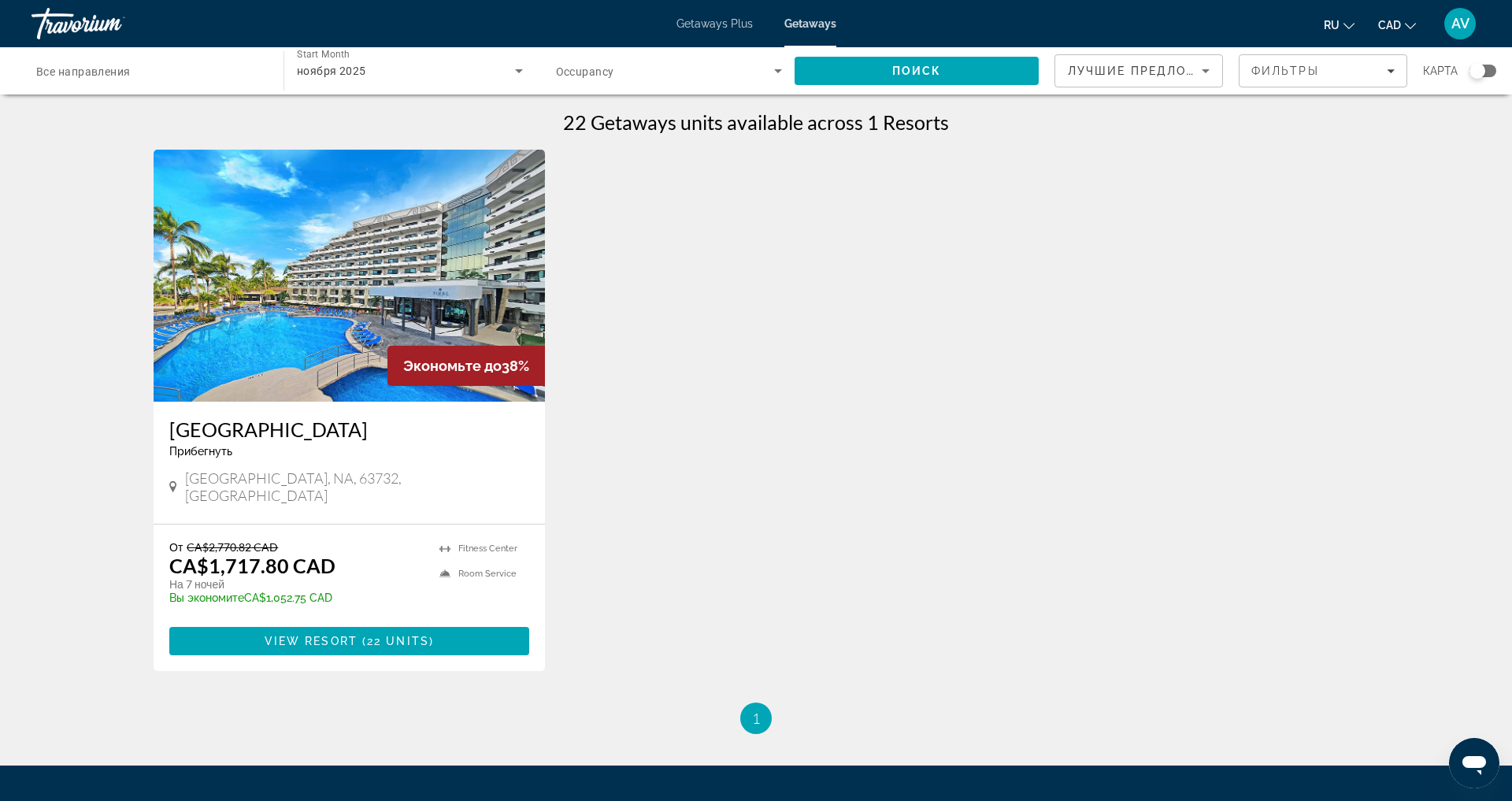
click at [321, 607] on div "От CA$2,770.82 CAD CA$1,717.80 CAD На 7 ночей Вы экономите CA$1,052.75 CAD temp" at bounding box center [296, 578] width 255 height 75
click at [339, 347] on img "Main content" at bounding box center [349, 275] width 391 height 252
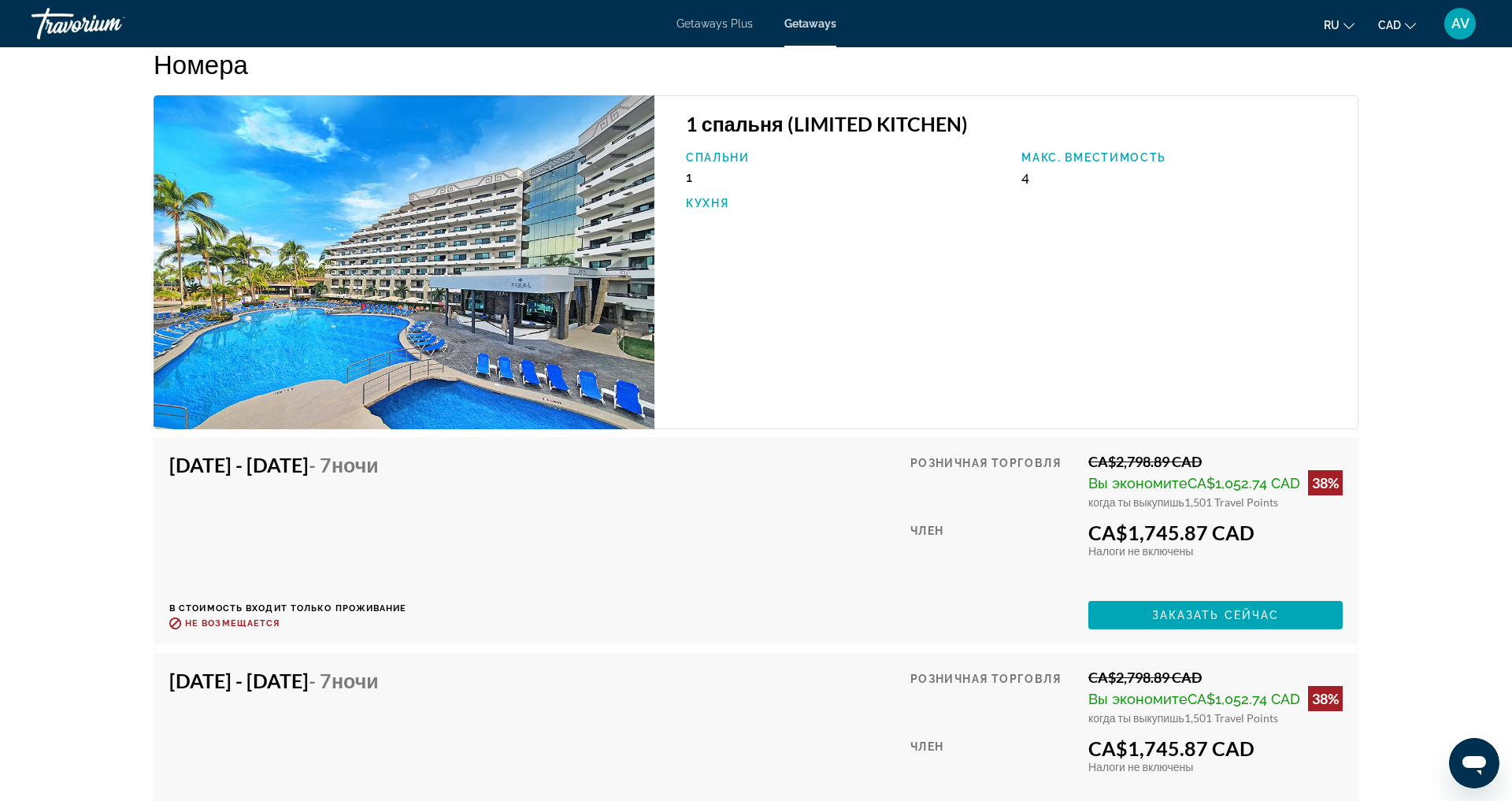
scroll to position [2553, 0]
